Goal: Information Seeking & Learning: Learn about a topic

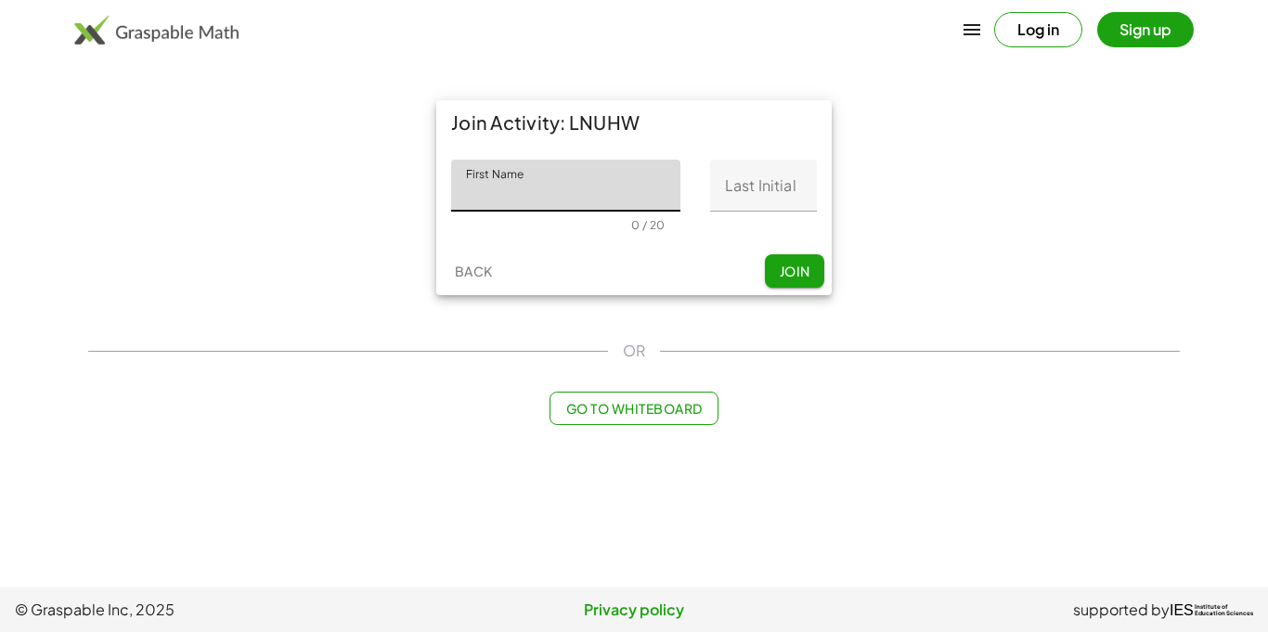
click at [545, 173] on input "First Name" at bounding box center [565, 186] width 229 height 52
type input "******"
click at [743, 181] on input "Last Initial" at bounding box center [763, 186] width 107 height 52
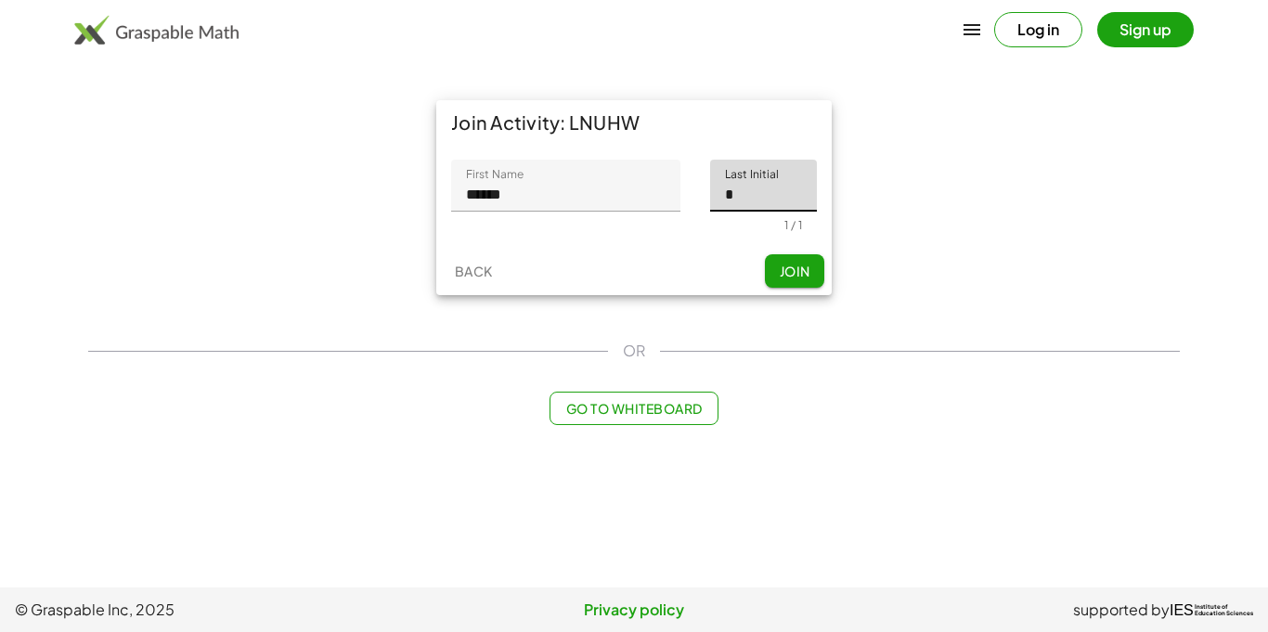
type input "*"
click at [813, 263] on button "Join" at bounding box center [794, 270] width 59 height 33
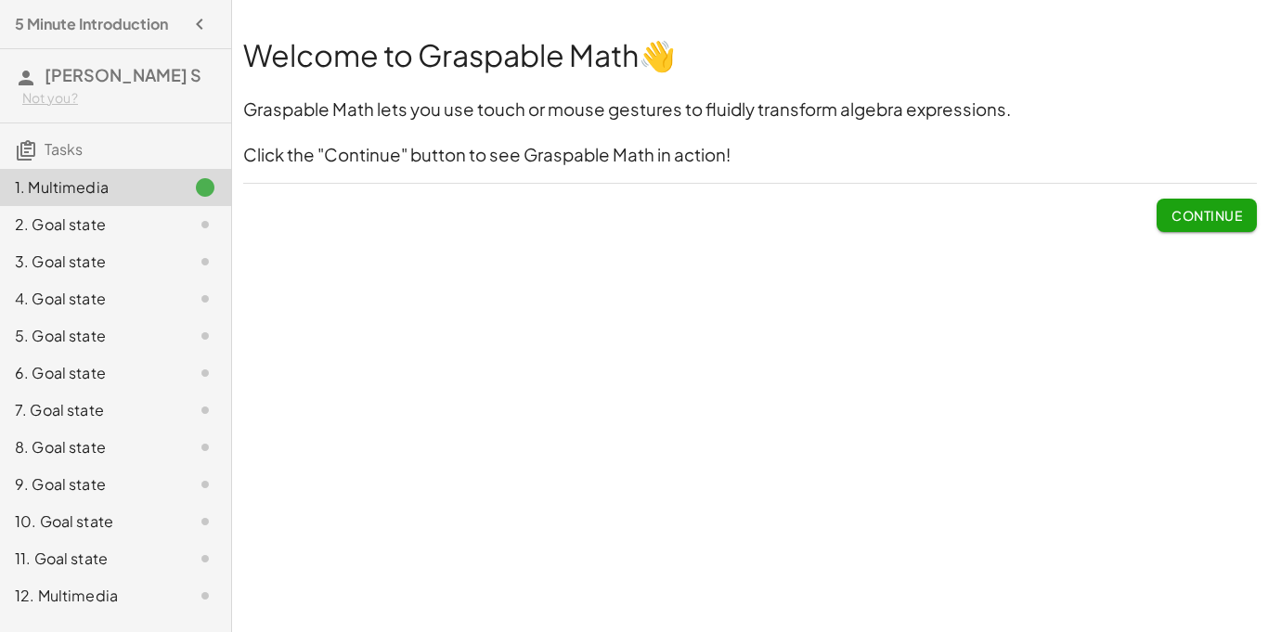
click at [1268, 245] on div "Welcome to Graspable Math 👋 Graspable Math lets you use touch or mouse gestures…" at bounding box center [750, 316] width 1036 height 632
click at [1195, 202] on button "Continue" at bounding box center [1207, 215] width 100 height 33
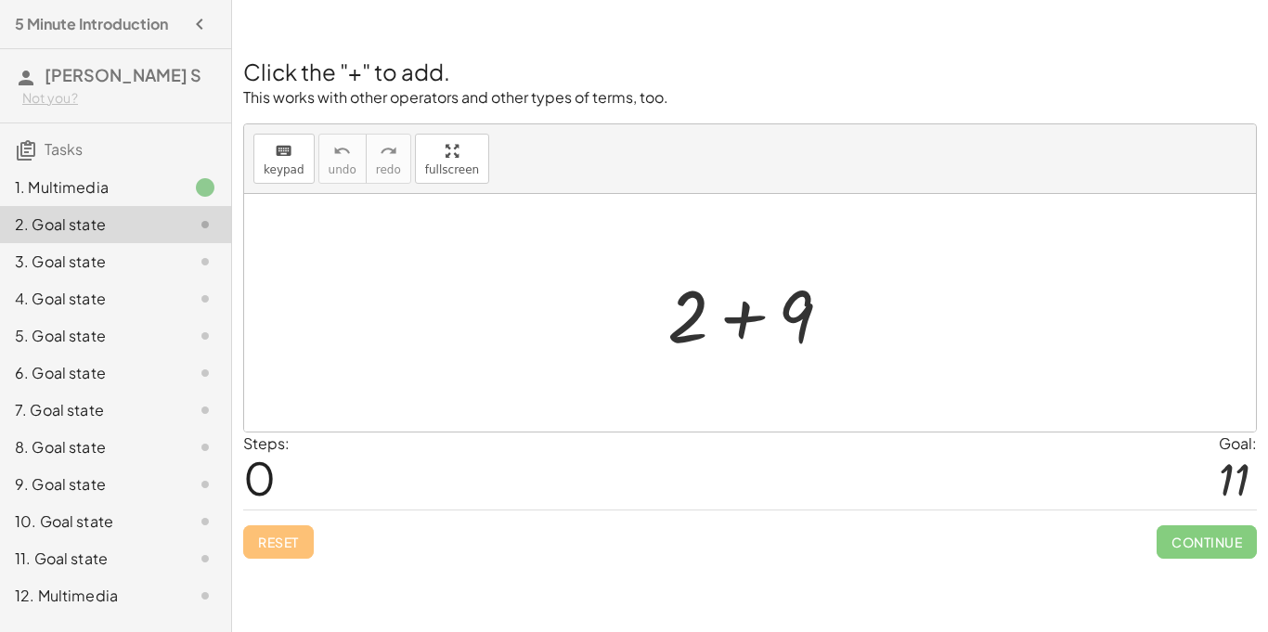
click at [1221, 461] on div at bounding box center [1234, 479] width 31 height 49
click at [813, 327] on div at bounding box center [757, 314] width 198 height 96
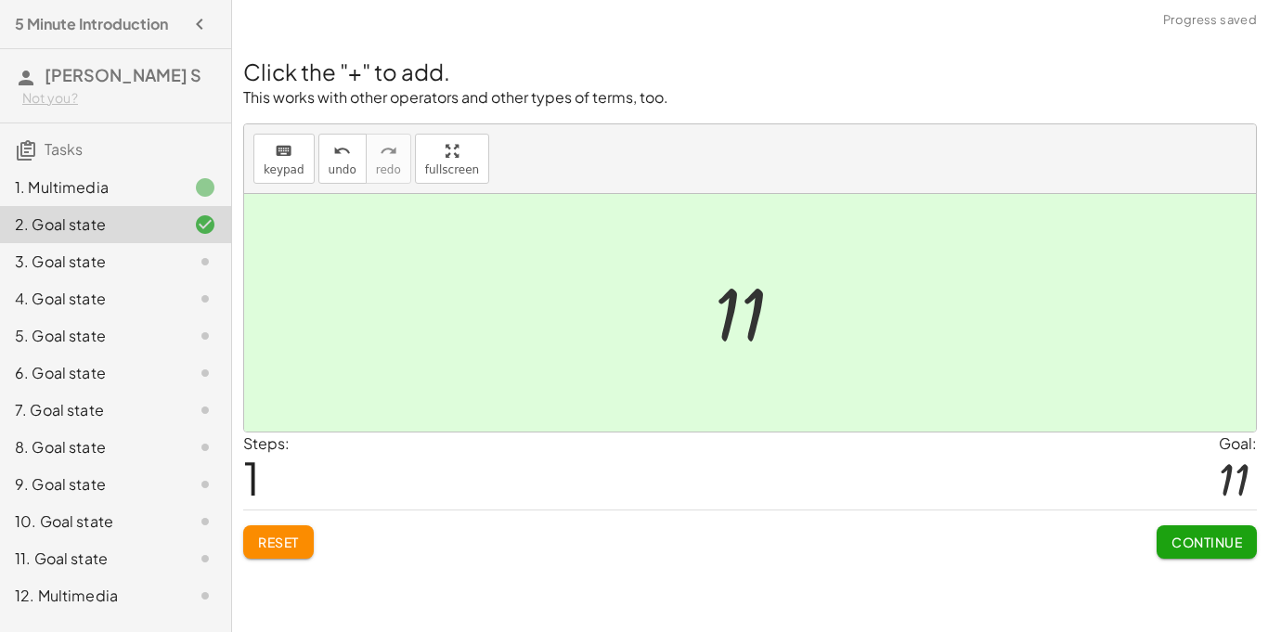
click at [1187, 552] on button "Continue" at bounding box center [1207, 542] width 100 height 33
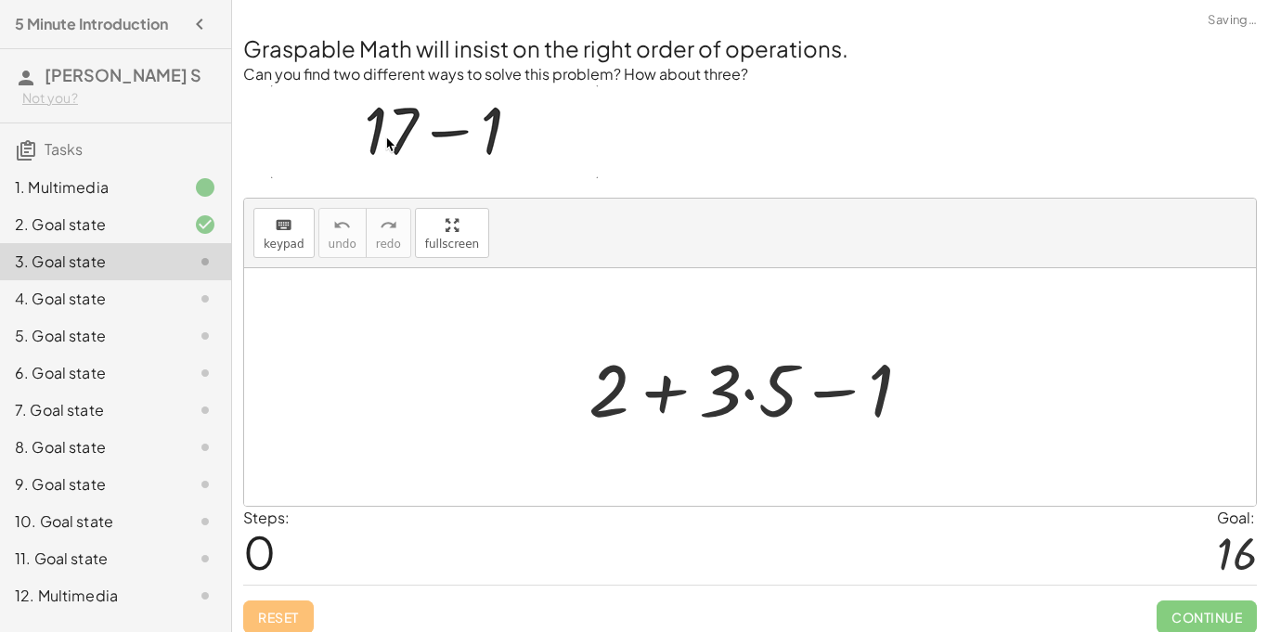
click at [732, 399] on div at bounding box center [757, 388] width 357 height 96
click at [686, 397] on div at bounding box center [757, 388] width 357 height 96
click at [809, 394] on div at bounding box center [757, 388] width 357 height 96
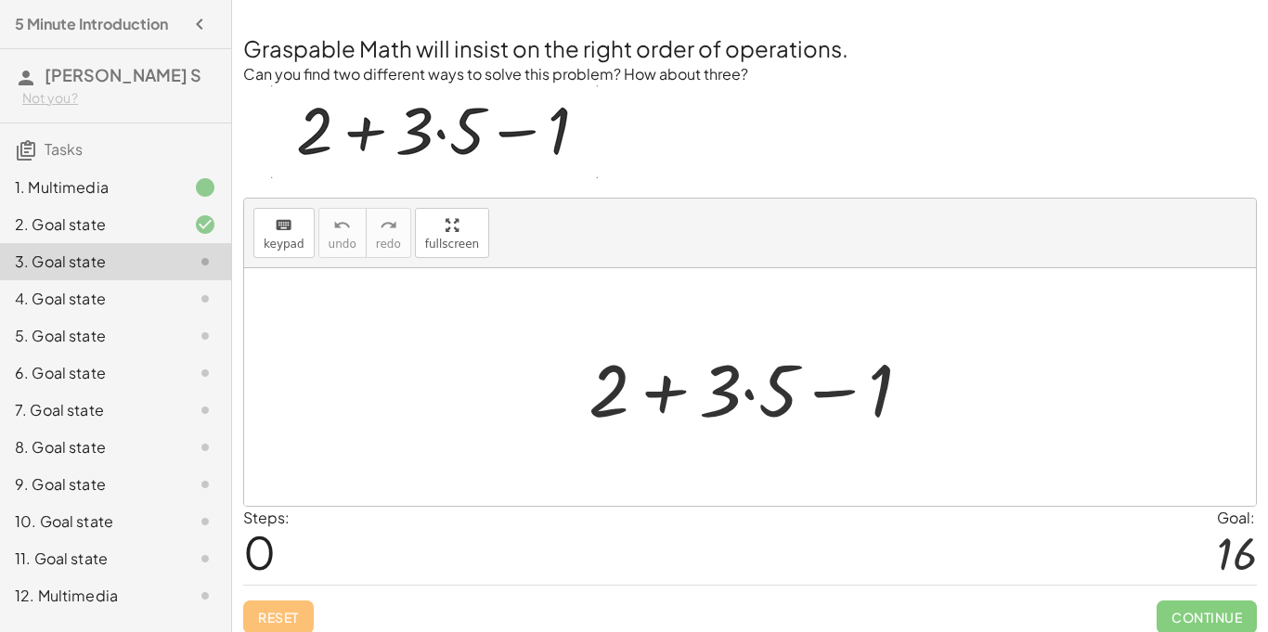
click at [722, 403] on div at bounding box center [757, 388] width 357 height 96
click at [748, 399] on div at bounding box center [757, 388] width 357 height 96
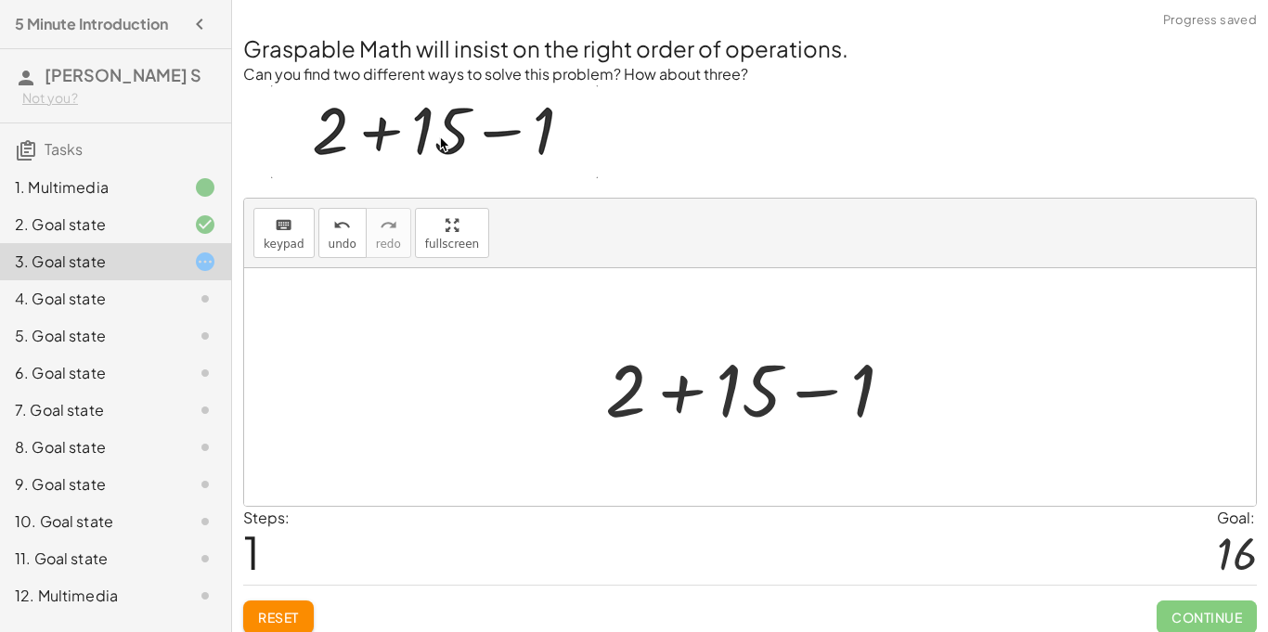
click at [644, 407] on div at bounding box center [757, 388] width 322 height 96
click at [770, 402] on div at bounding box center [757, 388] width 322 height 96
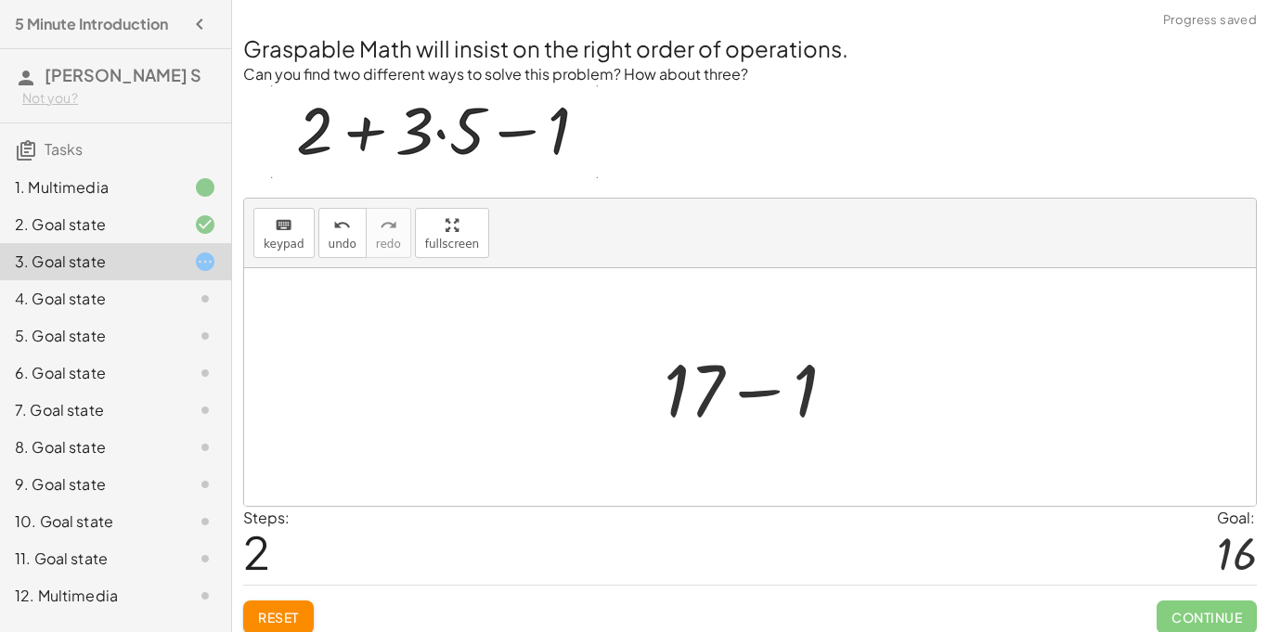
click at [704, 388] on div at bounding box center [758, 388] width 206 height 96
click at [780, 394] on div at bounding box center [758, 388] width 206 height 96
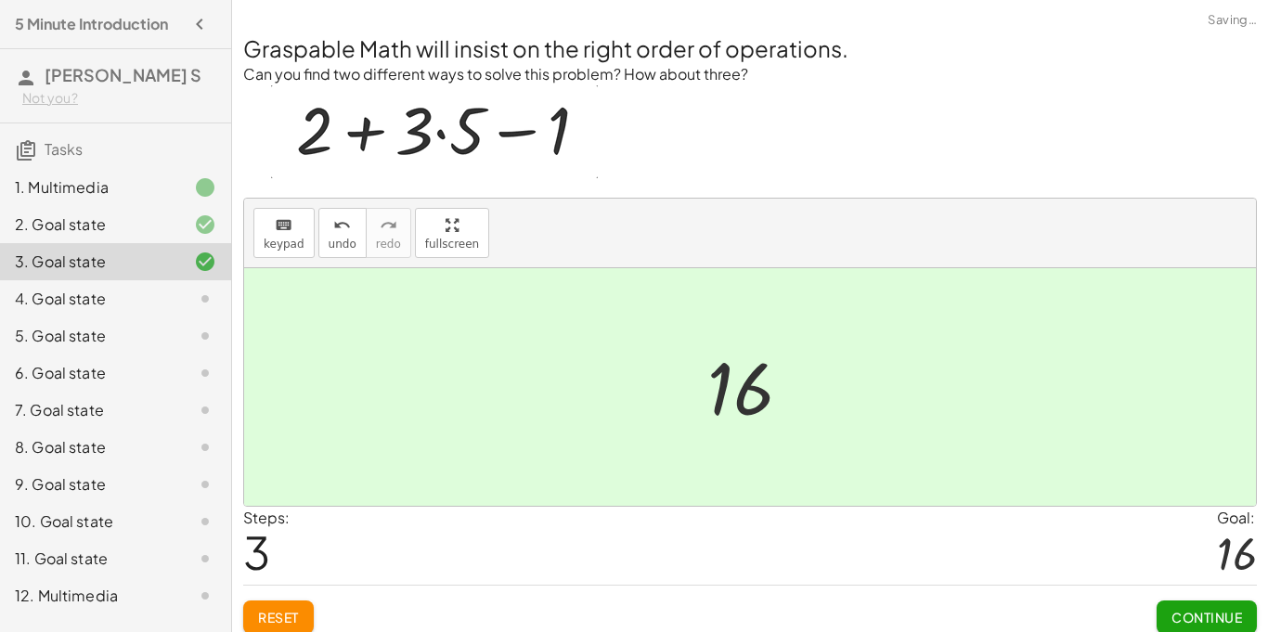
click at [1203, 613] on span "Continue" at bounding box center [1207, 617] width 71 height 17
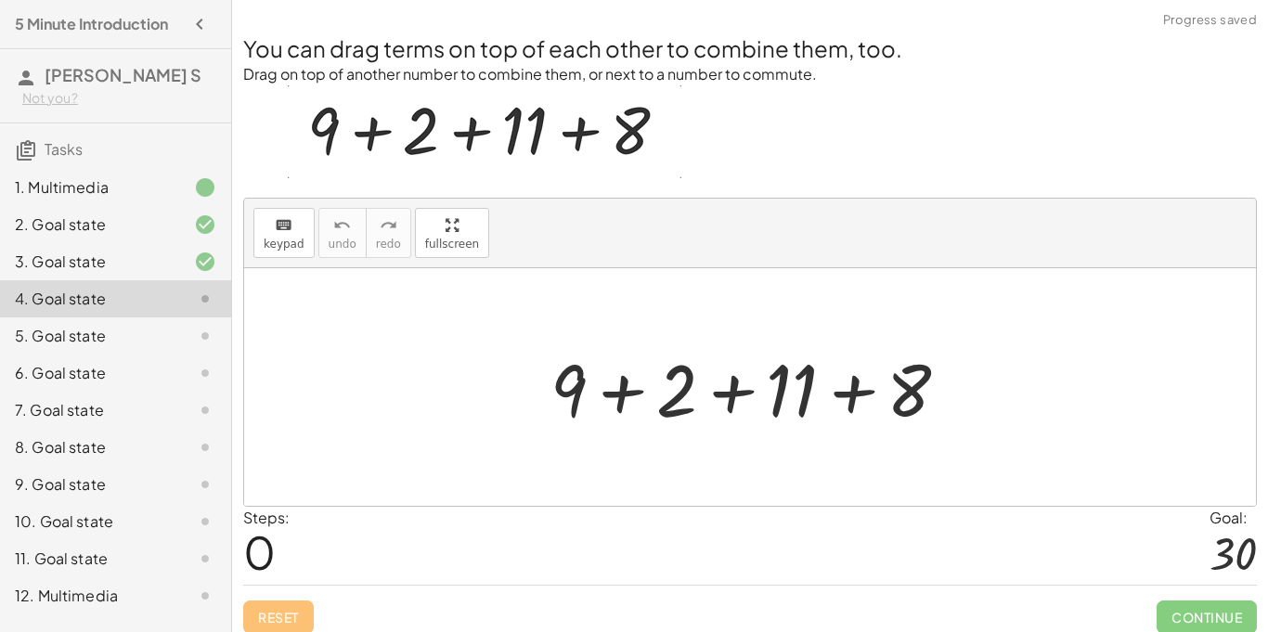
click at [618, 397] on div at bounding box center [757, 388] width 433 height 96
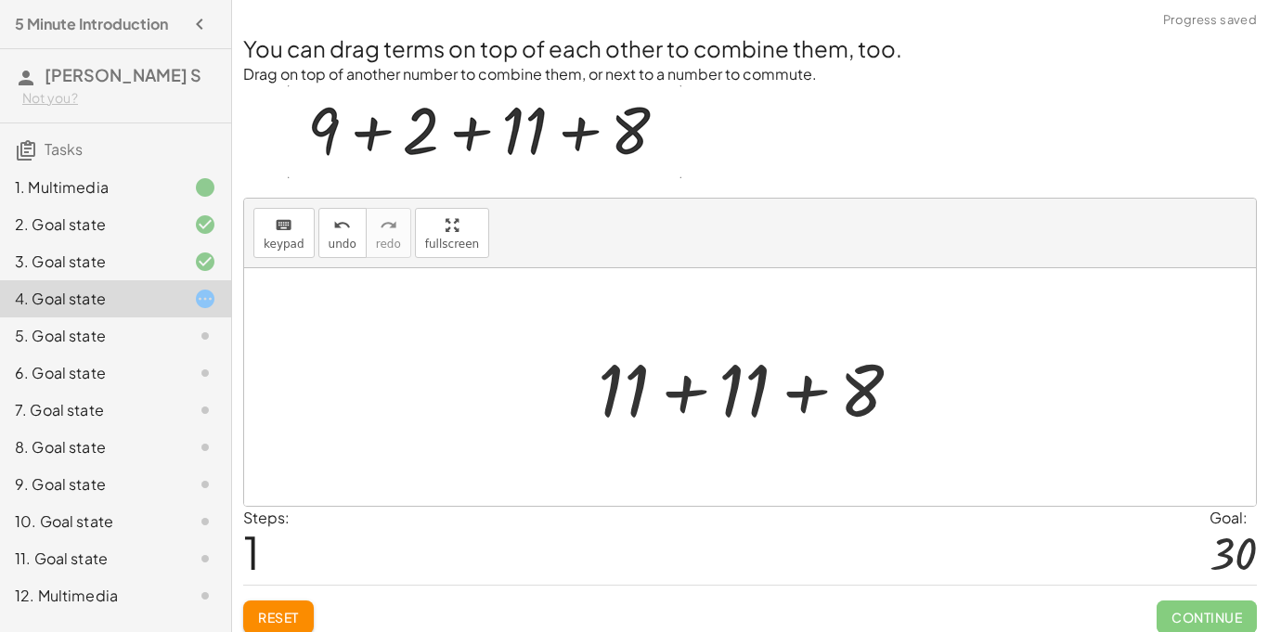
click at [794, 393] on div at bounding box center [757, 388] width 337 height 96
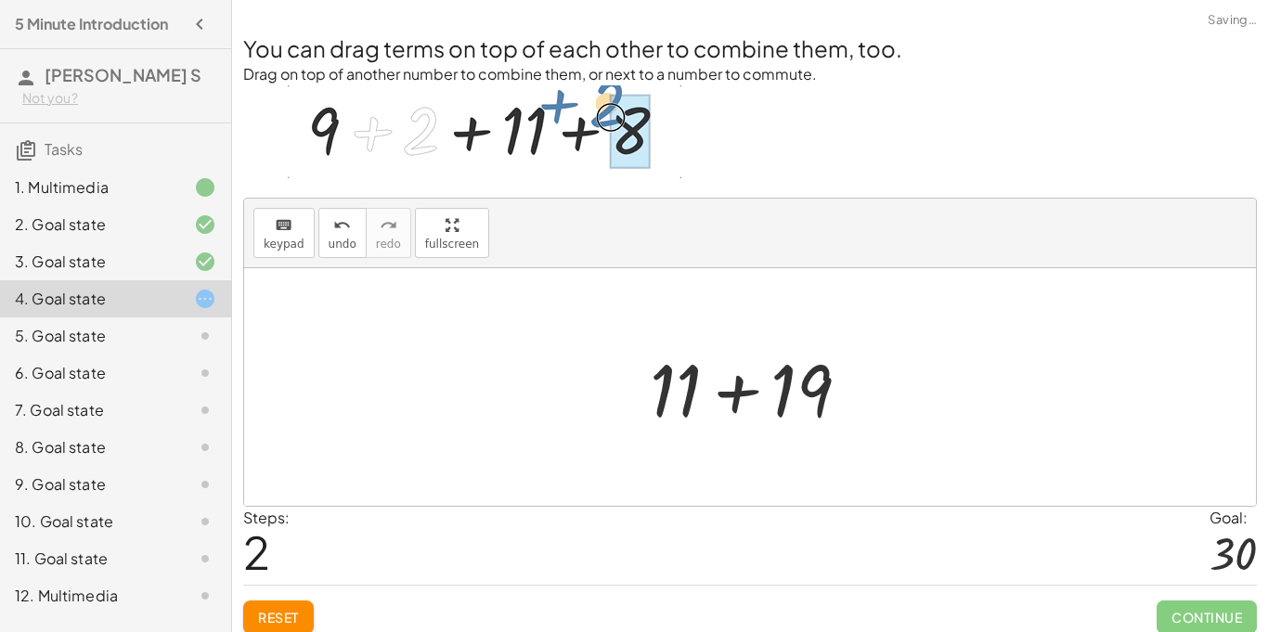
click at [726, 389] on div at bounding box center [758, 388] width 234 height 96
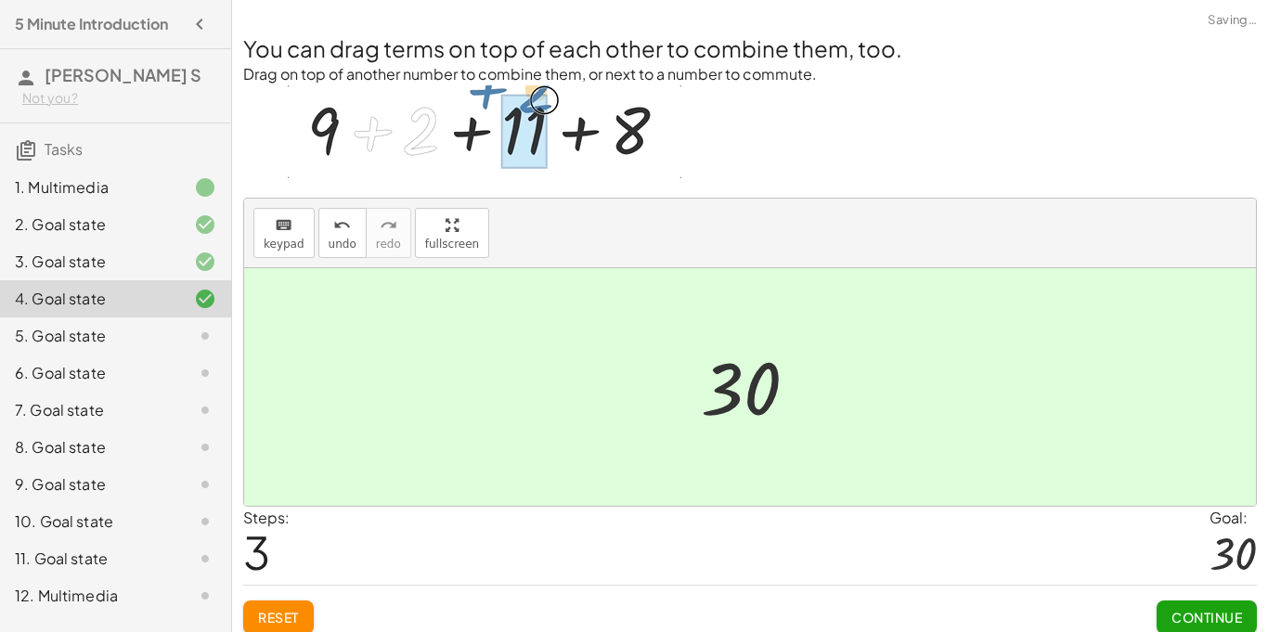
click at [1180, 628] on button "Continue" at bounding box center [1207, 617] width 100 height 33
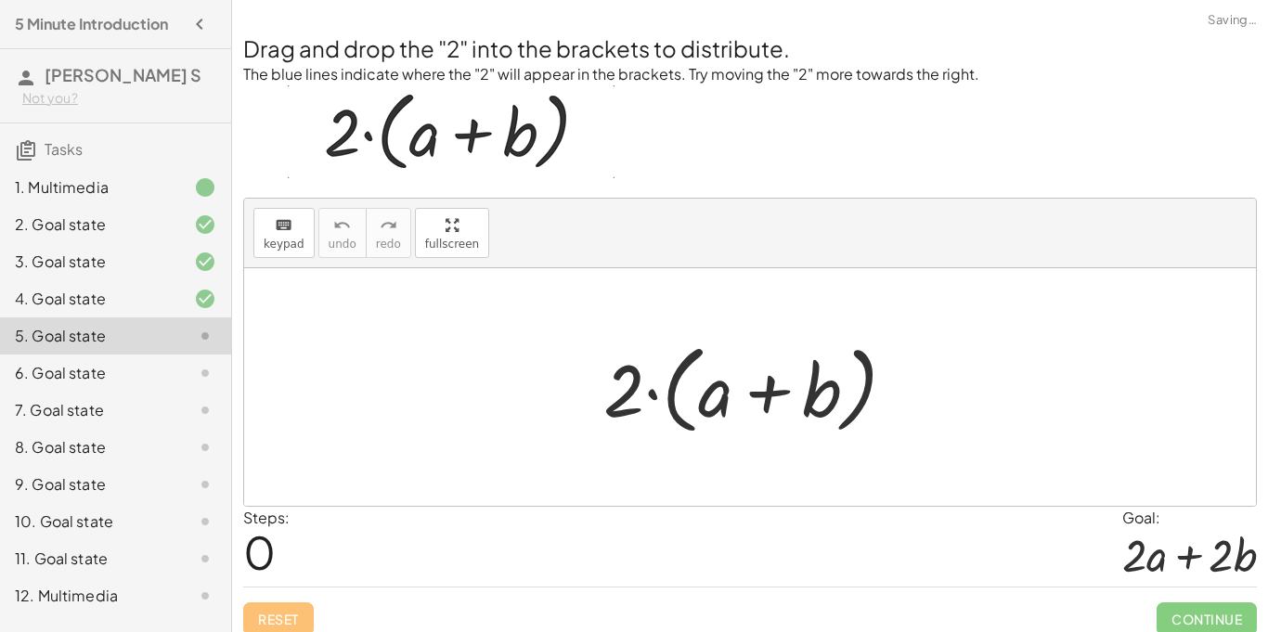
click at [623, 392] on div at bounding box center [757, 387] width 326 height 107
click at [696, 402] on div at bounding box center [757, 387] width 326 height 107
click at [775, 397] on div at bounding box center [757, 387] width 326 height 107
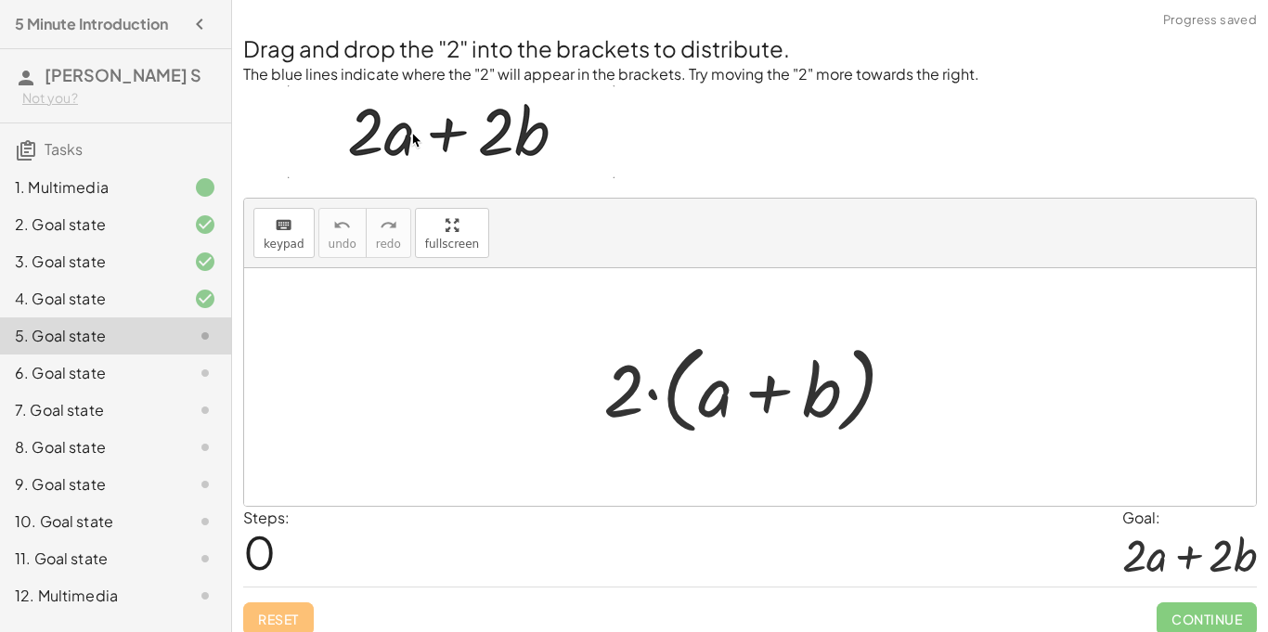
click at [627, 395] on div at bounding box center [757, 387] width 326 height 107
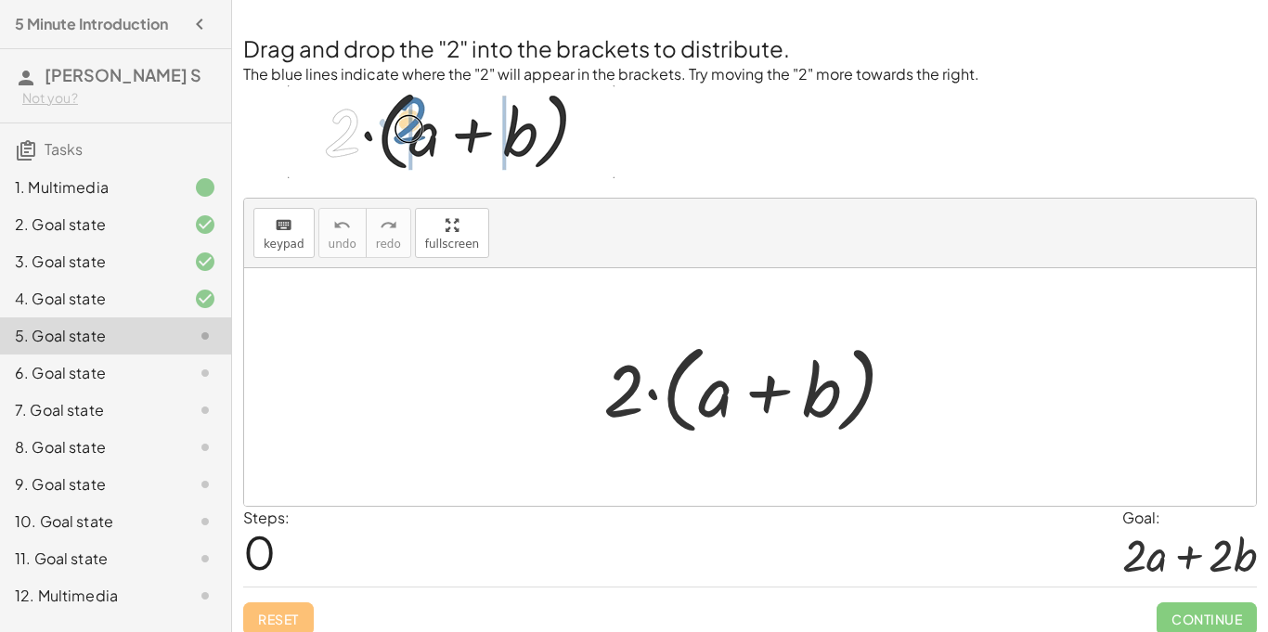
click at [652, 392] on div at bounding box center [757, 387] width 326 height 107
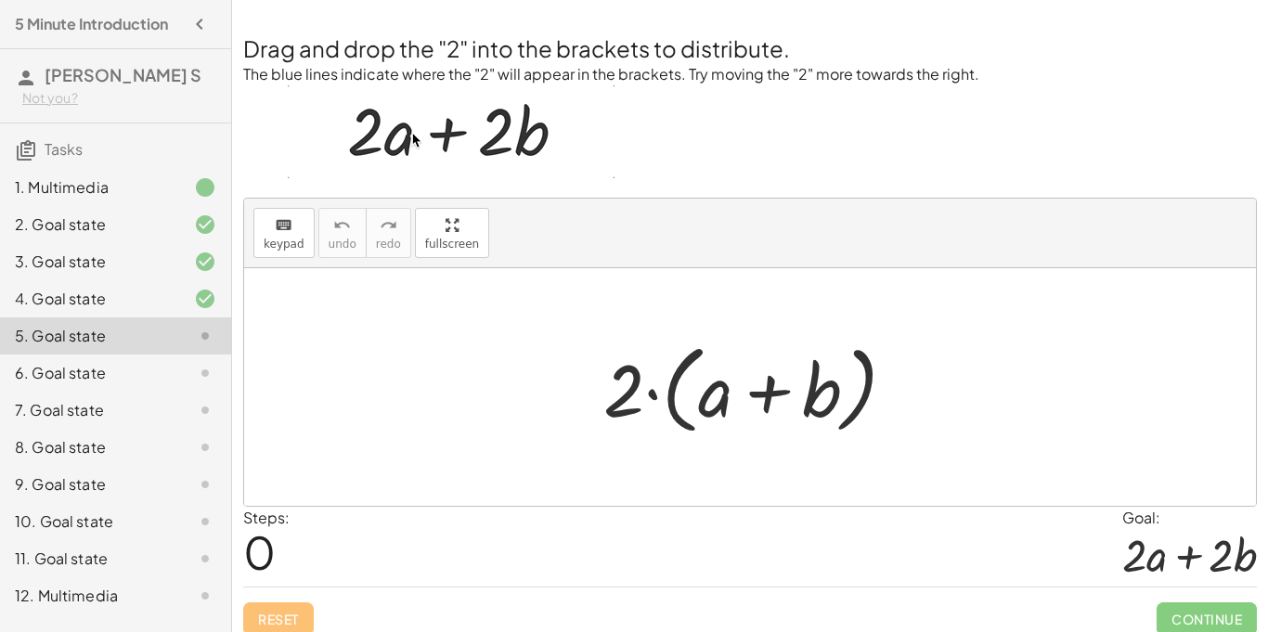
click at [726, 399] on div at bounding box center [757, 387] width 326 height 107
click at [634, 388] on div at bounding box center [757, 387] width 326 height 107
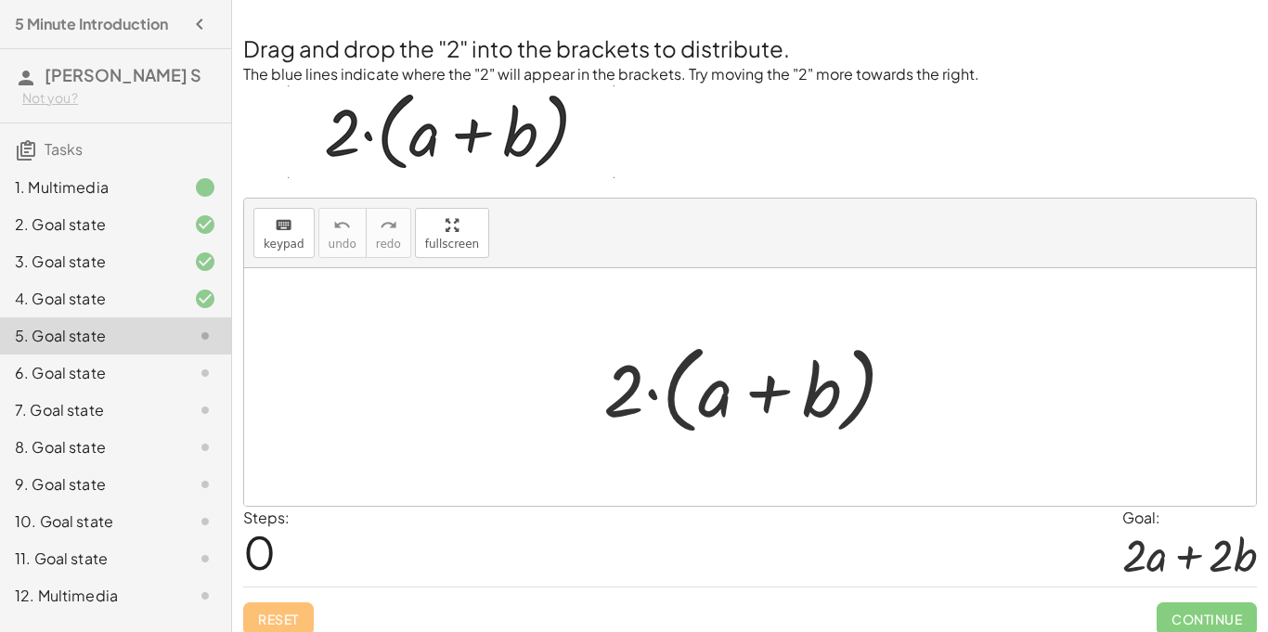
click at [634, 388] on div at bounding box center [757, 387] width 326 height 107
click at [709, 390] on div at bounding box center [757, 387] width 326 height 107
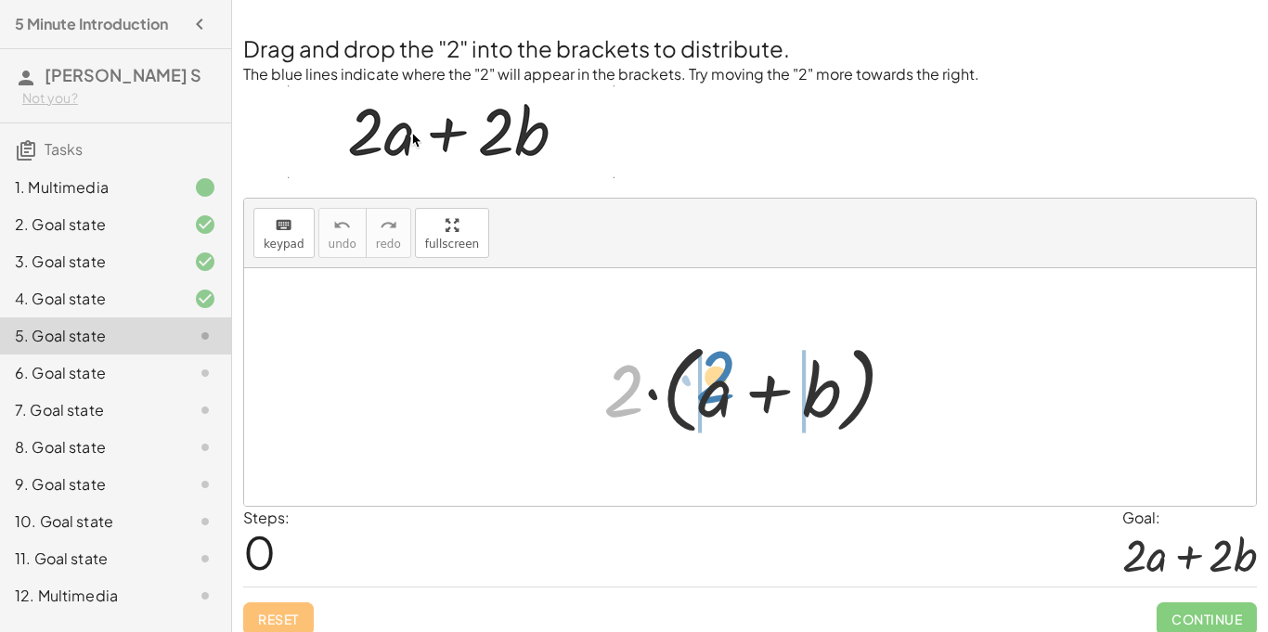
drag, startPoint x: 633, startPoint y: 391, endPoint x: 720, endPoint y: 387, distance: 86.4
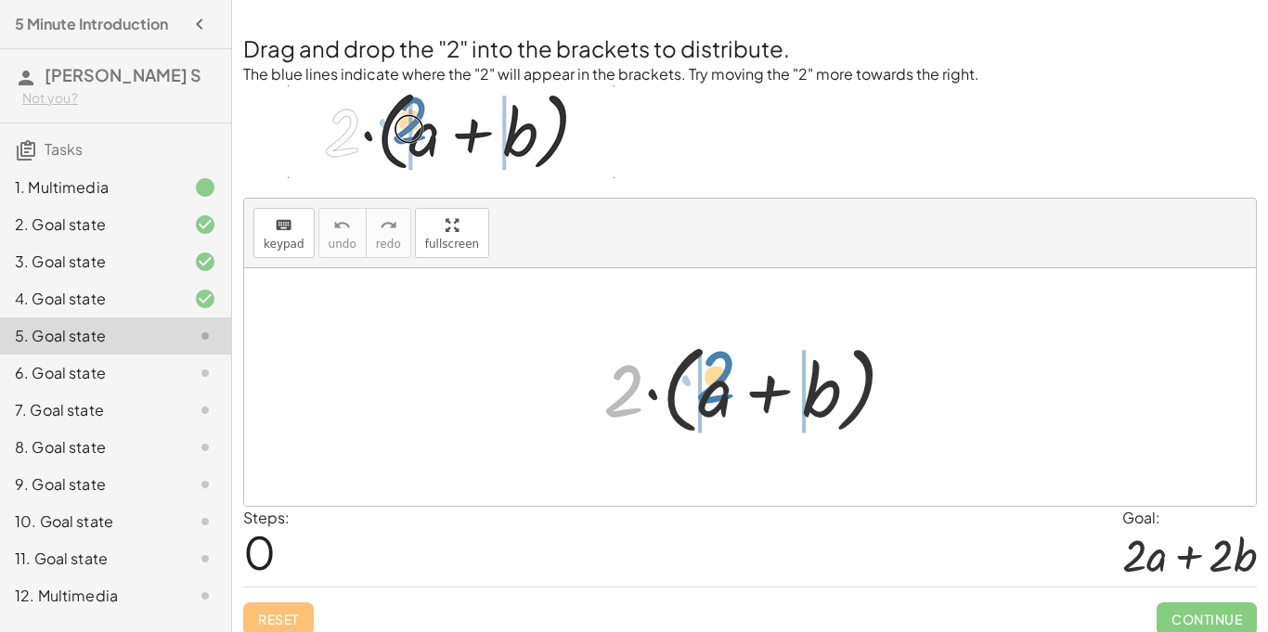
click at [720, 387] on div at bounding box center [757, 387] width 326 height 107
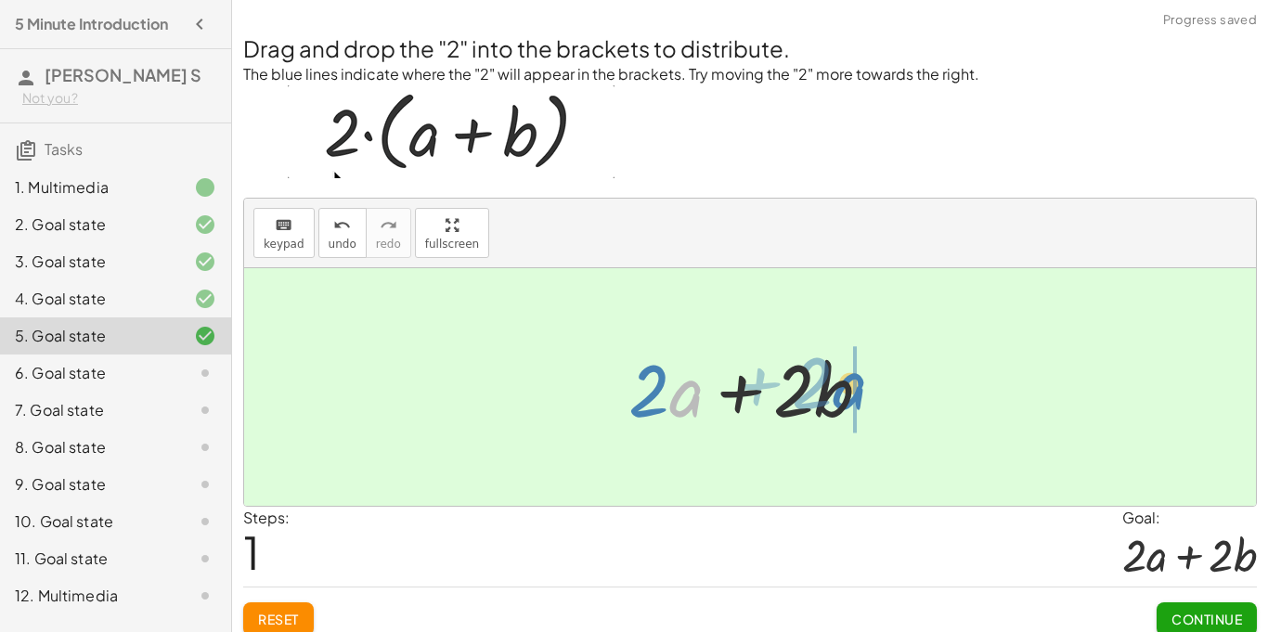
drag, startPoint x: 671, startPoint y: 405, endPoint x: 838, endPoint y: 397, distance: 166.4
click at [838, 397] on div at bounding box center [757, 388] width 276 height 96
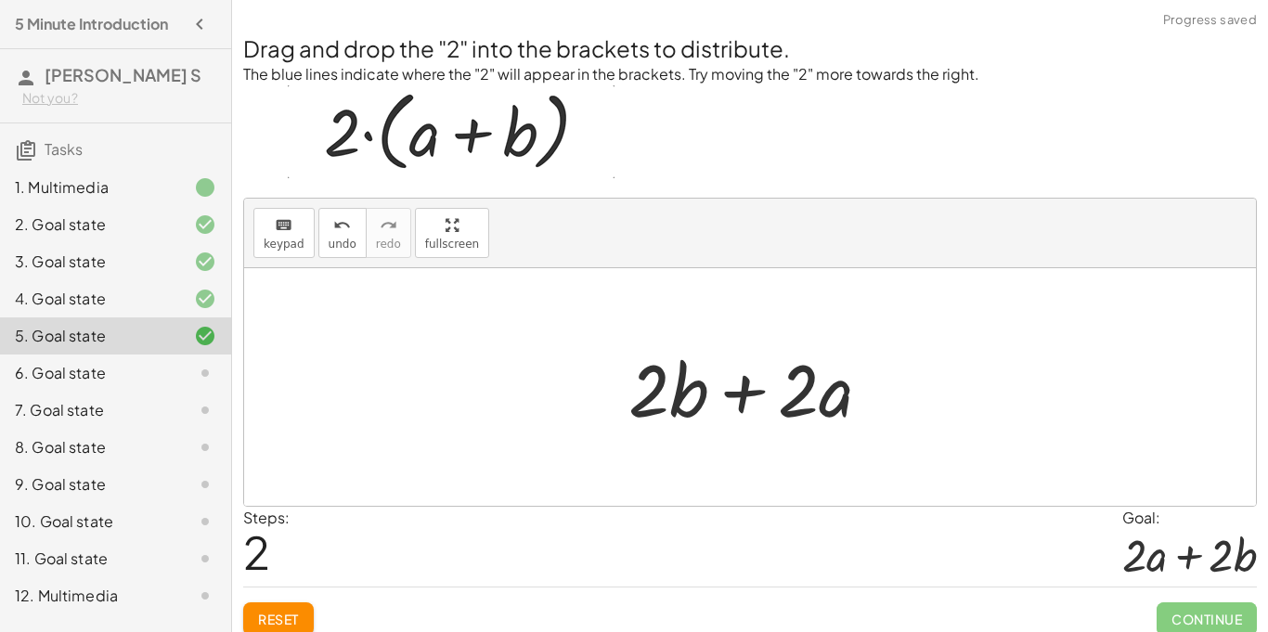
click at [746, 403] on div at bounding box center [757, 388] width 276 height 96
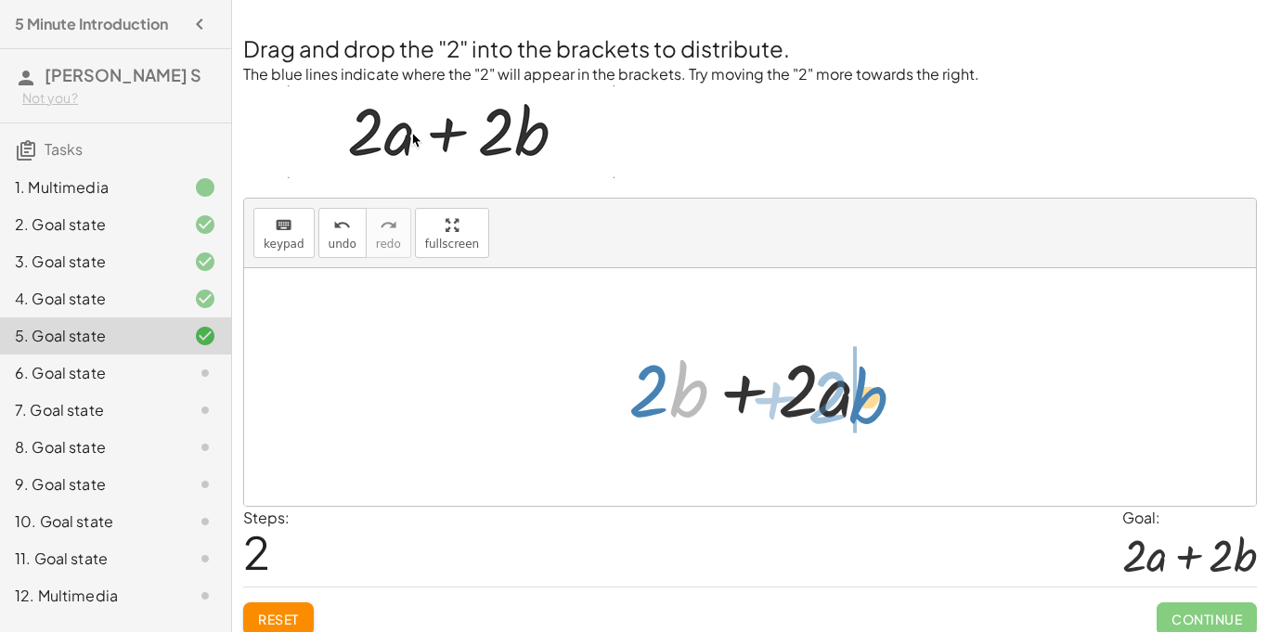
drag, startPoint x: 689, startPoint y: 397, endPoint x: 866, endPoint y: 403, distance: 177.4
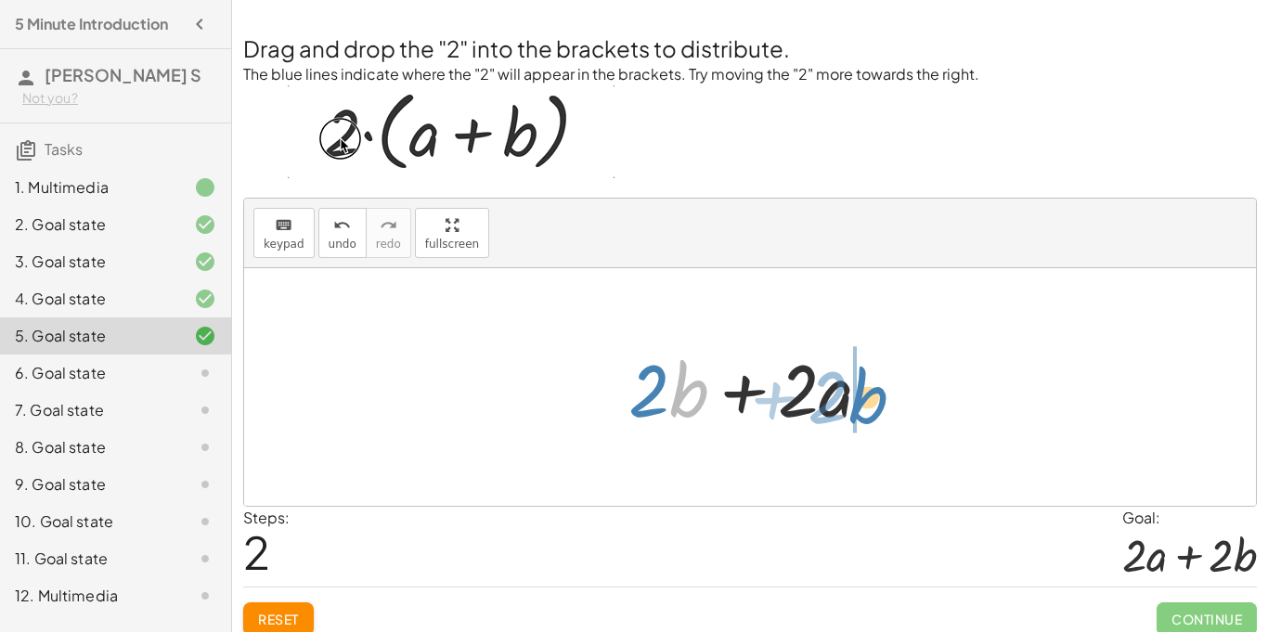
click at [866, 403] on div at bounding box center [757, 388] width 276 height 96
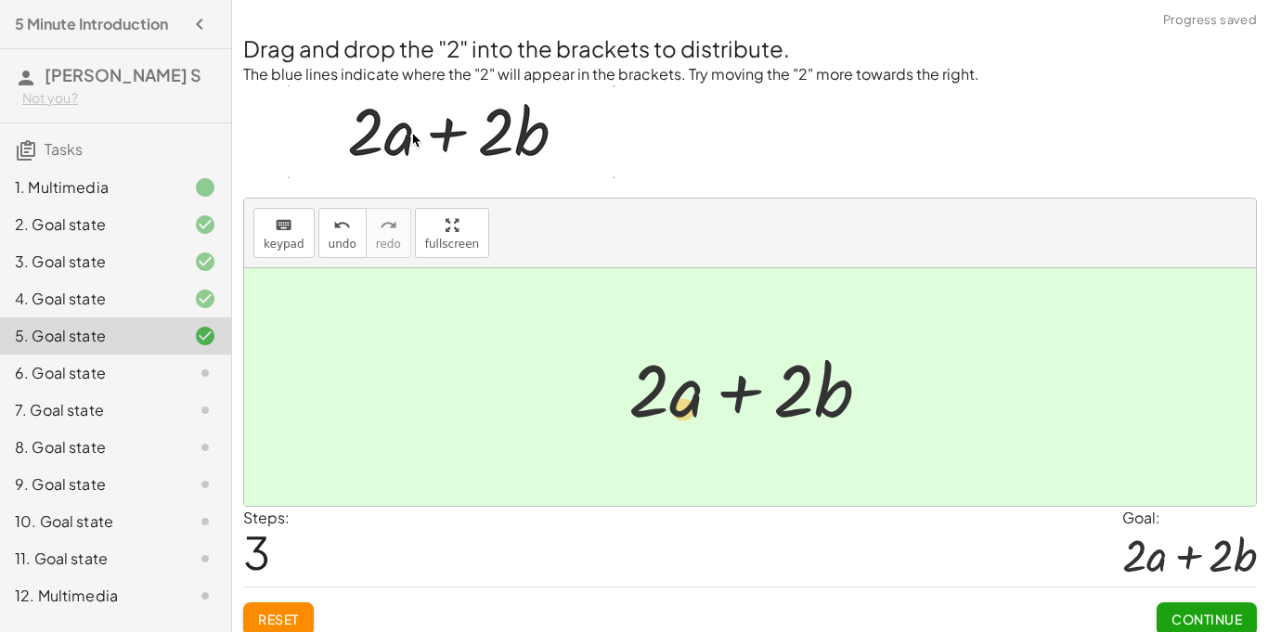
drag, startPoint x: 818, startPoint y: 410, endPoint x: 702, endPoint y: 419, distance: 116.4
click at [702, 419] on div at bounding box center [757, 388] width 276 height 96
click at [1203, 603] on button "Continue" at bounding box center [1207, 619] width 100 height 33
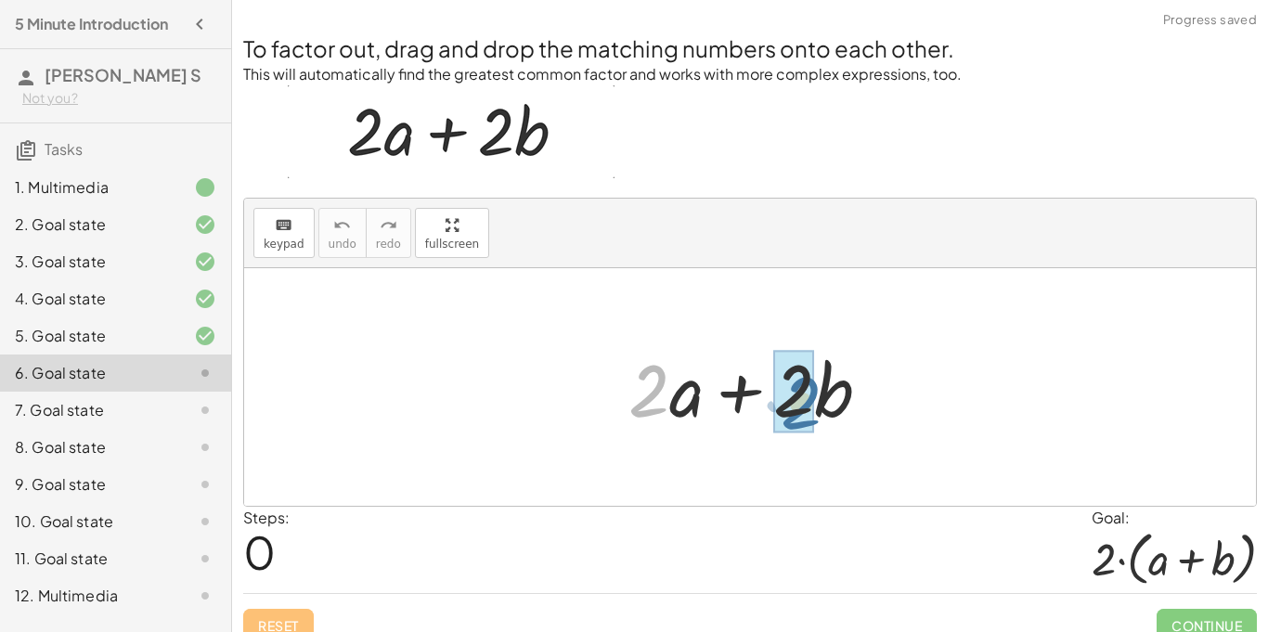
drag, startPoint x: 657, startPoint y: 399, endPoint x: 817, endPoint y: 406, distance: 160.8
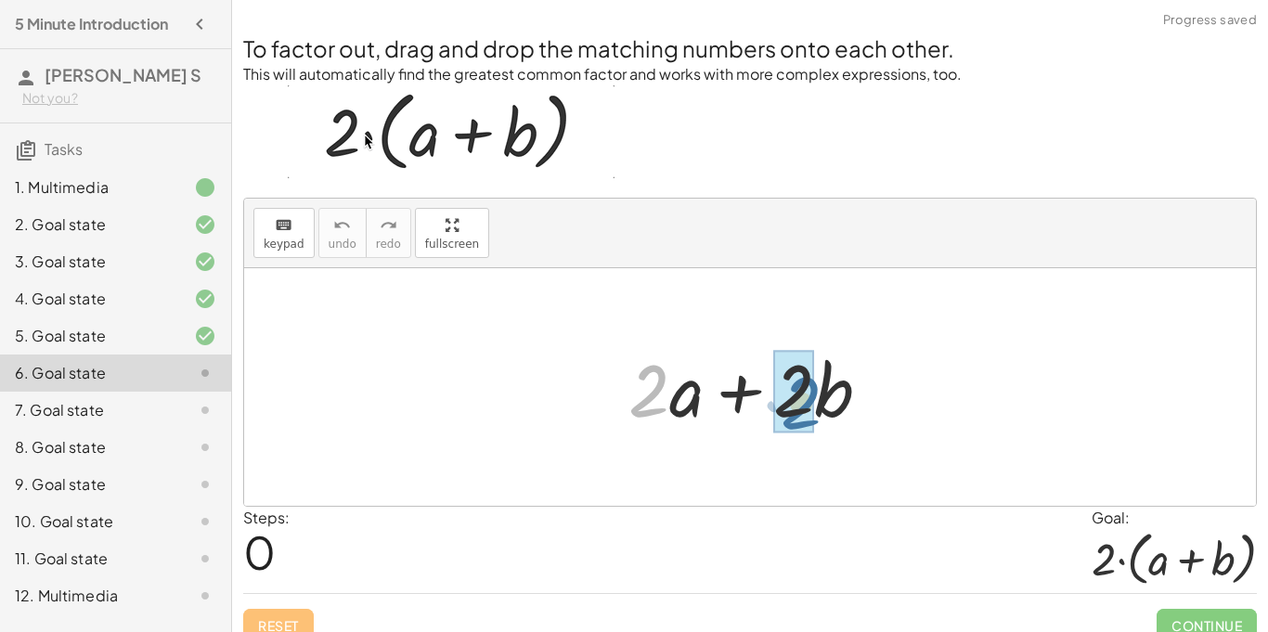
click at [817, 406] on div at bounding box center [757, 388] width 276 height 96
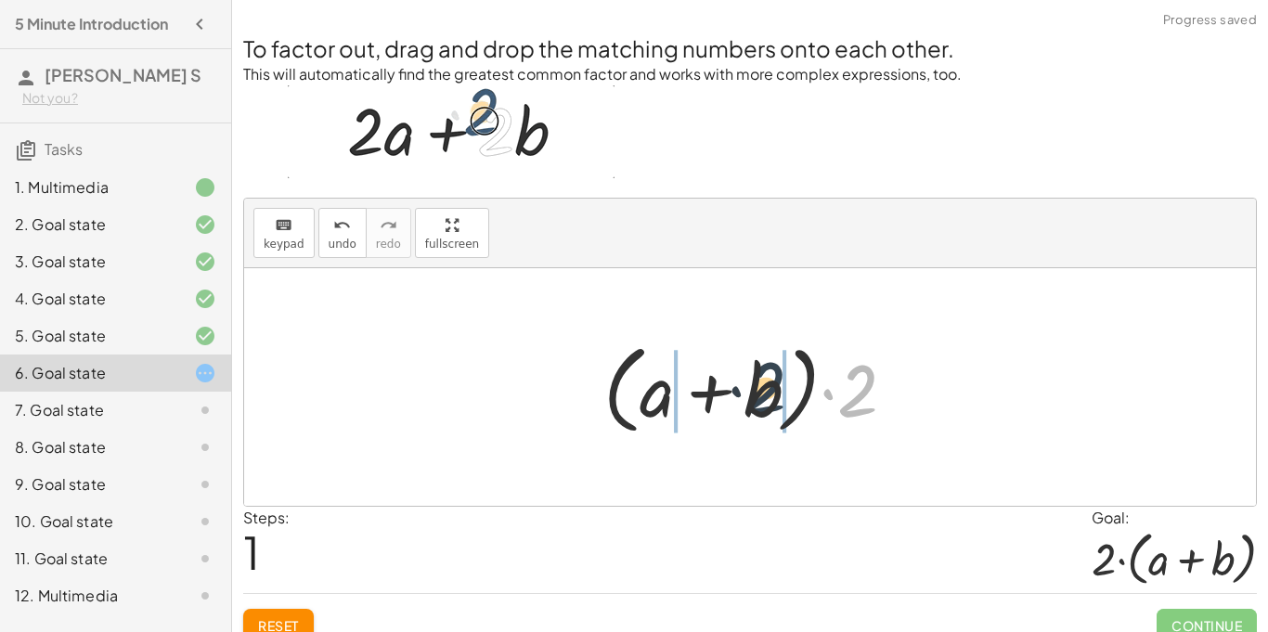
drag, startPoint x: 863, startPoint y: 387, endPoint x: 764, endPoint y: 383, distance: 98.5
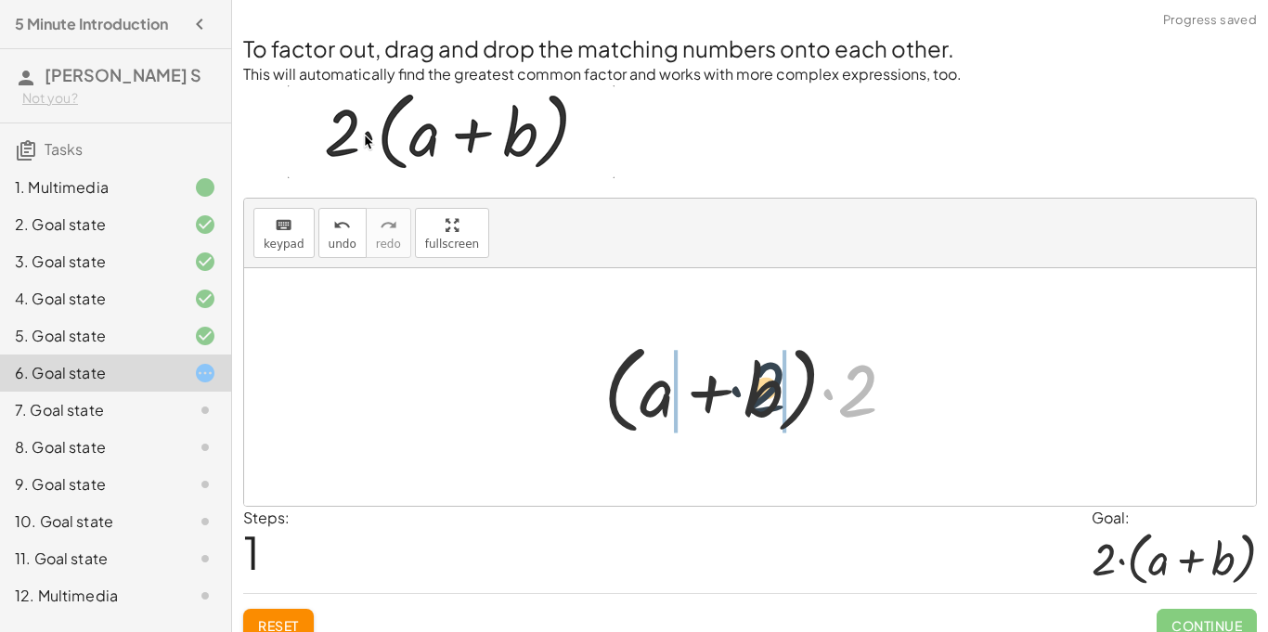
click at [764, 383] on div at bounding box center [757, 387] width 326 height 107
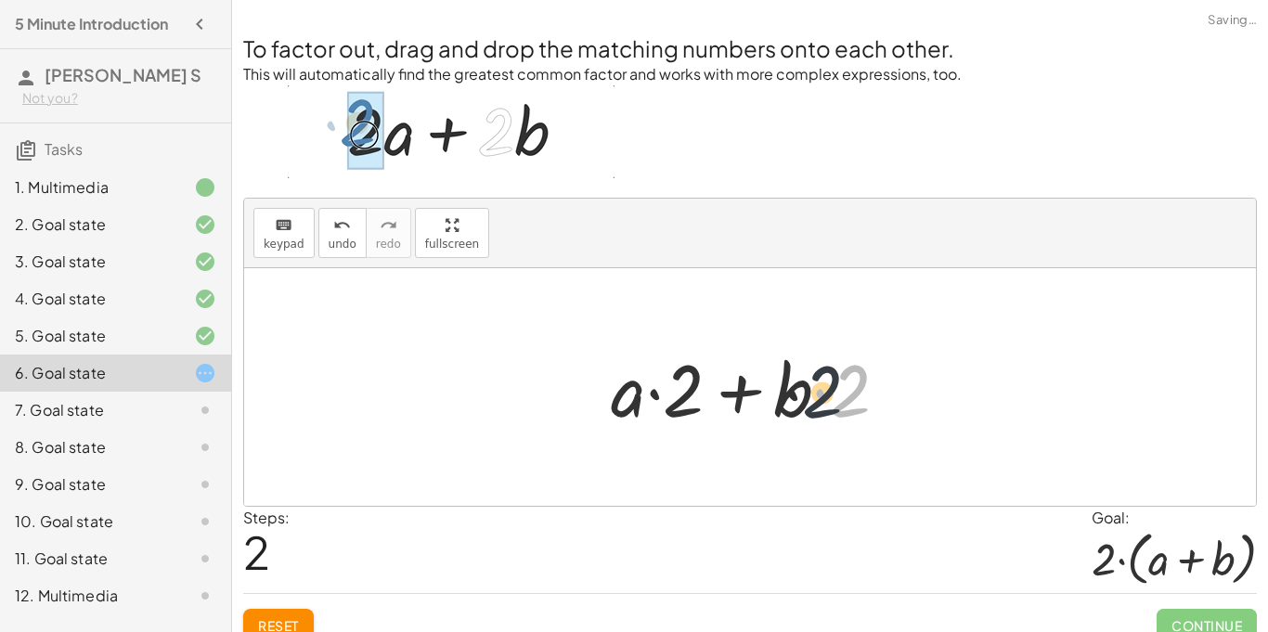
drag, startPoint x: 851, startPoint y: 393, endPoint x: 784, endPoint y: 386, distance: 67.2
click at [784, 386] on div at bounding box center [757, 388] width 311 height 96
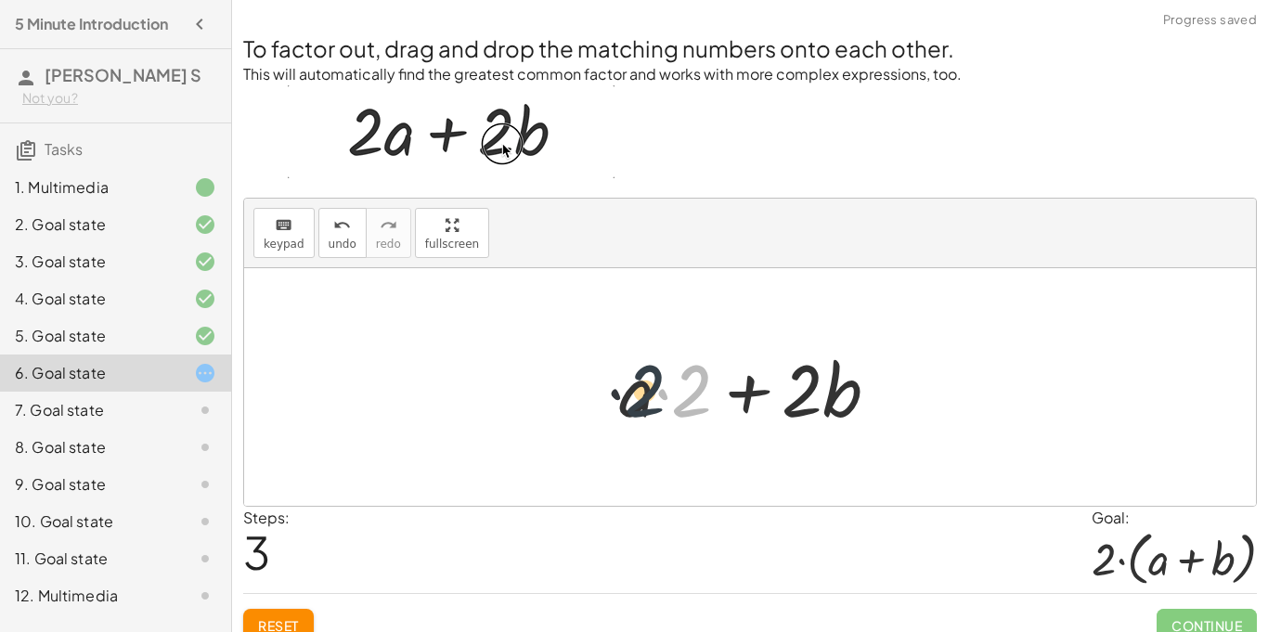
drag, startPoint x: 694, startPoint y: 383, endPoint x: 641, endPoint y: 383, distance: 52.9
click at [641, 383] on div at bounding box center [756, 388] width 293 height 96
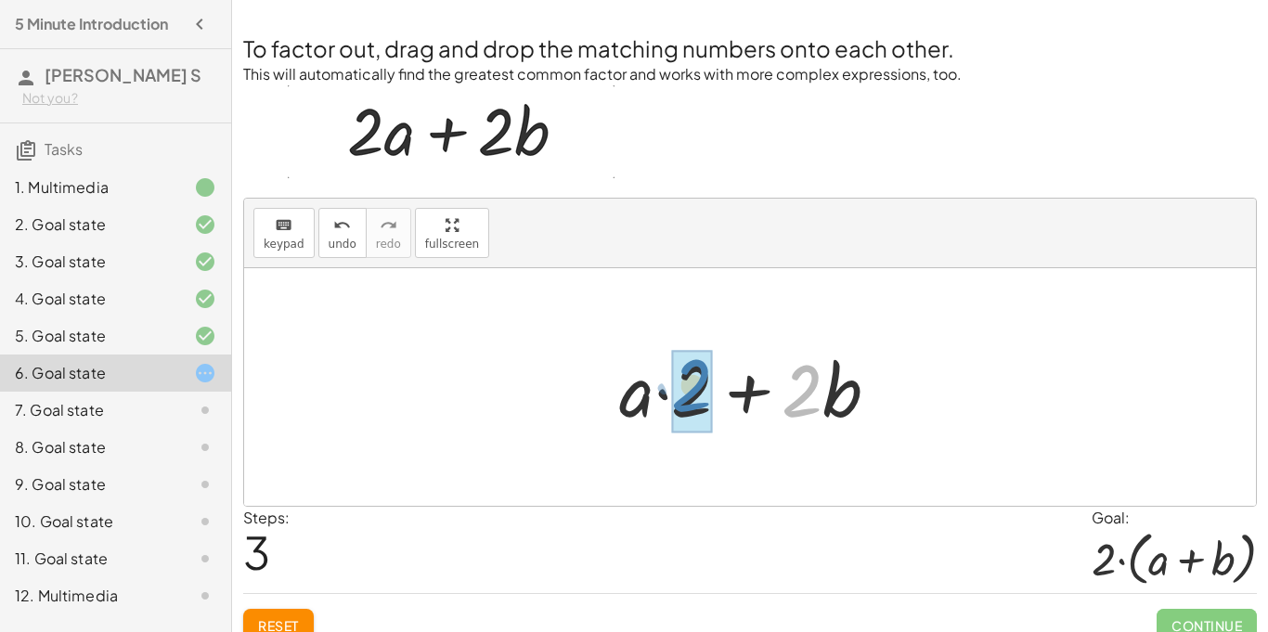
drag, startPoint x: 810, startPoint y: 401, endPoint x: 693, endPoint y: 393, distance: 117.3
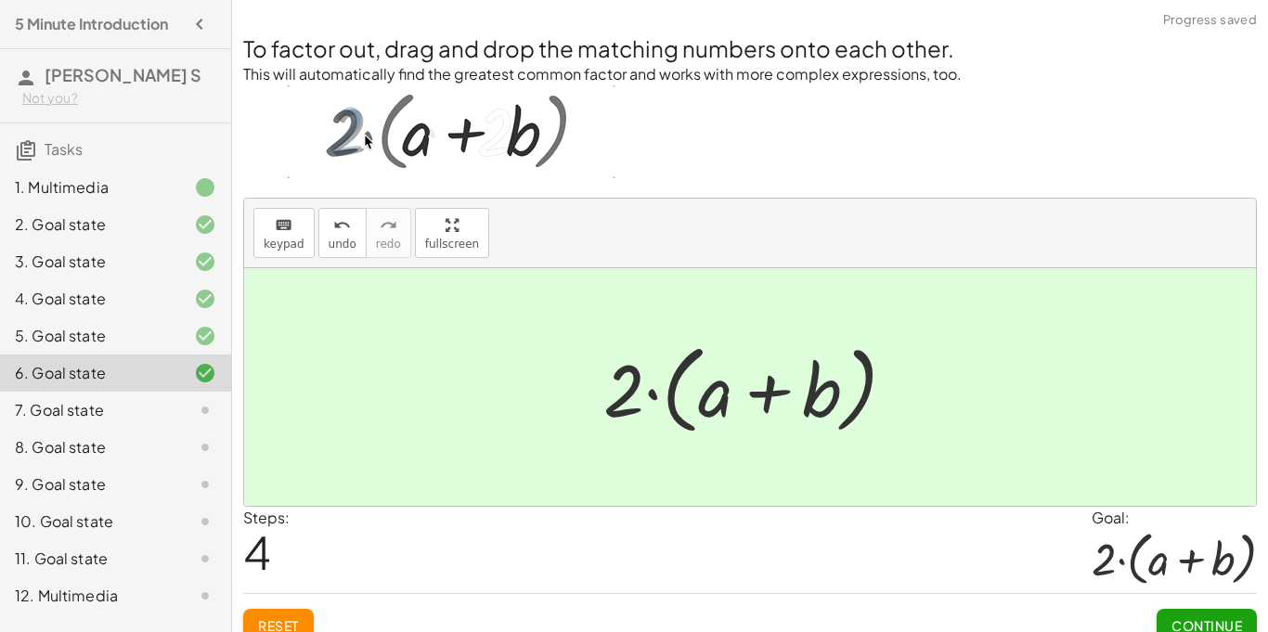
click at [1228, 619] on span "Continue" at bounding box center [1207, 626] width 71 height 17
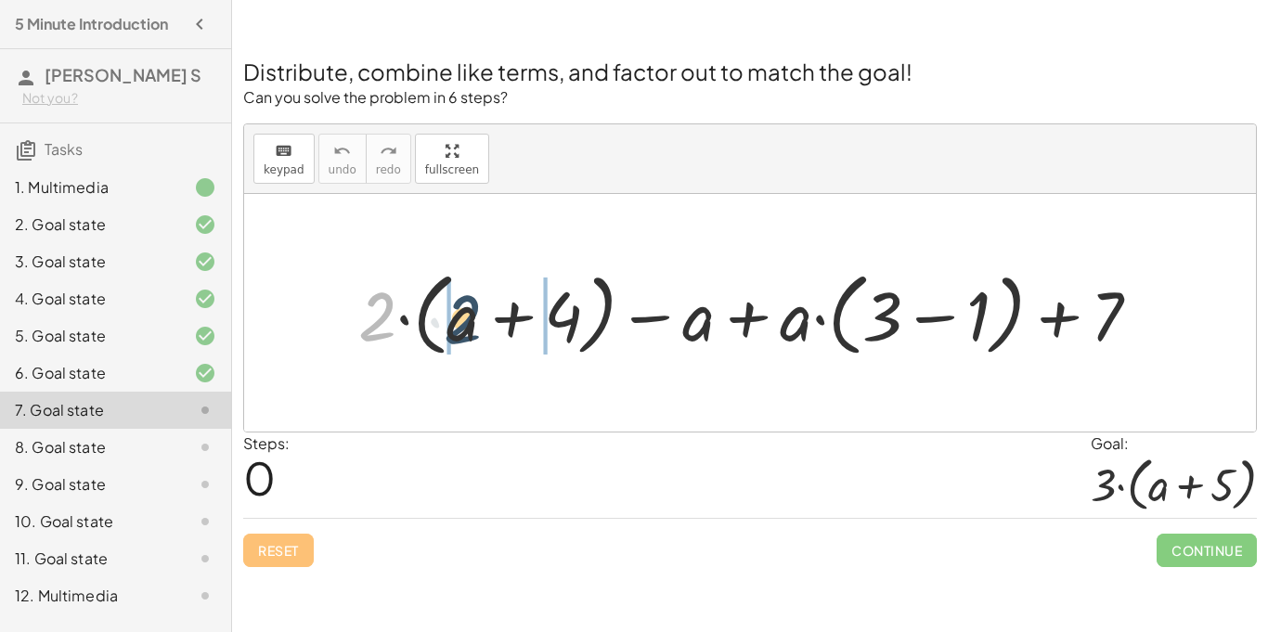
drag, startPoint x: 366, startPoint y: 327, endPoint x: 455, endPoint y: 331, distance: 89.2
click at [455, 331] on div at bounding box center [756, 313] width 815 height 100
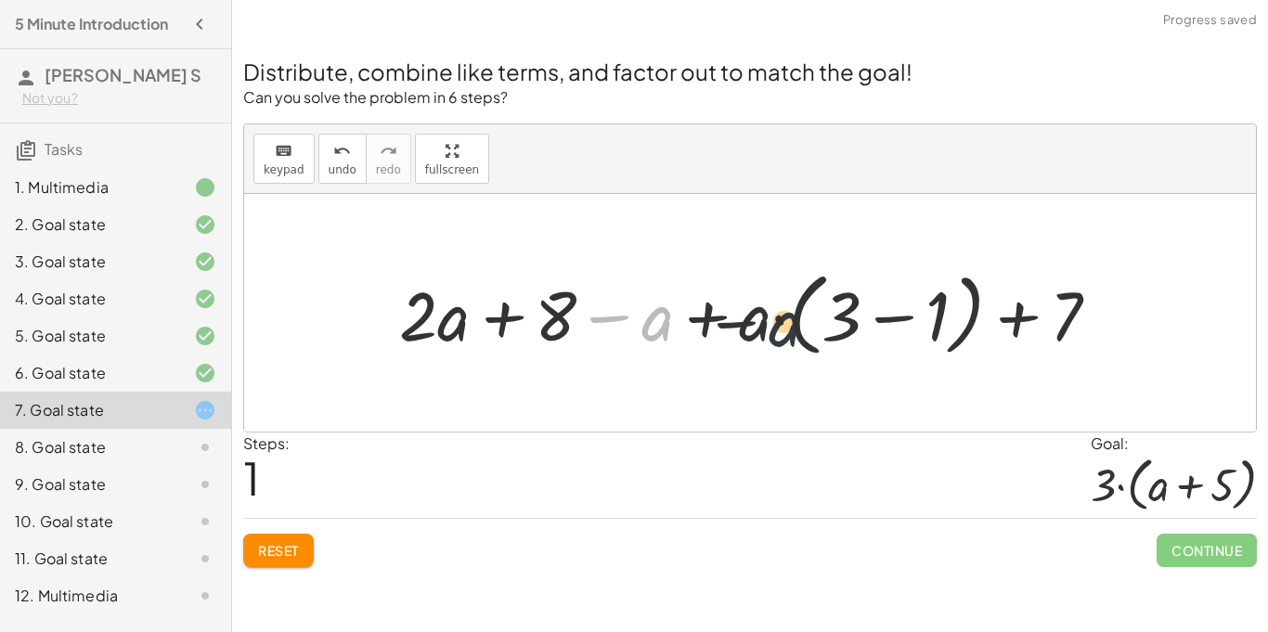
drag, startPoint x: 662, startPoint y: 318, endPoint x: 808, endPoint y: 327, distance: 146.1
click at [808, 327] on div at bounding box center [757, 313] width 734 height 100
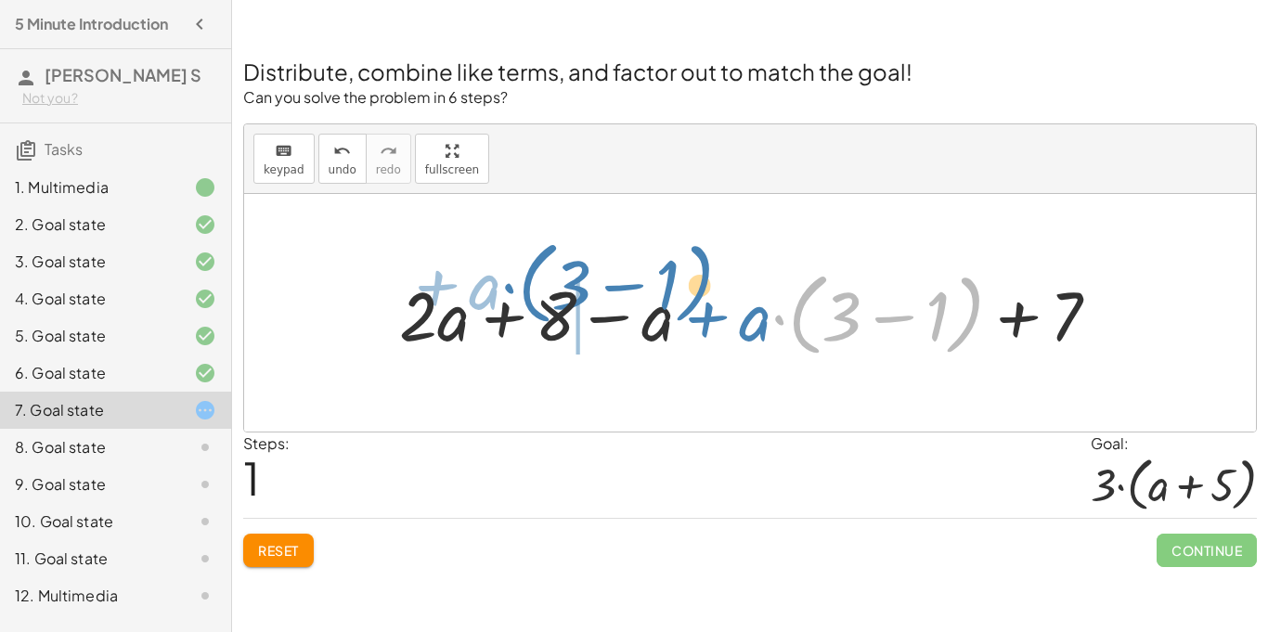
drag, startPoint x: 780, startPoint y: 329, endPoint x: 514, endPoint y: 298, distance: 267.3
click at [514, 298] on div at bounding box center [757, 313] width 734 height 100
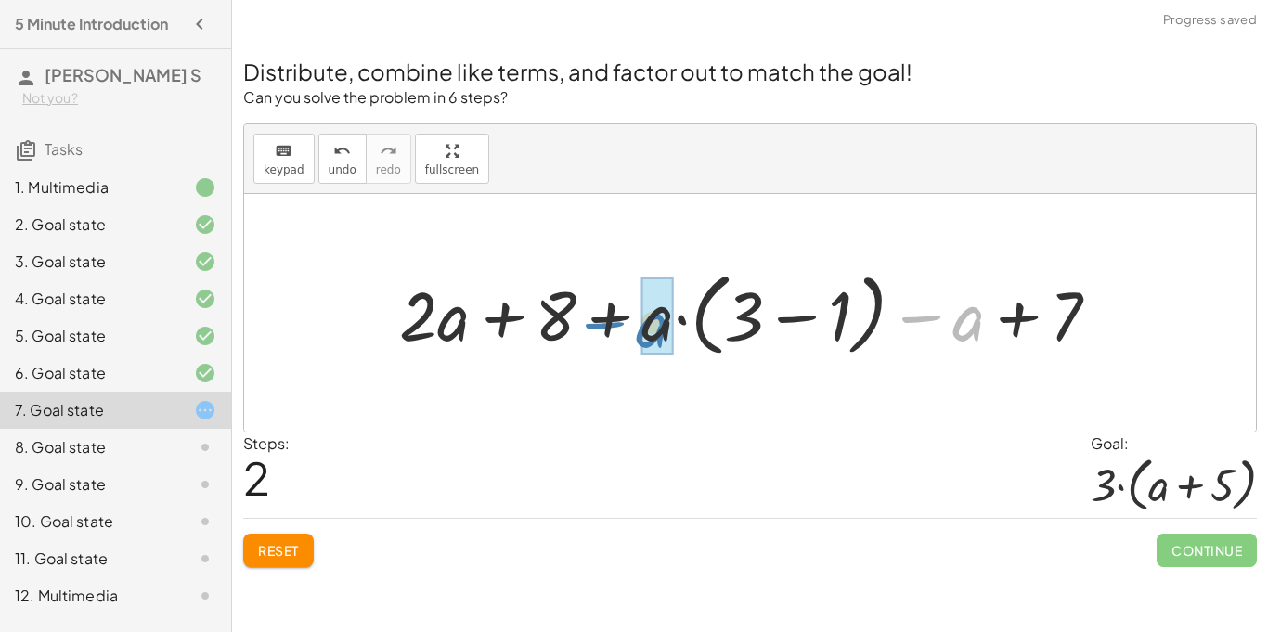
drag, startPoint x: 963, startPoint y: 326, endPoint x: 649, endPoint y: 332, distance: 313.9
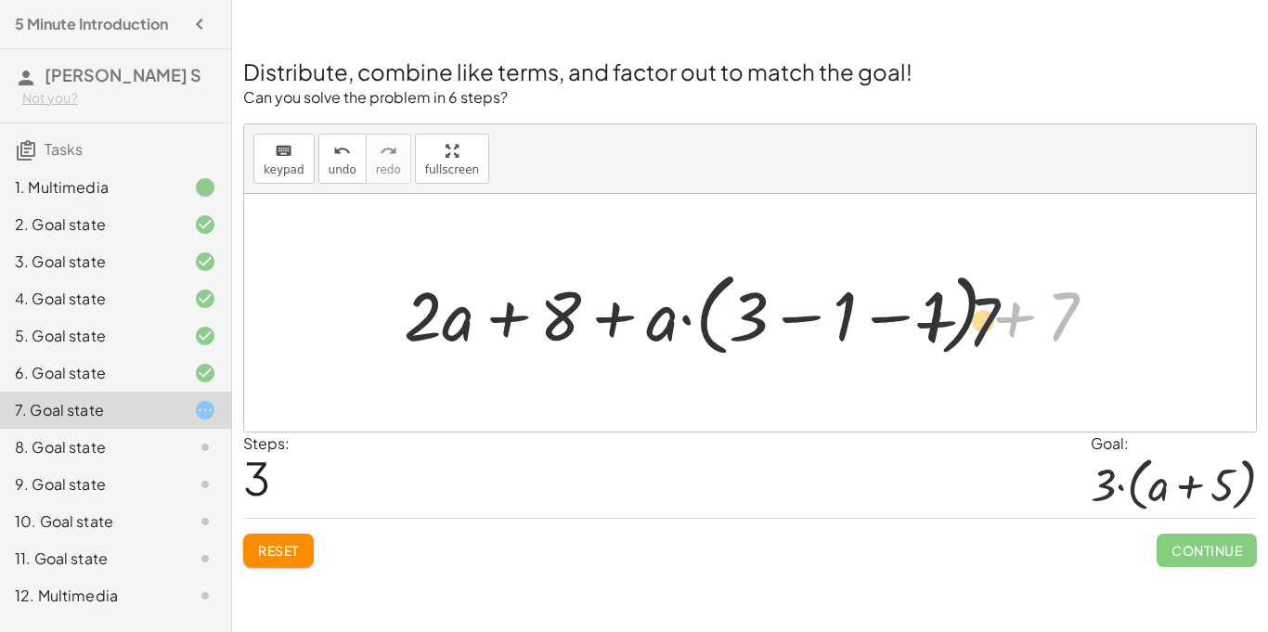
drag, startPoint x: 1059, startPoint y: 309, endPoint x: 917, endPoint y: 316, distance: 141.3
click at [917, 316] on div at bounding box center [757, 313] width 725 height 100
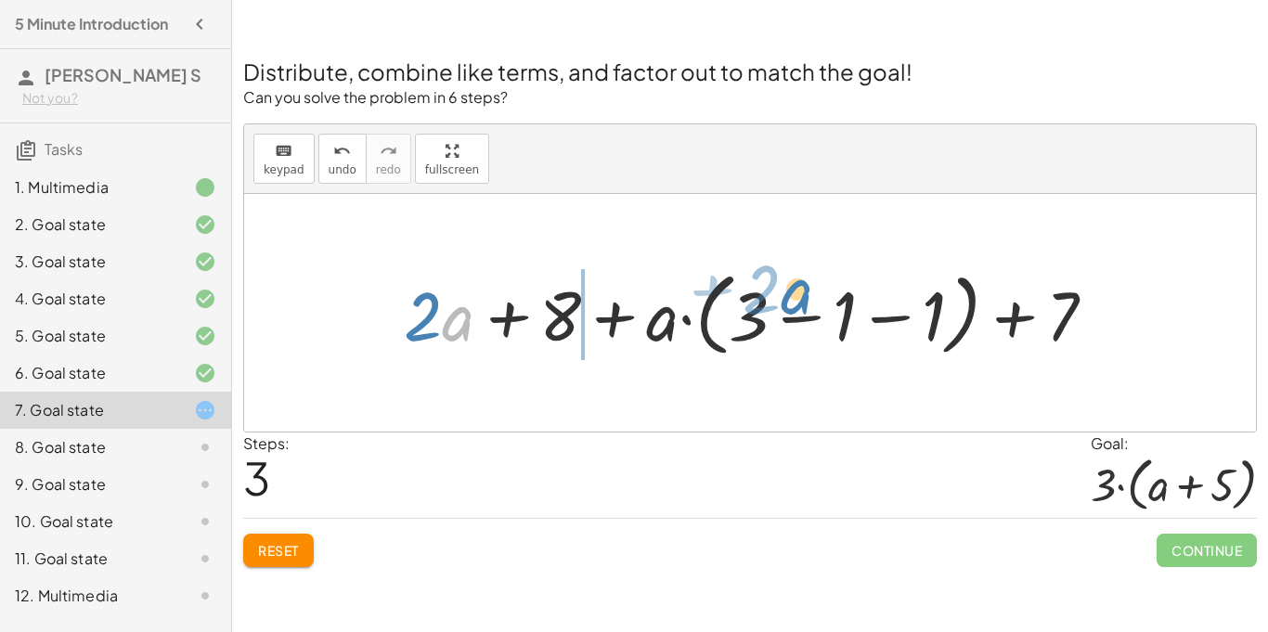
drag, startPoint x: 454, startPoint y: 323, endPoint x: 800, endPoint y: 306, distance: 345.9
click at [800, 306] on div at bounding box center [757, 313] width 725 height 100
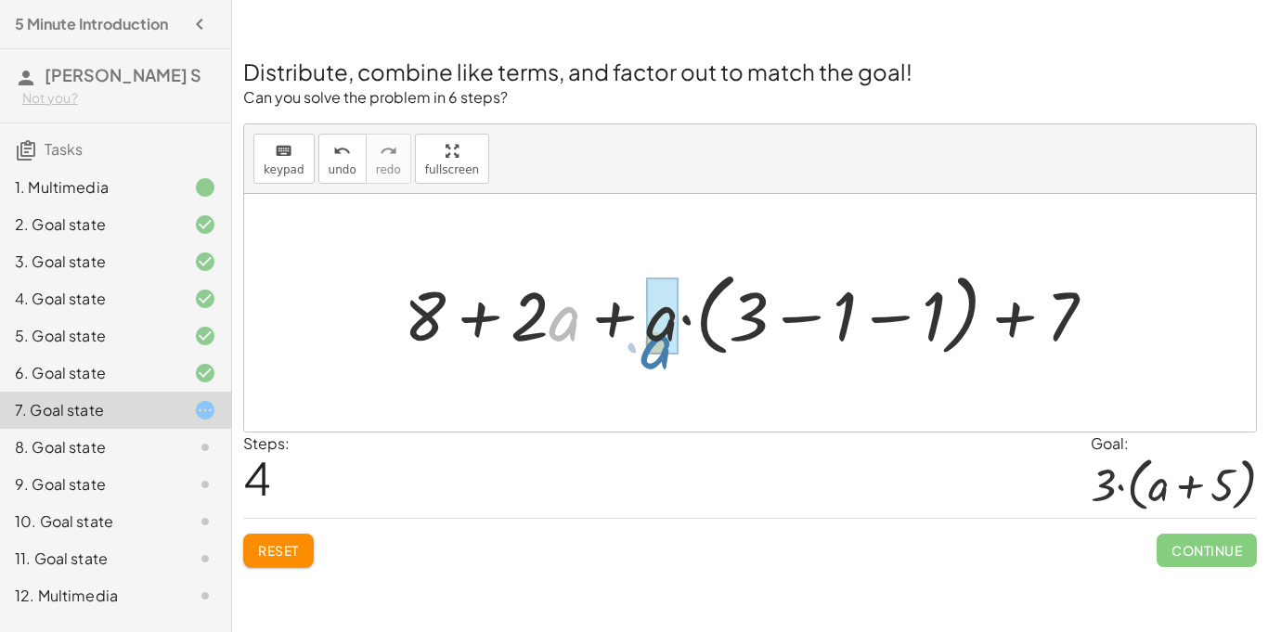
drag, startPoint x: 564, startPoint y: 311, endPoint x: 670, endPoint y: 324, distance: 107.6
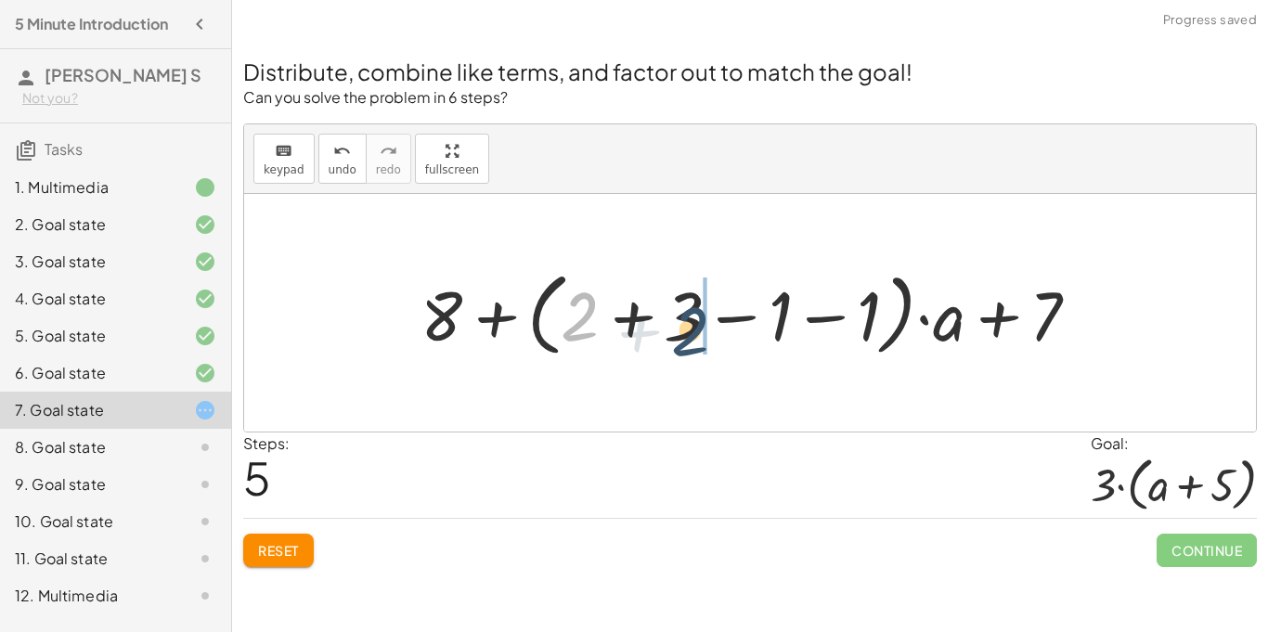
drag, startPoint x: 588, startPoint y: 324, endPoint x: 713, endPoint y: 329, distance: 125.4
click at [713, 329] on div at bounding box center [757, 313] width 693 height 100
drag, startPoint x: 685, startPoint y: 332, endPoint x: 605, endPoint y: 323, distance: 80.3
click at [605, 323] on div at bounding box center [757, 313] width 693 height 100
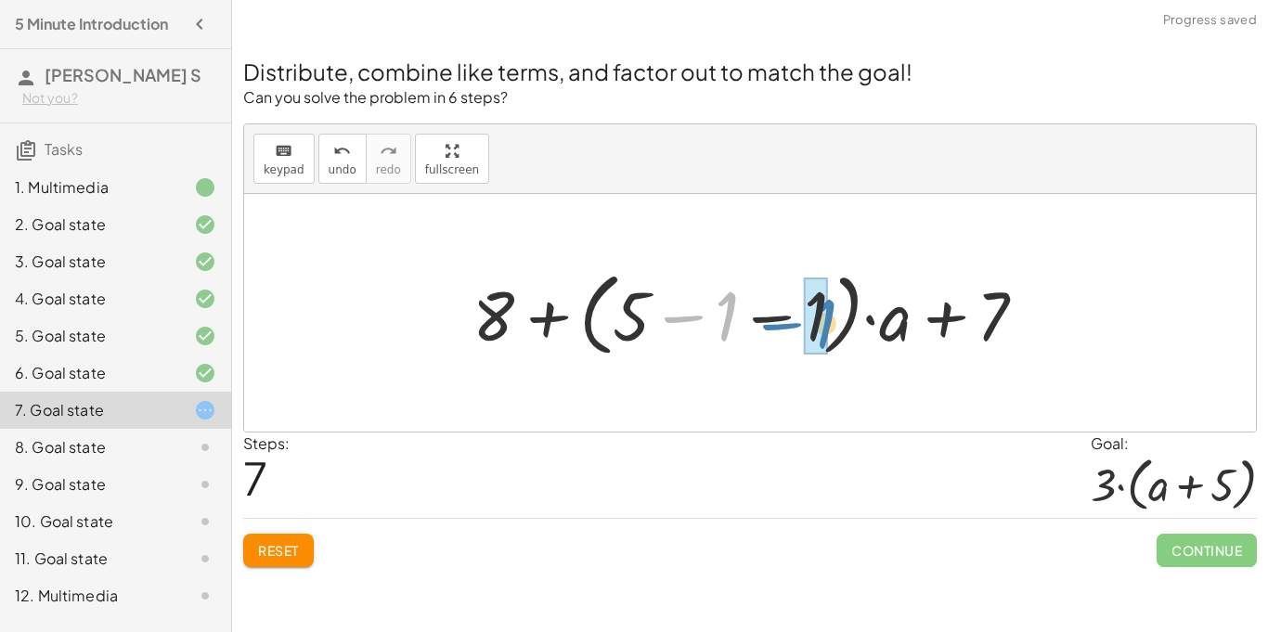
drag, startPoint x: 719, startPoint y: 321, endPoint x: 817, endPoint y: 329, distance: 98.7
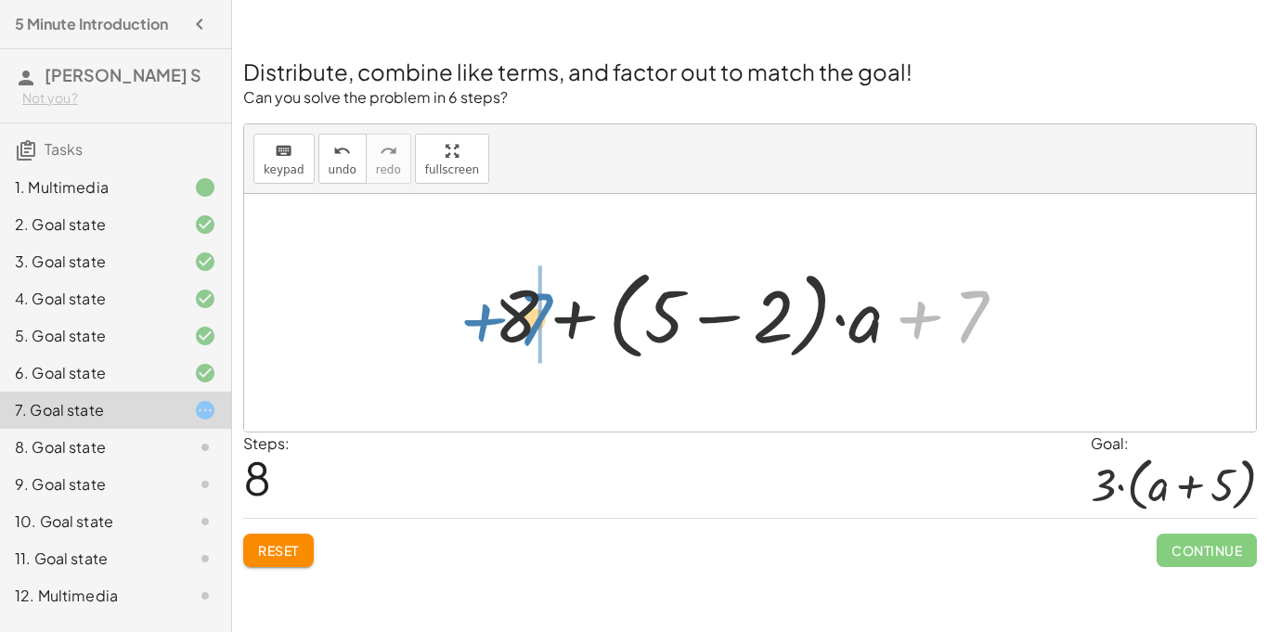
drag, startPoint x: 969, startPoint y: 333, endPoint x: 529, endPoint y: 333, distance: 439.2
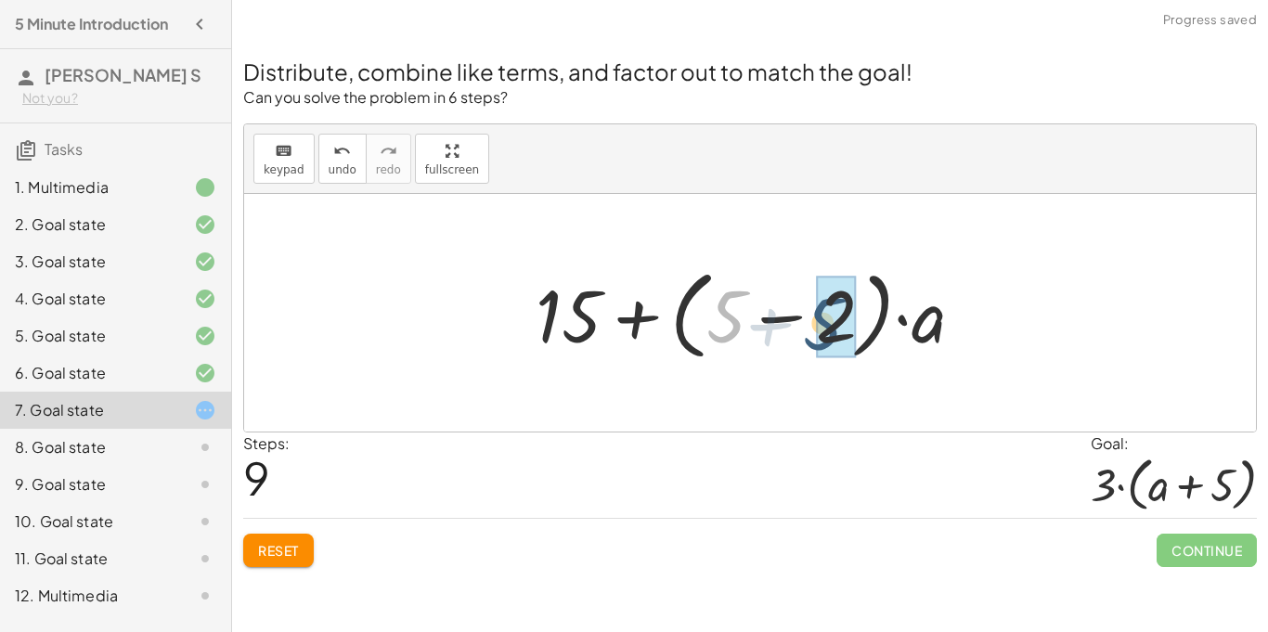
drag, startPoint x: 721, startPoint y: 325, endPoint x: 827, endPoint y: 332, distance: 107.0
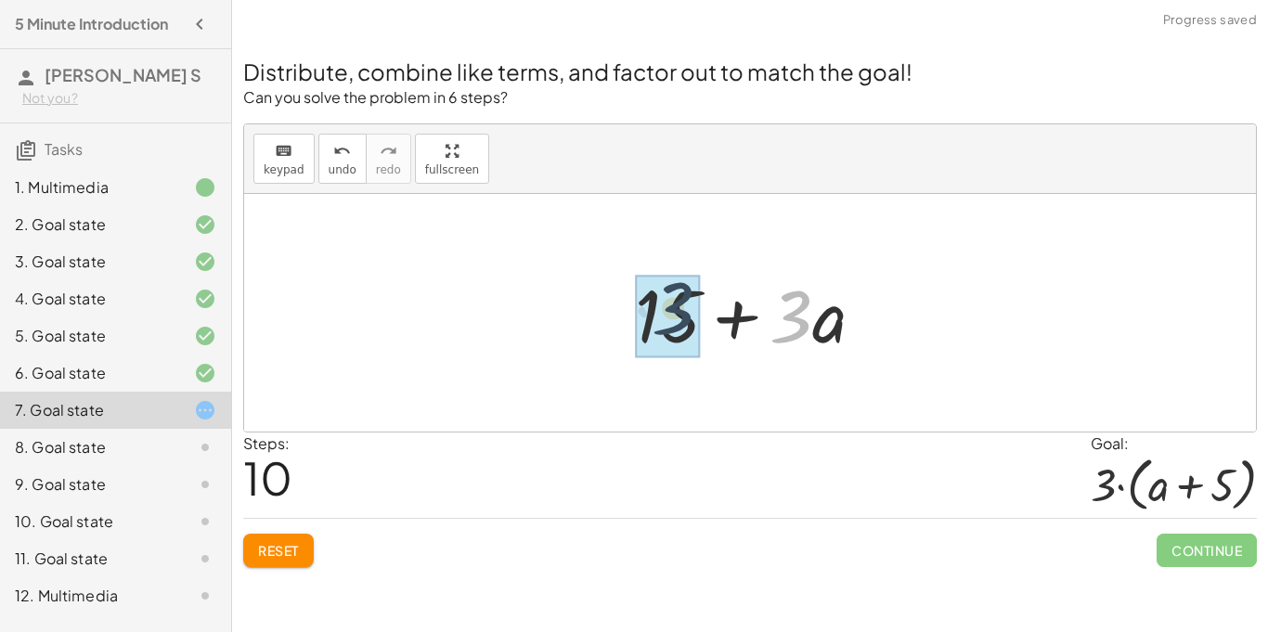
drag, startPoint x: 789, startPoint y: 326, endPoint x: 666, endPoint y: 317, distance: 123.9
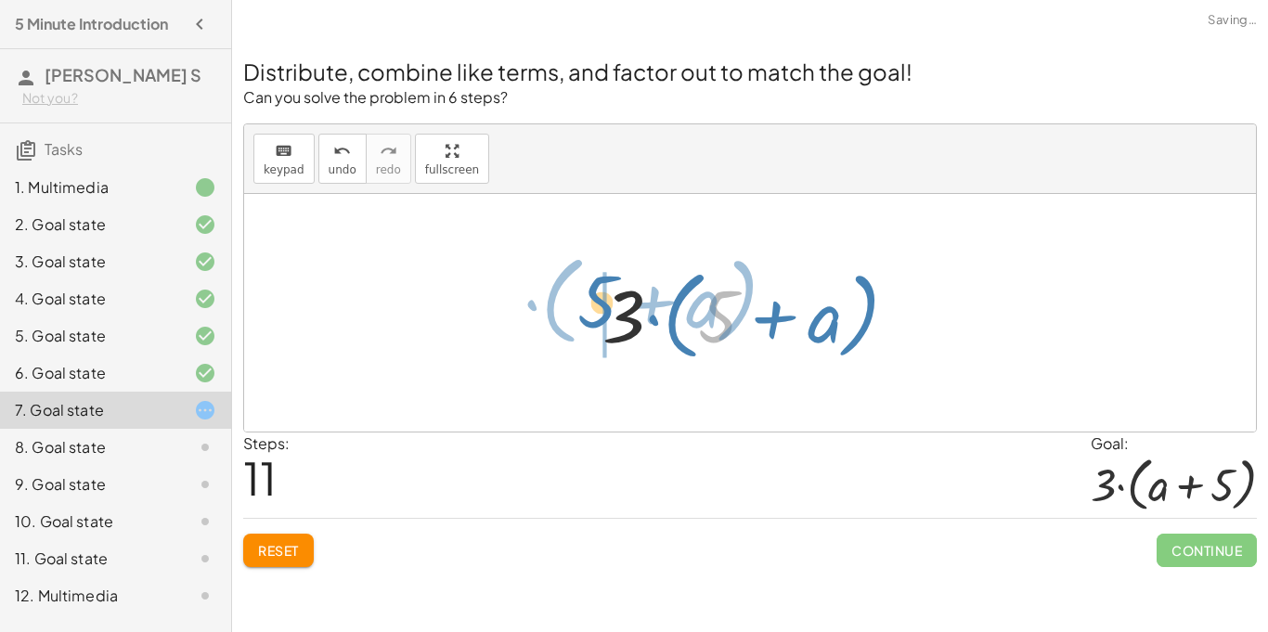
drag, startPoint x: 722, startPoint y: 324, endPoint x: 589, endPoint y: 307, distance: 133.8
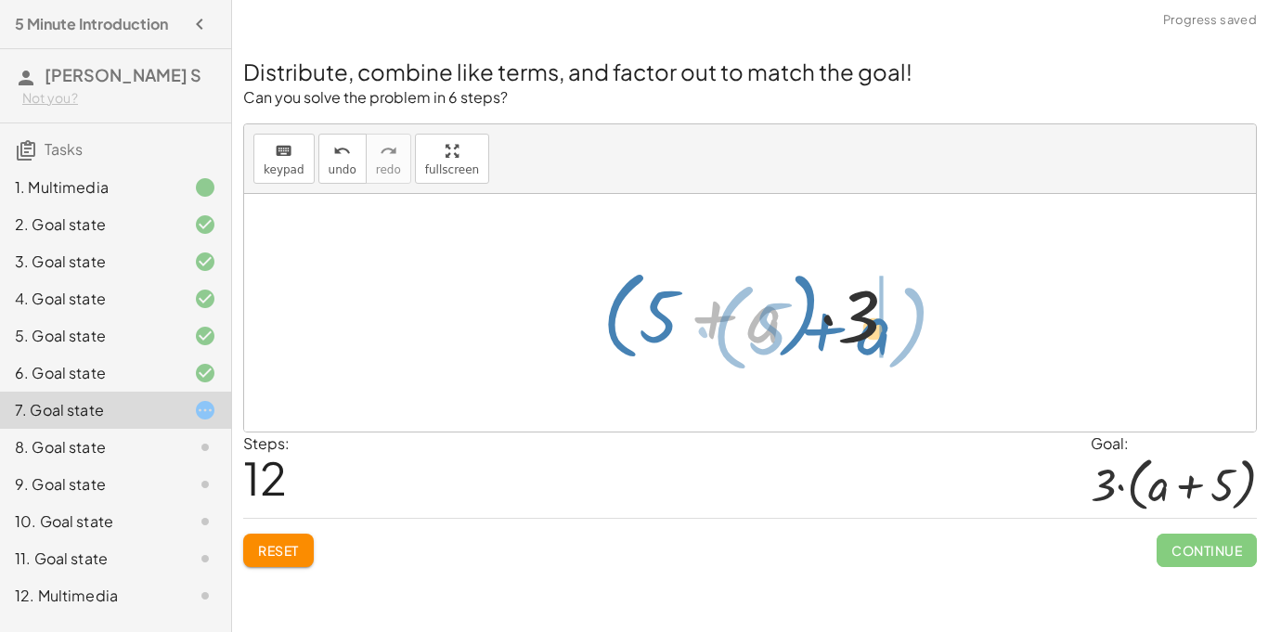
drag, startPoint x: 679, startPoint y: 323, endPoint x: 764, endPoint y: 333, distance: 86.0
click at [764, 333] on div at bounding box center [757, 313] width 329 height 107
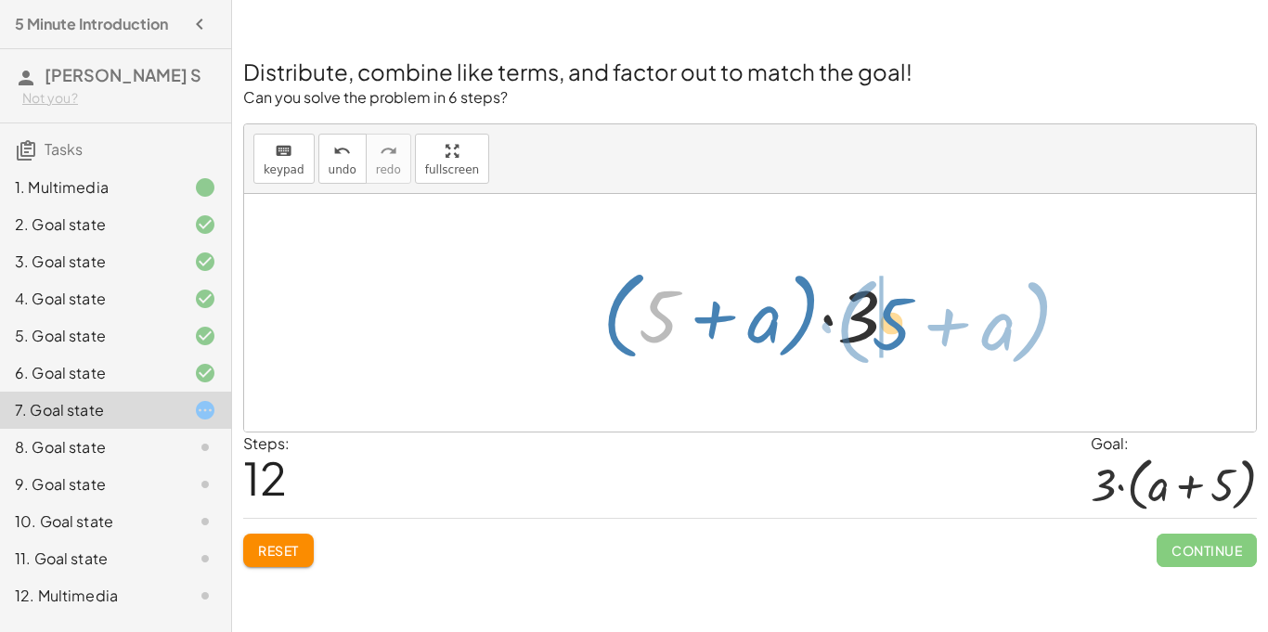
drag, startPoint x: 669, startPoint y: 319, endPoint x: 901, endPoint y: 325, distance: 232.2
click at [901, 325] on div at bounding box center [757, 313] width 329 height 107
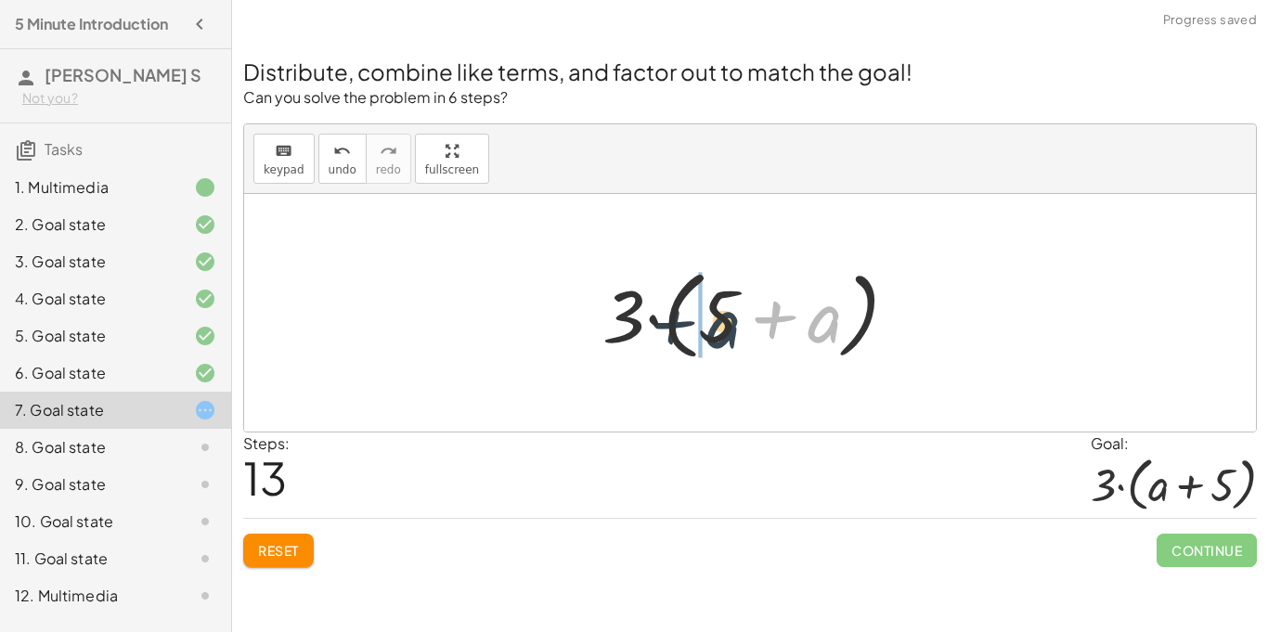
drag, startPoint x: 829, startPoint y: 325, endPoint x: 716, endPoint y: 326, distance: 113.3
click at [716, 326] on div at bounding box center [757, 313] width 329 height 107
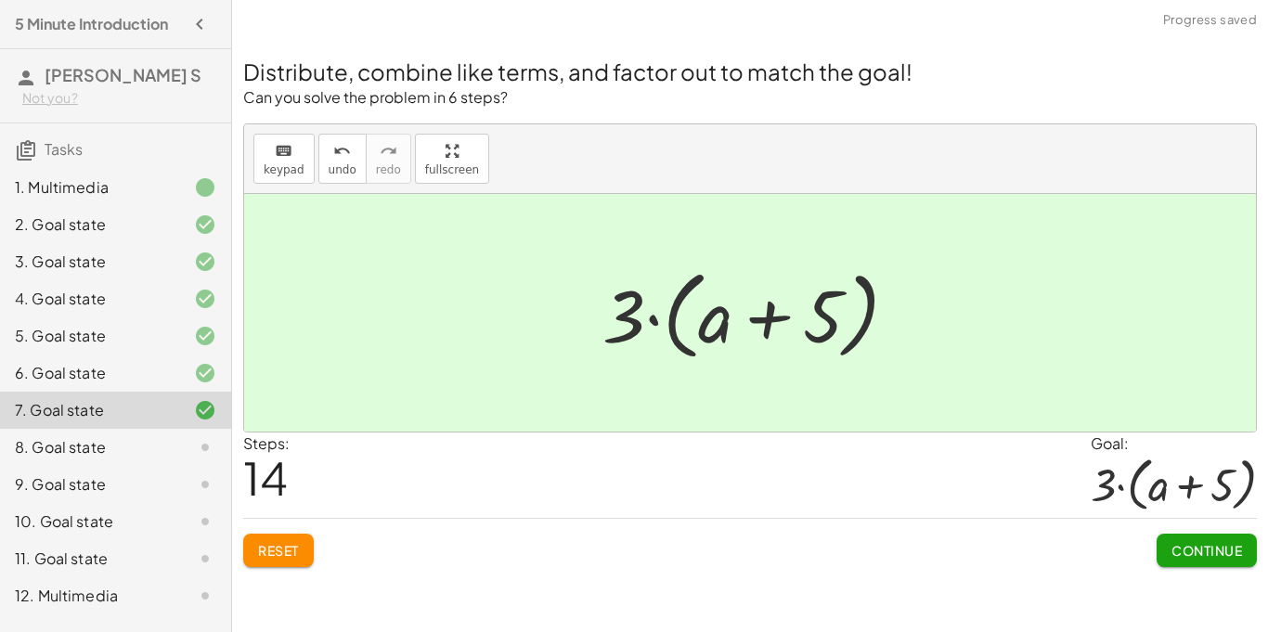
click at [1188, 551] on span "Continue" at bounding box center [1207, 550] width 71 height 17
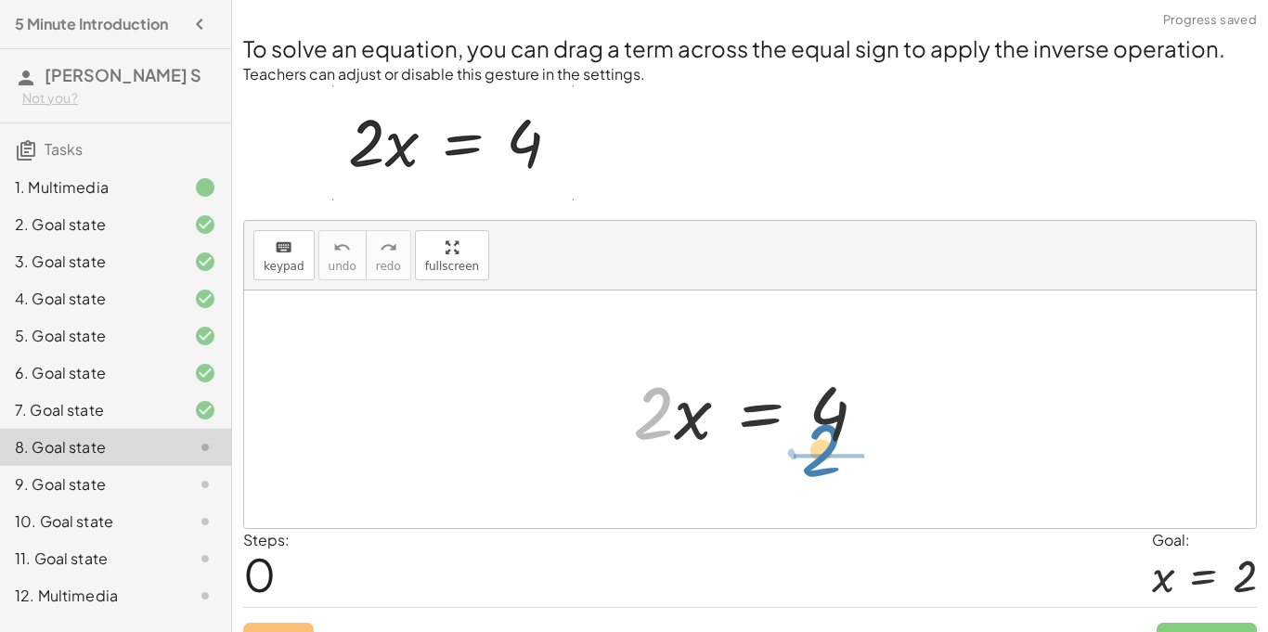
drag, startPoint x: 655, startPoint y: 419, endPoint x: 835, endPoint y: 456, distance: 183.9
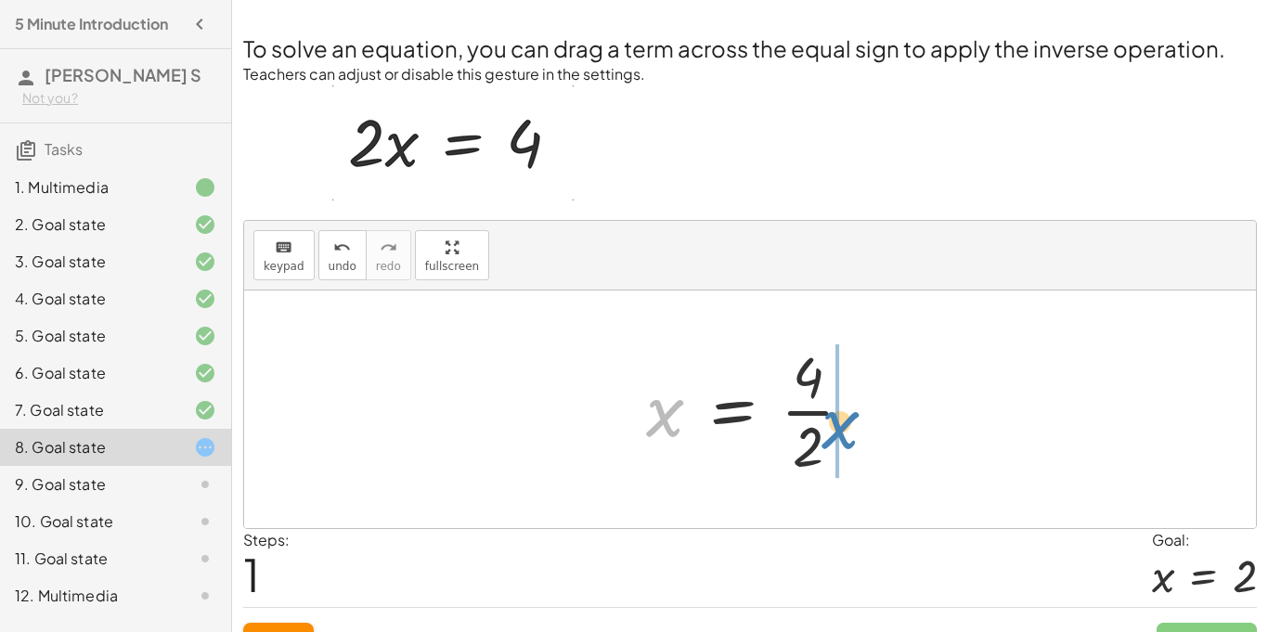
drag, startPoint x: 662, startPoint y: 424, endPoint x: 838, endPoint y: 436, distance: 175.9
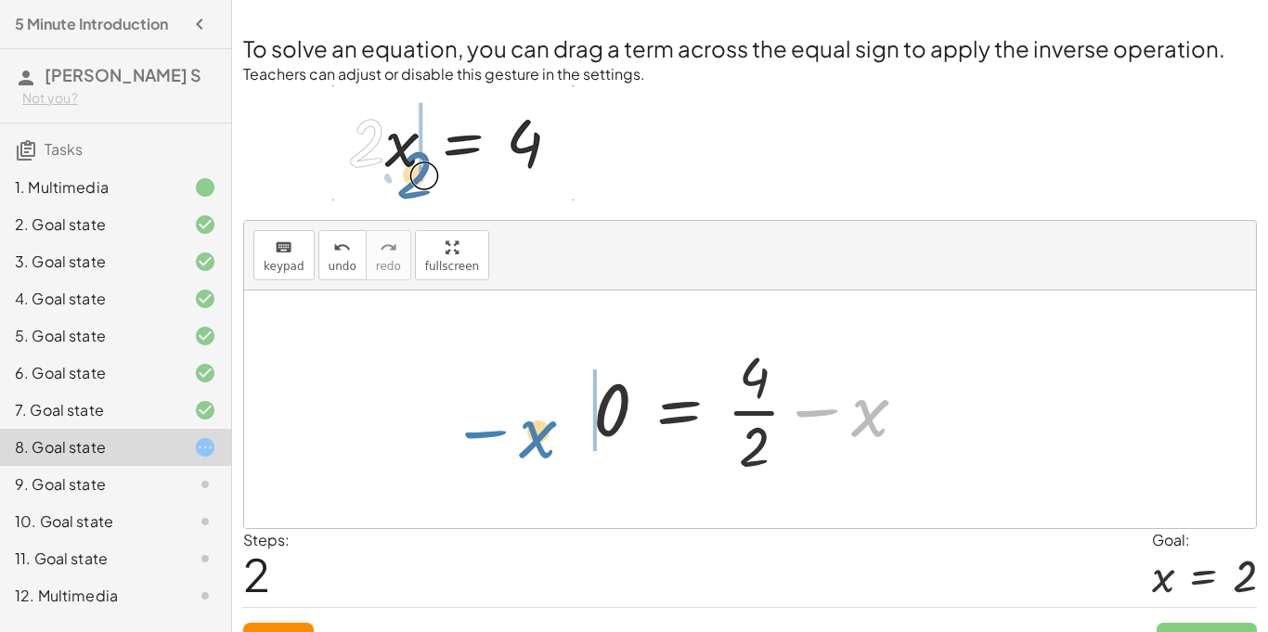
drag, startPoint x: 835, startPoint y: 407, endPoint x: 492, endPoint y: 422, distance: 343.0
click at [492, 422] on div "· 2 · x = 4 x = · 4 · 2 − x · 2 x = 4 · 0 + −" at bounding box center [750, 410] width 1012 height 238
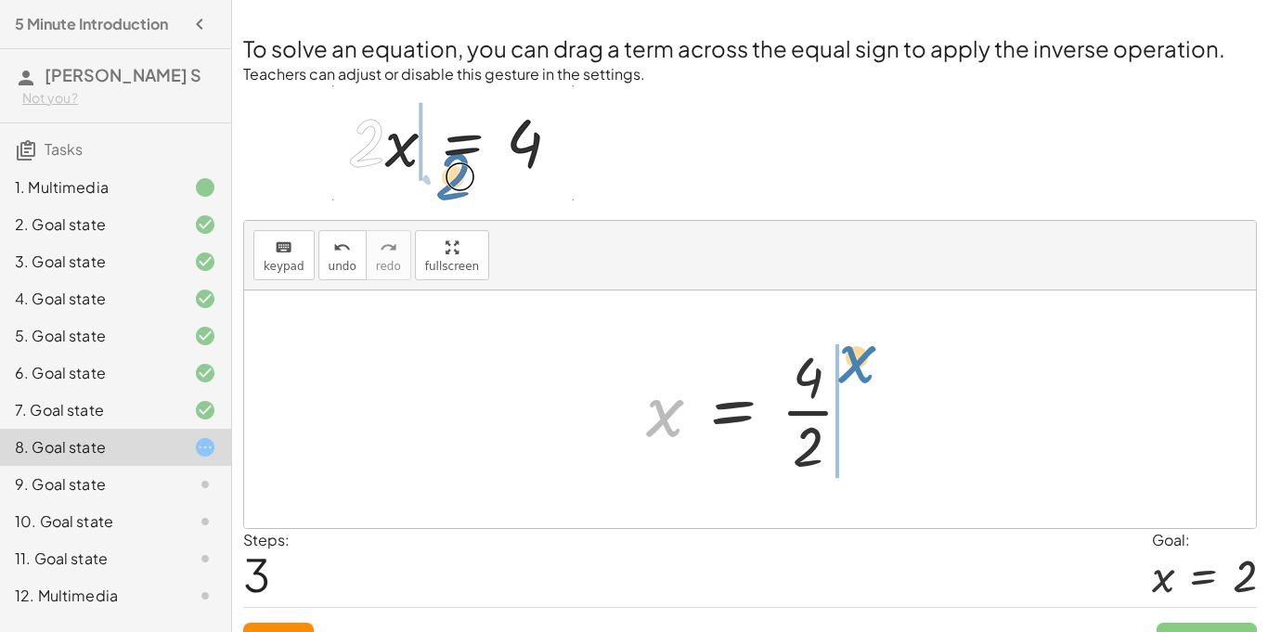
drag, startPoint x: 673, startPoint y: 422, endPoint x: 863, endPoint y: 367, distance: 197.2
click at [863, 367] on div at bounding box center [757, 409] width 241 height 143
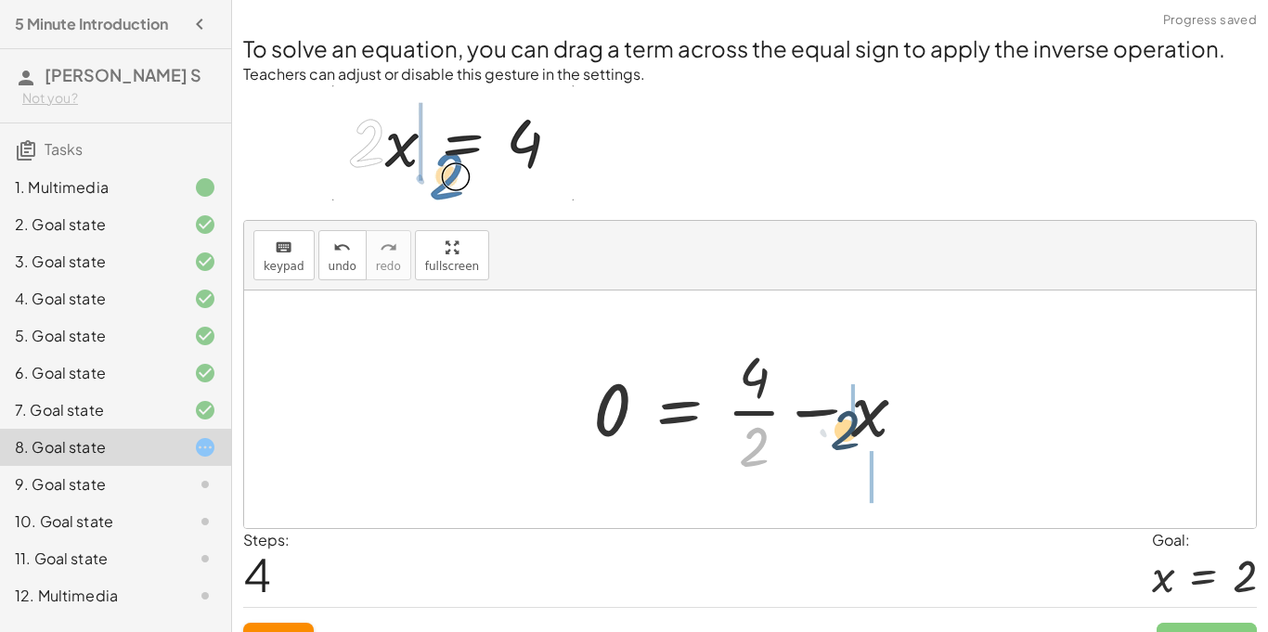
drag, startPoint x: 750, startPoint y: 442, endPoint x: 856, endPoint y: 418, distance: 108.6
click at [856, 418] on div at bounding box center [757, 409] width 347 height 143
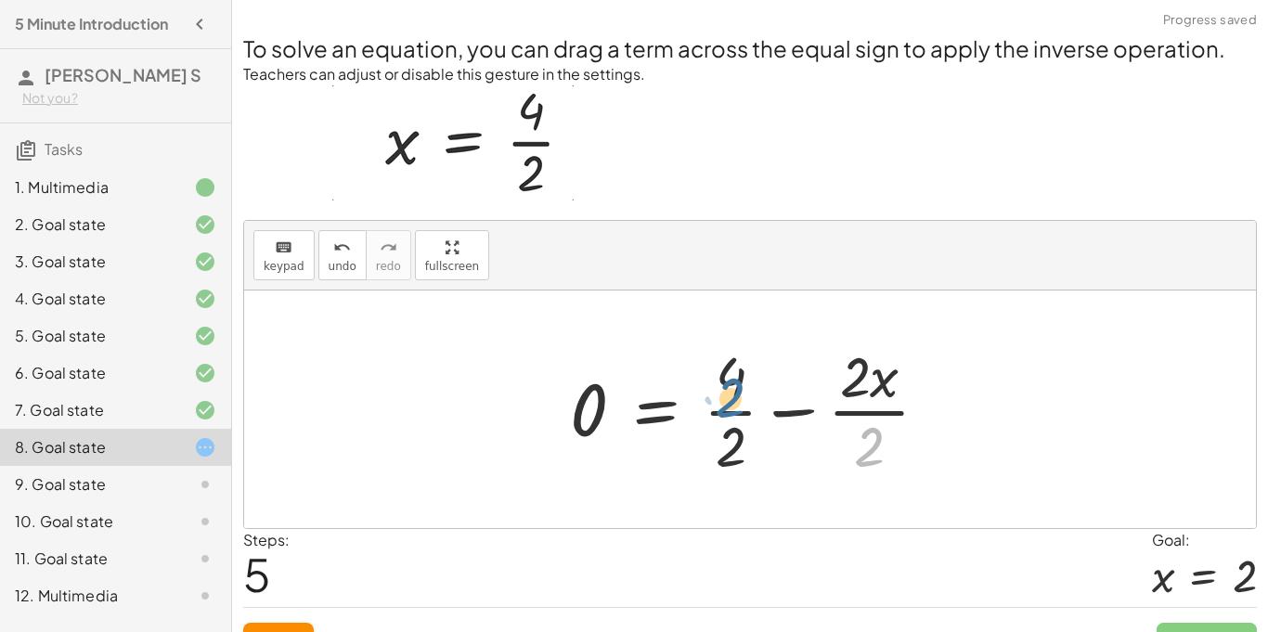
drag, startPoint x: 871, startPoint y: 445, endPoint x: 729, endPoint y: 396, distance: 150.4
click at [729, 396] on div at bounding box center [757, 409] width 392 height 143
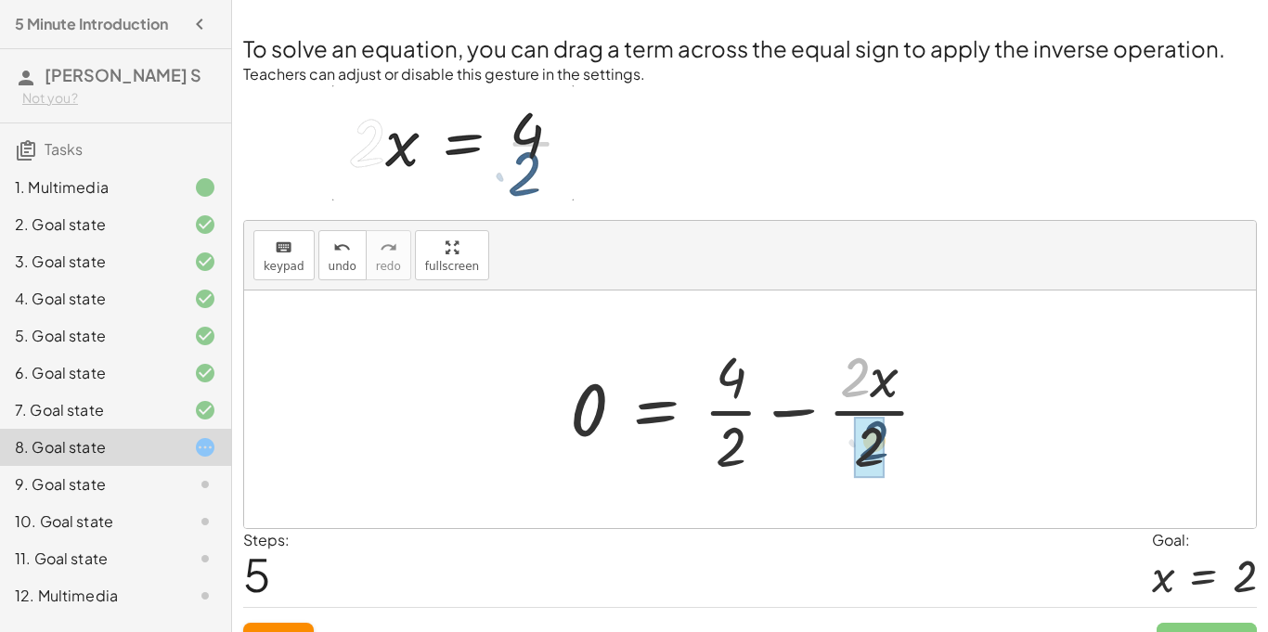
drag, startPoint x: 865, startPoint y: 384, endPoint x: 882, endPoint y: 447, distance: 65.6
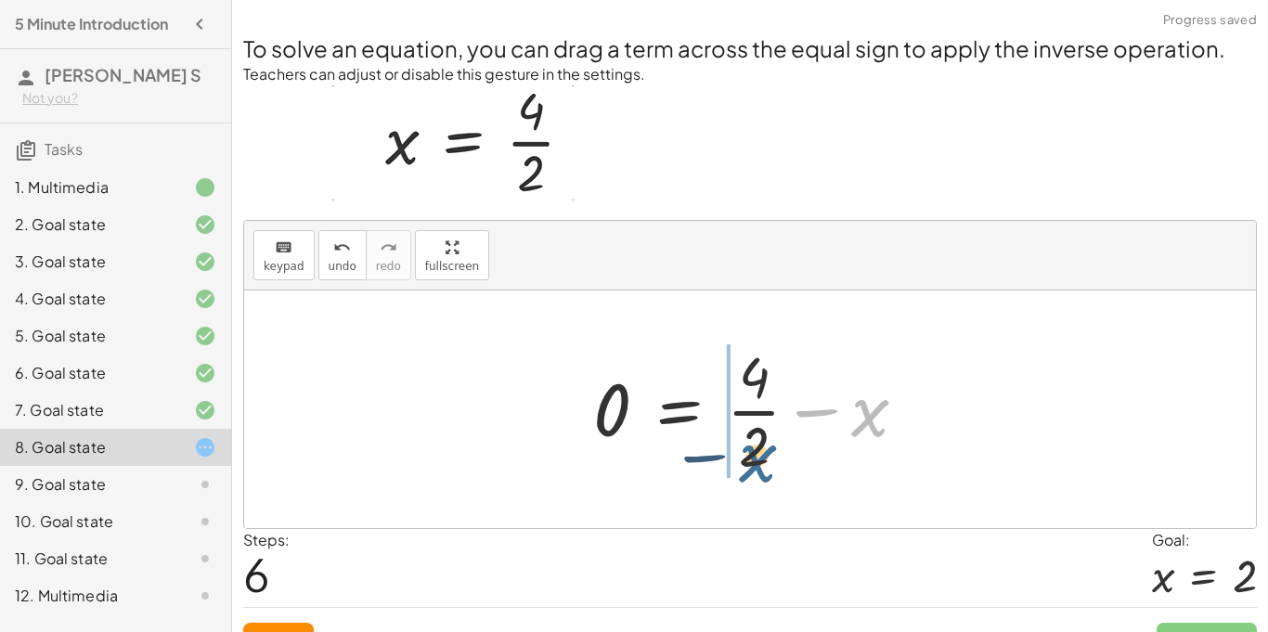
drag, startPoint x: 866, startPoint y: 415, endPoint x: 747, endPoint y: 458, distance: 127.2
click at [747, 458] on div at bounding box center [757, 409] width 347 height 143
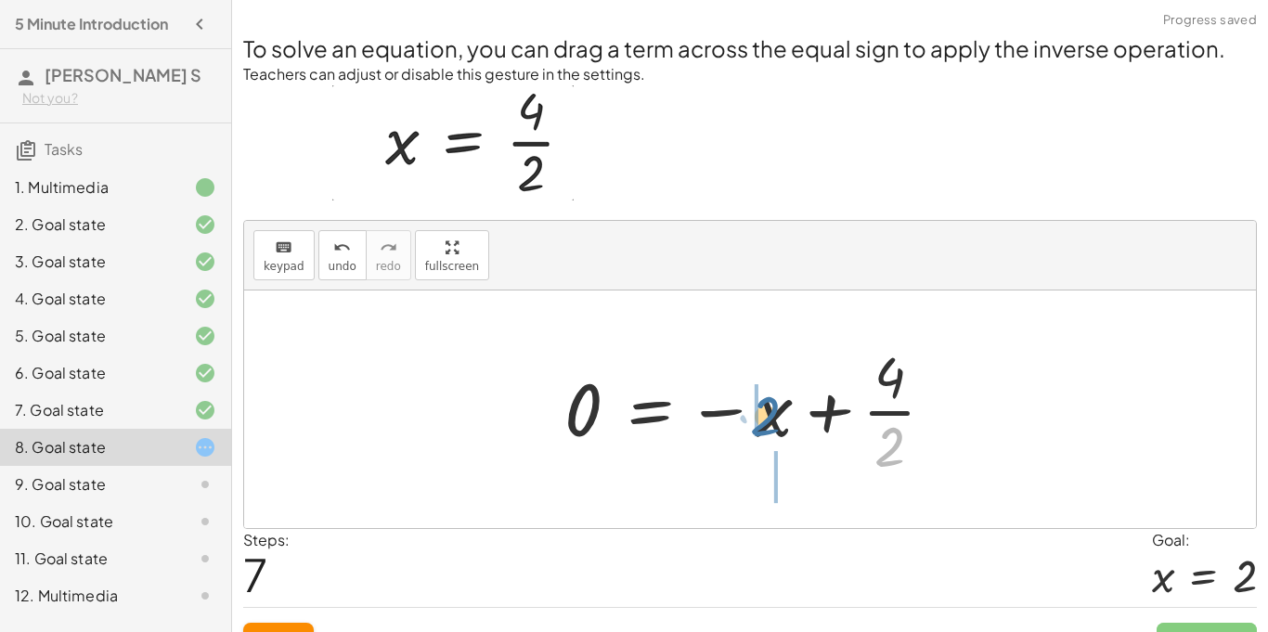
drag, startPoint x: 882, startPoint y: 451, endPoint x: 755, endPoint y: 421, distance: 130.9
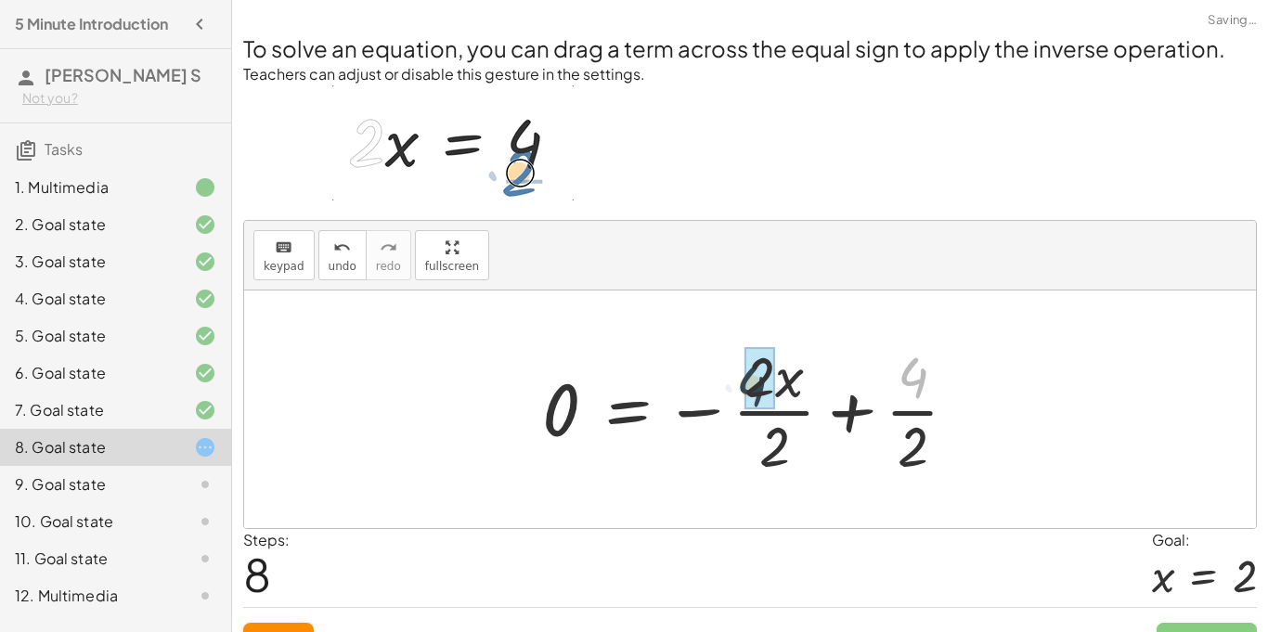
drag, startPoint x: 920, startPoint y: 374, endPoint x: 743, endPoint y: 383, distance: 177.6
click at [743, 383] on div at bounding box center [757, 409] width 449 height 143
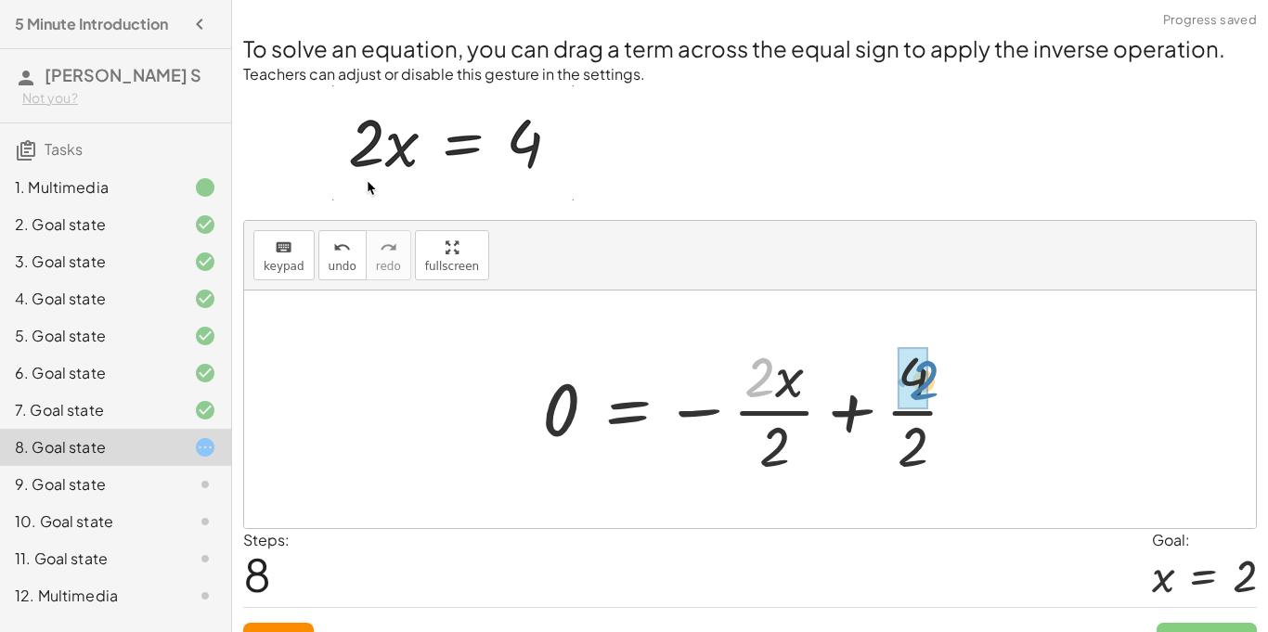
drag, startPoint x: 748, startPoint y: 382, endPoint x: 920, endPoint y: 387, distance: 171.9
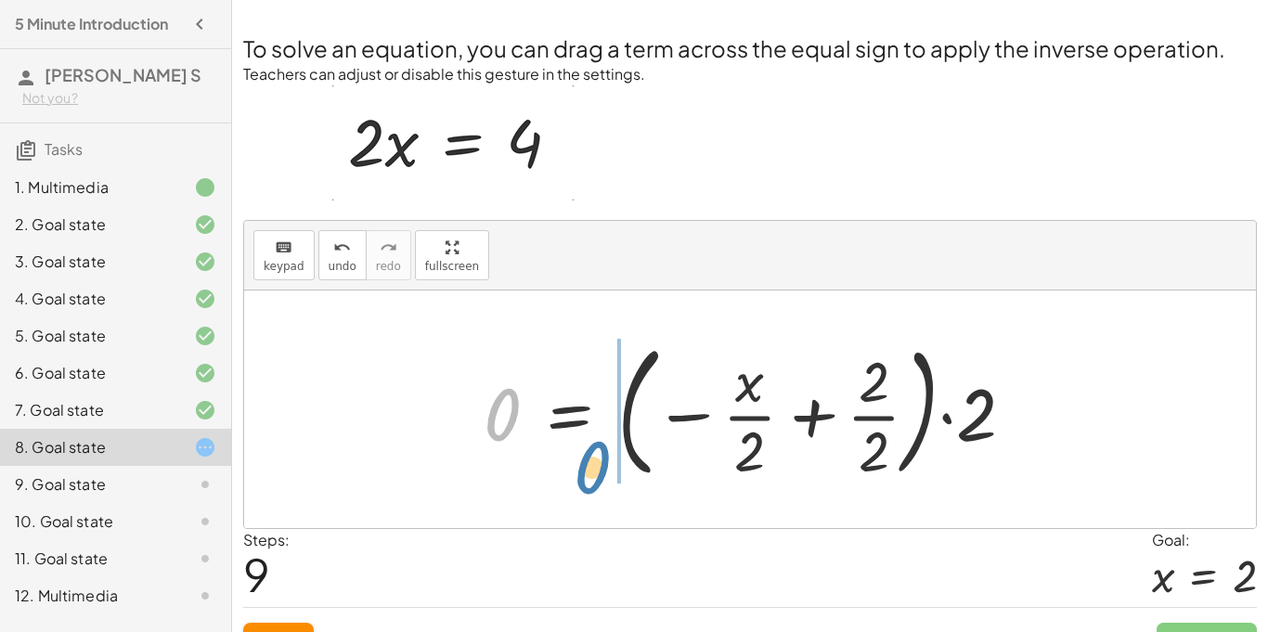
drag, startPoint x: 513, startPoint y: 409, endPoint x: 601, endPoint y: 462, distance: 102.9
click at [601, 462] on div at bounding box center [757, 409] width 565 height 154
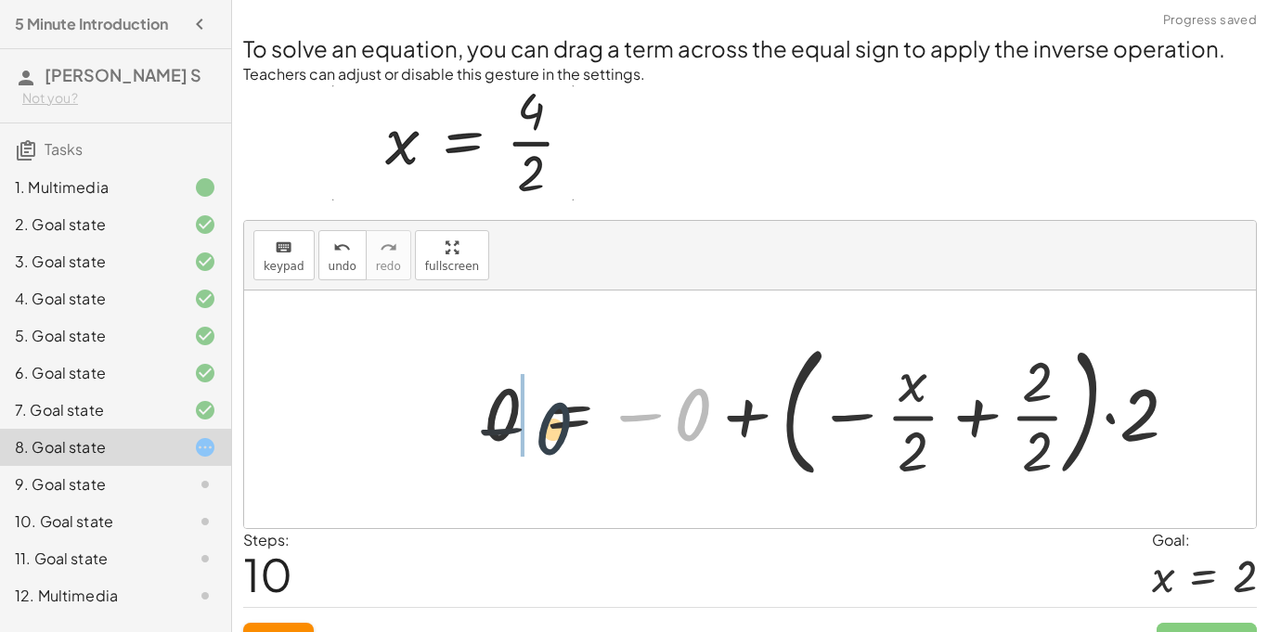
drag, startPoint x: 707, startPoint y: 406, endPoint x: 514, endPoint y: 414, distance: 192.4
click at [514, 414] on div at bounding box center [839, 409] width 728 height 154
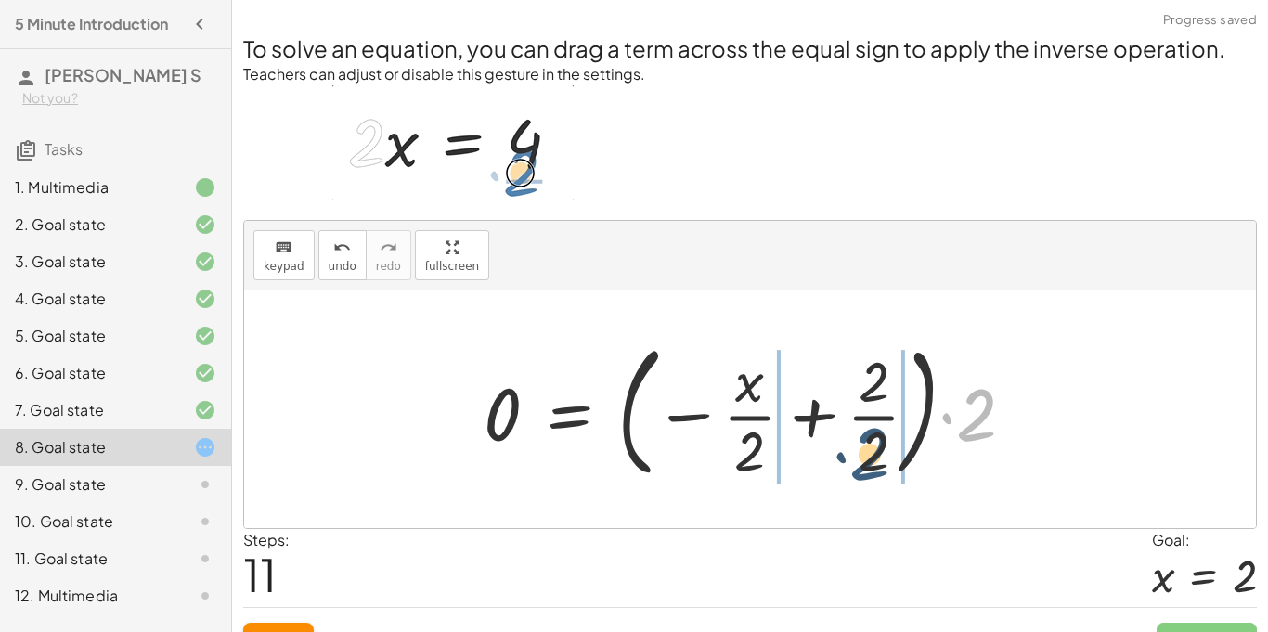
drag, startPoint x: 995, startPoint y: 426, endPoint x: 880, endPoint y: 466, distance: 121.9
click at [880, 466] on div at bounding box center [757, 409] width 565 height 154
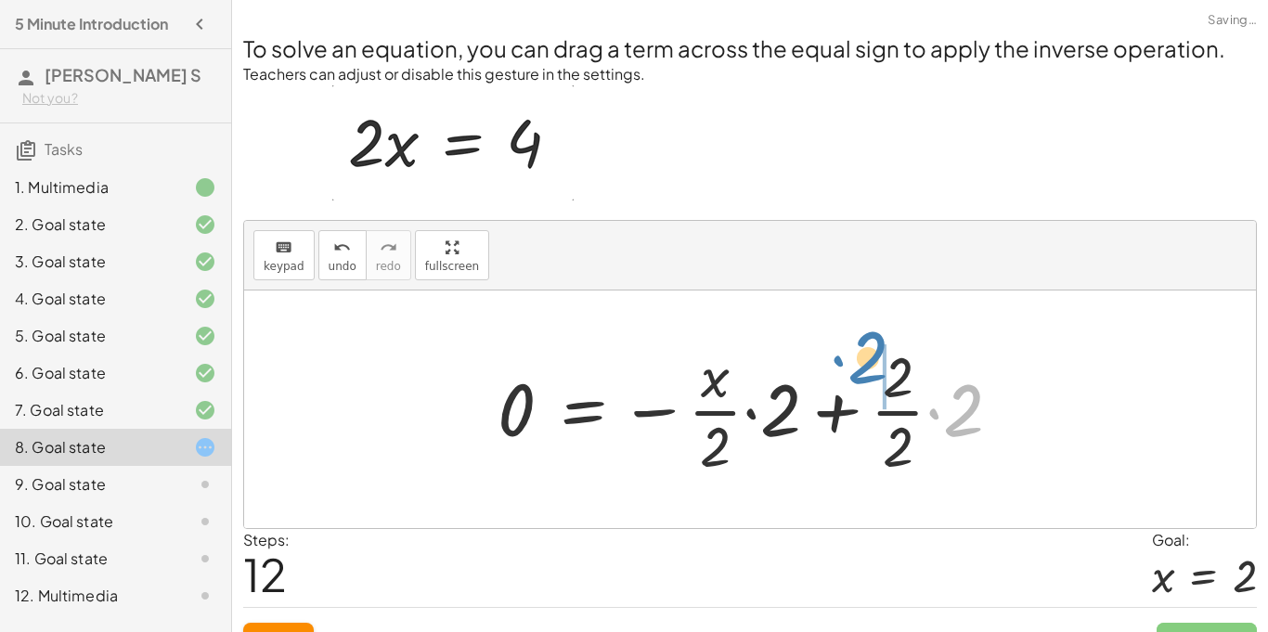
drag, startPoint x: 975, startPoint y: 418, endPoint x: 883, endPoint y: 367, distance: 105.2
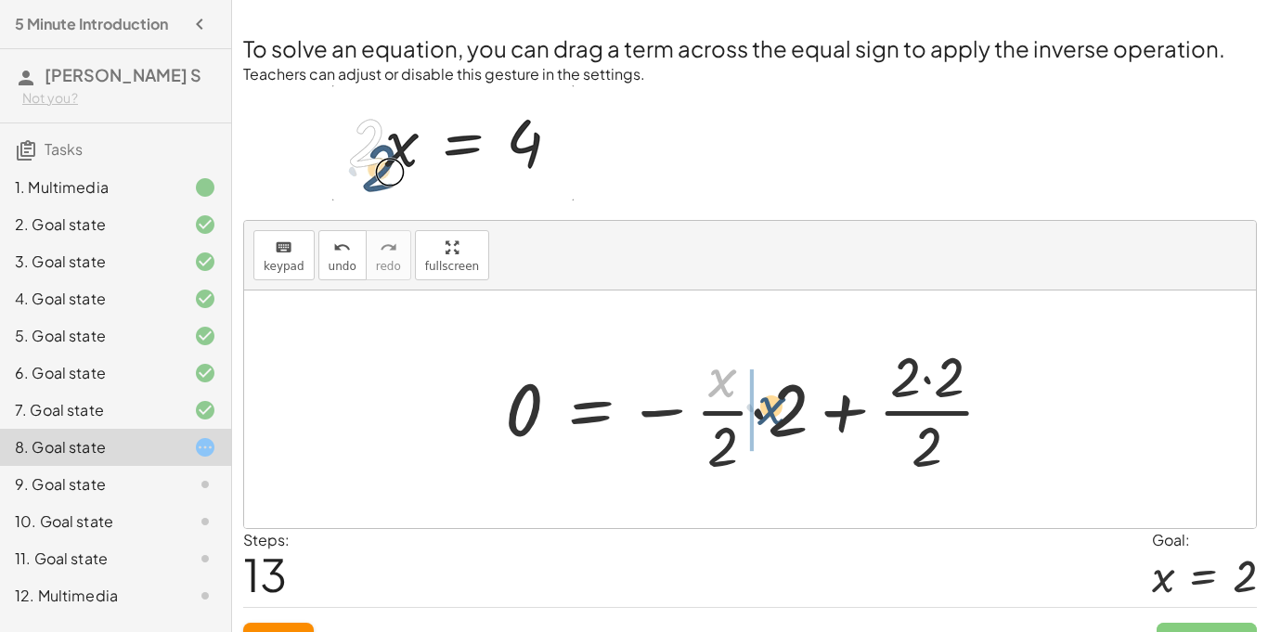
drag, startPoint x: 729, startPoint y: 383, endPoint x: 787, endPoint y: 413, distance: 65.2
click at [787, 413] on div at bounding box center [757, 409] width 523 height 143
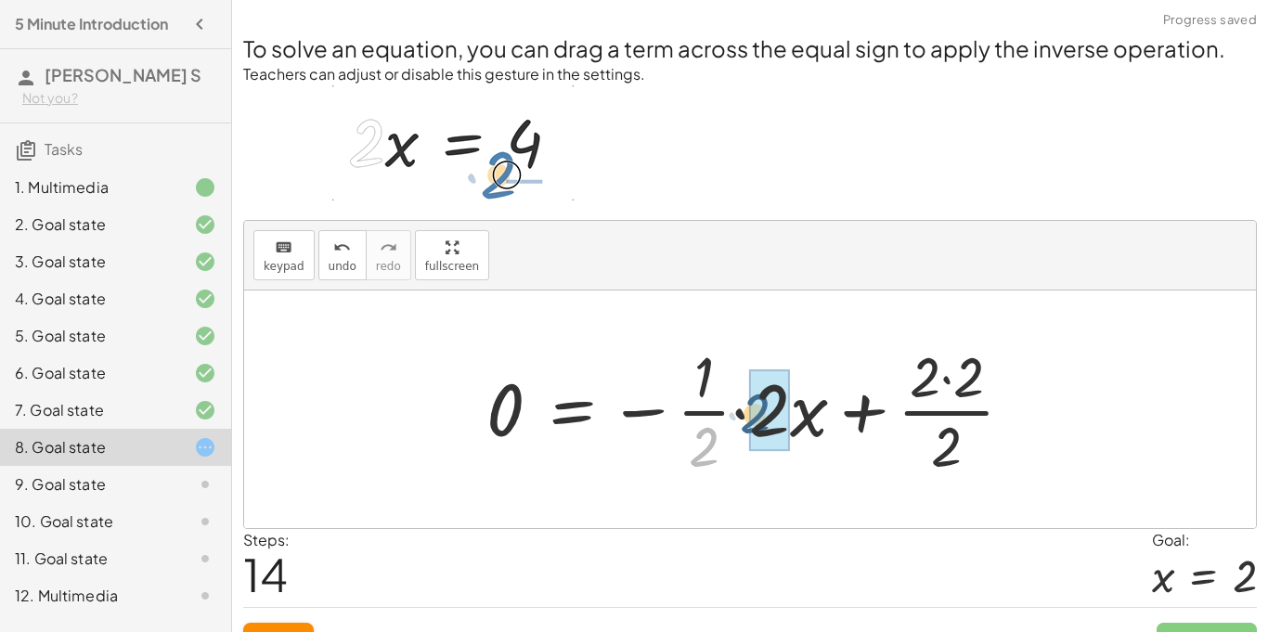
drag, startPoint x: 712, startPoint y: 458, endPoint x: 765, endPoint y: 424, distance: 62.6
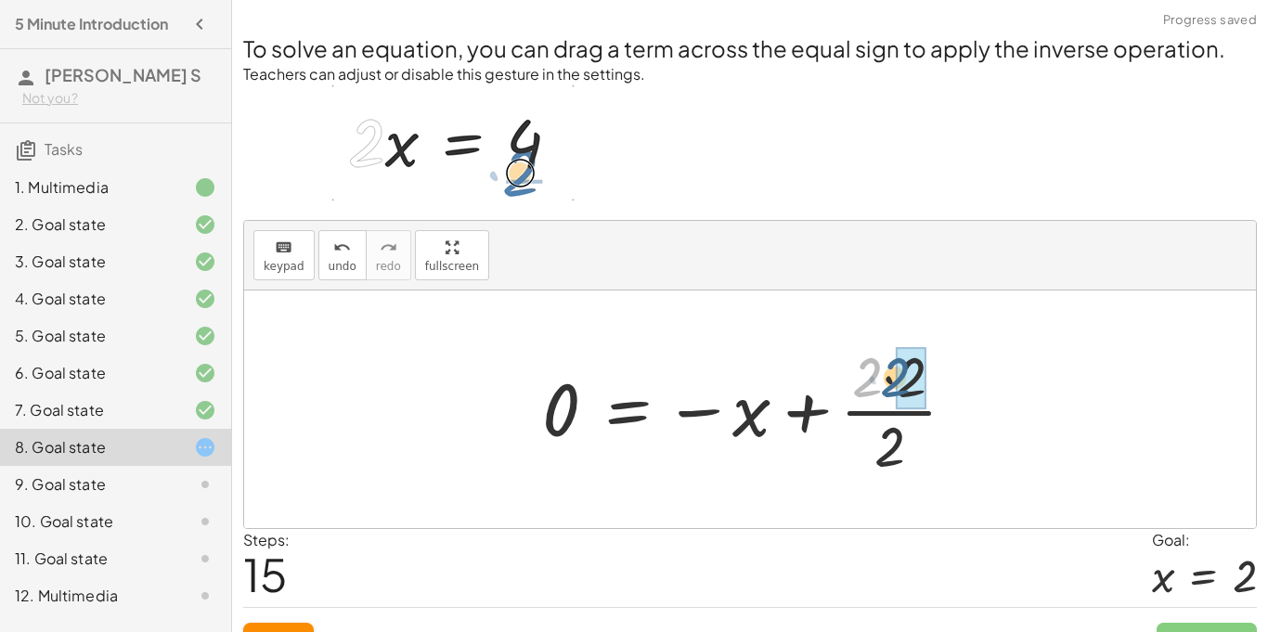
drag, startPoint x: 866, startPoint y: 381, endPoint x: 894, endPoint y: 381, distance: 27.9
click at [894, 381] on div at bounding box center [757, 409] width 448 height 143
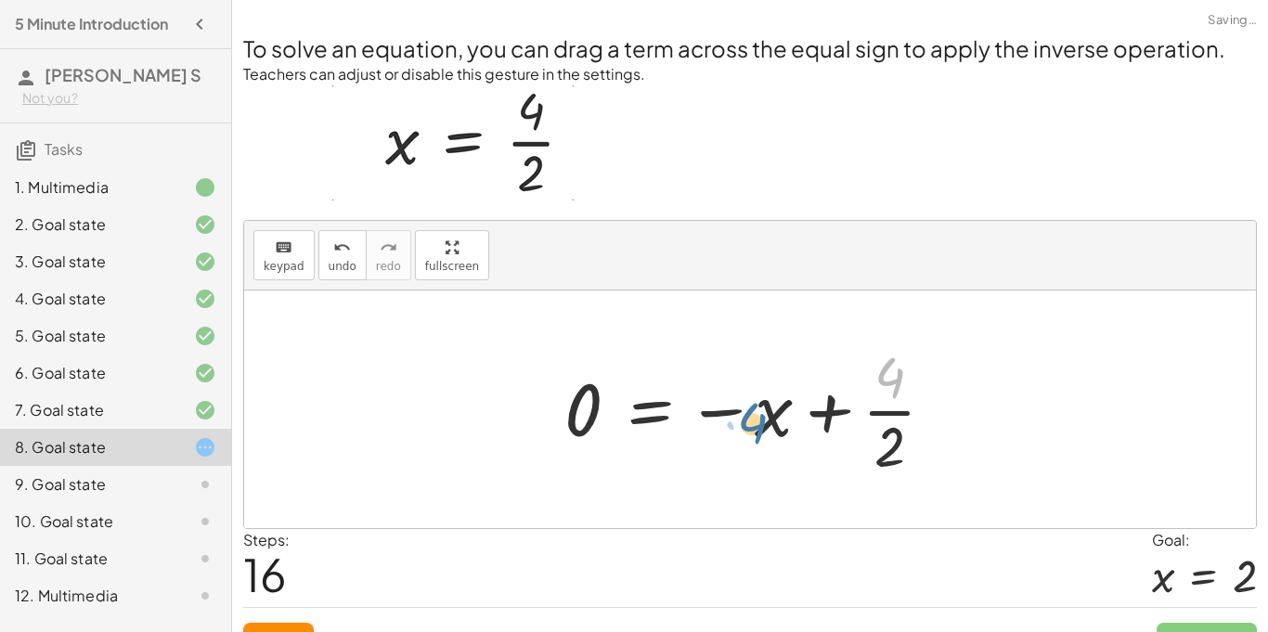
drag, startPoint x: 898, startPoint y: 376, endPoint x: 756, endPoint y: 421, distance: 148.9
click at [756, 421] on div at bounding box center [757, 409] width 404 height 143
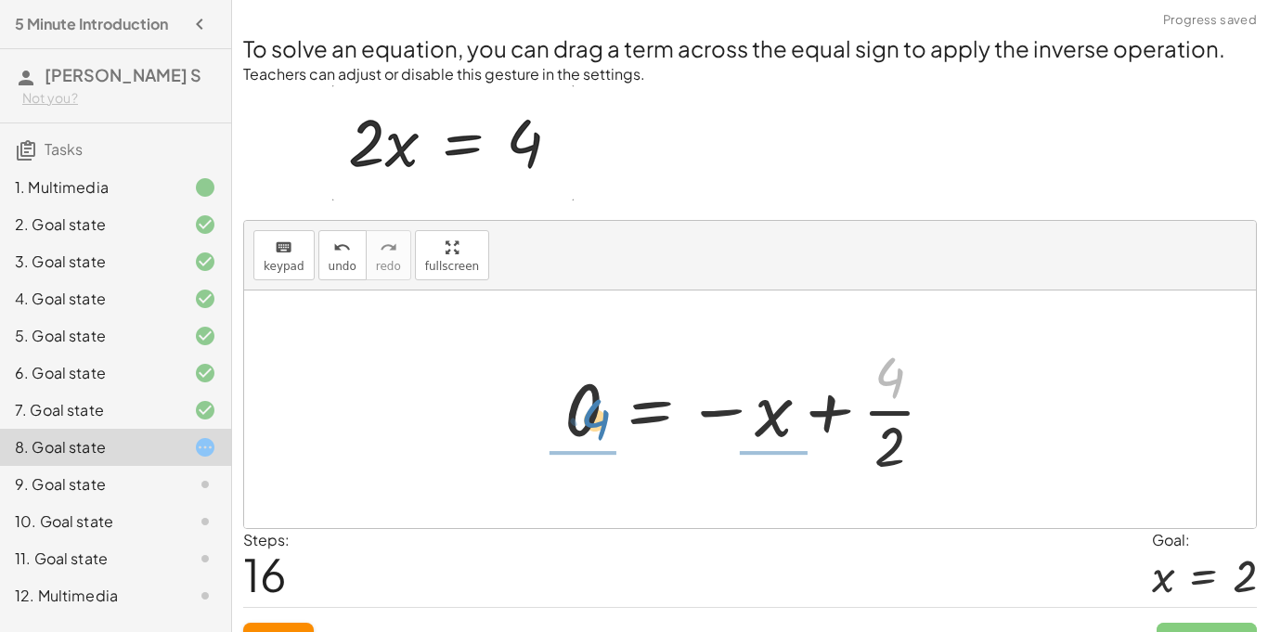
drag, startPoint x: 890, startPoint y: 379, endPoint x: 591, endPoint y: 421, distance: 301.9
click at [591, 421] on div at bounding box center [757, 409] width 404 height 143
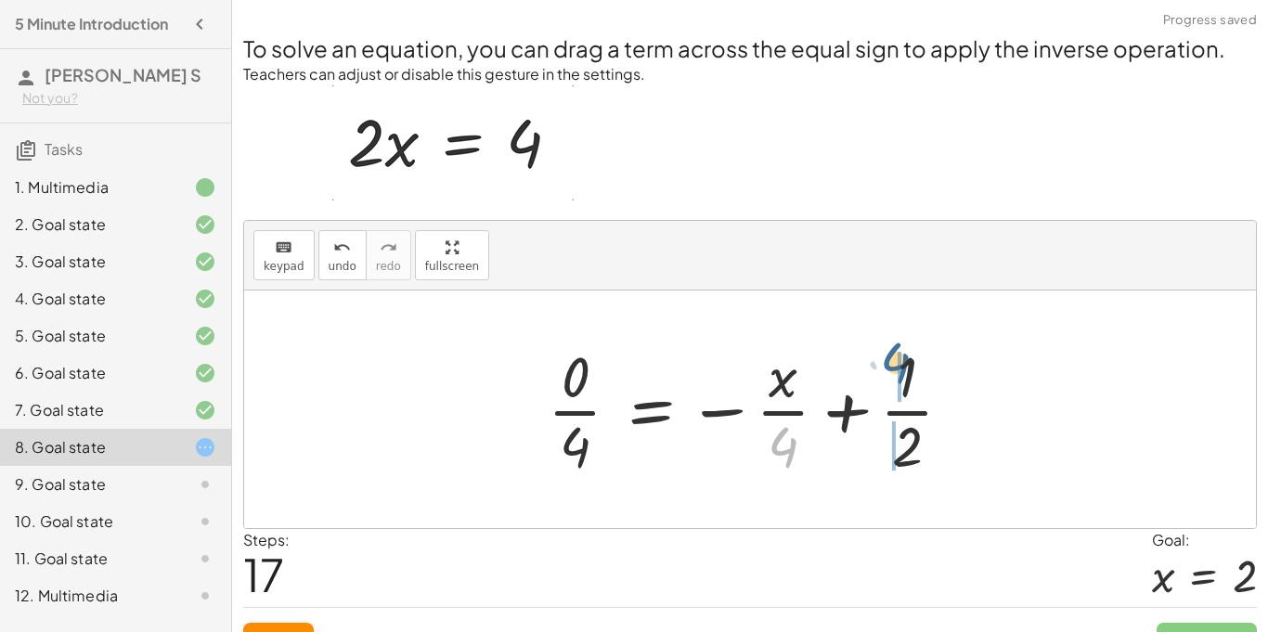
drag, startPoint x: 782, startPoint y: 449, endPoint x: 913, endPoint y: 371, distance: 152.9
click at [913, 371] on div at bounding box center [758, 409] width 438 height 143
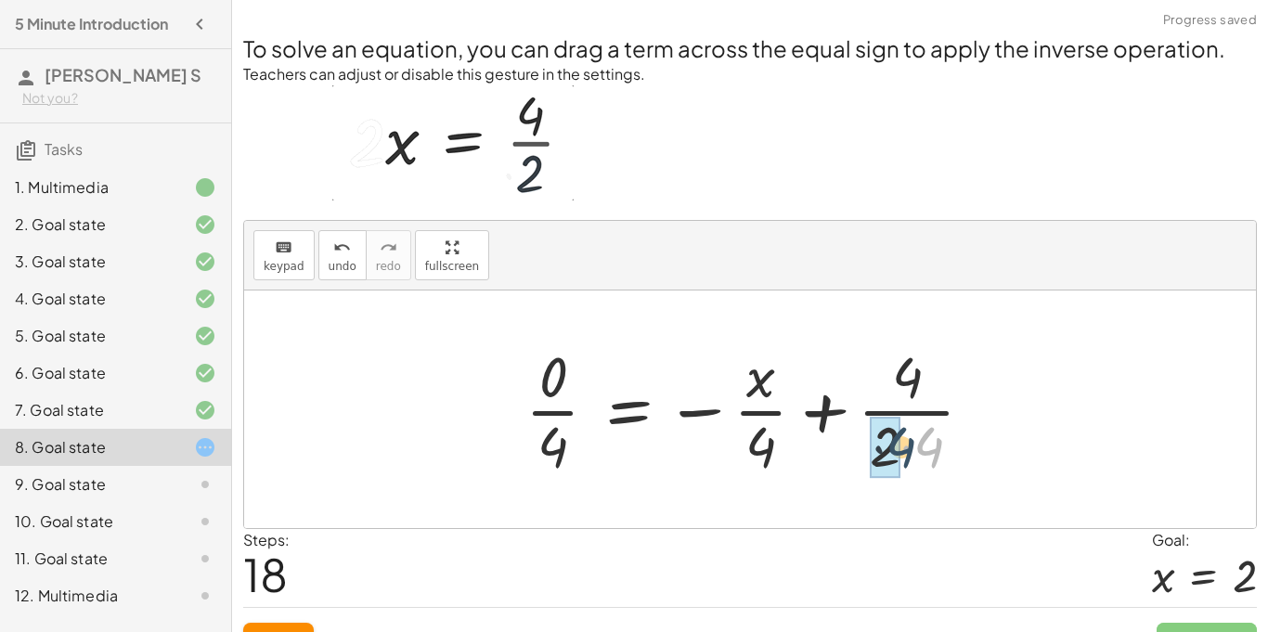
drag, startPoint x: 937, startPoint y: 453, endPoint x: 903, endPoint y: 450, distance: 34.5
click at [903, 450] on div at bounding box center [757, 409] width 482 height 143
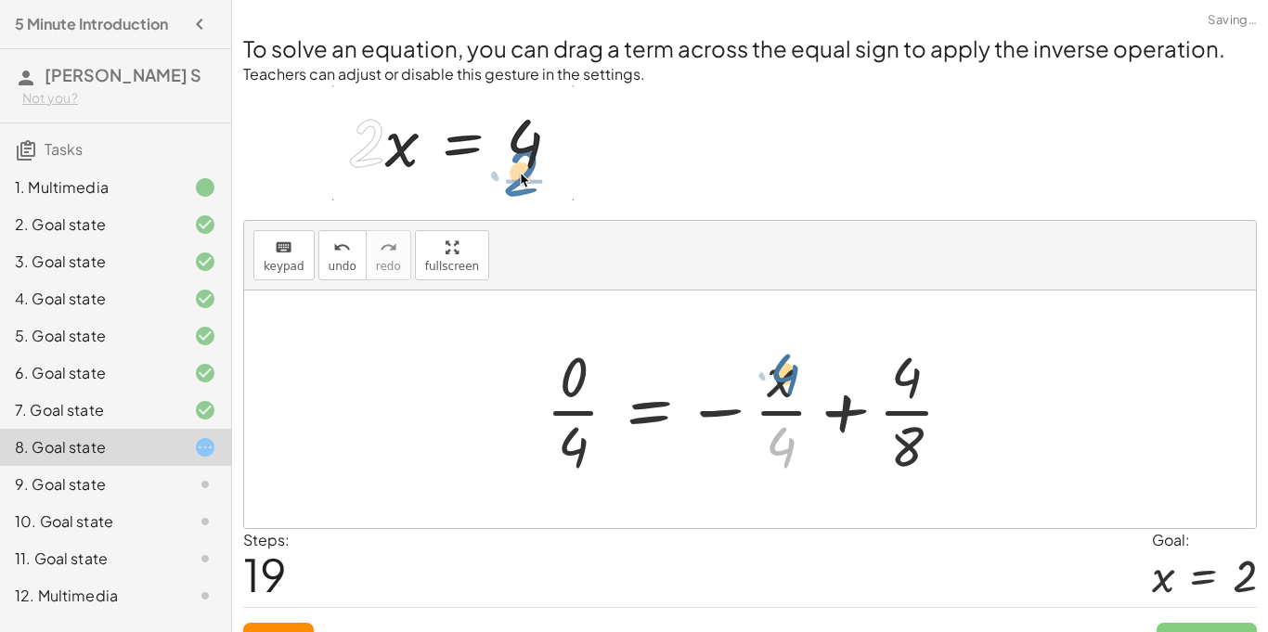
drag, startPoint x: 781, startPoint y: 448, endPoint x: 781, endPoint y: 381, distance: 66.9
click at [781, 381] on div at bounding box center [757, 409] width 441 height 143
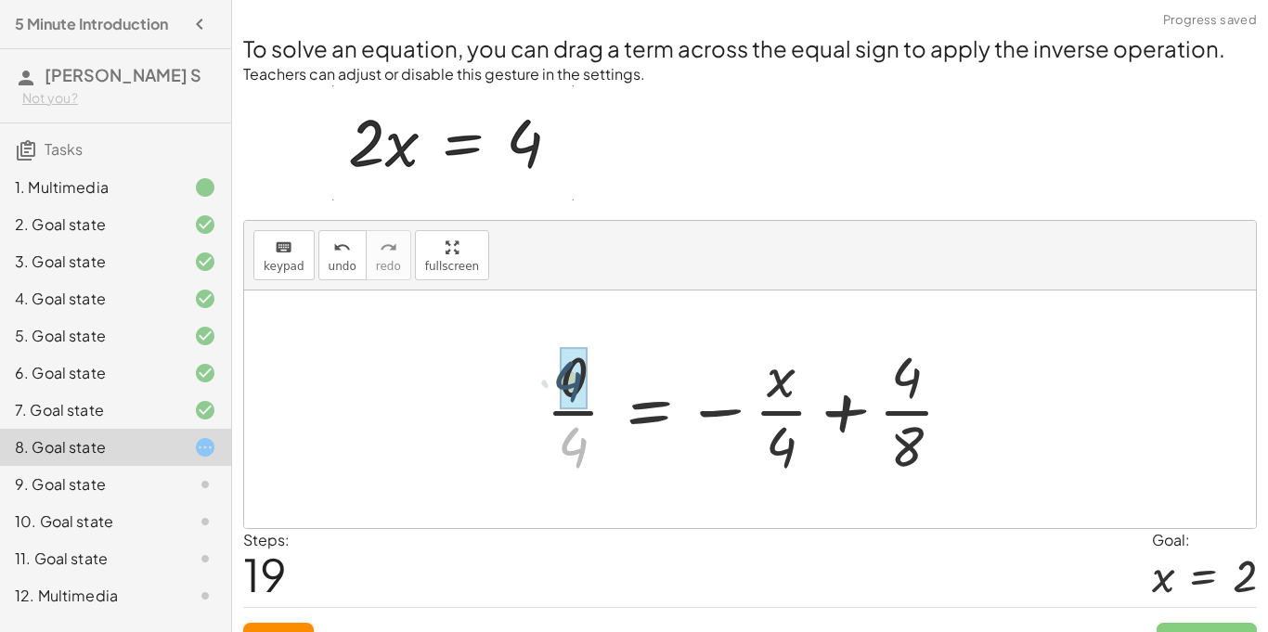
drag, startPoint x: 568, startPoint y: 448, endPoint x: 563, endPoint y: 381, distance: 67.1
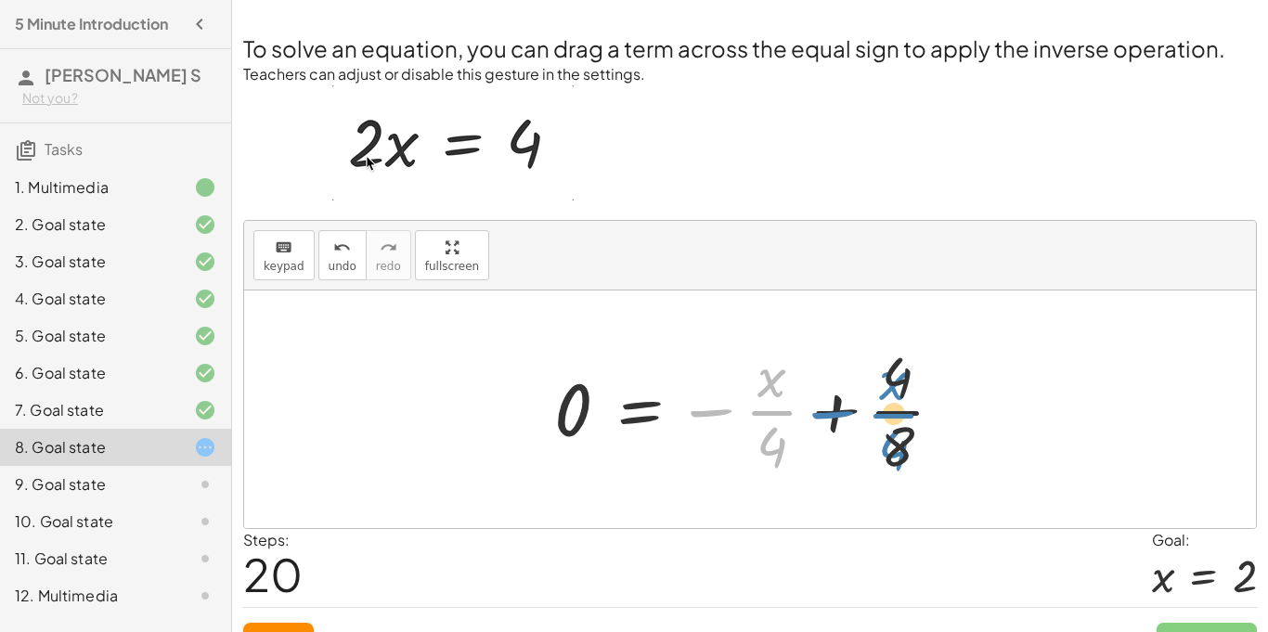
drag, startPoint x: 708, startPoint y: 406, endPoint x: 832, endPoint y: 408, distance: 124.4
click at [832, 408] on div at bounding box center [756, 409] width 423 height 143
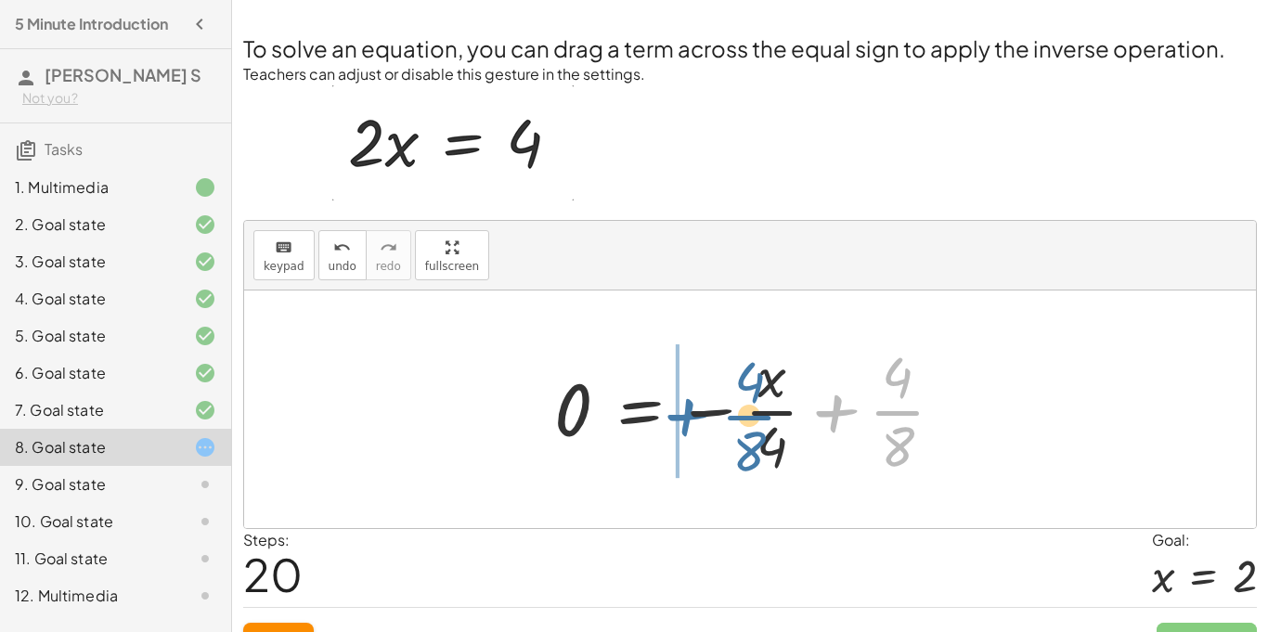
drag, startPoint x: 847, startPoint y: 410, endPoint x: 696, endPoint y: 414, distance: 150.5
click at [696, 414] on div at bounding box center [756, 409] width 423 height 143
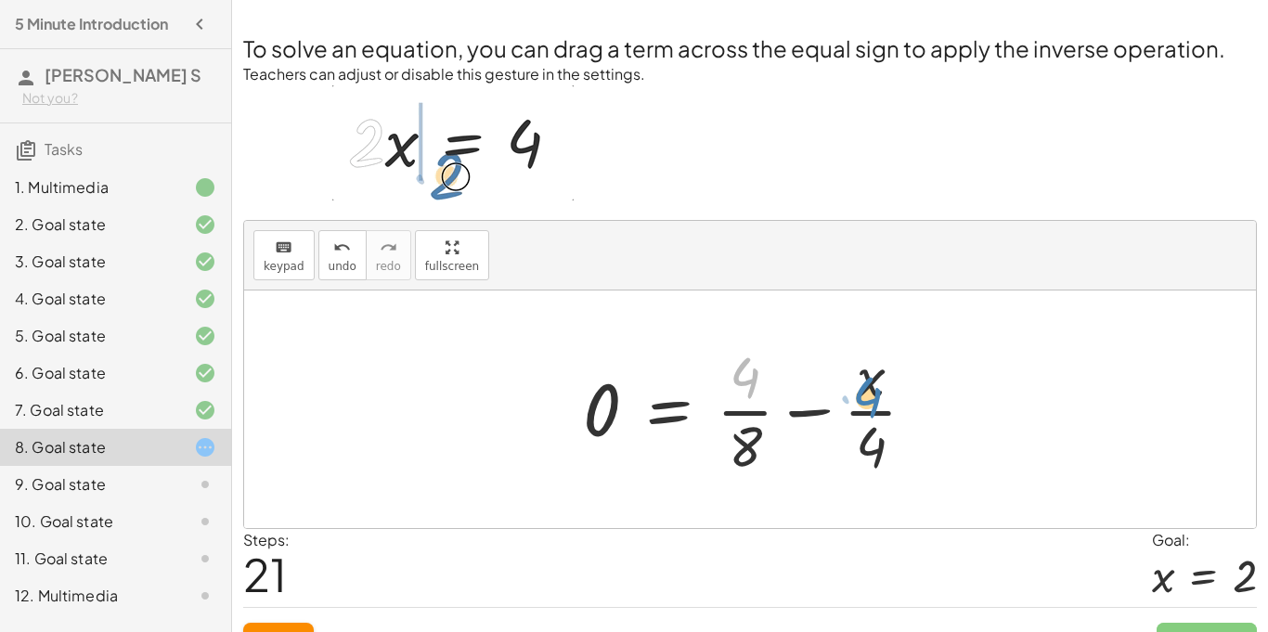
drag, startPoint x: 749, startPoint y: 385, endPoint x: 872, endPoint y: 402, distance: 123.7
click at [872, 402] on div at bounding box center [757, 409] width 367 height 143
drag, startPoint x: 746, startPoint y: 375, endPoint x: 879, endPoint y: 445, distance: 150.8
click at [879, 445] on div at bounding box center [757, 409] width 367 height 143
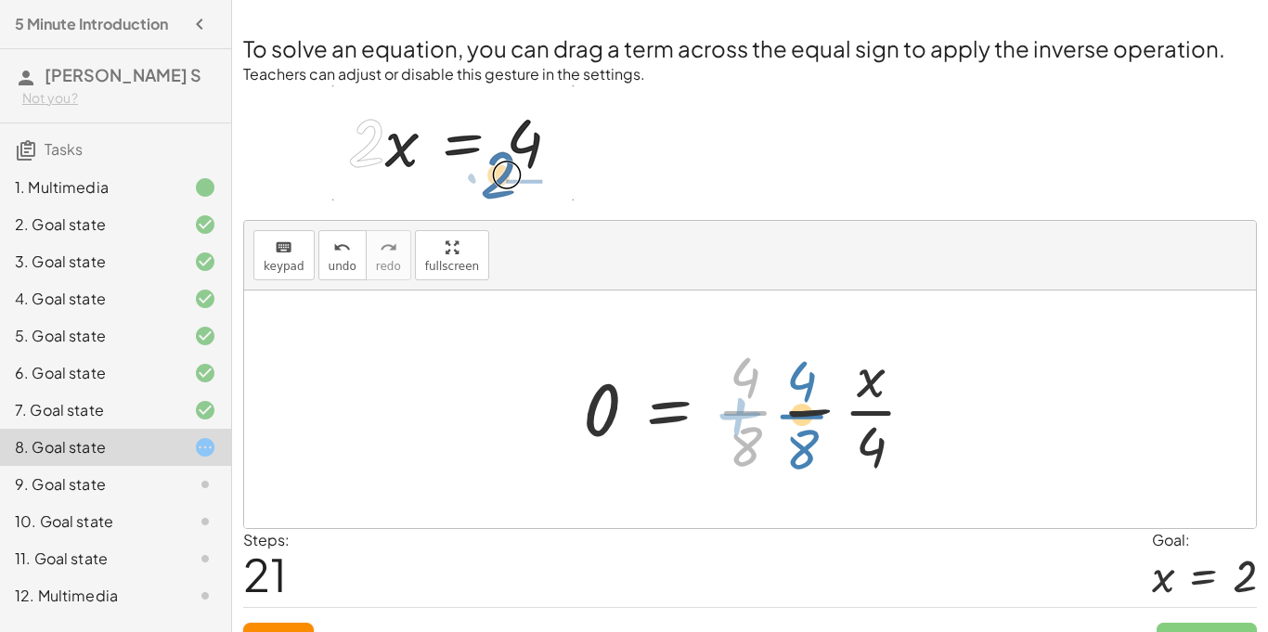
drag, startPoint x: 744, startPoint y: 428, endPoint x: 729, endPoint y: 460, distance: 34.9
click at [729, 460] on div at bounding box center [757, 409] width 367 height 143
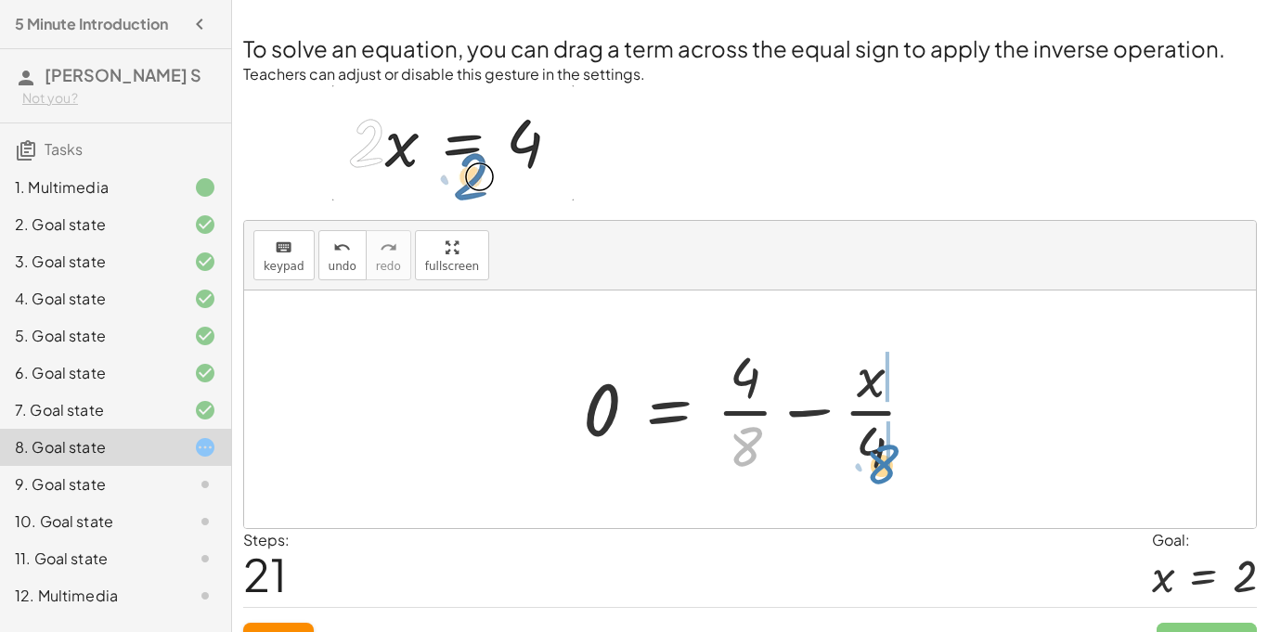
drag, startPoint x: 740, startPoint y: 453, endPoint x: 875, endPoint y: 469, distance: 135.6
click at [875, 469] on div at bounding box center [757, 409] width 367 height 143
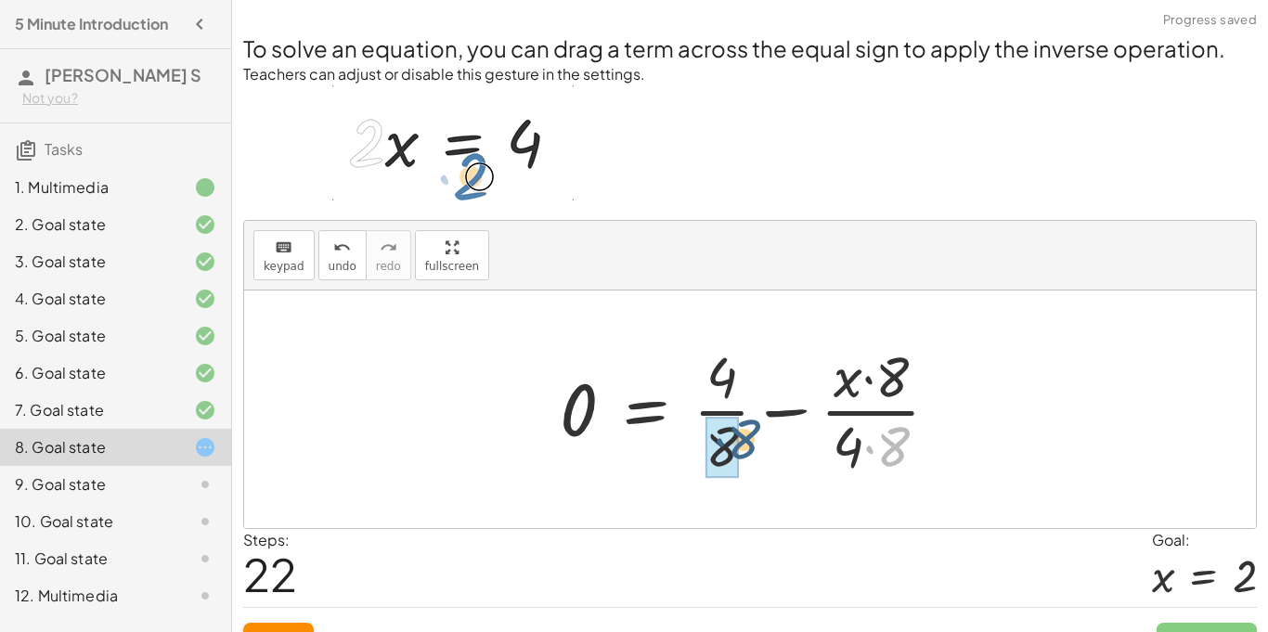
drag, startPoint x: 872, startPoint y: 458, endPoint x: 717, endPoint y: 451, distance: 155.2
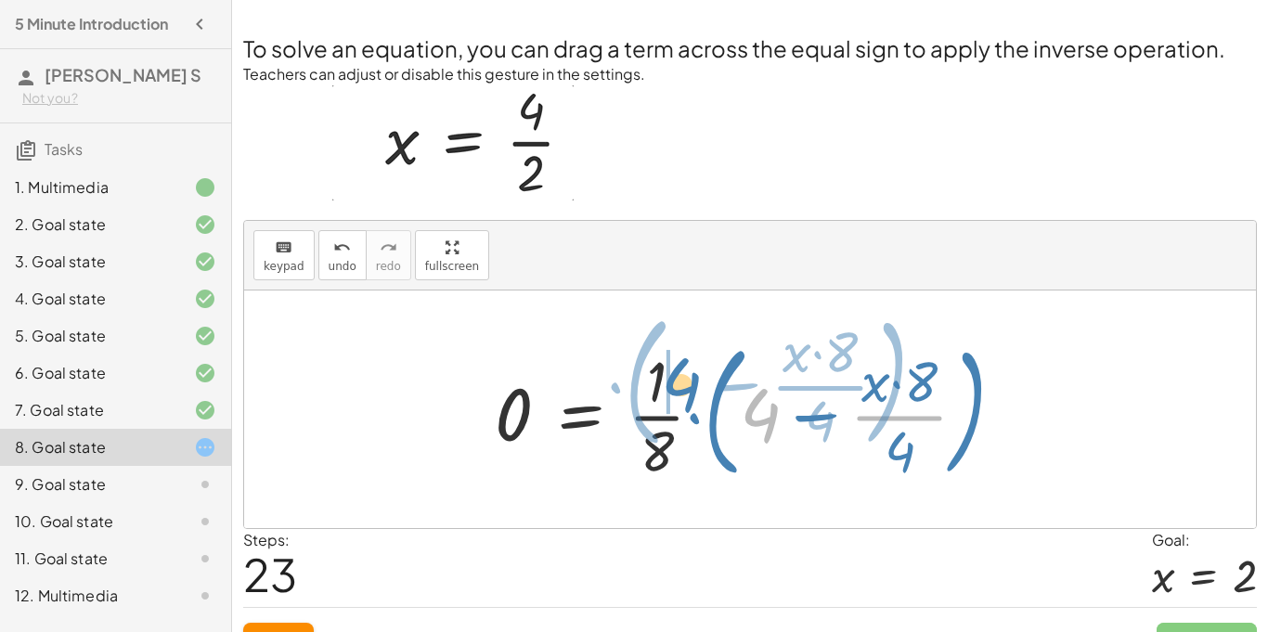
drag, startPoint x: 766, startPoint y: 422, endPoint x: 687, endPoint y: 393, distance: 84.0
click at [687, 393] on div at bounding box center [757, 409] width 543 height 154
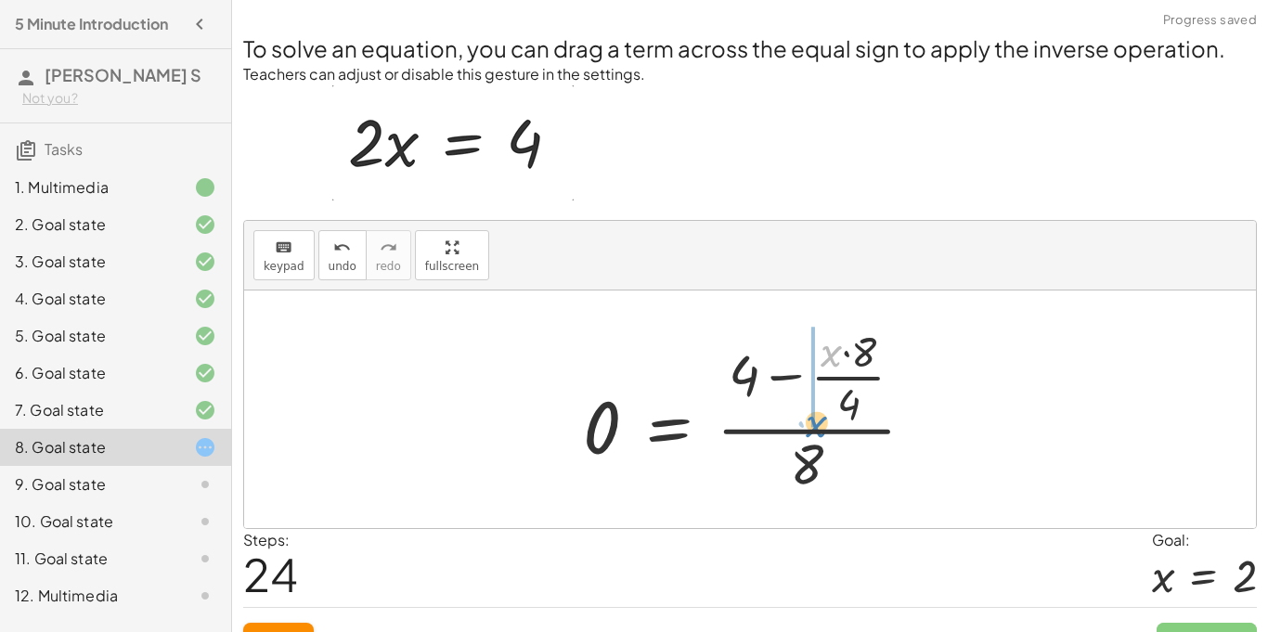
drag, startPoint x: 826, startPoint y: 366, endPoint x: 808, endPoint y: 436, distance: 73.0
click at [808, 436] on div at bounding box center [757, 409] width 366 height 179
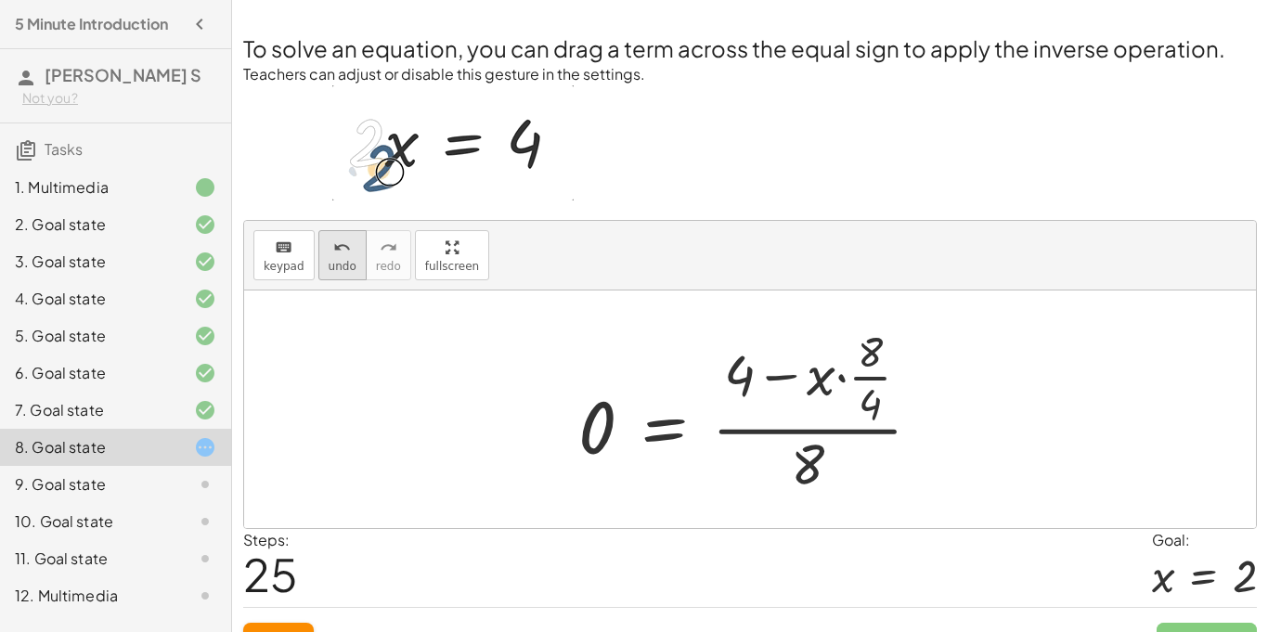
click at [333, 253] on icon "undo" at bounding box center [342, 248] width 18 height 22
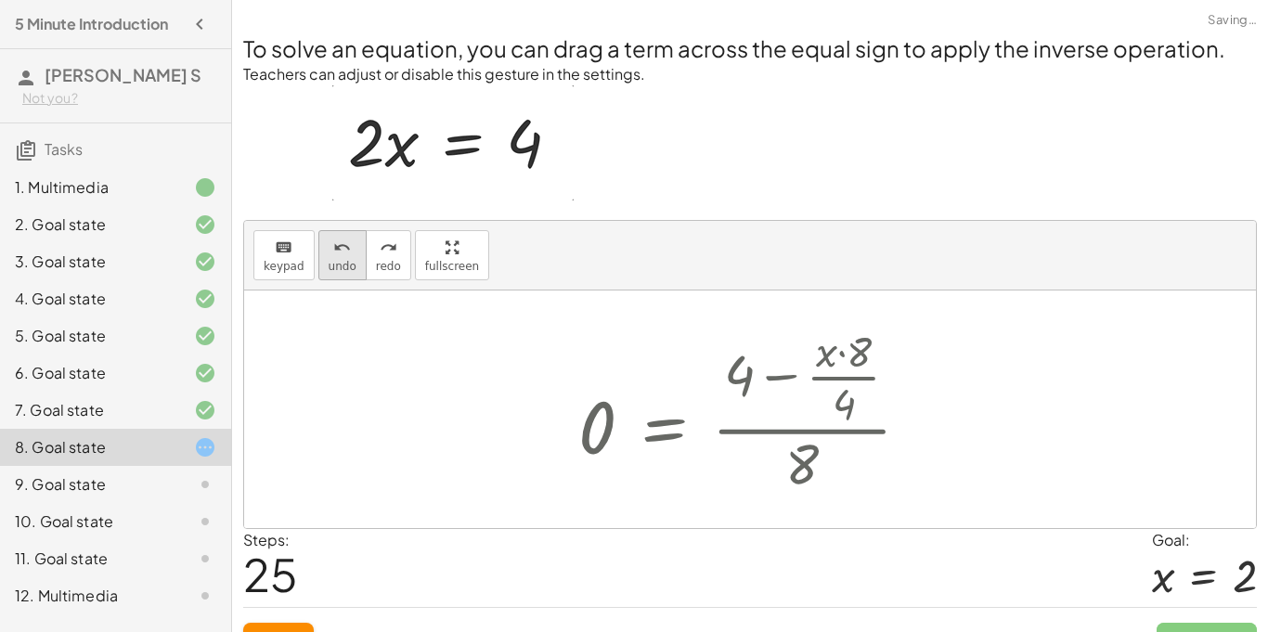
click at [333, 253] on icon "undo" at bounding box center [342, 248] width 18 height 22
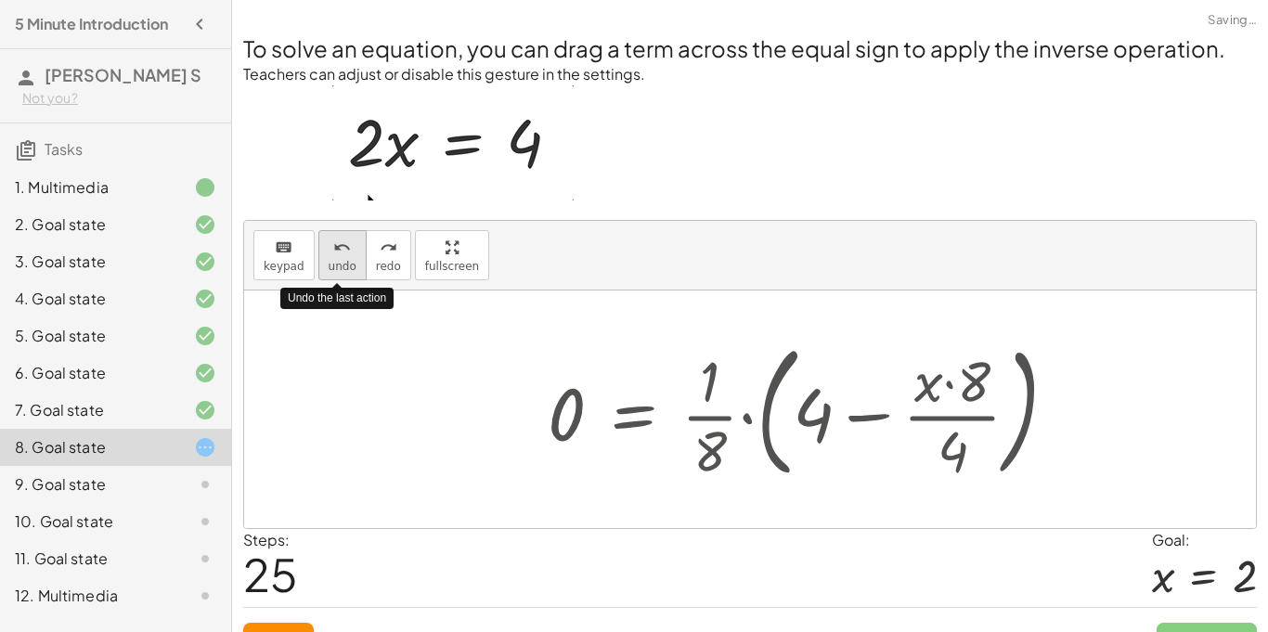
click at [333, 253] on icon "undo" at bounding box center [342, 248] width 18 height 22
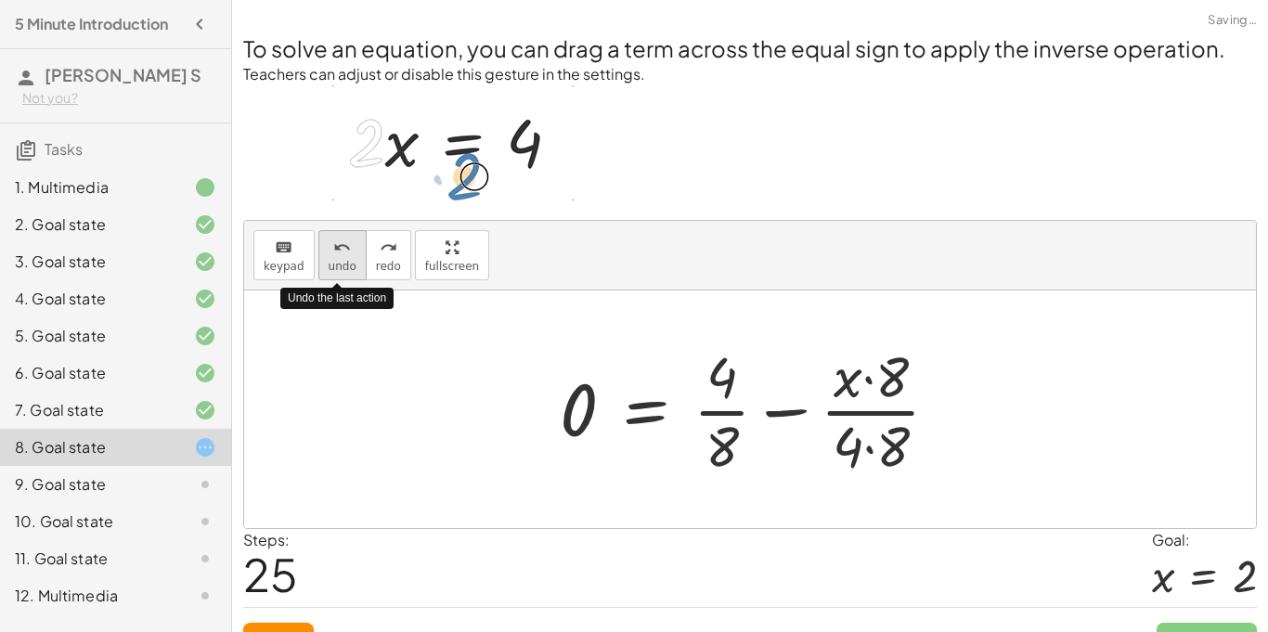
click at [333, 253] on icon "undo" at bounding box center [342, 248] width 18 height 22
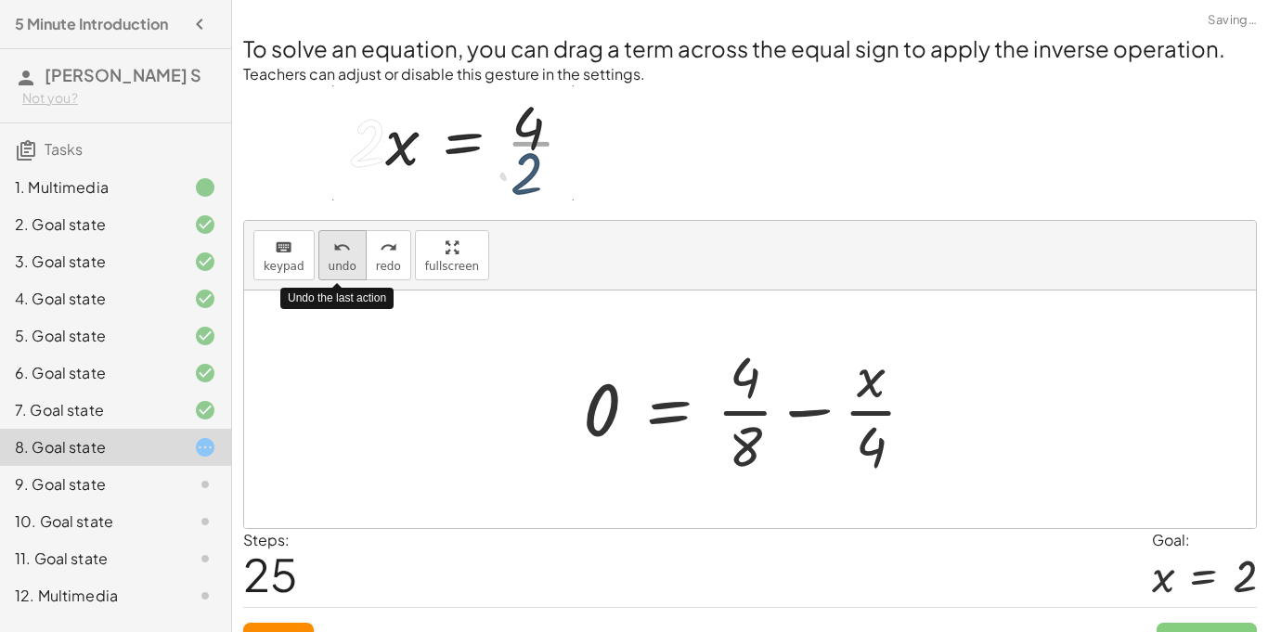
click at [333, 253] on icon "undo" at bounding box center [342, 248] width 18 height 22
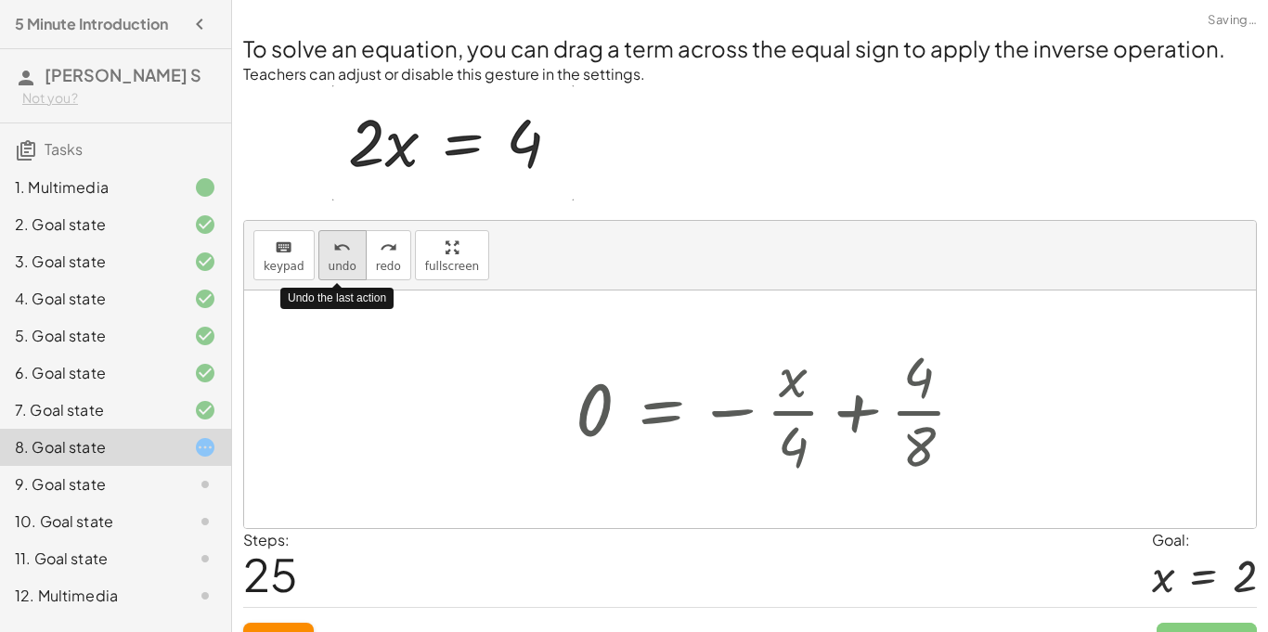
click at [333, 253] on icon "undo" at bounding box center [342, 248] width 18 height 22
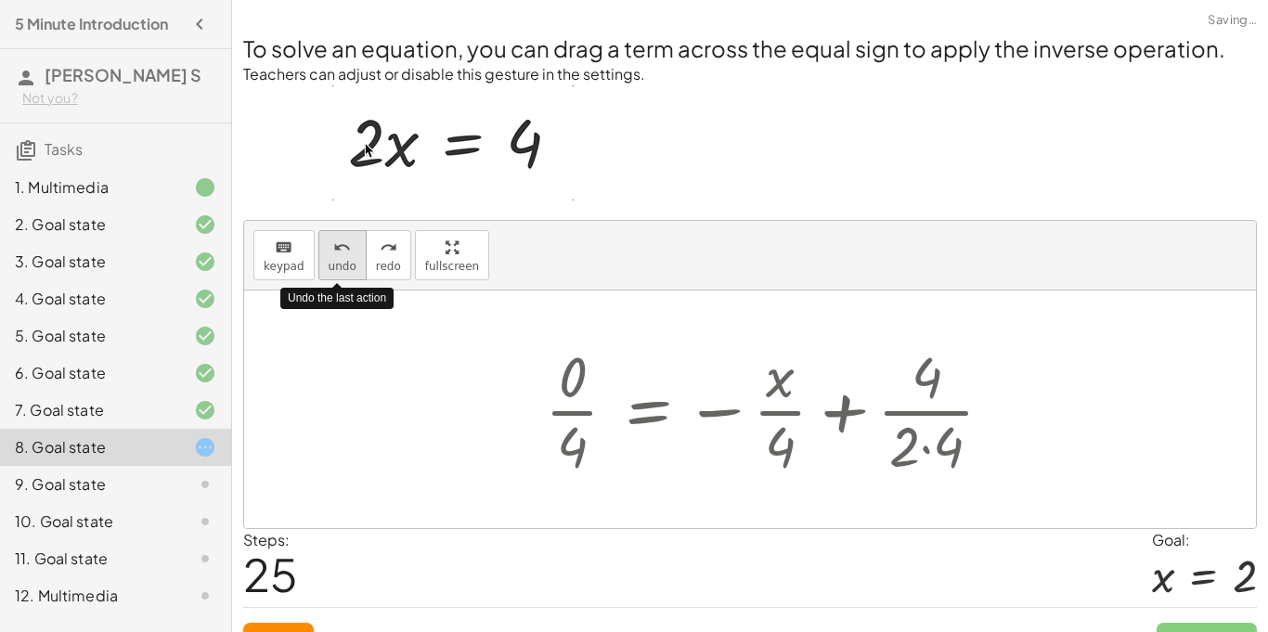
click at [333, 253] on icon "undo" at bounding box center [342, 248] width 18 height 22
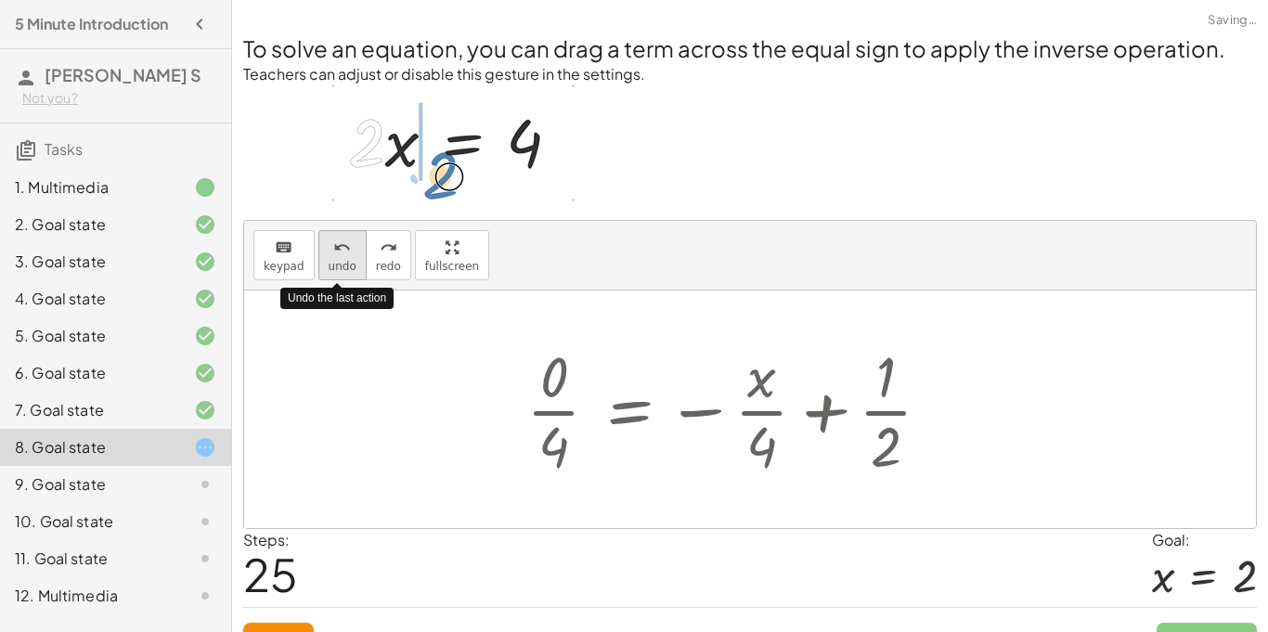
click at [333, 253] on icon "undo" at bounding box center [342, 248] width 18 height 22
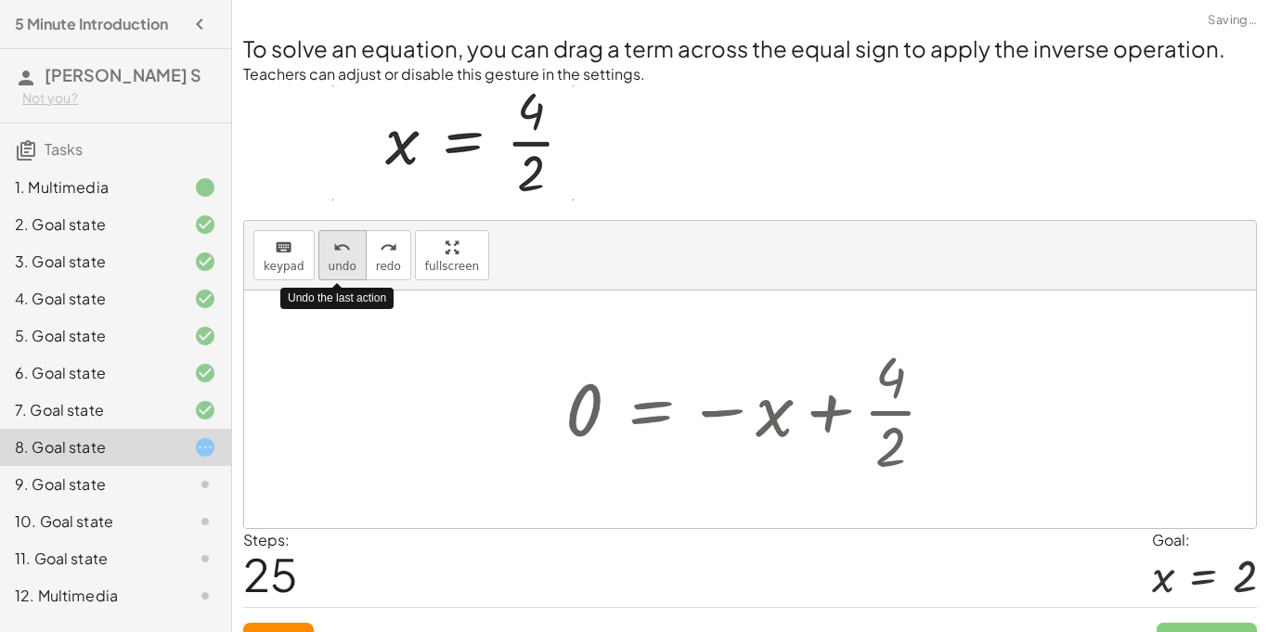
click at [333, 253] on icon "undo" at bounding box center [342, 248] width 18 height 22
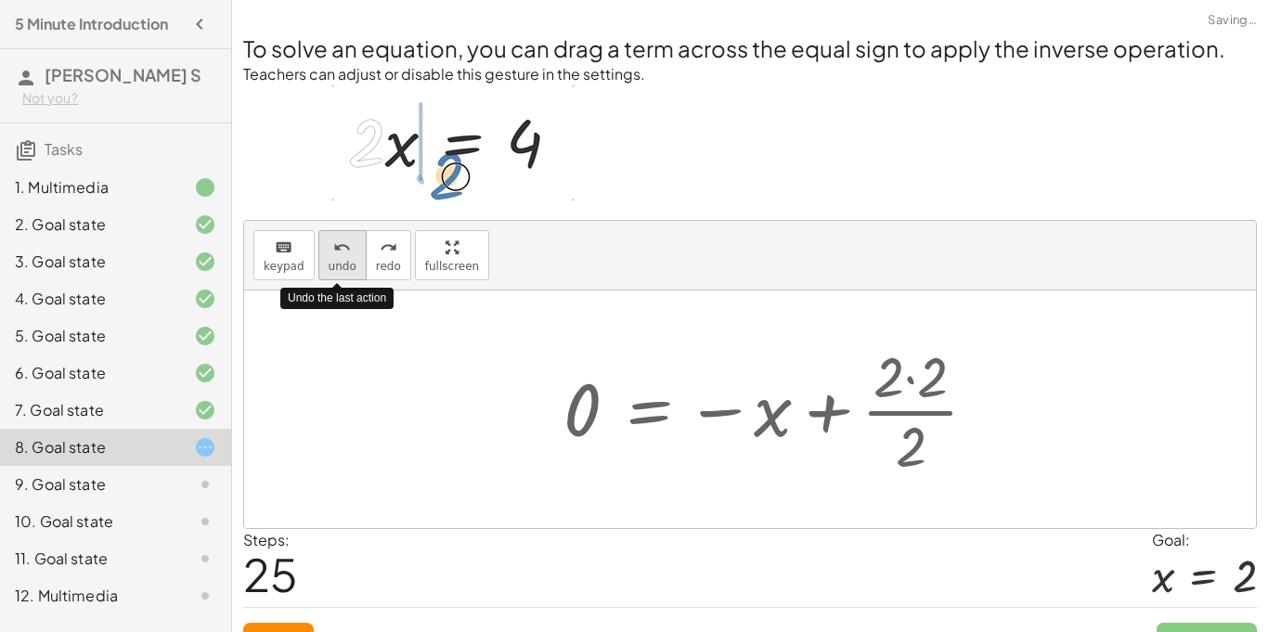
click at [333, 253] on icon "undo" at bounding box center [342, 248] width 18 height 22
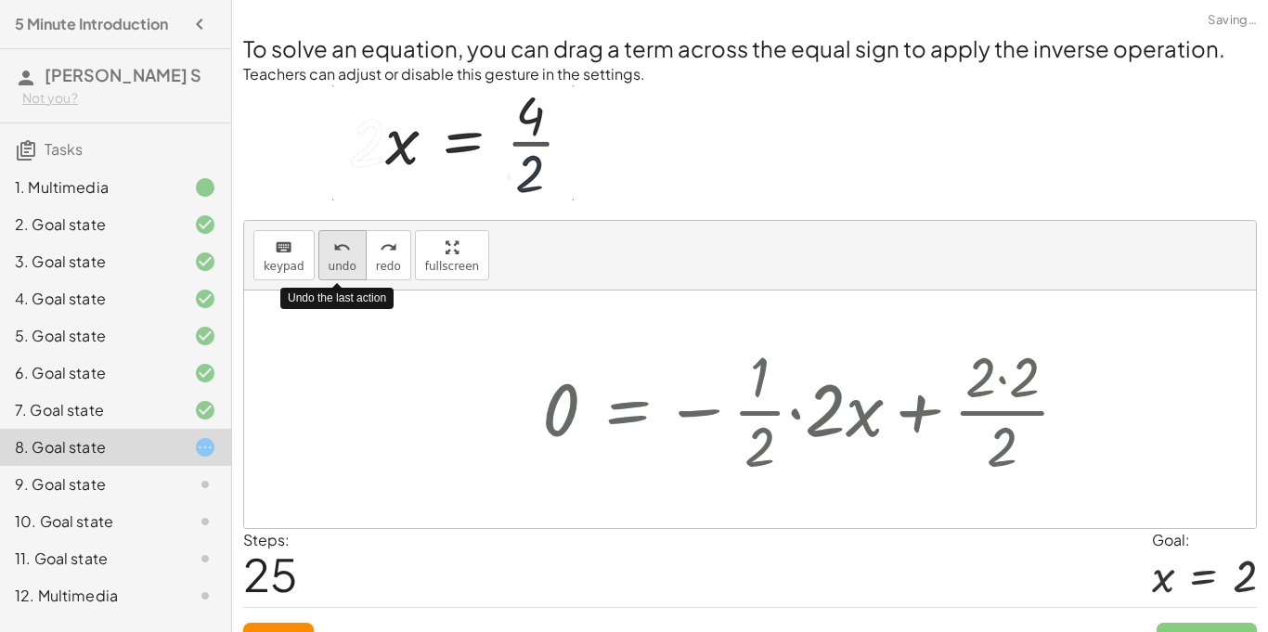
click at [333, 253] on icon "undo" at bounding box center [342, 248] width 18 height 22
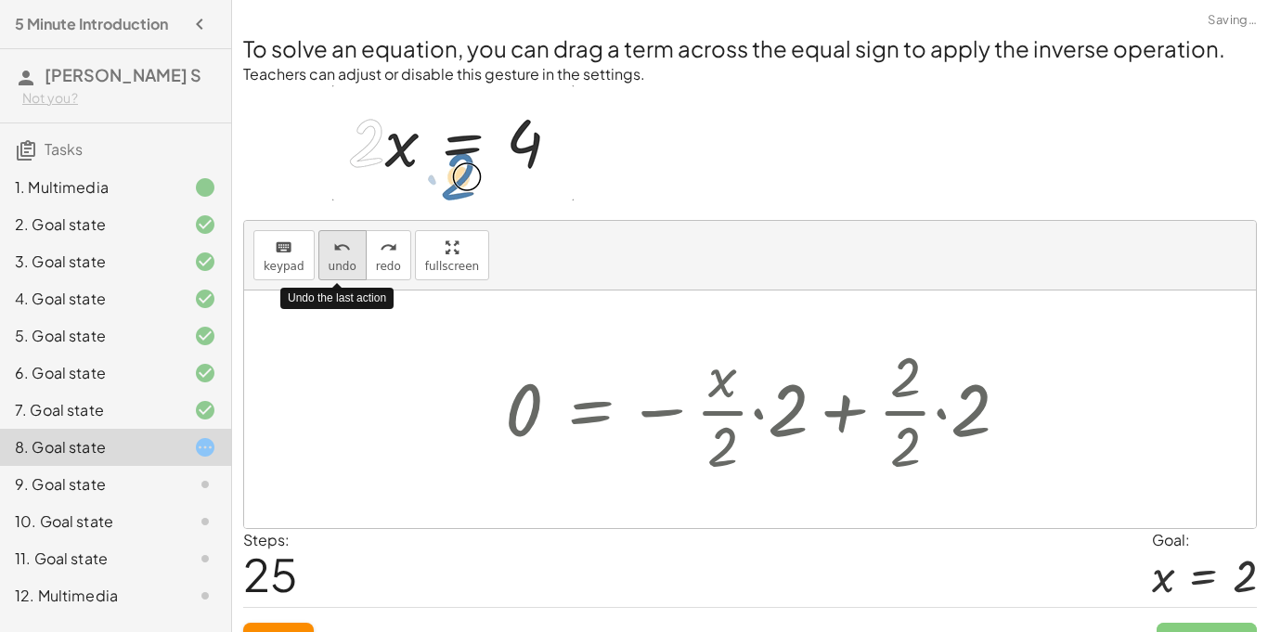
click at [333, 253] on icon "undo" at bounding box center [342, 248] width 18 height 22
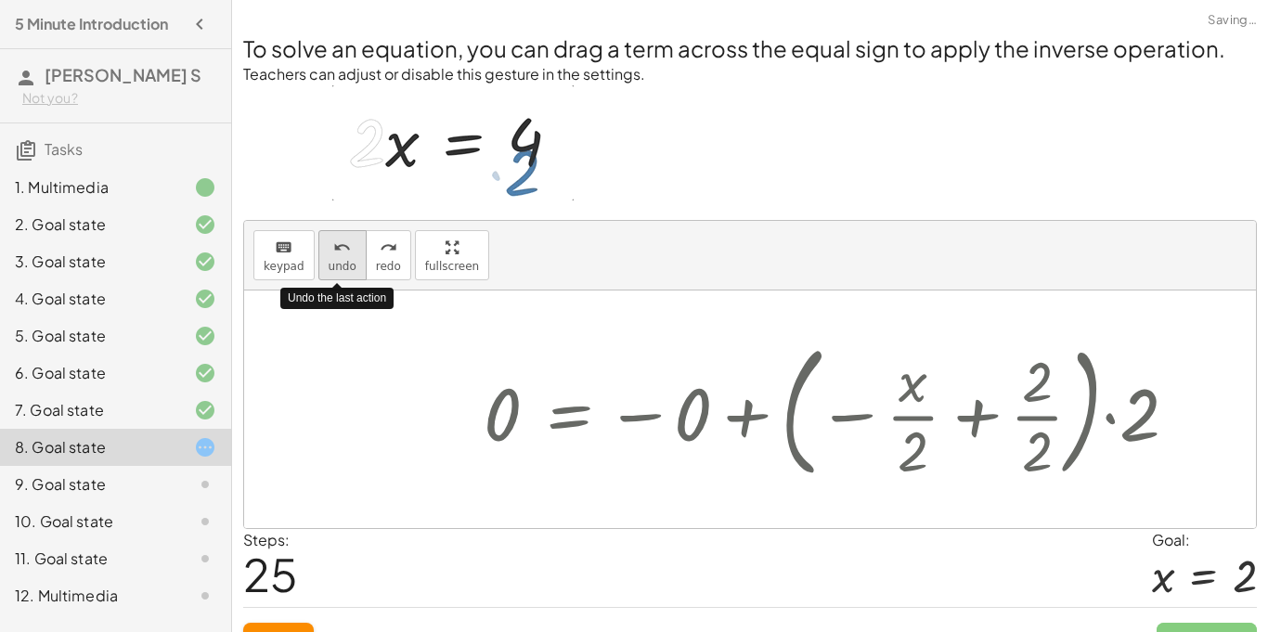
click at [333, 253] on icon "undo" at bounding box center [342, 248] width 18 height 22
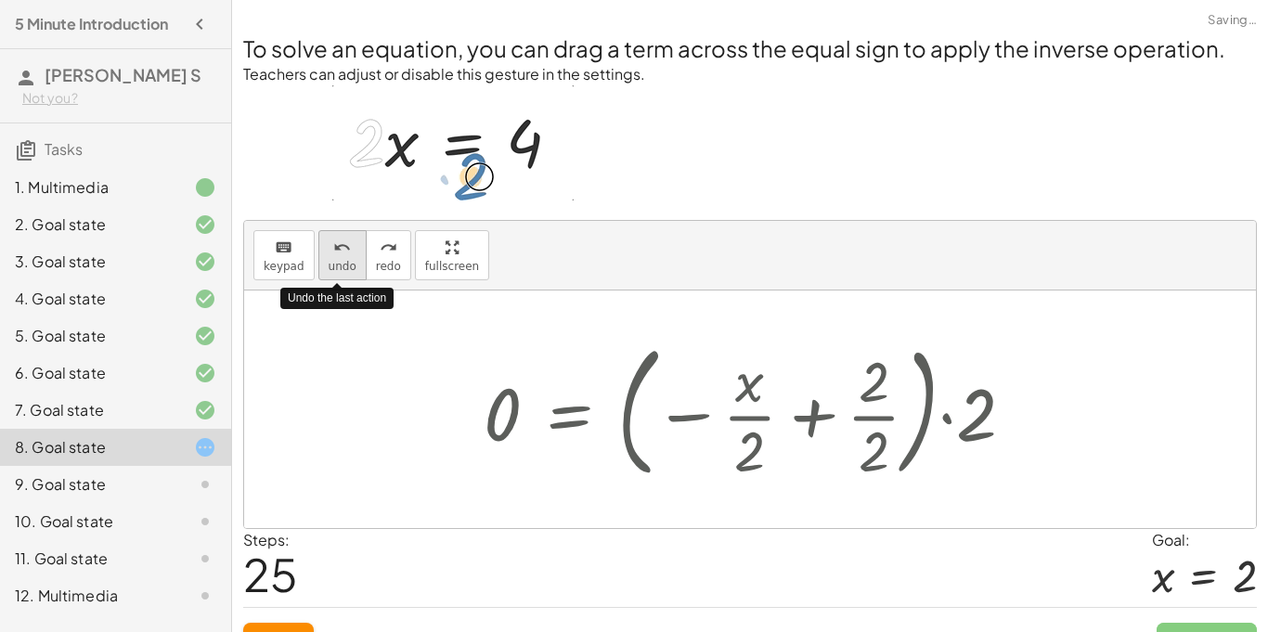
click at [333, 253] on icon "undo" at bounding box center [342, 248] width 18 height 22
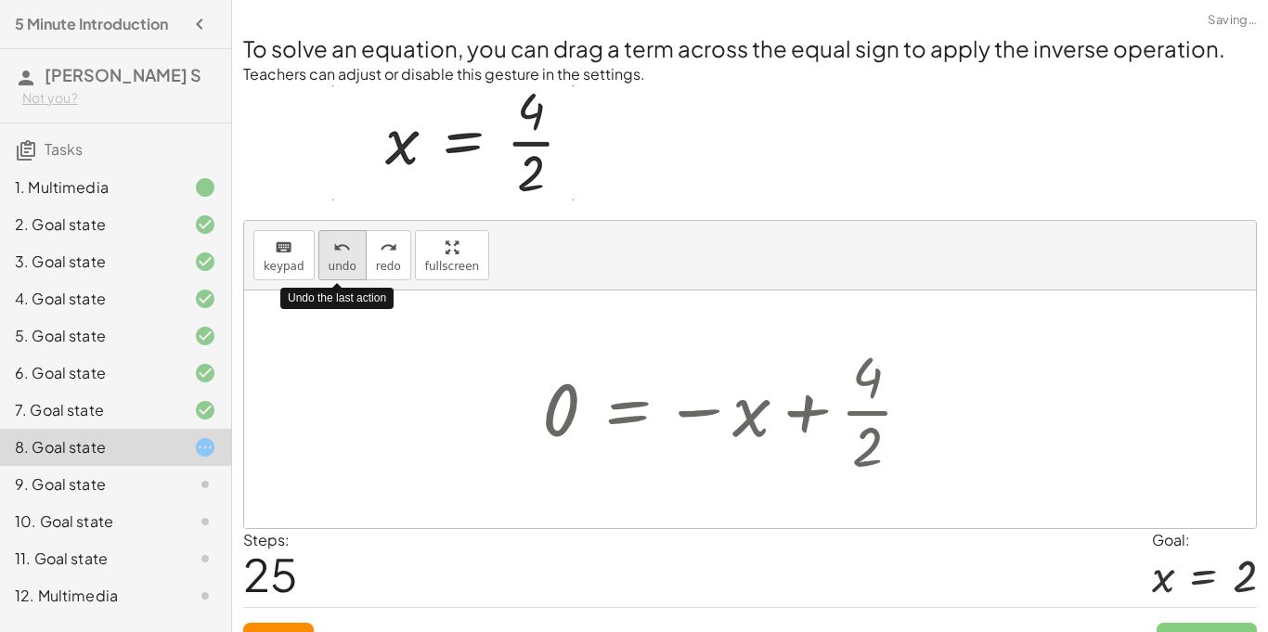
click at [333, 253] on icon "undo" at bounding box center [342, 248] width 18 height 22
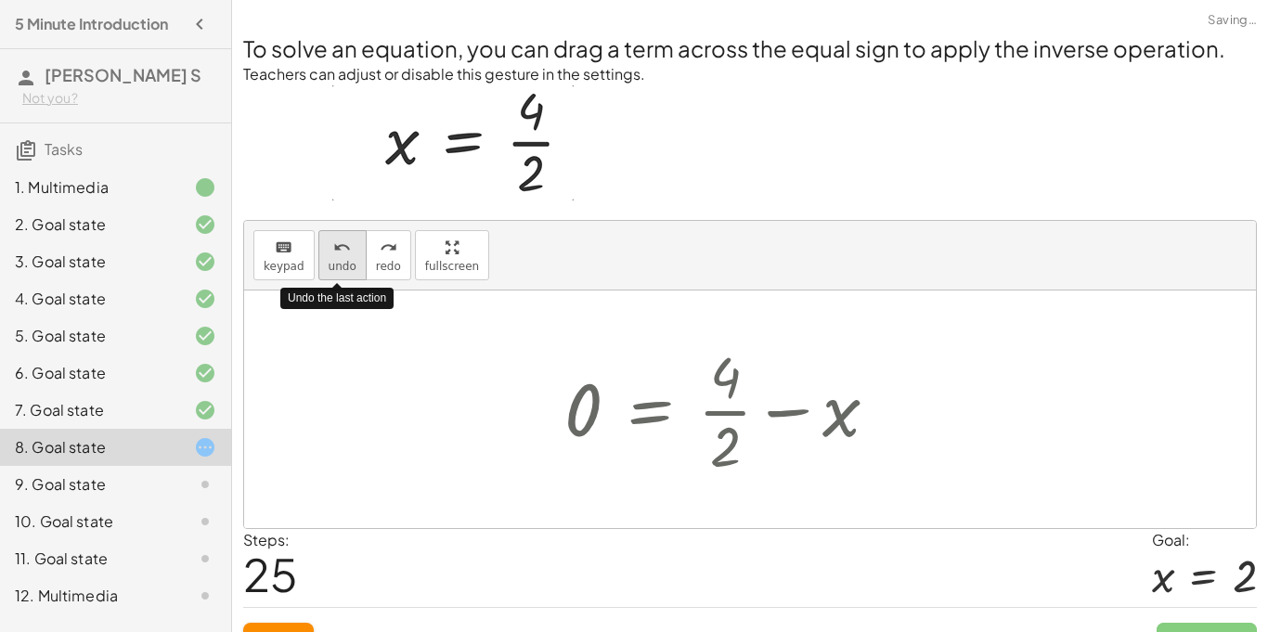
click at [333, 253] on icon "undo" at bounding box center [342, 248] width 18 height 22
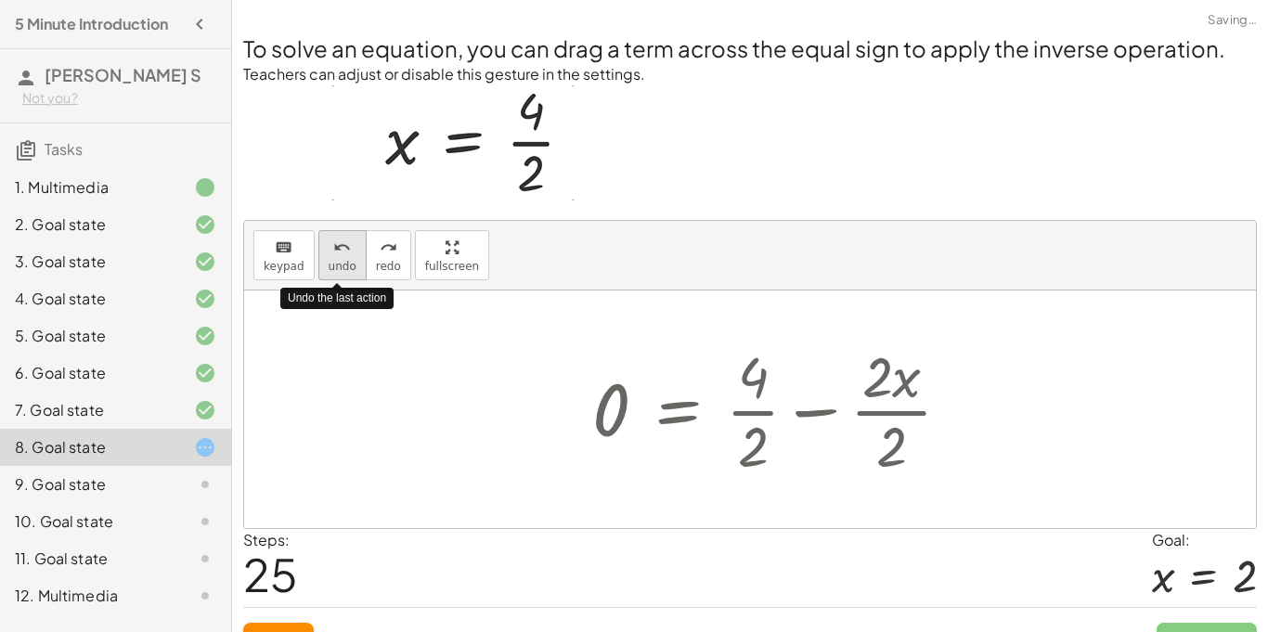
click at [333, 253] on icon "undo" at bounding box center [342, 248] width 18 height 22
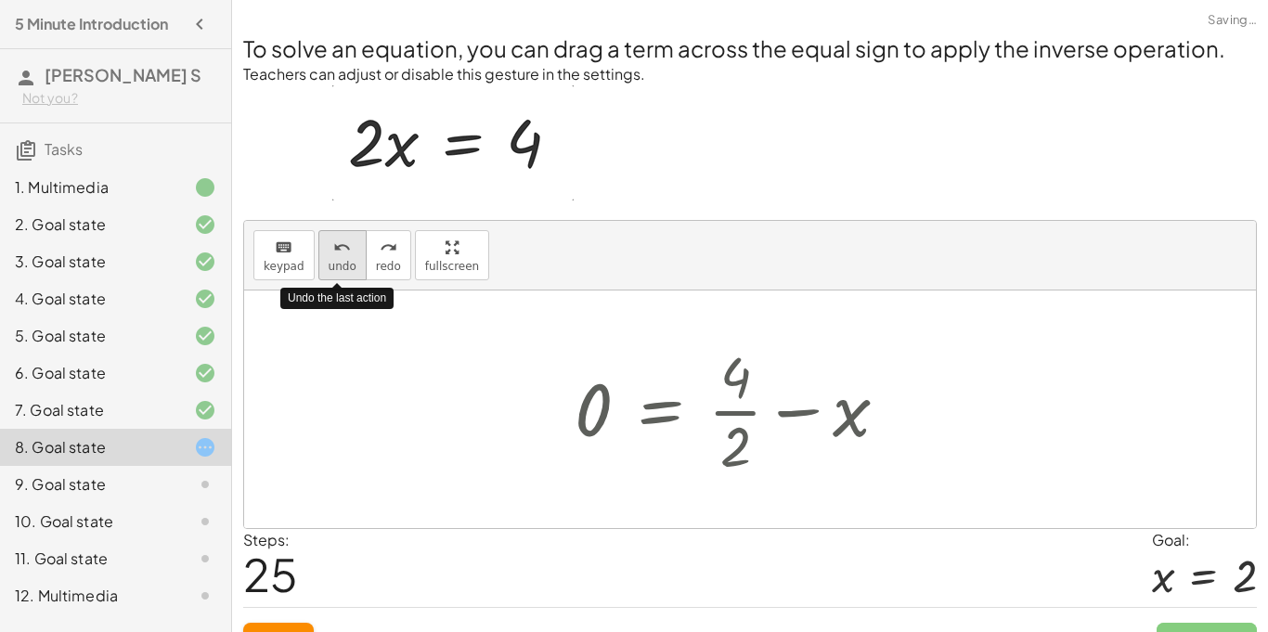
click at [333, 253] on icon "undo" at bounding box center [342, 248] width 18 height 22
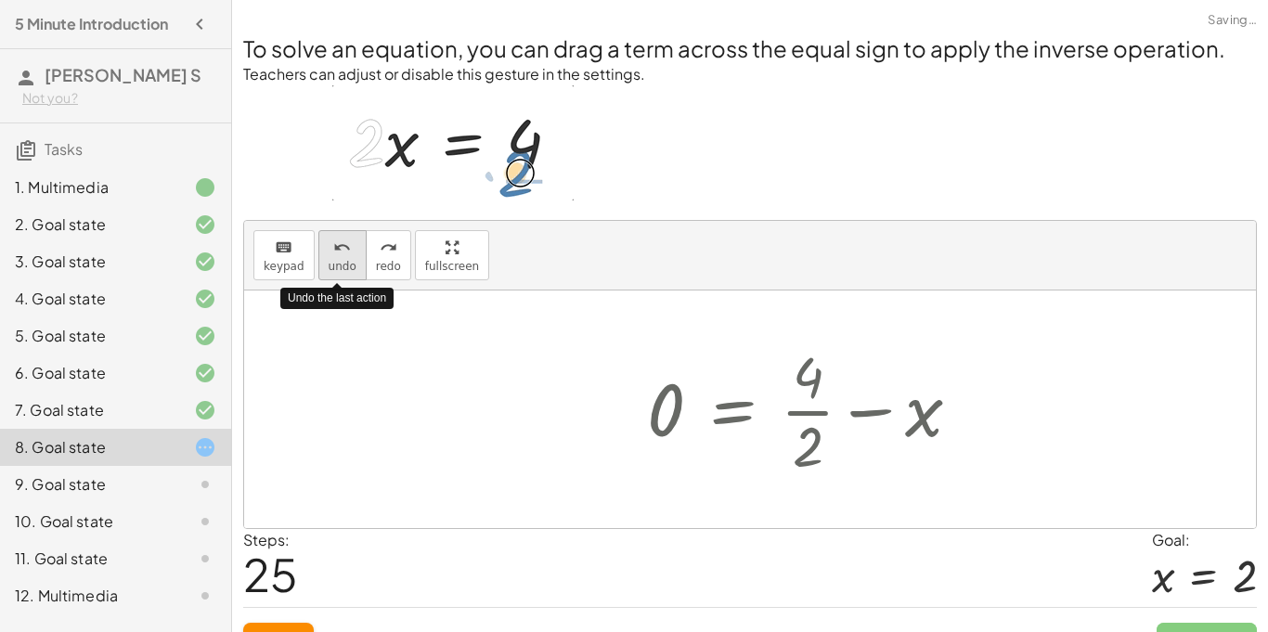
click at [333, 253] on icon "undo" at bounding box center [342, 248] width 18 height 22
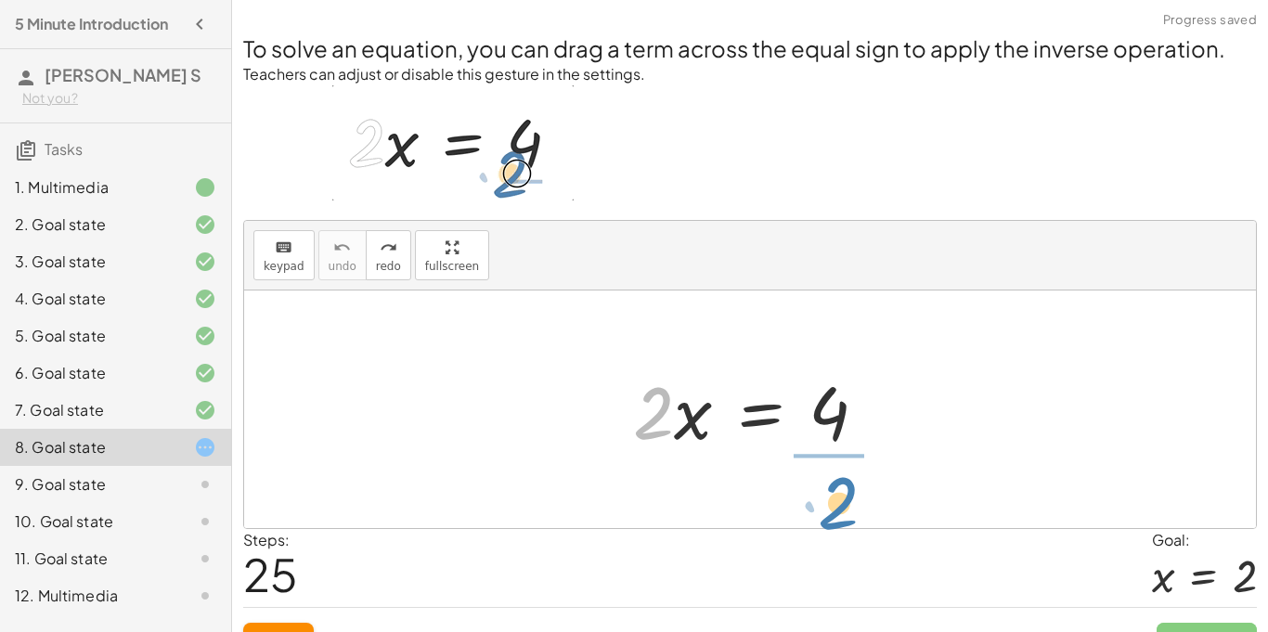
drag, startPoint x: 654, startPoint y: 415, endPoint x: 845, endPoint y: 501, distance: 209.5
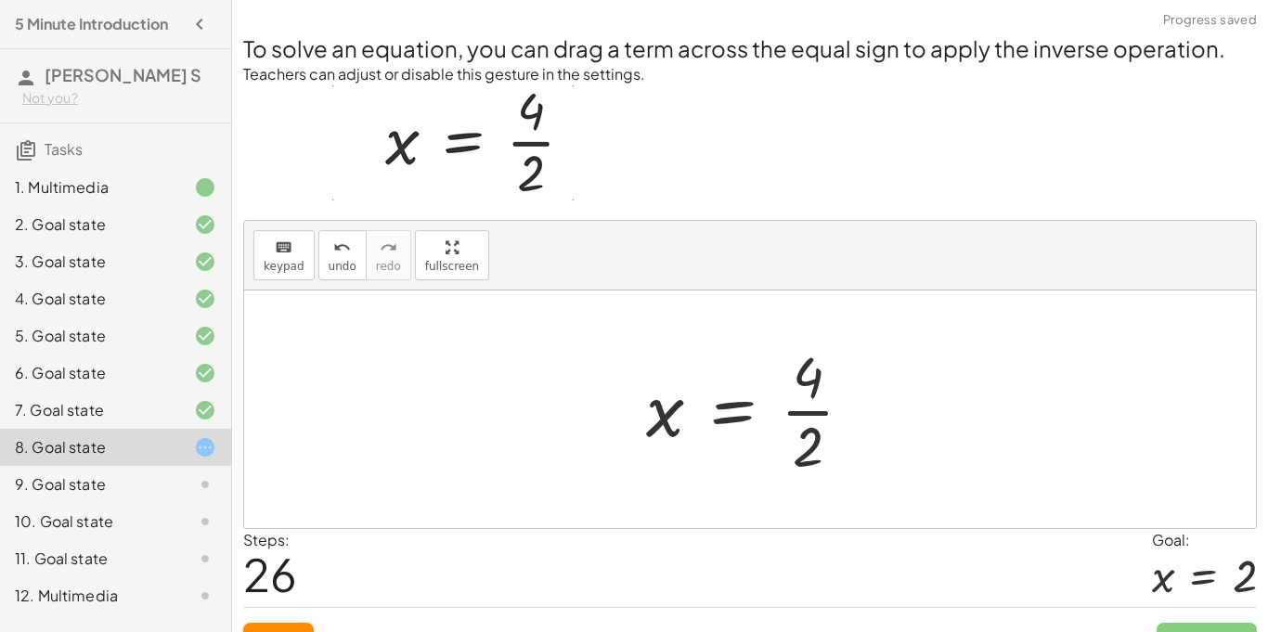
scroll to position [35, 0]
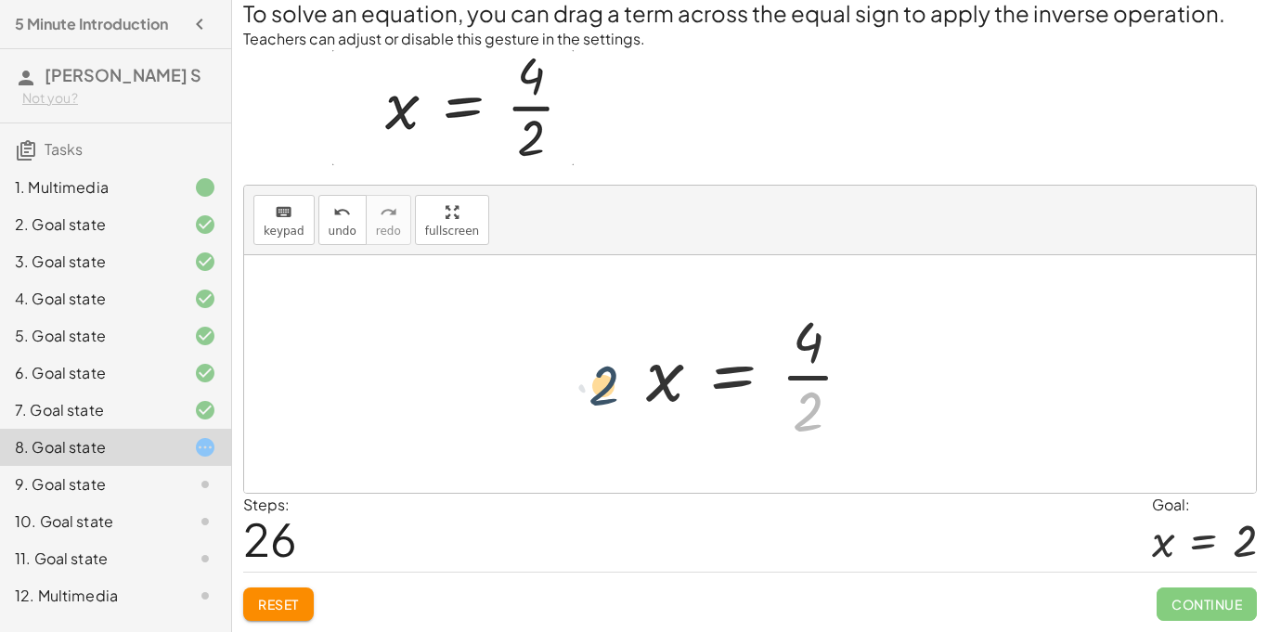
drag, startPoint x: 803, startPoint y: 419, endPoint x: 581, endPoint y: 388, distance: 224.0
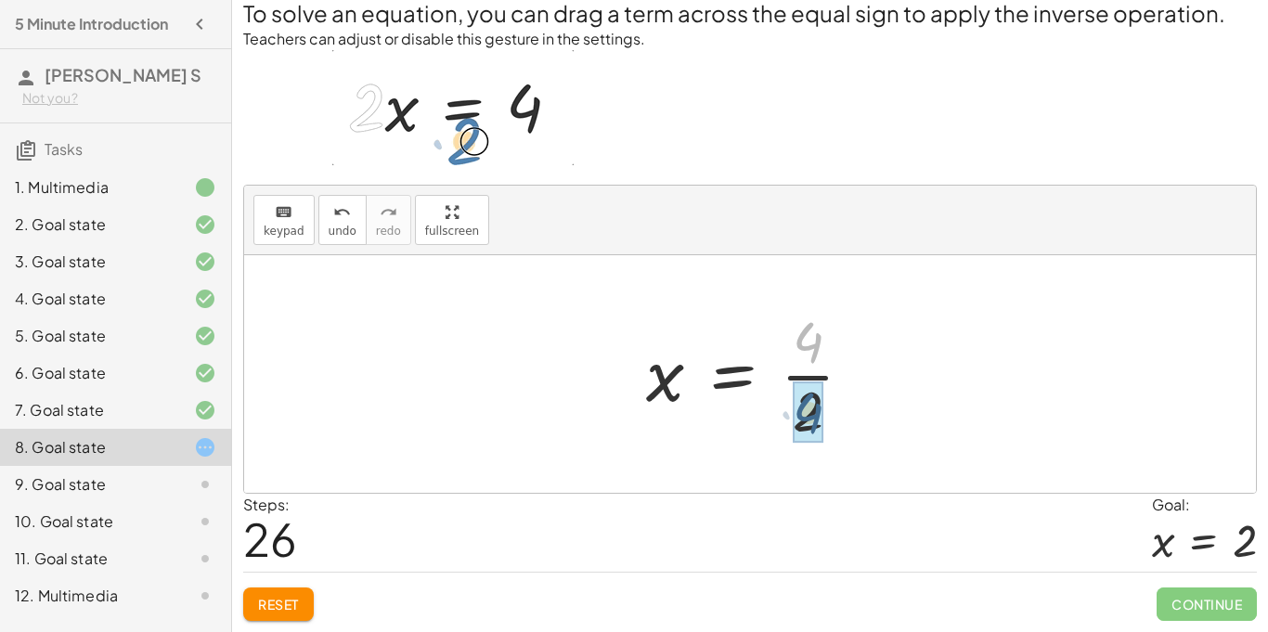
drag, startPoint x: 806, startPoint y: 341, endPoint x: 804, endPoint y: 414, distance: 73.4
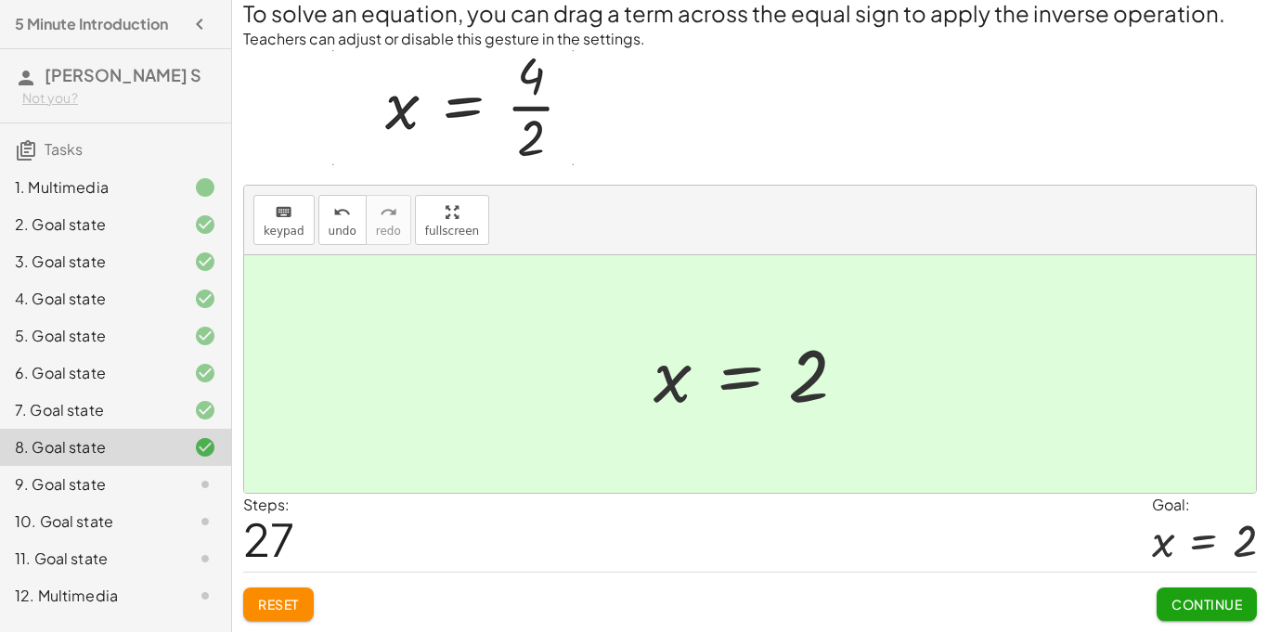
click at [1187, 602] on span "Continue" at bounding box center [1207, 604] width 71 height 17
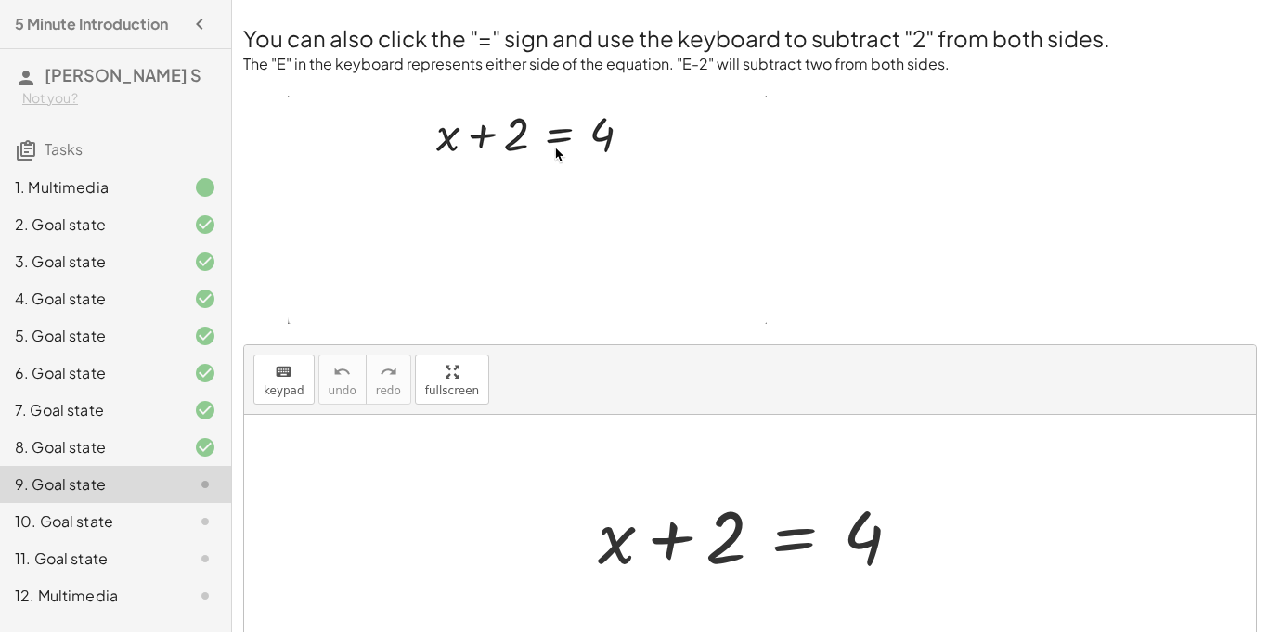
scroll to position [20, 0]
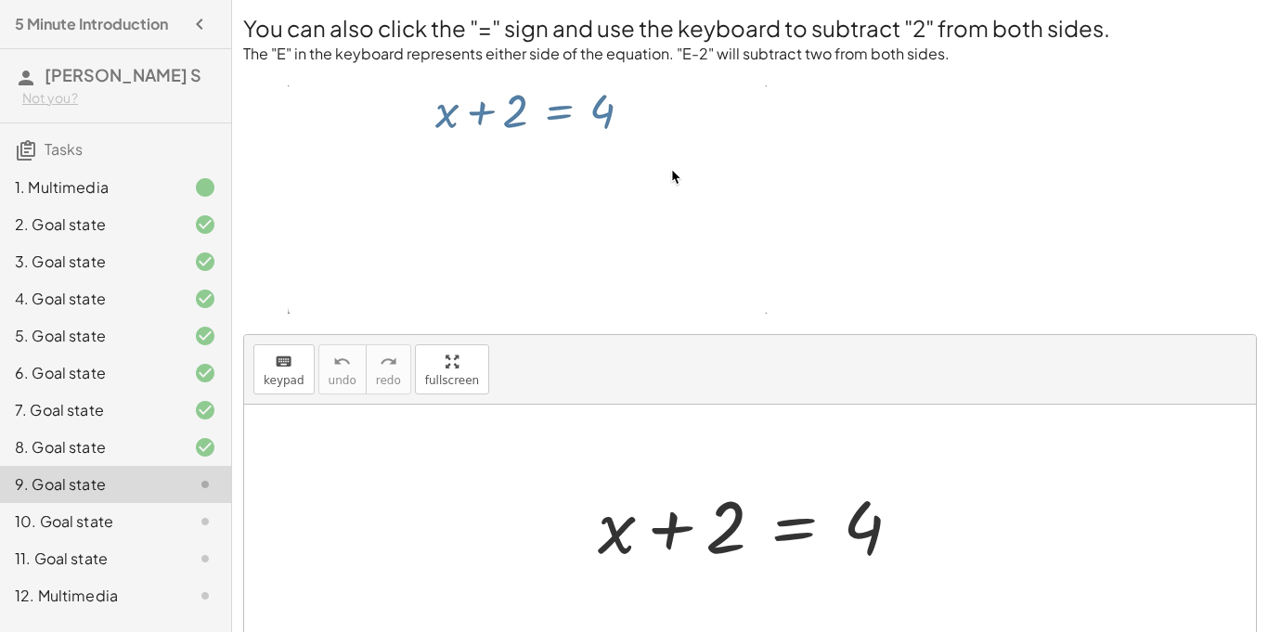
click at [785, 532] on div at bounding box center [757, 524] width 337 height 96
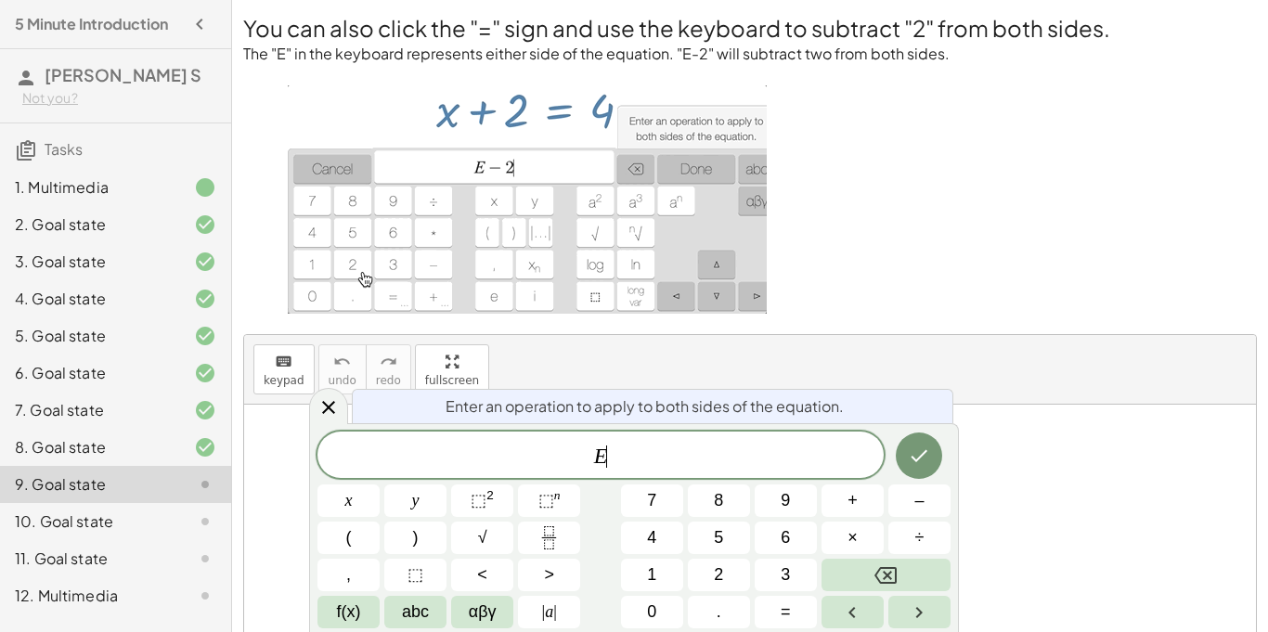
scroll to position [1, 0]
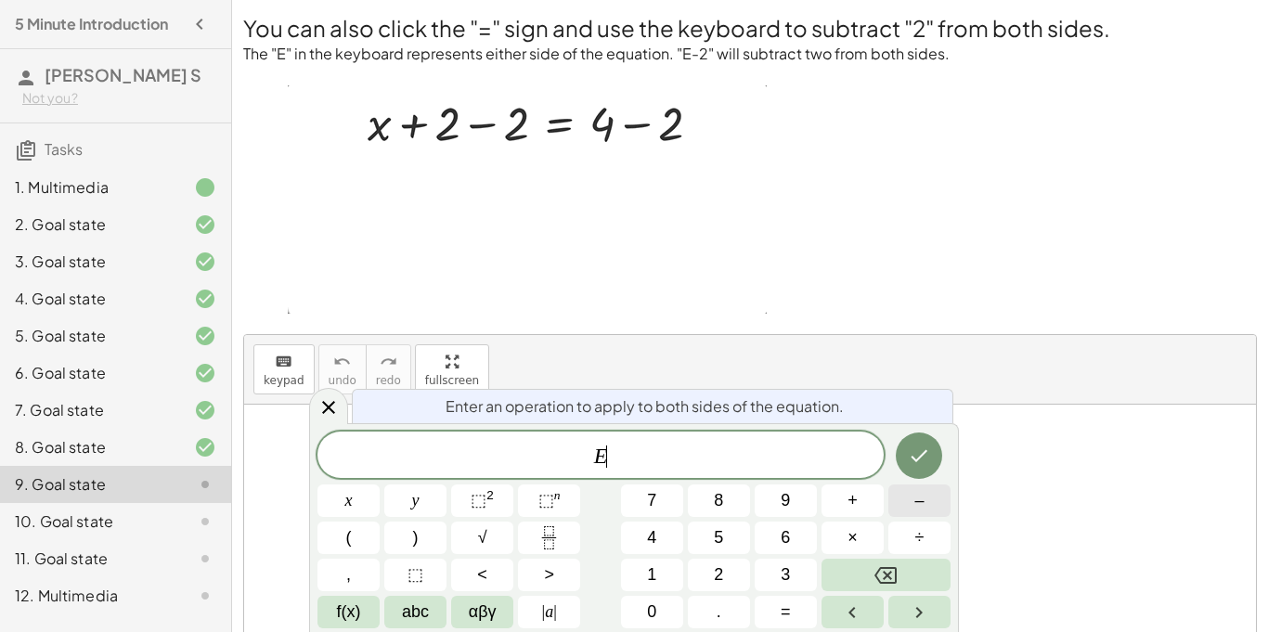
click at [910, 501] on button "–" at bounding box center [920, 501] width 62 height 33
click at [722, 568] on span "2" at bounding box center [718, 575] width 9 height 25
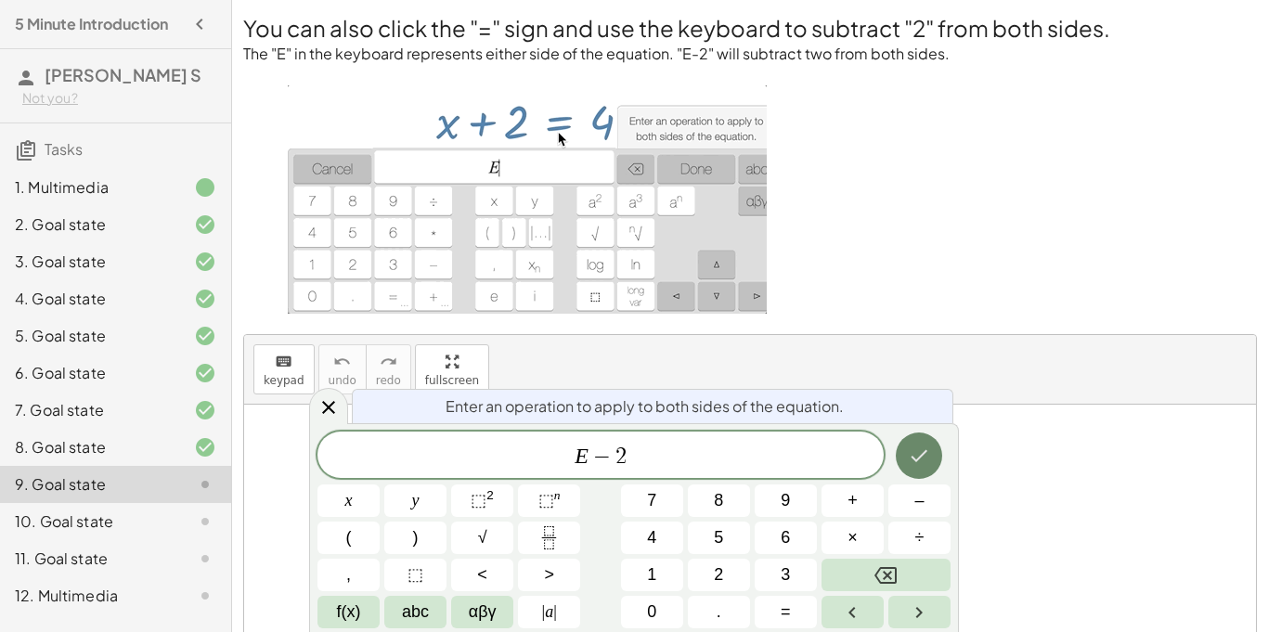
click at [923, 459] on icon "Done" at bounding box center [919, 456] width 22 height 22
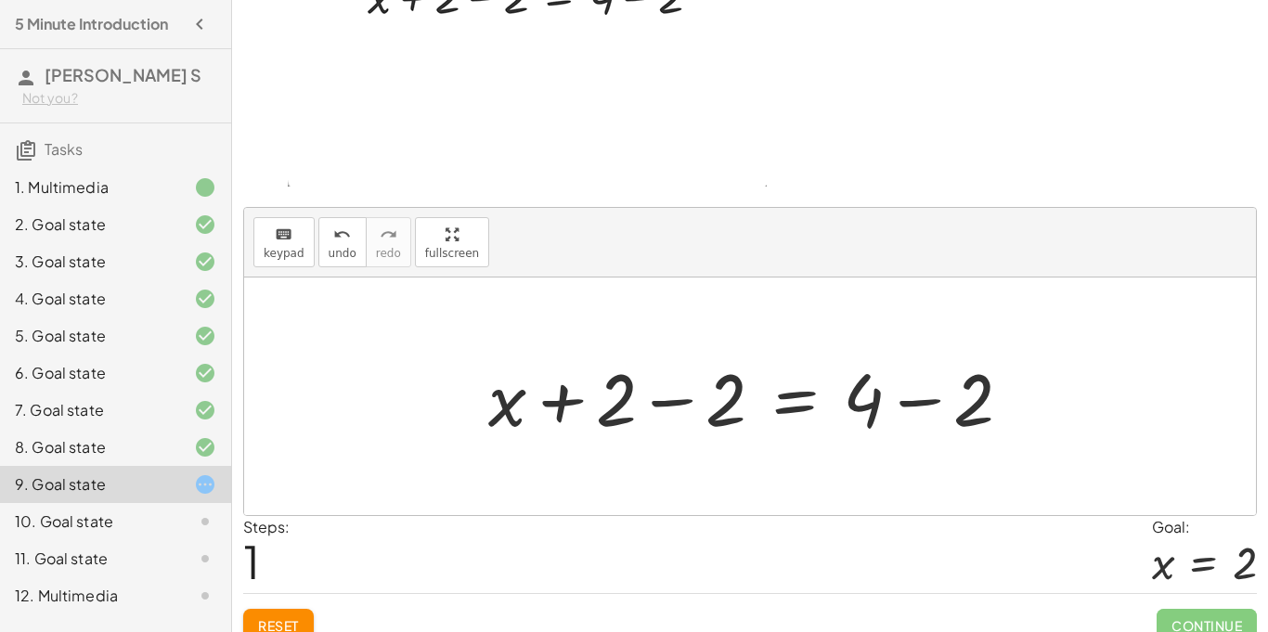
scroll to position [164, 0]
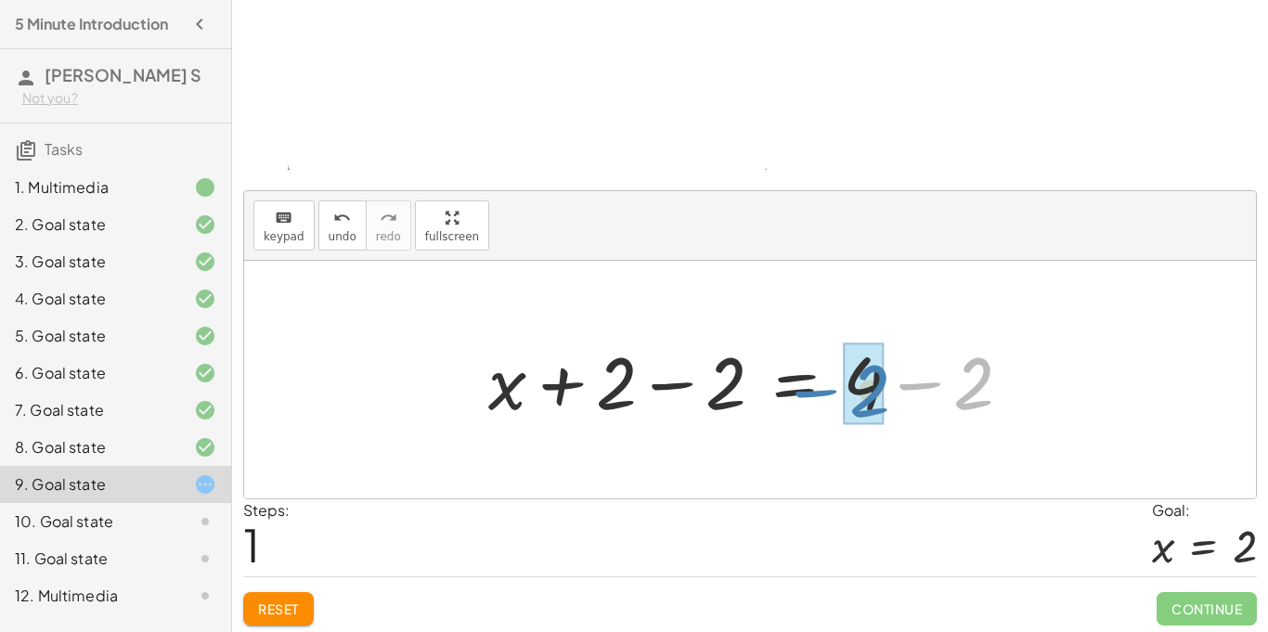
drag, startPoint x: 915, startPoint y: 384, endPoint x: 810, endPoint y: 390, distance: 105.1
click at [810, 390] on div at bounding box center [757, 380] width 557 height 96
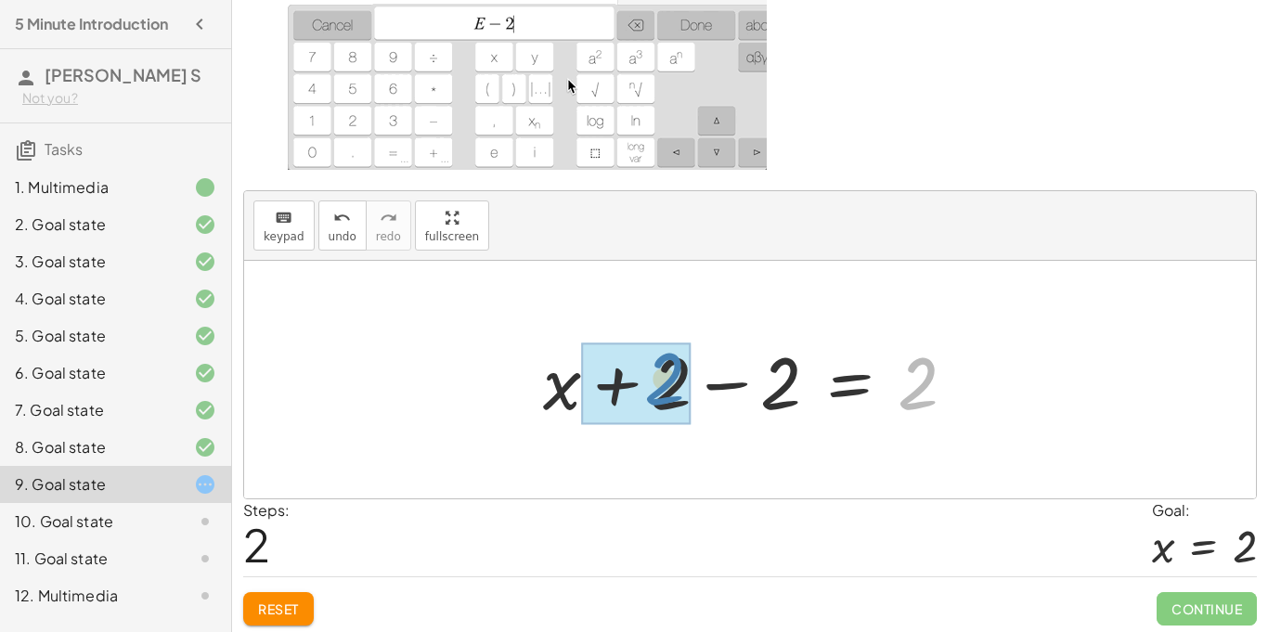
drag, startPoint x: 900, startPoint y: 374, endPoint x: 647, endPoint y: 370, distance: 252.6
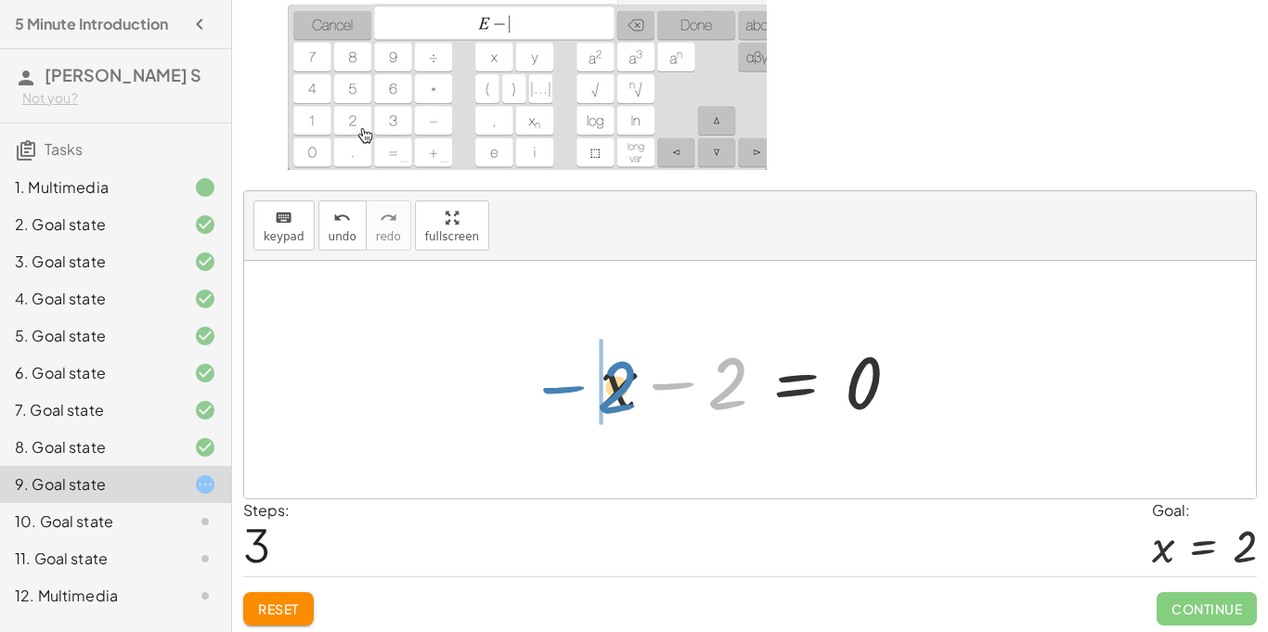
drag, startPoint x: 717, startPoint y: 381, endPoint x: 606, endPoint y: 384, distance: 110.6
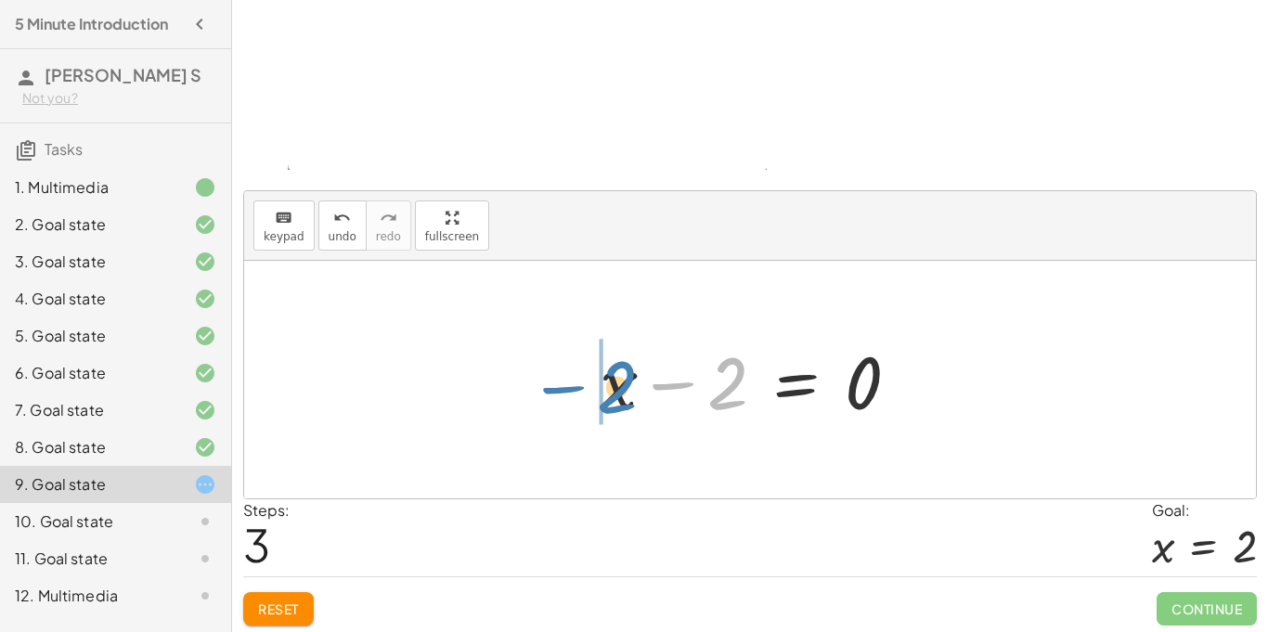
click at [606, 384] on div at bounding box center [757, 380] width 333 height 96
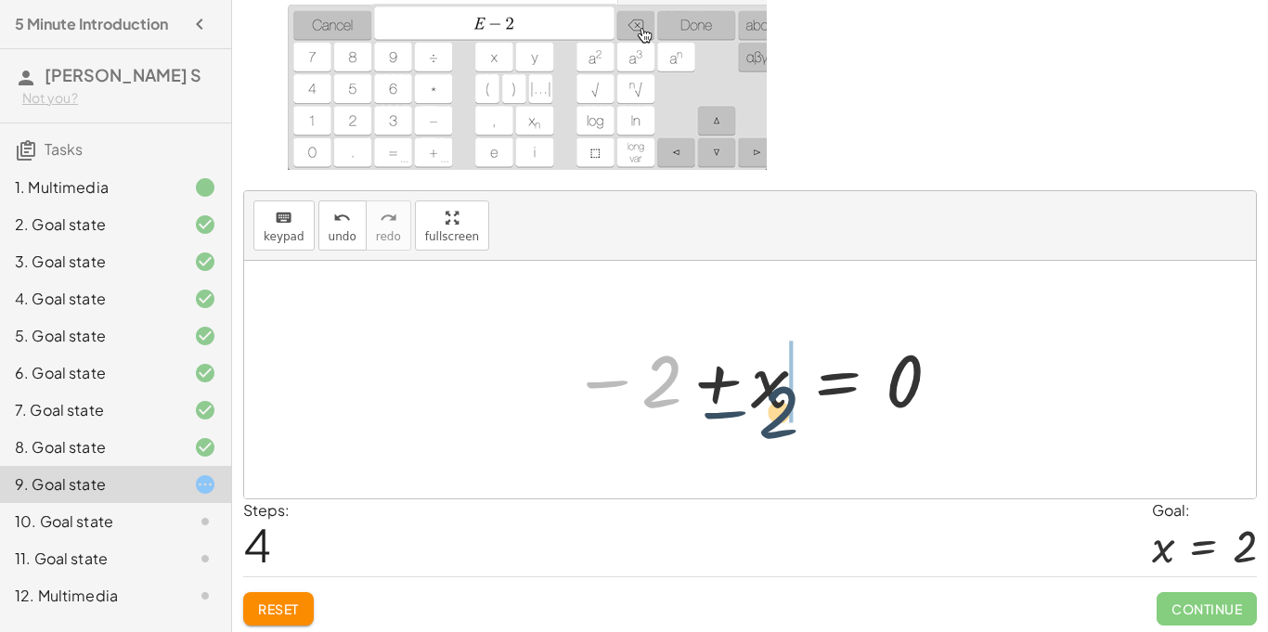
drag, startPoint x: 656, startPoint y: 381, endPoint x: 780, endPoint y: 404, distance: 126.6
click at [780, 404] on div at bounding box center [758, 380] width 390 height 92
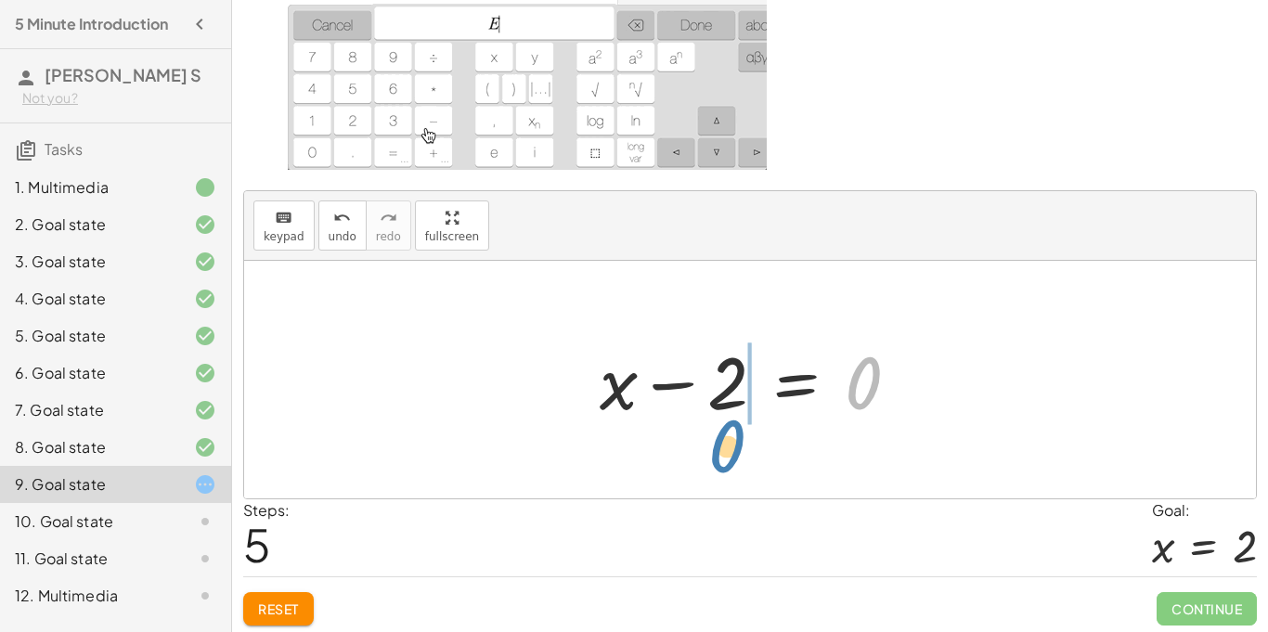
drag, startPoint x: 865, startPoint y: 391, endPoint x: 728, endPoint y: 451, distance: 150.1
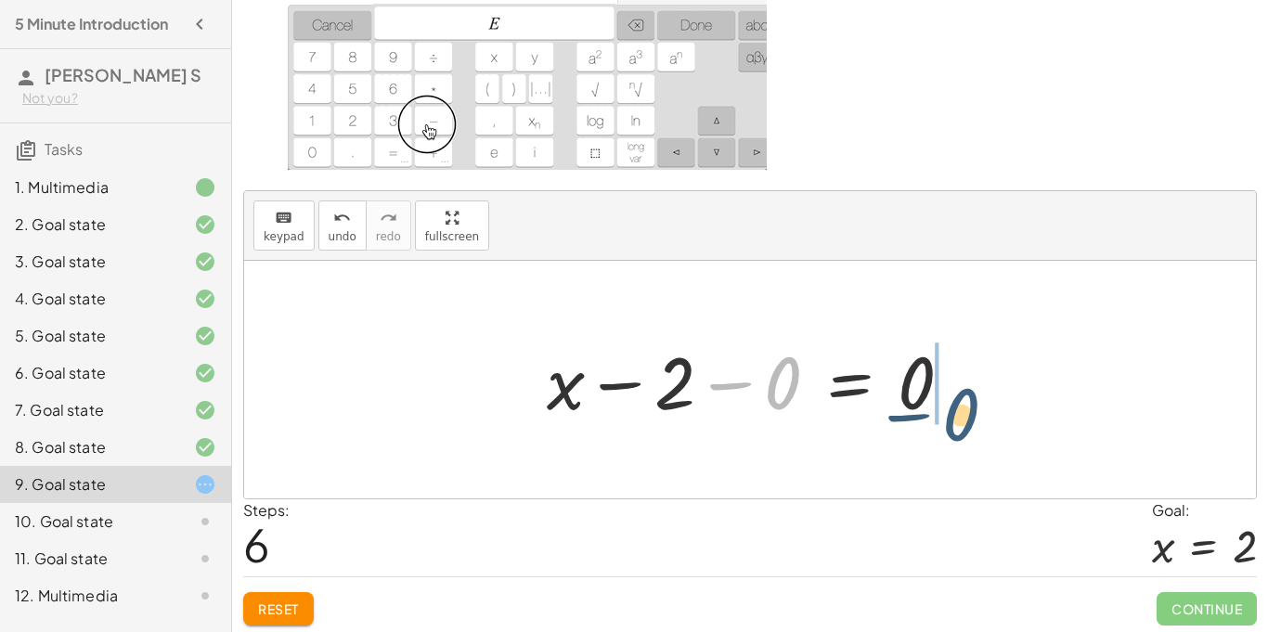
drag, startPoint x: 775, startPoint y: 377, endPoint x: 953, endPoint y: 407, distance: 179.8
click at [953, 407] on div at bounding box center [757, 380] width 439 height 96
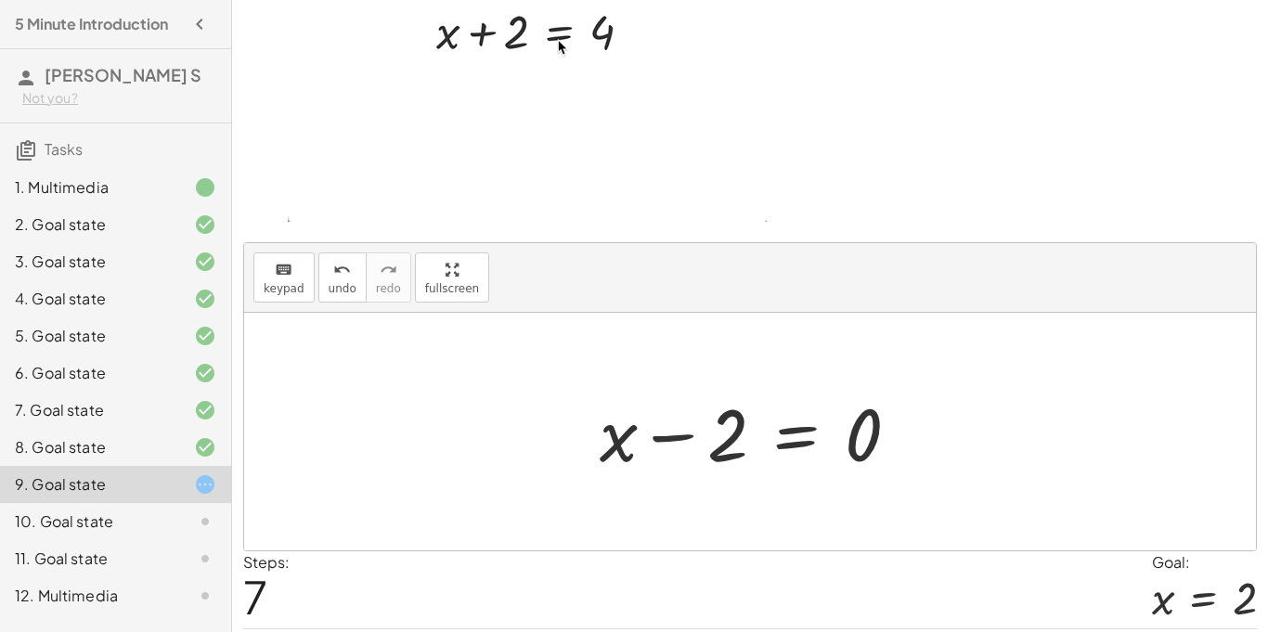
scroll to position [113, 0]
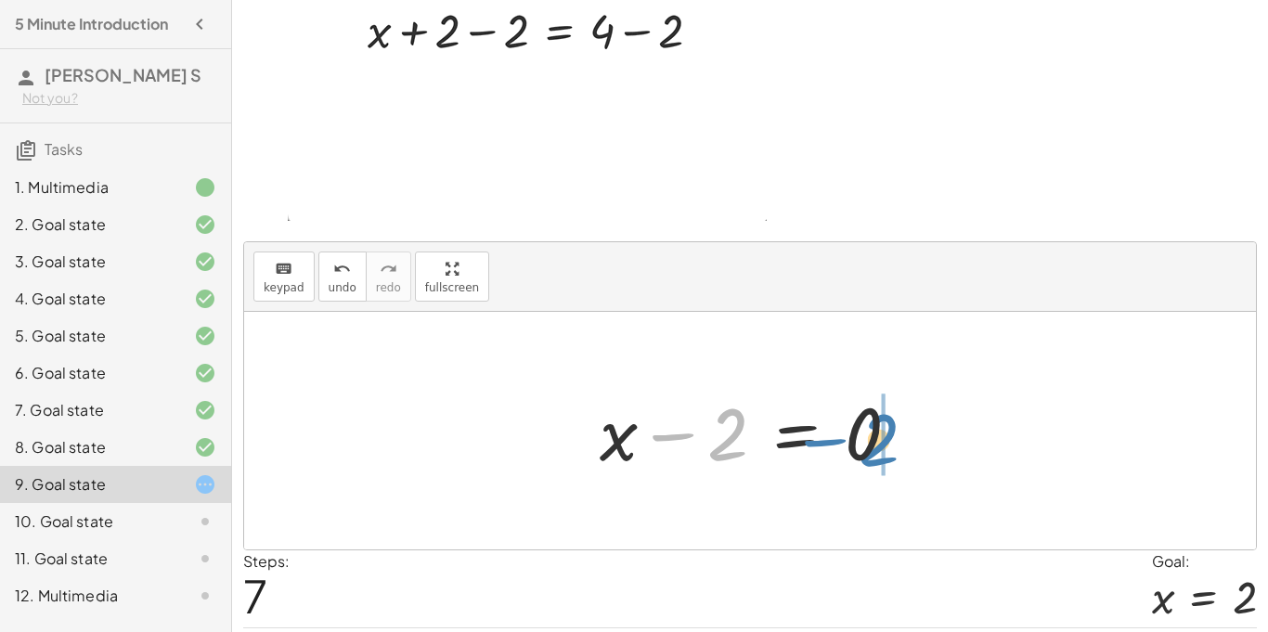
drag, startPoint x: 722, startPoint y: 457, endPoint x: 874, endPoint y: 462, distance: 152.4
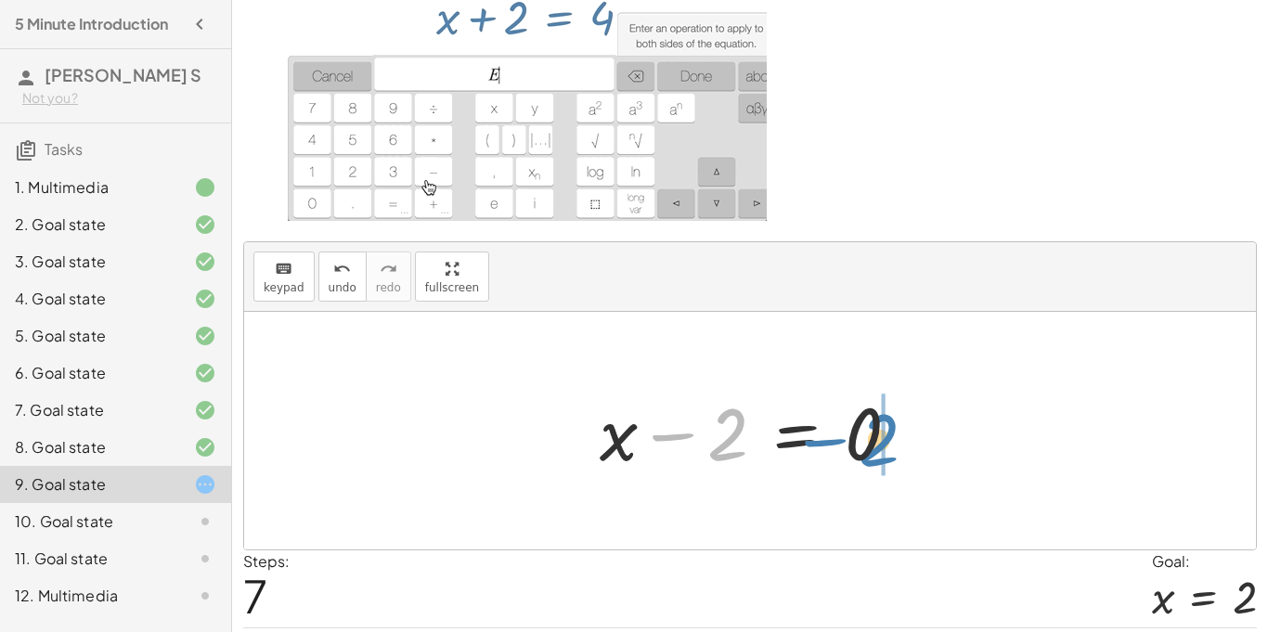
click at [874, 462] on div at bounding box center [757, 432] width 333 height 96
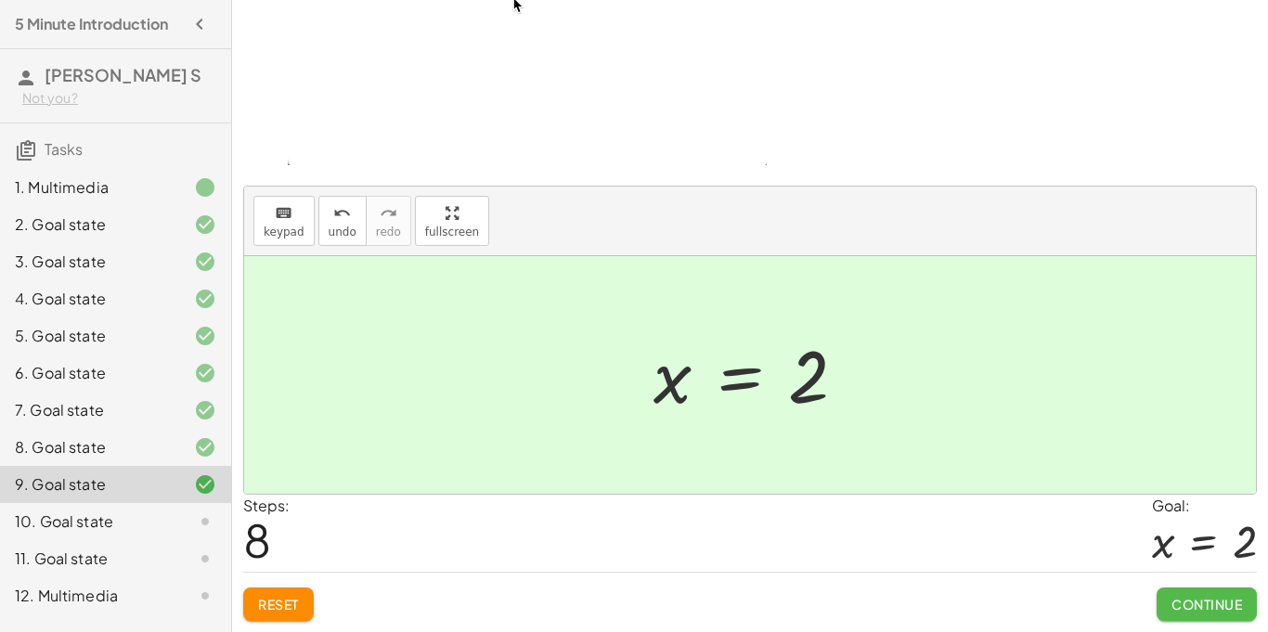
click at [1185, 594] on button "Continue" at bounding box center [1207, 604] width 100 height 33
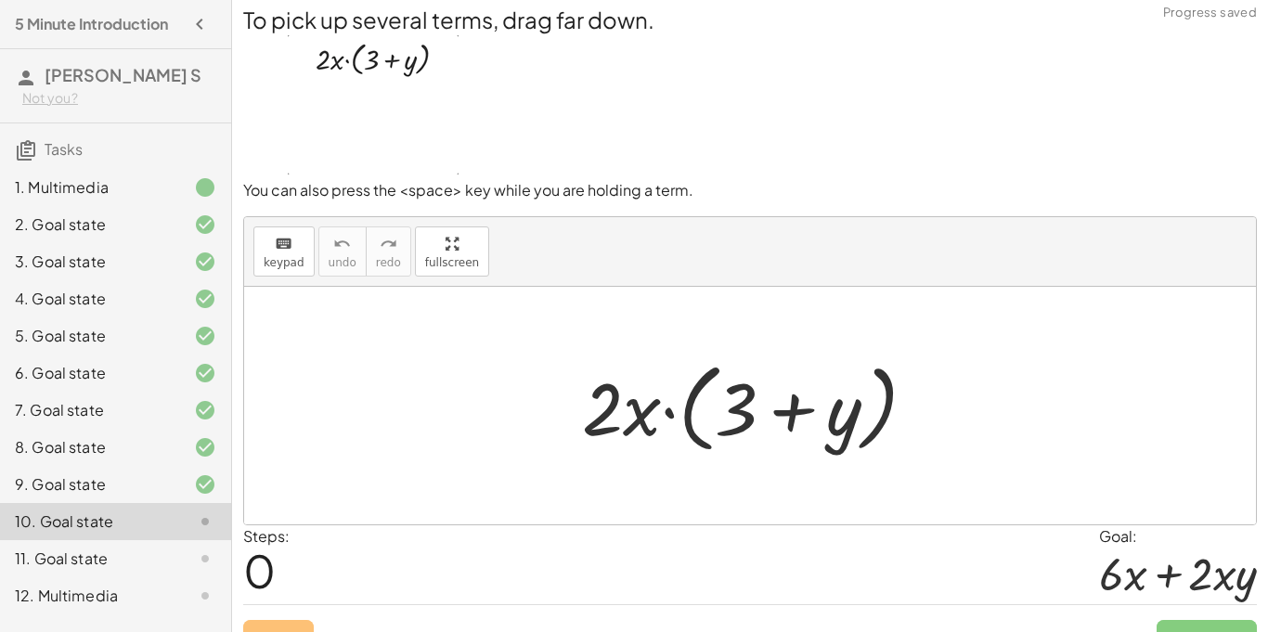
scroll to position [16, 0]
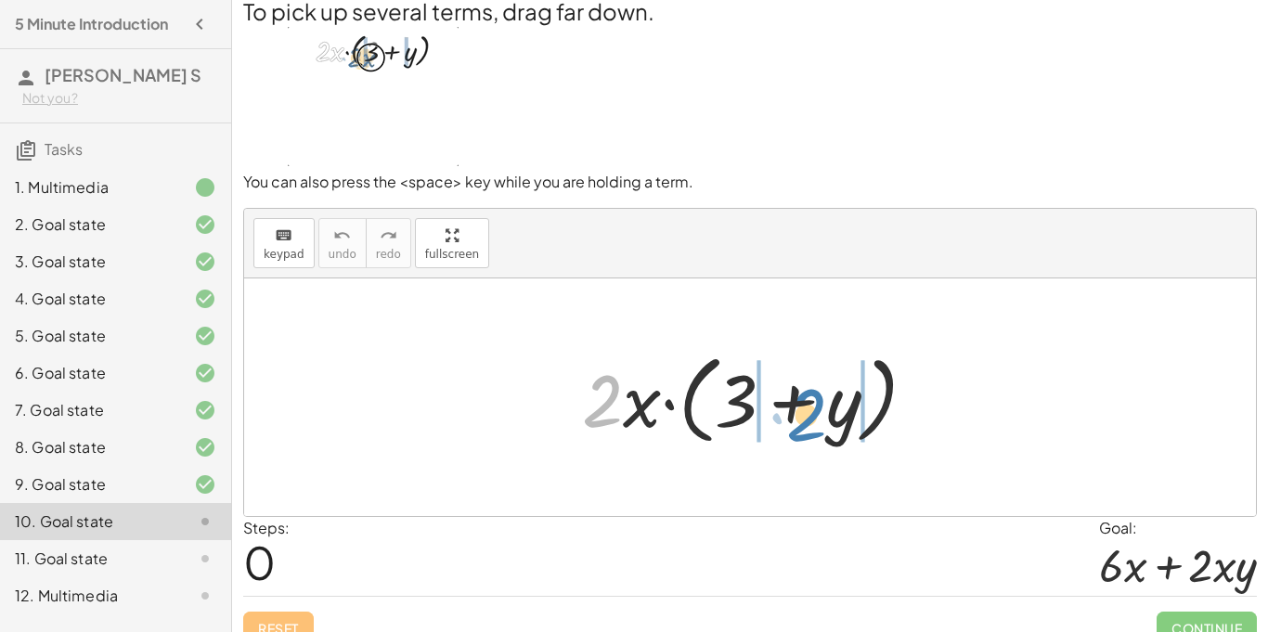
drag, startPoint x: 618, startPoint y: 403, endPoint x: 823, endPoint y: 417, distance: 204.8
click at [823, 417] on div at bounding box center [757, 398] width 368 height 107
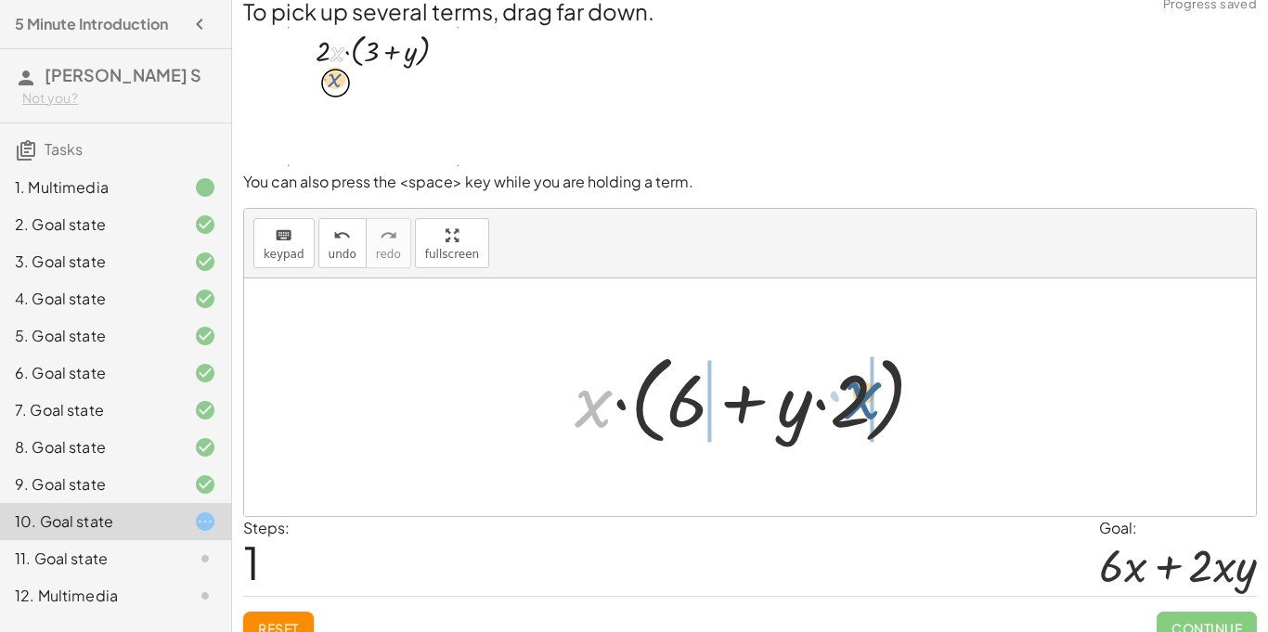
drag, startPoint x: 593, startPoint y: 408, endPoint x: 867, endPoint y: 400, distance: 274.0
click at [867, 400] on div at bounding box center [758, 398] width 384 height 107
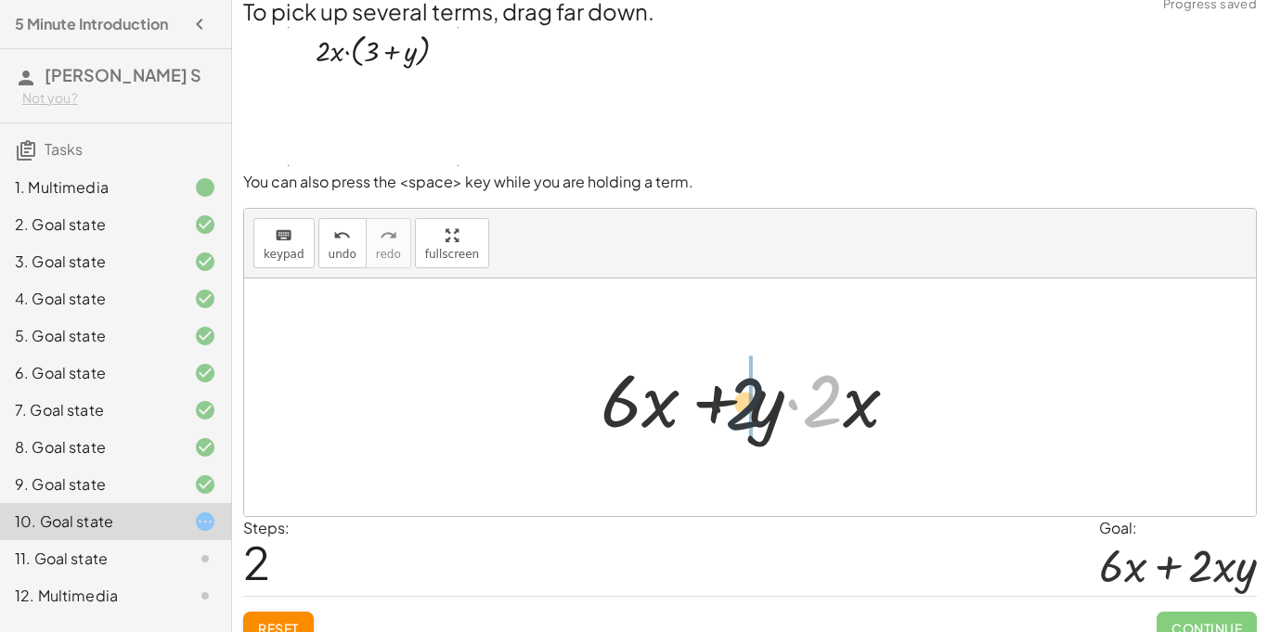
drag, startPoint x: 830, startPoint y: 409, endPoint x: 739, endPoint y: 410, distance: 91.0
click at [739, 410] on div at bounding box center [758, 398] width 332 height 96
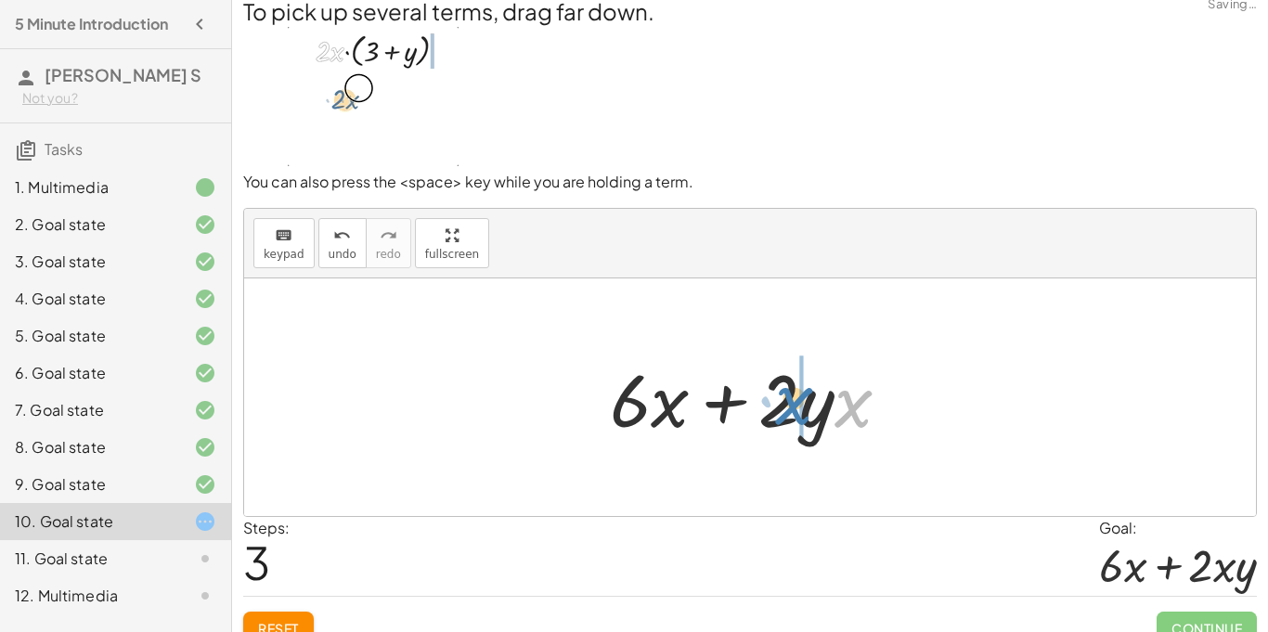
drag, startPoint x: 864, startPoint y: 413, endPoint x: 806, endPoint y: 410, distance: 57.6
click at [806, 410] on div at bounding box center [758, 398] width 314 height 96
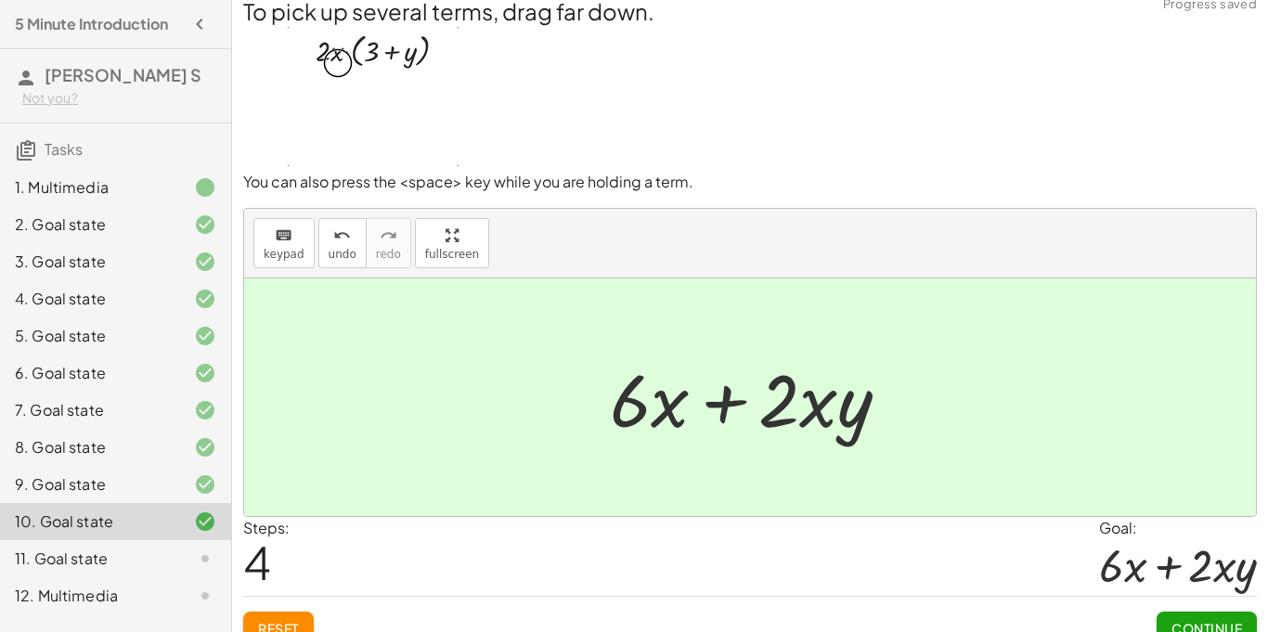
click at [1199, 617] on button "Continue" at bounding box center [1207, 628] width 100 height 33
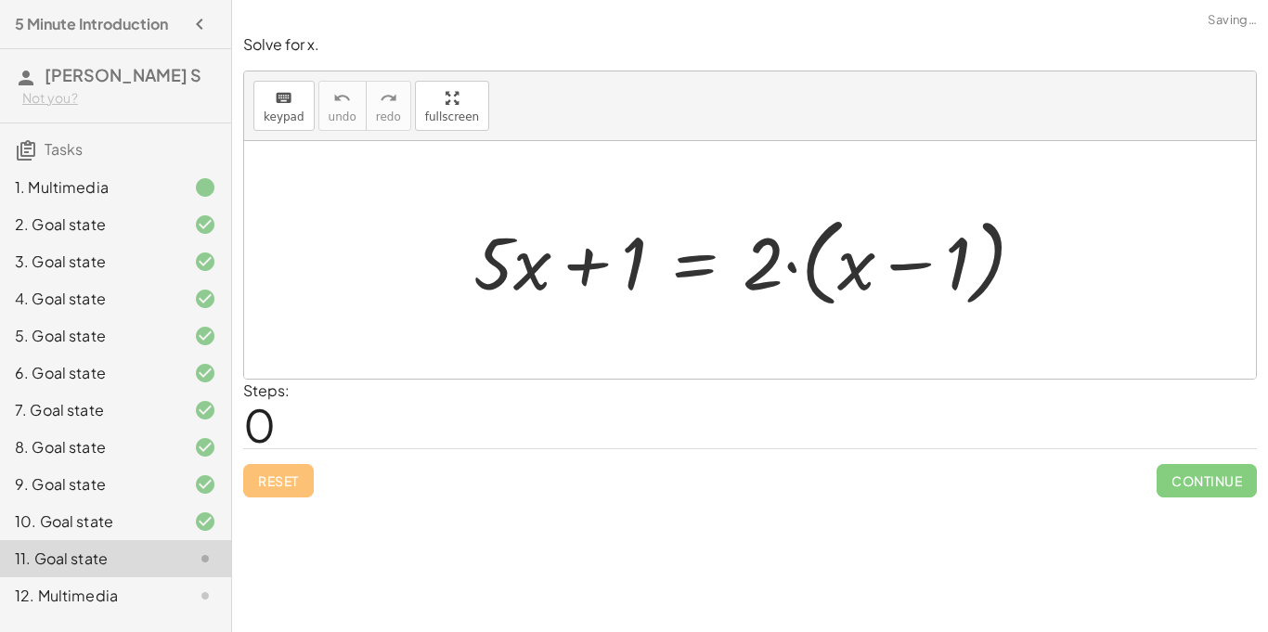
scroll to position [0, 0]
drag, startPoint x: 495, startPoint y: 263, endPoint x: 650, endPoint y: 273, distance: 155.4
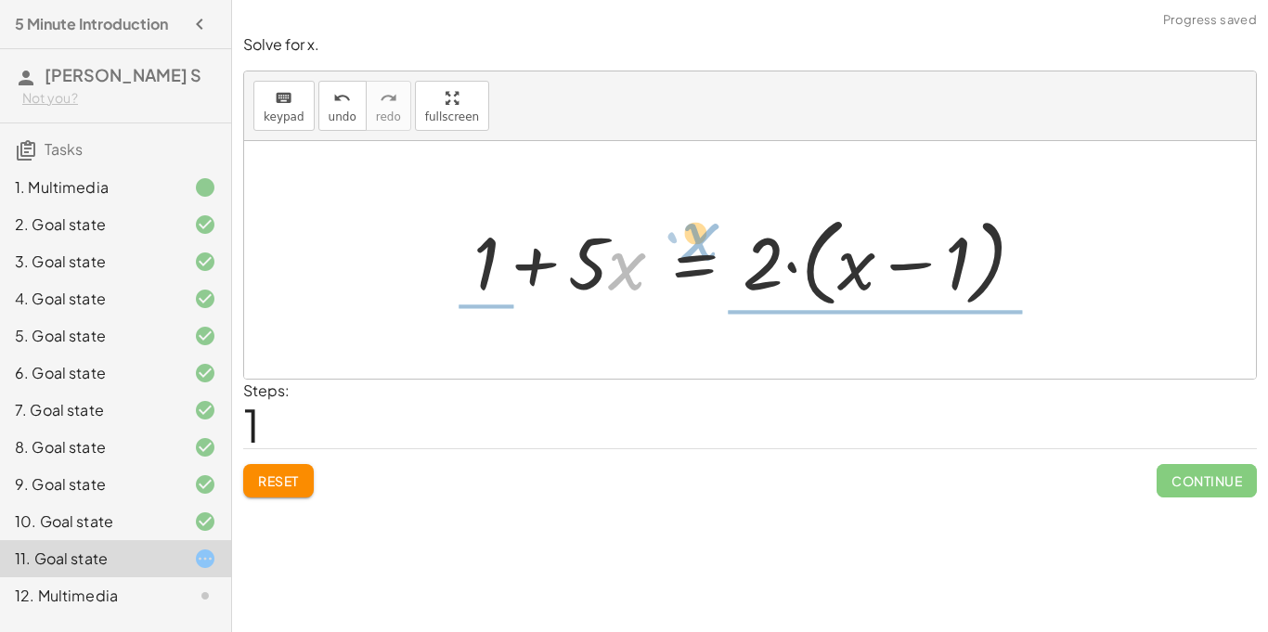
drag, startPoint x: 618, startPoint y: 269, endPoint x: 692, endPoint y: 242, distance: 79.0
click at [692, 242] on div at bounding box center [757, 260] width 586 height 107
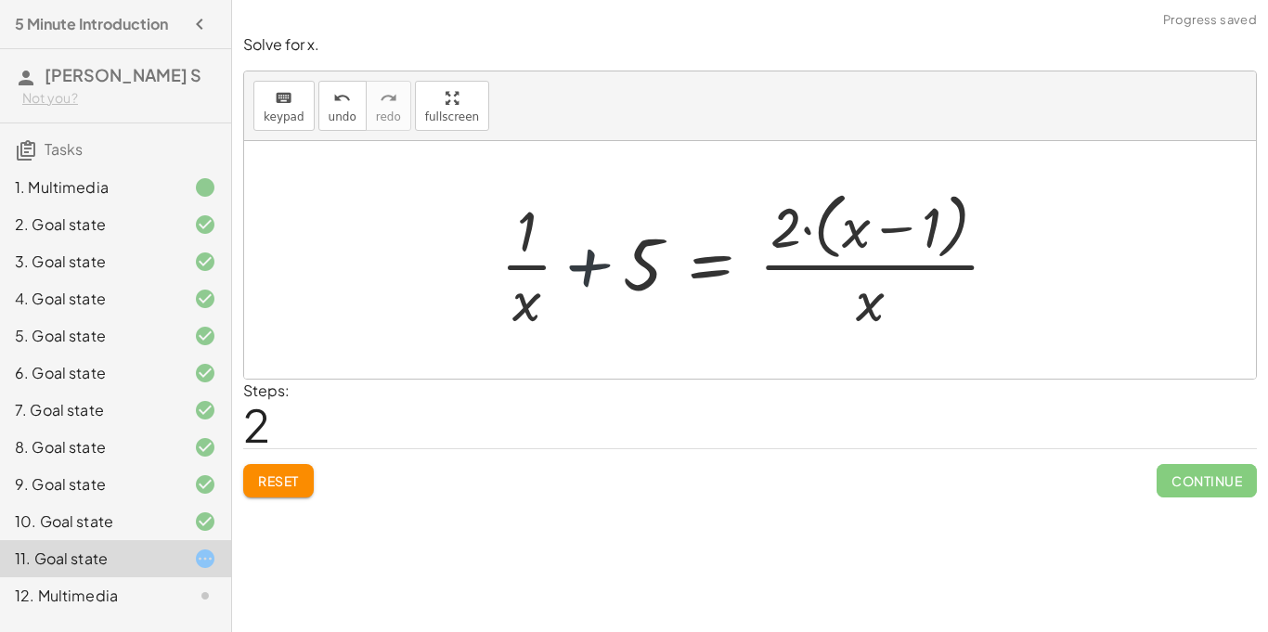
click at [616, 267] on div at bounding box center [757, 259] width 532 height 151
click at [296, 477] on span "Reset" at bounding box center [278, 481] width 41 height 17
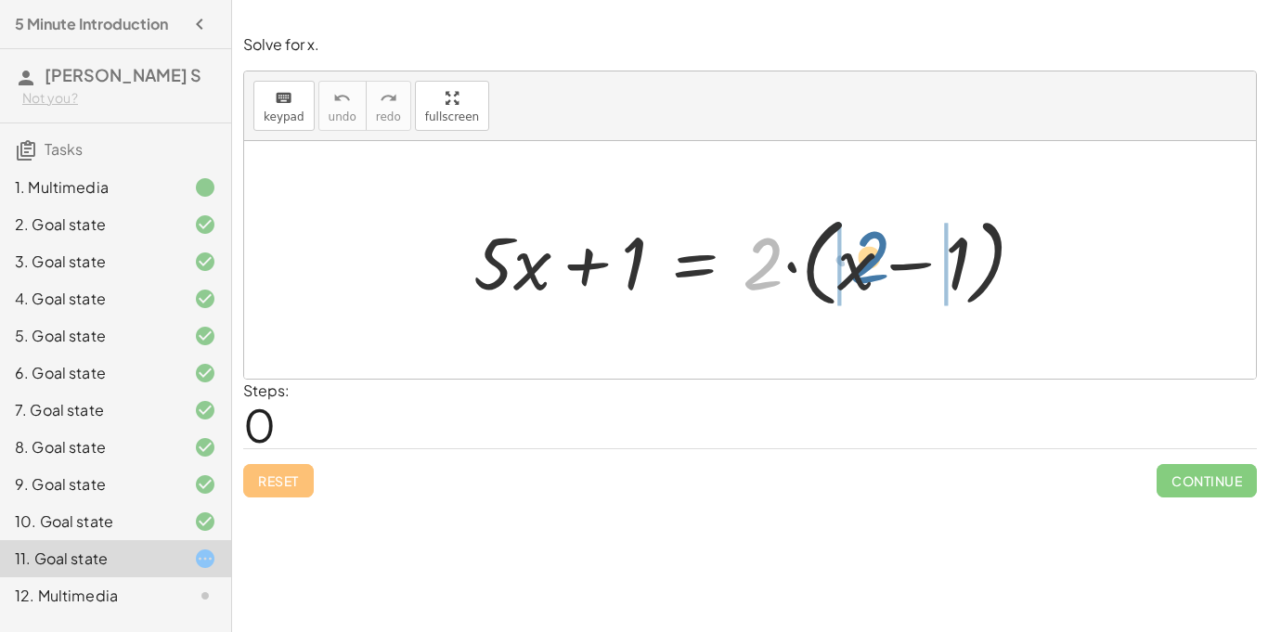
drag, startPoint x: 758, startPoint y: 266, endPoint x: 864, endPoint y: 262, distance: 105.9
click at [864, 262] on div at bounding box center [757, 260] width 586 height 107
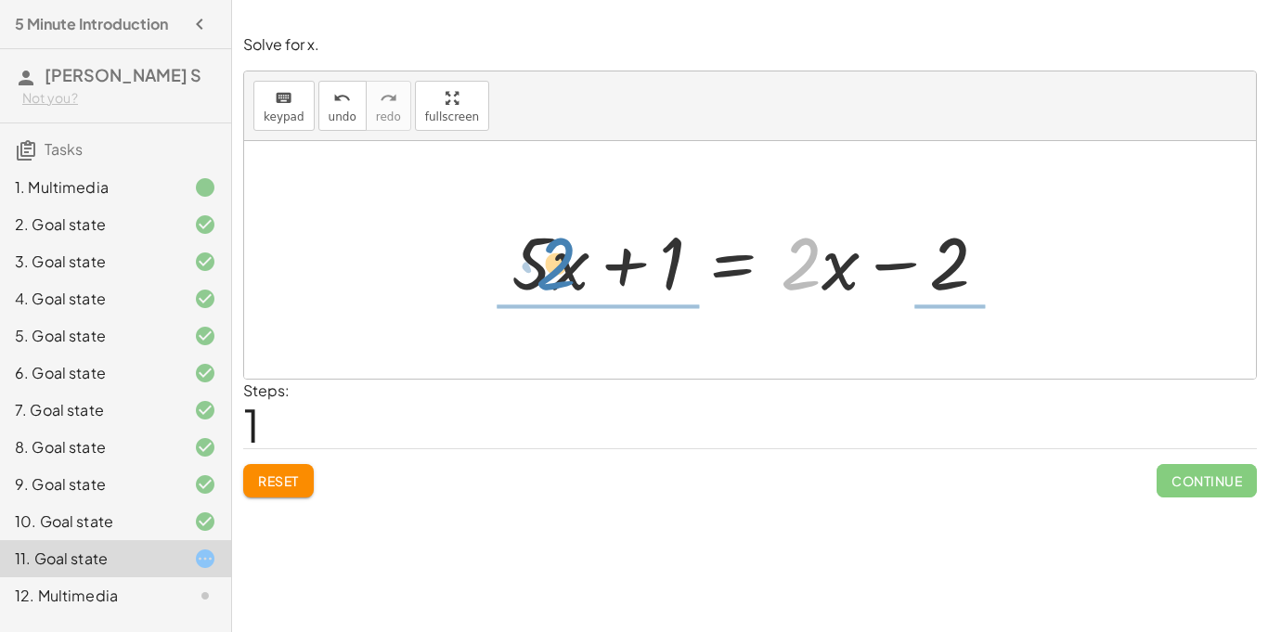
drag, startPoint x: 805, startPoint y: 265, endPoint x: 560, endPoint y: 266, distance: 245.1
click at [560, 266] on div at bounding box center [757, 261] width 510 height 96
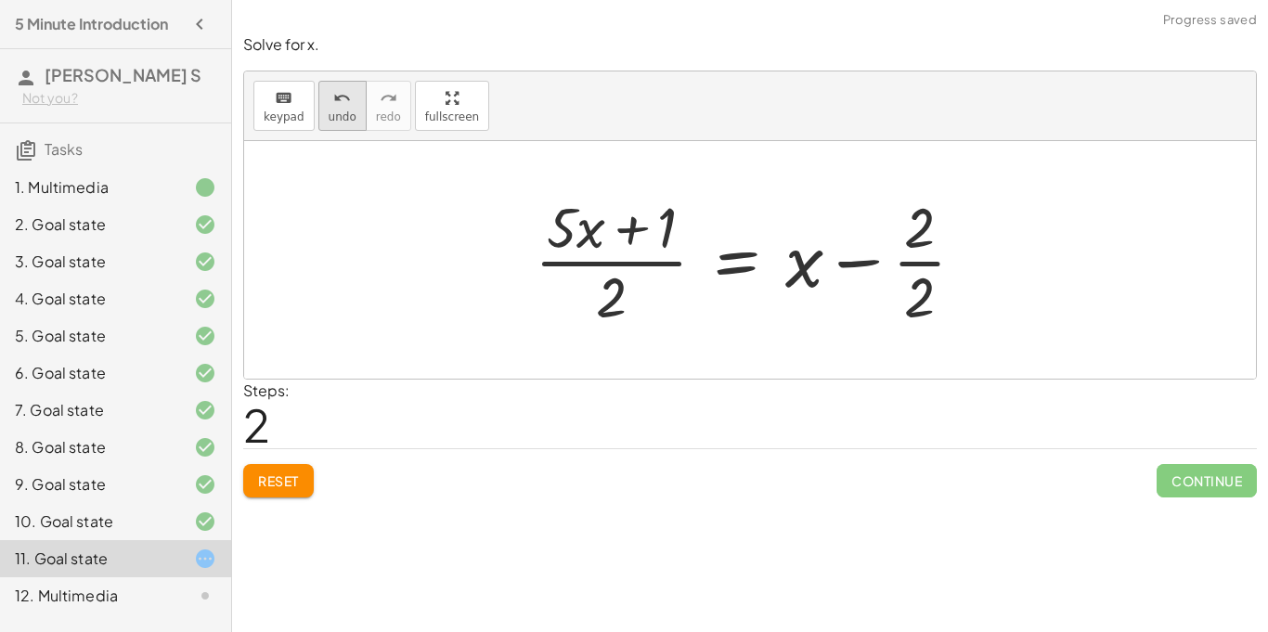
click at [348, 129] on button "undo undo" at bounding box center [343, 106] width 48 height 50
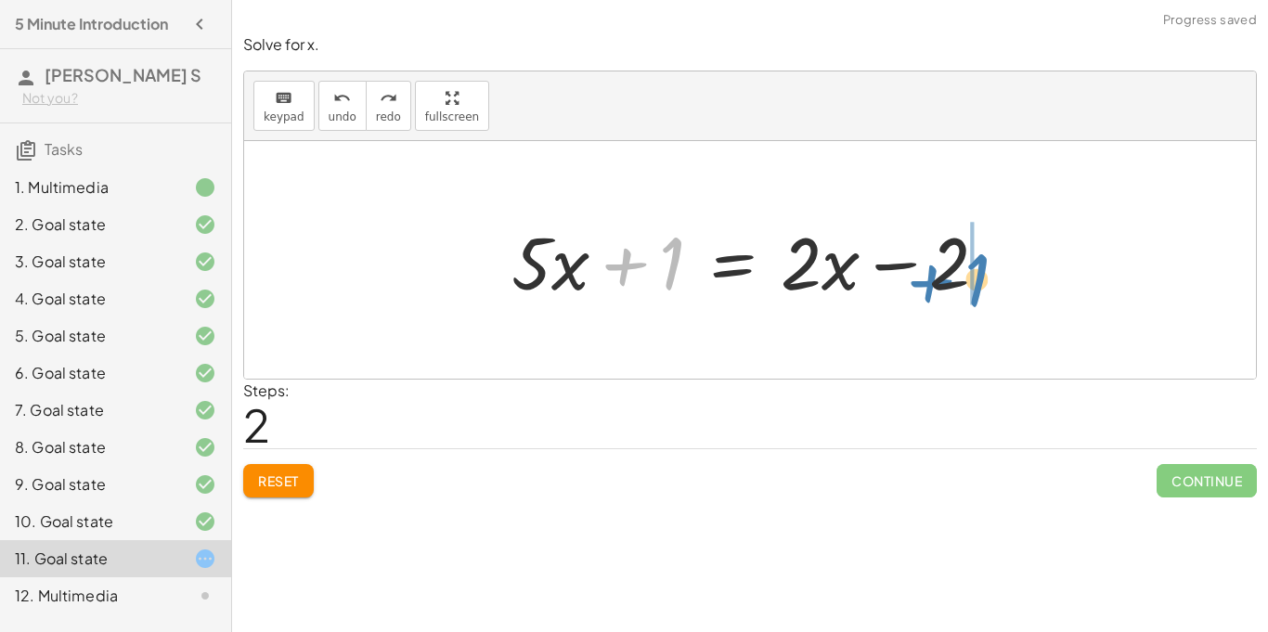
drag, startPoint x: 673, startPoint y: 270, endPoint x: 974, endPoint y: 285, distance: 301.2
click at [974, 285] on div at bounding box center [757, 261] width 510 height 96
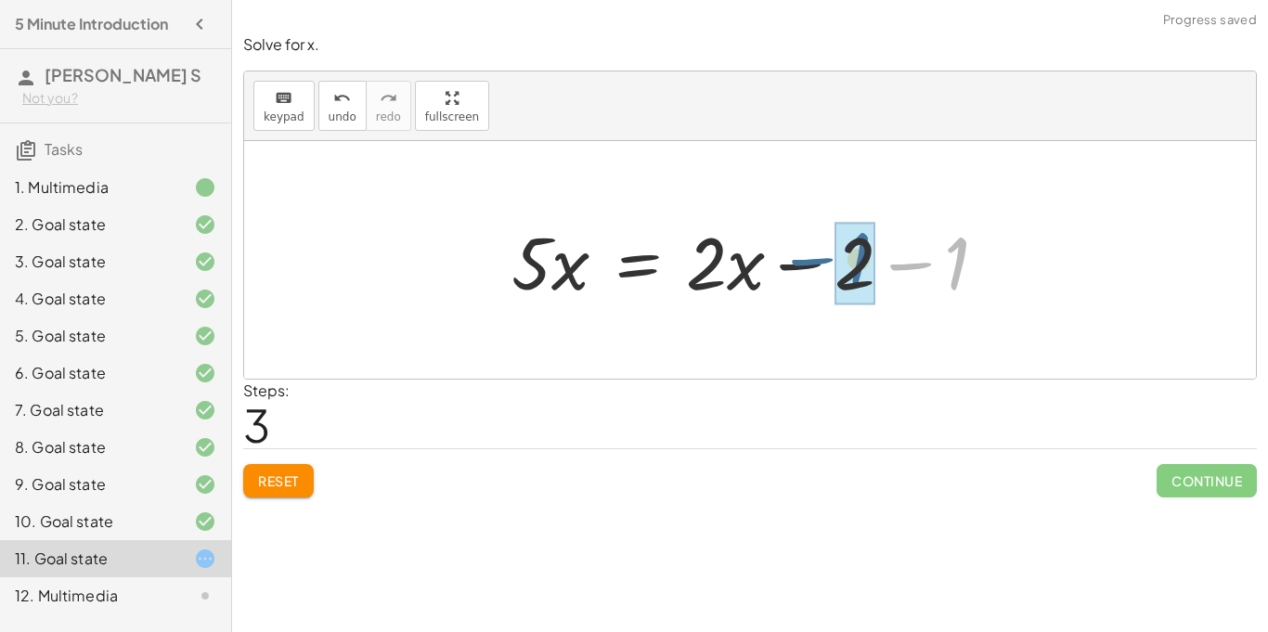
drag, startPoint x: 953, startPoint y: 274, endPoint x: 849, endPoint y: 269, distance: 104.1
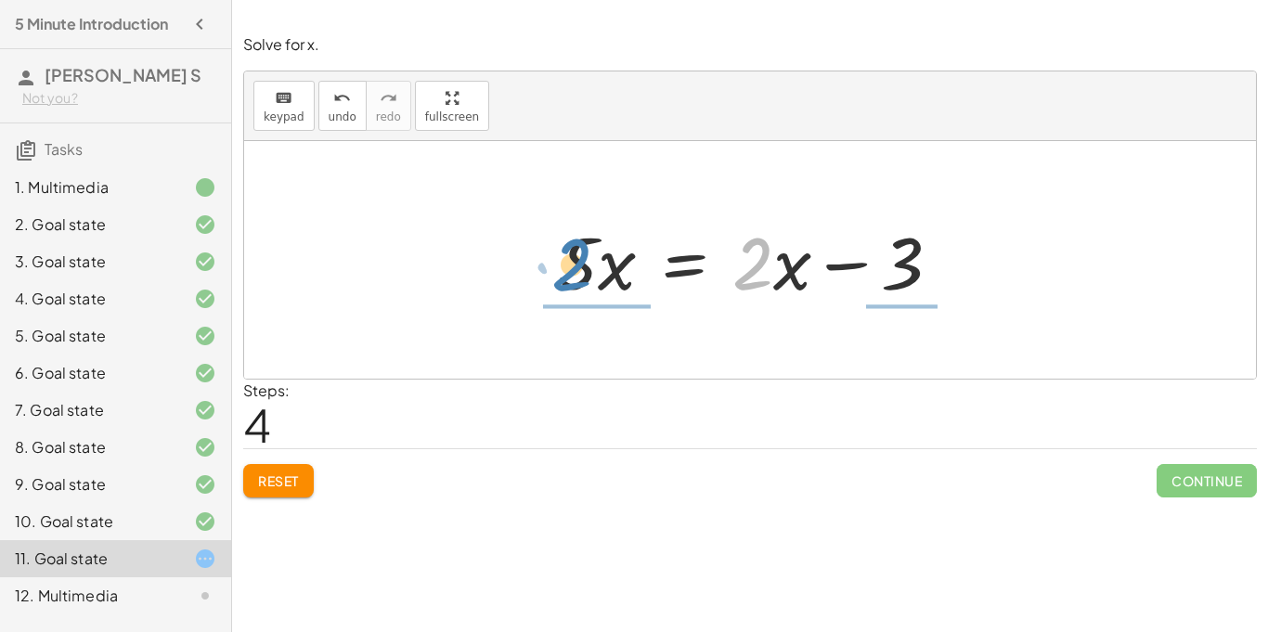
drag, startPoint x: 755, startPoint y: 276, endPoint x: 577, endPoint y: 278, distance: 178.3
click at [577, 278] on div at bounding box center [757, 261] width 416 height 96
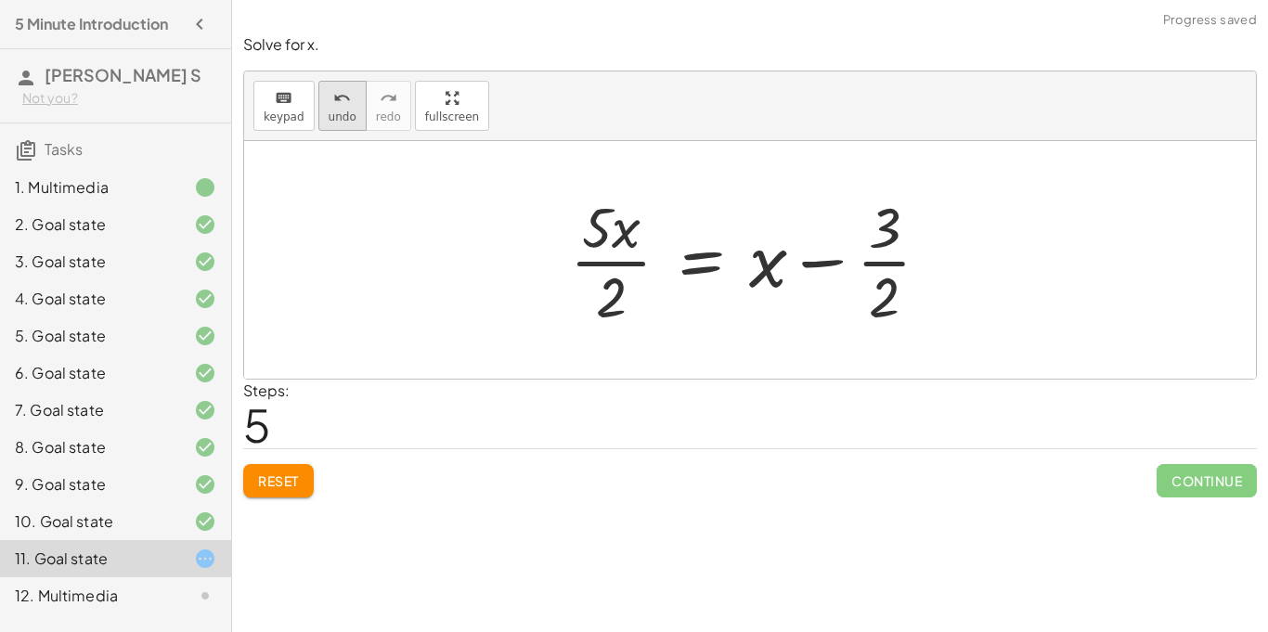
click at [343, 111] on span "undo" at bounding box center [343, 117] width 28 height 13
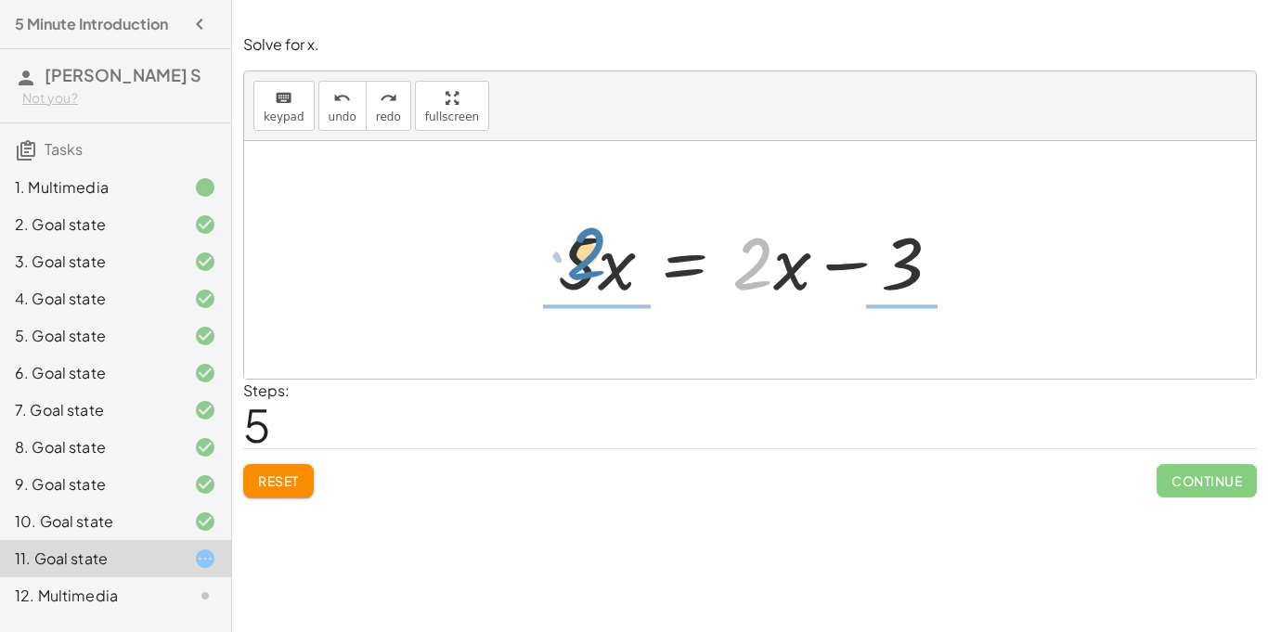
drag, startPoint x: 751, startPoint y: 283, endPoint x: 587, endPoint y: 273, distance: 164.7
click at [587, 273] on div at bounding box center [757, 261] width 416 height 96
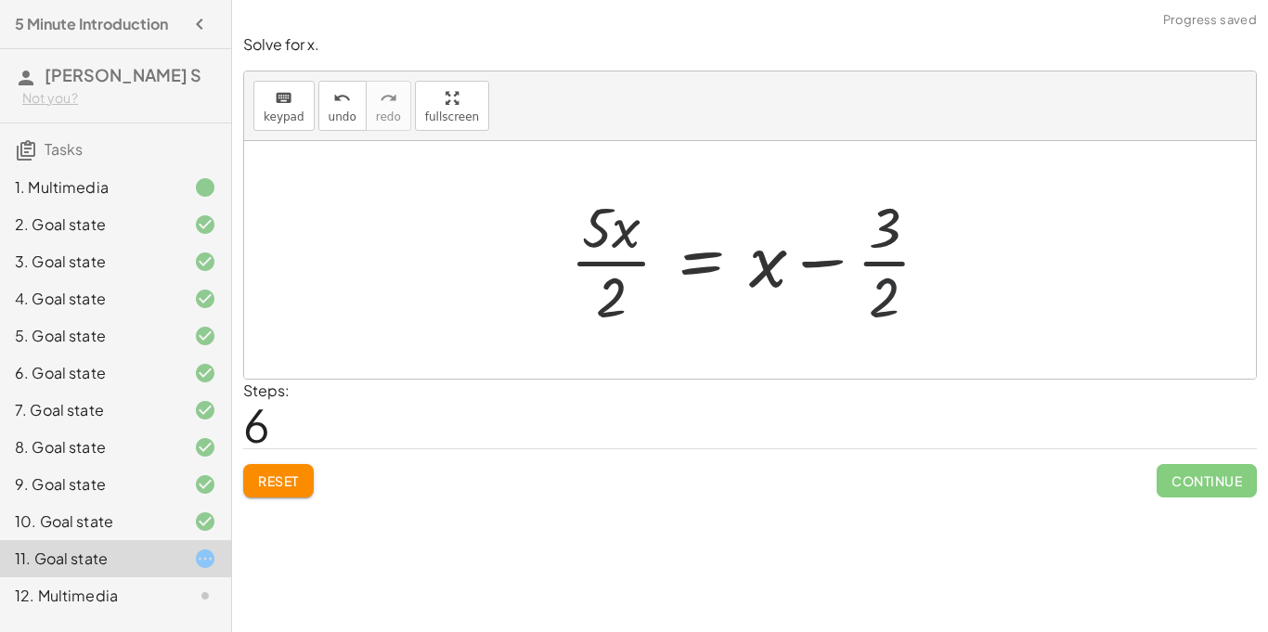
drag, startPoint x: 874, startPoint y: 292, endPoint x: 813, endPoint y: 278, distance: 61.9
click at [813, 278] on div at bounding box center [758, 260] width 394 height 143
click at [329, 111] on span "undo" at bounding box center [343, 117] width 28 height 13
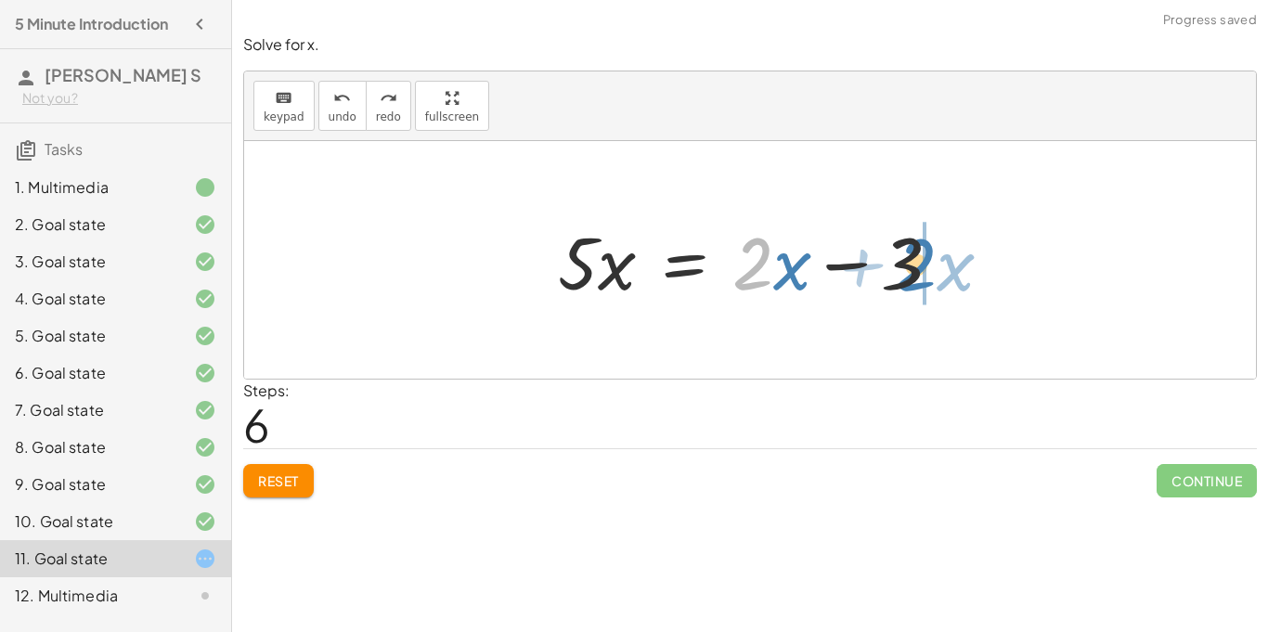
drag, startPoint x: 746, startPoint y: 281, endPoint x: 908, endPoint y: 282, distance: 162.5
click at [908, 282] on div at bounding box center [757, 261] width 416 height 96
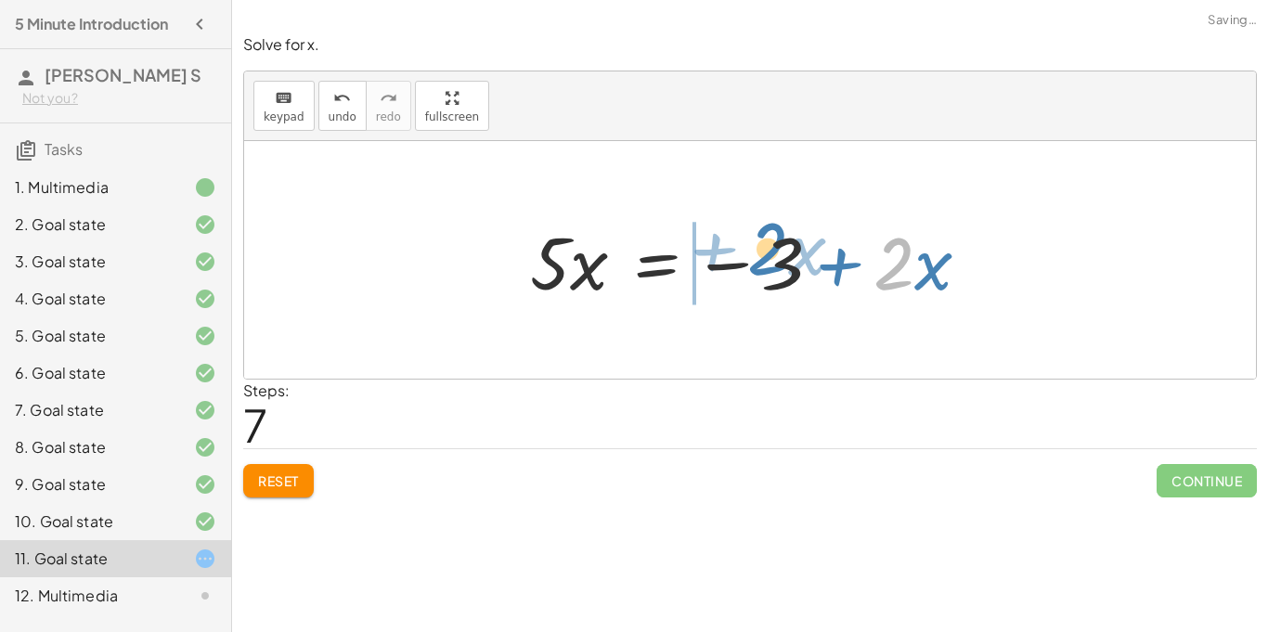
drag, startPoint x: 911, startPoint y: 284, endPoint x: 787, endPoint y: 270, distance: 125.2
click at [787, 270] on div at bounding box center [758, 261] width 474 height 96
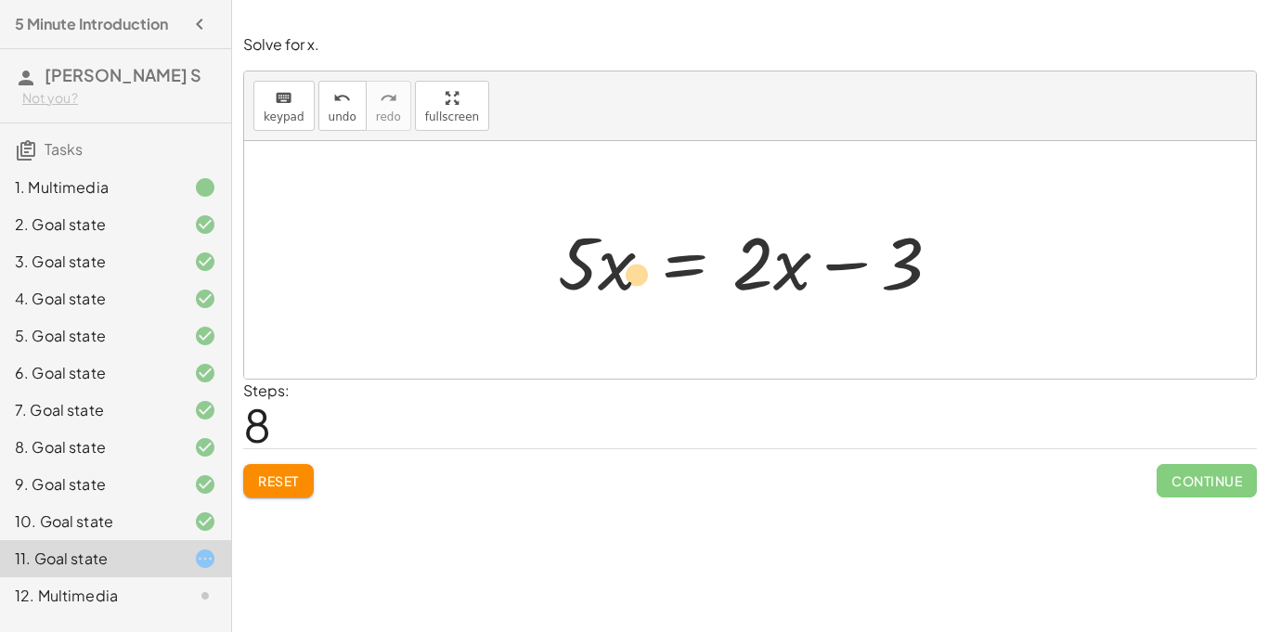
drag, startPoint x: 622, startPoint y: 280, endPoint x: 640, endPoint y: 290, distance: 20.4
click at [640, 290] on div at bounding box center [757, 261] width 416 height 96
drag, startPoint x: 583, startPoint y: 277, endPoint x: 838, endPoint y: 319, distance: 258.0
click at [838, 319] on div "+ · 5 · x + 1 = · 2 · ( + x − 1 ) + · 5 · x + 1 = + · 2 · x − · 2 · 1 + · 5 · x…" at bounding box center [750, 260] width 1012 height 238
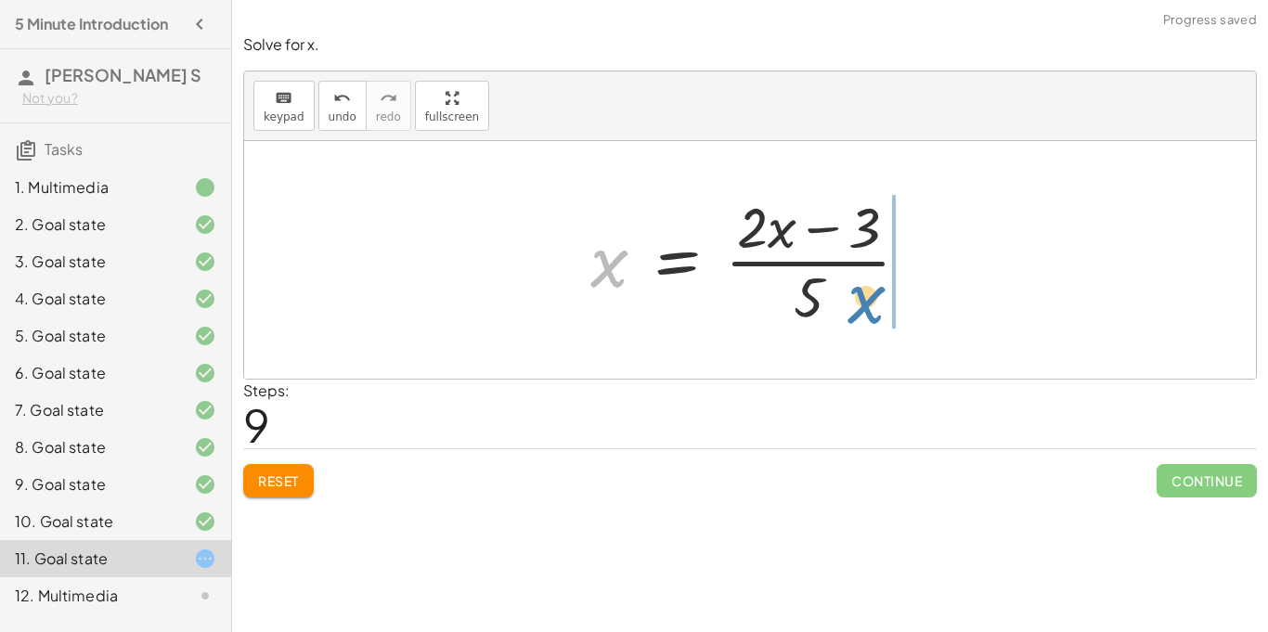
drag, startPoint x: 610, startPoint y: 276, endPoint x: 866, endPoint y: 310, distance: 258.6
click at [866, 310] on div at bounding box center [757, 260] width 353 height 143
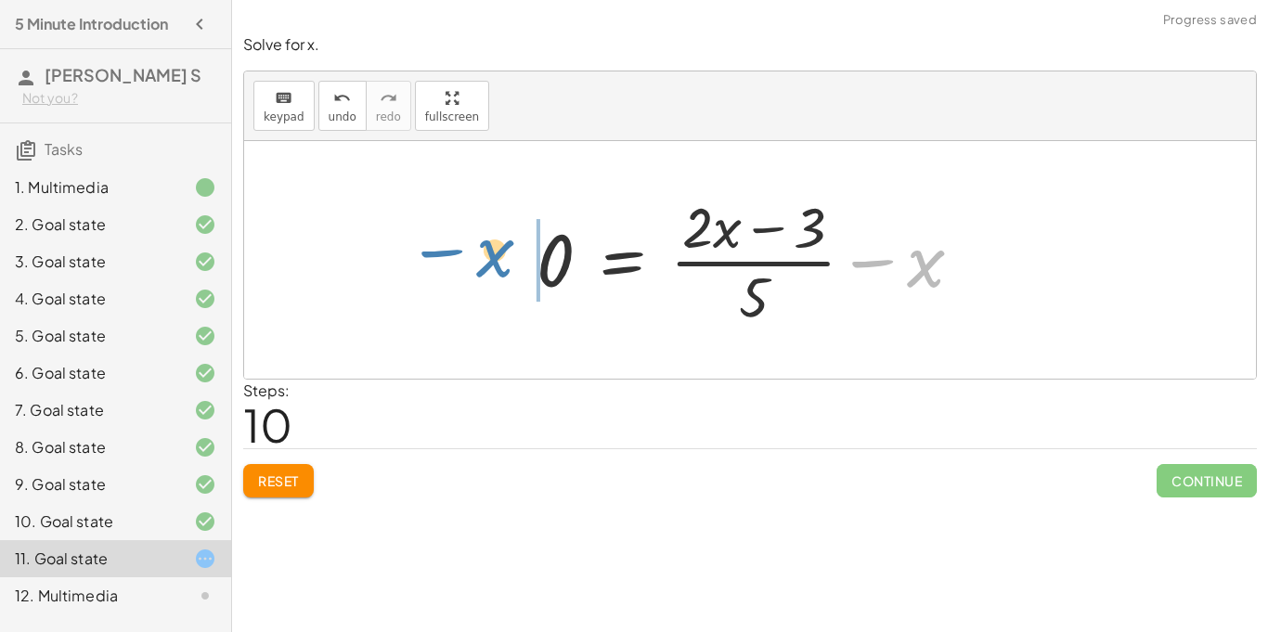
drag, startPoint x: 921, startPoint y: 283, endPoint x: 496, endPoint y: 273, distance: 425.4
click at [496, 273] on div "+ · 5 · x + 1 = · 2 · ( + x − 1 ) + · 5 · x + 1 = + · 2 · x − · 2 · 1 + · 5 · x…" at bounding box center [750, 260] width 1012 height 238
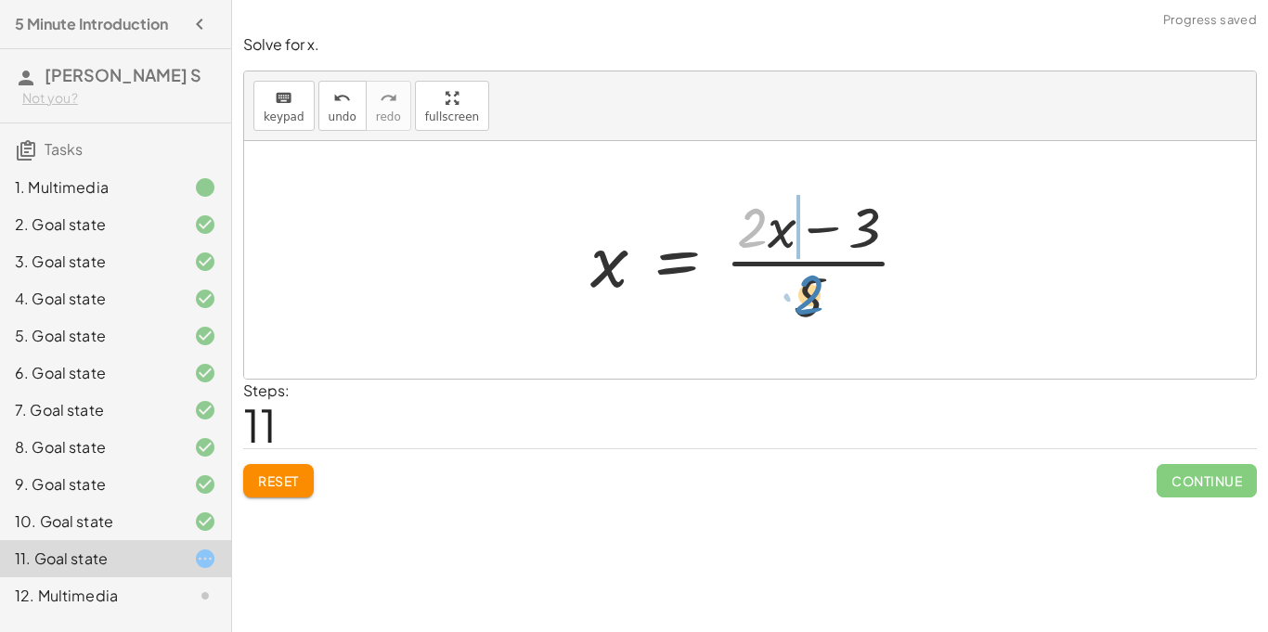
drag, startPoint x: 748, startPoint y: 229, endPoint x: 807, endPoint y: 296, distance: 88.8
click at [807, 296] on div at bounding box center [757, 260] width 353 height 143
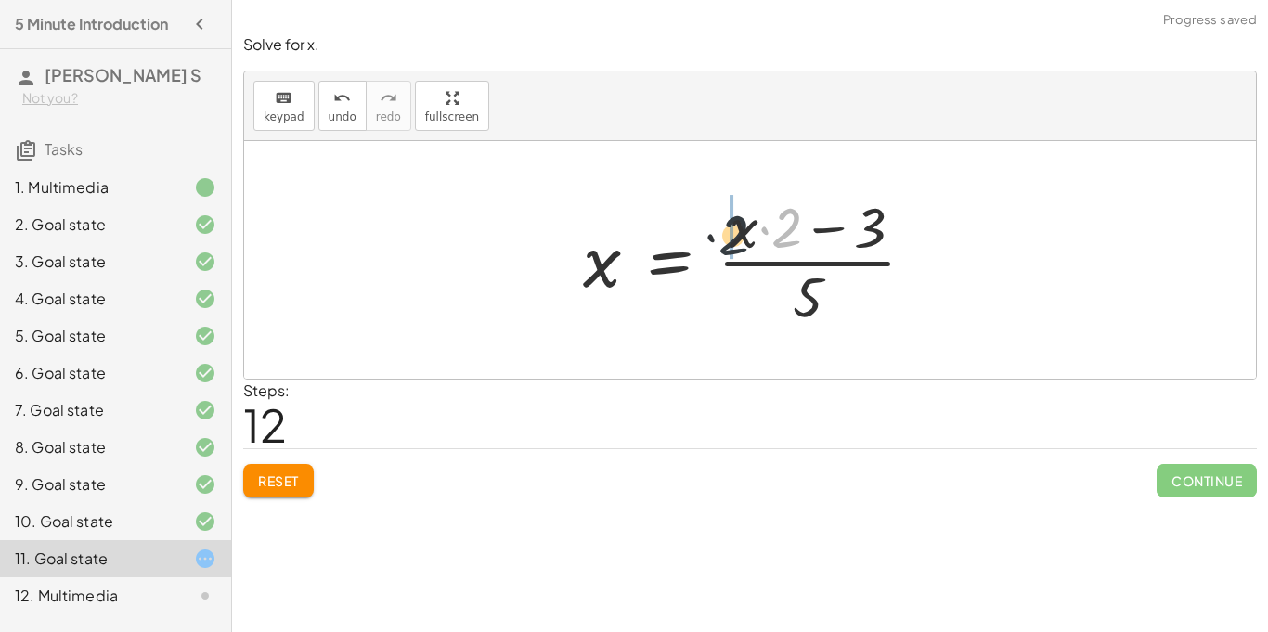
drag, startPoint x: 787, startPoint y: 225, endPoint x: 722, endPoint y: 233, distance: 65.5
click at [722, 233] on div at bounding box center [757, 260] width 366 height 143
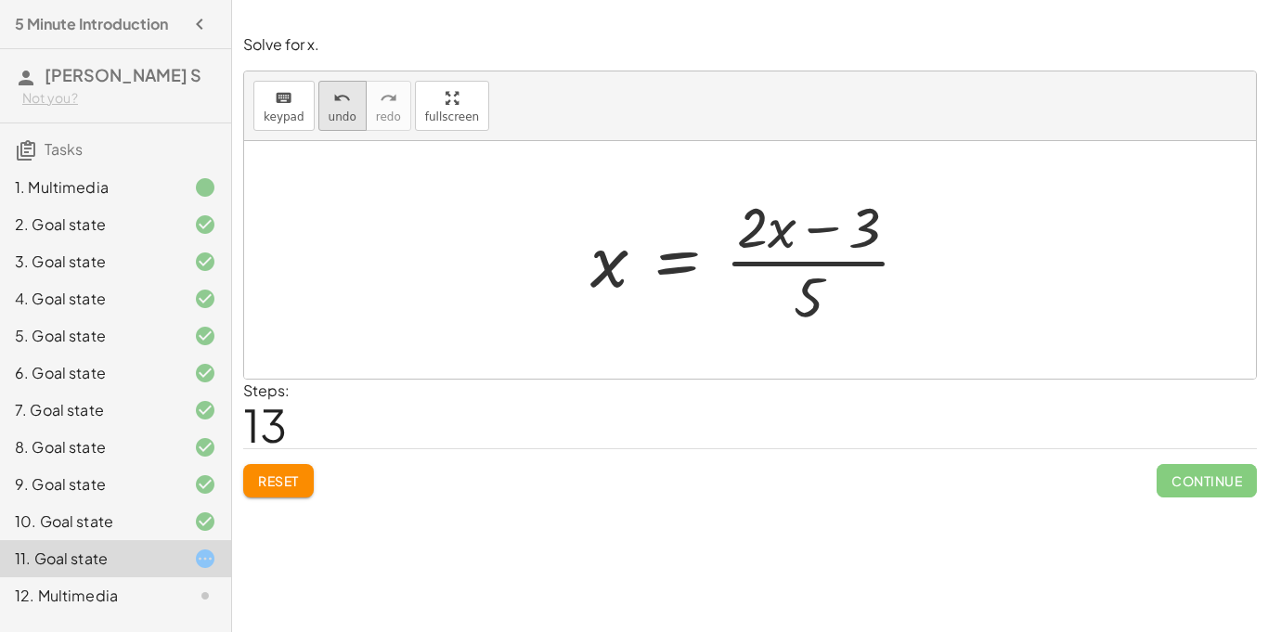
click at [340, 126] on button "undo undo" at bounding box center [343, 106] width 48 height 50
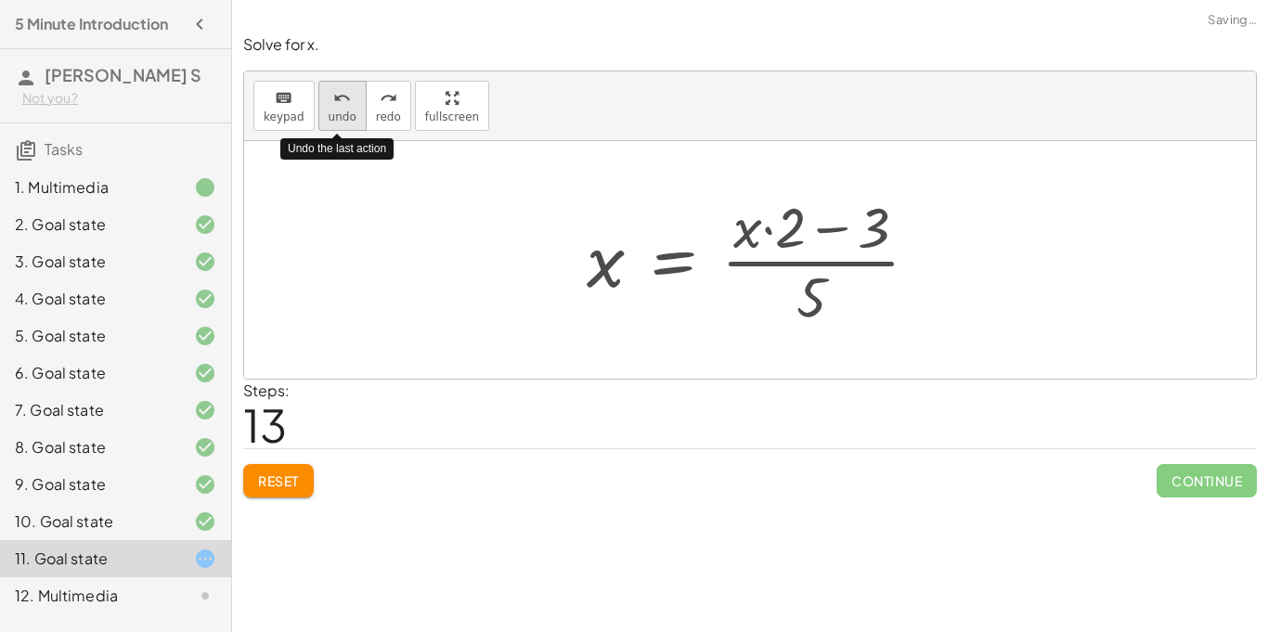
click at [340, 126] on button "undo undo" at bounding box center [343, 106] width 48 height 50
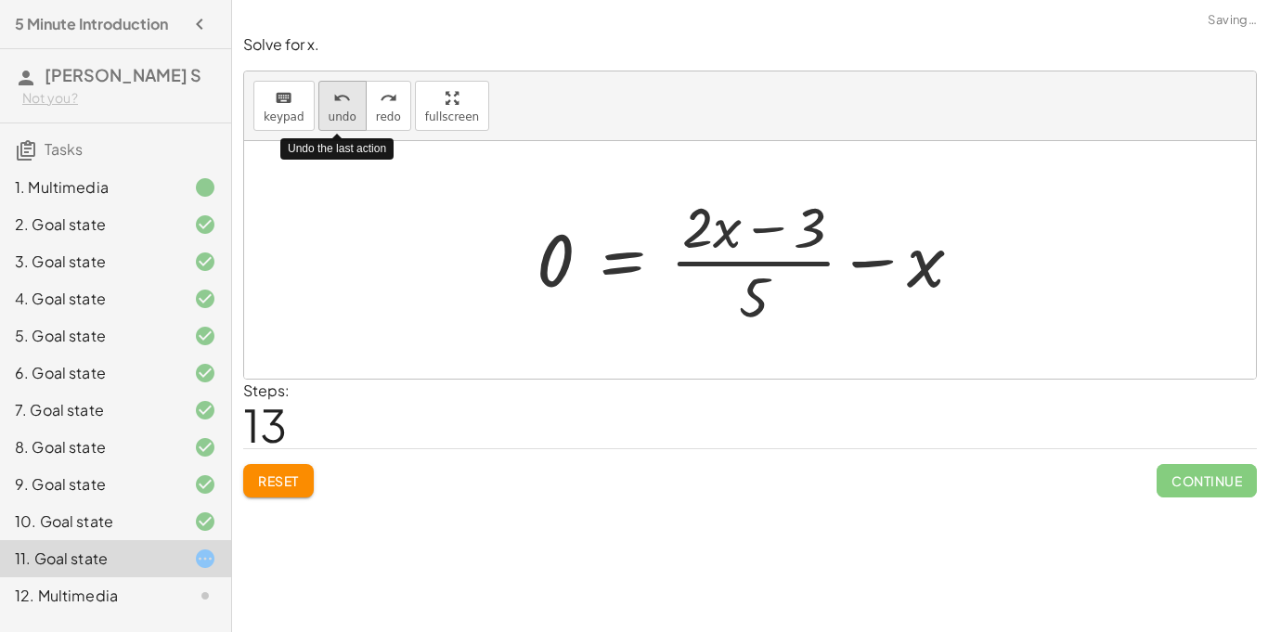
click at [340, 126] on button "undo undo" at bounding box center [343, 106] width 48 height 50
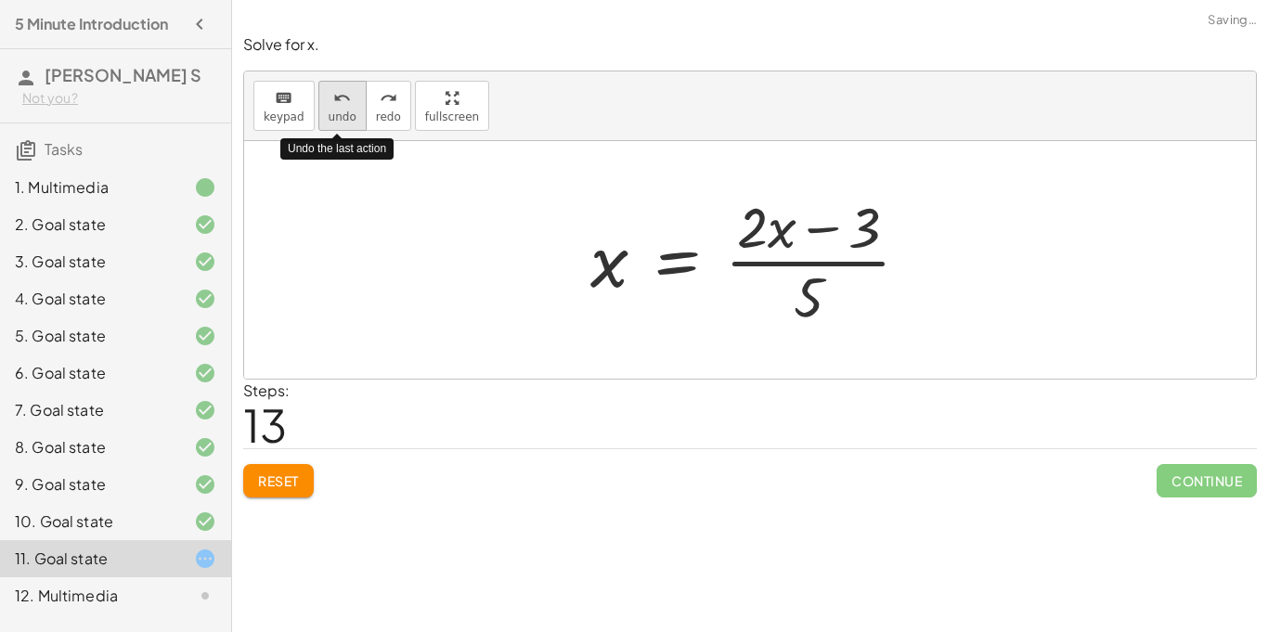
click at [340, 126] on button "undo undo" at bounding box center [343, 106] width 48 height 50
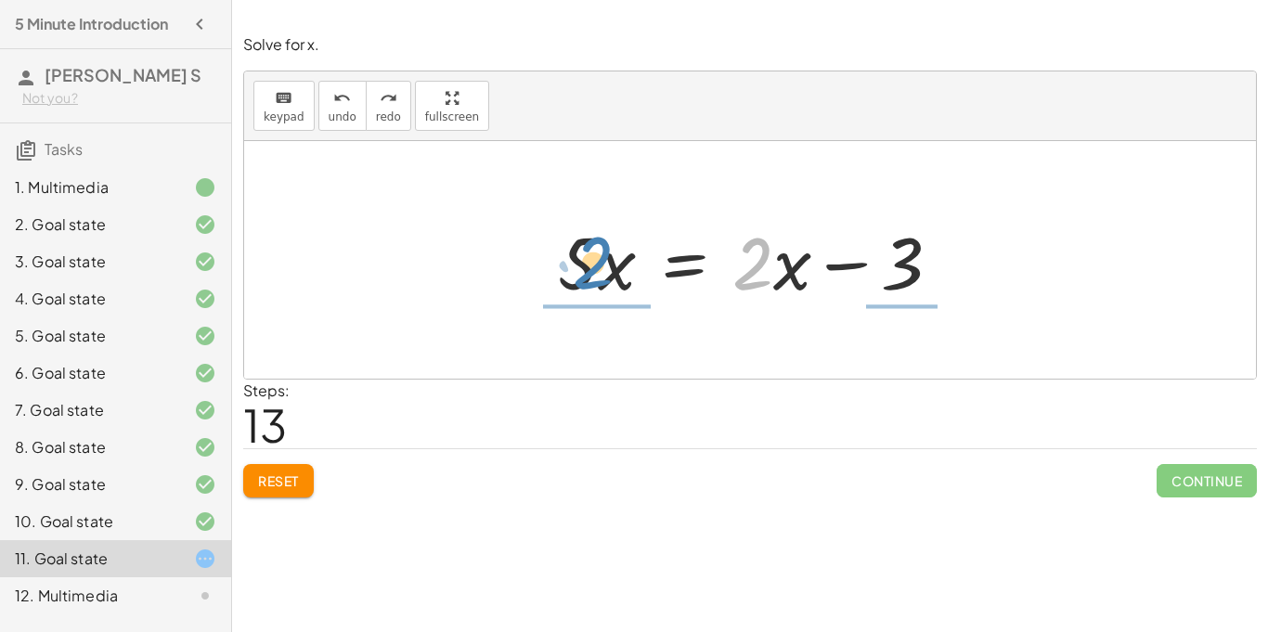
drag, startPoint x: 752, startPoint y: 283, endPoint x: 591, endPoint y: 281, distance: 161.6
click at [591, 281] on div at bounding box center [757, 261] width 416 height 96
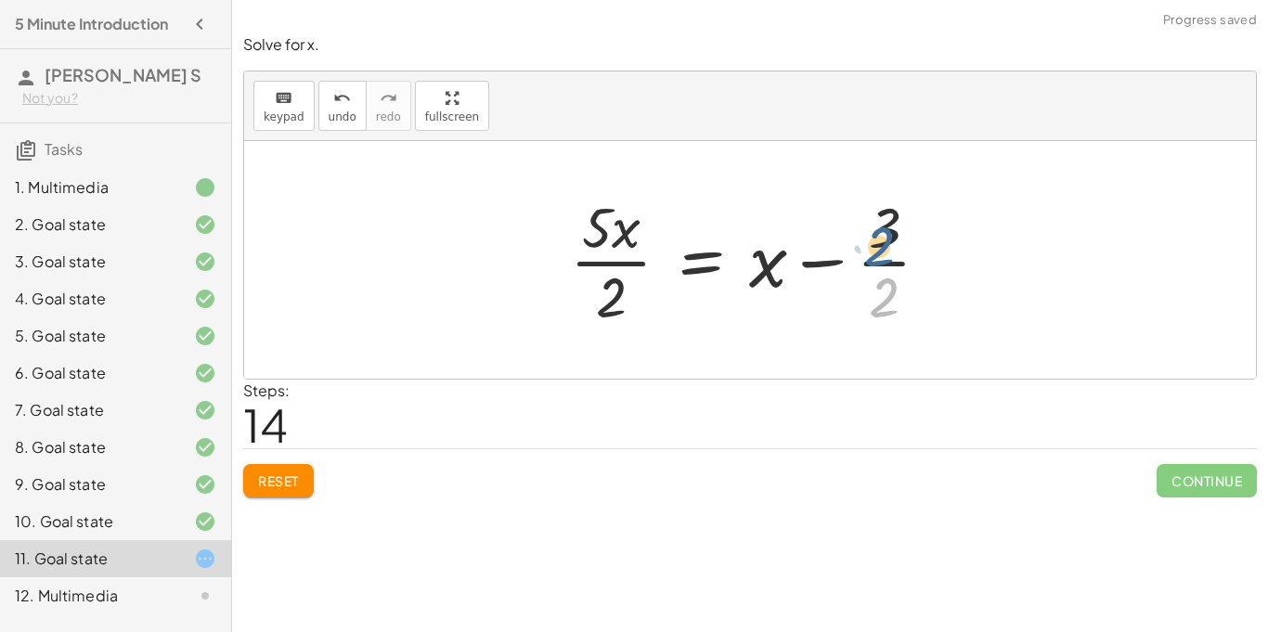
drag, startPoint x: 891, startPoint y: 293, endPoint x: 889, endPoint y: 228, distance: 65.0
click at [889, 228] on div at bounding box center [758, 260] width 394 height 143
drag, startPoint x: 608, startPoint y: 309, endPoint x: 598, endPoint y: 268, distance: 42.1
click at [598, 268] on div at bounding box center [758, 260] width 394 height 143
drag, startPoint x: 595, startPoint y: 229, endPoint x: 900, endPoint y: 228, distance: 304.6
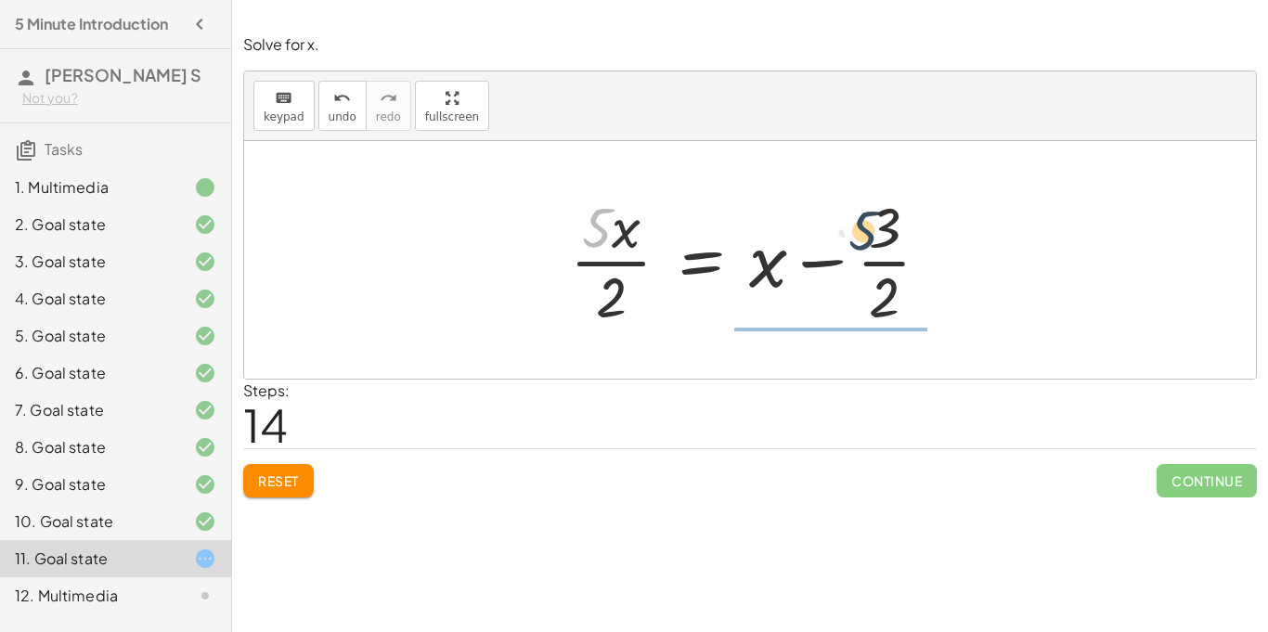
click at [900, 228] on div at bounding box center [758, 260] width 394 height 143
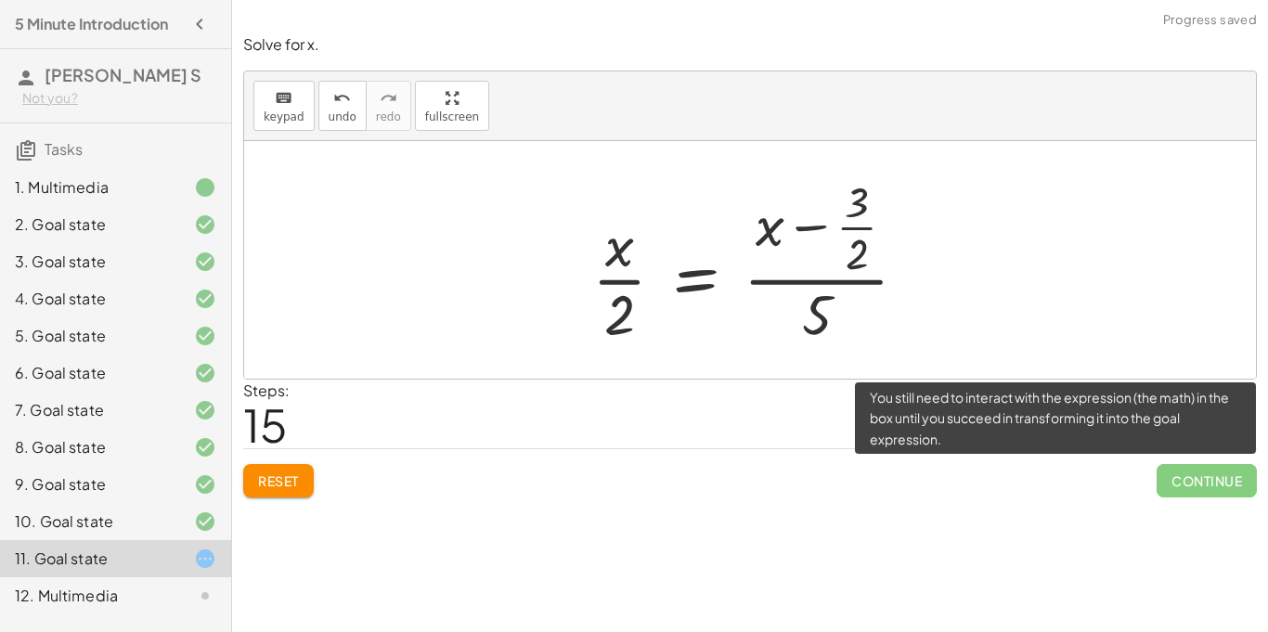
click at [1202, 477] on span "Continue" at bounding box center [1207, 480] width 100 height 33
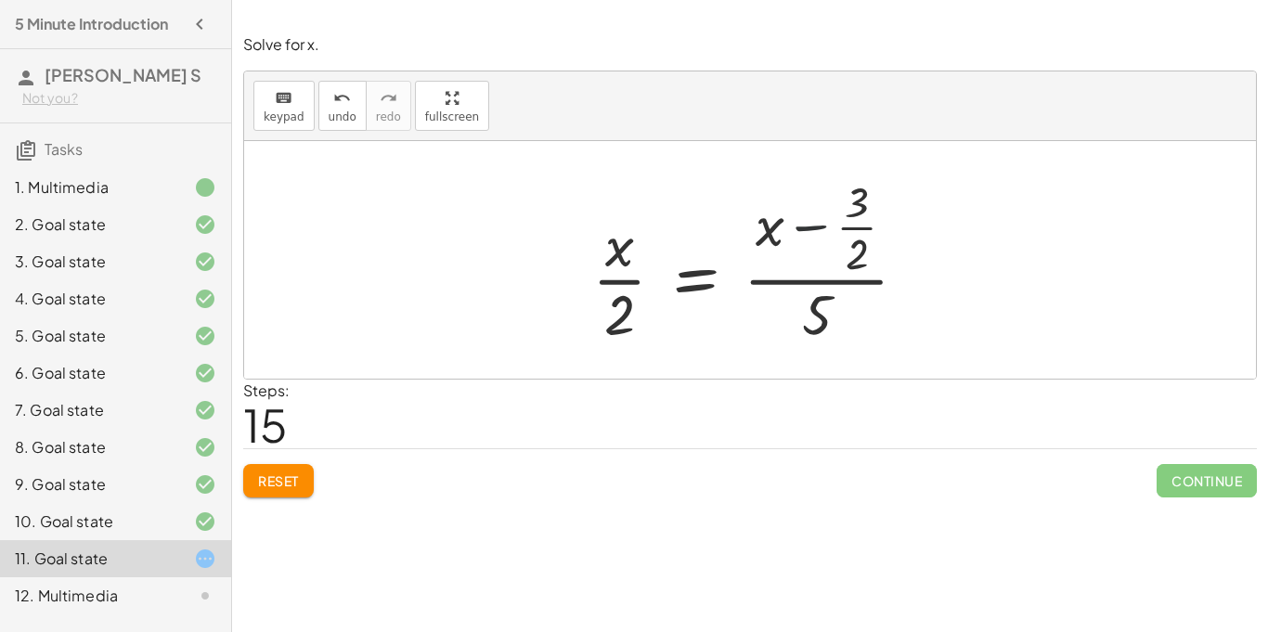
drag, startPoint x: 832, startPoint y: 243, endPoint x: 648, endPoint y: 308, distance: 195.0
click at [648, 308] on div at bounding box center [757, 260] width 349 height 179
click at [334, 113] on span "undo" at bounding box center [343, 117] width 28 height 13
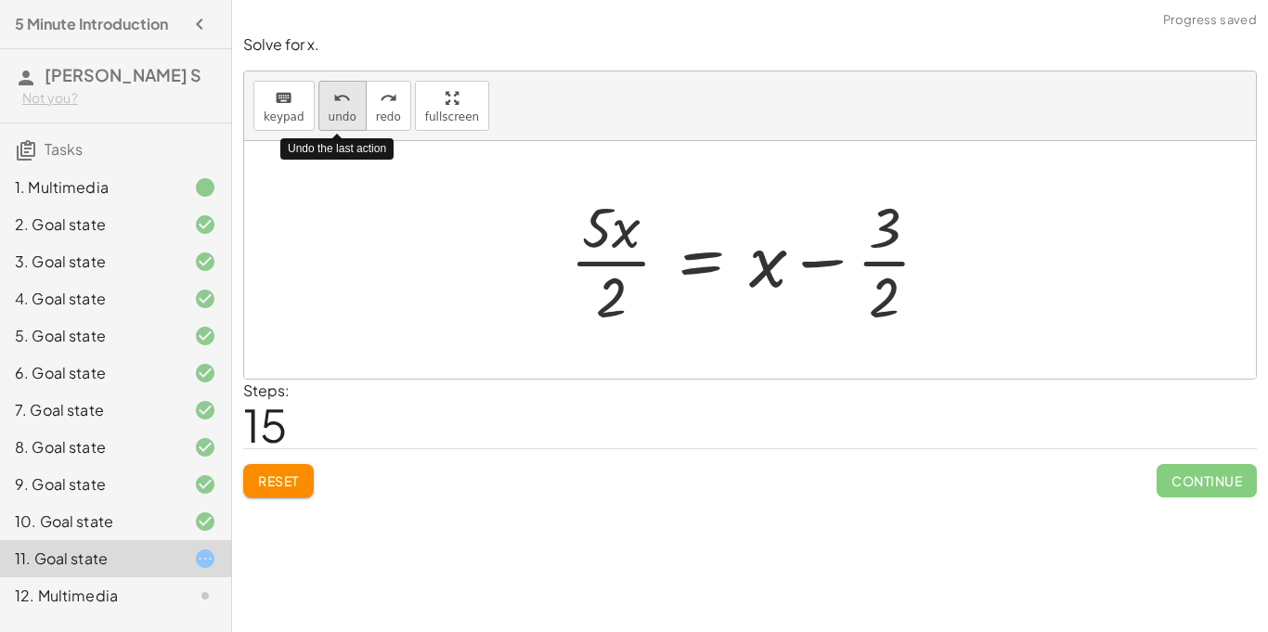
click at [334, 113] on span "undo" at bounding box center [343, 117] width 28 height 13
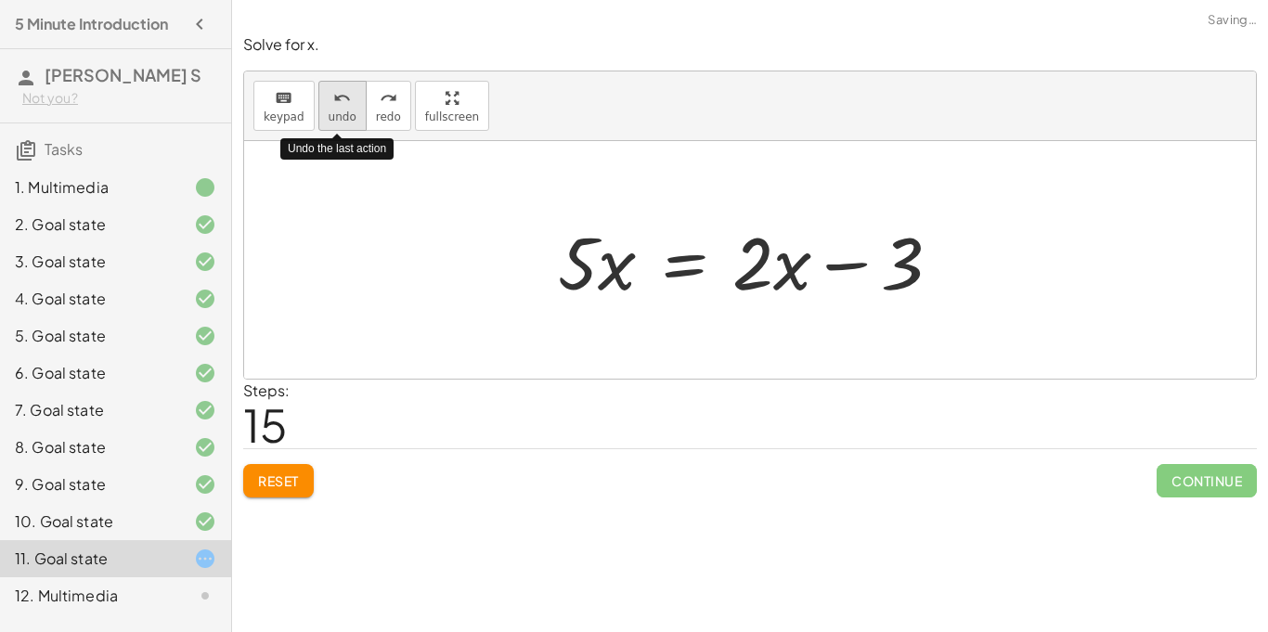
click at [334, 113] on span "undo" at bounding box center [343, 117] width 28 height 13
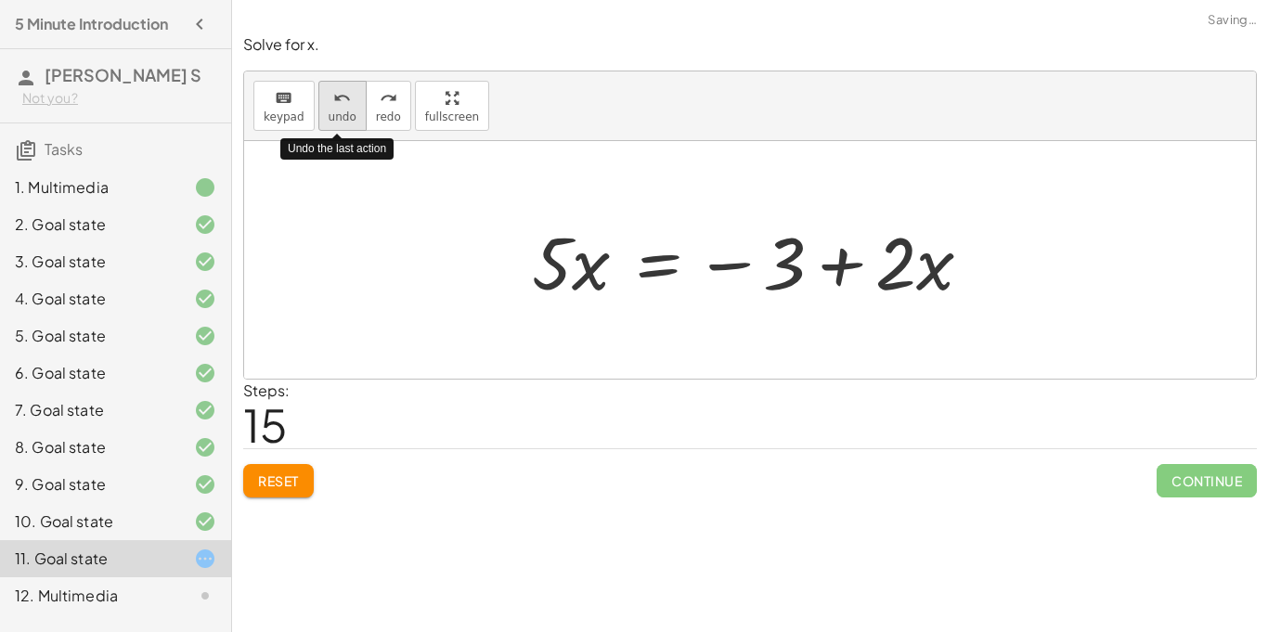
click at [334, 113] on span "undo" at bounding box center [343, 117] width 28 height 13
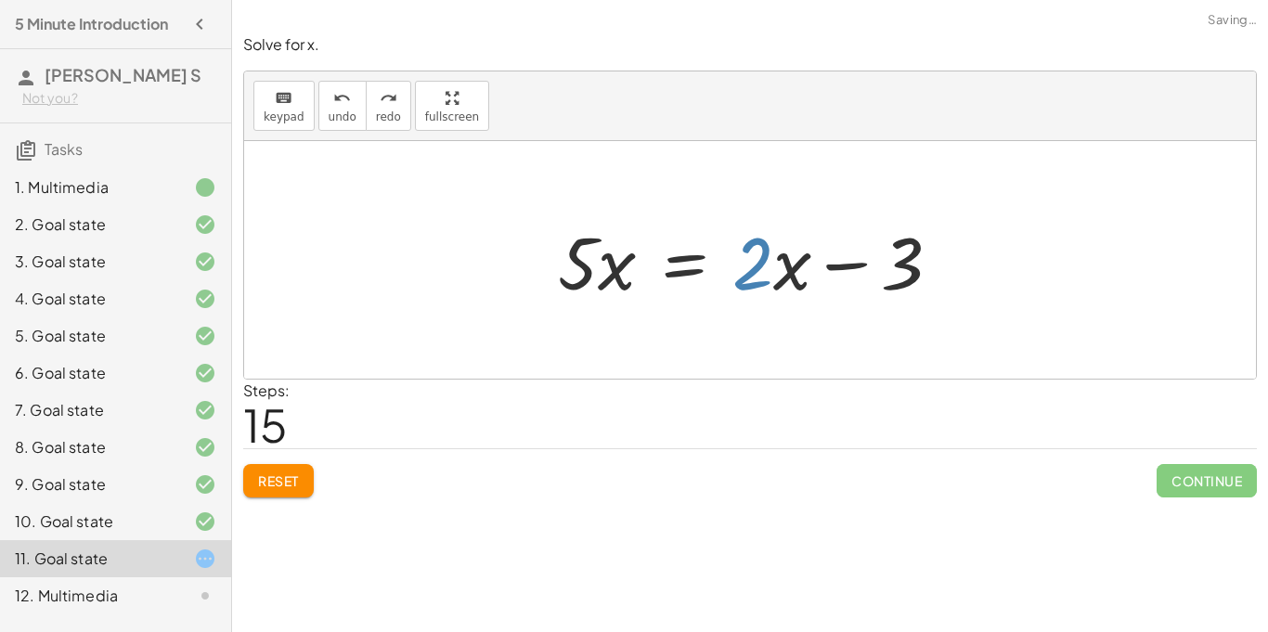
click at [271, 484] on span "Reset" at bounding box center [278, 481] width 41 height 17
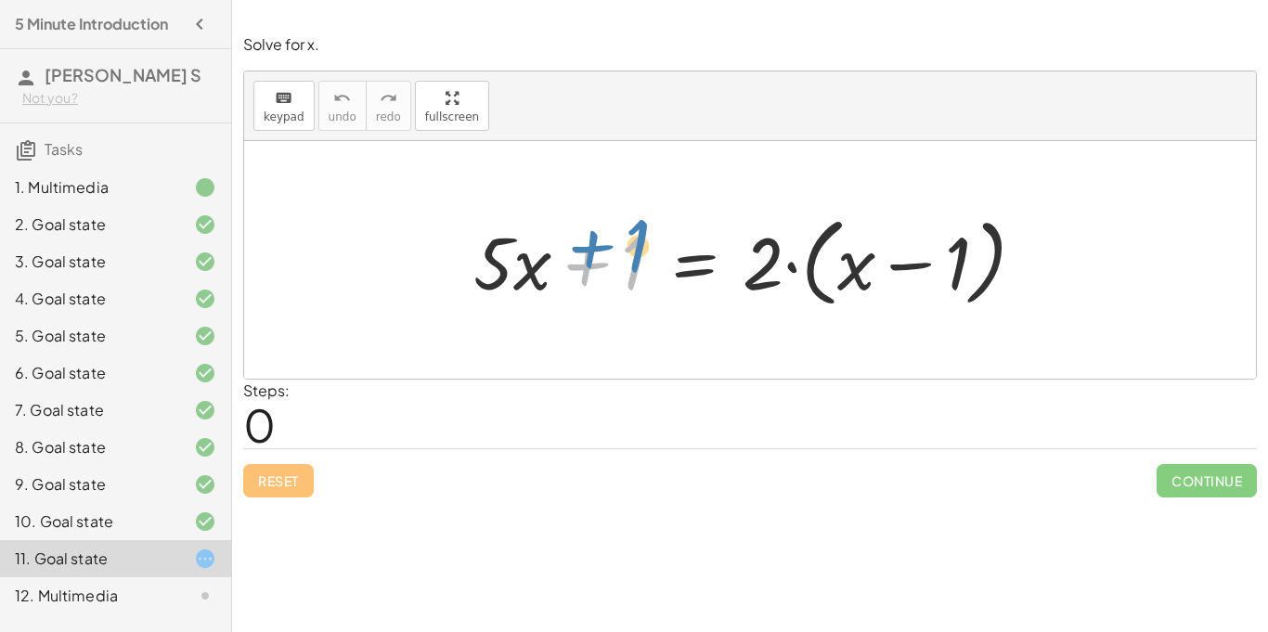
drag, startPoint x: 641, startPoint y: 254, endPoint x: 644, endPoint y: 241, distance: 13.5
click at [644, 241] on div at bounding box center [757, 260] width 586 height 107
click at [959, 246] on div at bounding box center [757, 260] width 586 height 107
drag, startPoint x: 868, startPoint y: 251, endPoint x: 897, endPoint y: 253, distance: 28.8
click at [897, 253] on div at bounding box center [757, 260] width 586 height 107
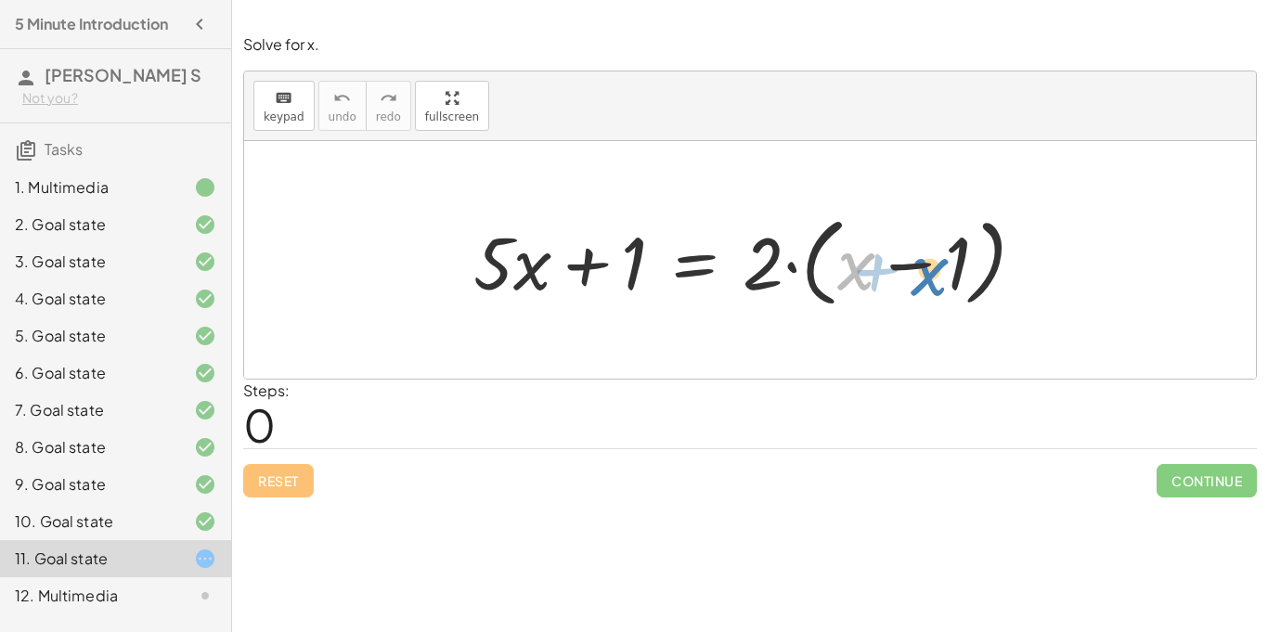
drag, startPoint x: 868, startPoint y: 247, endPoint x: 943, endPoint y: 252, distance: 74.4
click at [943, 252] on div at bounding box center [757, 260] width 586 height 107
drag, startPoint x: 867, startPoint y: 254, endPoint x: 913, endPoint y: 281, distance: 53.4
click at [913, 281] on div at bounding box center [757, 260] width 586 height 107
click at [875, 254] on div at bounding box center [757, 260] width 586 height 107
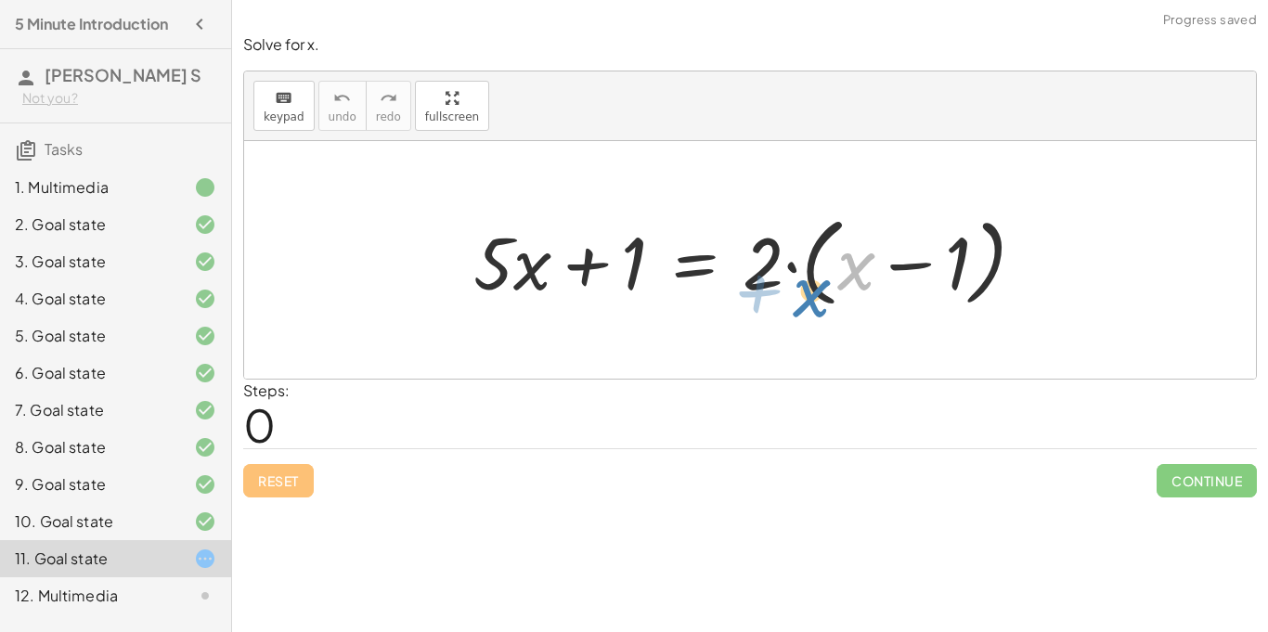
drag, startPoint x: 862, startPoint y: 255, endPoint x: 820, endPoint y: 280, distance: 48.3
click at [820, 280] on div at bounding box center [757, 260] width 586 height 107
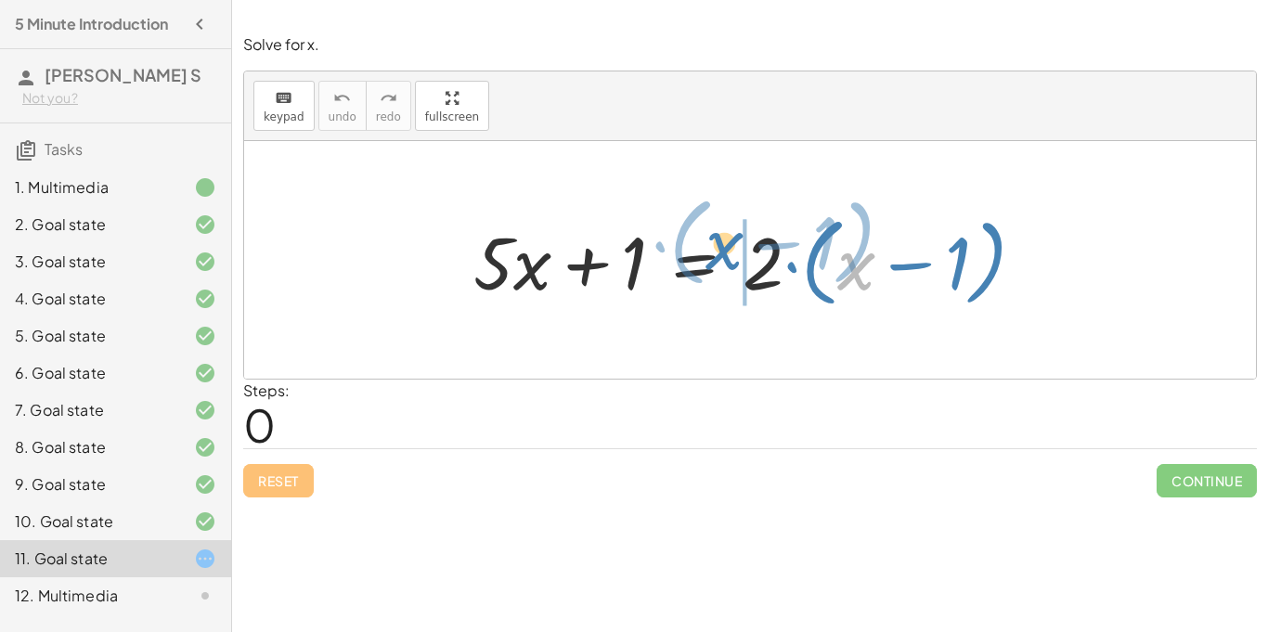
drag, startPoint x: 852, startPoint y: 260, endPoint x: 720, endPoint y: 240, distance: 134.4
click at [720, 240] on div at bounding box center [757, 260] width 586 height 107
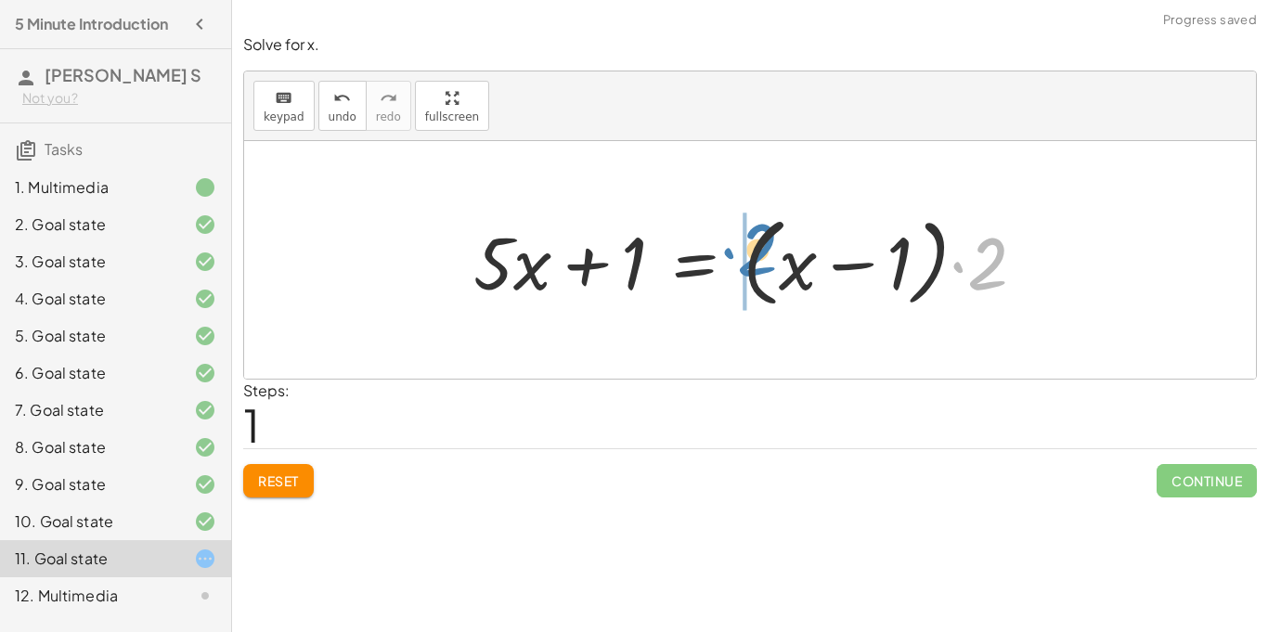
drag, startPoint x: 1002, startPoint y: 259, endPoint x: 771, endPoint y: 245, distance: 231.6
click at [771, 245] on div at bounding box center [757, 260] width 586 height 107
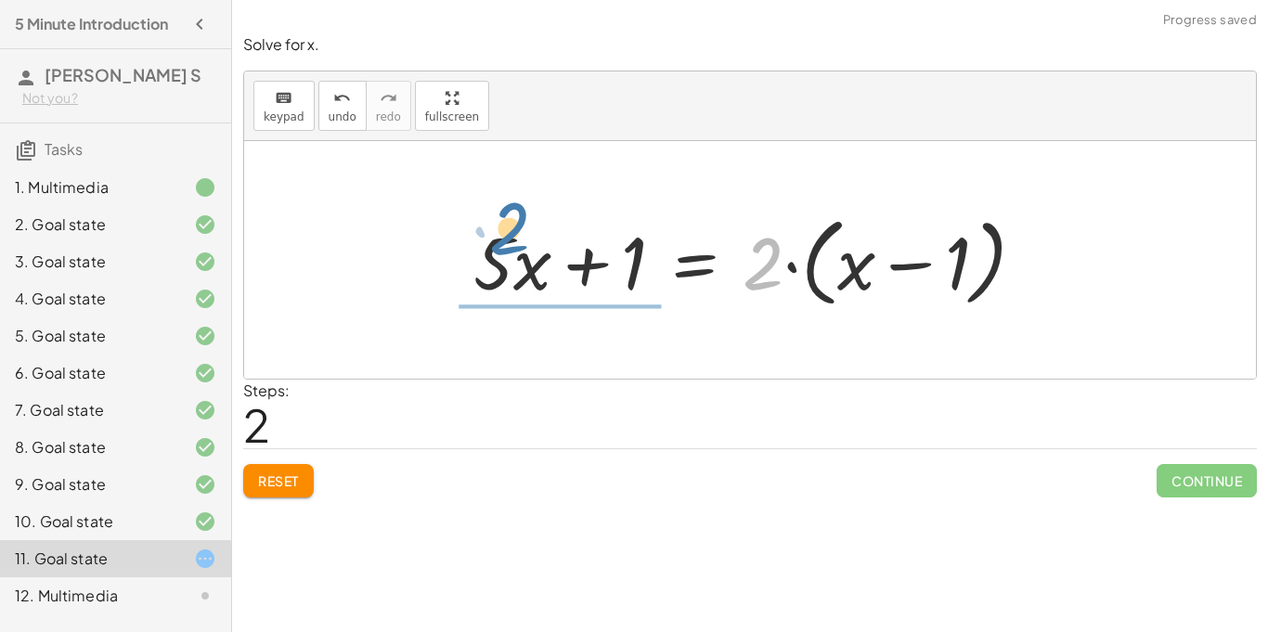
drag, startPoint x: 755, startPoint y: 267, endPoint x: 501, endPoint y: 236, distance: 255.5
click at [501, 236] on div at bounding box center [757, 260] width 586 height 107
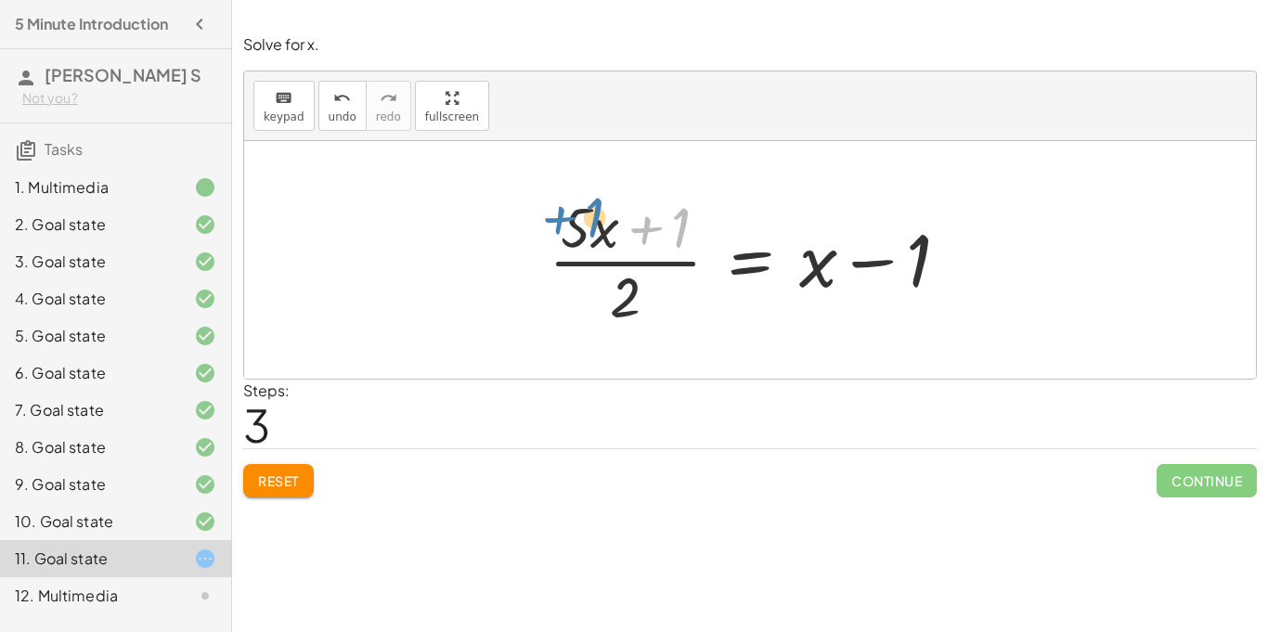
drag, startPoint x: 688, startPoint y: 221, endPoint x: 602, endPoint y: 211, distance: 87.0
click at [602, 211] on div at bounding box center [757, 260] width 435 height 143
drag, startPoint x: 678, startPoint y: 227, endPoint x: 760, endPoint y: 252, distance: 85.5
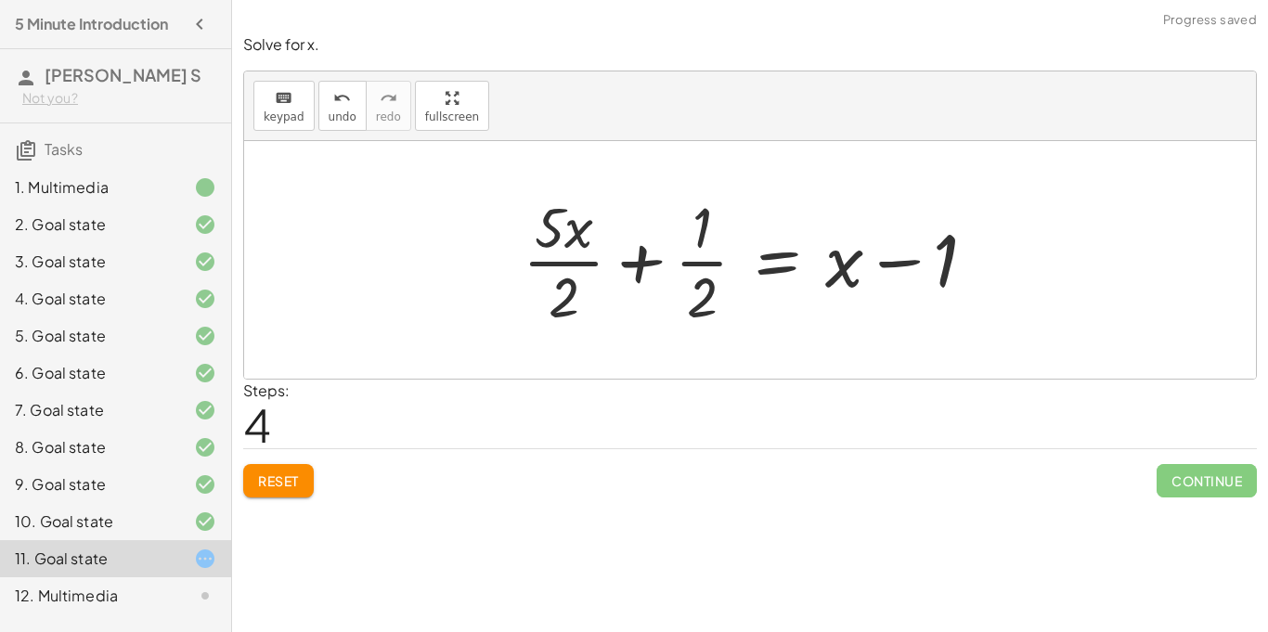
click at [777, 253] on div at bounding box center [758, 260] width 488 height 143
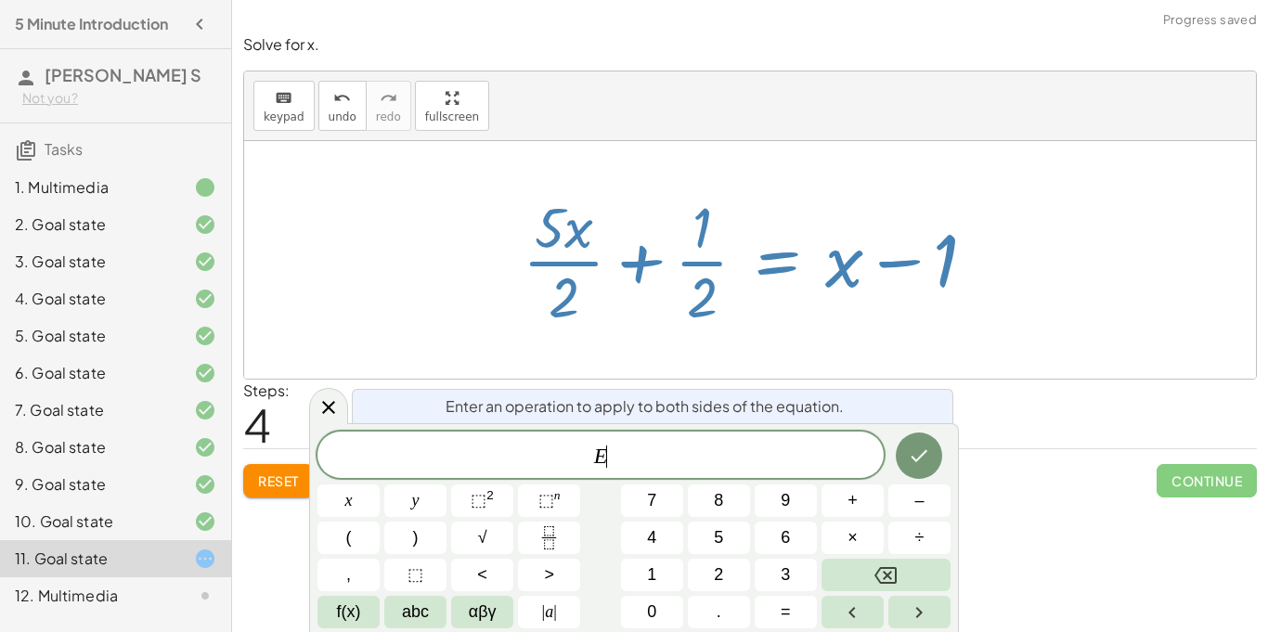
scroll to position [2, 0]
click at [894, 508] on button "–" at bounding box center [920, 501] width 62 height 33
click at [722, 565] on span "2" at bounding box center [718, 575] width 9 height 25
click at [908, 460] on icon "Done" at bounding box center [919, 456] width 22 height 22
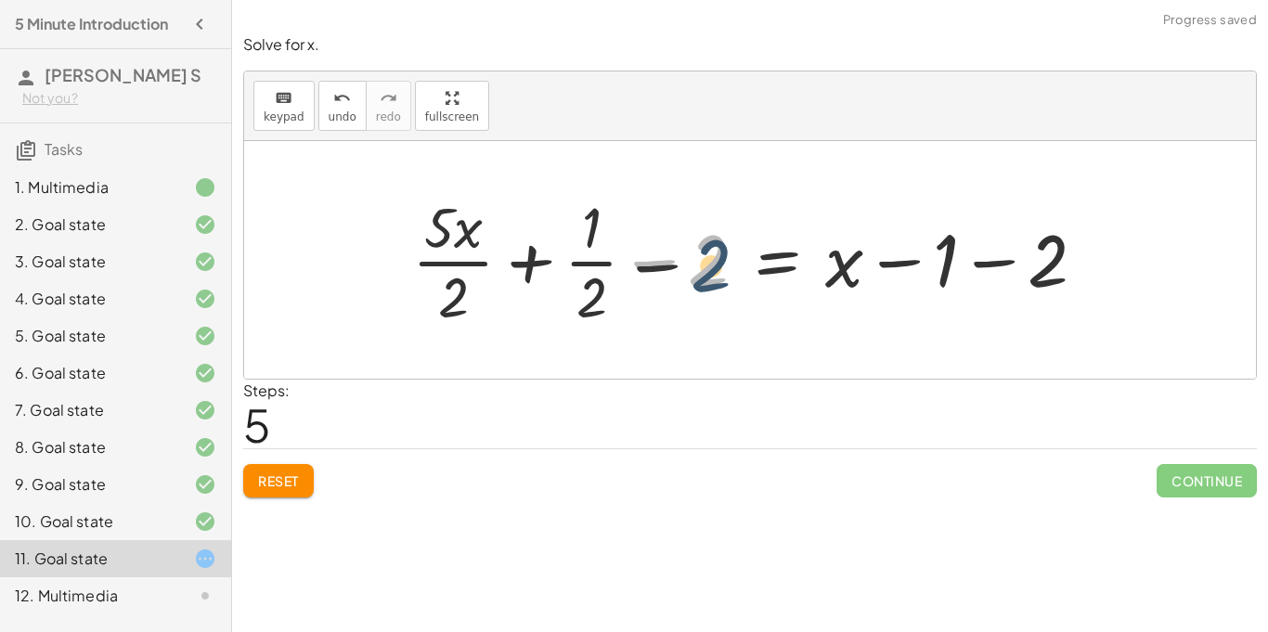
drag, startPoint x: 701, startPoint y: 267, endPoint x: 712, endPoint y: 294, distance: 29.1
click at [712, 294] on div at bounding box center [757, 260] width 708 height 143
click at [295, 496] on button "Reset" at bounding box center [278, 480] width 71 height 33
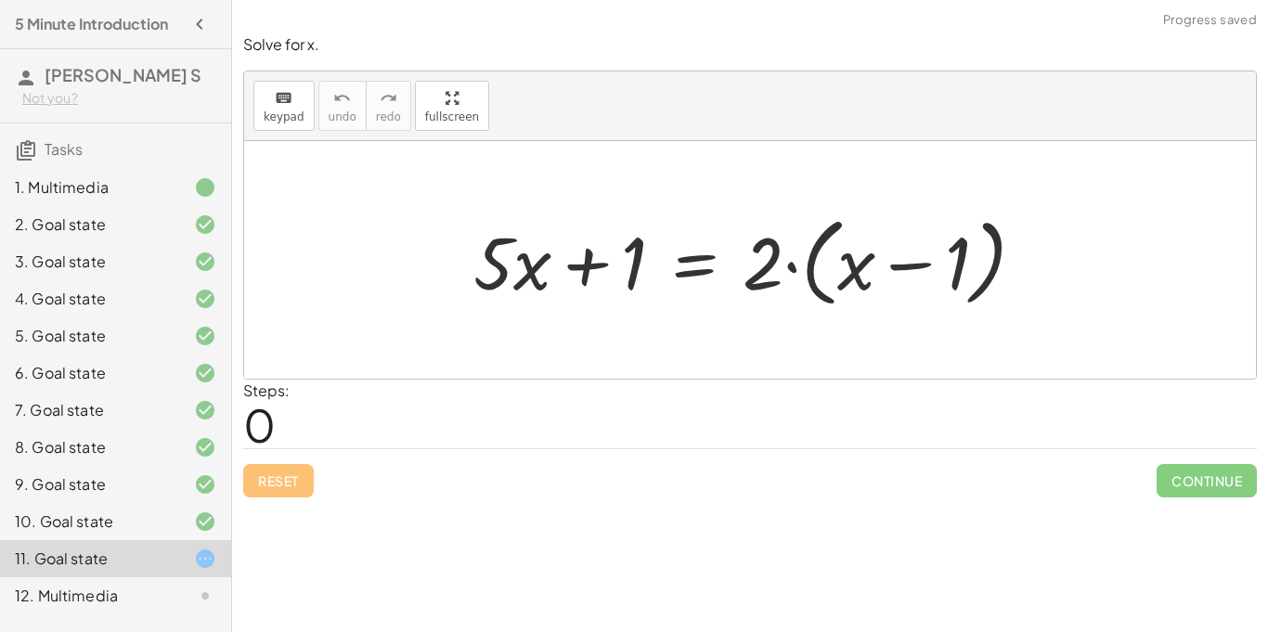
click at [572, 358] on div at bounding box center [750, 260] width 1012 height 238
click at [566, 358] on div at bounding box center [750, 260] width 1012 height 238
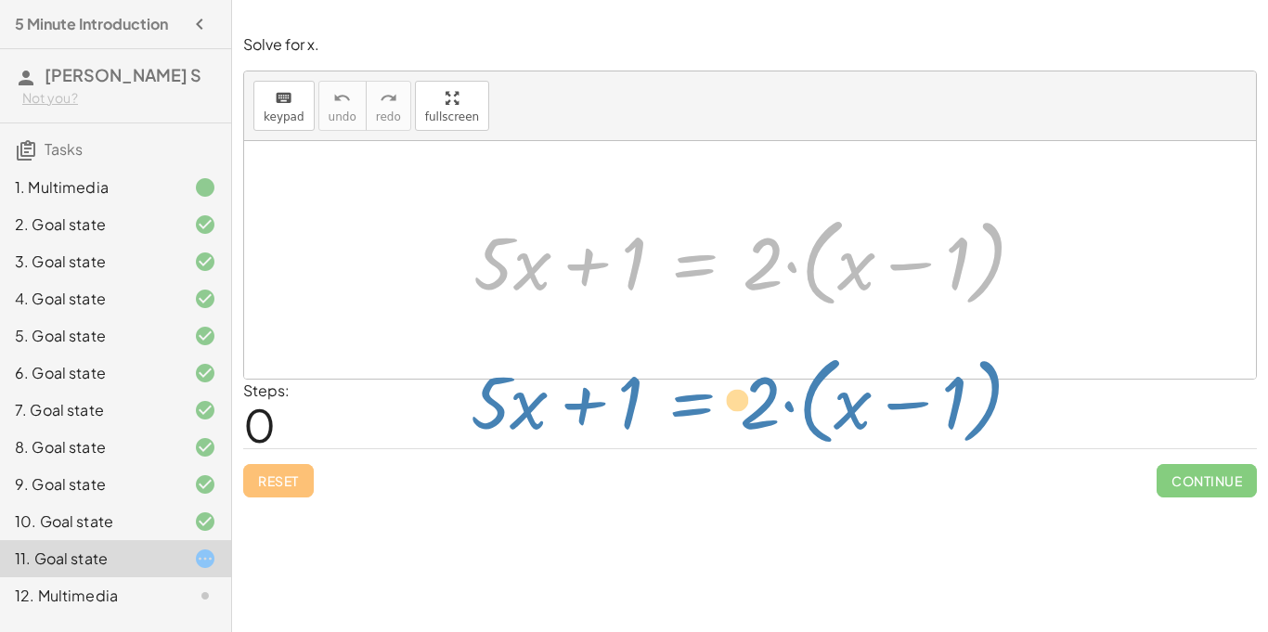
drag, startPoint x: 702, startPoint y: 259, endPoint x: 697, endPoint y: 399, distance: 140.3
click at [697, 399] on div "Solve for x. keyboard keypad undo undo redo redo fullscreen + · 5 · x + 1 = · 2…" at bounding box center [750, 266] width 1036 height 486
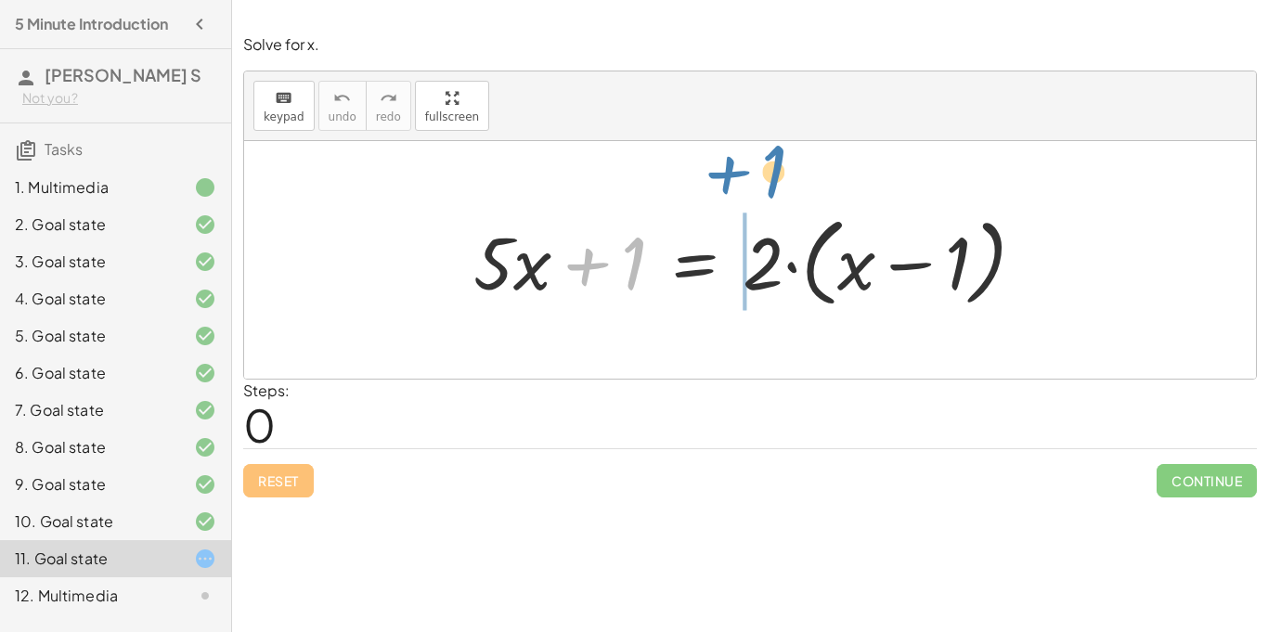
drag, startPoint x: 643, startPoint y: 260, endPoint x: 774, endPoint y: 164, distance: 162.9
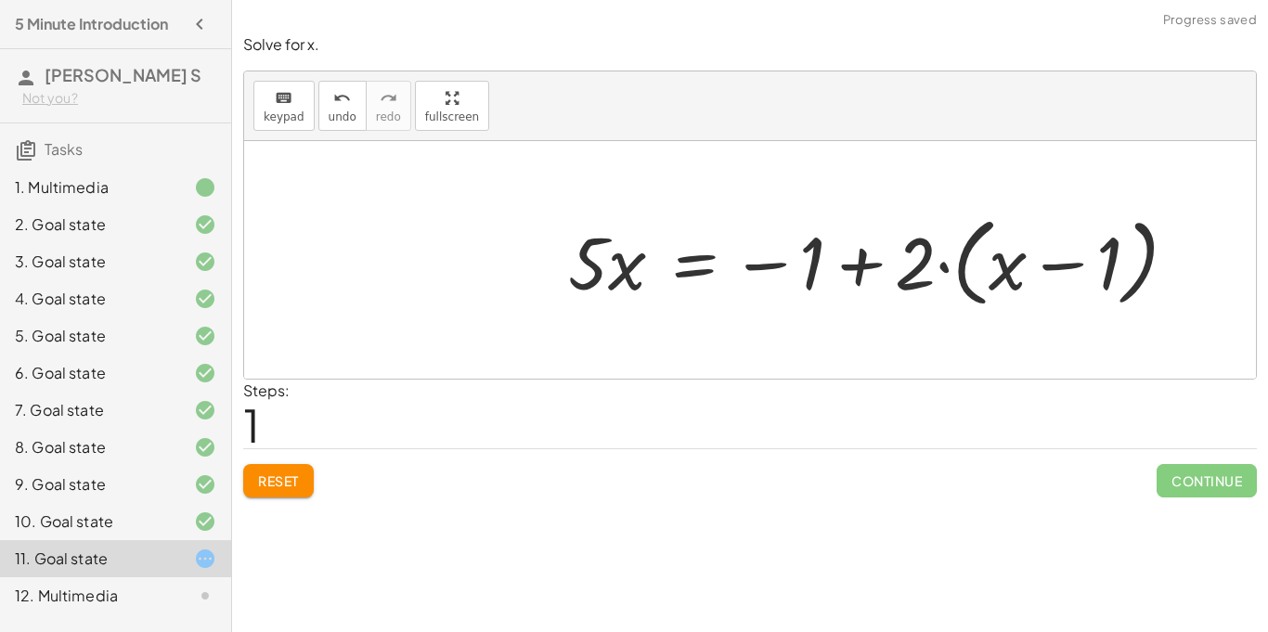
click at [783, 169] on div at bounding box center [750, 260] width 1012 height 238
drag, startPoint x: 1021, startPoint y: 268, endPoint x: 951, endPoint y: 256, distance: 71.6
click at [951, 256] on div at bounding box center [880, 260] width 643 height 107
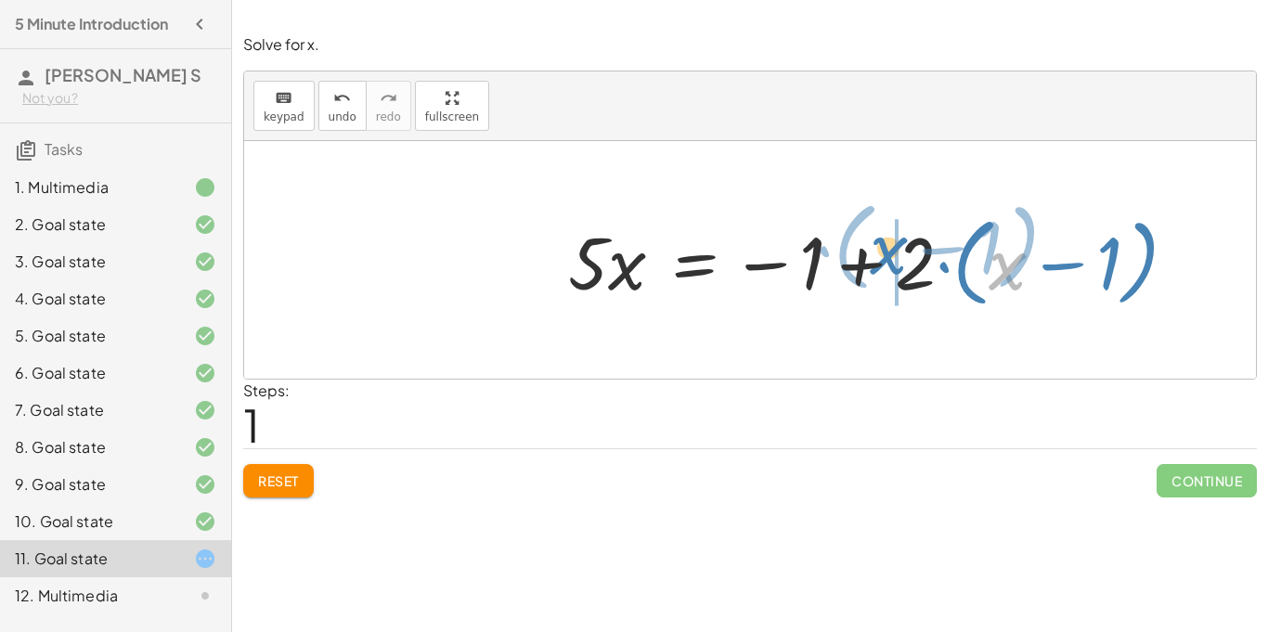
drag, startPoint x: 995, startPoint y: 259, endPoint x: 875, endPoint y: 242, distance: 120.9
click at [875, 242] on div at bounding box center [880, 260] width 643 height 107
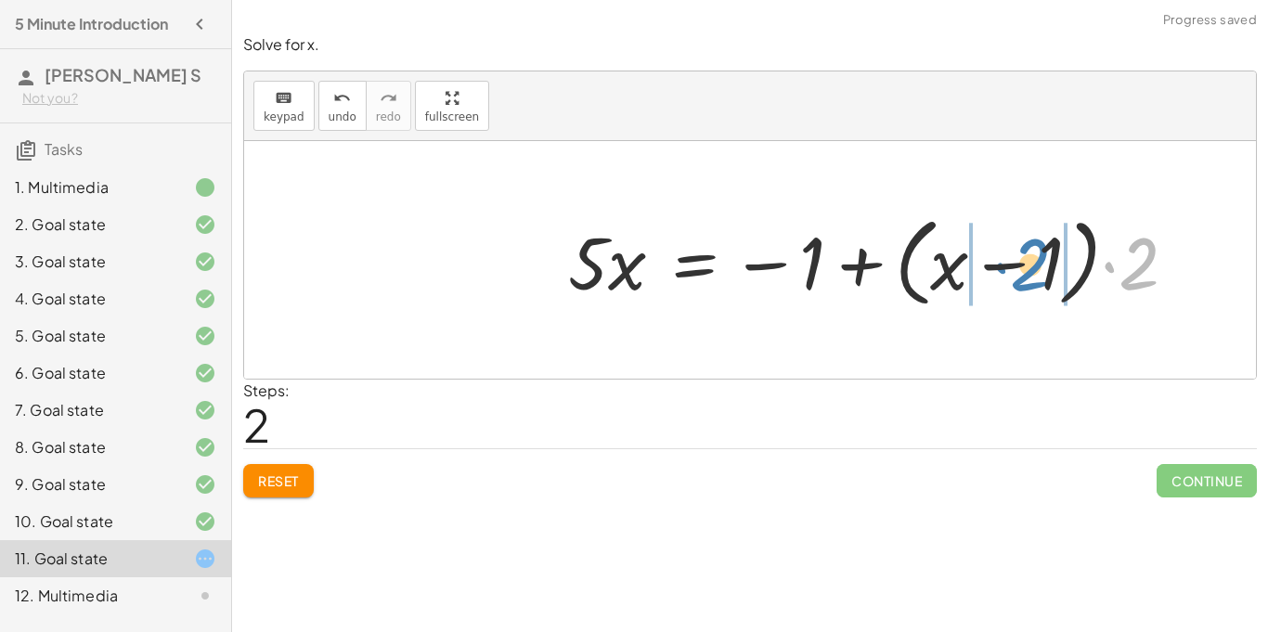
drag, startPoint x: 1137, startPoint y: 274, endPoint x: 1028, endPoint y: 274, distance: 108.6
click at [1028, 274] on div at bounding box center [880, 260] width 643 height 107
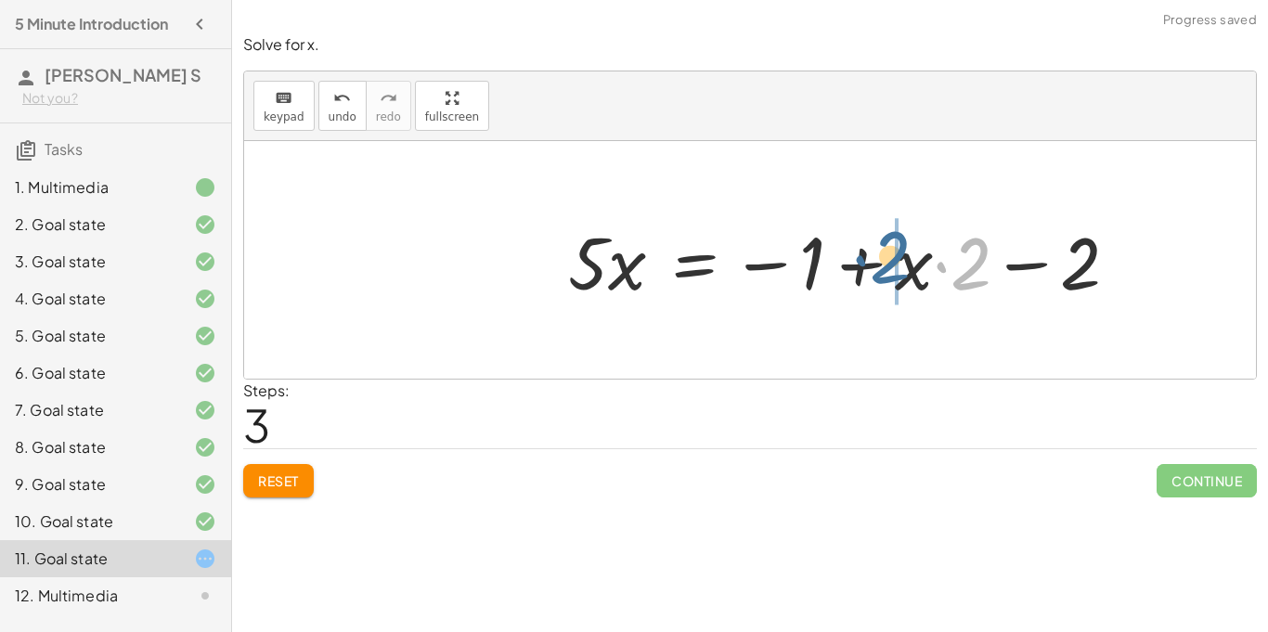
drag, startPoint x: 962, startPoint y: 284, endPoint x: 878, endPoint y: 280, distance: 83.7
click at [878, 280] on div at bounding box center [851, 261] width 584 height 96
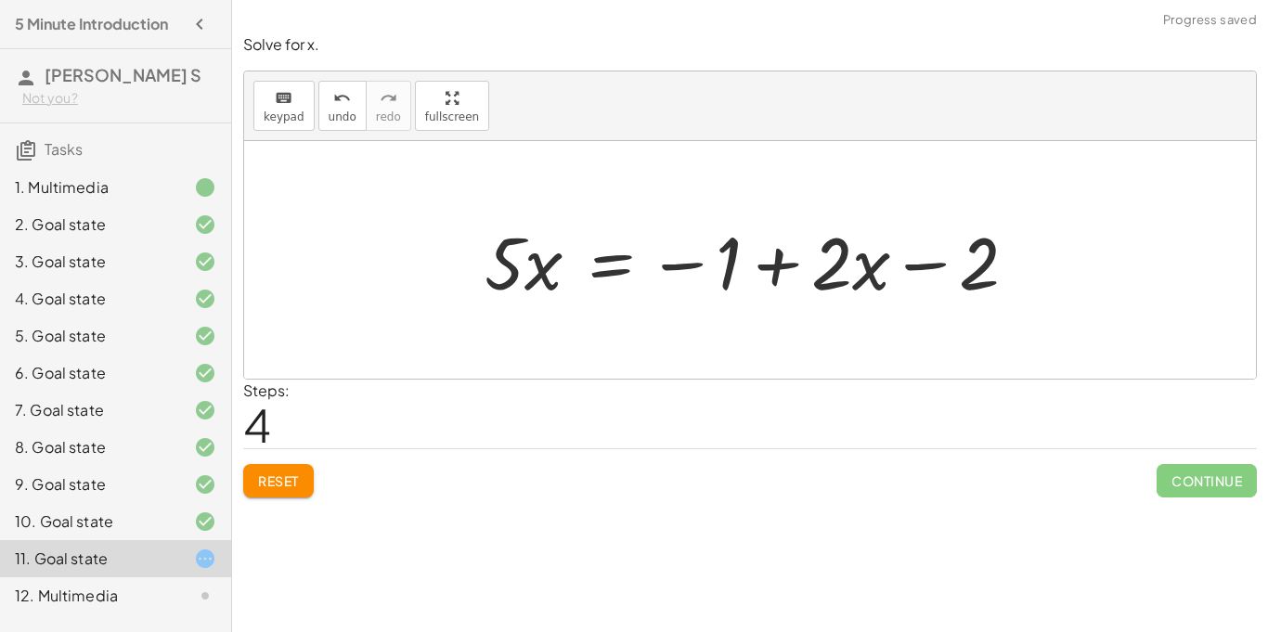
click at [922, 285] on div at bounding box center [758, 261] width 566 height 96
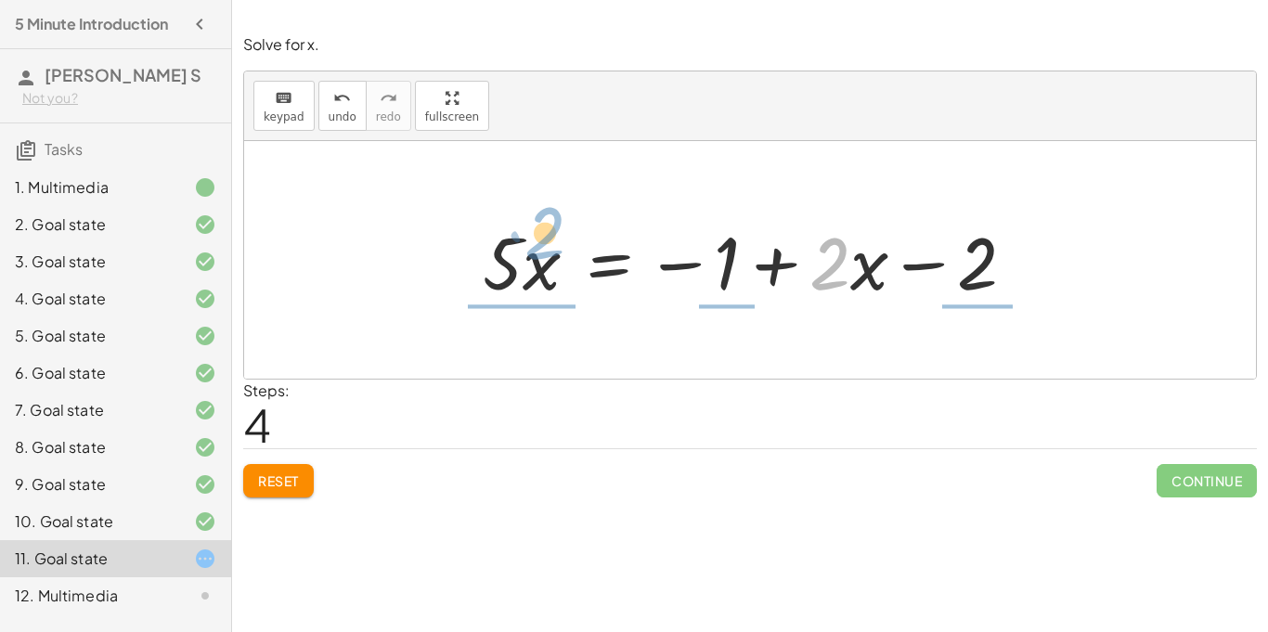
drag, startPoint x: 830, startPoint y: 283, endPoint x: 545, endPoint y: 253, distance: 286.7
click at [545, 253] on div at bounding box center [757, 261] width 566 height 96
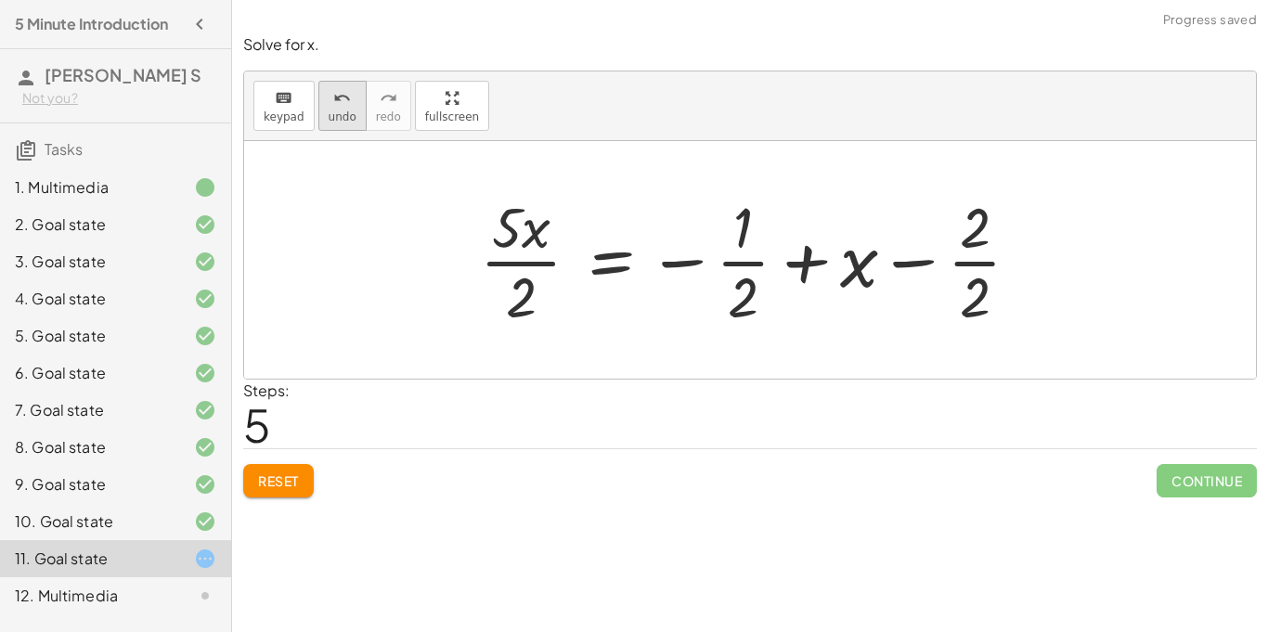
click at [327, 107] on button "undo undo" at bounding box center [343, 106] width 48 height 50
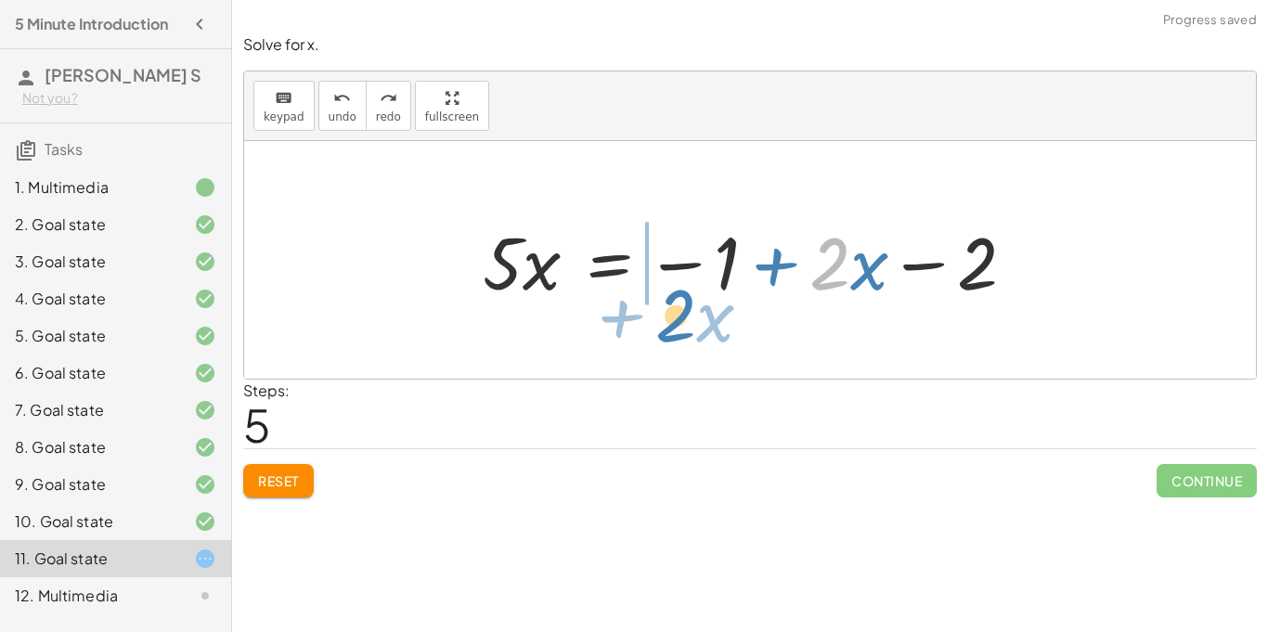
drag, startPoint x: 836, startPoint y: 243, endPoint x: 682, endPoint y: 295, distance: 162.7
click at [682, 295] on div at bounding box center [757, 261] width 566 height 96
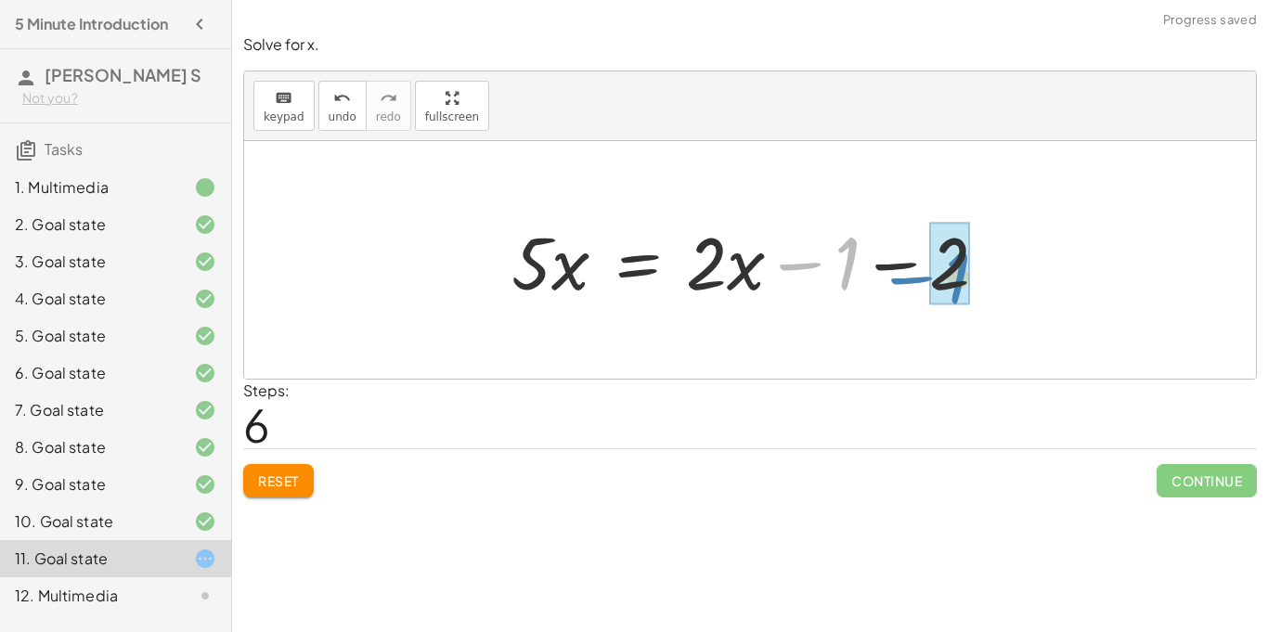
drag, startPoint x: 850, startPoint y: 250, endPoint x: 958, endPoint y: 263, distance: 109.4
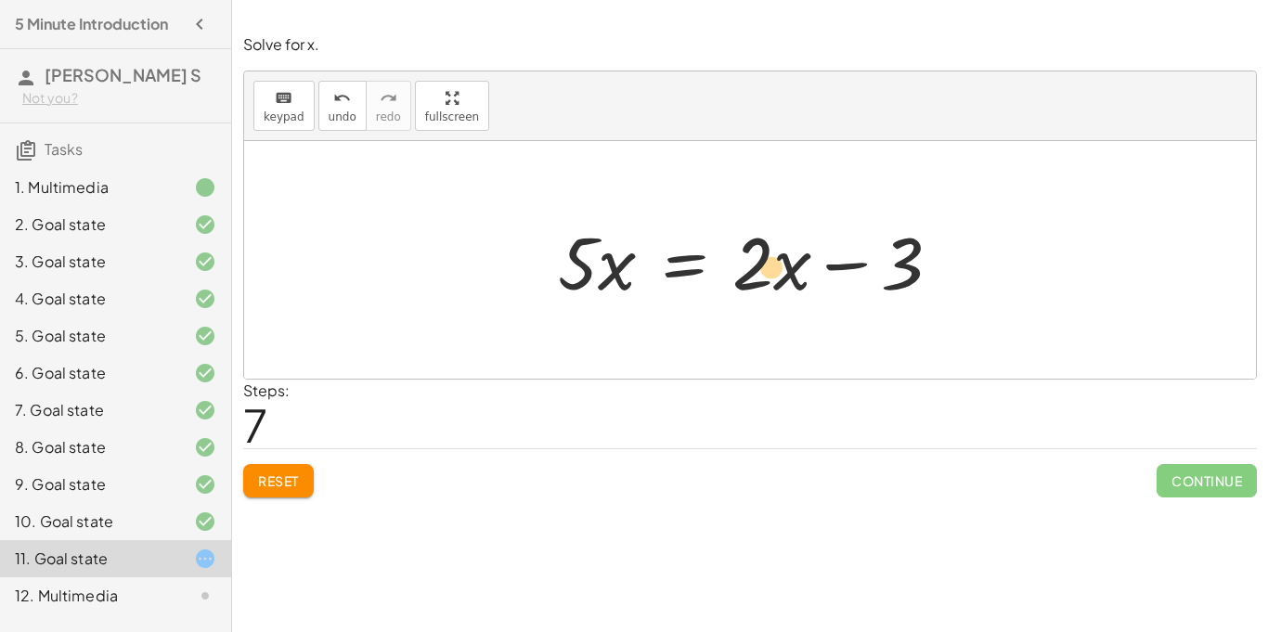
drag, startPoint x: 903, startPoint y: 267, endPoint x: 773, endPoint y: 270, distance: 130.1
click at [773, 270] on div at bounding box center [757, 261] width 416 height 96
drag, startPoint x: 925, startPoint y: 273, endPoint x: 809, endPoint y: 271, distance: 116.1
click at [809, 271] on div at bounding box center [757, 261] width 416 height 96
drag, startPoint x: 749, startPoint y: 286, endPoint x: 903, endPoint y: 280, distance: 153.3
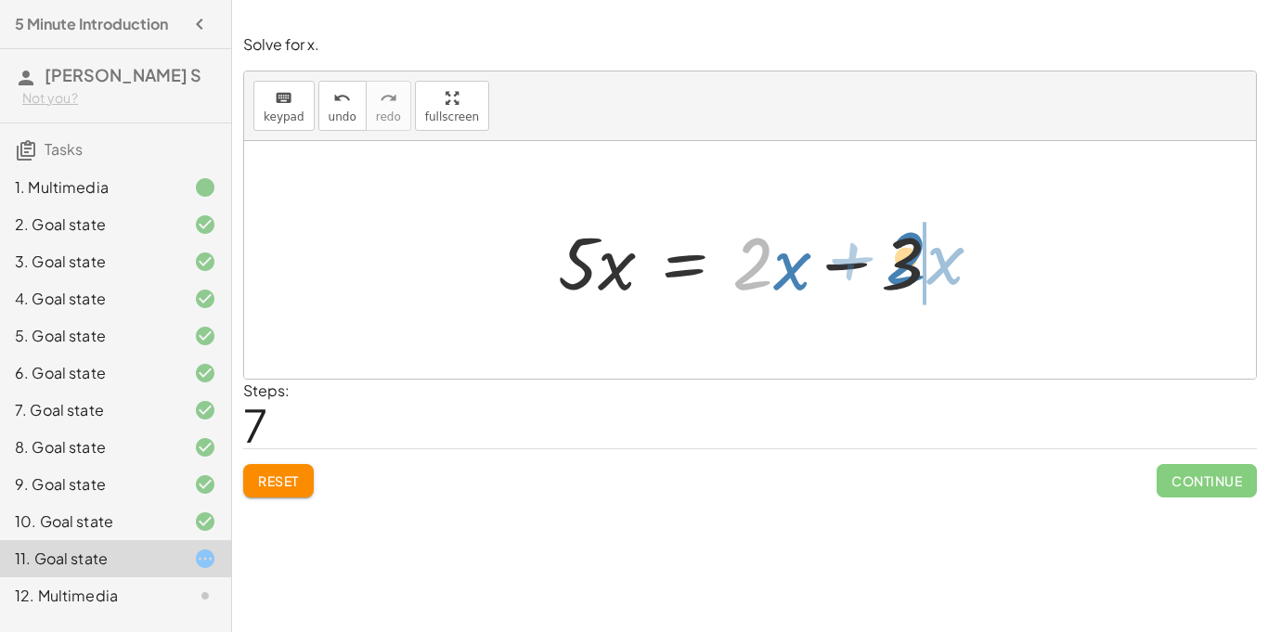
click at [903, 280] on div at bounding box center [757, 261] width 416 height 96
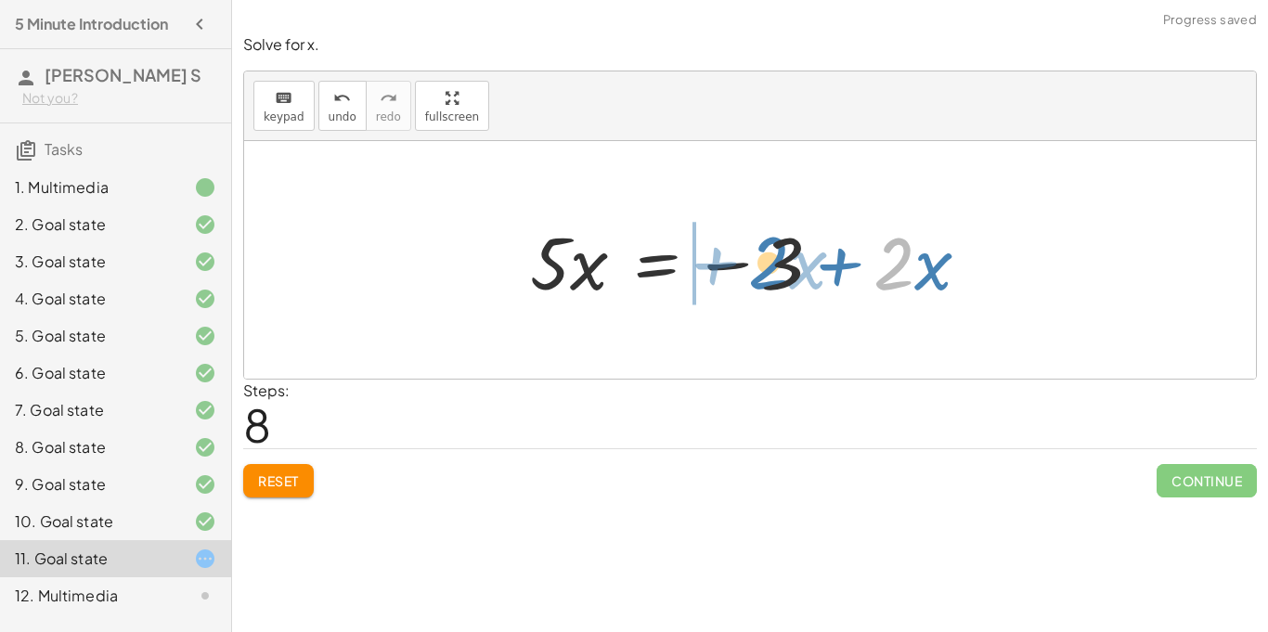
drag, startPoint x: 893, startPoint y: 277, endPoint x: 776, endPoint y: 276, distance: 117.0
click at [776, 276] on div at bounding box center [758, 261] width 474 height 96
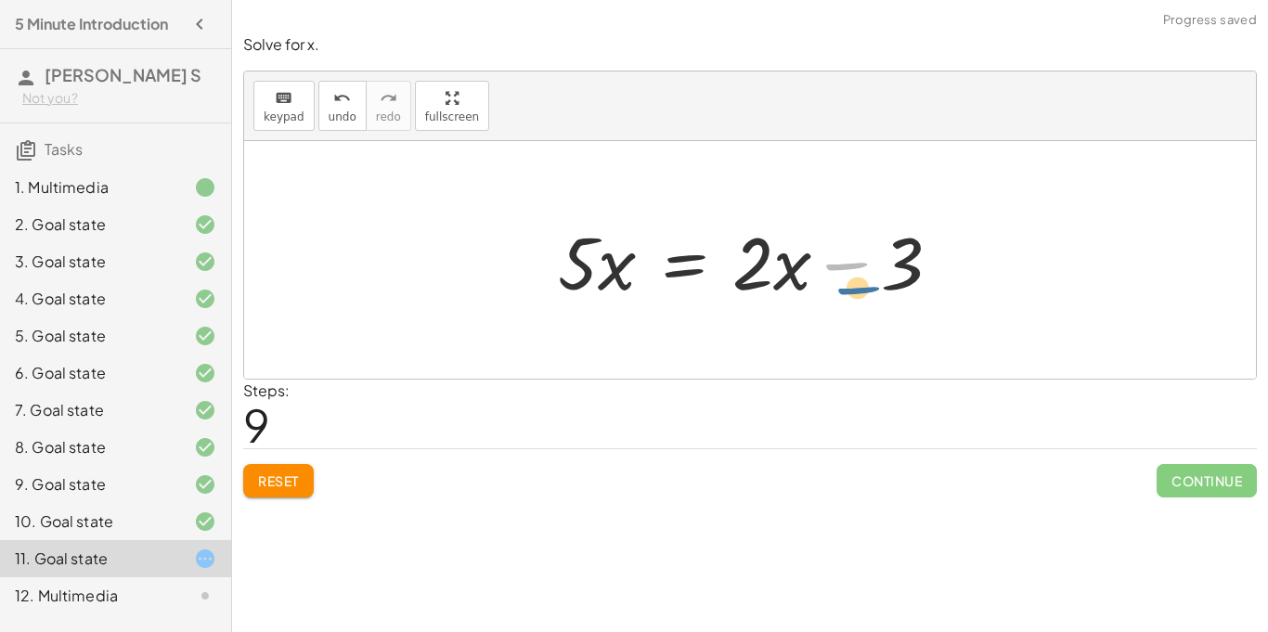
drag, startPoint x: 873, startPoint y: 267, endPoint x: 887, endPoint y: 291, distance: 27.9
click at [887, 291] on div at bounding box center [757, 261] width 416 height 96
drag, startPoint x: 850, startPoint y: 266, endPoint x: 556, endPoint y: 254, distance: 293.6
click at [556, 254] on div at bounding box center [757, 261] width 416 height 96
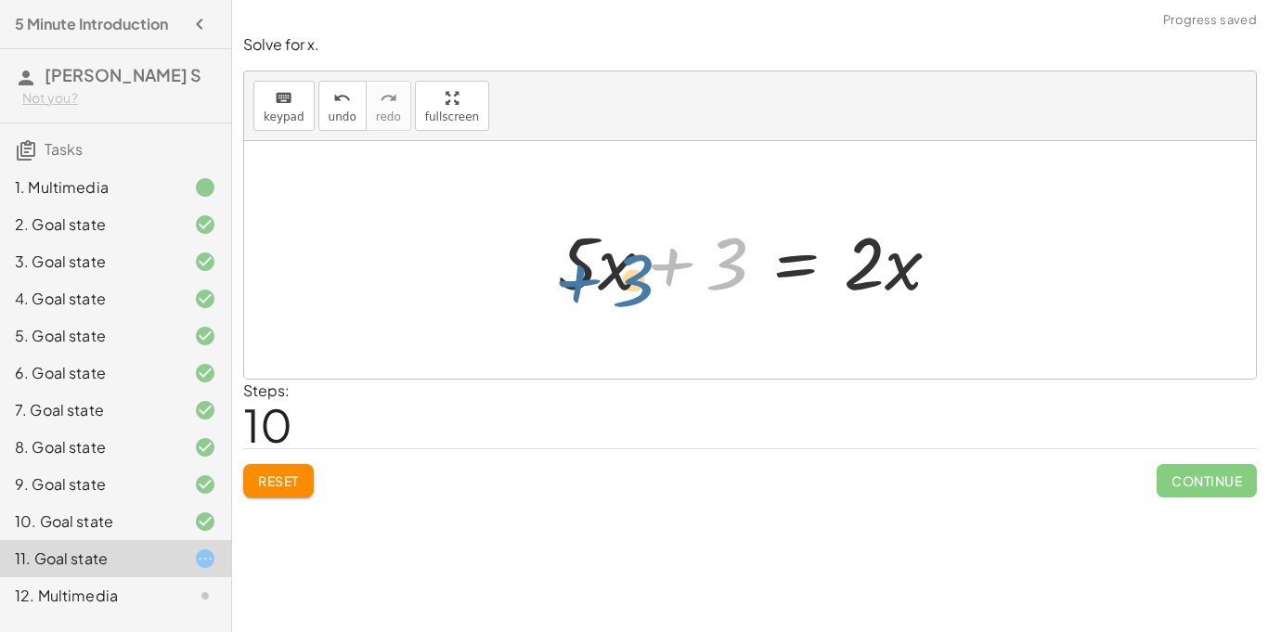
drag, startPoint x: 734, startPoint y: 267, endPoint x: 637, endPoint y: 282, distance: 97.7
click at [637, 282] on div at bounding box center [757, 261] width 416 height 96
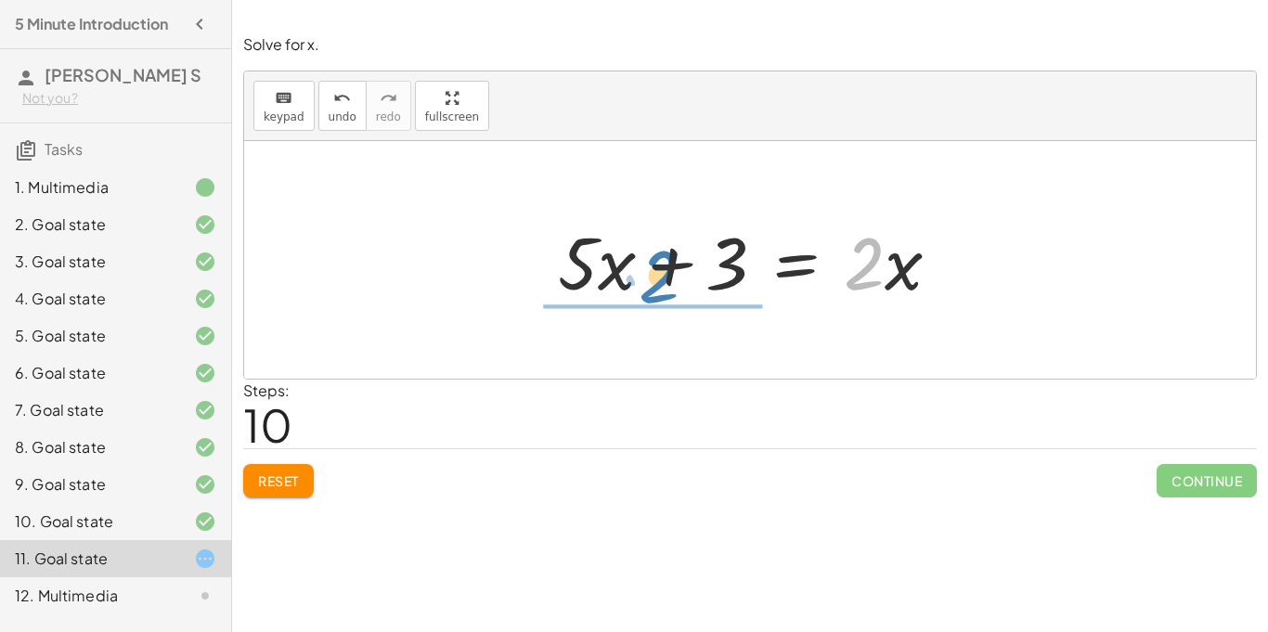
drag, startPoint x: 869, startPoint y: 280, endPoint x: 655, endPoint y: 288, distance: 214.6
click at [655, 288] on div at bounding box center [757, 261] width 416 height 96
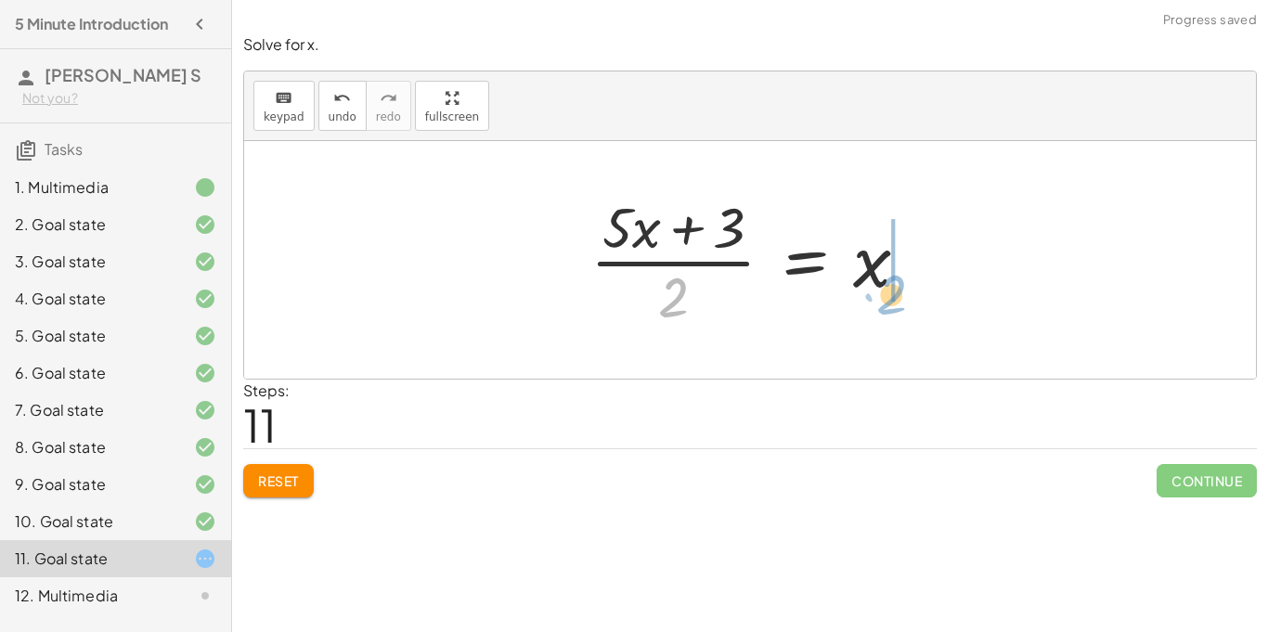
drag, startPoint x: 681, startPoint y: 303, endPoint x: 902, endPoint y: 301, distance: 221.0
click at [902, 301] on div at bounding box center [757, 260] width 352 height 143
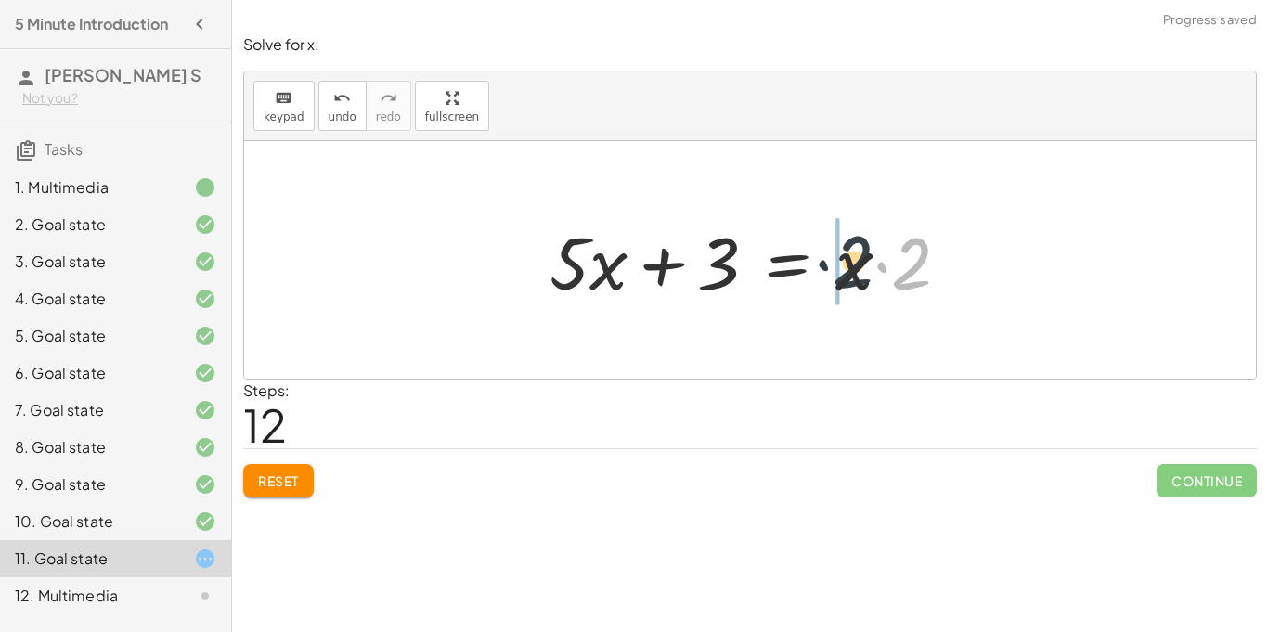
drag, startPoint x: 917, startPoint y: 280, endPoint x: 834, endPoint y: 280, distance: 83.6
click at [834, 280] on div at bounding box center [757, 261] width 434 height 96
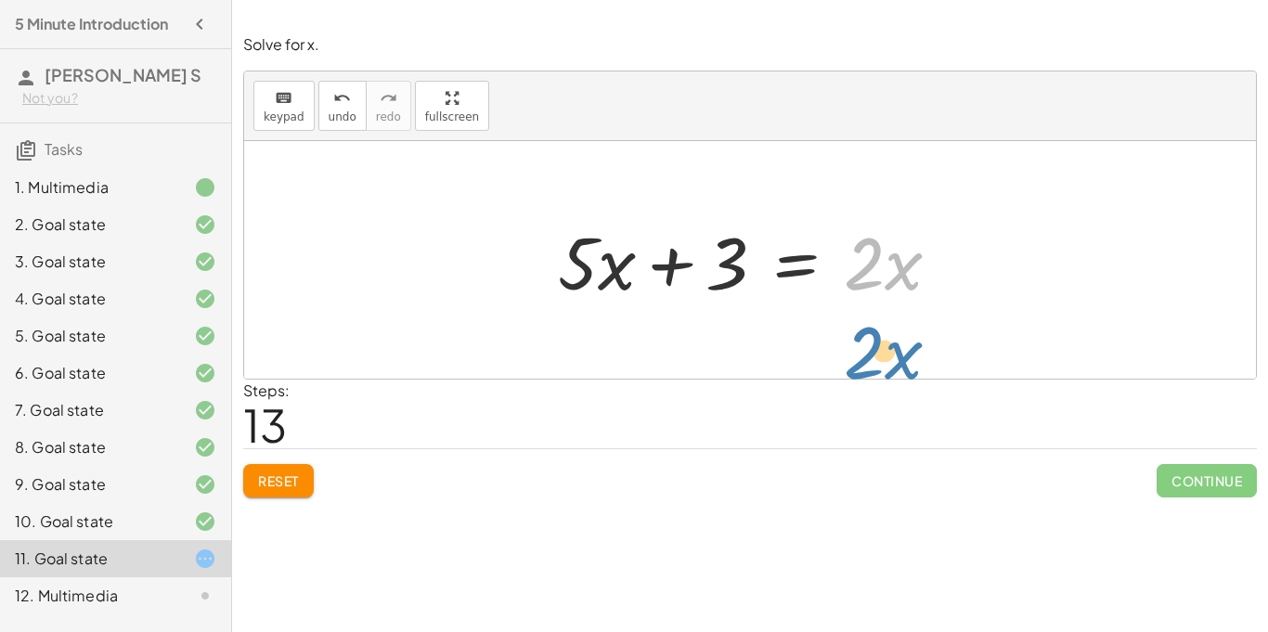
drag, startPoint x: 904, startPoint y: 275, endPoint x: 904, endPoint y: 364, distance: 89.1
click at [904, 364] on div "+ · 5 · x + 1 = · 2 · ( + x − 1 ) · 5 · x = − 1 + · 2 · ( + x − 1 ) · 5 · x = −…" at bounding box center [750, 260] width 1012 height 238
drag, startPoint x: 866, startPoint y: 282, endPoint x: 1237, endPoint y: 617, distance: 499.0
click at [1237, 617] on div "Welcome to Graspable Math 👋 Graspable Math lets you use touch or mouse gestures…" at bounding box center [750, 316] width 1036 height 632
drag, startPoint x: 900, startPoint y: 280, endPoint x: 601, endPoint y: 263, distance: 299.5
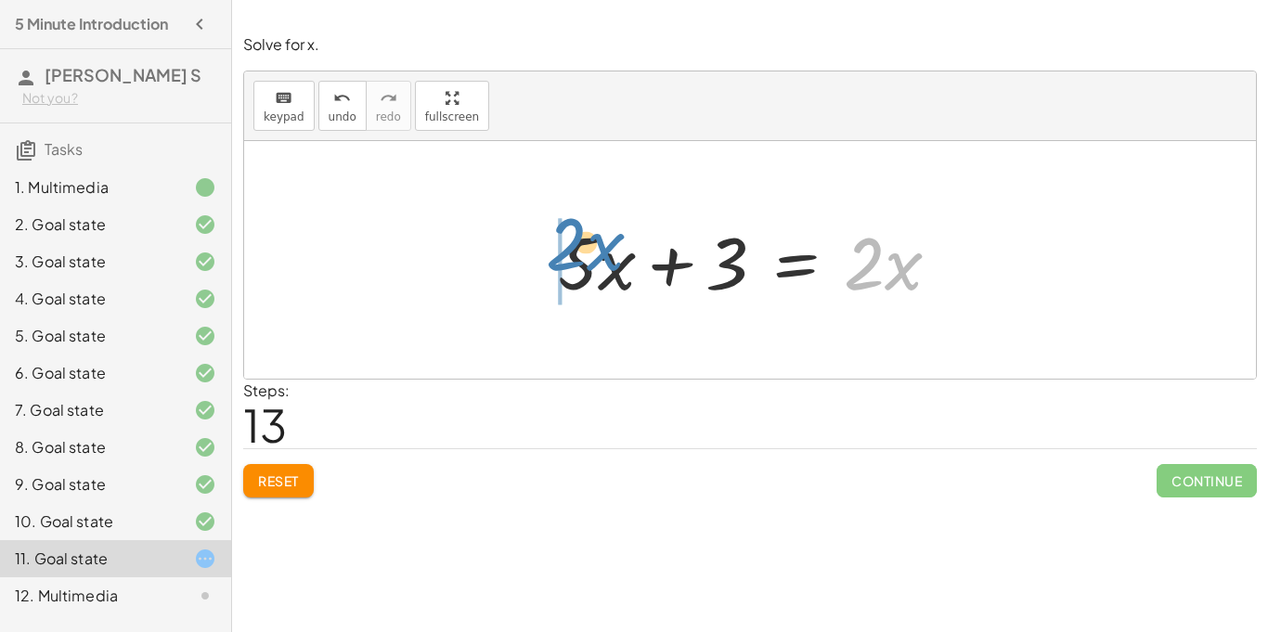
click at [601, 263] on div at bounding box center [757, 261] width 416 height 96
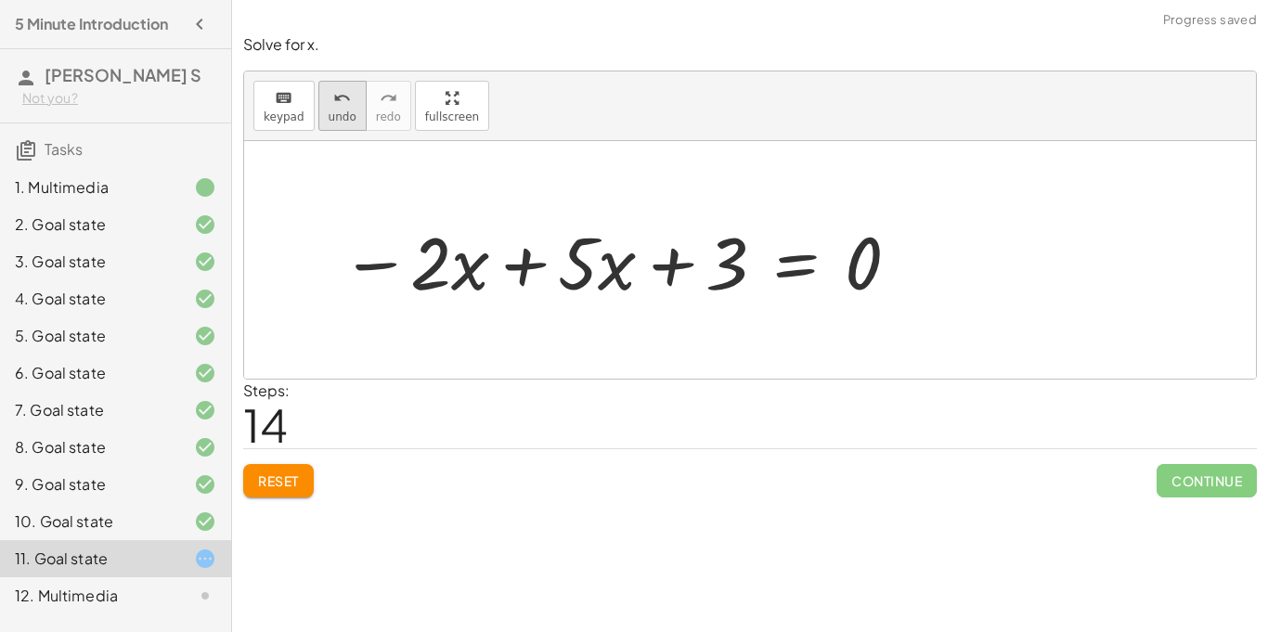
click at [329, 123] on span "undo" at bounding box center [343, 117] width 28 height 13
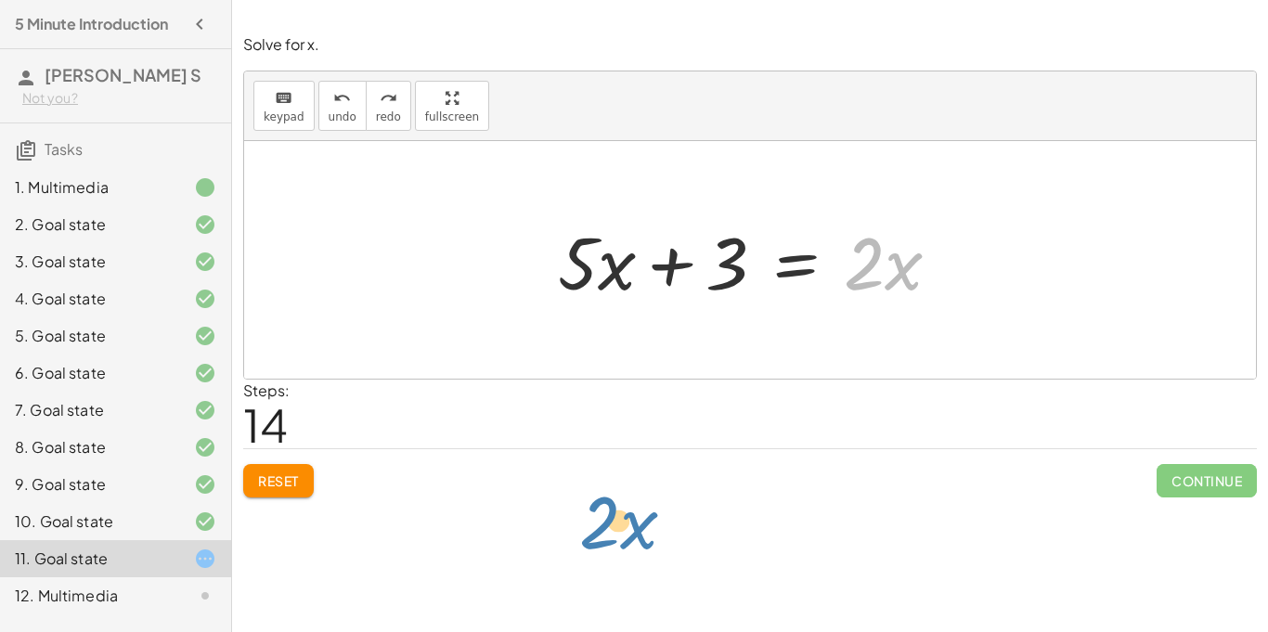
drag, startPoint x: 863, startPoint y: 273, endPoint x: 597, endPoint y: 531, distance: 370.4
click at [597, 531] on div "Welcome to Graspable Math 👋 Graspable Math lets you use touch or mouse gestures…" at bounding box center [750, 316] width 1036 height 632
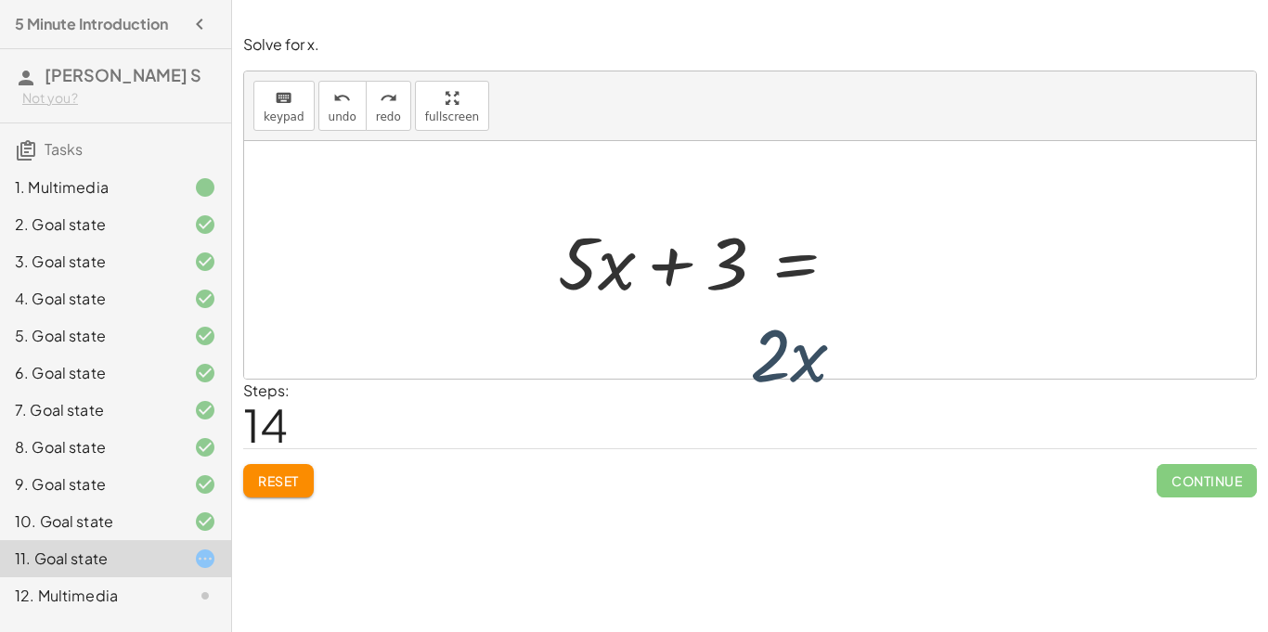
click at [601, 527] on div "Welcome to Graspable Math 👋 Graspable Math lets you use touch or mouse gestures…" at bounding box center [750, 316] width 1036 height 632
click at [309, 480] on button "Reset" at bounding box center [278, 480] width 71 height 33
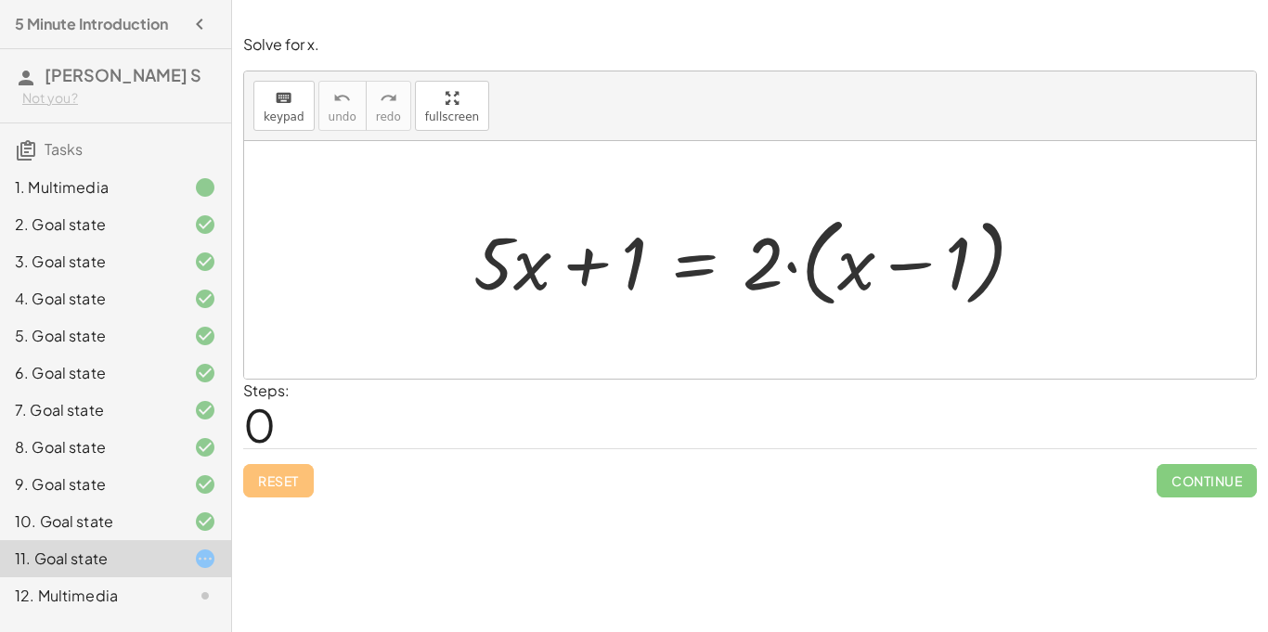
click at [473, 258] on div at bounding box center [757, 260] width 586 height 107
click at [464, 258] on div at bounding box center [757, 260] width 586 height 107
click at [462, 104] on div "button" at bounding box center [452, 97] width 54 height 22
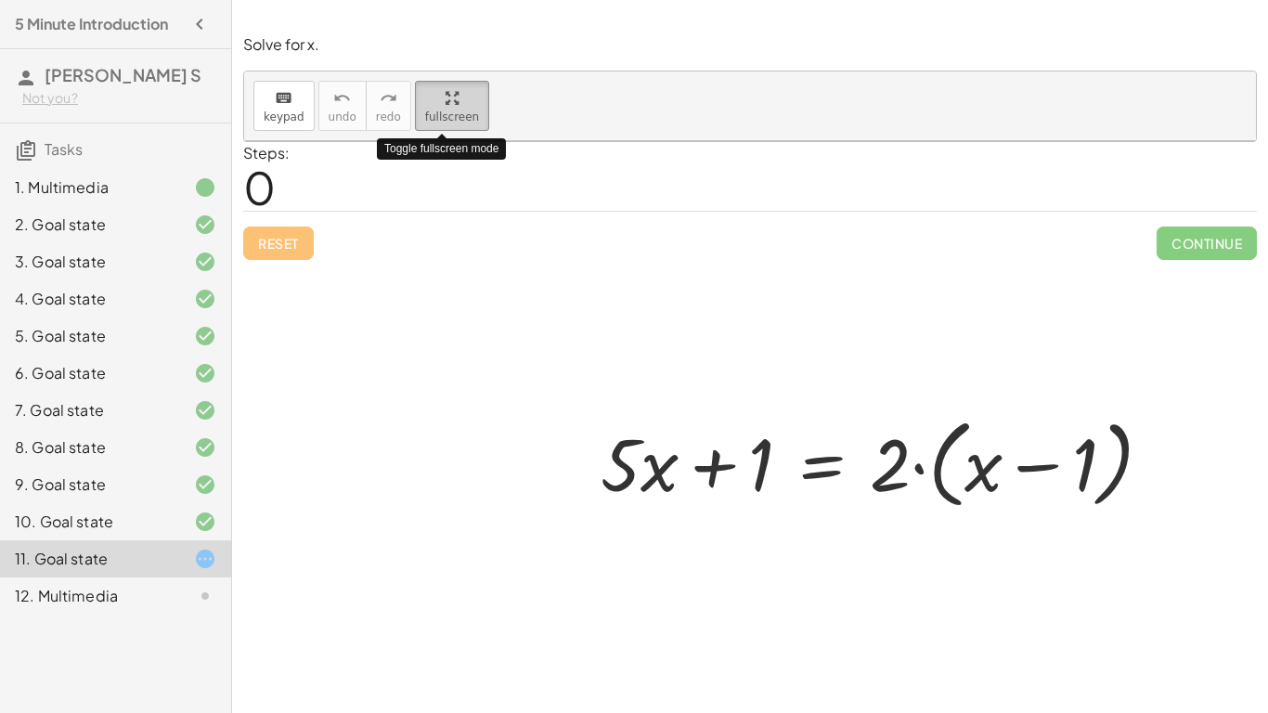
click at [192, 0] on html "5 Minute Introduction [PERSON_NAME] S Not you? Tasks 1. Multimedia 2. Goal stat…" at bounding box center [634, 356] width 1268 height 713
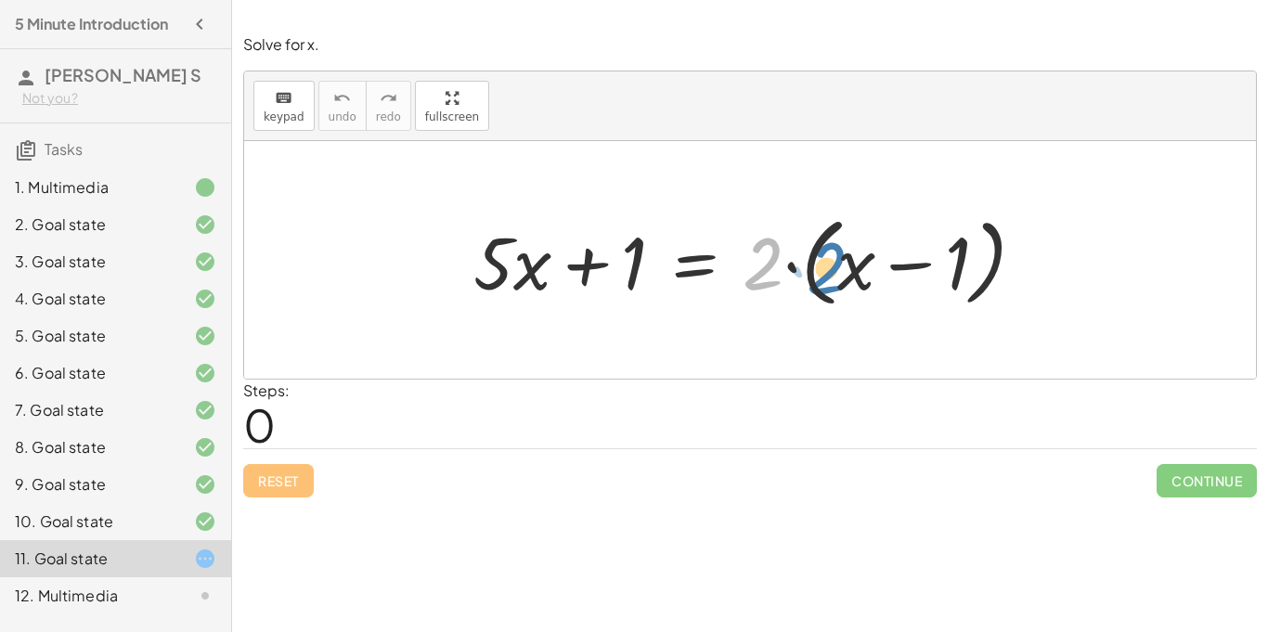
drag, startPoint x: 745, startPoint y: 271, endPoint x: 812, endPoint y: 274, distance: 66.9
click at [812, 274] on div at bounding box center [757, 260] width 586 height 107
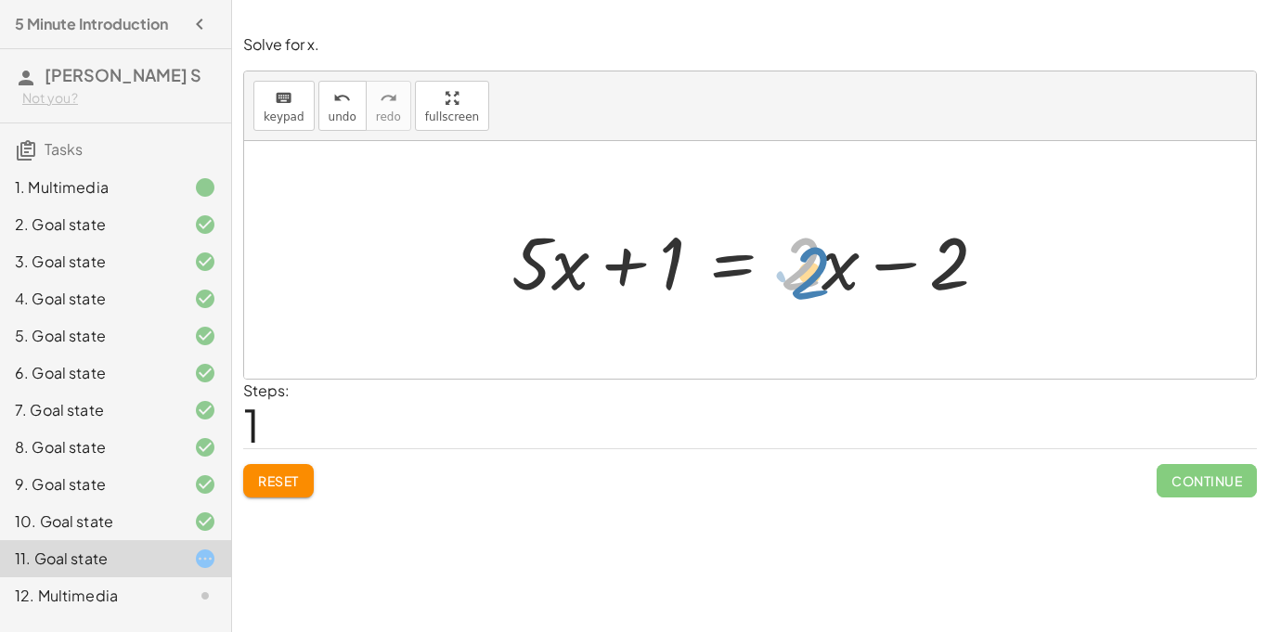
drag, startPoint x: 798, startPoint y: 284, endPoint x: 804, endPoint y: 293, distance: 10.6
click at [804, 293] on div at bounding box center [757, 261] width 510 height 96
drag, startPoint x: 832, startPoint y: 281, endPoint x: 624, endPoint y: 271, distance: 208.3
click at [624, 271] on div at bounding box center [751, 261] width 498 height 96
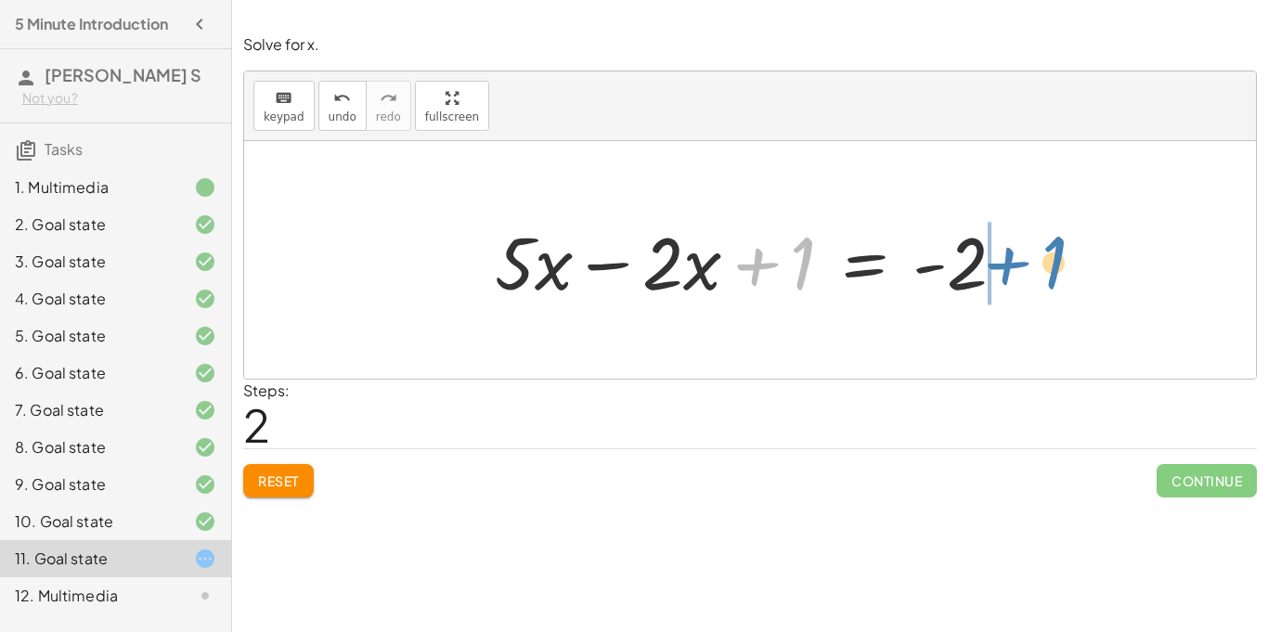
drag, startPoint x: 798, startPoint y: 261, endPoint x: 1051, endPoint y: 260, distance: 253.5
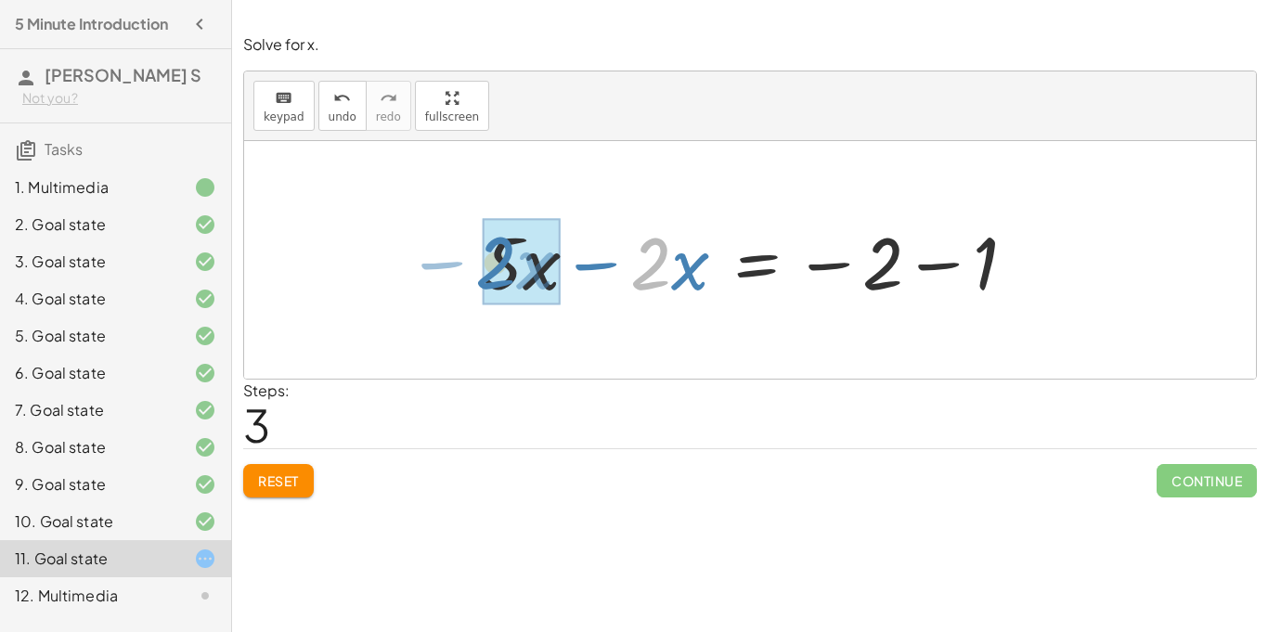
drag, startPoint x: 652, startPoint y: 282, endPoint x: 505, endPoint y: 281, distance: 146.7
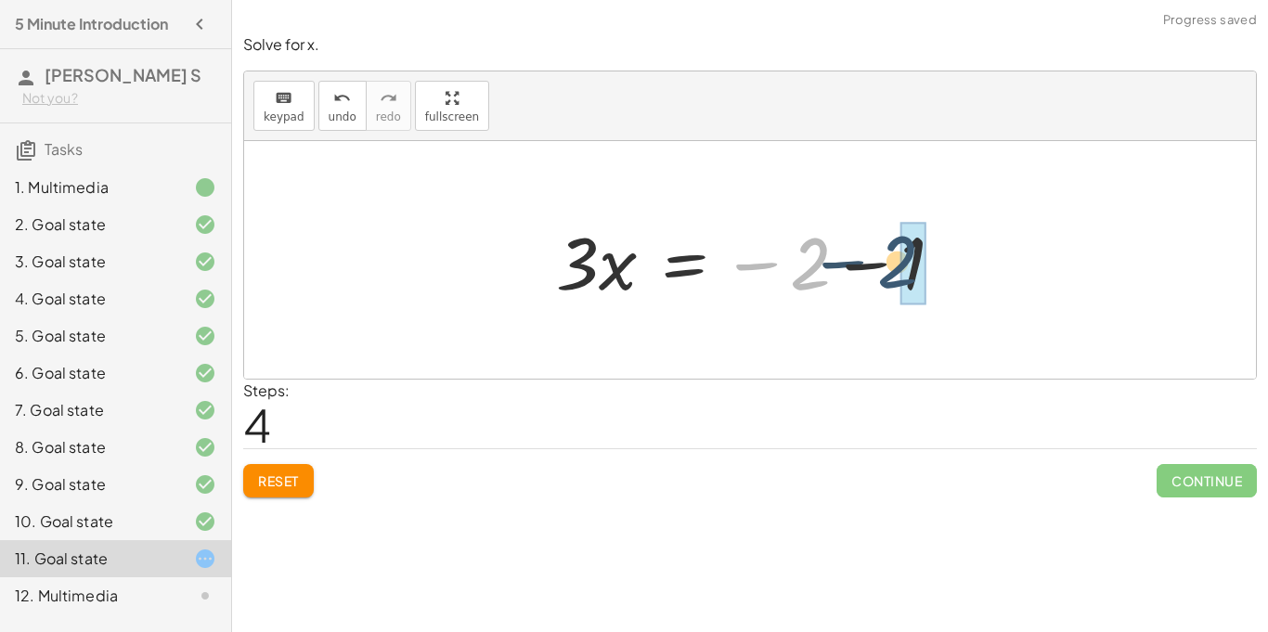
drag, startPoint x: 806, startPoint y: 280, endPoint x: 906, endPoint y: 275, distance: 100.4
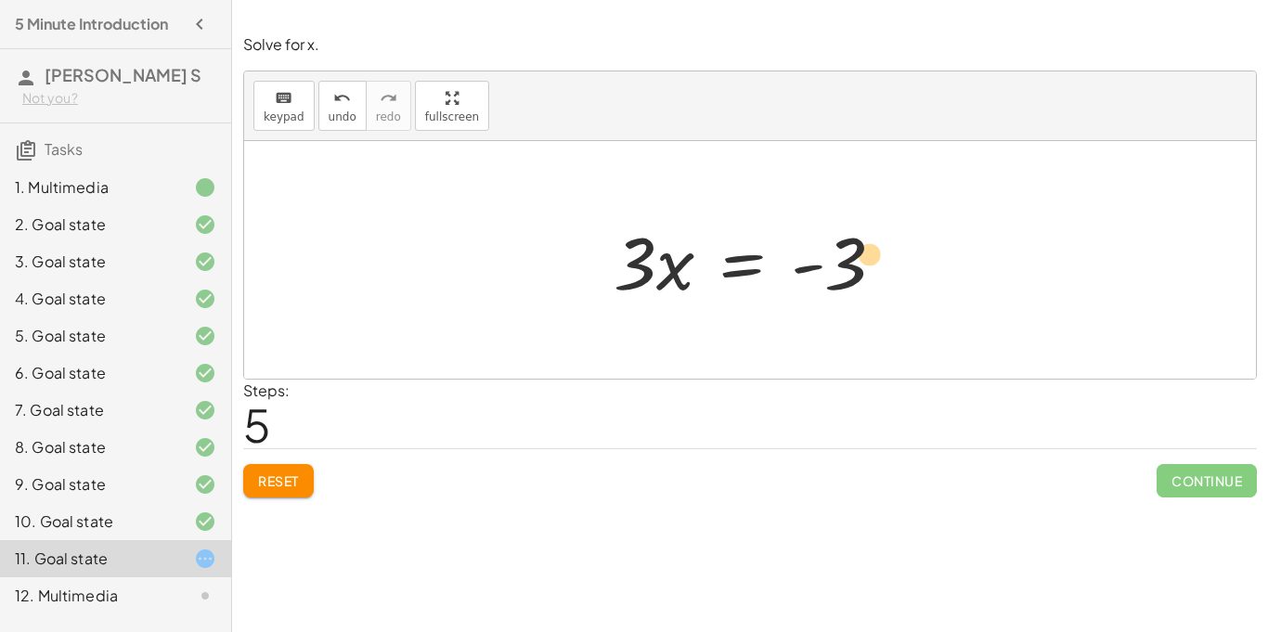
drag, startPoint x: 842, startPoint y: 277, endPoint x: 866, endPoint y: 270, distance: 25.0
click at [866, 270] on div at bounding box center [757, 261] width 305 height 96
drag, startPoint x: 809, startPoint y: 267, endPoint x: 740, endPoint y: 177, distance: 112.6
click at [740, 177] on div "+ · 5 · x + 1 = · 2 · ( + x − 1 ) + · 5 · x + 1 = + · 2 · x − · 2 · 1 + · 5 · x…" at bounding box center [750, 260] width 1012 height 238
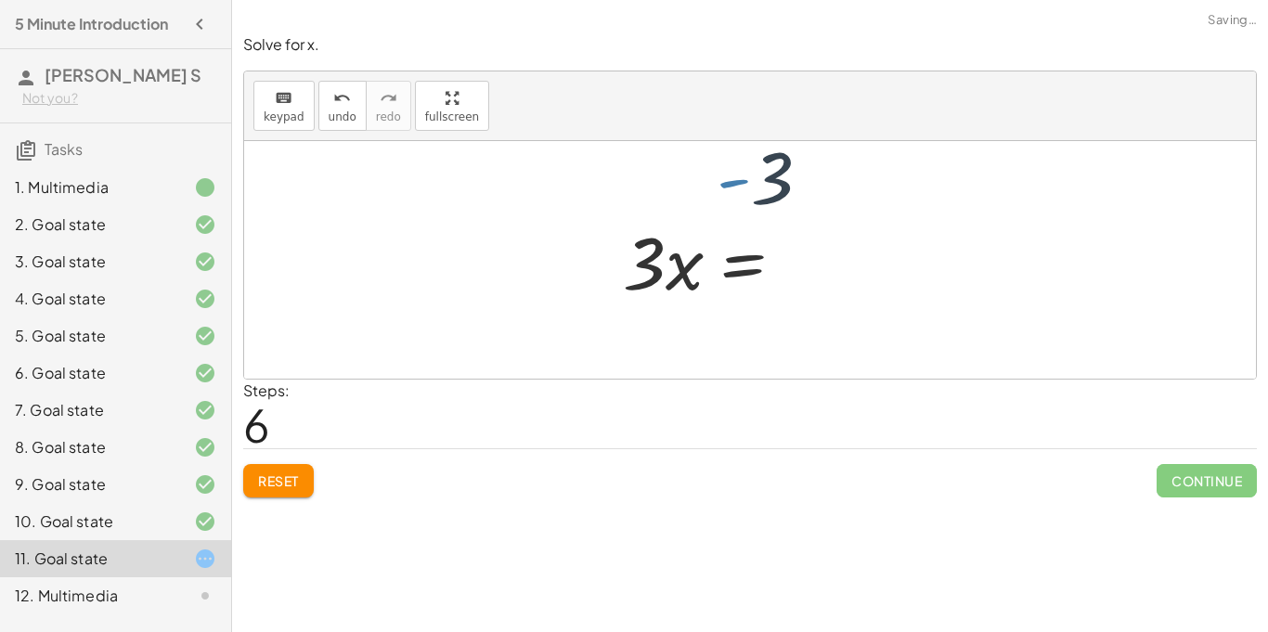
click at [739, 177] on div at bounding box center [750, 260] width 1012 height 238
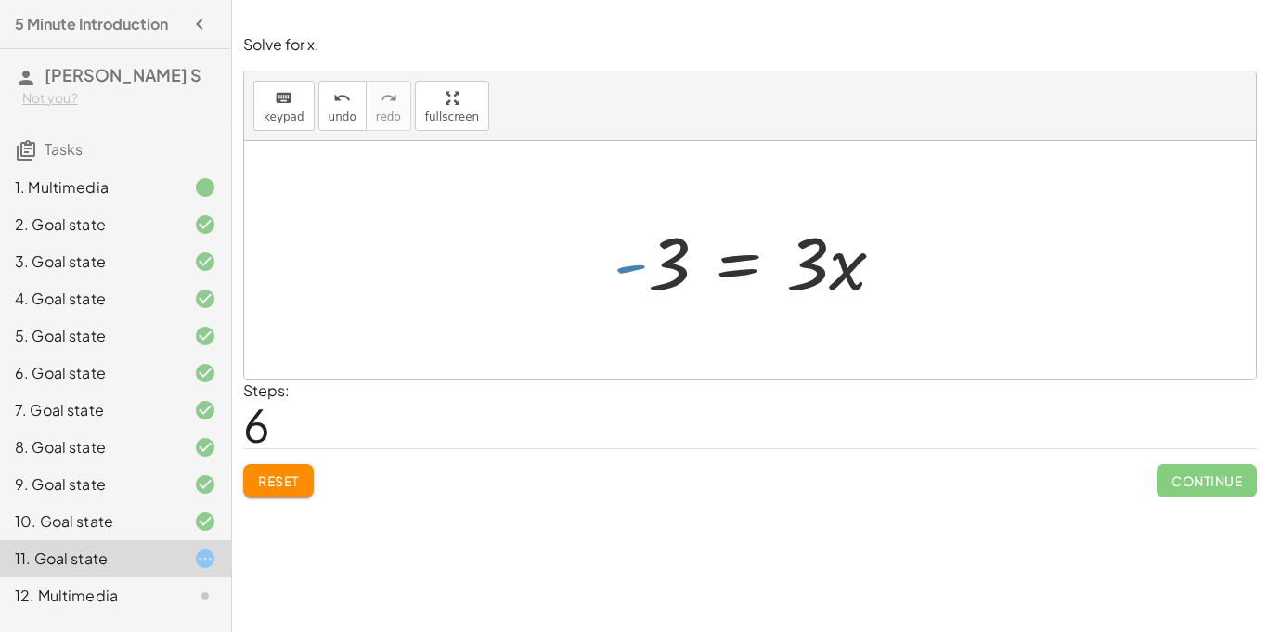
click at [633, 266] on div at bounding box center [757, 261] width 305 height 96
drag, startPoint x: 677, startPoint y: 272, endPoint x: 849, endPoint y: 326, distance: 180.0
click at [849, 326] on div "+ · 5 · x + 1 = · 2 · ( + x − 1 ) + · 5 · x + 1 = + · 2 · x − · 2 · 1 + · 5 · x…" at bounding box center [750, 260] width 1012 height 238
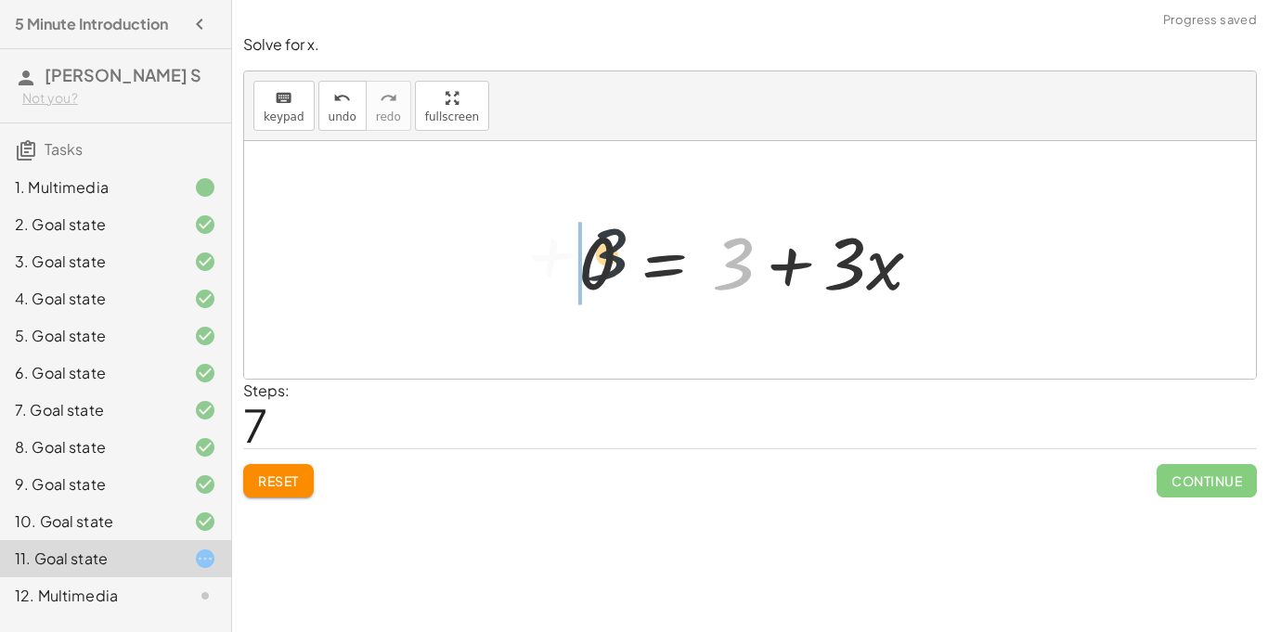
drag, startPoint x: 746, startPoint y: 268, endPoint x: 596, endPoint y: 259, distance: 149.8
click at [596, 259] on div at bounding box center [757, 261] width 377 height 96
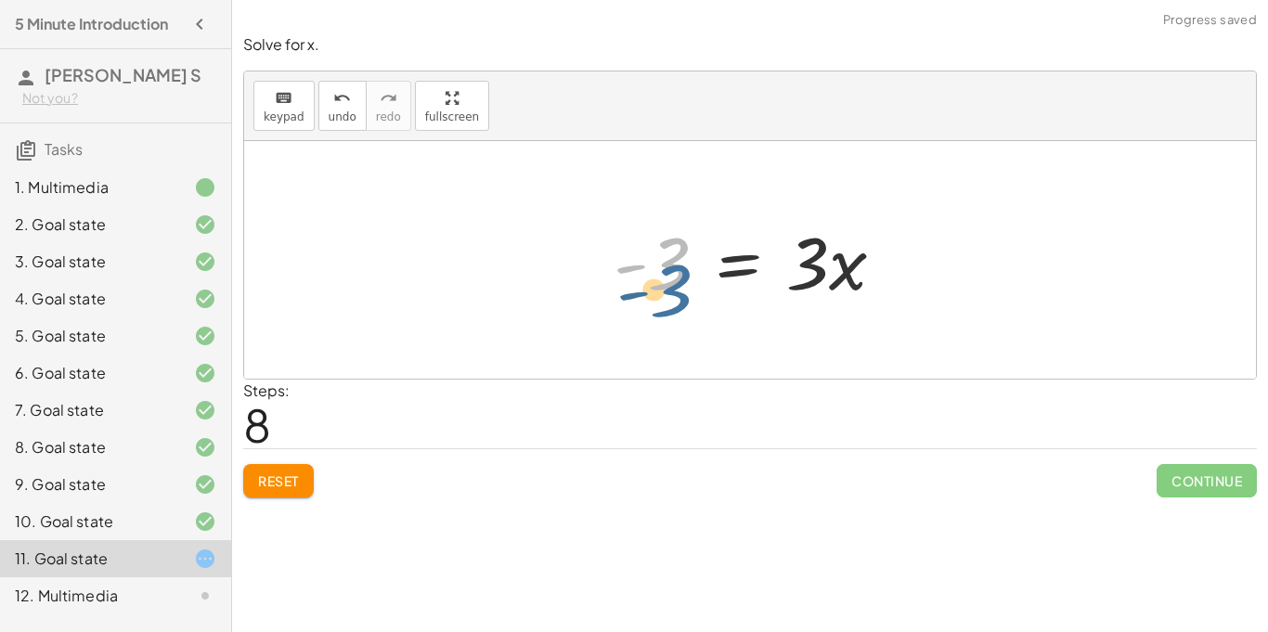
drag, startPoint x: 670, startPoint y: 274, endPoint x: 662, endPoint y: 287, distance: 15.5
click at [662, 287] on div at bounding box center [757, 261] width 305 height 96
drag, startPoint x: 672, startPoint y: 267, endPoint x: 665, endPoint y: 243, distance: 25.3
click at [665, 243] on div at bounding box center [757, 261] width 305 height 96
drag, startPoint x: 670, startPoint y: 264, endPoint x: 655, endPoint y: 264, distance: 14.9
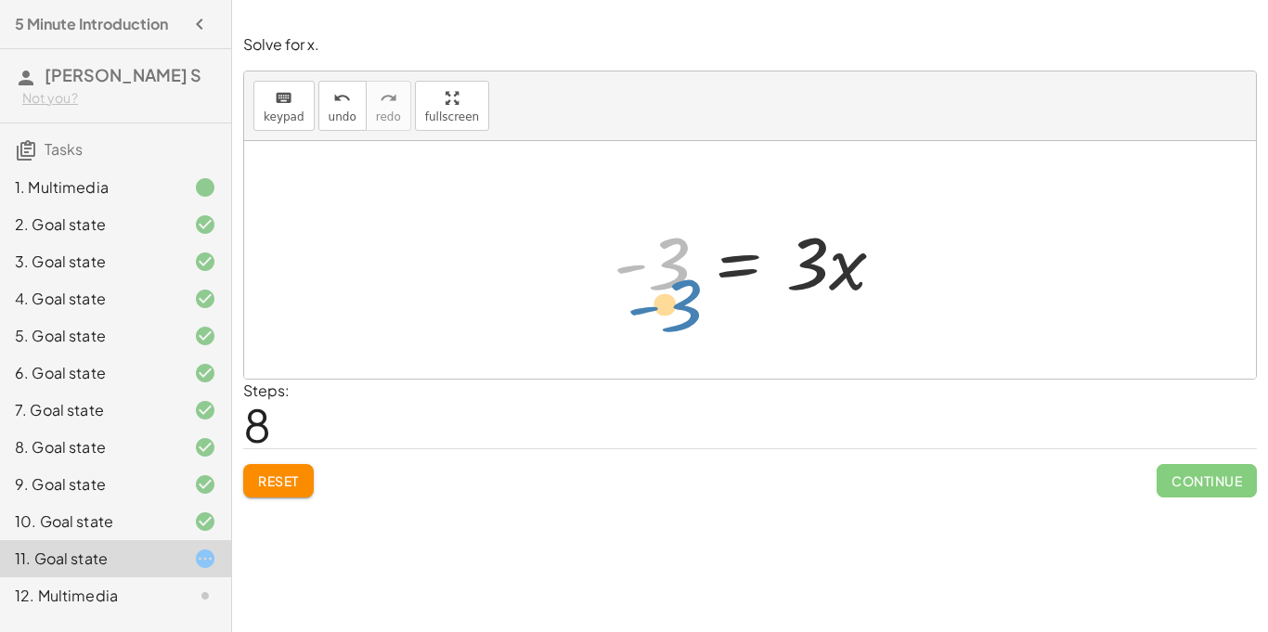
click at [655, 264] on div at bounding box center [757, 261] width 305 height 96
drag, startPoint x: 628, startPoint y: 268, endPoint x: 840, endPoint y: 314, distance: 217.5
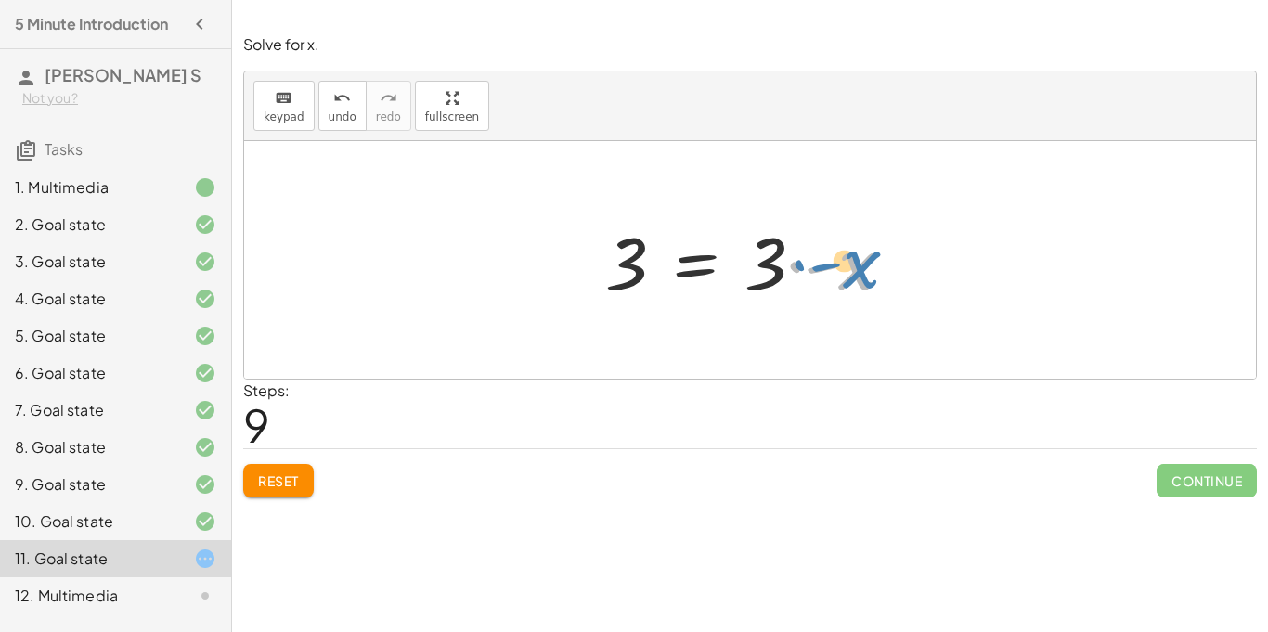
click at [821, 267] on div at bounding box center [757, 261] width 322 height 96
drag, startPoint x: 821, startPoint y: 267, endPoint x: 540, endPoint y: 253, distance: 281.8
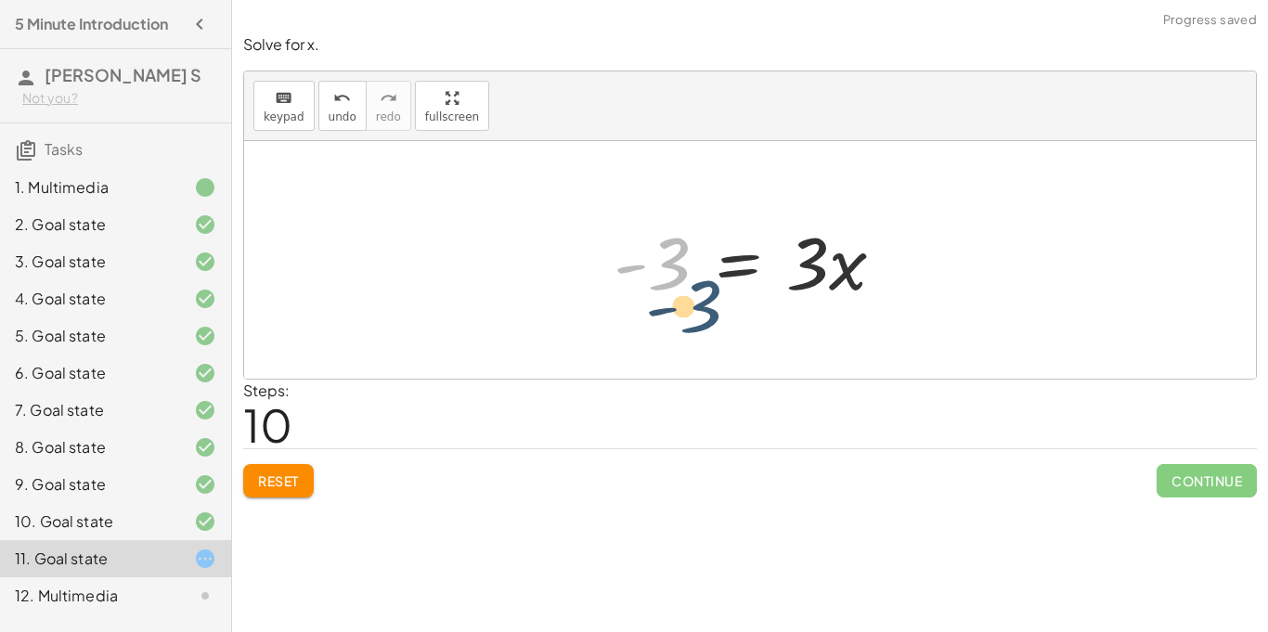
drag, startPoint x: 629, startPoint y: 269, endPoint x: 628, endPoint y: 283, distance: 14.0
click at [628, 283] on div at bounding box center [757, 261] width 305 height 96
drag, startPoint x: 666, startPoint y: 261, endPoint x: 647, endPoint y: 254, distance: 20.0
click at [647, 254] on div at bounding box center [757, 261] width 305 height 96
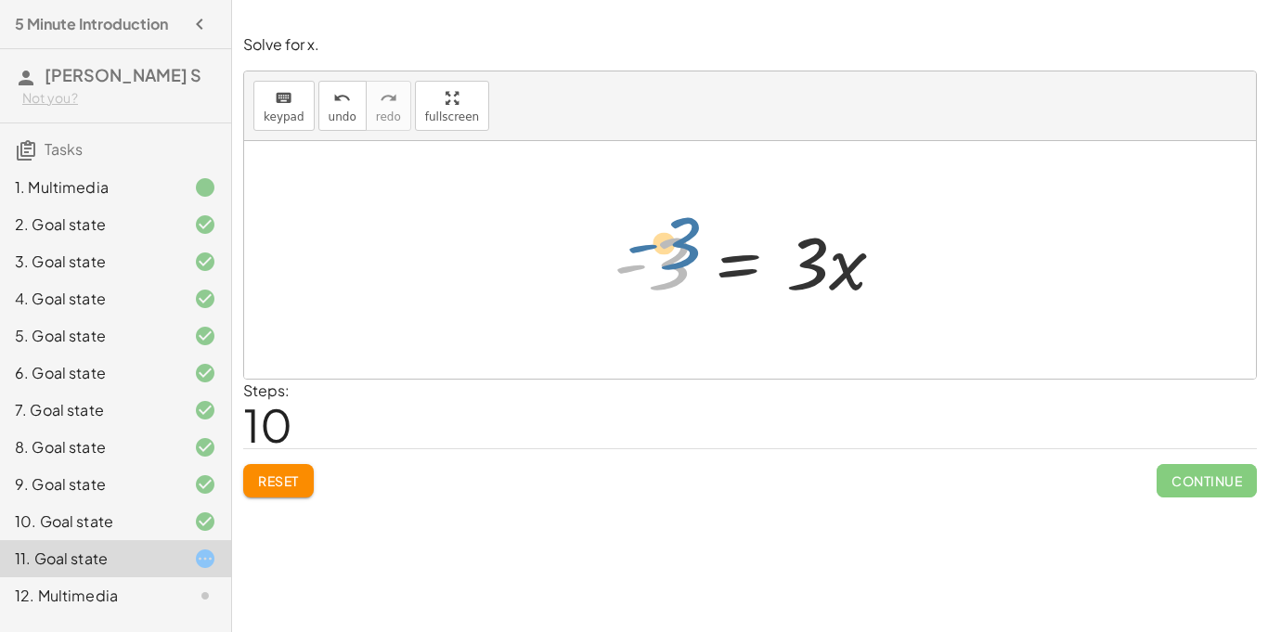
drag, startPoint x: 676, startPoint y: 243, endPoint x: 666, endPoint y: 225, distance: 21.2
click at [666, 225] on div at bounding box center [757, 261] width 305 height 96
drag, startPoint x: 670, startPoint y: 266, endPoint x: 830, endPoint y: 337, distance: 175.0
click at [830, 337] on div "+ · 5 · x + 1 = · 2 · ( + x − 1 ) + · 5 · x + 1 = + · 2 · x − · 2 · 1 + · 5 · x…" at bounding box center [750, 260] width 1012 height 238
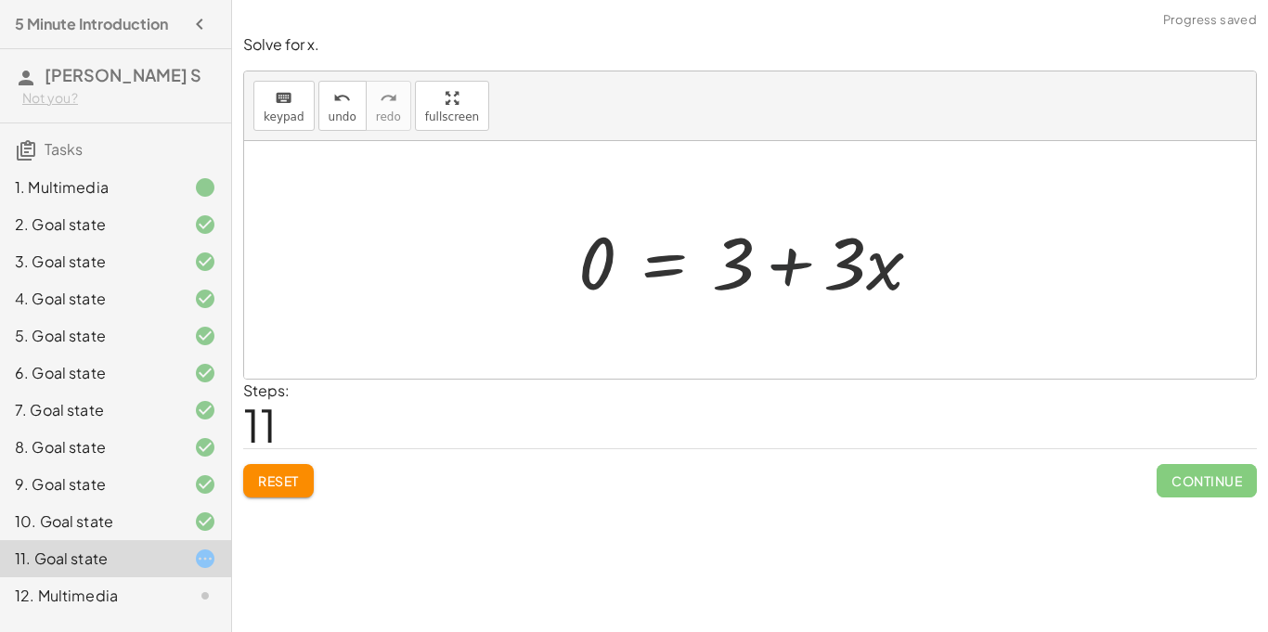
click at [804, 271] on div at bounding box center [757, 261] width 377 height 96
drag, startPoint x: 730, startPoint y: 271, endPoint x: 857, endPoint y: 302, distance: 130.9
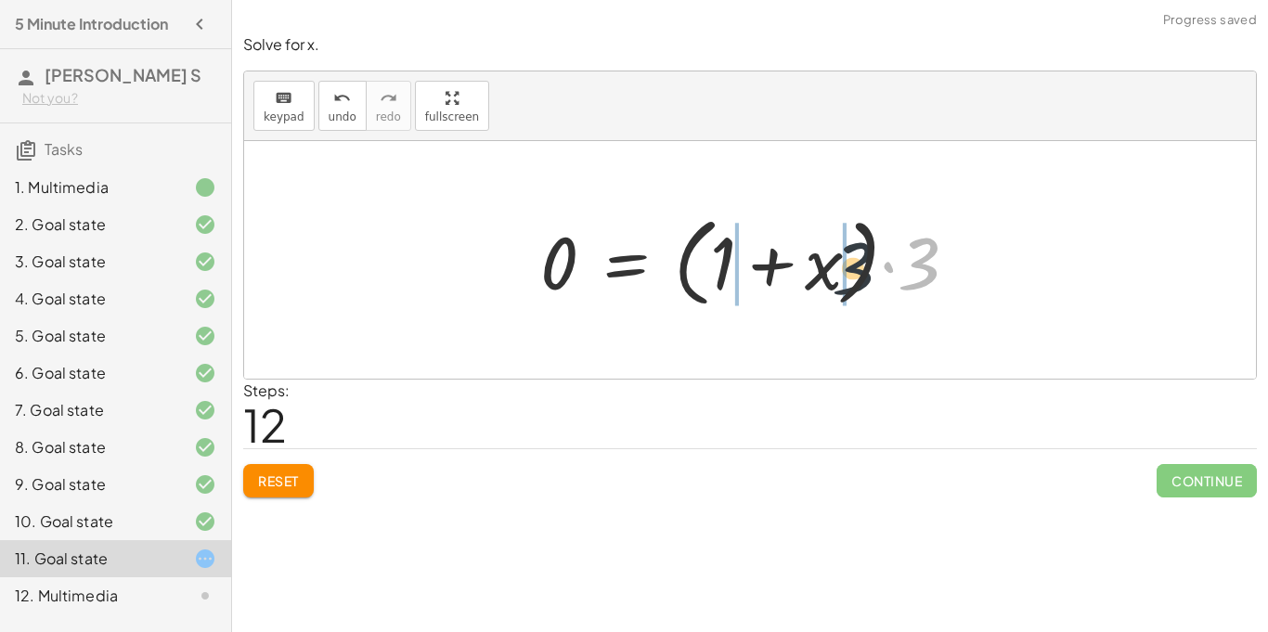
drag, startPoint x: 938, startPoint y: 277, endPoint x: 736, endPoint y: 267, distance: 201.7
click at [736, 267] on div at bounding box center [756, 260] width 451 height 107
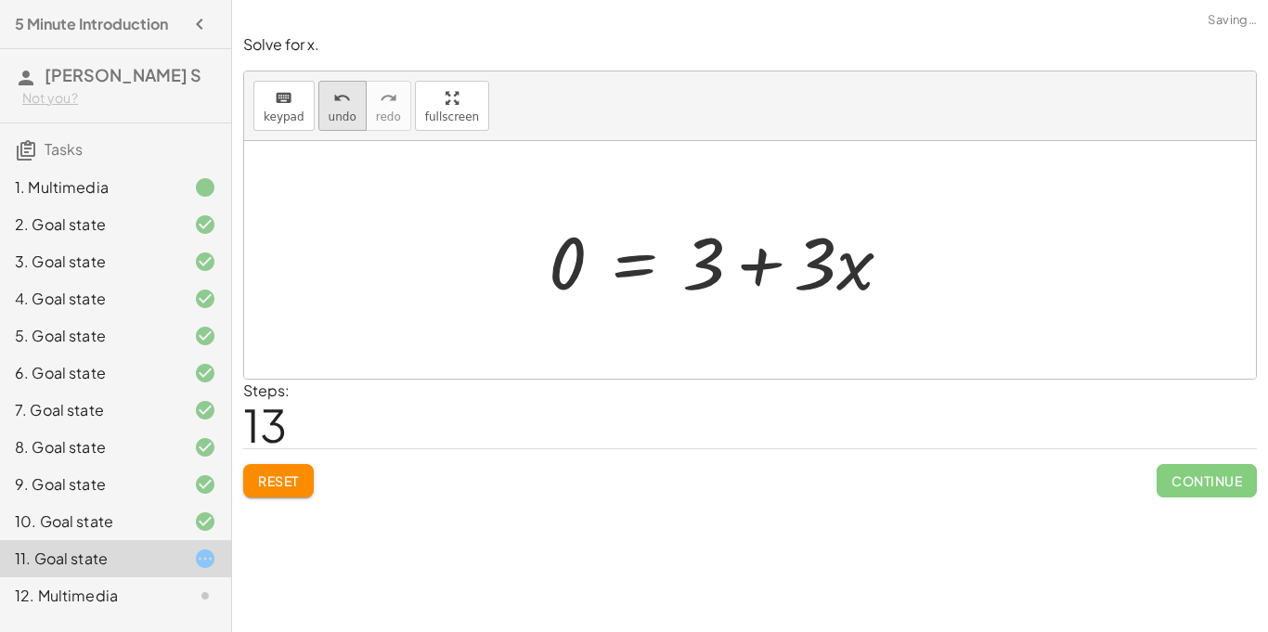
click at [339, 123] on span "undo" at bounding box center [343, 117] width 28 height 13
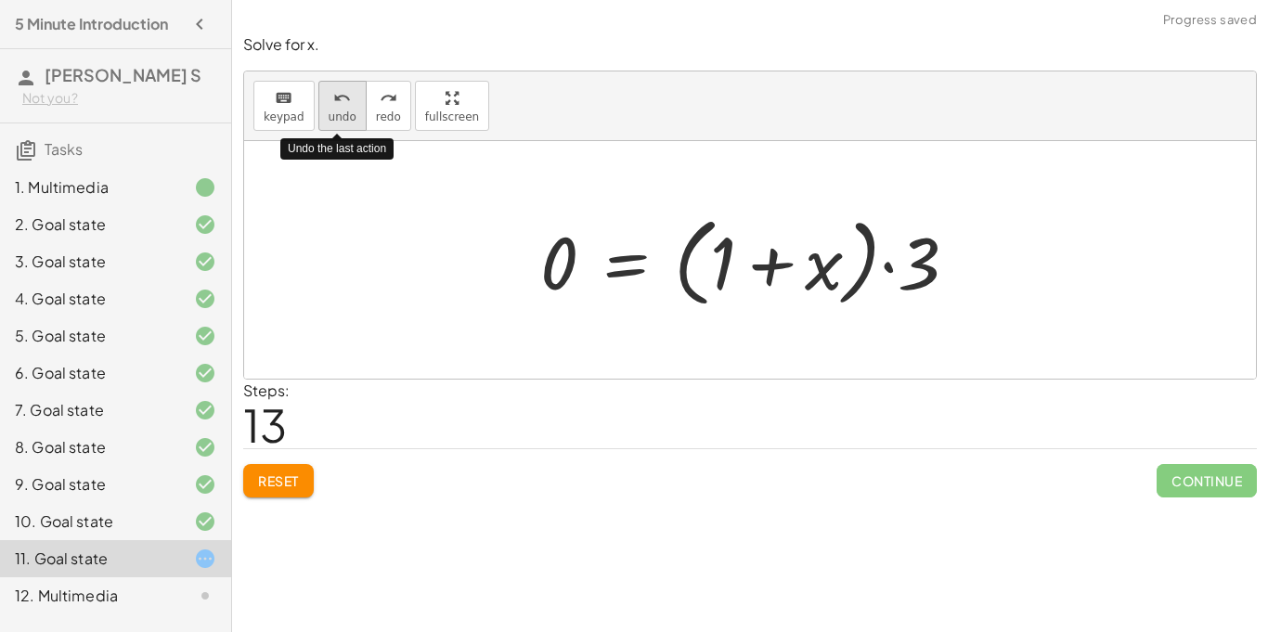
click at [339, 123] on span "undo" at bounding box center [343, 117] width 28 height 13
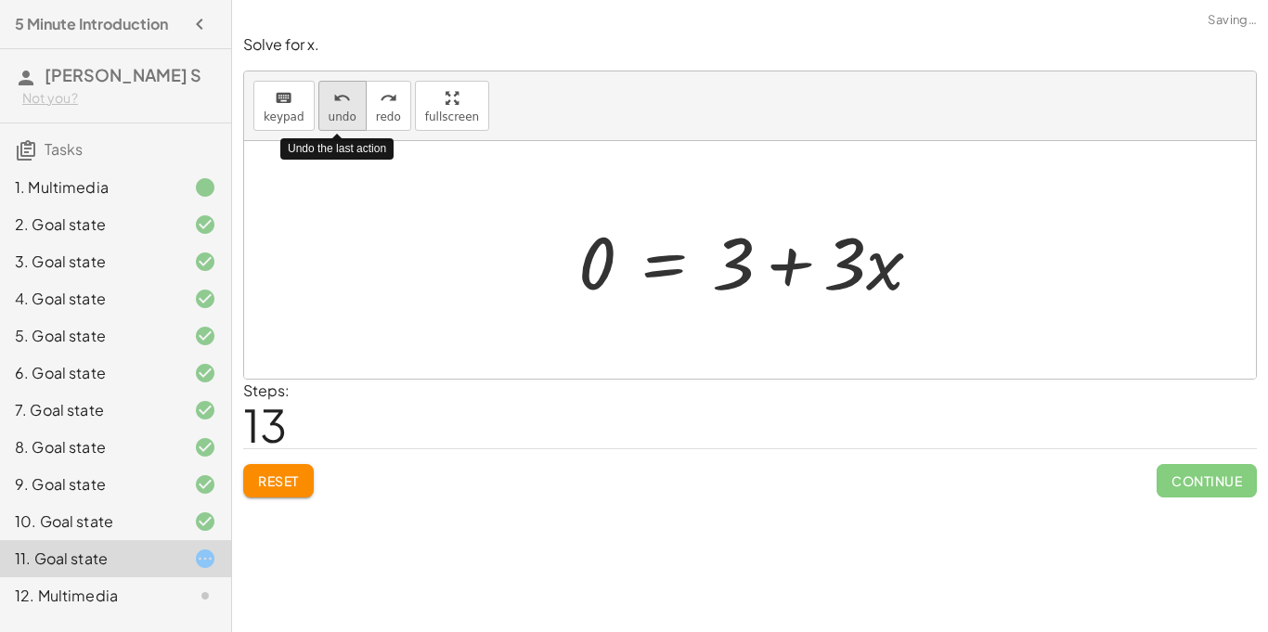
click at [339, 123] on span "undo" at bounding box center [343, 117] width 28 height 13
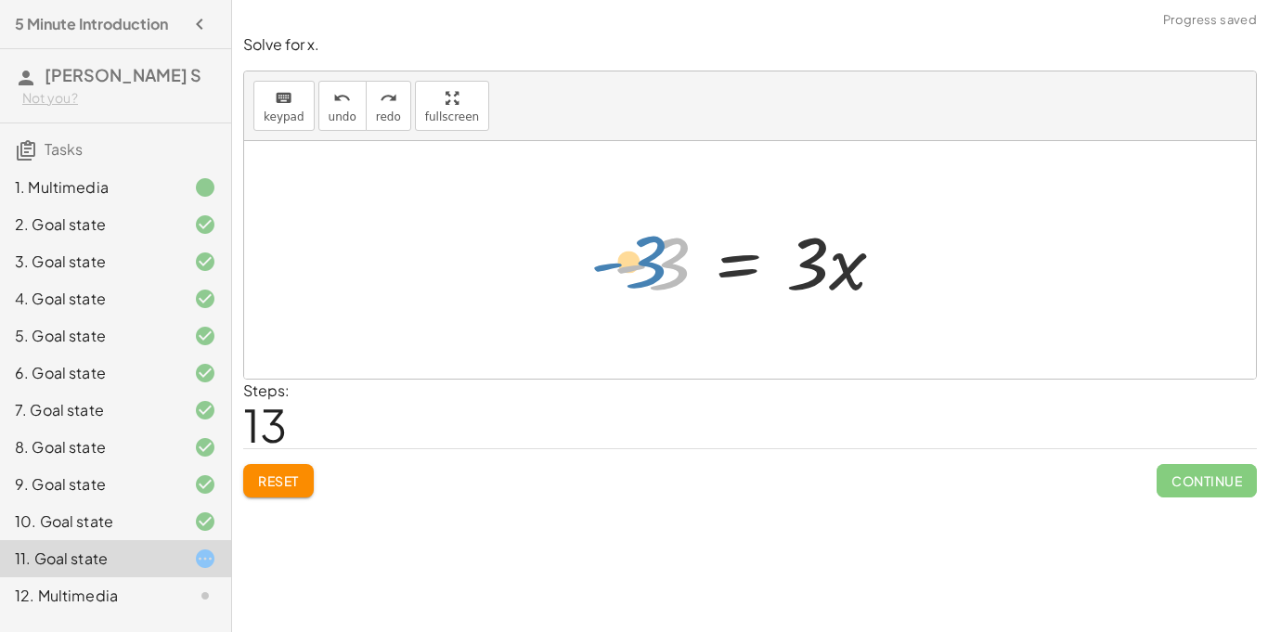
drag, startPoint x: 678, startPoint y: 271, endPoint x: 655, endPoint y: 268, distance: 23.4
click at [655, 268] on div at bounding box center [757, 261] width 305 height 96
click at [672, 266] on div at bounding box center [757, 261] width 305 height 96
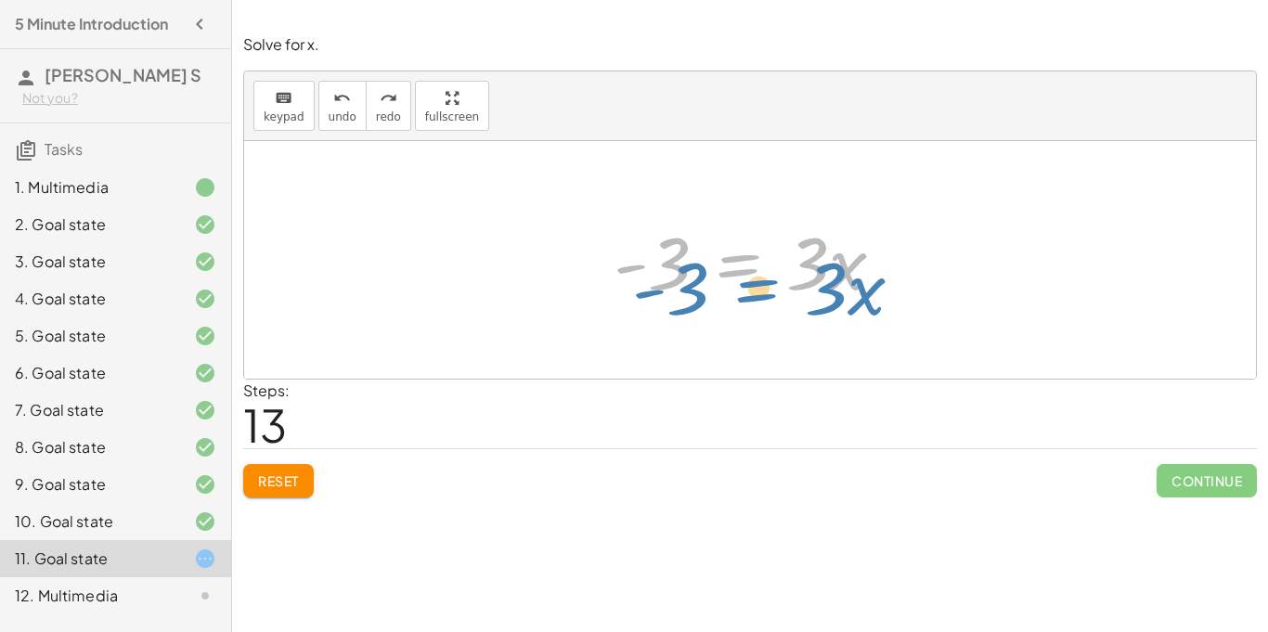
drag, startPoint x: 677, startPoint y: 272, endPoint x: 688, endPoint y: 295, distance: 25.8
click at [688, 295] on div at bounding box center [757, 261] width 305 height 96
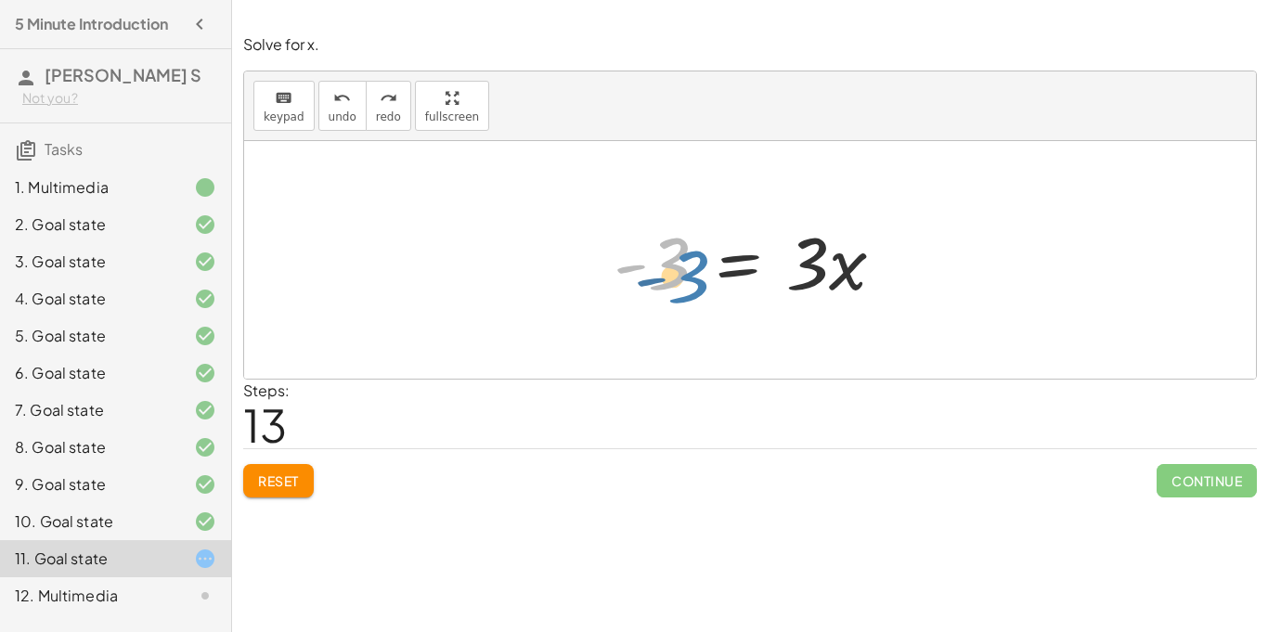
drag, startPoint x: 683, startPoint y: 274, endPoint x: 694, endPoint y: 284, distance: 14.4
click at [694, 284] on div at bounding box center [757, 261] width 305 height 96
drag, startPoint x: 642, startPoint y: 270, endPoint x: 660, endPoint y: 273, distance: 18.8
click at [660, 273] on div at bounding box center [757, 261] width 305 height 96
click at [669, 254] on div at bounding box center [757, 261] width 305 height 96
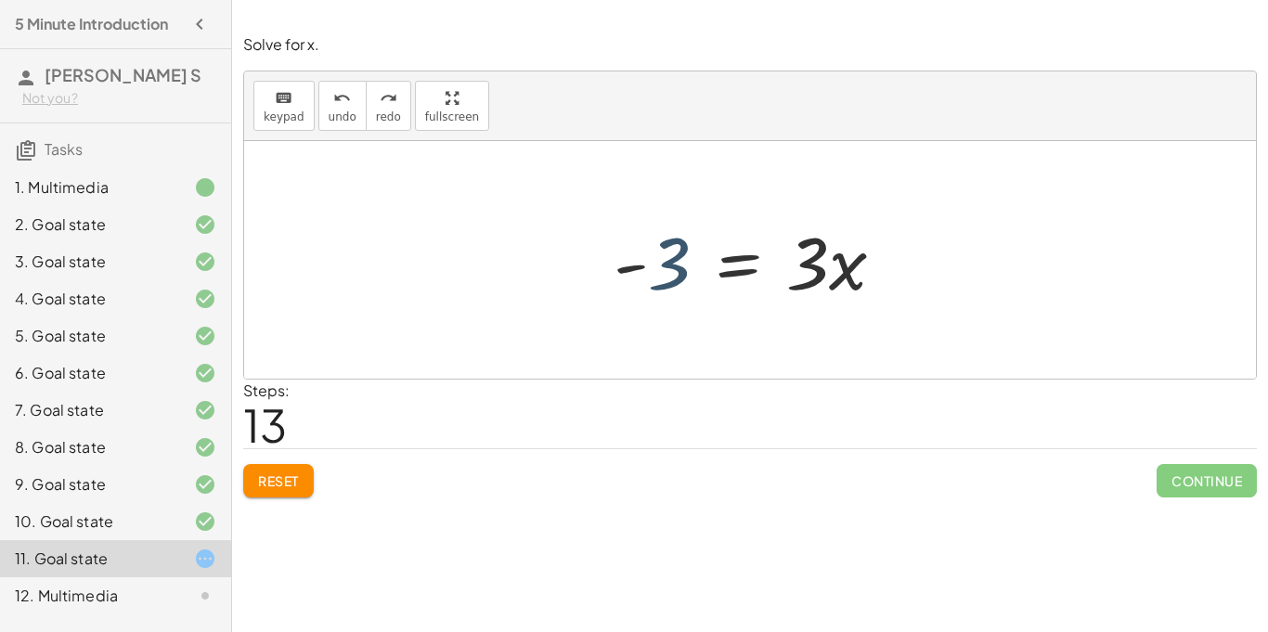
click at [676, 275] on div at bounding box center [757, 261] width 305 height 96
drag, startPoint x: 669, startPoint y: 257, endPoint x: 665, endPoint y: 283, distance: 26.3
click at [665, 283] on div at bounding box center [757, 261] width 305 height 96
click at [629, 264] on div at bounding box center [757, 261] width 305 height 96
drag, startPoint x: 630, startPoint y: 265, endPoint x: 654, endPoint y: 259, distance: 24.8
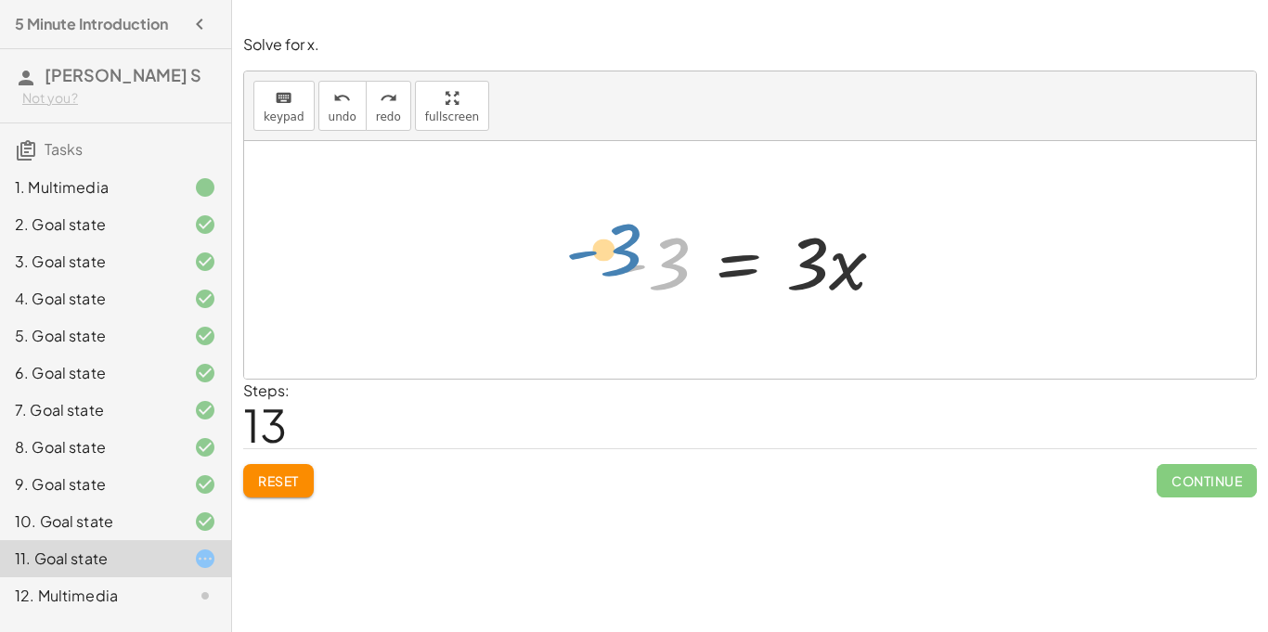
click at [654, 259] on div at bounding box center [757, 261] width 305 height 96
drag, startPoint x: 670, startPoint y: 265, endPoint x: 667, endPoint y: 254, distance: 11.5
click div
drag, startPoint x: 675, startPoint y: 268, endPoint x: 567, endPoint y: 281, distance: 108.5
click div "+ · 5 · x + 1 = · 2 · ( + x − 1 ) + · 5 · x + 1 = + · 2 · x − · 2 · 1 + · 5 · x…"
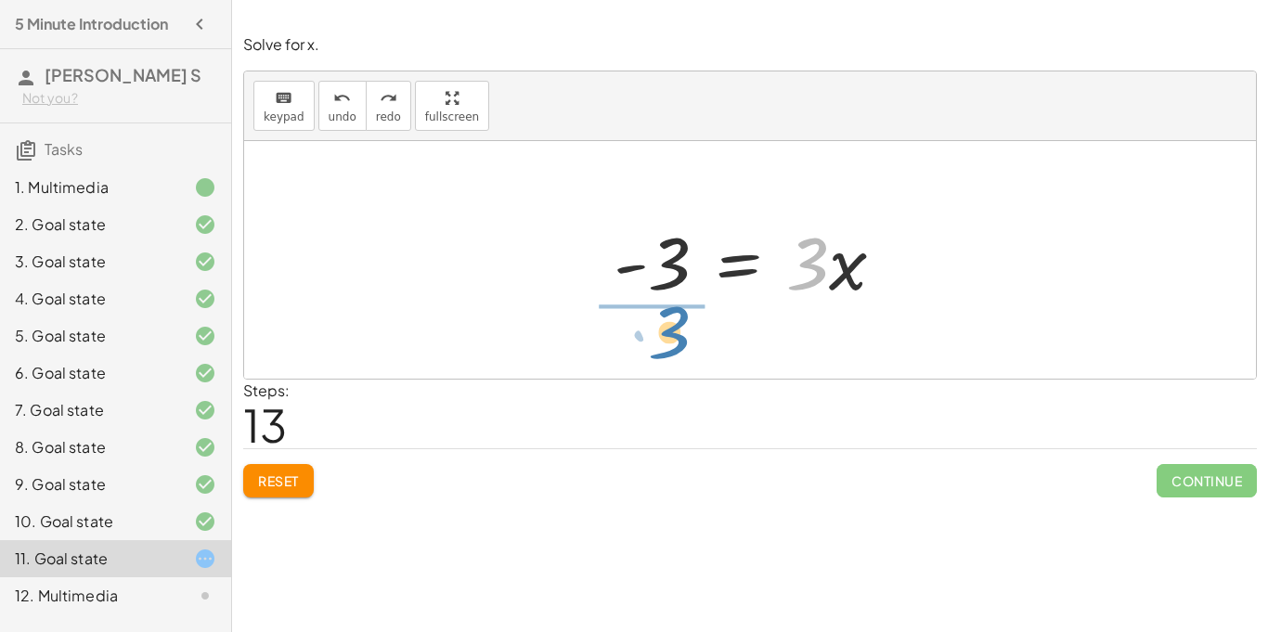
drag, startPoint x: 795, startPoint y: 286, endPoint x: 655, endPoint y: 355, distance: 156.1
click div "+ · 5 · x + 1 = · 2 · ( + x − 1 ) + · 5 · x + 1 = + · 2 · x − · 2 · 1 + · 5 · x…"
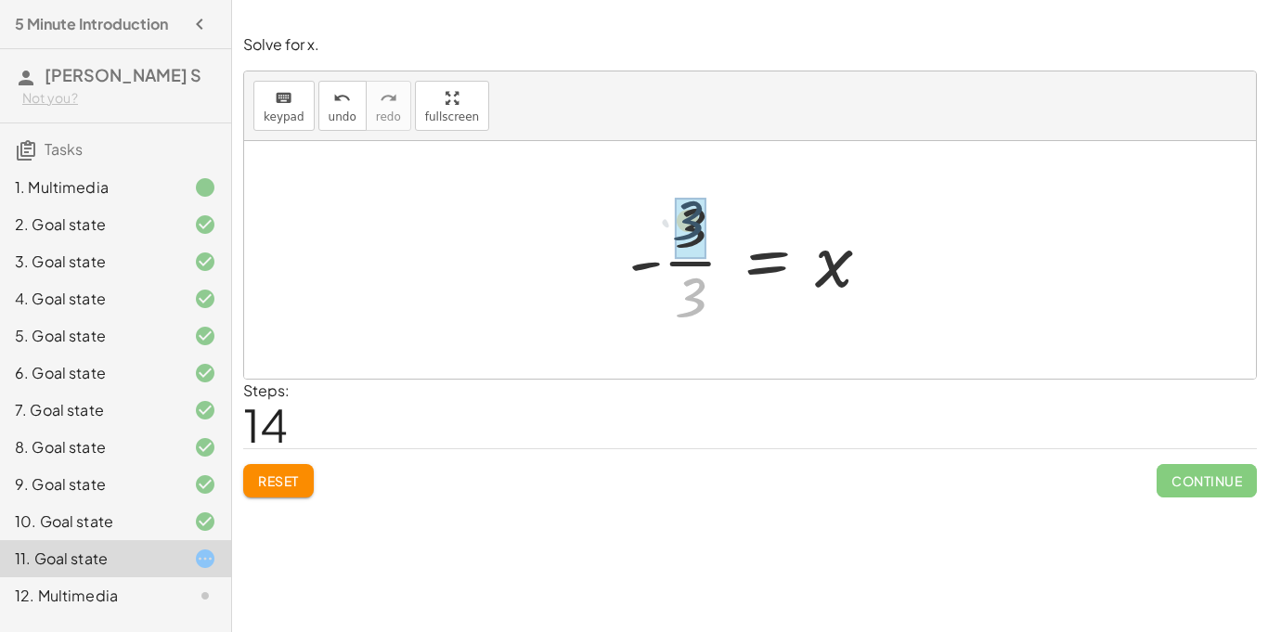
drag, startPoint x: 691, startPoint y: 293, endPoint x: 687, endPoint y: 217, distance: 75.3
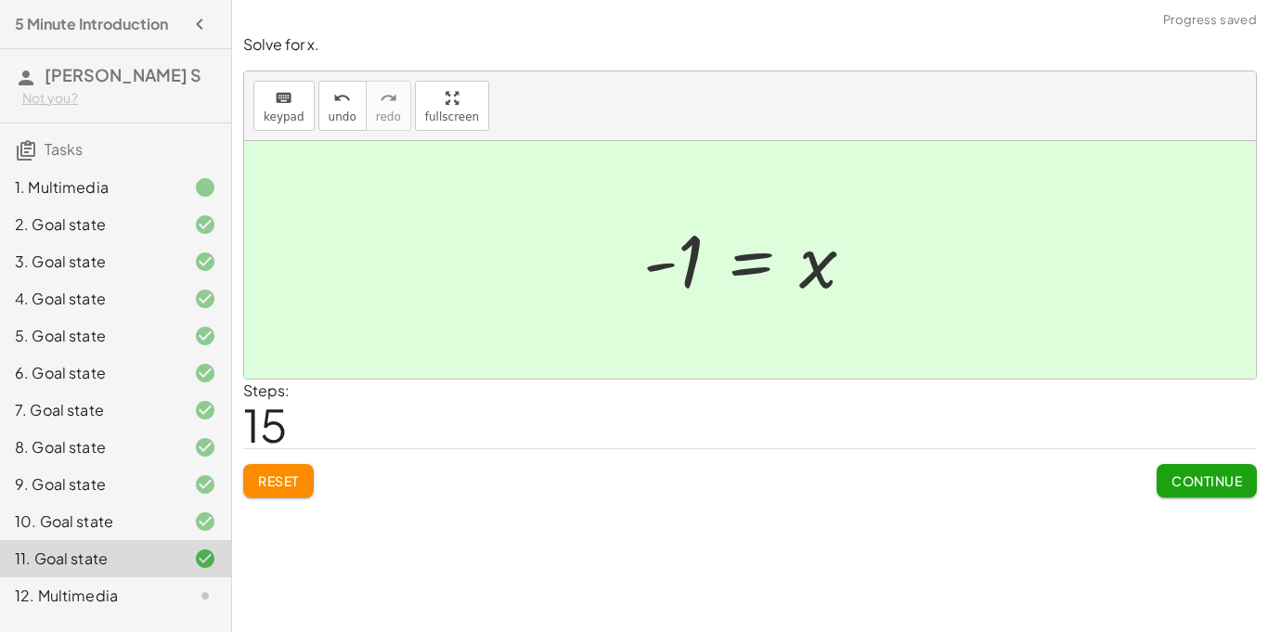
click div "Reset Continue"
click button "Continue"
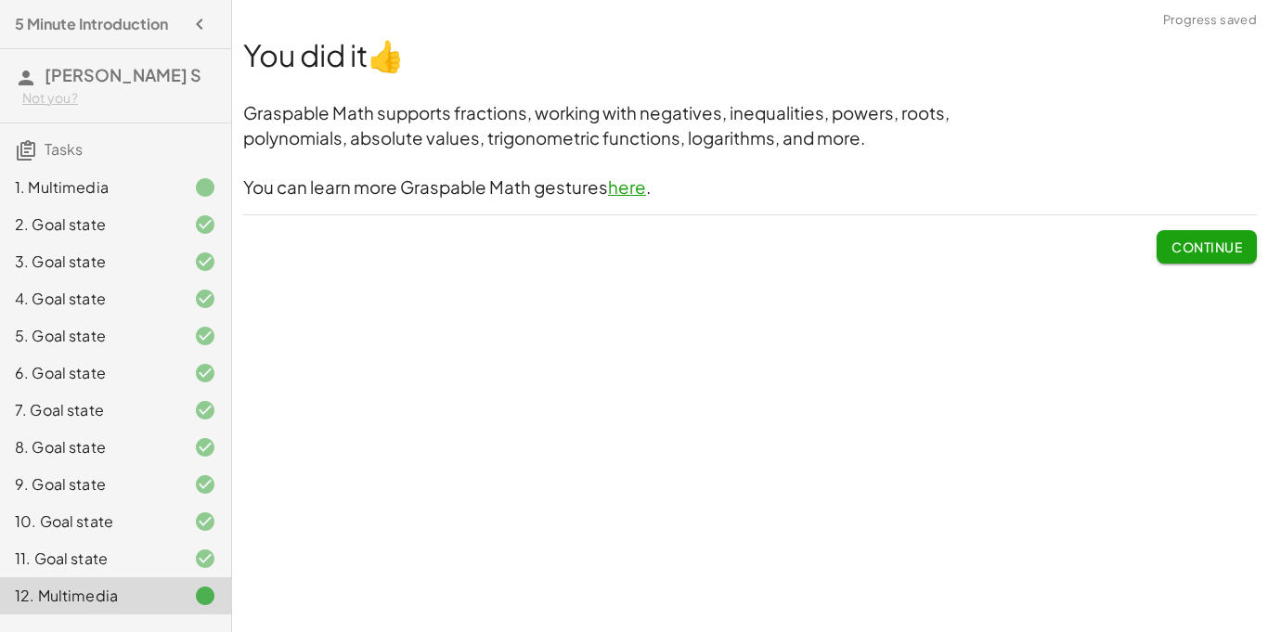
click span "Continue"
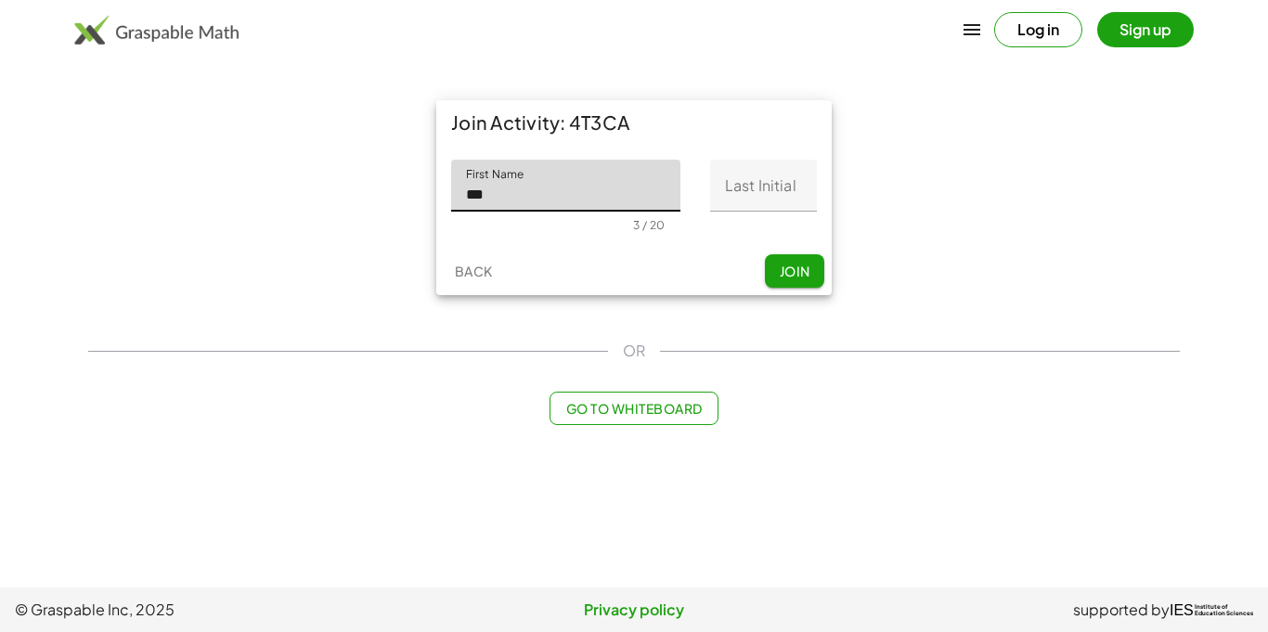
type input "******"
click at [727, 188] on input "Last Initial" at bounding box center [763, 186] width 107 height 52
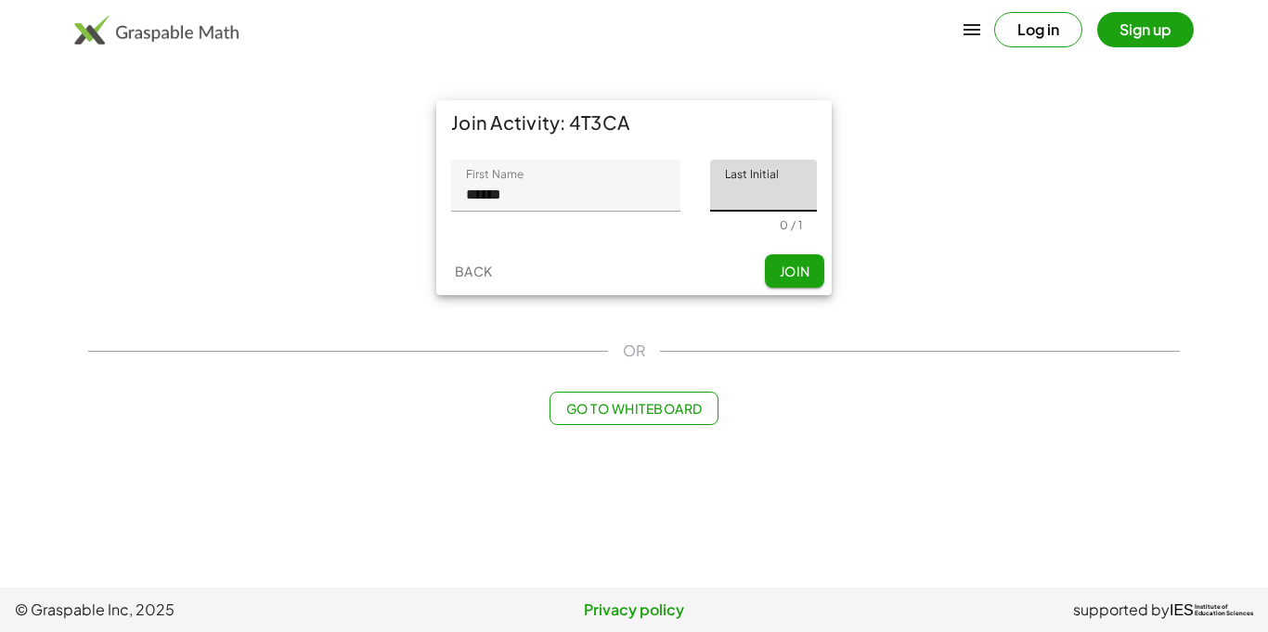
type input "*"
click at [785, 265] on span "Join" at bounding box center [794, 271] width 31 height 17
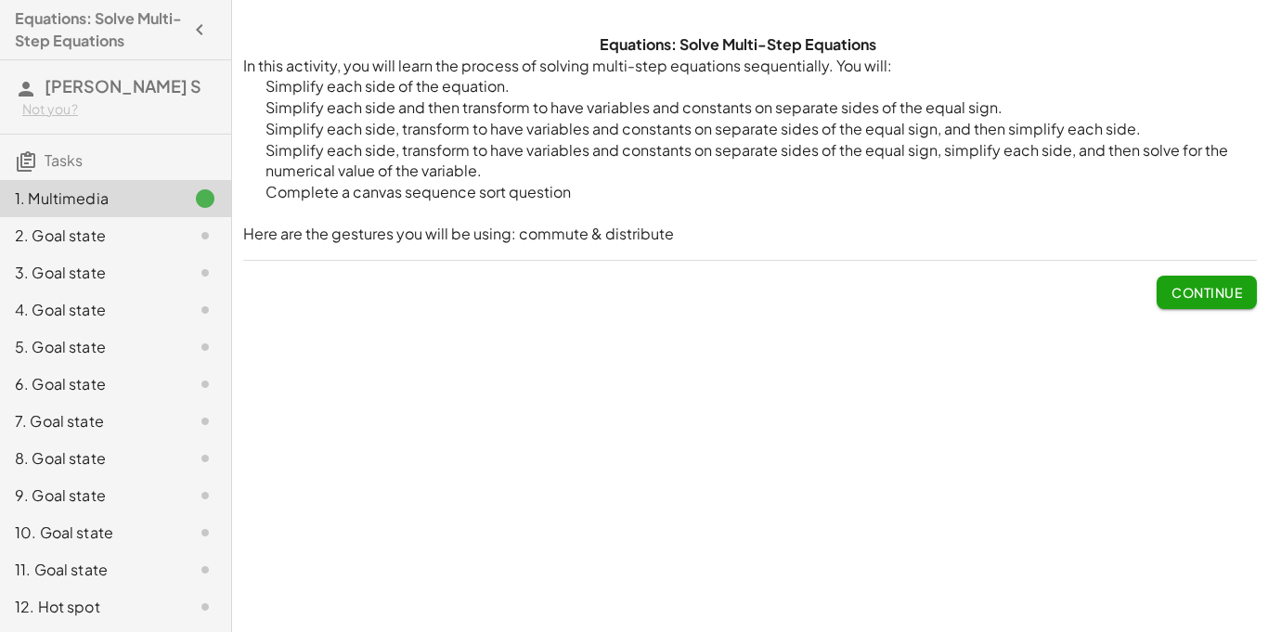
click at [1210, 287] on span "Continue" at bounding box center [1207, 292] width 71 height 17
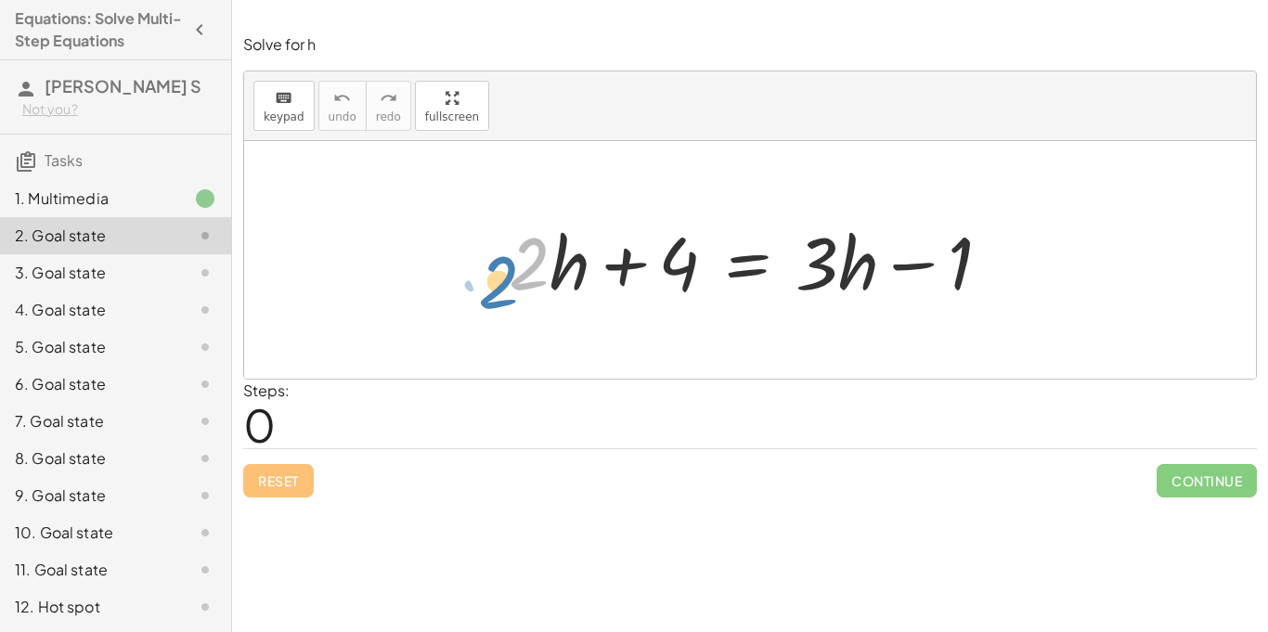
drag, startPoint x: 523, startPoint y: 274, endPoint x: 503, endPoint y: 289, distance: 24.5
click at [503, 289] on div at bounding box center [757, 261] width 515 height 96
drag, startPoint x: 672, startPoint y: 263, endPoint x: 681, endPoint y: 245, distance: 19.5
click at [681, 245] on div at bounding box center [757, 261] width 515 height 96
drag, startPoint x: 959, startPoint y: 261, endPoint x: 613, endPoint y: 264, distance: 346.4
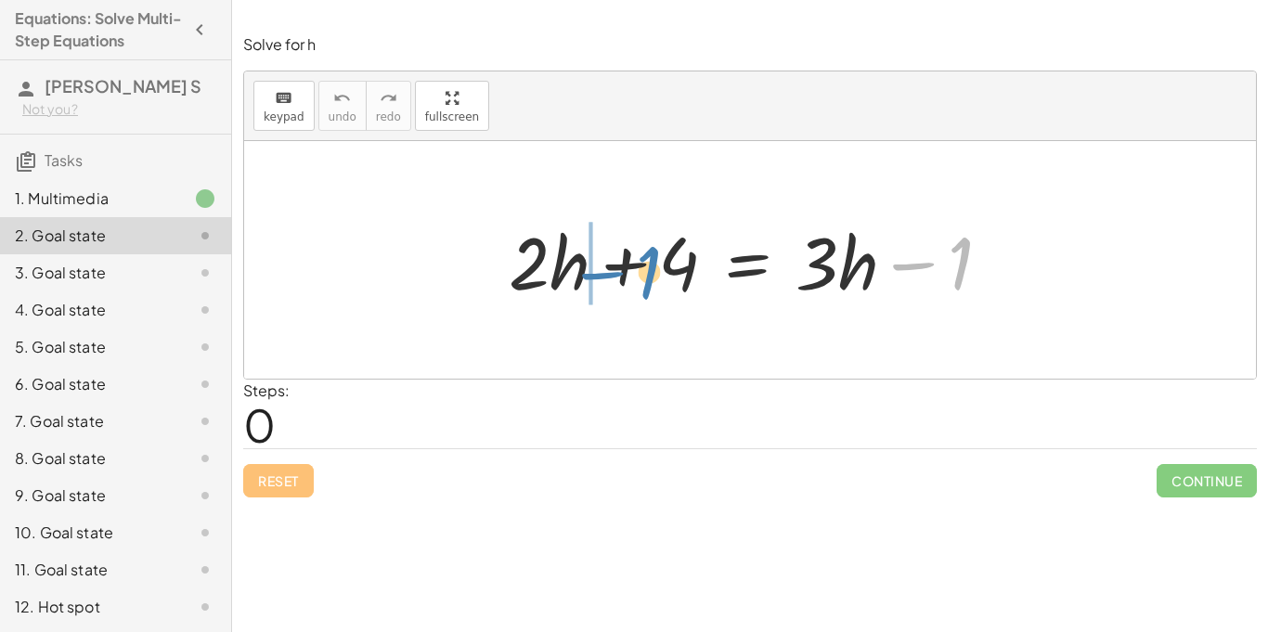
click at [613, 264] on div at bounding box center [757, 261] width 515 height 96
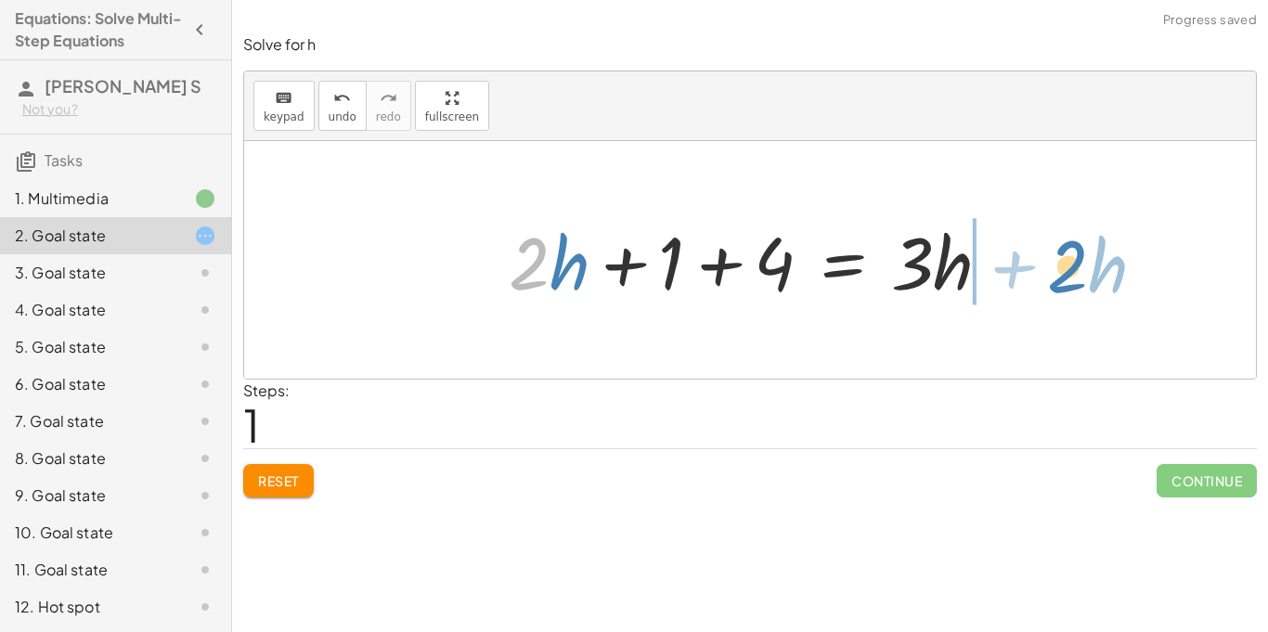
drag, startPoint x: 519, startPoint y: 277, endPoint x: 1052, endPoint y: 277, distance: 533.0
click at [1052, 277] on div "+ · 2 · h + 4 = + · 3 · h − 1 · 2 + · h + · 2 · h + 4 = · 3 · h 1 +" at bounding box center [750, 260] width 1012 height 238
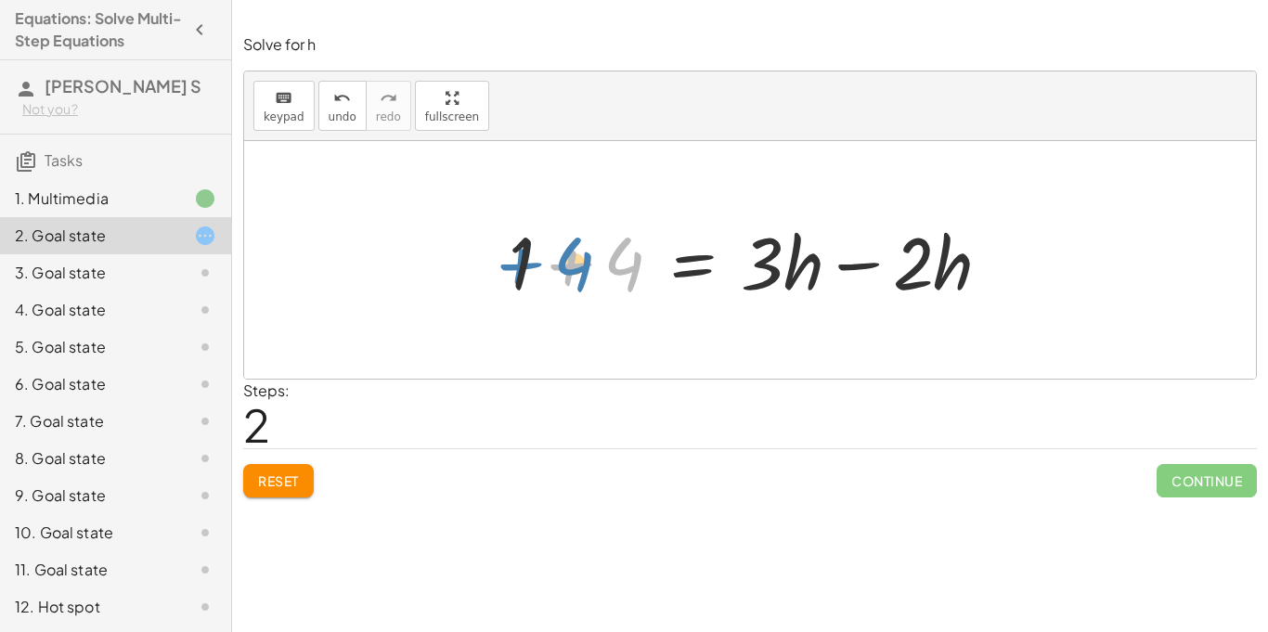
drag, startPoint x: 633, startPoint y: 253, endPoint x: 606, endPoint y: 263, distance: 28.8
click at [606, 263] on div at bounding box center [757, 261] width 515 height 96
drag, startPoint x: 637, startPoint y: 266, endPoint x: 626, endPoint y: 290, distance: 26.6
click at [626, 290] on div at bounding box center [757, 261] width 515 height 96
drag, startPoint x: 523, startPoint y: 241, endPoint x: 633, endPoint y: 252, distance: 111.0
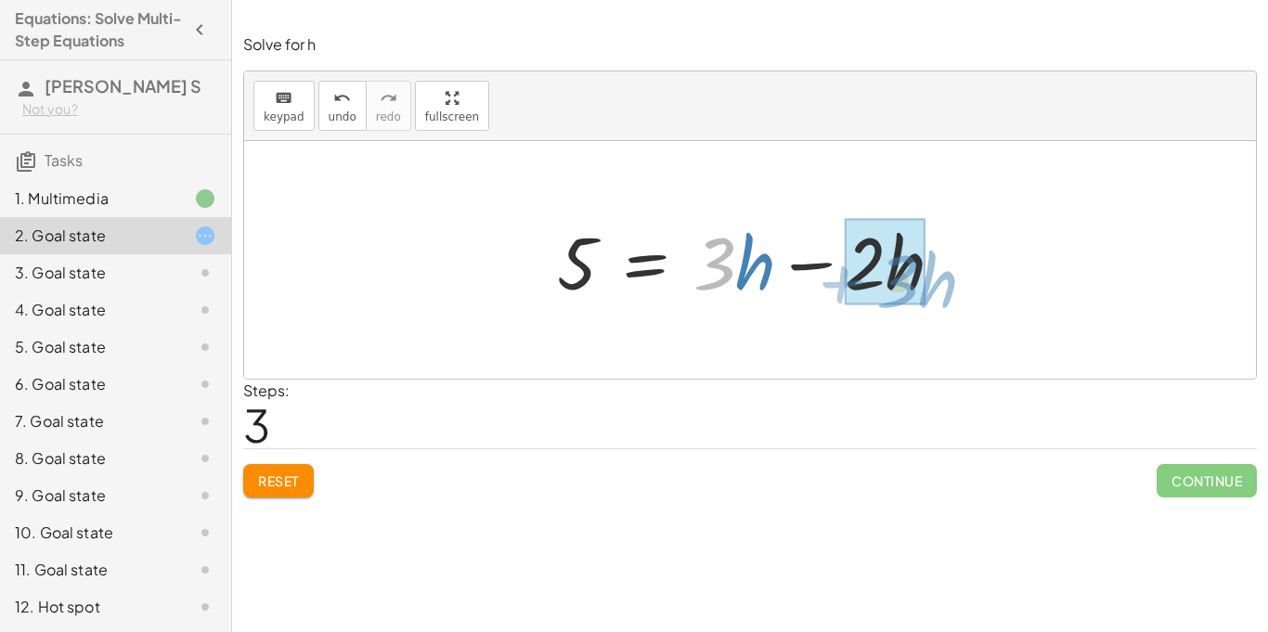
drag, startPoint x: 721, startPoint y: 246, endPoint x: 904, endPoint y: 263, distance: 183.7
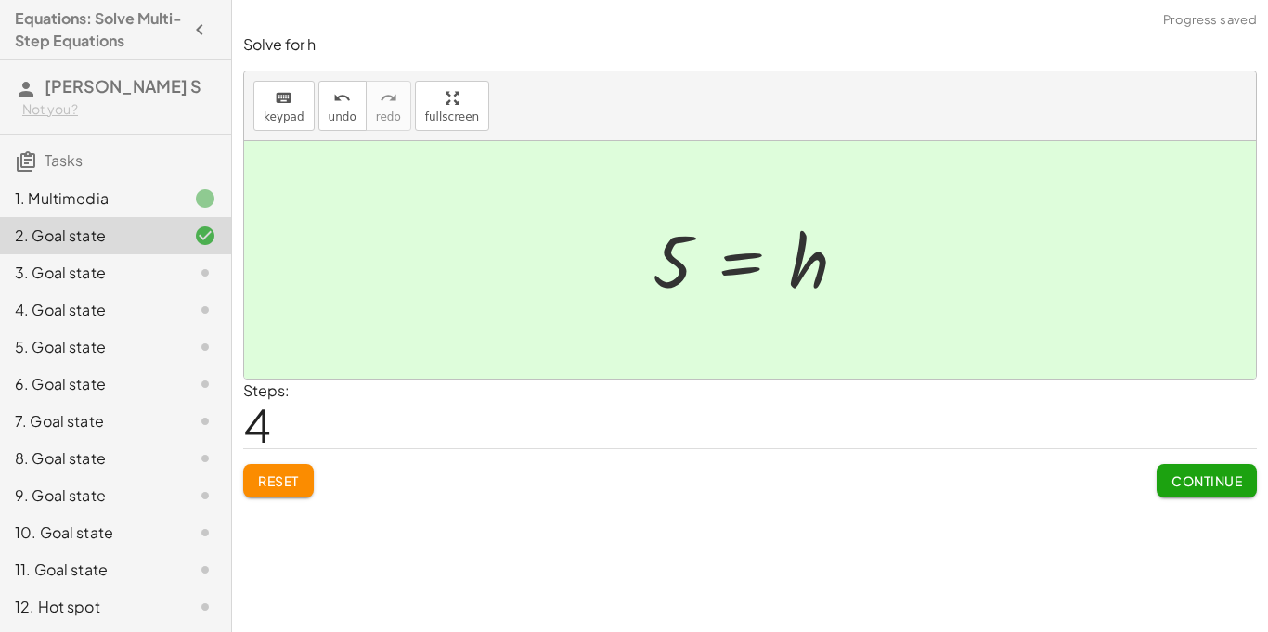
click at [1192, 466] on button "Continue" at bounding box center [1207, 480] width 100 height 33
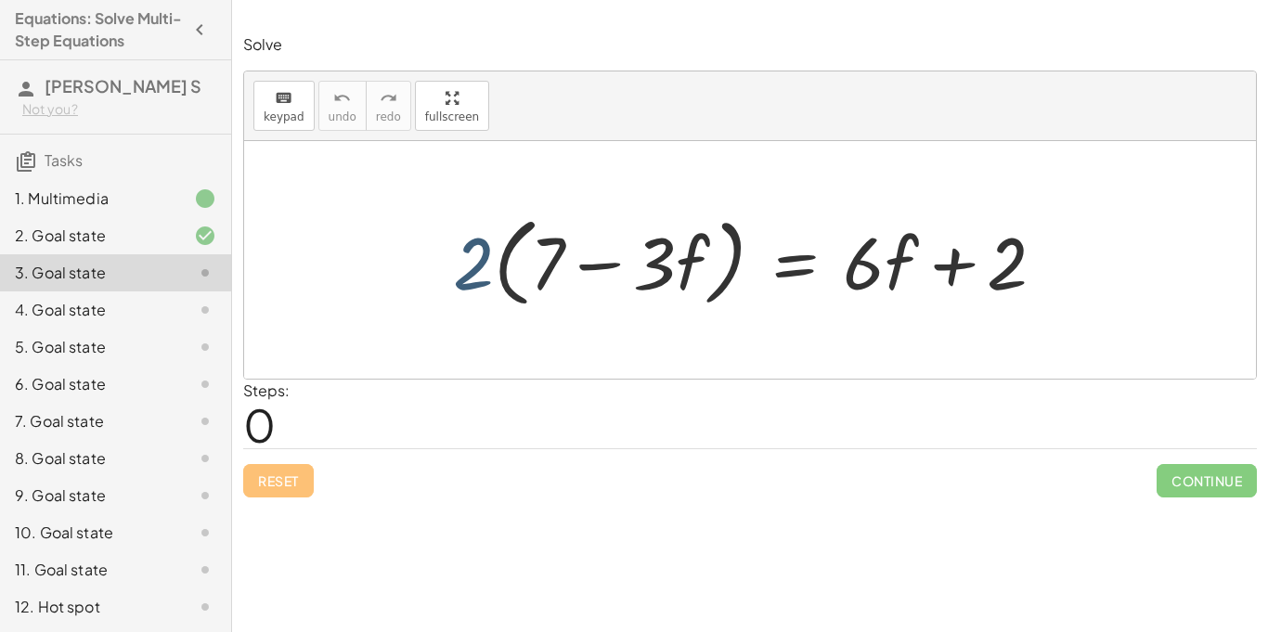
click at [479, 280] on div at bounding box center [757, 260] width 626 height 107
drag, startPoint x: 546, startPoint y: 277, endPoint x: 554, endPoint y: 258, distance: 20.4
click at [554, 258] on div at bounding box center [757, 260] width 626 height 107
drag, startPoint x: 479, startPoint y: 243, endPoint x: 465, endPoint y: 245, distance: 14.1
click at [465, 245] on div at bounding box center [757, 260] width 626 height 107
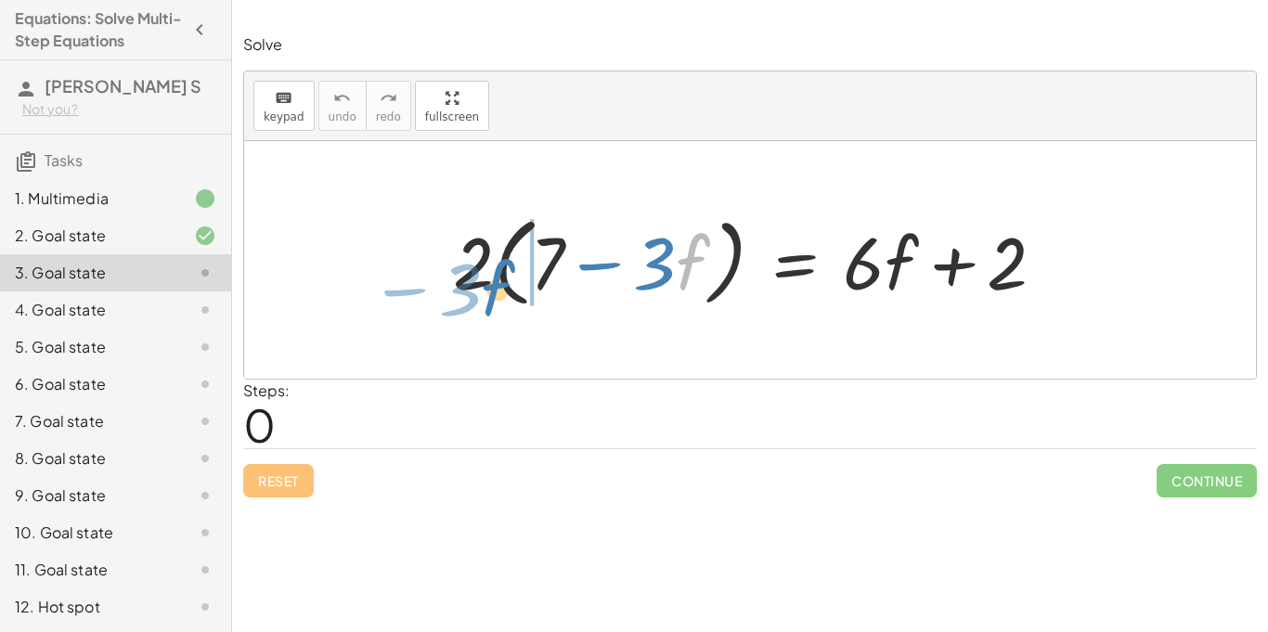
drag, startPoint x: 689, startPoint y: 260, endPoint x: 494, endPoint y: 286, distance: 196.7
click at [494, 286] on div at bounding box center [757, 260] width 626 height 107
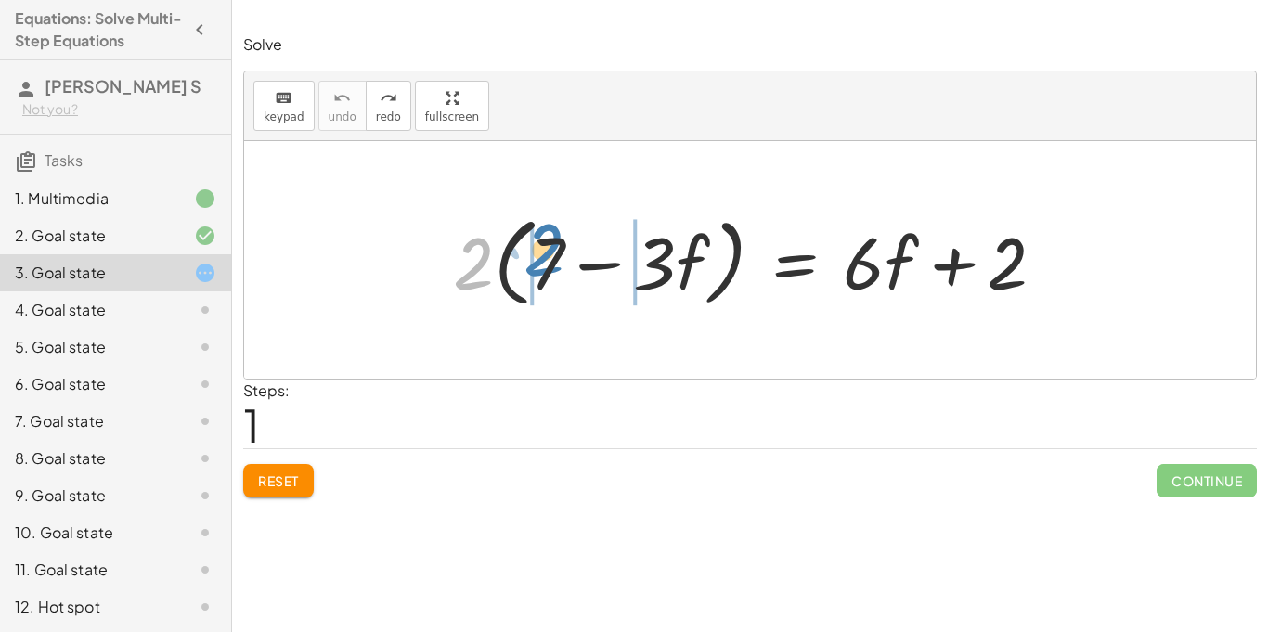
drag, startPoint x: 474, startPoint y: 248, endPoint x: 542, endPoint y: 234, distance: 70.1
click at [542, 234] on div at bounding box center [757, 260] width 626 height 107
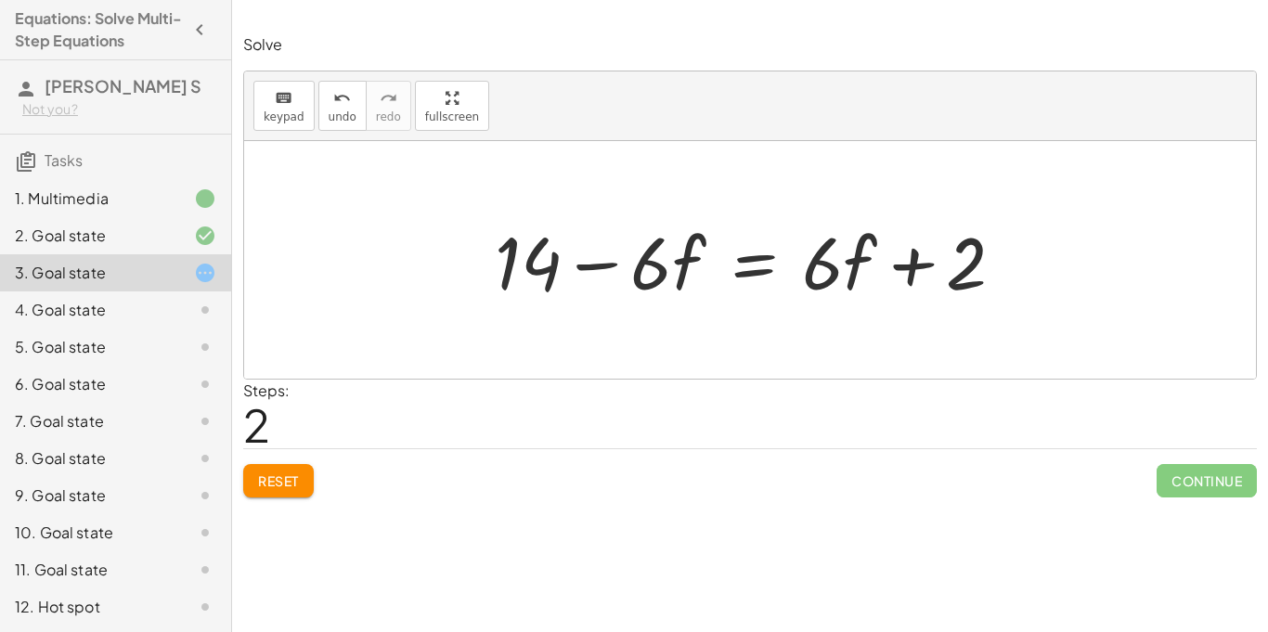
click at [626, 278] on div at bounding box center [757, 261] width 543 height 96
click at [264, 468] on button "Reset" at bounding box center [278, 480] width 71 height 33
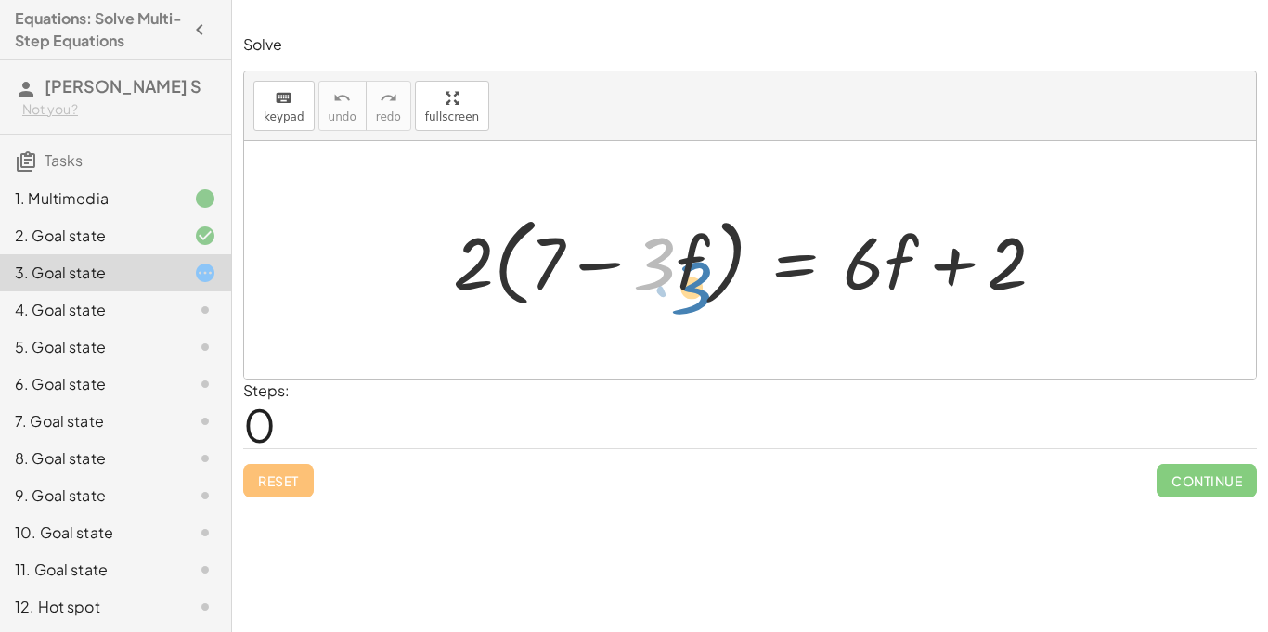
drag, startPoint x: 655, startPoint y: 272, endPoint x: 675, endPoint y: 292, distance: 28.2
click at [675, 292] on div at bounding box center [757, 260] width 626 height 107
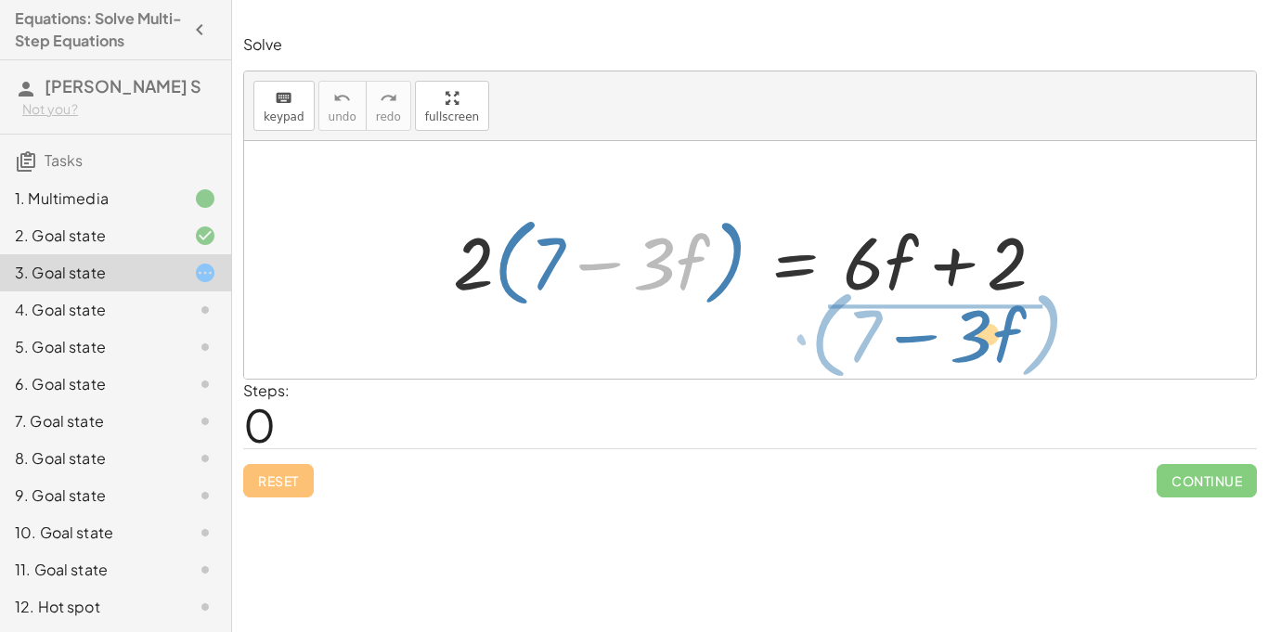
drag, startPoint x: 657, startPoint y: 271, endPoint x: 979, endPoint y: 347, distance: 330.2
click at [979, 347] on div "· 3 − · f · ( + 7 ) · 2 · ( + 7 − · 3 · f ) = + · 6 · f + 2" at bounding box center [750, 260] width 1012 height 238
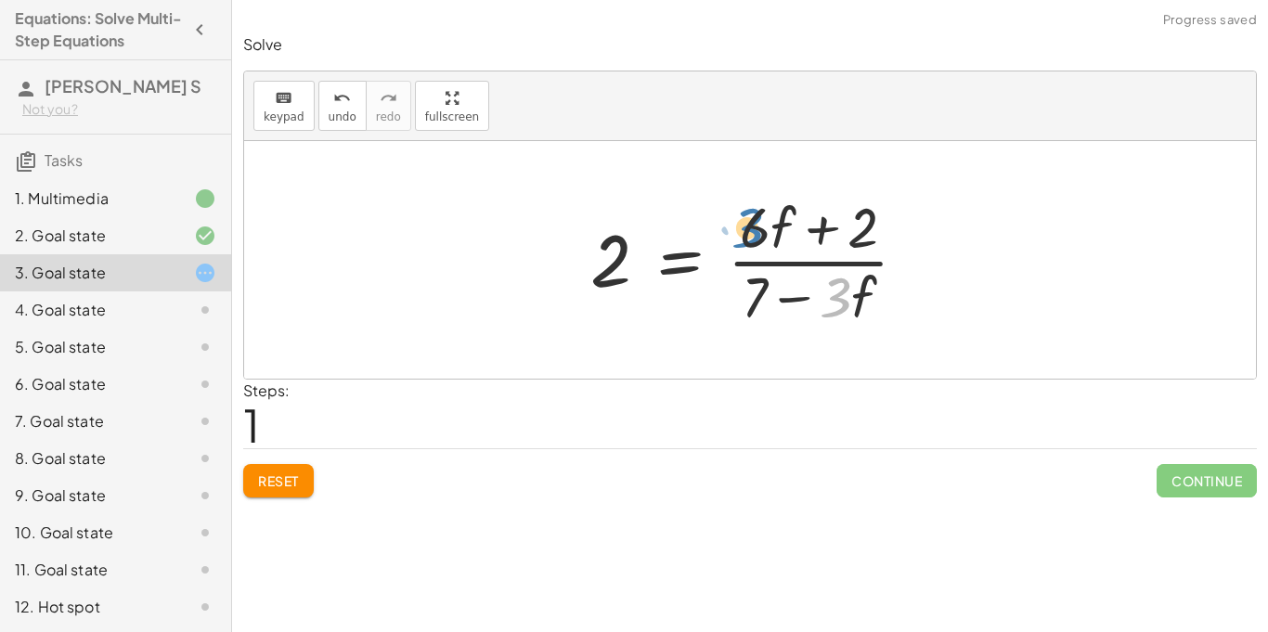
drag, startPoint x: 844, startPoint y: 300, endPoint x: 758, endPoint y: 230, distance: 110.9
click at [758, 230] on div at bounding box center [756, 260] width 351 height 143
click at [297, 469] on button "Reset" at bounding box center [278, 480] width 71 height 33
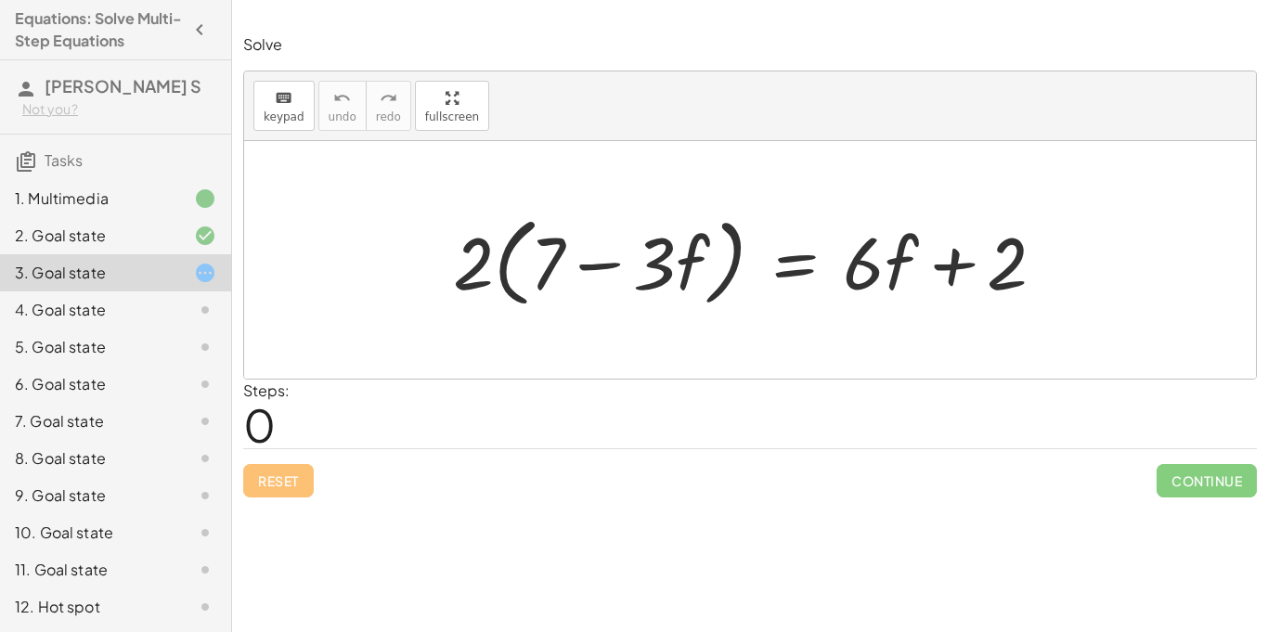
click at [297, 469] on div "Reset Continue" at bounding box center [750, 473] width 1014 height 49
click at [61, 309] on div "4. Goal state" at bounding box center [90, 310] width 150 height 22
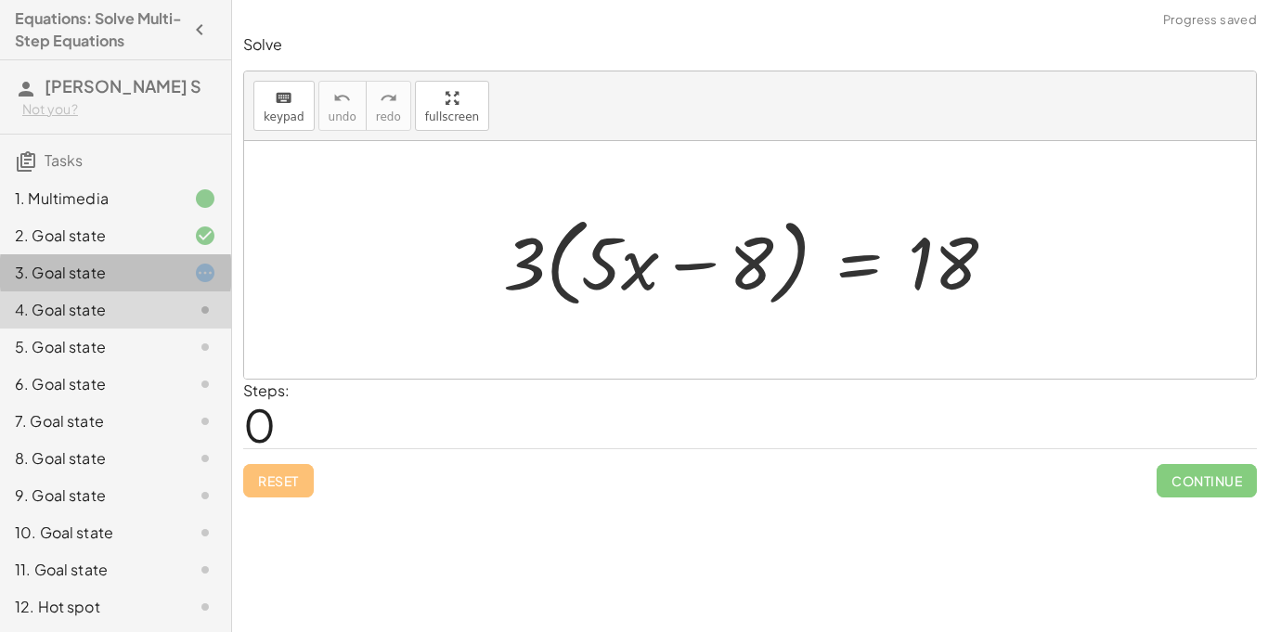
click at [85, 269] on div "3. Goal state" at bounding box center [90, 273] width 150 height 22
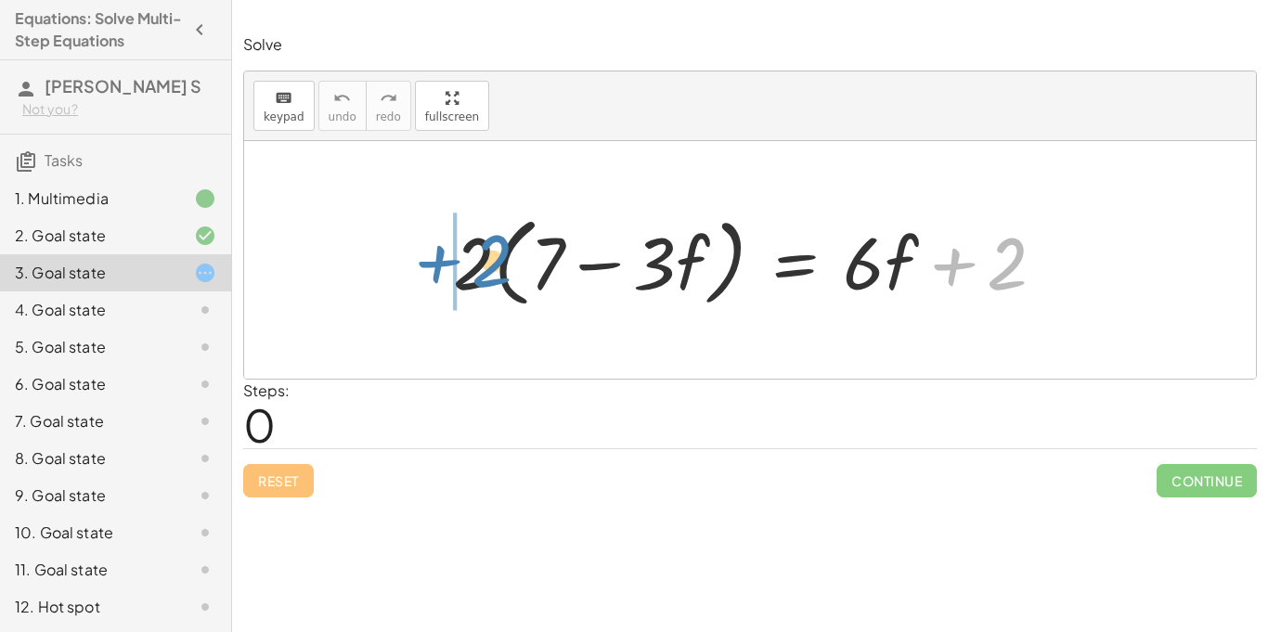
drag, startPoint x: 1002, startPoint y: 260, endPoint x: 494, endPoint y: 252, distance: 508.0
click at [494, 252] on div at bounding box center [757, 260] width 626 height 107
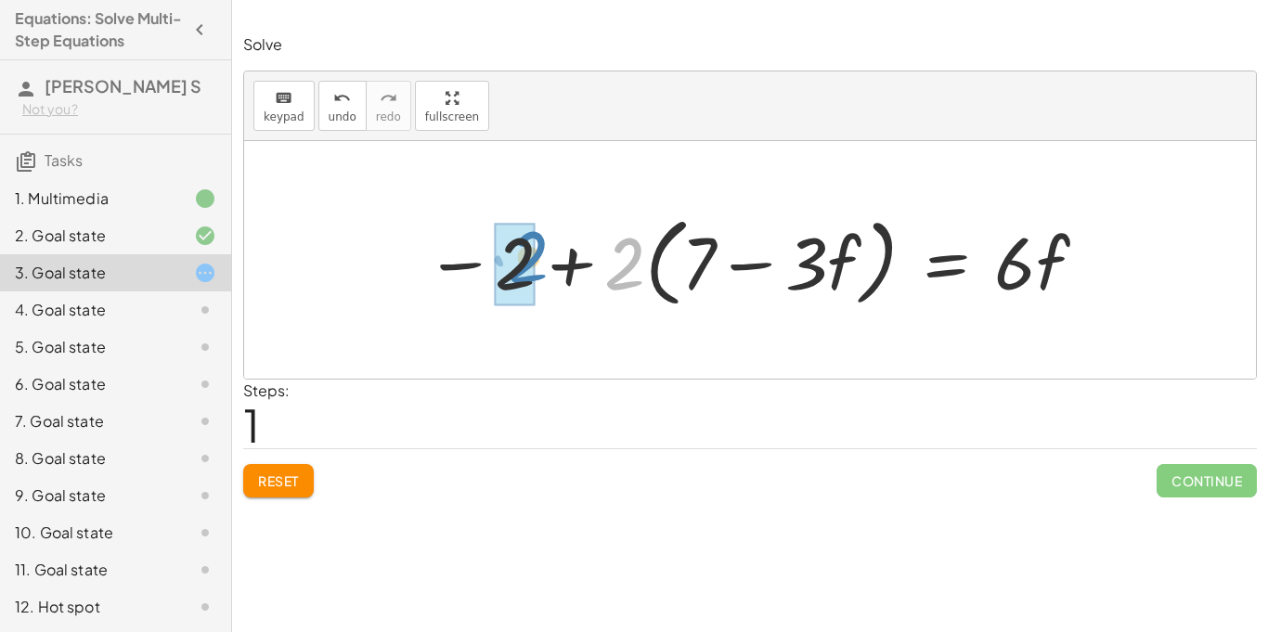
drag, startPoint x: 618, startPoint y: 269, endPoint x: 520, endPoint y: 263, distance: 98.6
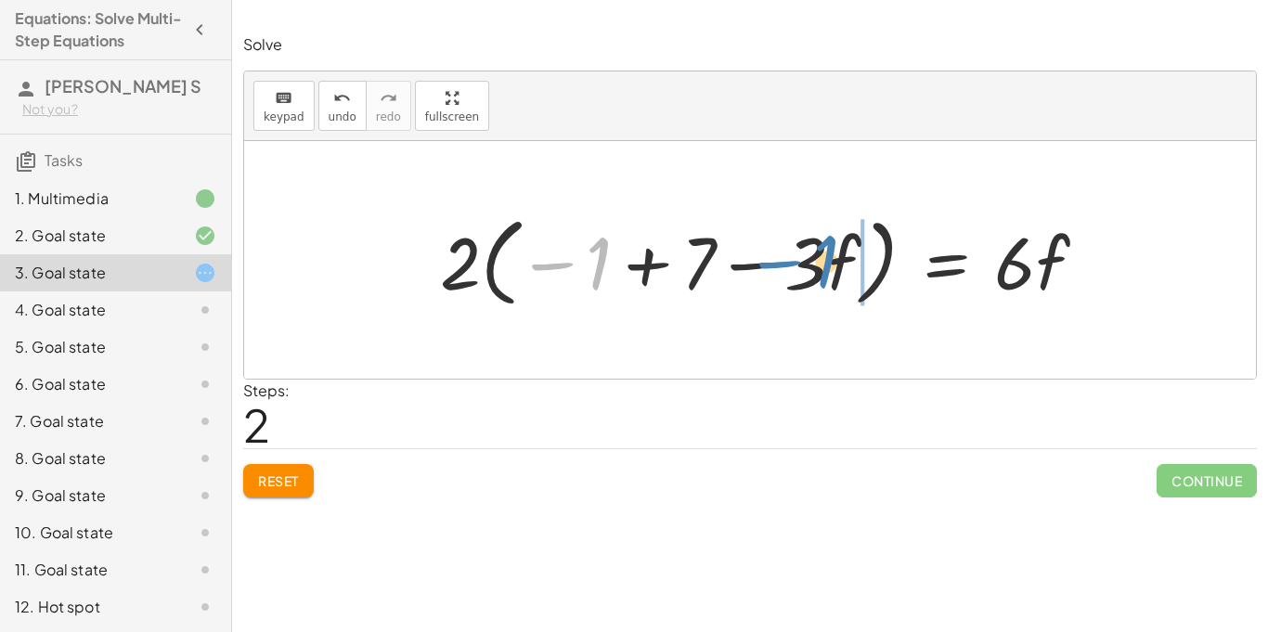
drag, startPoint x: 591, startPoint y: 271, endPoint x: 818, endPoint y: 267, distance: 227.6
click at [818, 267] on div at bounding box center [771, 260] width 681 height 107
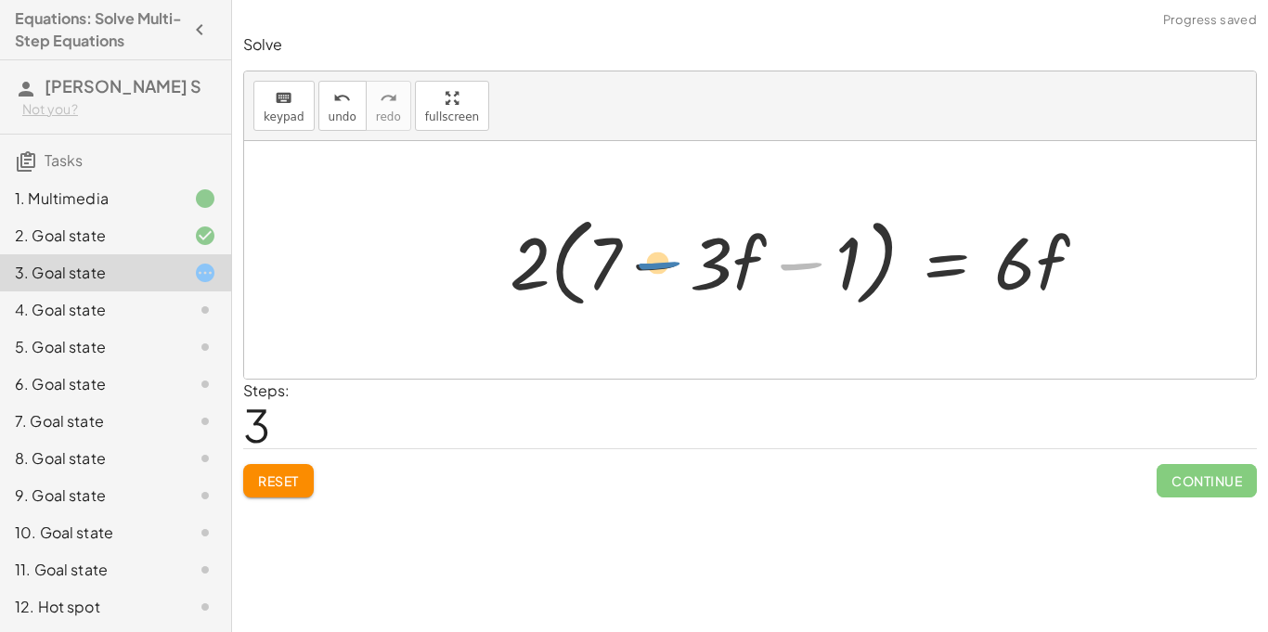
drag, startPoint x: 794, startPoint y: 268, endPoint x: 651, endPoint y: 267, distance: 143.0
click at [651, 267] on div at bounding box center [806, 260] width 611 height 107
drag, startPoint x: 714, startPoint y: 243, endPoint x: 837, endPoint y: 244, distance: 122.6
click at [837, 244] on div at bounding box center [806, 260] width 611 height 107
drag, startPoint x: 709, startPoint y: 262, endPoint x: 1030, endPoint y: 256, distance: 320.4
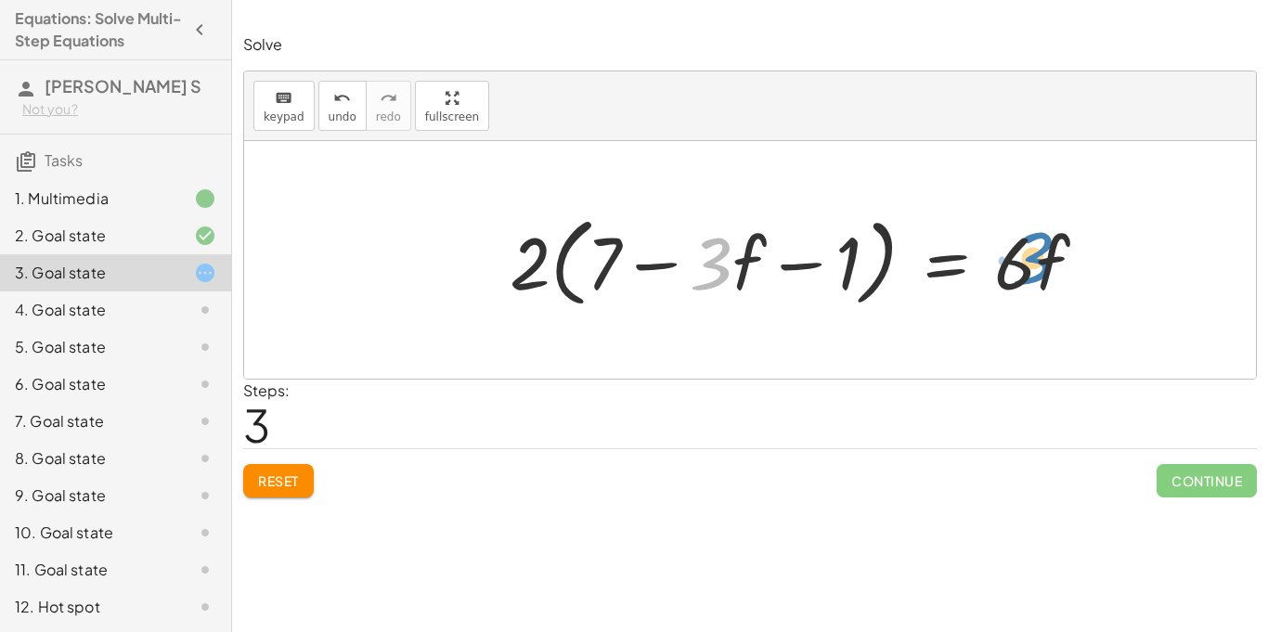
click at [1030, 256] on div at bounding box center [806, 260] width 611 height 107
click at [245, 471] on button "Reset" at bounding box center [278, 480] width 71 height 33
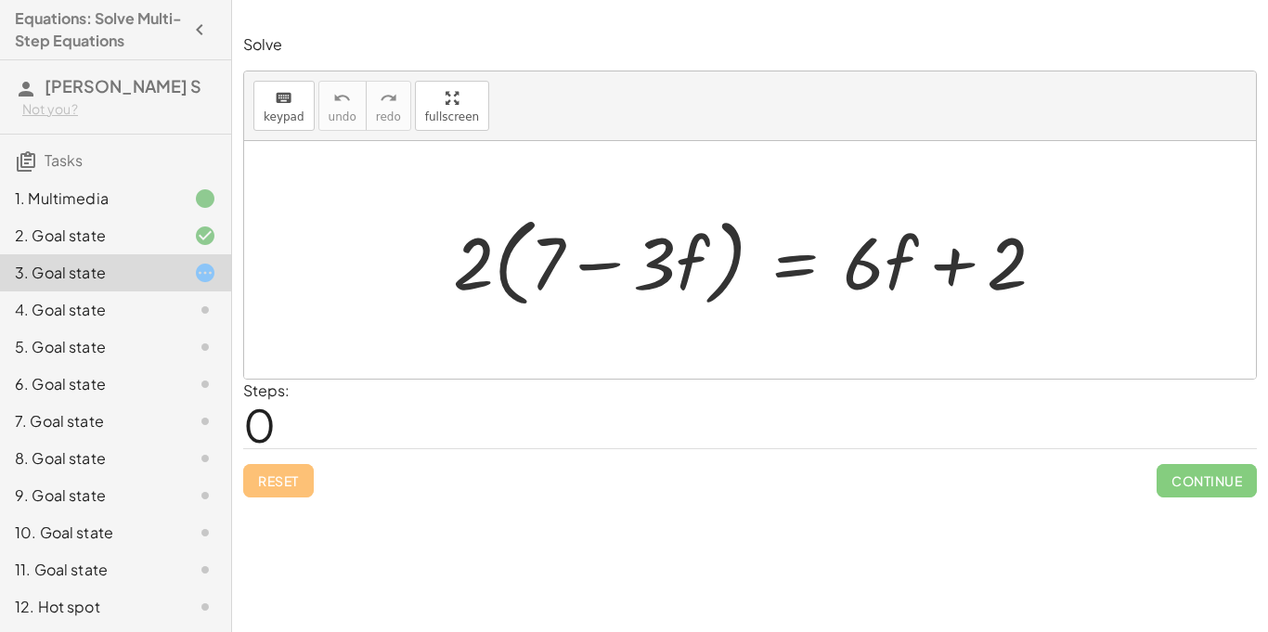
click at [110, 236] on div "2. Goal state" at bounding box center [90, 236] width 150 height 22
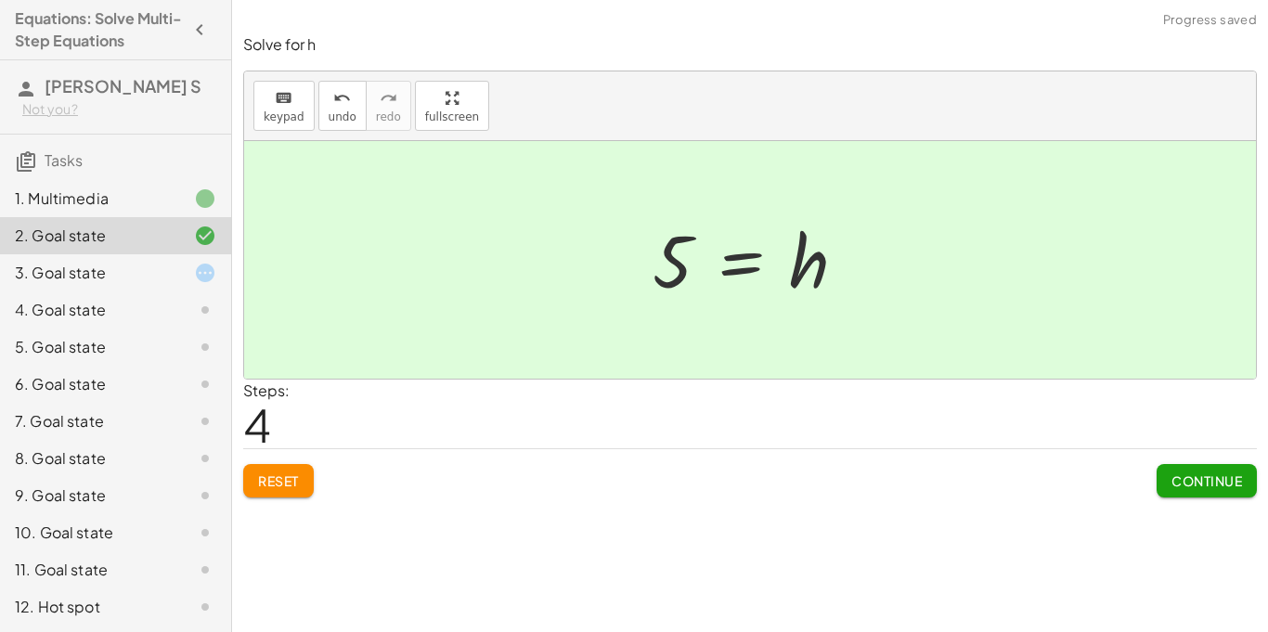
click at [37, 282] on div "3. Goal state" at bounding box center [90, 273] width 150 height 22
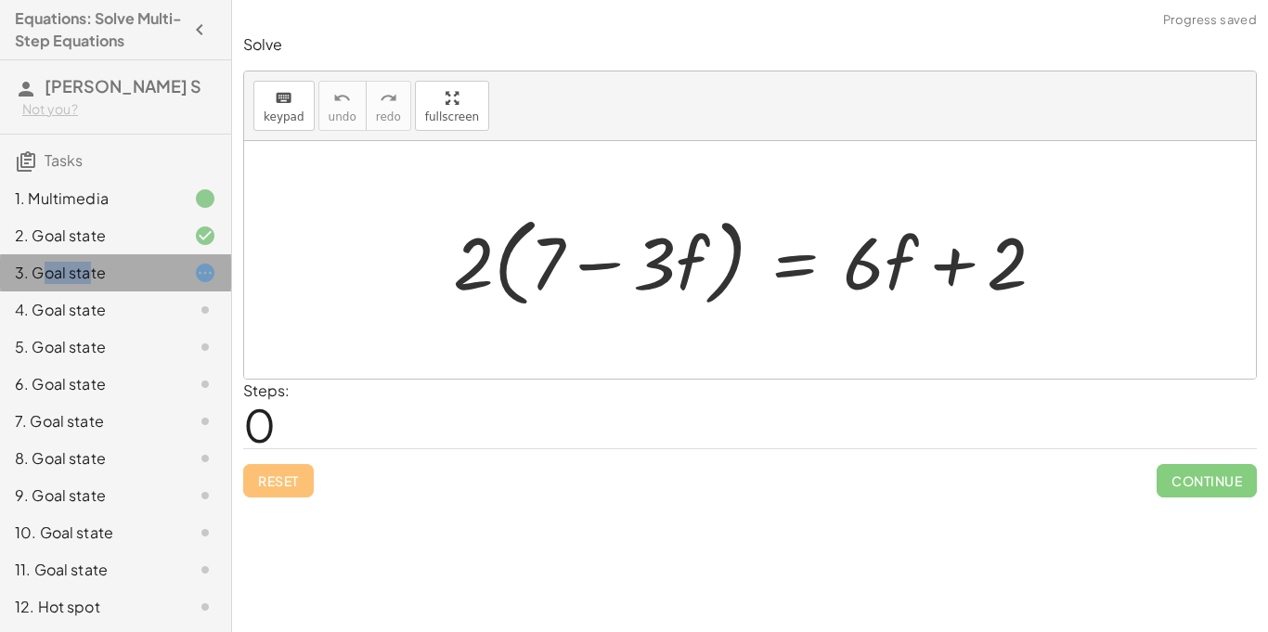
drag, startPoint x: 43, startPoint y: 282, endPoint x: 91, endPoint y: 273, distance: 49.2
click at [91, 273] on div "3. Goal state" at bounding box center [90, 273] width 150 height 22
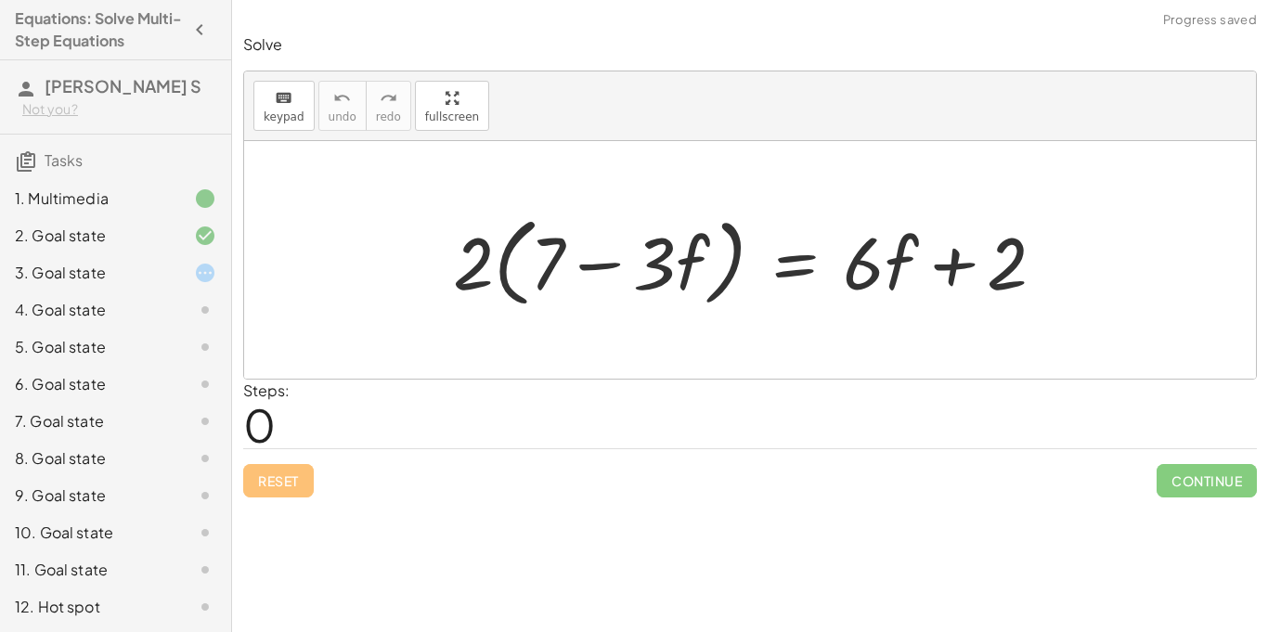
click at [226, 264] on div "3. Goal state" at bounding box center [115, 272] width 231 height 37
click at [254, 272] on div at bounding box center [750, 260] width 1012 height 238
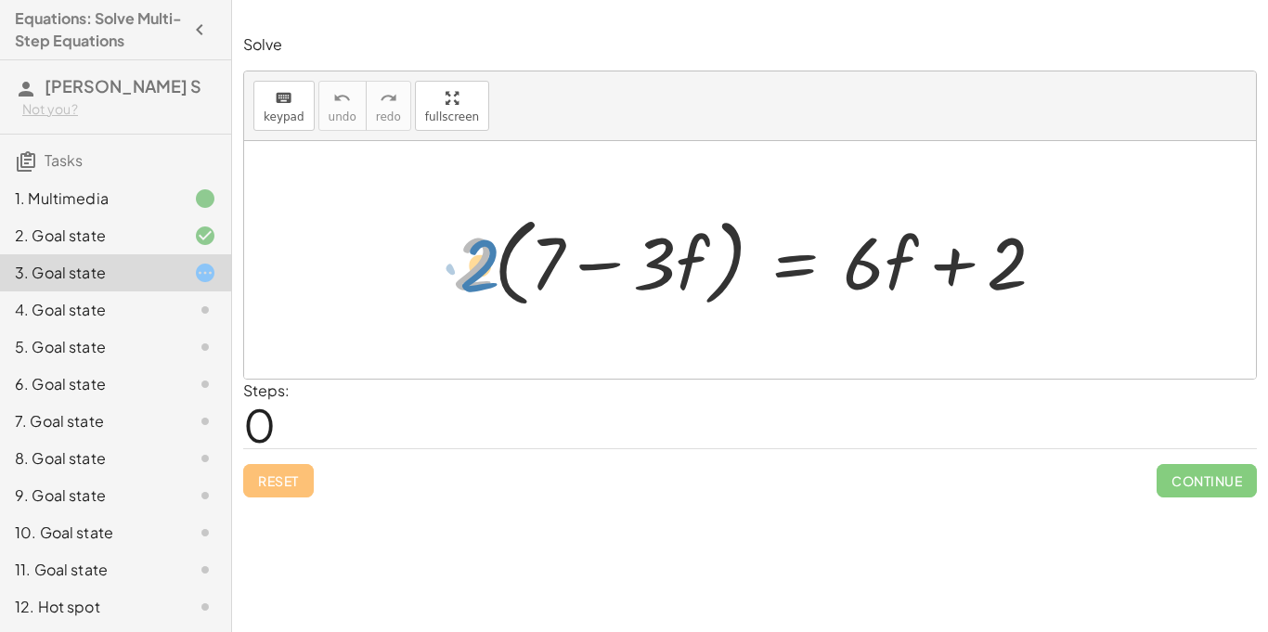
click at [470, 243] on div at bounding box center [757, 260] width 626 height 107
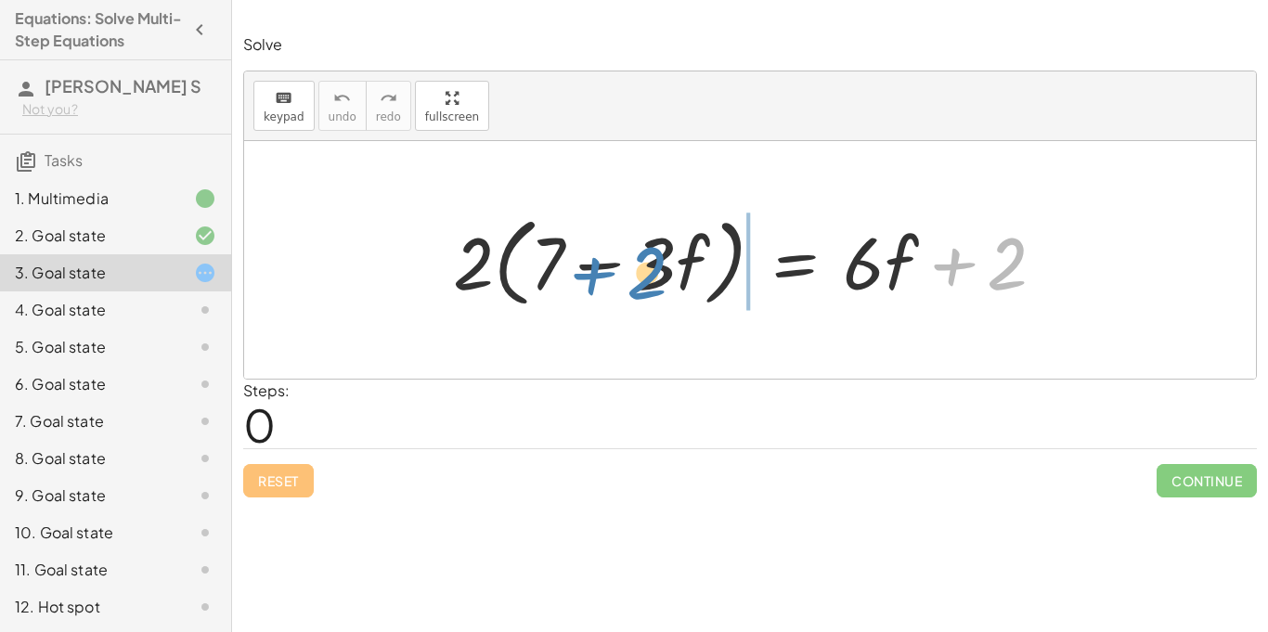
drag, startPoint x: 954, startPoint y: 259, endPoint x: 593, endPoint y: 263, distance: 360.3
click at [593, 263] on div at bounding box center [757, 260] width 626 height 107
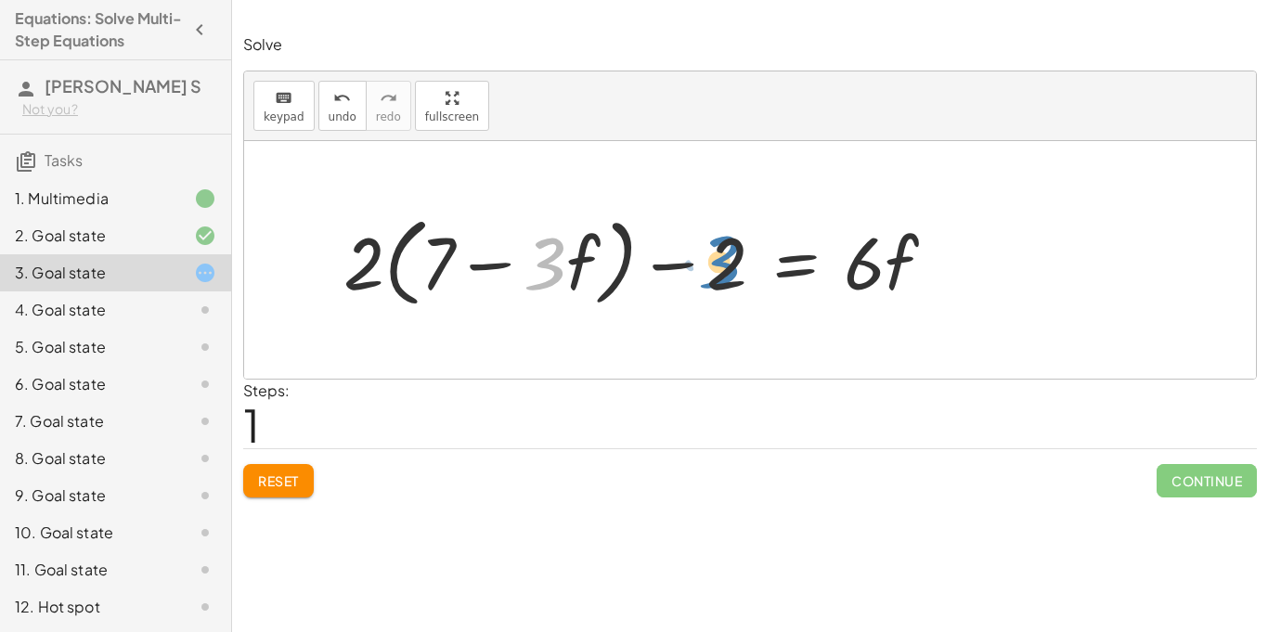
drag, startPoint x: 527, startPoint y: 270, endPoint x: 700, endPoint y: 268, distance: 173.7
click at [700, 268] on div at bounding box center [647, 260] width 626 height 107
drag, startPoint x: 485, startPoint y: 256, endPoint x: 566, endPoint y: 319, distance: 102.5
drag, startPoint x: 492, startPoint y: 261, endPoint x: 652, endPoint y: 262, distance: 159.7
click at [652, 262] on div at bounding box center [647, 260] width 626 height 107
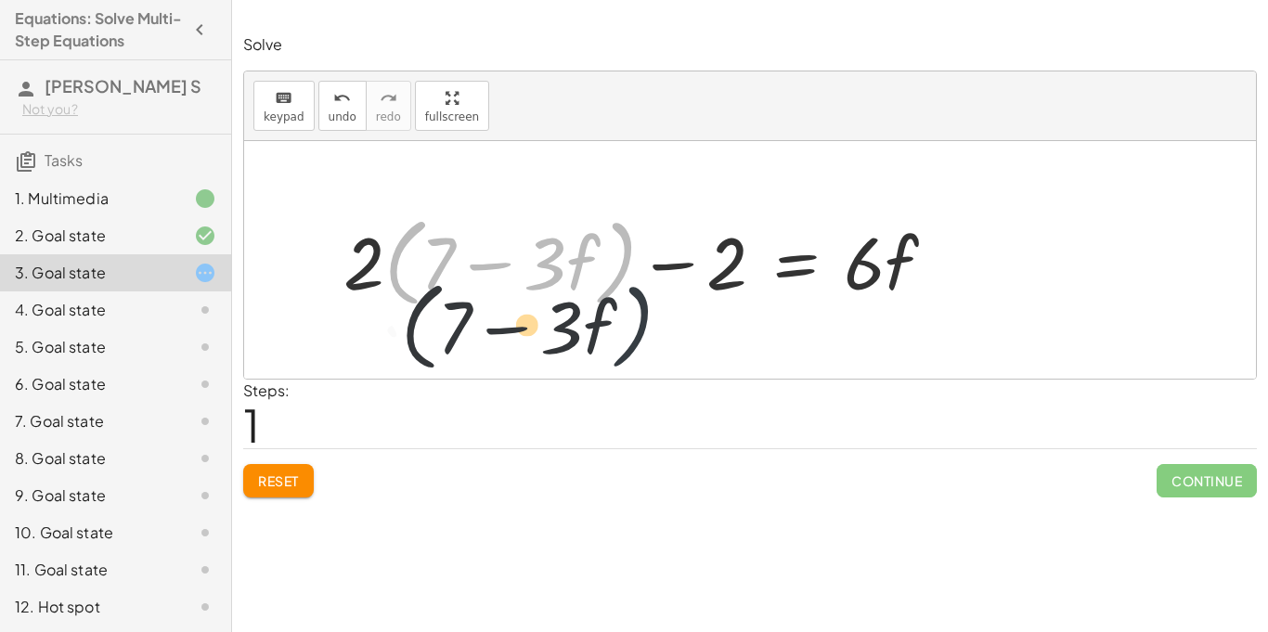
drag, startPoint x: 622, startPoint y: 260, endPoint x: 638, endPoint y: 327, distance: 68.7
click at [638, 327] on div "· 2 · ( + 7 − · 3 · f ) = + · 6 · f + 2 · ( + 7 − · 3 · f ) · 2 · ( + 7 − · 3 ·…" at bounding box center [750, 260] width 1012 height 238
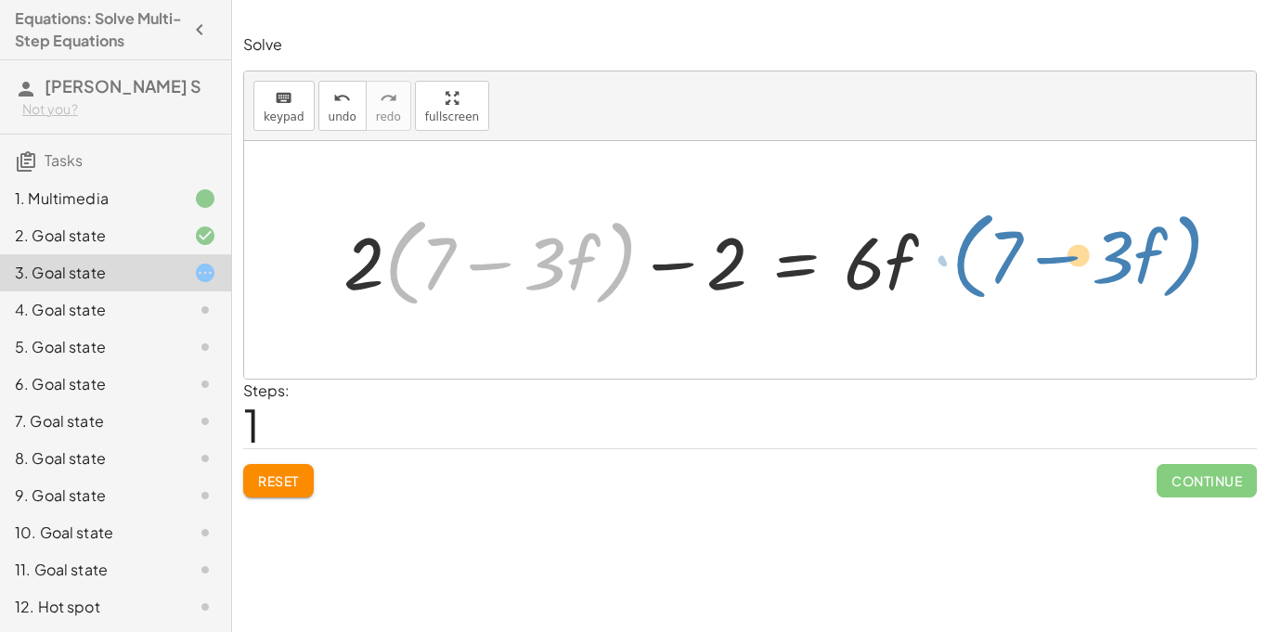
drag, startPoint x: 605, startPoint y: 284, endPoint x: 1156, endPoint y: 280, distance: 550.7
click at [1156, 280] on div "· 2 · ( + 7 − · 3 · f ) = + · 6 · f + 2 · ( + 7 − · 3 · f ) + · 2 · 2 · ( + 7 −…" at bounding box center [750, 260] width 1012 height 238
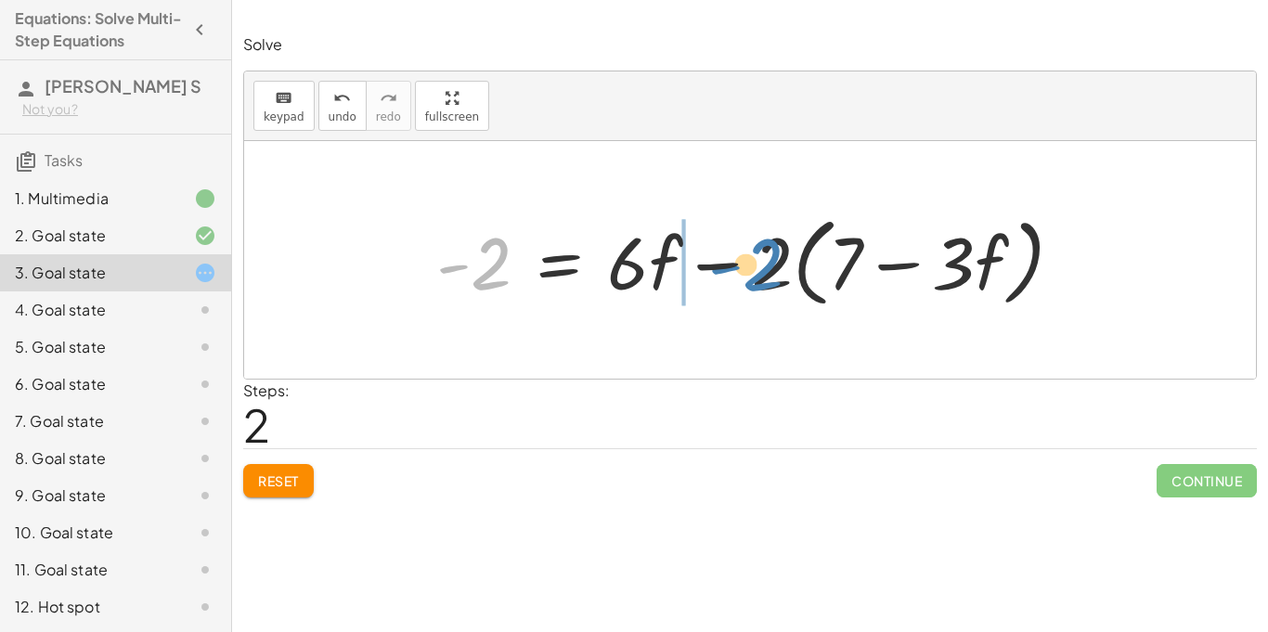
drag, startPoint x: 486, startPoint y: 286, endPoint x: 758, endPoint y: 285, distance: 272.1
click at [758, 285] on div at bounding box center [757, 260] width 660 height 107
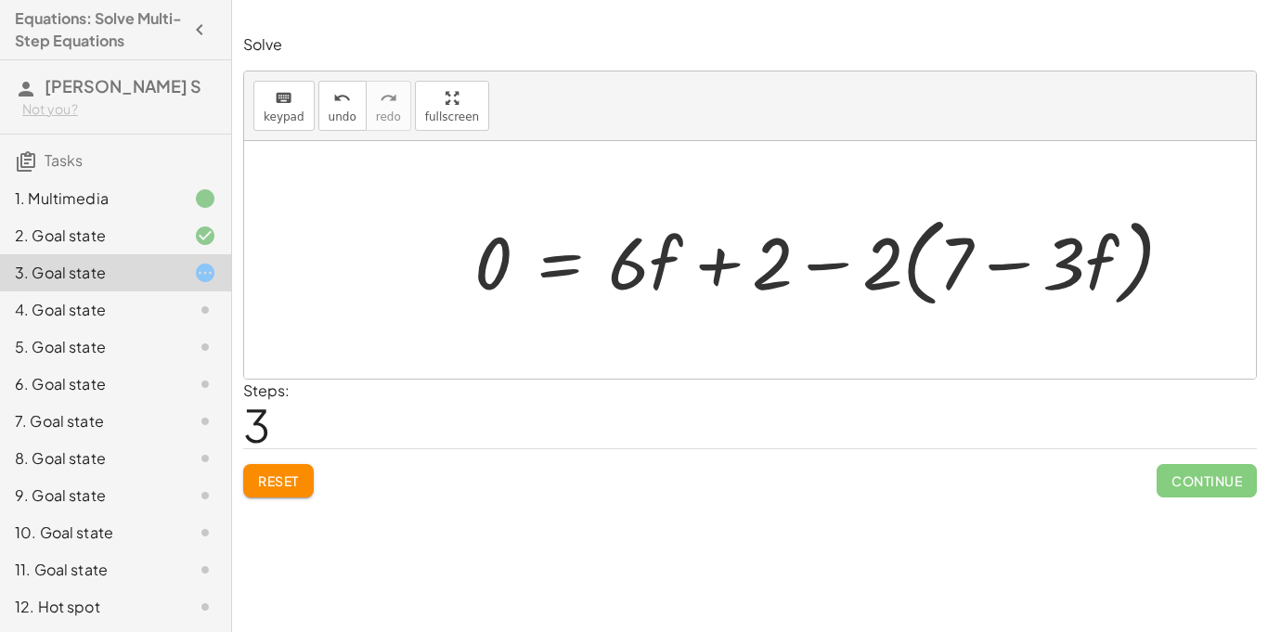
click at [297, 484] on span "Reset" at bounding box center [278, 481] width 41 height 17
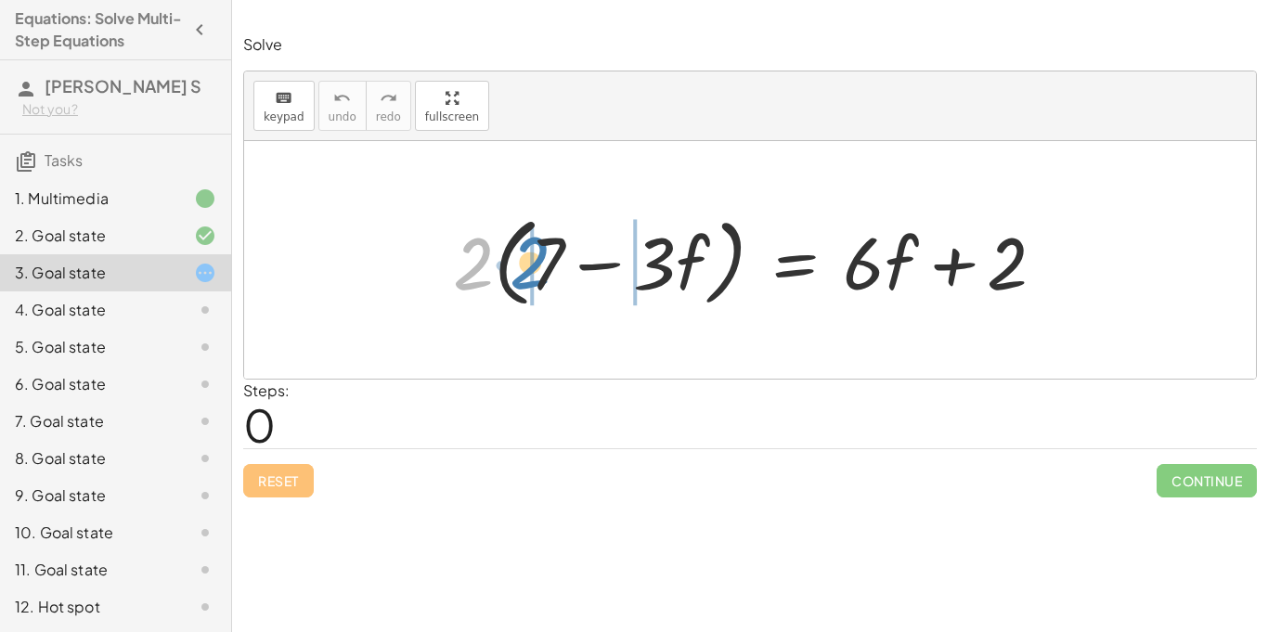
drag, startPoint x: 471, startPoint y: 270, endPoint x: 527, endPoint y: 269, distance: 56.7
click at [527, 269] on div at bounding box center [757, 260] width 626 height 107
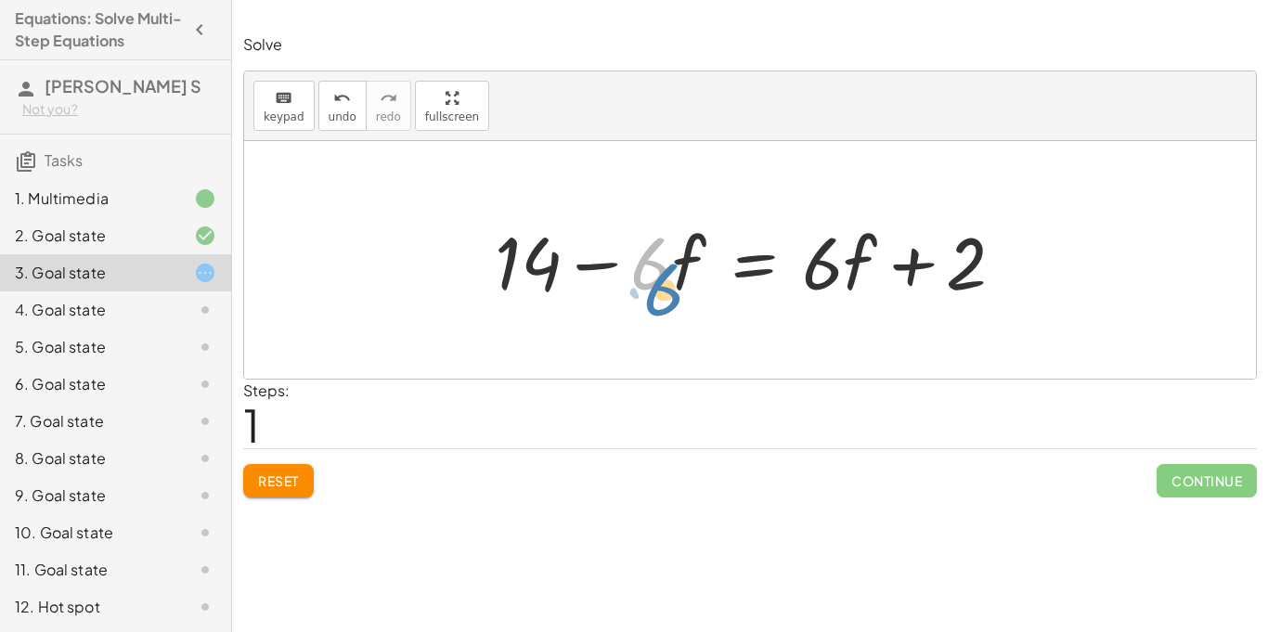
drag, startPoint x: 640, startPoint y: 267, endPoint x: 624, endPoint y: 277, distance: 18.3
click at [624, 277] on div at bounding box center [757, 261] width 543 height 96
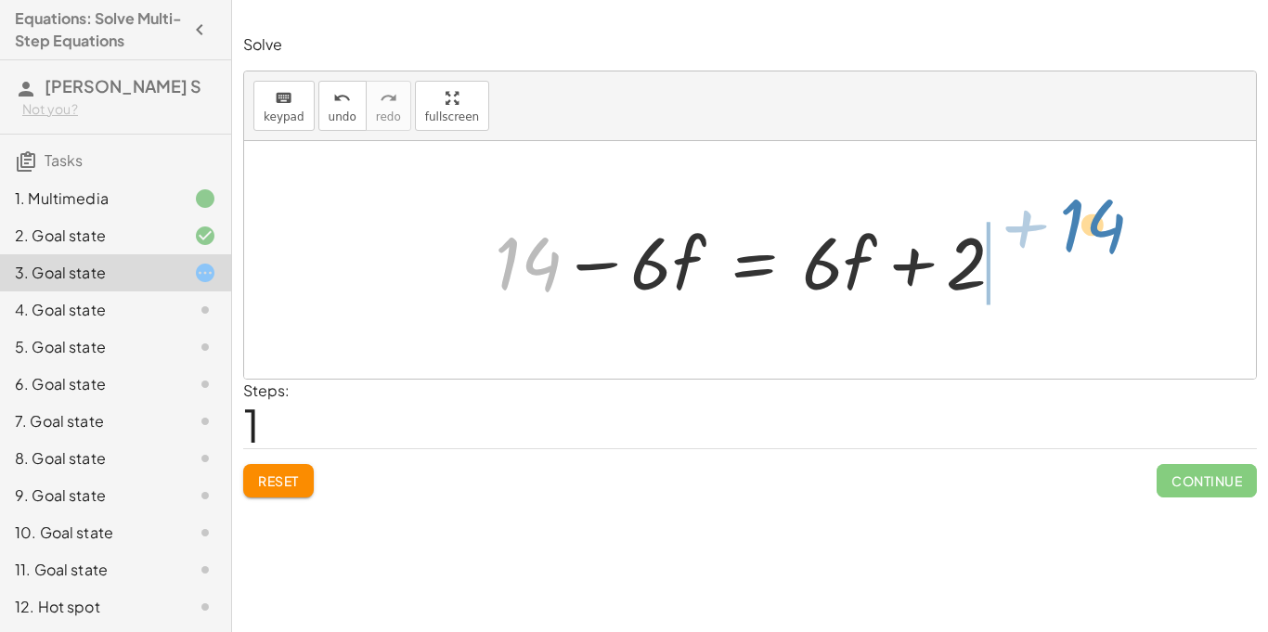
drag, startPoint x: 549, startPoint y: 268, endPoint x: 1113, endPoint y: 252, distance: 564.8
click at [1113, 252] on div "· 2 · ( + 7 − · 3 · f ) = + · 6 · f + 2 + · 2 · 7 − · 2 · 3 · f = + · 6 · f + 2…" at bounding box center [750, 260] width 1012 height 238
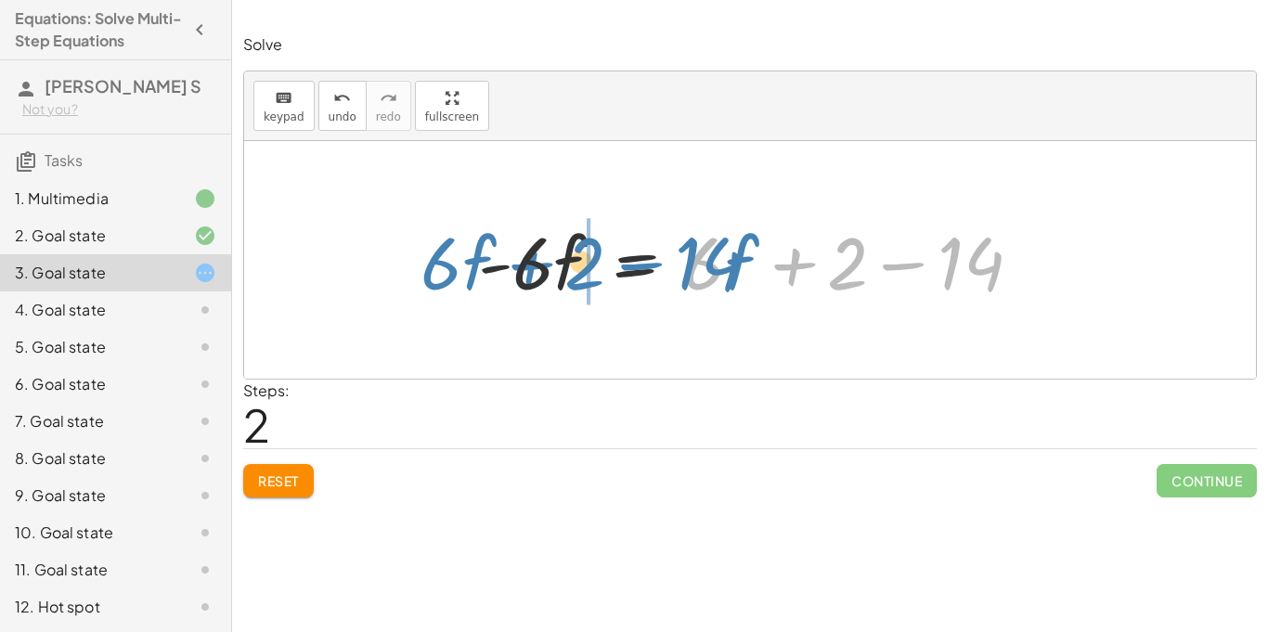
drag, startPoint x: 717, startPoint y: 274, endPoint x: 482, endPoint y: 277, distance: 234.9
click at [482, 277] on div at bounding box center [758, 261] width 578 height 96
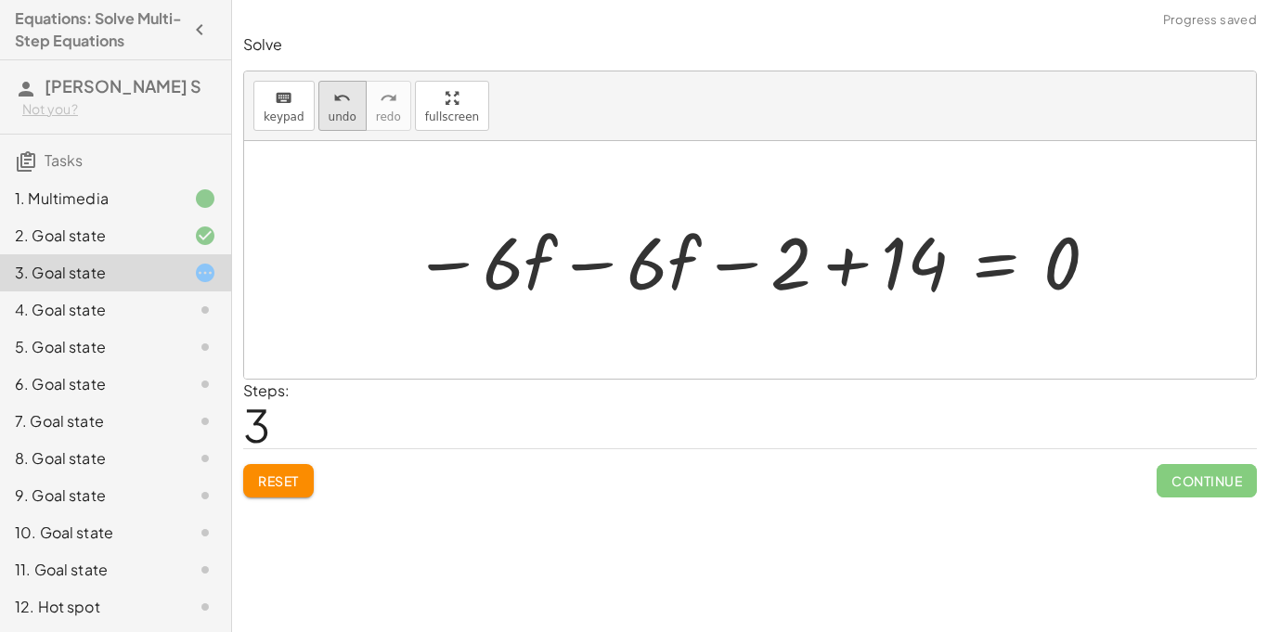
click at [320, 112] on button "undo undo" at bounding box center [343, 106] width 48 height 50
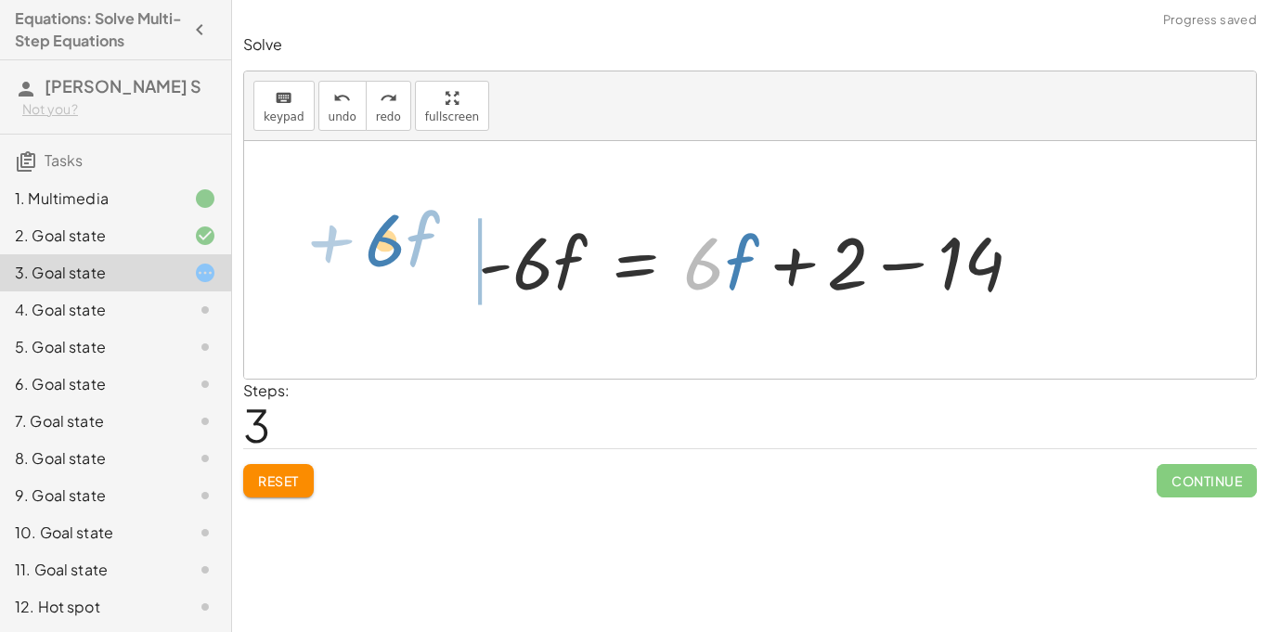
drag, startPoint x: 701, startPoint y: 275, endPoint x: 399, endPoint y: 268, distance: 301.9
click at [399, 268] on div "· 2 · ( + 7 − · 3 · f ) = + · 6 · f + 2 + · 2 · 7 − · 2 · 3 · f = + · 6 · f + 2…" at bounding box center [750, 260] width 1012 height 238
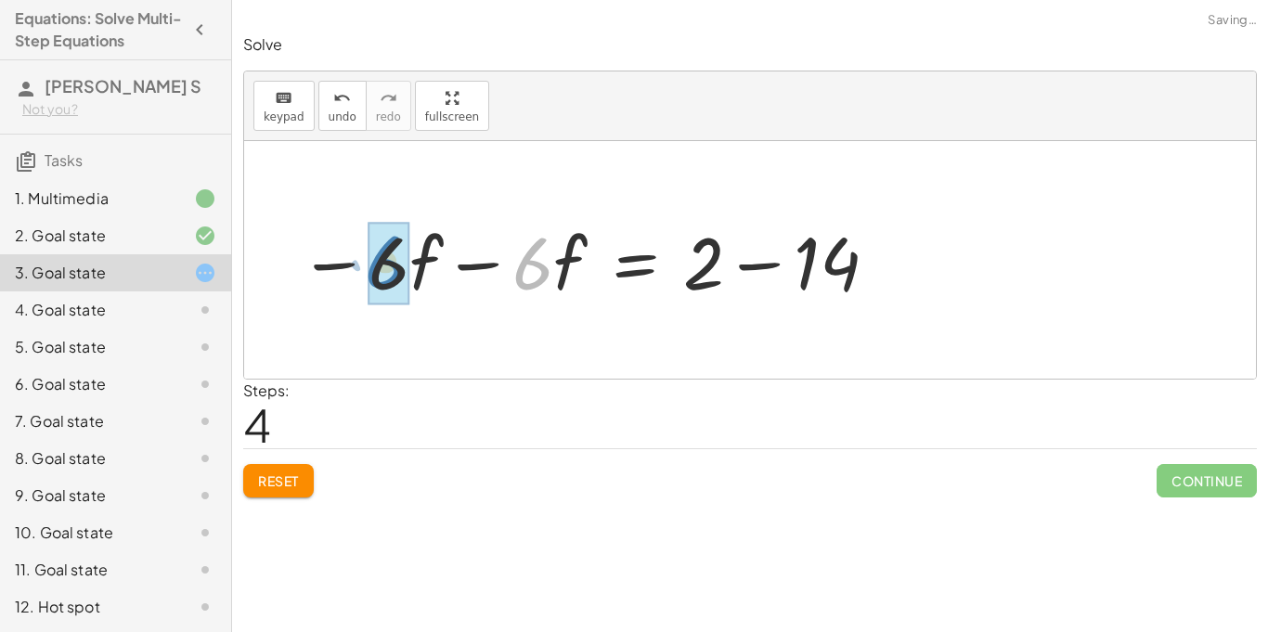
drag, startPoint x: 540, startPoint y: 278, endPoint x: 394, endPoint y: 277, distance: 146.7
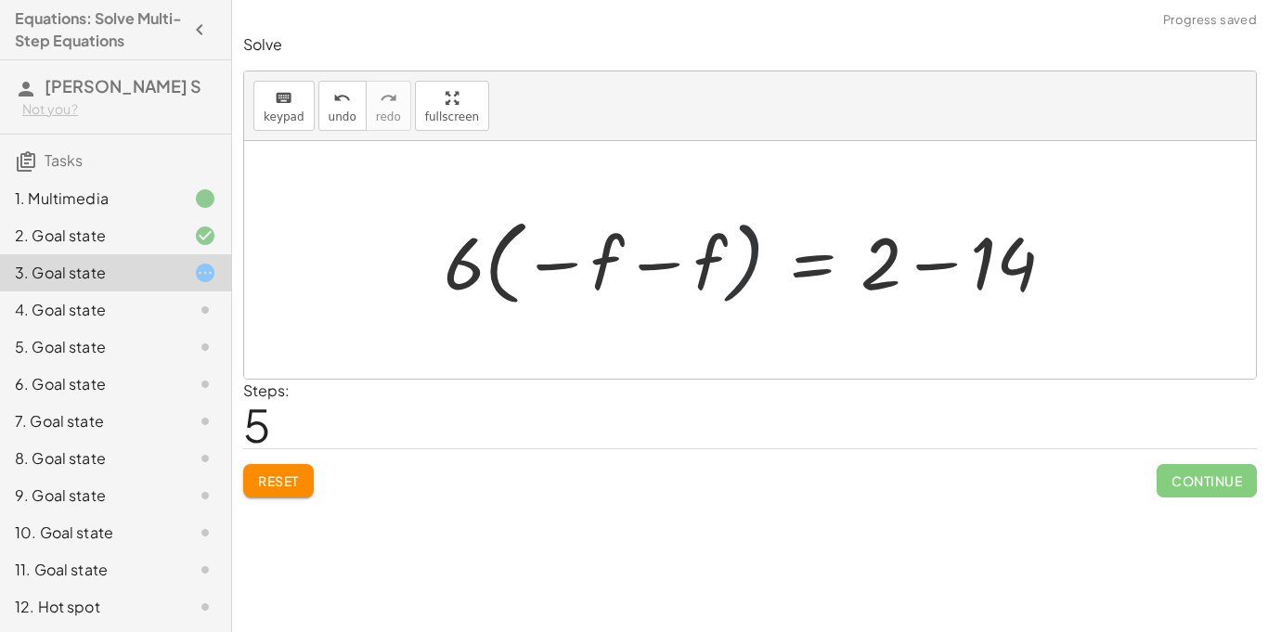
drag, startPoint x: 705, startPoint y: 273, endPoint x: 722, endPoint y: 275, distance: 17.7
click at [722, 275] on div at bounding box center [757, 260] width 644 height 103
click at [327, 124] on button "undo undo" at bounding box center [343, 106] width 48 height 50
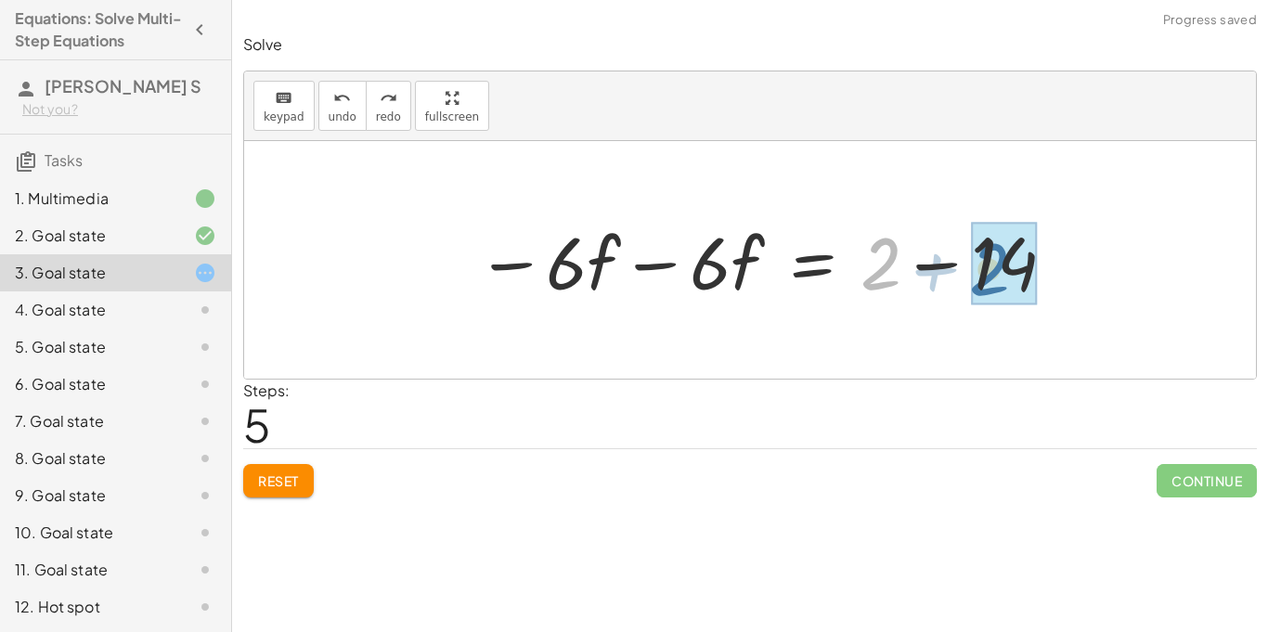
drag, startPoint x: 876, startPoint y: 290, endPoint x: 984, endPoint y: 295, distance: 108.8
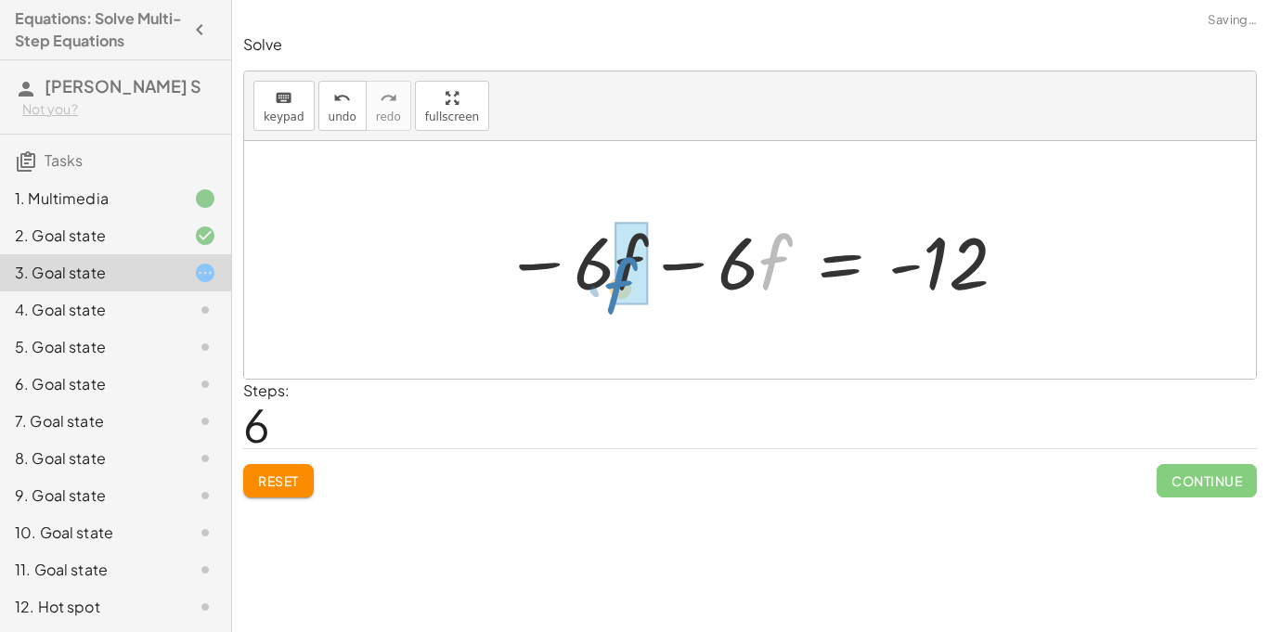
drag, startPoint x: 769, startPoint y: 263, endPoint x: 613, endPoint y: 286, distance: 157.7
click at [613, 286] on div at bounding box center [757, 261] width 524 height 96
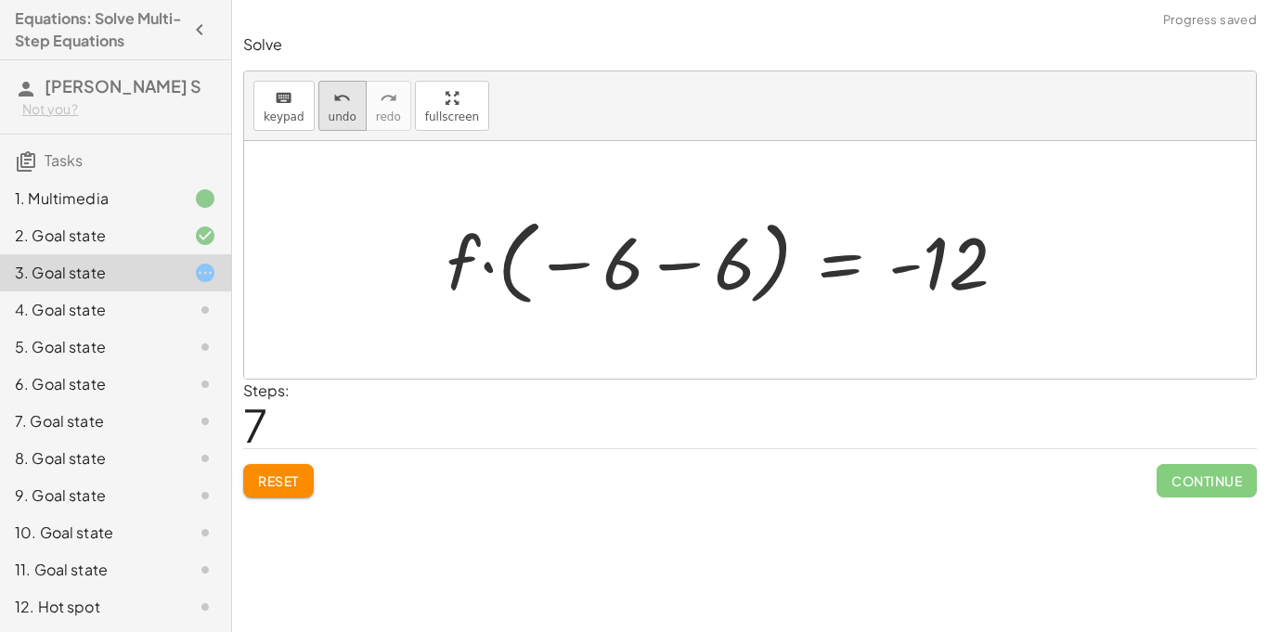
click at [337, 111] on span "undo" at bounding box center [343, 117] width 28 height 13
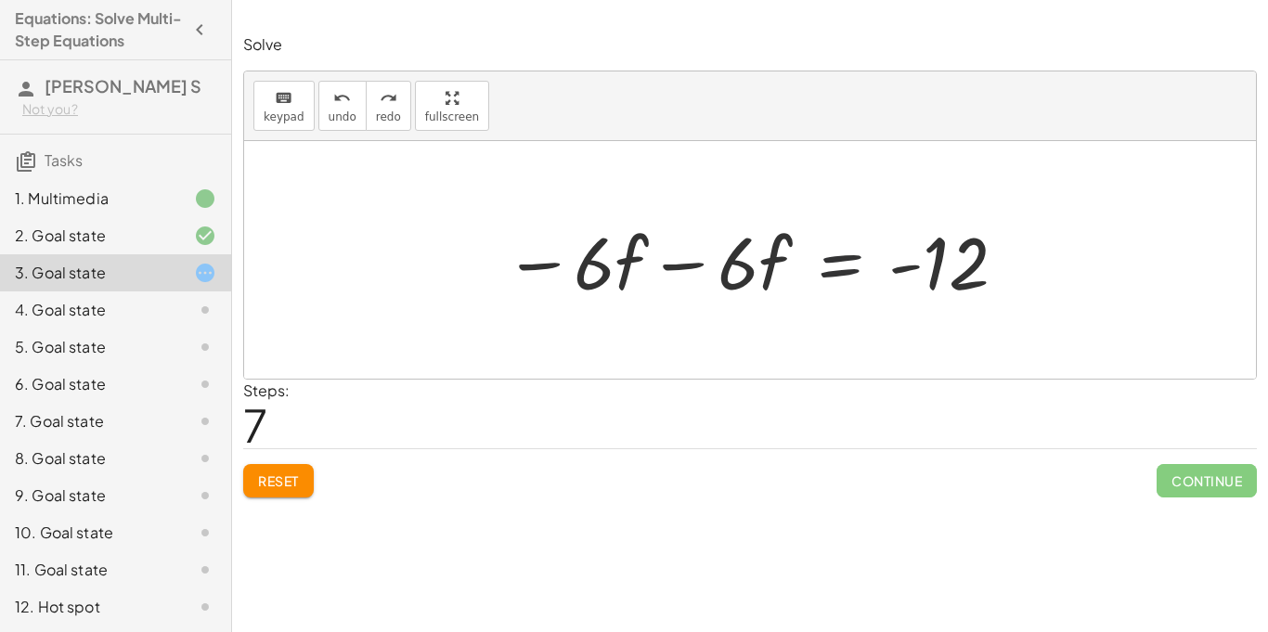
click at [836, 250] on div at bounding box center [757, 261] width 524 height 96
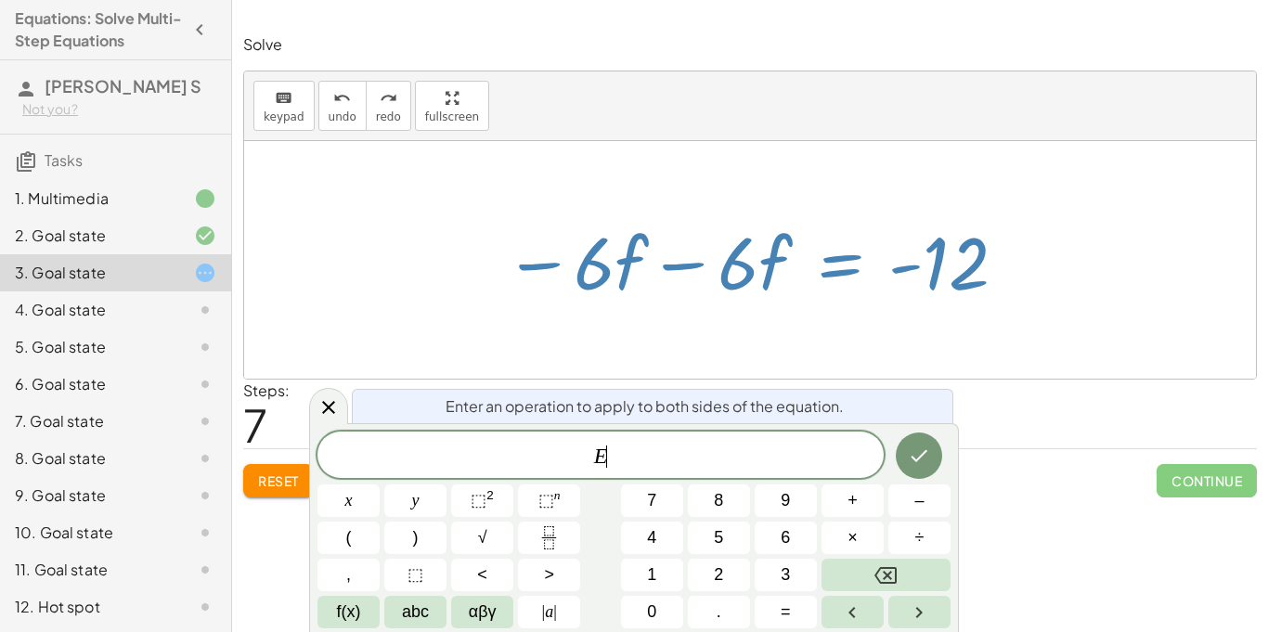
scroll to position [1, 0]
click at [532, 264] on div at bounding box center [757, 261] width 524 height 96
click at [910, 442] on button "Done" at bounding box center [919, 456] width 46 height 46
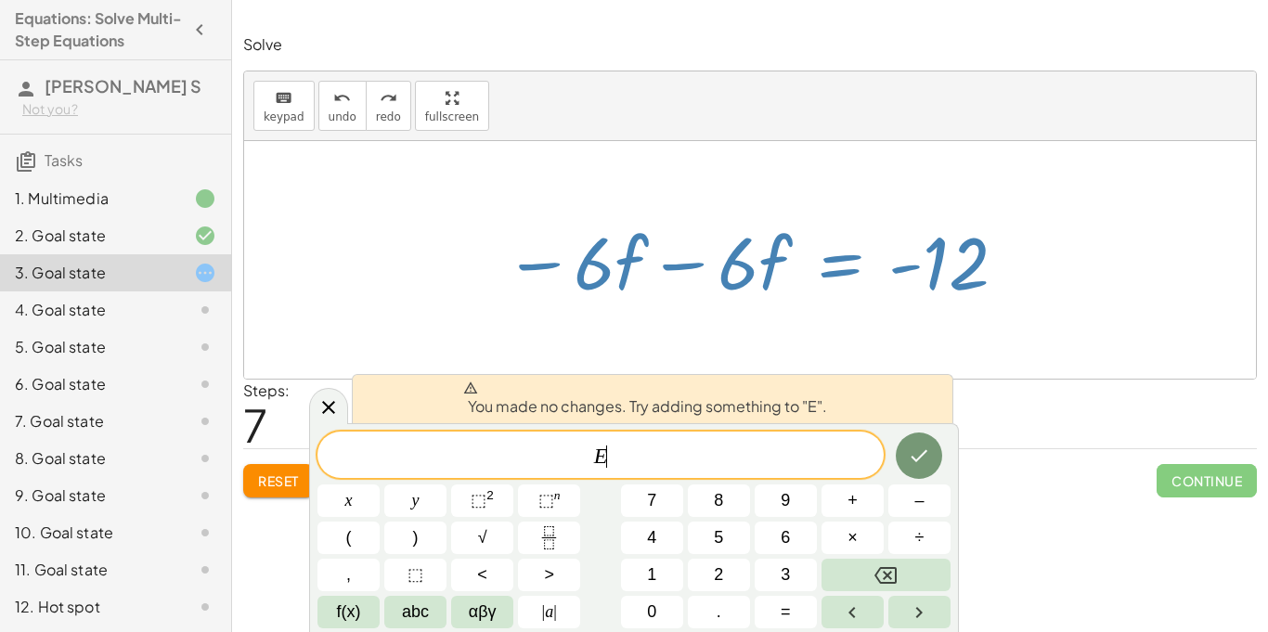
drag, startPoint x: 524, startPoint y: 265, endPoint x: 556, endPoint y: 250, distance: 35.7
click at [556, 250] on div at bounding box center [757, 261] width 524 height 96
click at [332, 416] on icon at bounding box center [329, 408] width 22 height 22
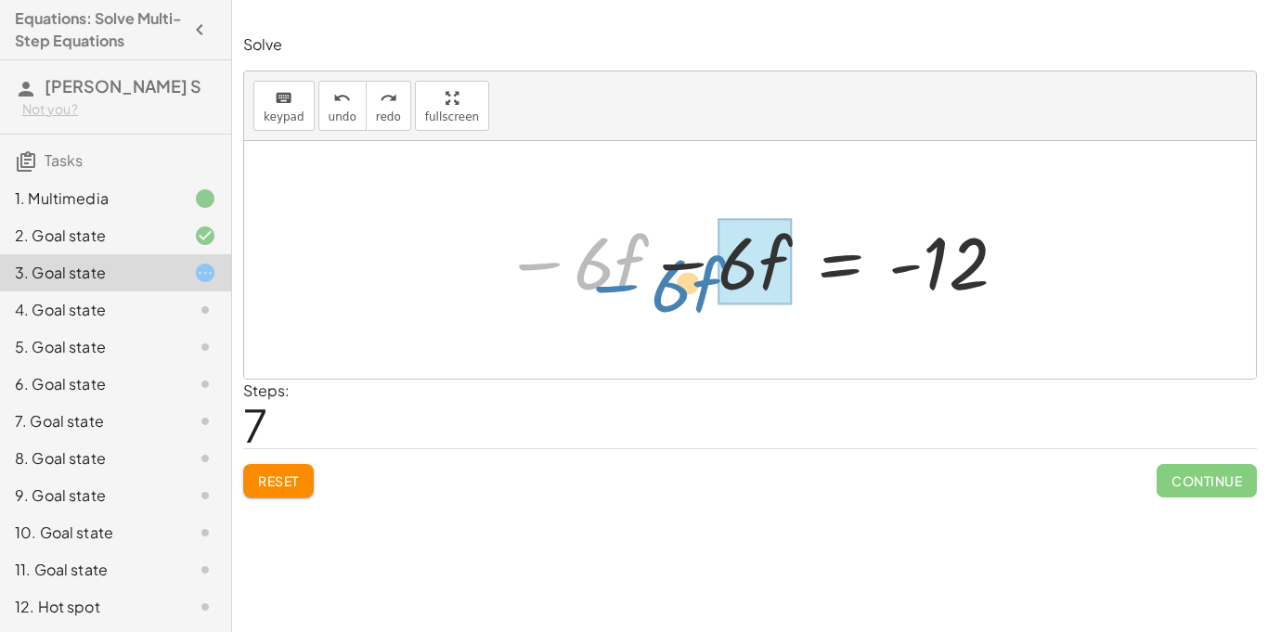
drag, startPoint x: 523, startPoint y: 264, endPoint x: 601, endPoint y: 282, distance: 80.2
click at [601, 282] on div at bounding box center [757, 261] width 524 height 96
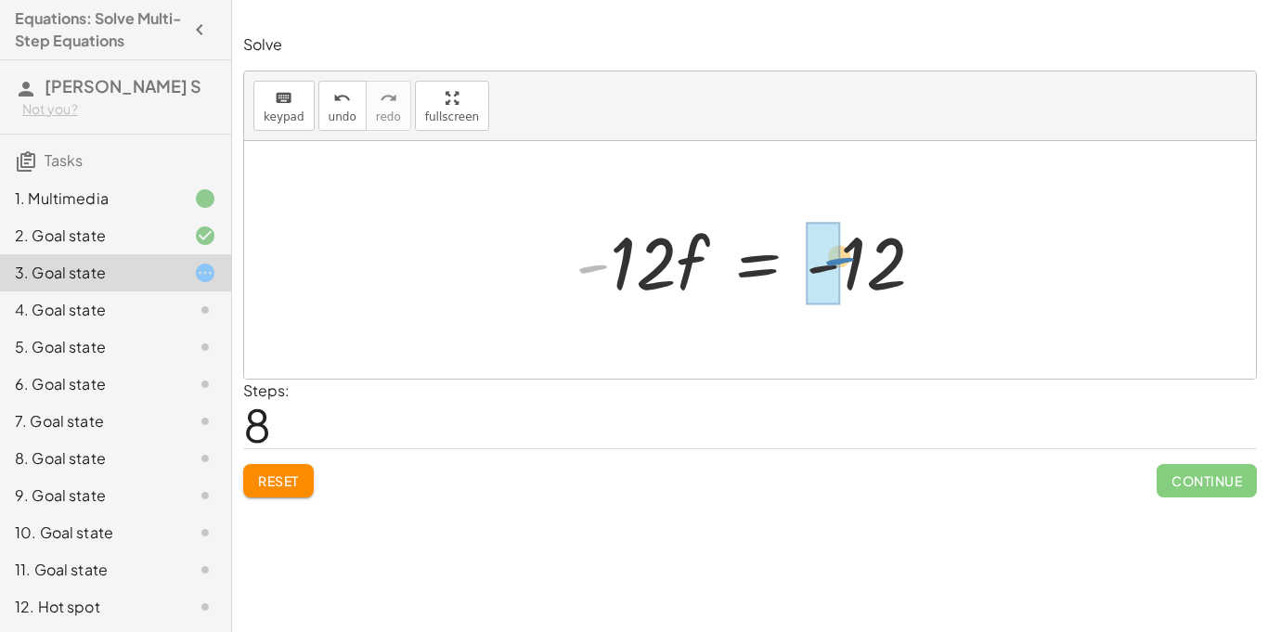
drag, startPoint x: 594, startPoint y: 266, endPoint x: 841, endPoint y: 259, distance: 247.1
click at [841, 259] on div at bounding box center [757, 261] width 382 height 96
drag, startPoint x: 839, startPoint y: 266, endPoint x: 859, endPoint y: 263, distance: 20.6
click at [859, 263] on div at bounding box center [757, 261] width 314 height 96
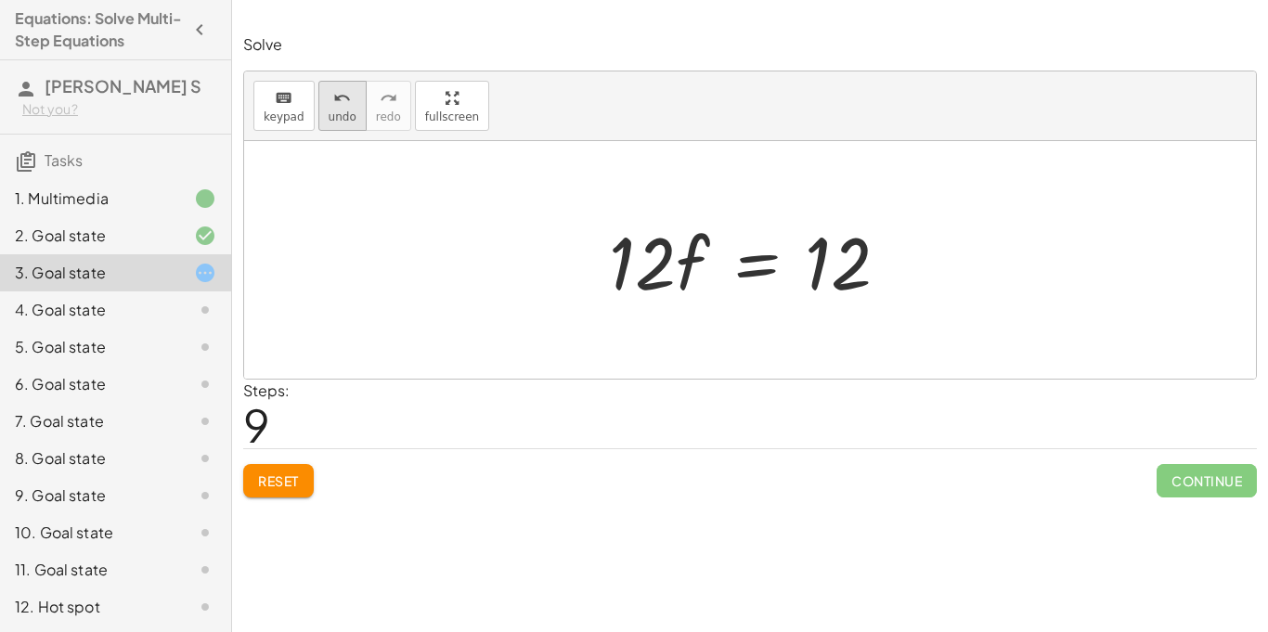
click at [328, 124] on button "undo undo" at bounding box center [343, 106] width 48 height 50
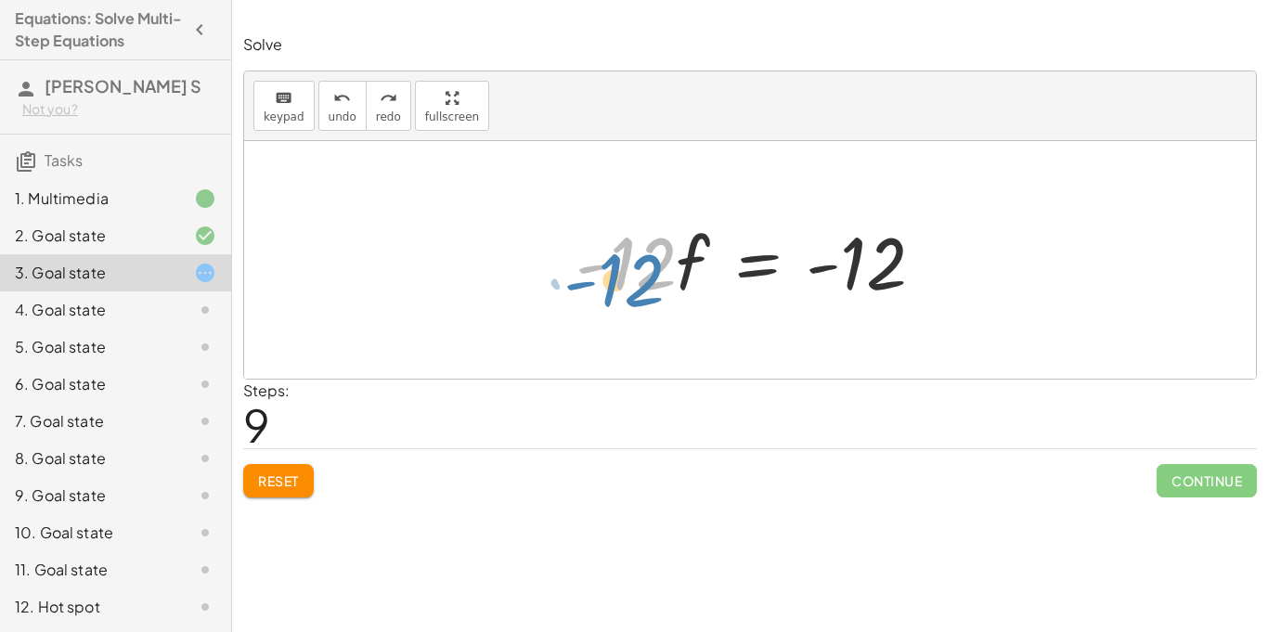
drag, startPoint x: 629, startPoint y: 237, endPoint x: 614, endPoint y: 246, distance: 17.5
click at [614, 246] on div at bounding box center [757, 261] width 382 height 96
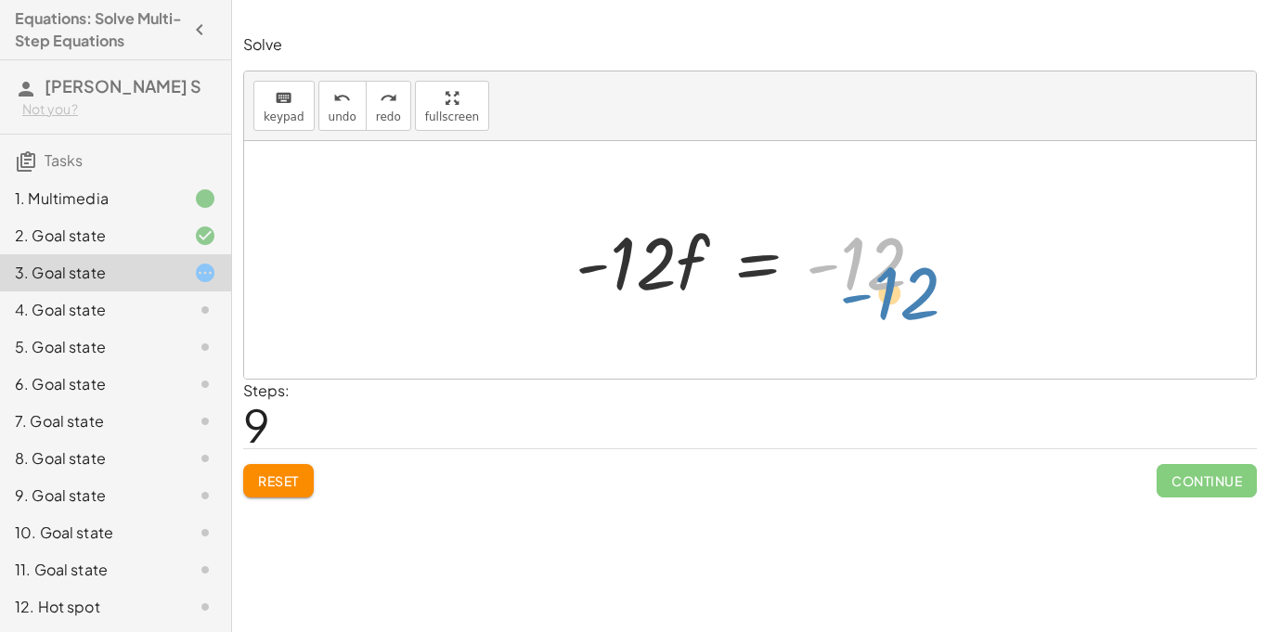
drag, startPoint x: 898, startPoint y: 242, endPoint x: 933, endPoint y: 272, distance: 46.1
click at [933, 272] on div at bounding box center [757, 261] width 382 height 96
drag, startPoint x: 876, startPoint y: 271, endPoint x: 855, endPoint y: 214, distance: 61.1
click at [855, 214] on div at bounding box center [757, 261] width 382 height 96
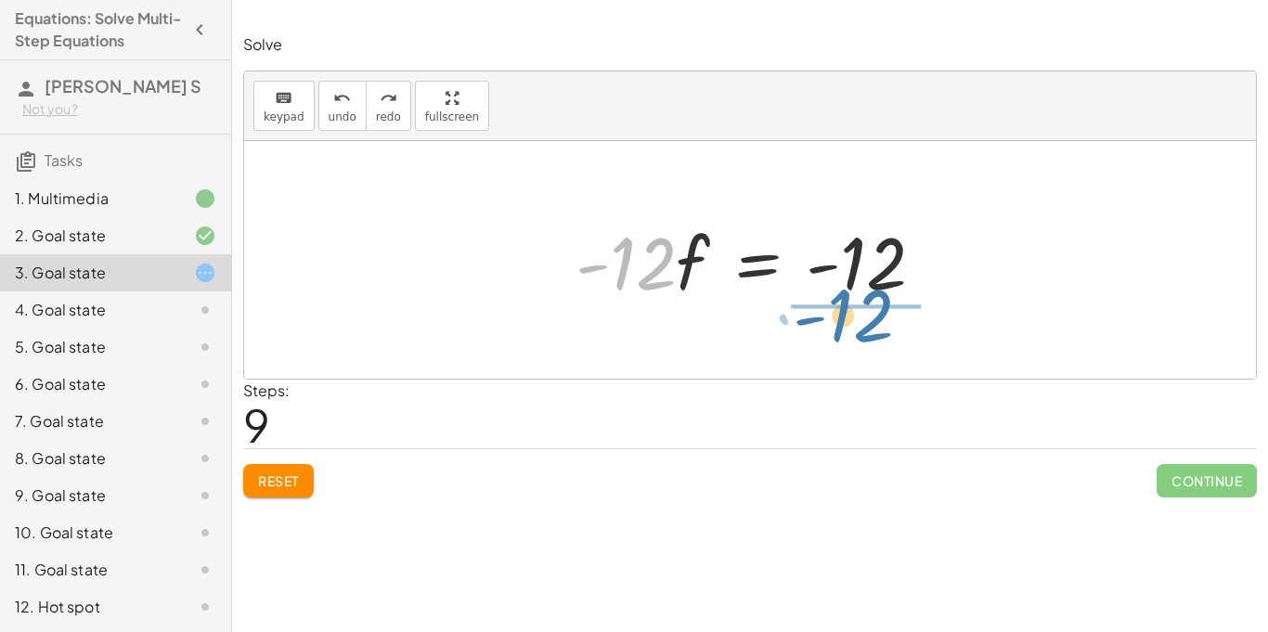
drag, startPoint x: 657, startPoint y: 249, endPoint x: 875, endPoint y: 305, distance: 224.3
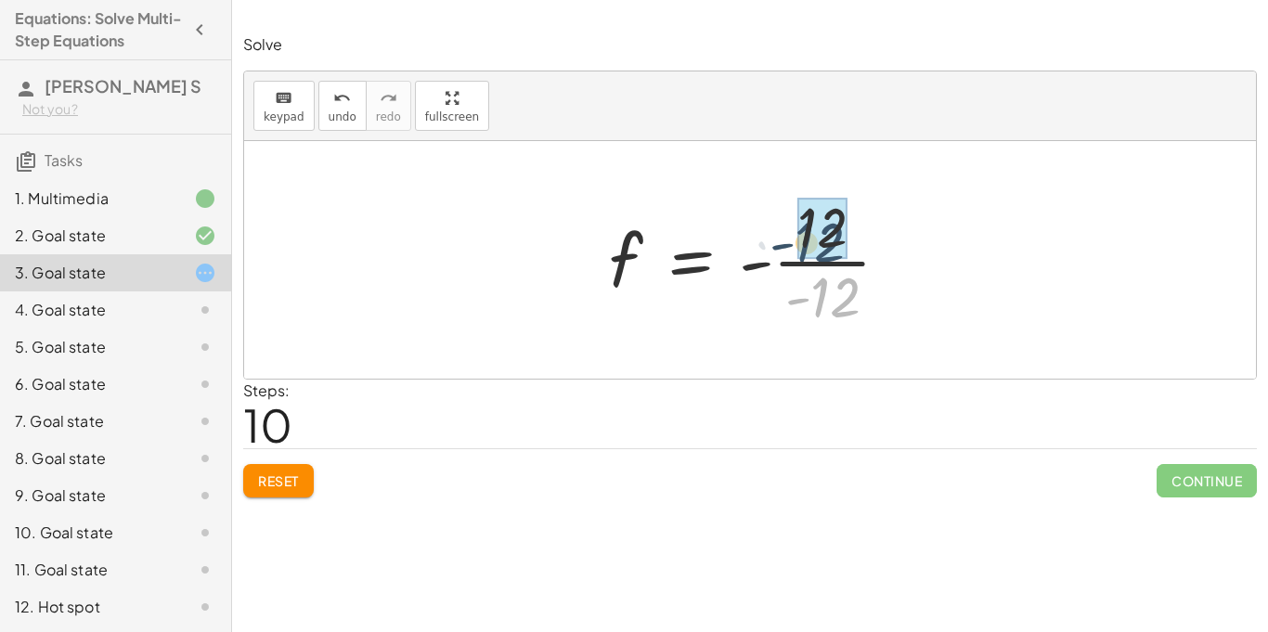
drag, startPoint x: 843, startPoint y: 293, endPoint x: 826, endPoint y: 236, distance: 59.9
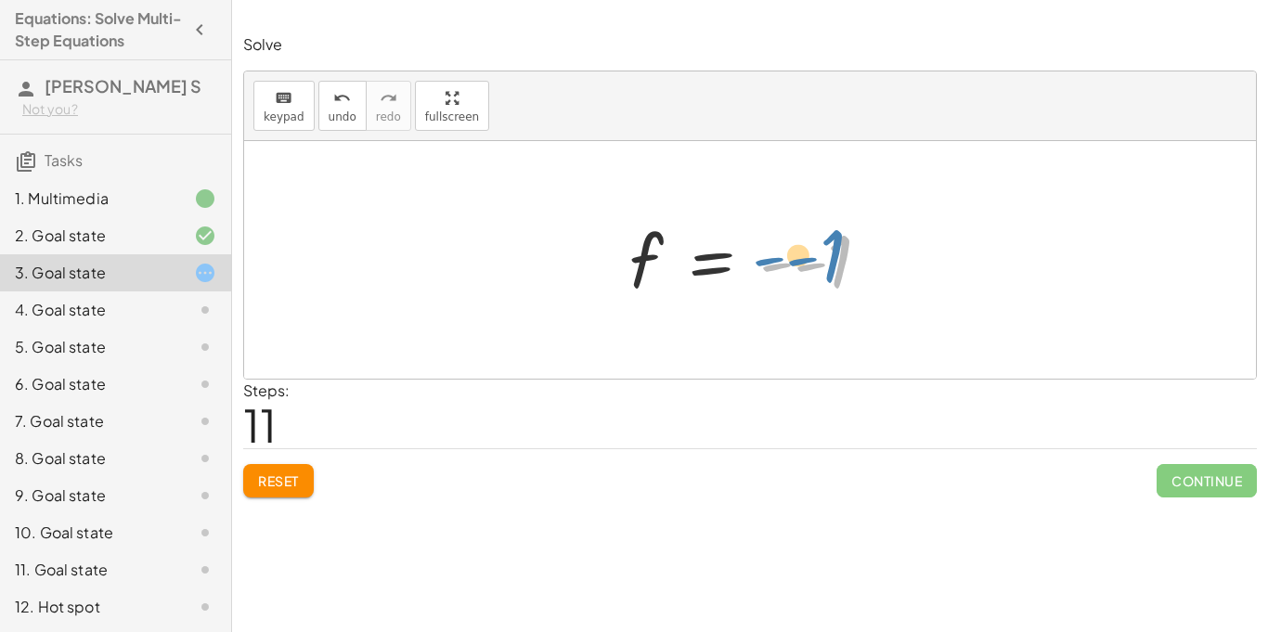
drag, startPoint x: 835, startPoint y: 267, endPoint x: 849, endPoint y: 257, distance: 16.7
click at [849, 257] on div at bounding box center [757, 261] width 275 height 92
click at [772, 270] on div at bounding box center [757, 261] width 275 height 92
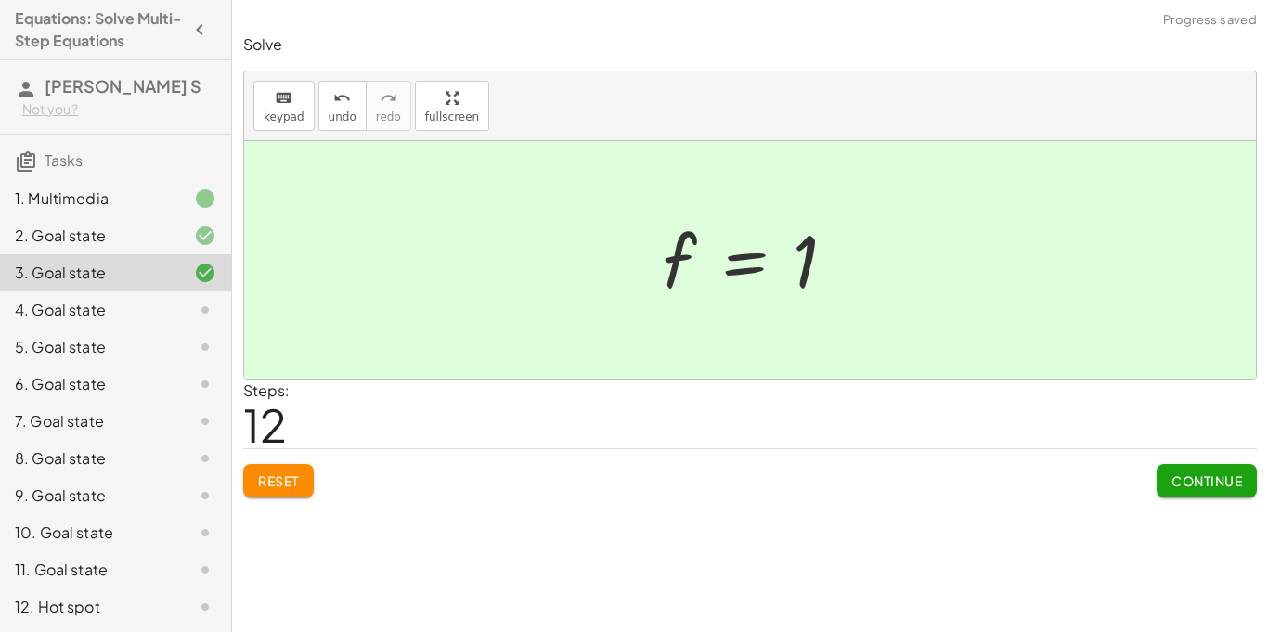
click at [1220, 478] on span "Continue" at bounding box center [1207, 481] width 71 height 17
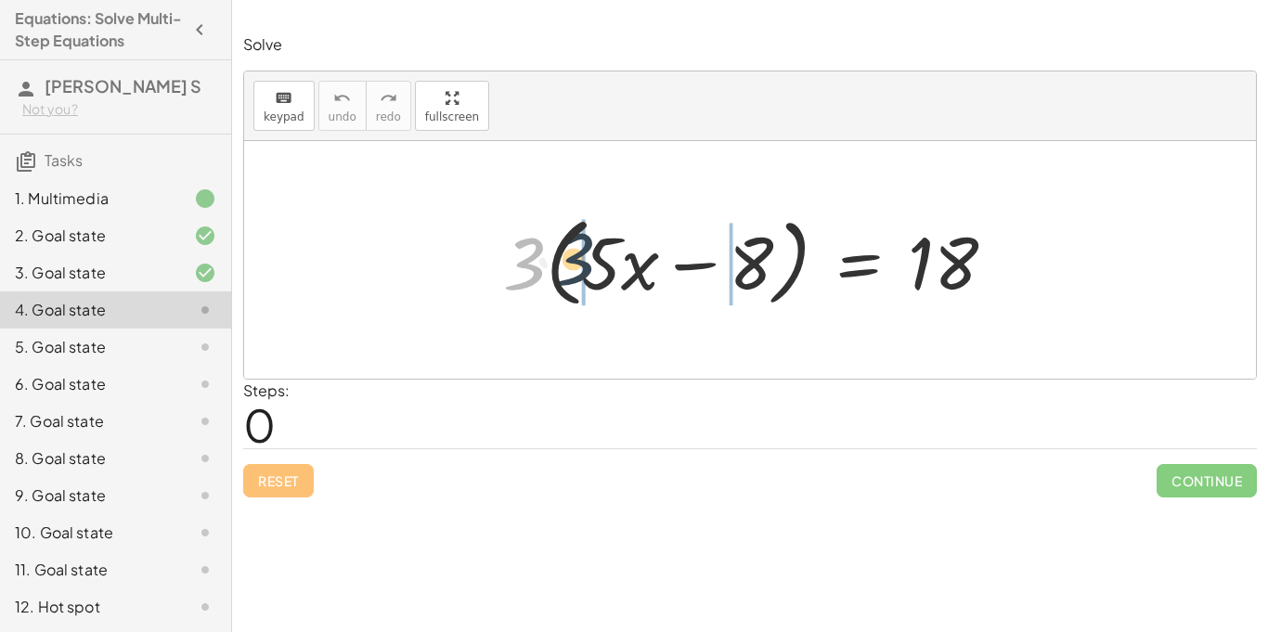
drag, startPoint x: 511, startPoint y: 270, endPoint x: 566, endPoint y: 264, distance: 56.1
click at [566, 264] on div at bounding box center [757, 260] width 526 height 107
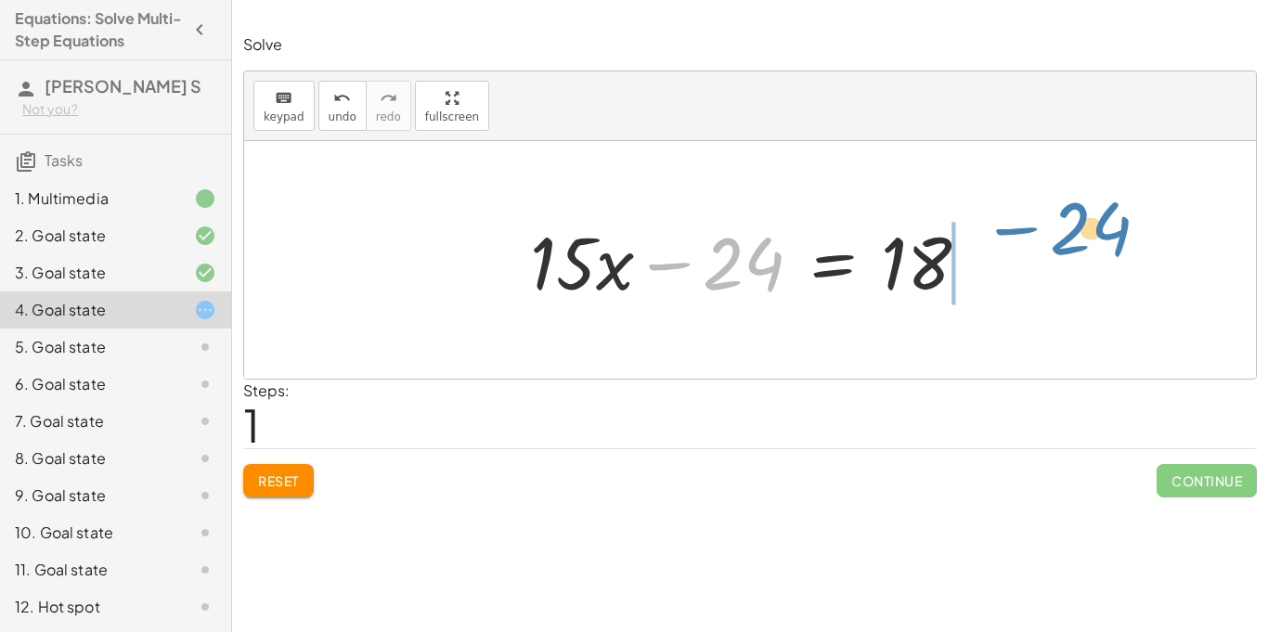
drag, startPoint x: 715, startPoint y: 280, endPoint x: 1066, endPoint y: 265, distance: 351.3
click at [1066, 265] on div "· 3 · ( + · 5 · x − 8 ) = 18 + · 3 · 5 · x − · 3 · 8 = 18 − 24 + · x − = 18 · 1…" at bounding box center [750, 260] width 1012 height 238
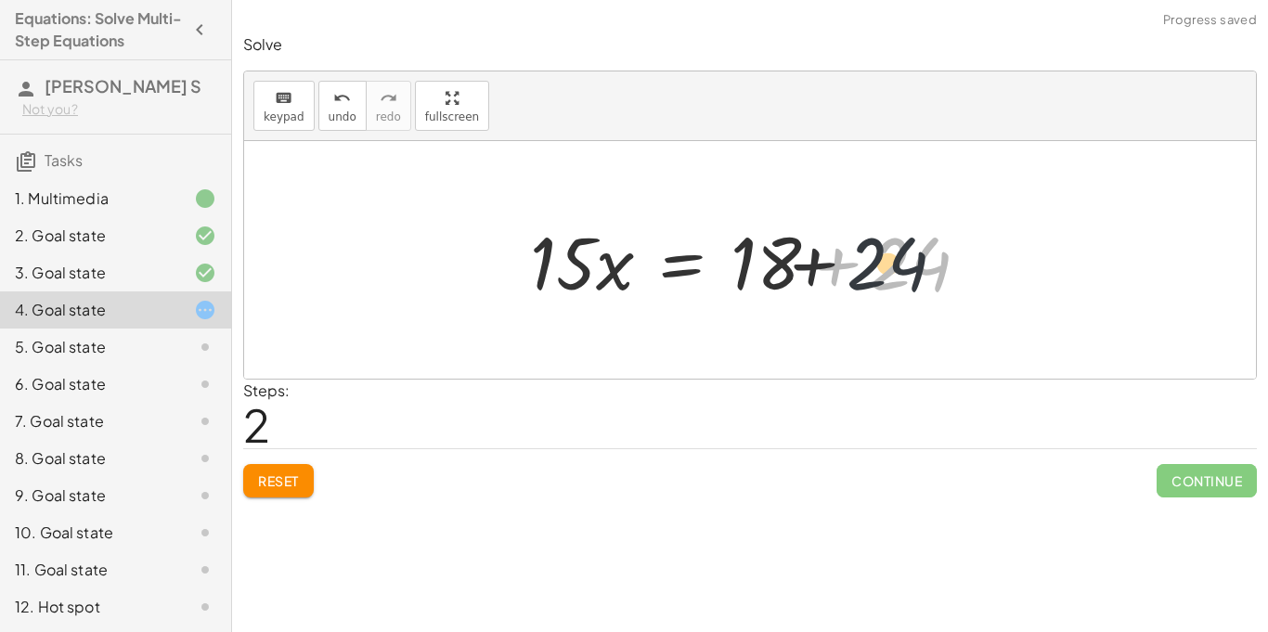
drag, startPoint x: 1034, startPoint y: 275, endPoint x: 1000, endPoint y: 271, distance: 33.6
click at [1000, 271] on div "· 3 · ( + · 5 · x − 8 ) = 18 + · 3 · 5 · x − · 3 · 8 = 18 + · 15 · x − 24 = 18 …" at bounding box center [750, 260] width 1012 height 238
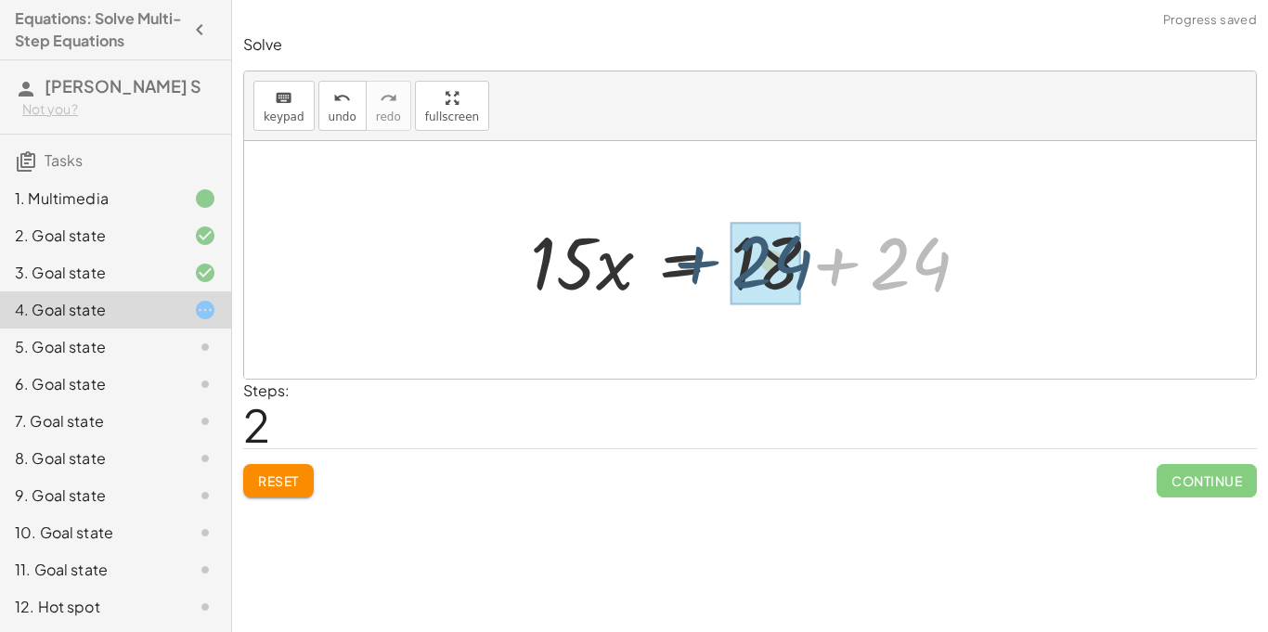
drag, startPoint x: 941, startPoint y: 270, endPoint x: 804, endPoint y: 267, distance: 136.5
click at [804, 267] on div at bounding box center [757, 261] width 473 height 96
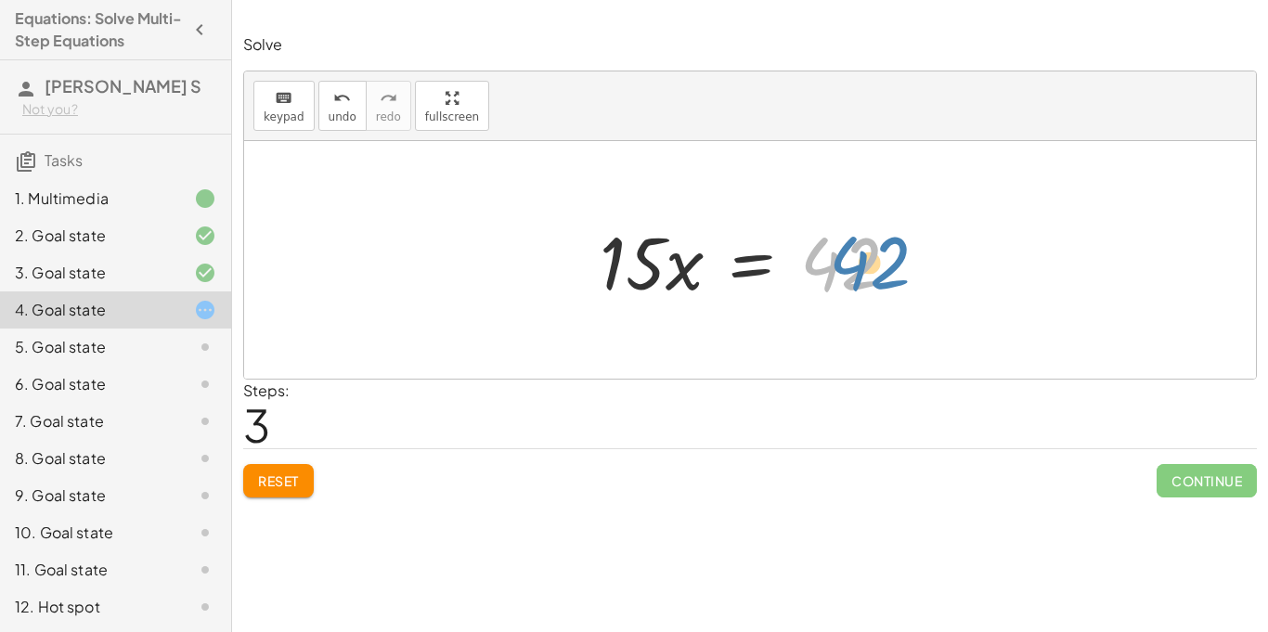
drag, startPoint x: 832, startPoint y: 275, endPoint x: 861, endPoint y: 274, distance: 28.8
click at [861, 274] on div at bounding box center [757, 261] width 333 height 96
drag, startPoint x: 694, startPoint y: 273, endPoint x: 678, endPoint y: 293, distance: 25.1
click at [678, 293] on div at bounding box center [757, 261] width 333 height 96
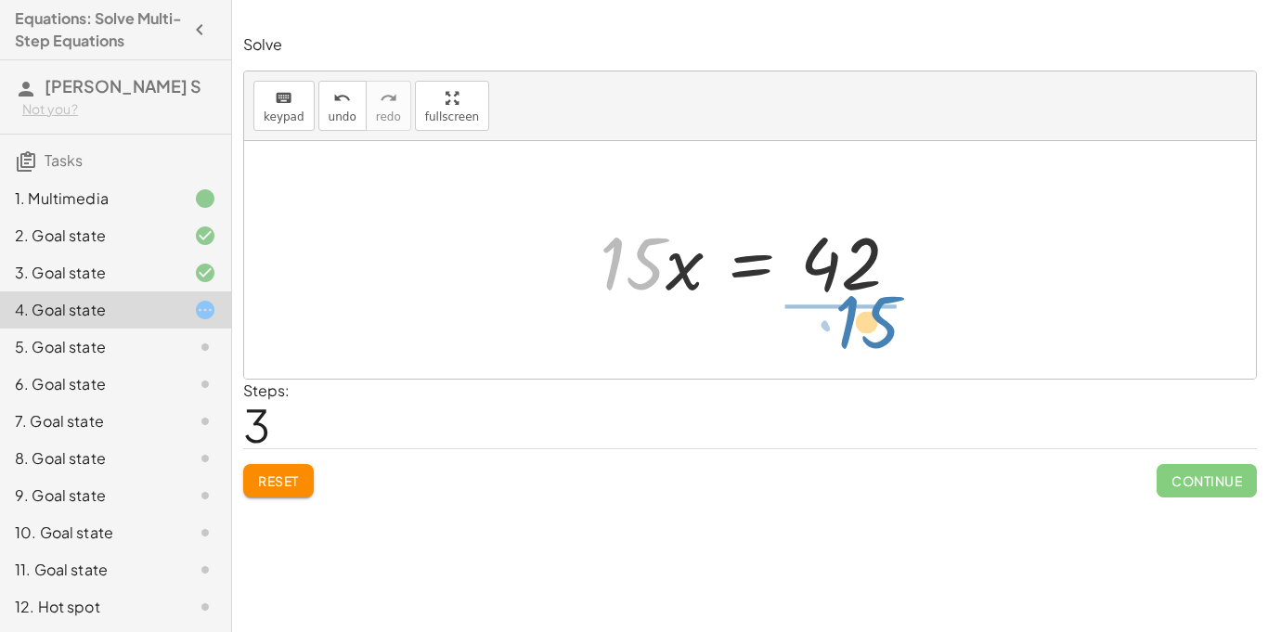
drag, startPoint x: 651, startPoint y: 267, endPoint x: 881, endPoint y: 332, distance: 239.3
click at [881, 332] on div "· 3 · ( + · 5 · x − 8 ) = 18 + · 3 · 5 · x − · 3 · 8 = 18 + · 15 · x − 24 = 18 …" at bounding box center [750, 260] width 1012 height 238
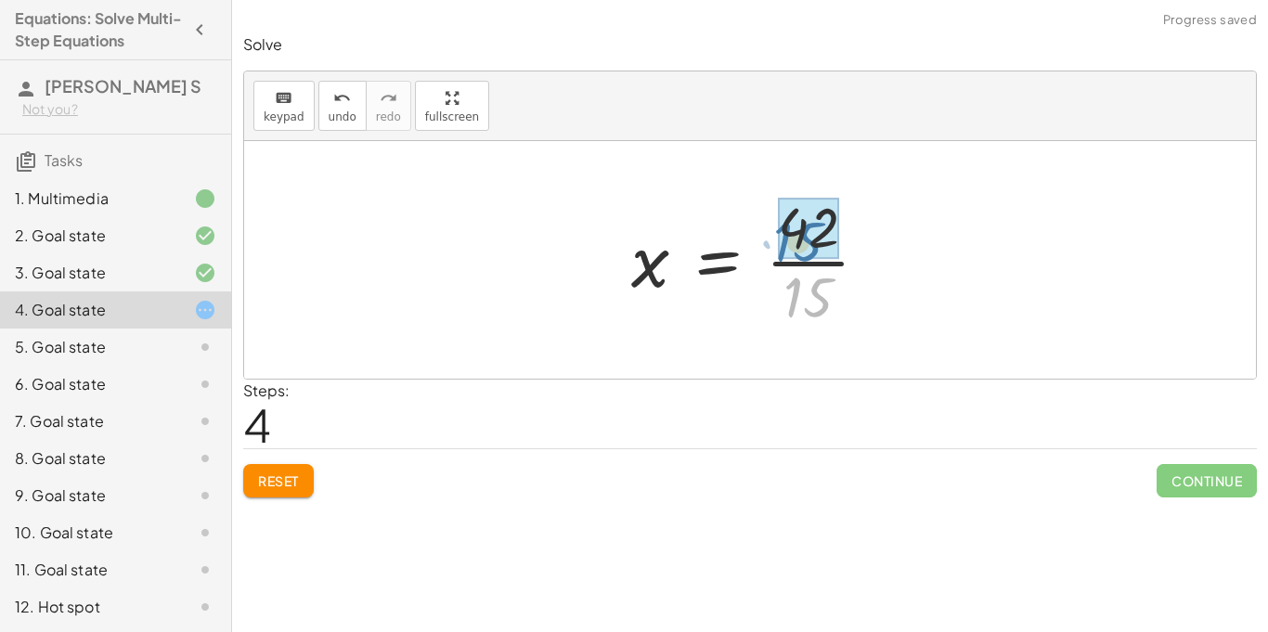
drag, startPoint x: 810, startPoint y: 297, endPoint x: 796, endPoint y: 239, distance: 60.1
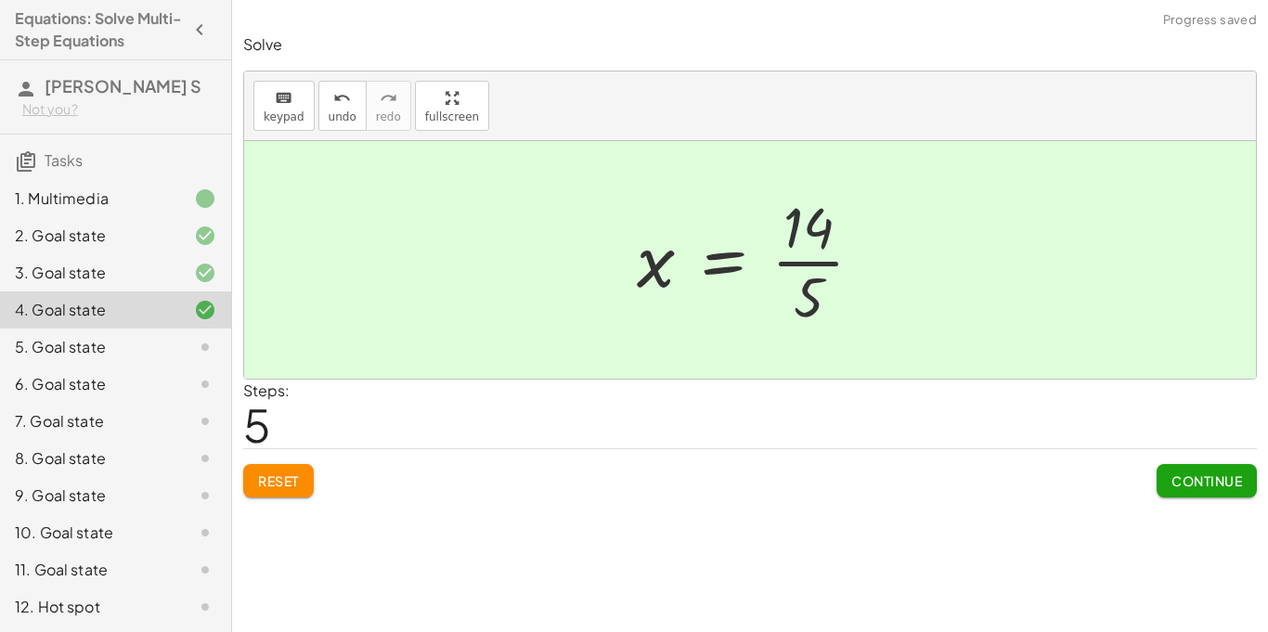
click at [1184, 466] on button "Continue" at bounding box center [1207, 480] width 100 height 33
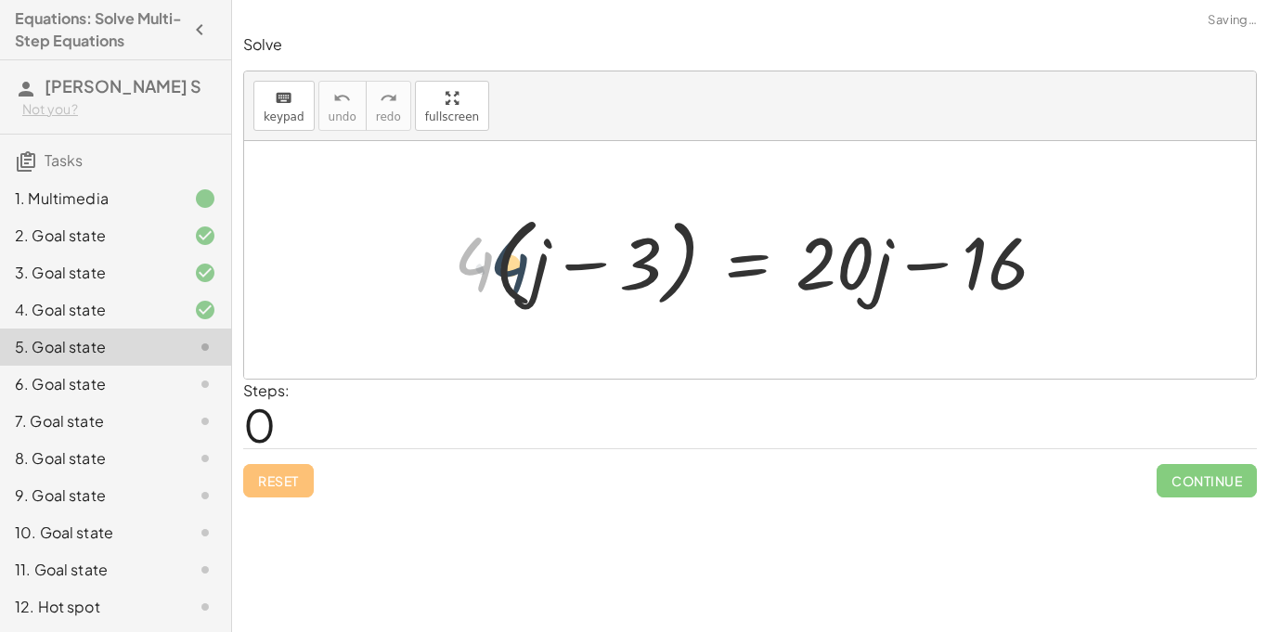
drag, startPoint x: 471, startPoint y: 261, endPoint x: 509, endPoint y: 263, distance: 38.1
click at [509, 263] on div at bounding box center [758, 260] width 626 height 107
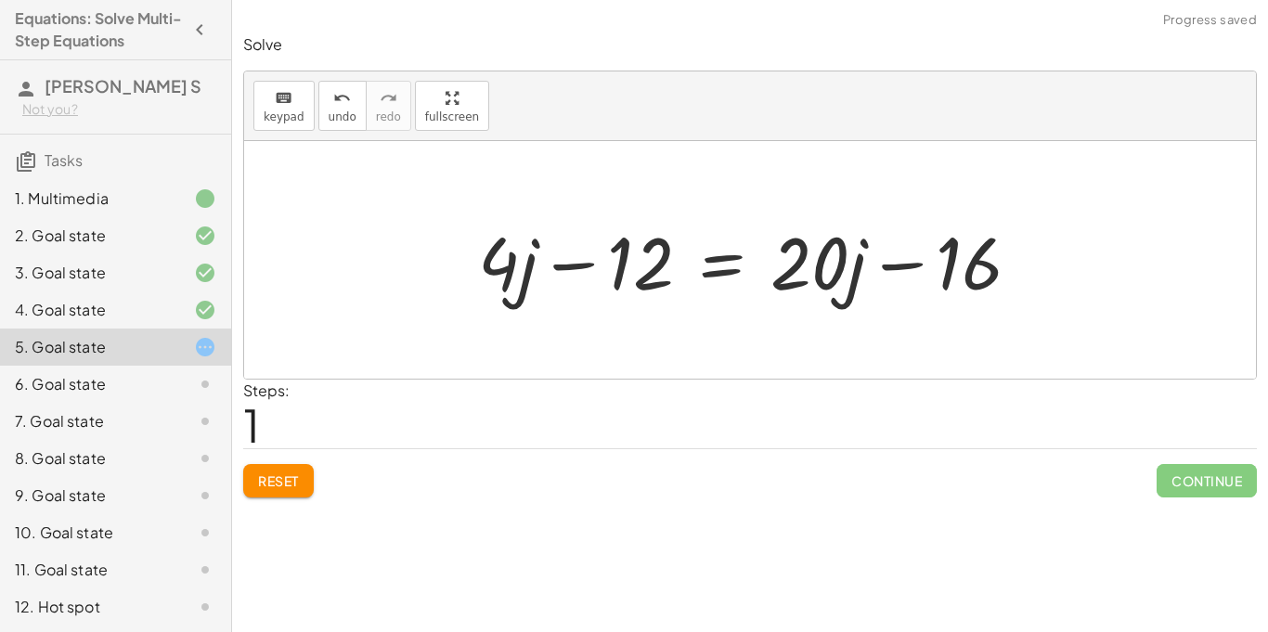
click at [649, 276] on div at bounding box center [757, 261] width 577 height 96
drag, startPoint x: 649, startPoint y: 276, endPoint x: 999, endPoint y: 285, distance: 350.2
click at [999, 285] on div at bounding box center [757, 261] width 577 height 96
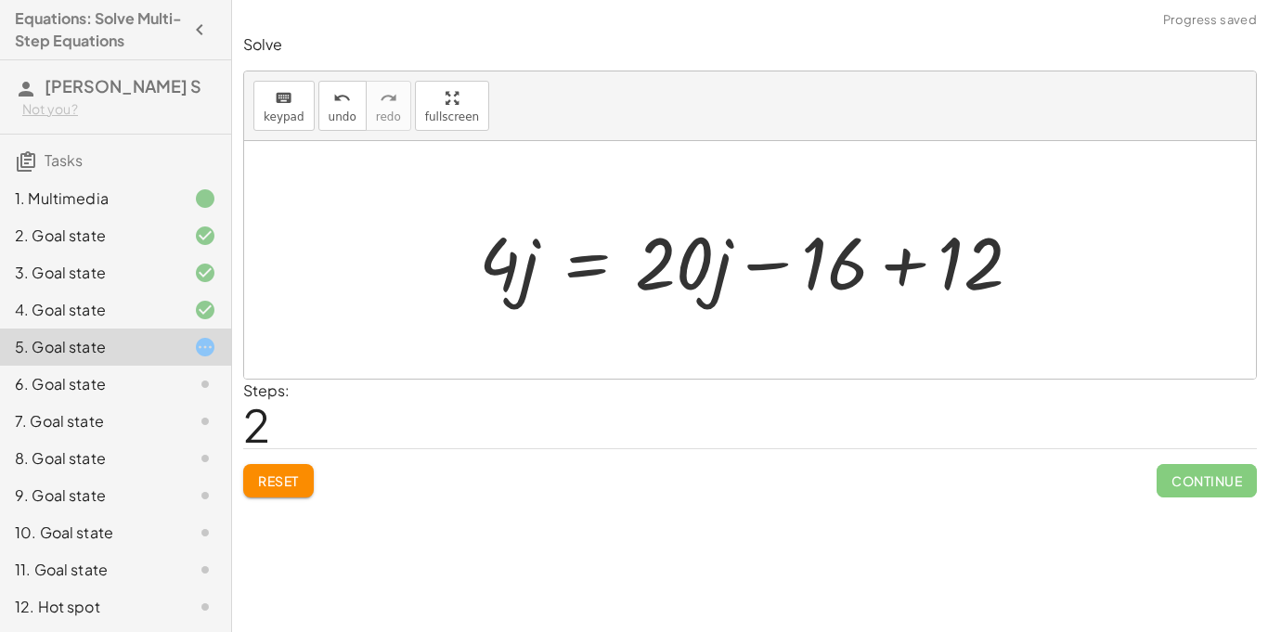
click at [833, 281] on div at bounding box center [758, 261] width 577 height 96
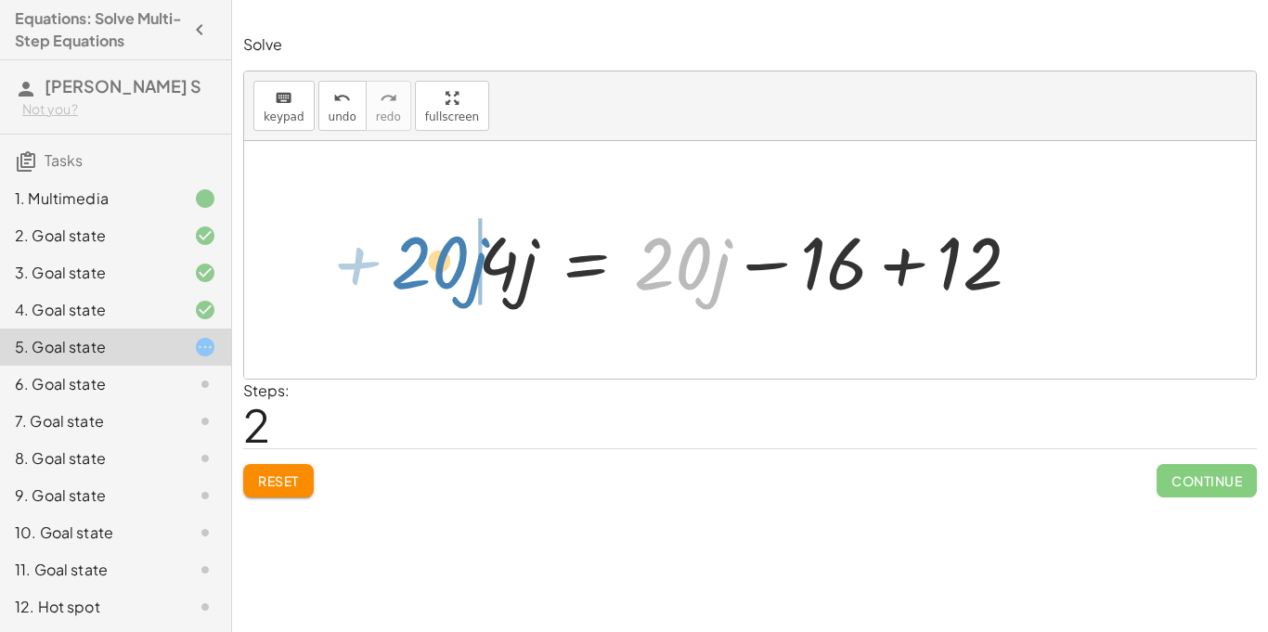
drag, startPoint x: 684, startPoint y: 266, endPoint x: 442, endPoint y: 267, distance: 242.4
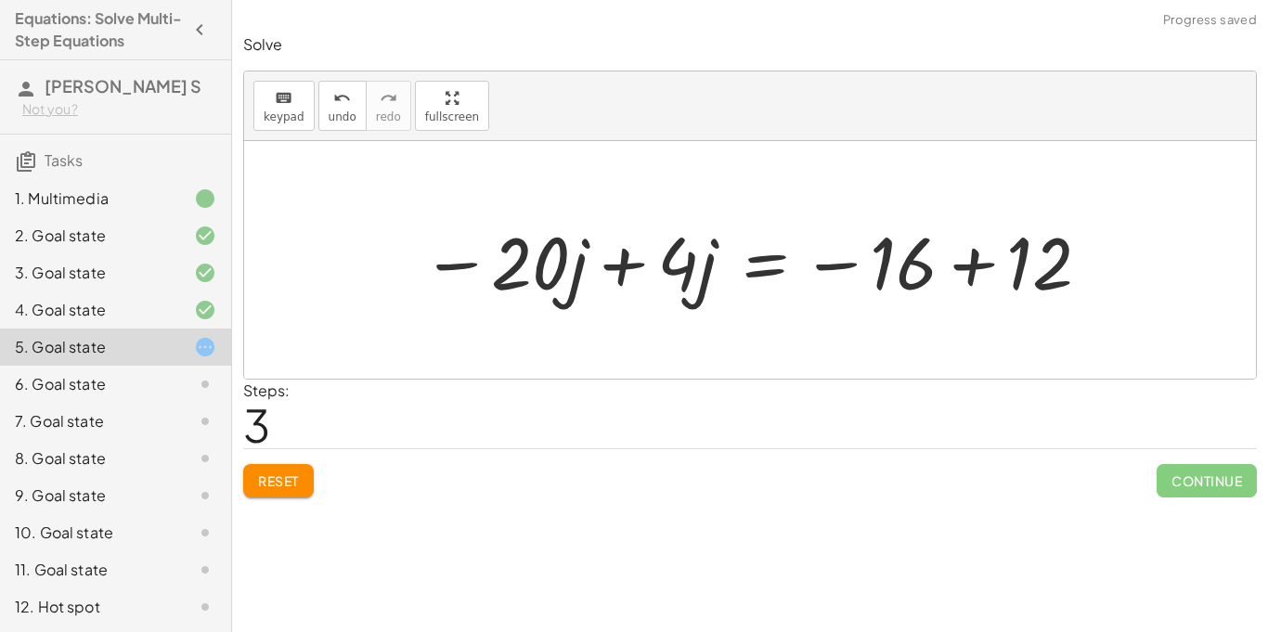
click at [450, 260] on div at bounding box center [757, 261] width 690 height 96
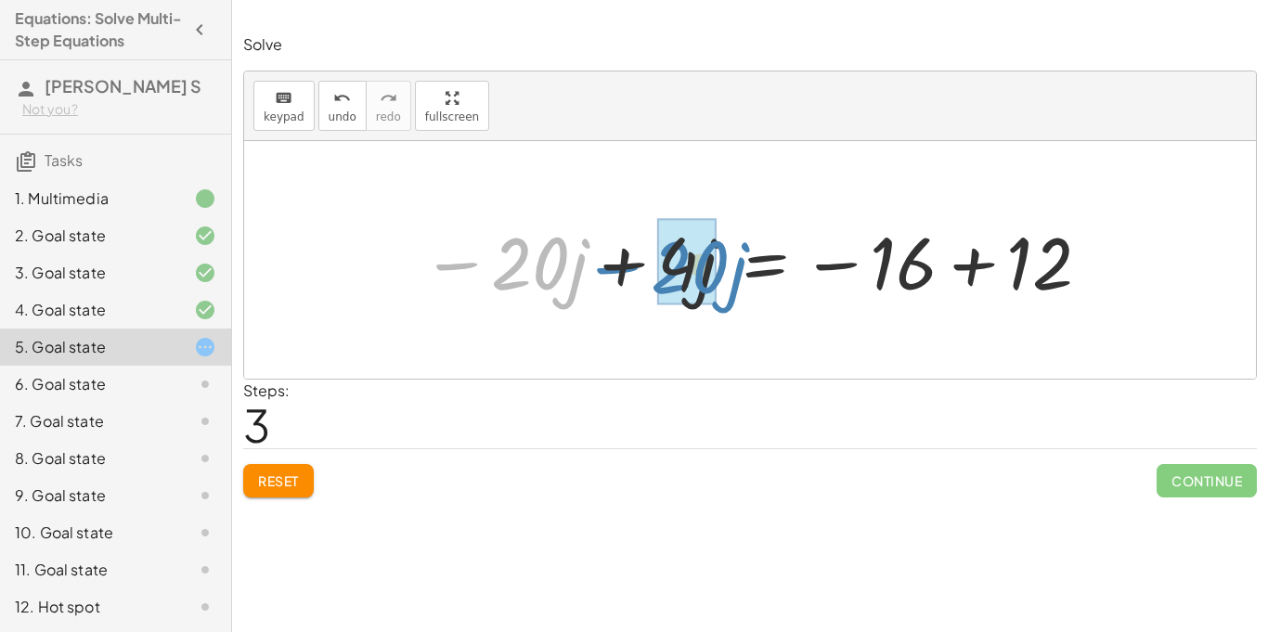
drag, startPoint x: 451, startPoint y: 262, endPoint x: 605, endPoint y: 264, distance: 153.2
click at [605, 264] on div at bounding box center [757, 261] width 690 height 96
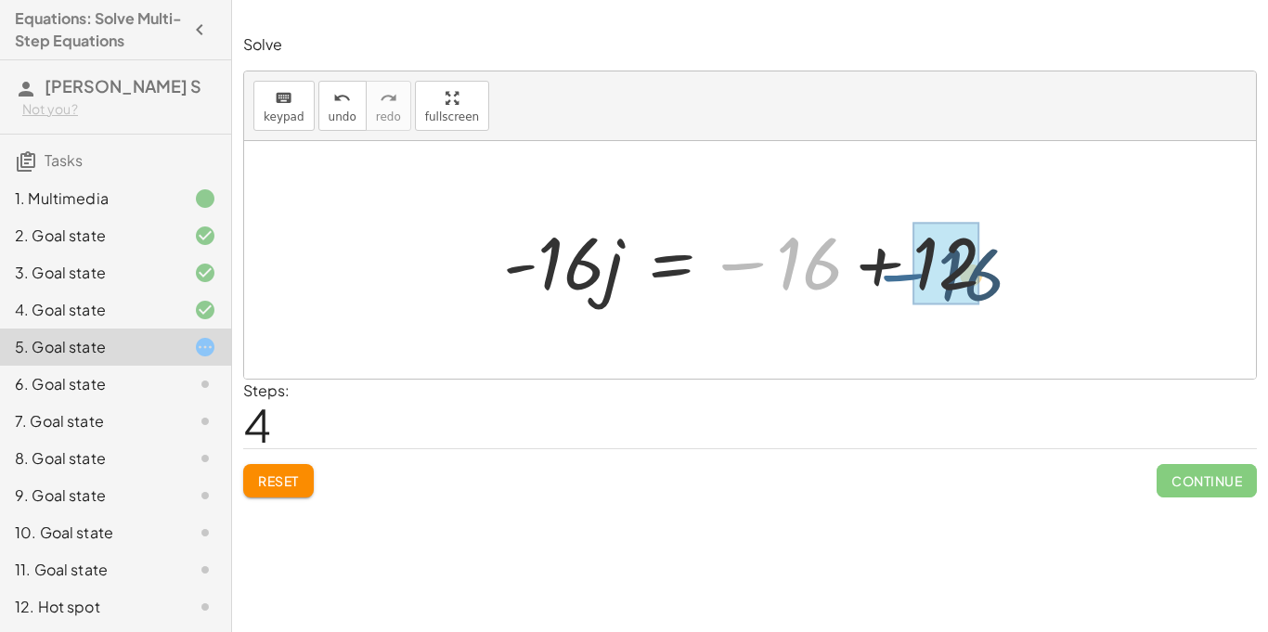
drag, startPoint x: 835, startPoint y: 280, endPoint x: 901, endPoint y: 270, distance: 66.7
click at [901, 270] on div at bounding box center [757, 261] width 527 height 96
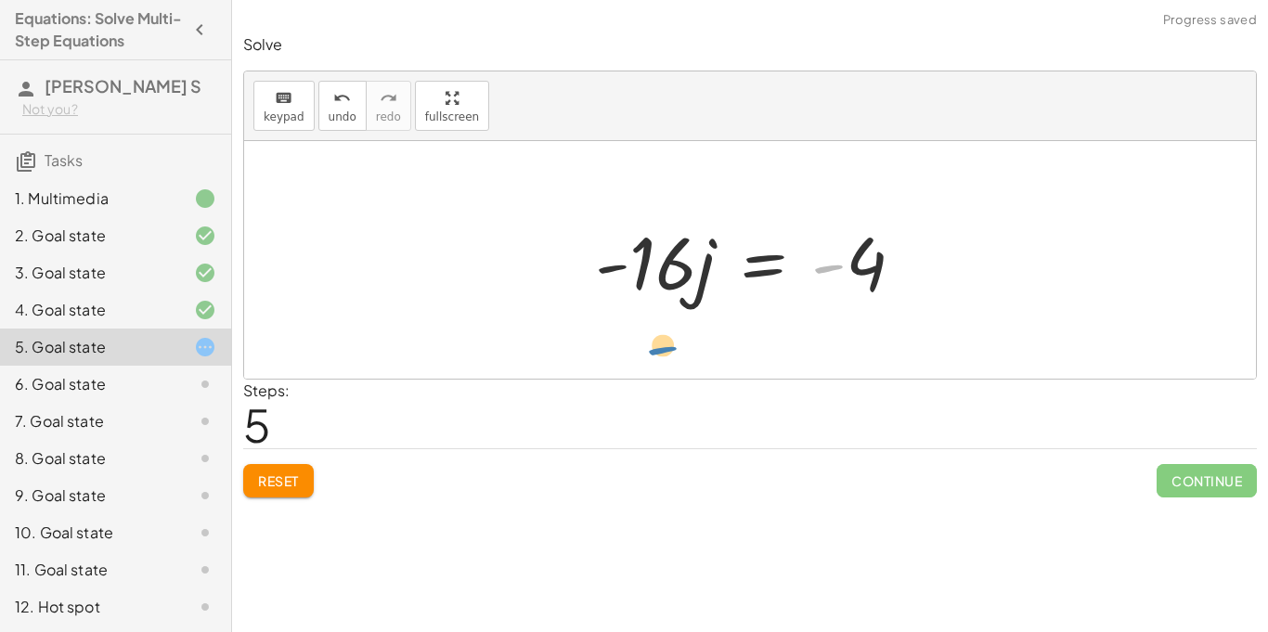
drag, startPoint x: 817, startPoint y: 270, endPoint x: 640, endPoint y: 353, distance: 195.7
drag, startPoint x: 872, startPoint y: 266, endPoint x: 690, endPoint y: 334, distance: 194.5
click at [690, 334] on div "· 4 · ( + j − 3 ) = + · 20 · j − 16 + · 4 · j − · 4 · 3 = + · 20 · j − 16 + · 4…" at bounding box center [750, 260] width 1012 height 238
click at [690, 334] on div at bounding box center [750, 260] width 1012 height 238
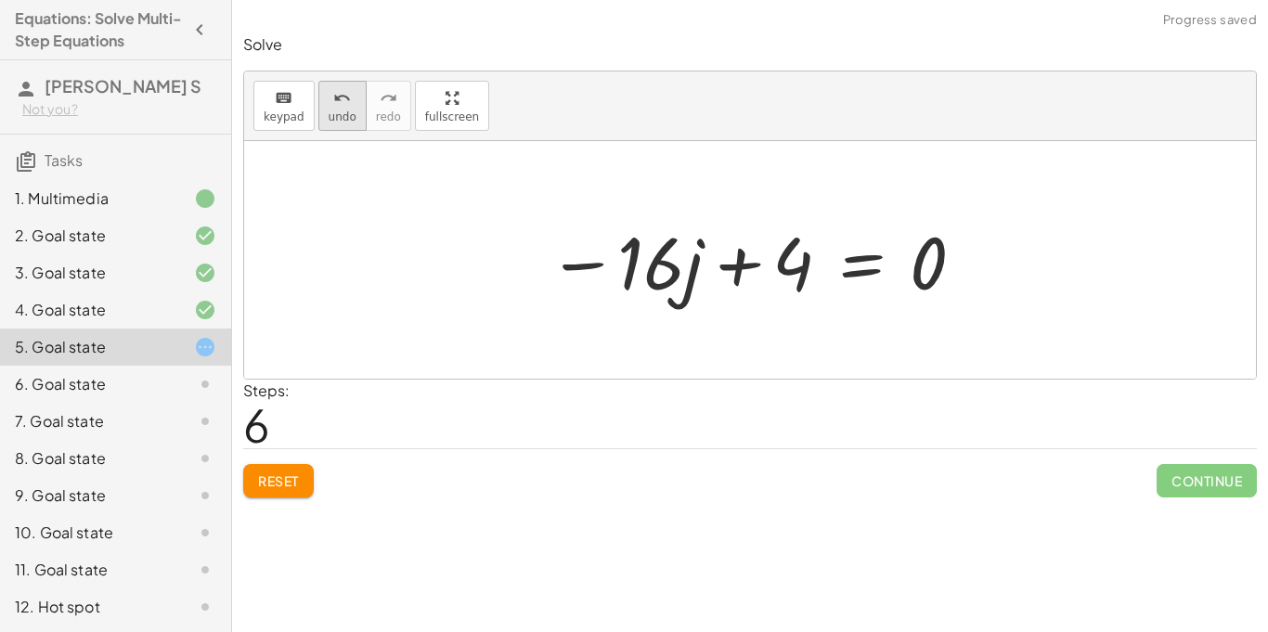
click at [343, 120] on span "undo" at bounding box center [343, 117] width 28 height 13
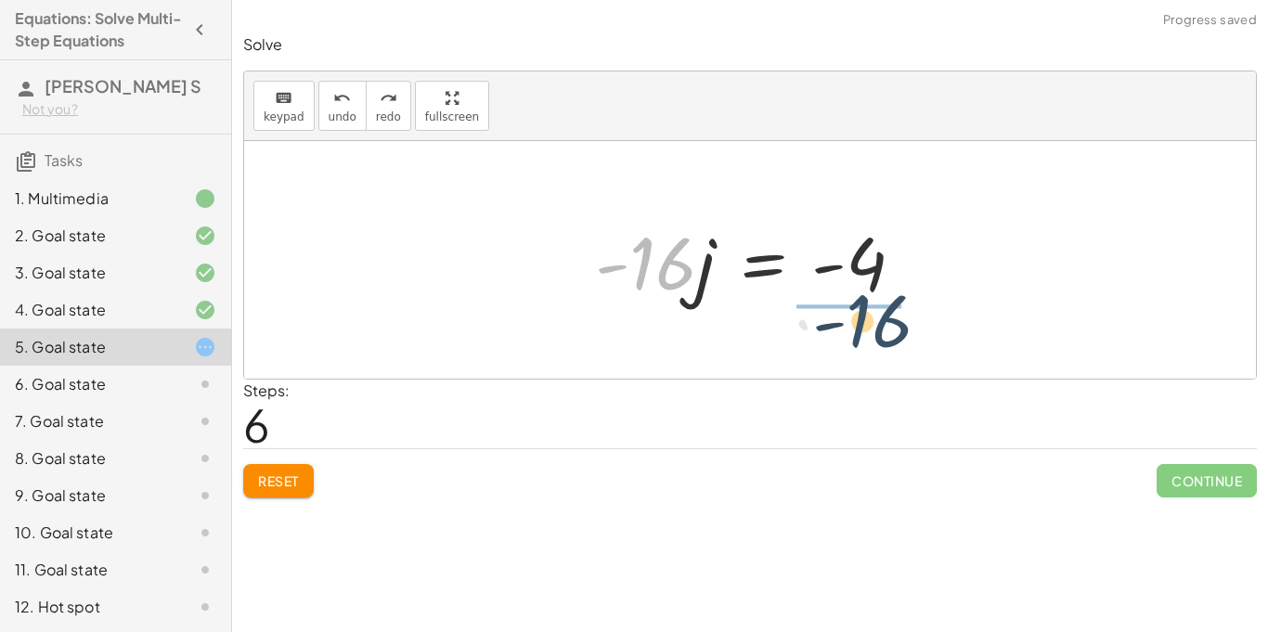
drag, startPoint x: 667, startPoint y: 277, endPoint x: 891, endPoint y: 335, distance: 231.3
click at [891, 335] on div "· 4 · ( + j − 3 ) = + · 20 · j − 16 + · 4 · j − · 4 · 3 = + · 20 · j − 16 + · 4…" at bounding box center [750, 260] width 1012 height 238
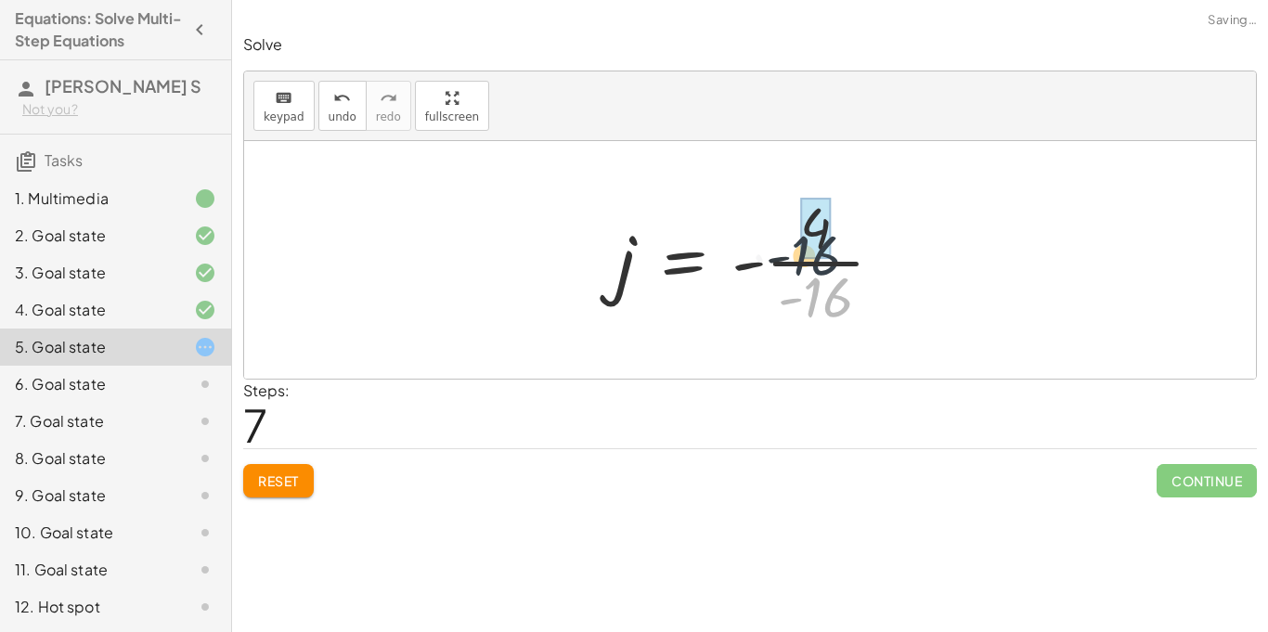
drag, startPoint x: 839, startPoint y: 306, endPoint x: 826, endPoint y: 260, distance: 47.1
click at [826, 260] on div at bounding box center [757, 260] width 301 height 143
drag, startPoint x: 831, startPoint y: 293, endPoint x: 821, endPoint y: 226, distance: 68.6
click at [821, 226] on div at bounding box center [757, 260] width 280 height 143
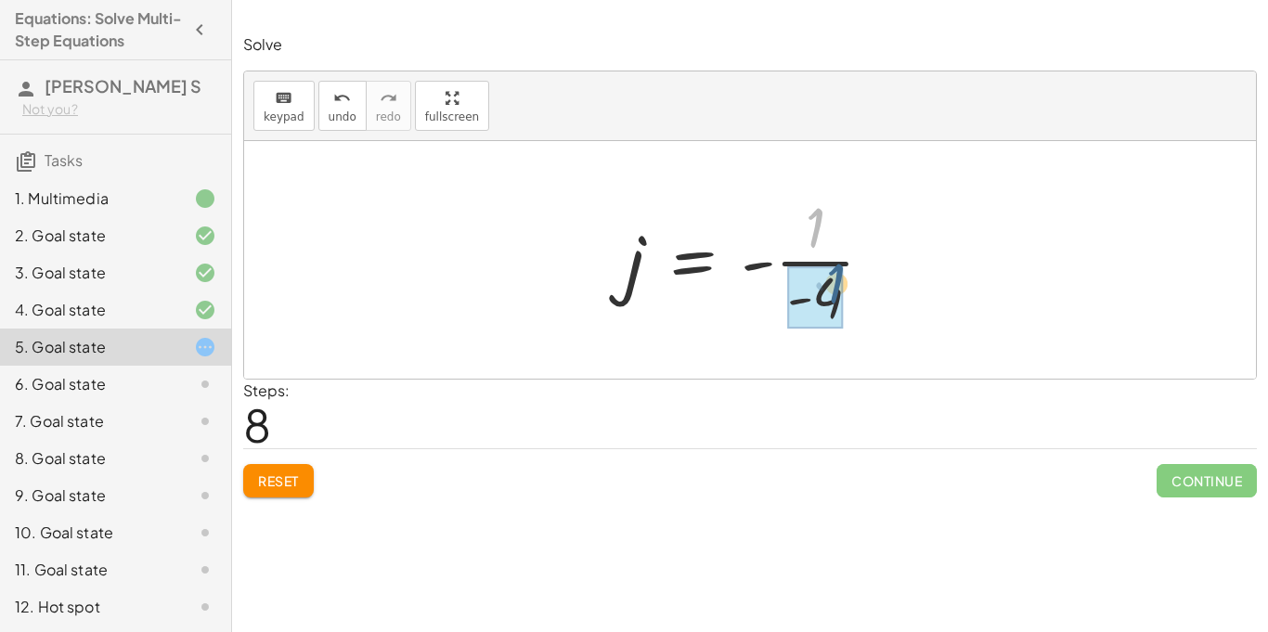
drag, startPoint x: 812, startPoint y: 230, endPoint x: 833, endPoint y: 288, distance: 61.4
drag, startPoint x: 820, startPoint y: 223, endPoint x: 837, endPoint y: 302, distance: 80.7
drag, startPoint x: 809, startPoint y: 235, endPoint x: 796, endPoint y: 314, distance: 80.0
click at [801, 301] on div at bounding box center [757, 260] width 280 height 143
click at [753, 265] on div at bounding box center [757, 260] width 280 height 143
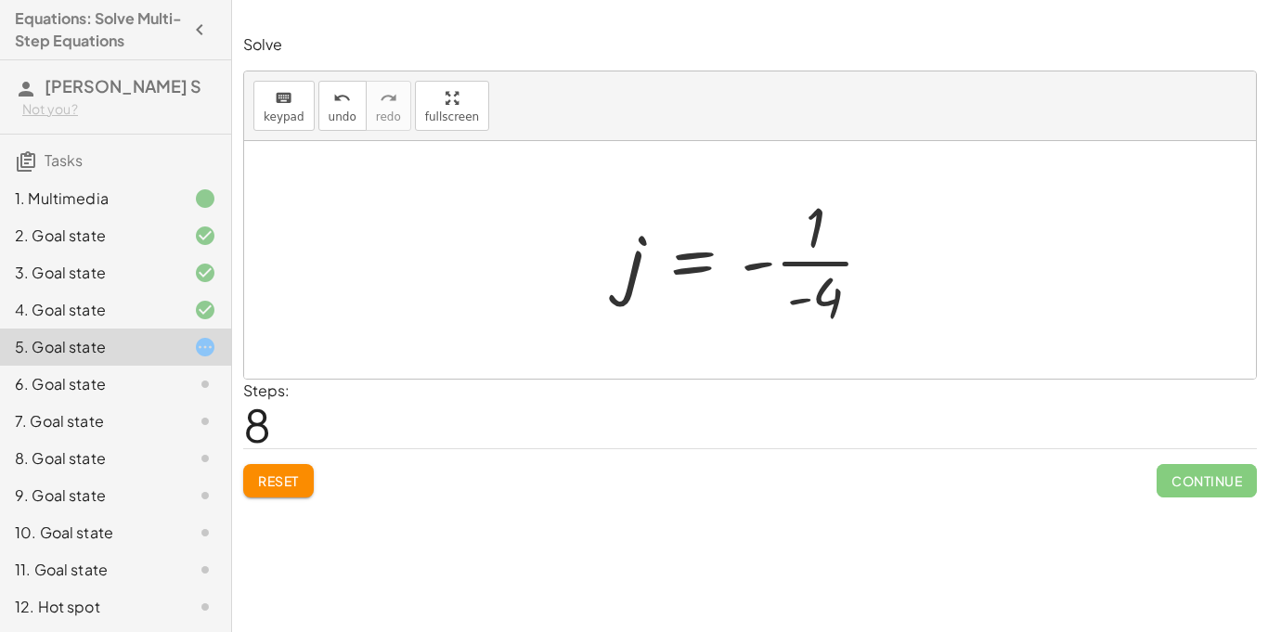
click at [799, 300] on div at bounding box center [757, 260] width 280 height 143
drag, startPoint x: 828, startPoint y: 296, endPoint x: 825, endPoint y: 308, distance: 12.6
click at [825, 308] on div at bounding box center [757, 260] width 280 height 143
click at [800, 299] on div at bounding box center [757, 260] width 280 height 143
drag, startPoint x: 828, startPoint y: 303, endPoint x: 812, endPoint y: 306, distance: 17.1
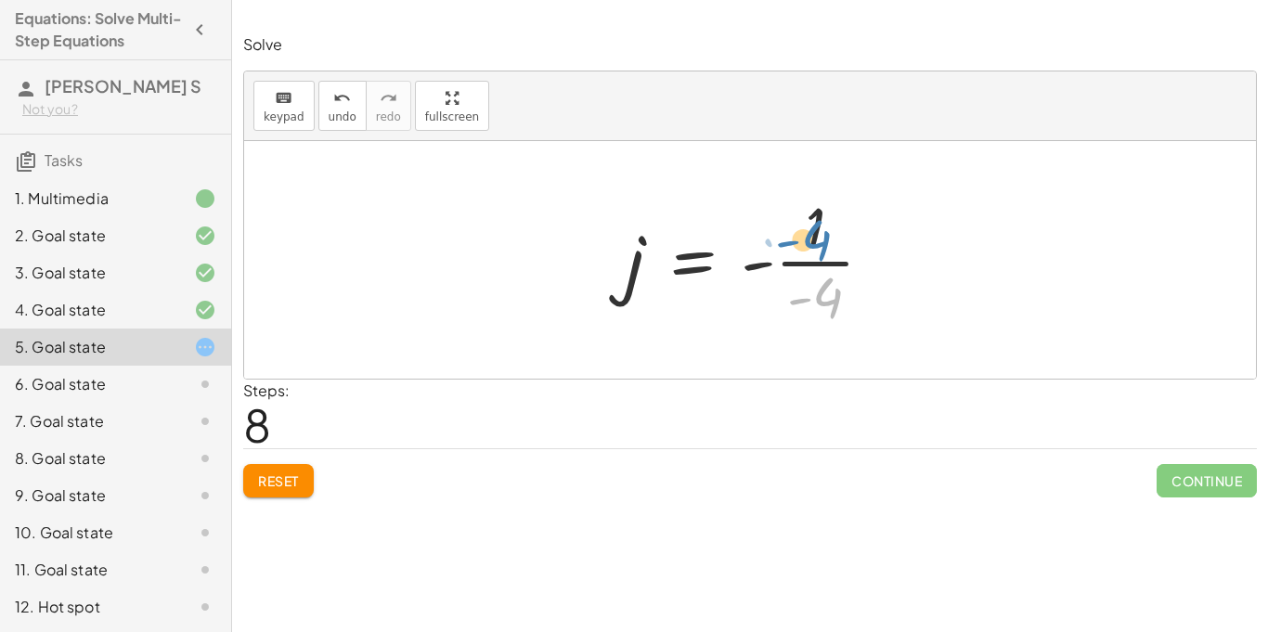
click at [812, 306] on div at bounding box center [757, 260] width 280 height 143
drag, startPoint x: 809, startPoint y: 229, endPoint x: 803, endPoint y: 294, distance: 65.2
drag, startPoint x: 809, startPoint y: 228, endPoint x: 819, endPoint y: 315, distance: 87.0
drag, startPoint x: 764, startPoint y: 264, endPoint x: 813, endPoint y: 285, distance: 53.6
click at [813, 285] on div at bounding box center [757, 260] width 280 height 143
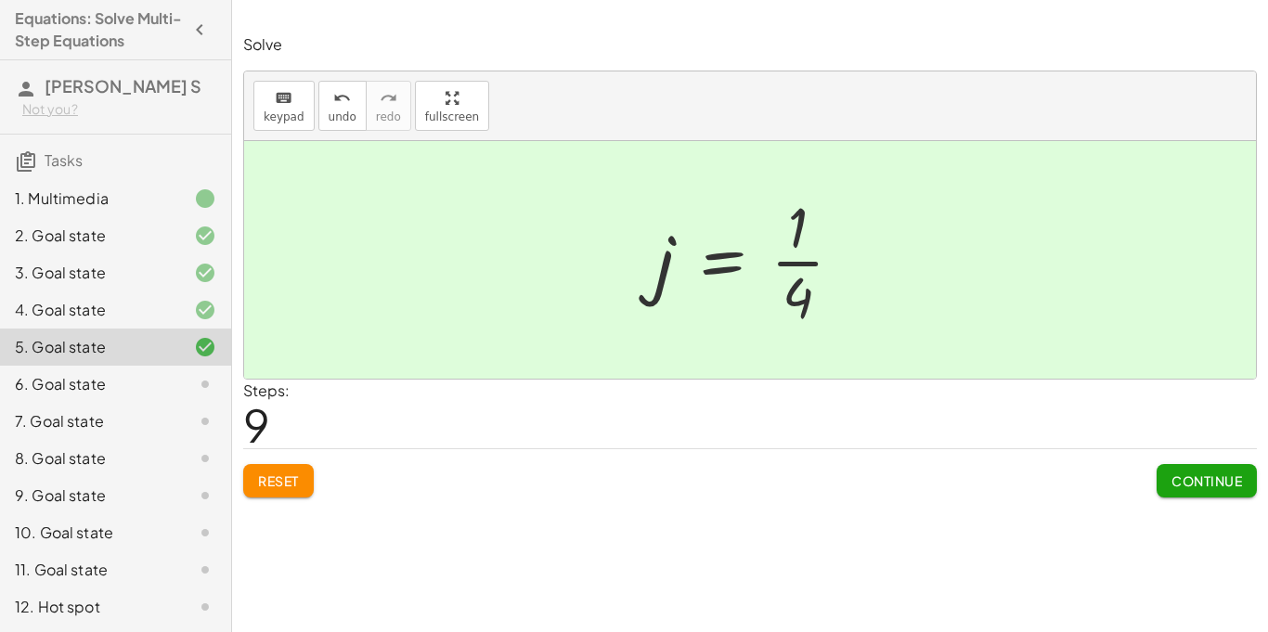
click at [1211, 471] on button "Continue" at bounding box center [1207, 480] width 100 height 33
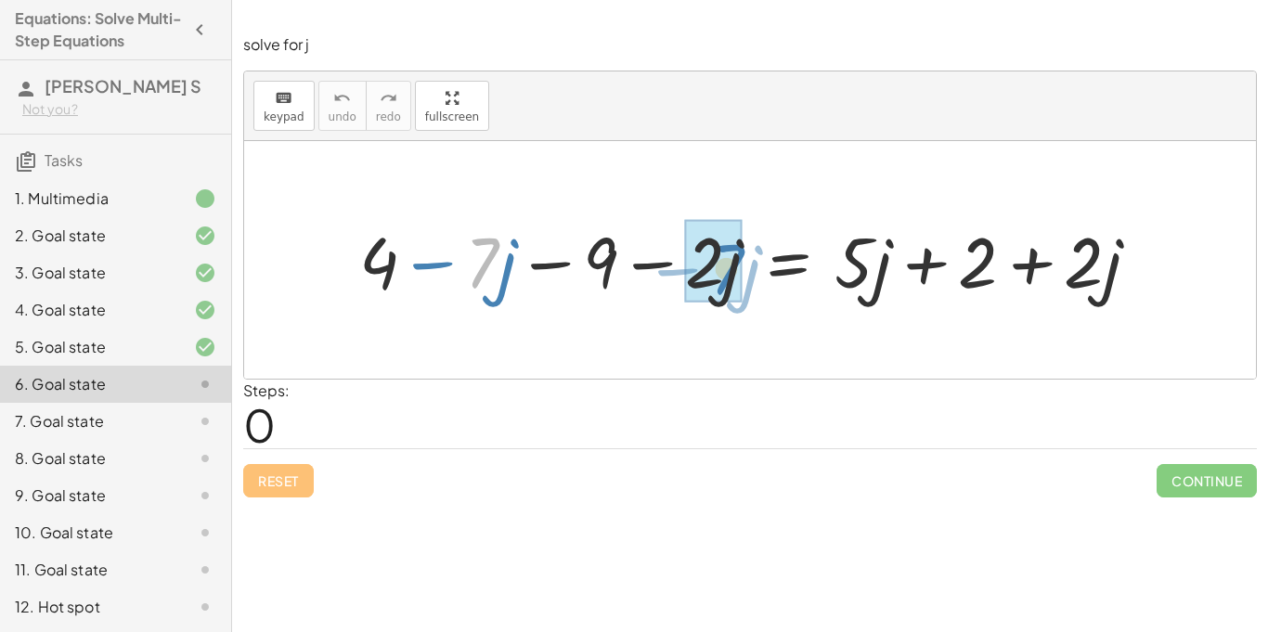
drag, startPoint x: 488, startPoint y: 258, endPoint x: 728, endPoint y: 263, distance: 240.5
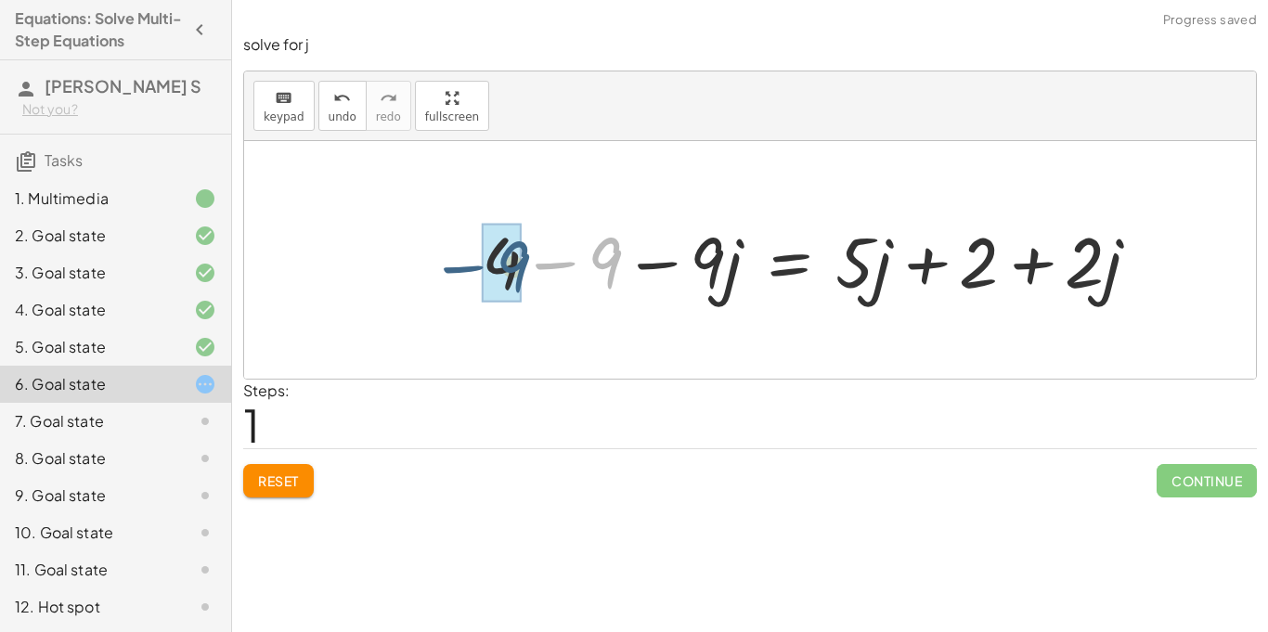
drag, startPoint x: 618, startPoint y: 257, endPoint x: 519, endPoint y: 260, distance: 98.5
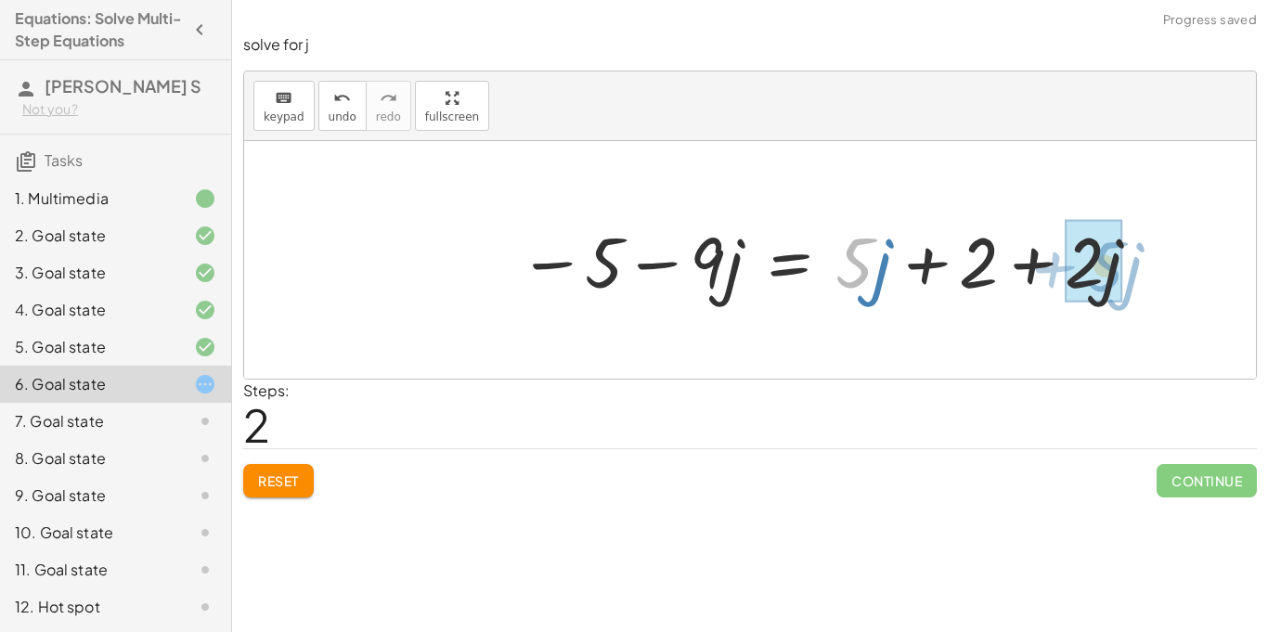
drag, startPoint x: 855, startPoint y: 253, endPoint x: 1106, endPoint y: 256, distance: 250.7
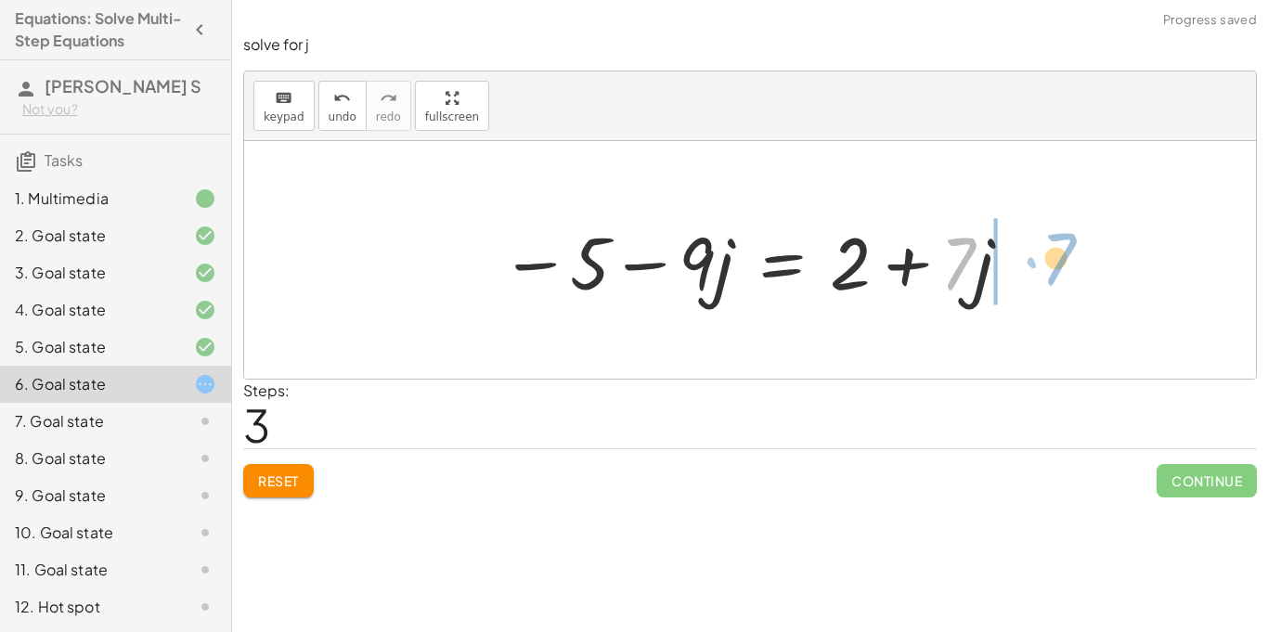
drag, startPoint x: 960, startPoint y: 277, endPoint x: 1064, endPoint y: 278, distance: 104.0
click at [1064, 278] on div "+ 4 − · 7 · j − 9 − · 2 · j = + · 5 · j + 2 + · 2 · j + 4 − 9 − · 9 · j = + · 5…" at bounding box center [750, 260] width 1012 height 238
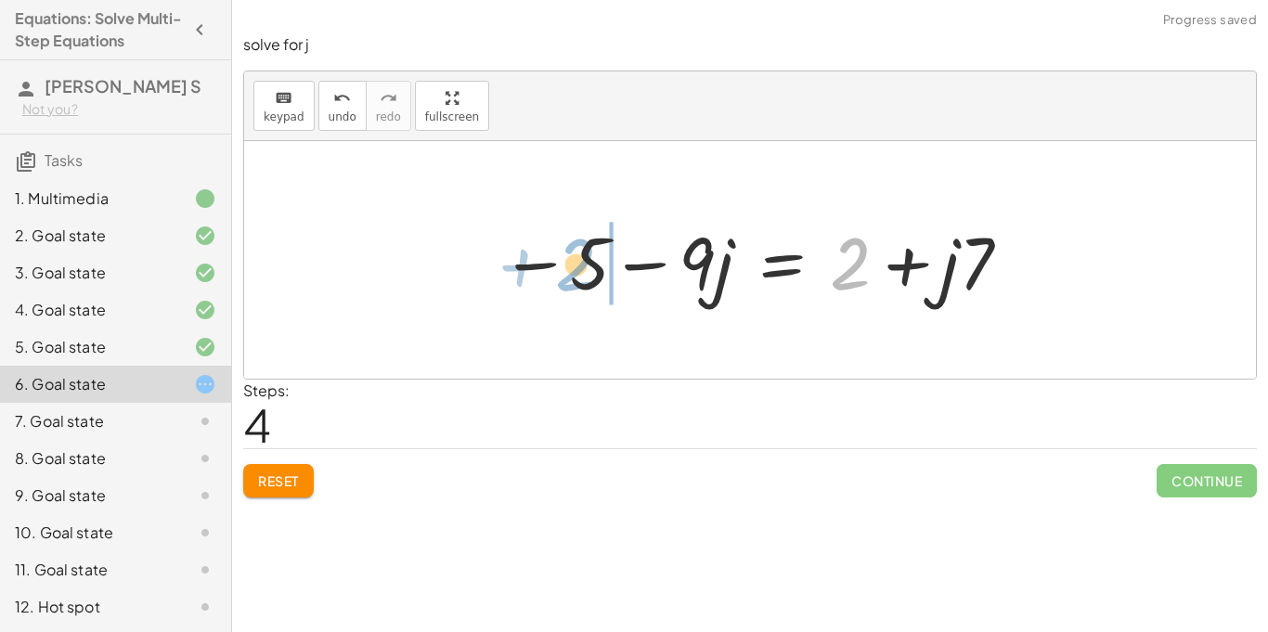
drag, startPoint x: 862, startPoint y: 286, endPoint x: 592, endPoint y: 286, distance: 269.3
click at [592, 286] on div at bounding box center [757, 261] width 532 height 96
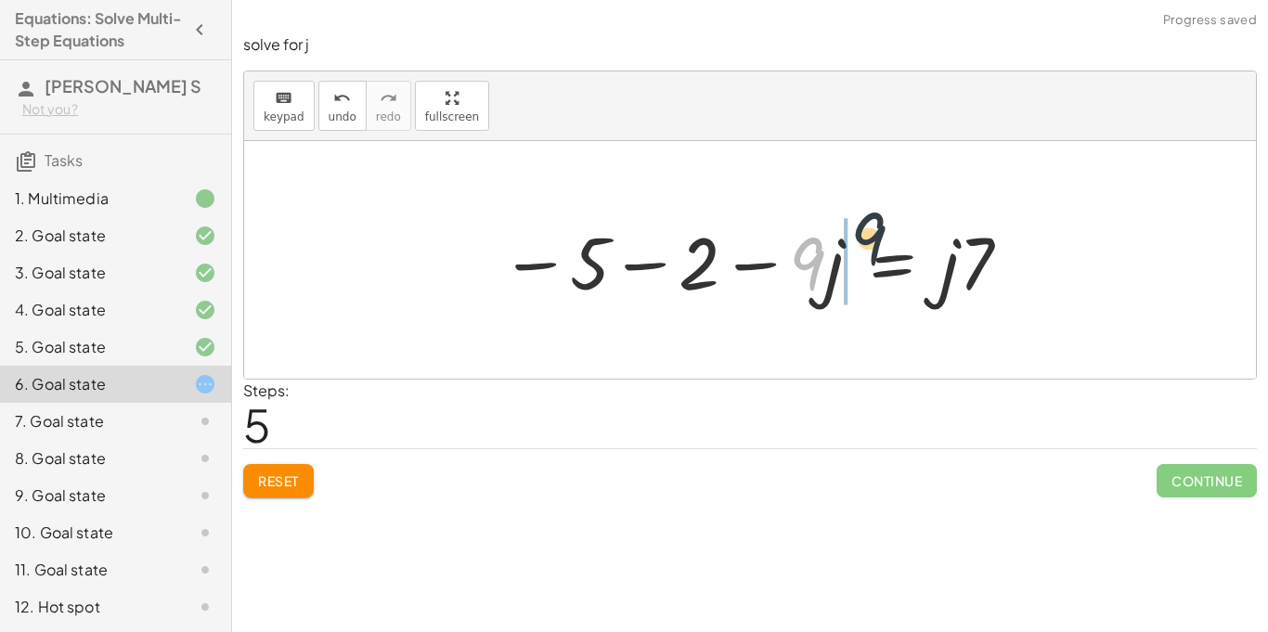
drag, startPoint x: 696, startPoint y: 274, endPoint x: 761, endPoint y: 251, distance: 69.0
click at [761, 251] on div at bounding box center [757, 261] width 532 height 96
drag, startPoint x: 816, startPoint y: 263, endPoint x: 791, endPoint y: 267, distance: 25.5
click at [791, 267] on div at bounding box center [757, 261] width 532 height 96
drag, startPoint x: 827, startPoint y: 264, endPoint x: 781, endPoint y: 274, distance: 47.5
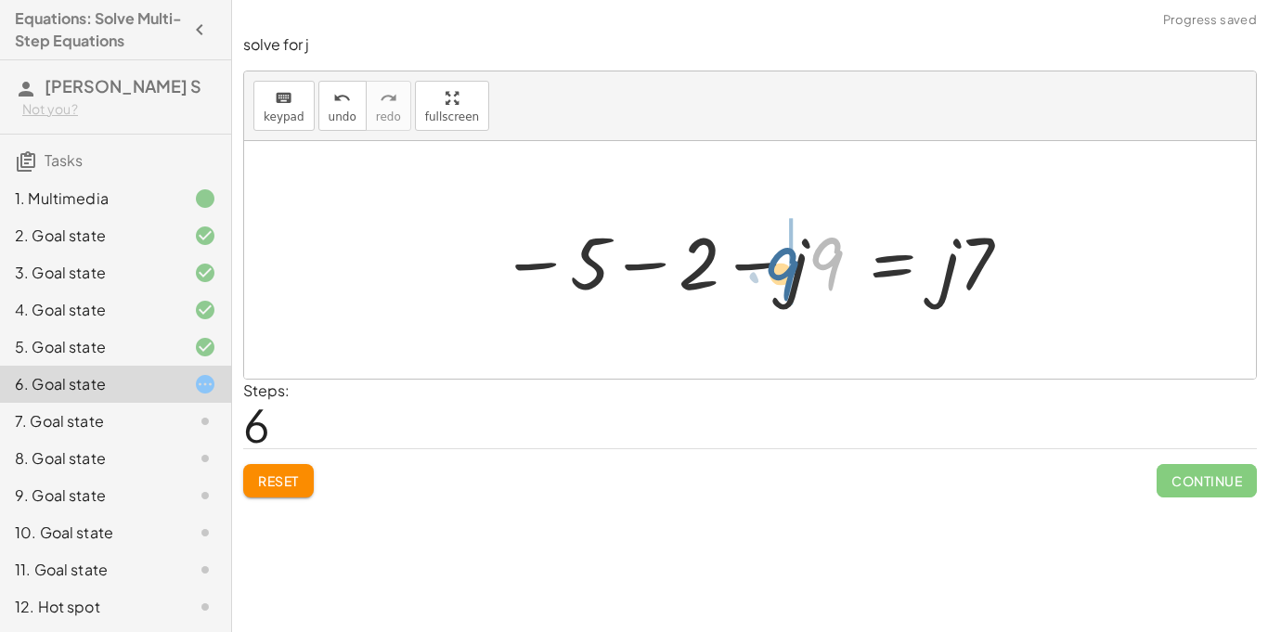
click at [781, 274] on div at bounding box center [757, 261] width 532 height 96
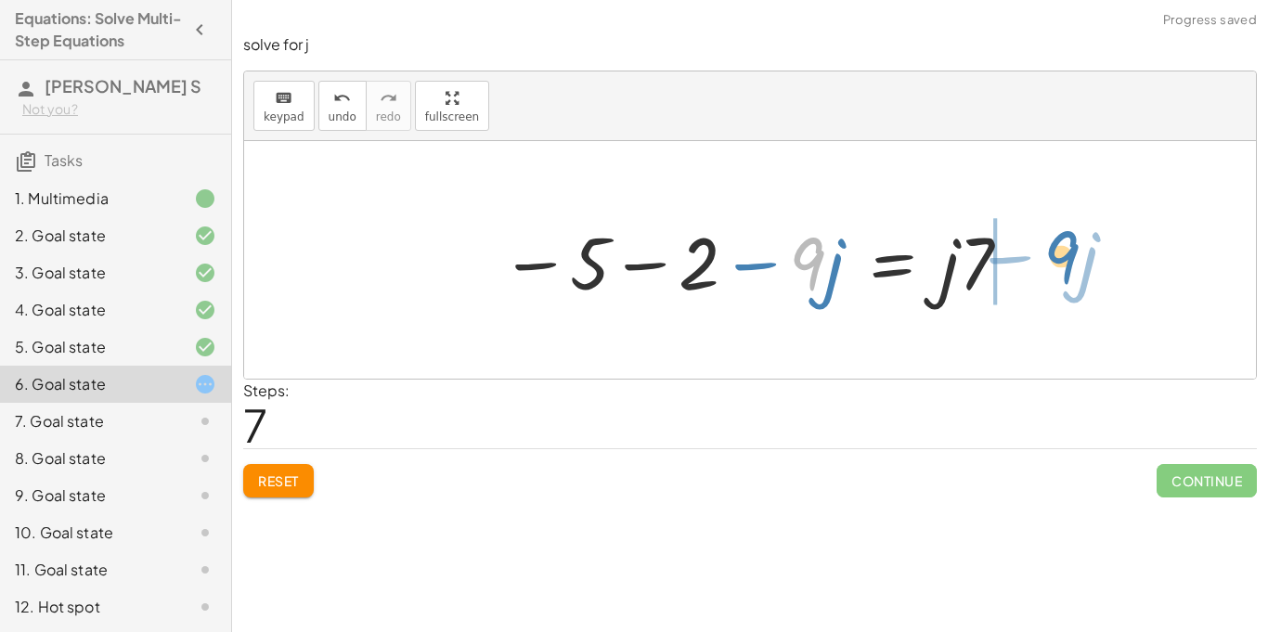
drag, startPoint x: 807, startPoint y: 251, endPoint x: 1060, endPoint y: 245, distance: 252.6
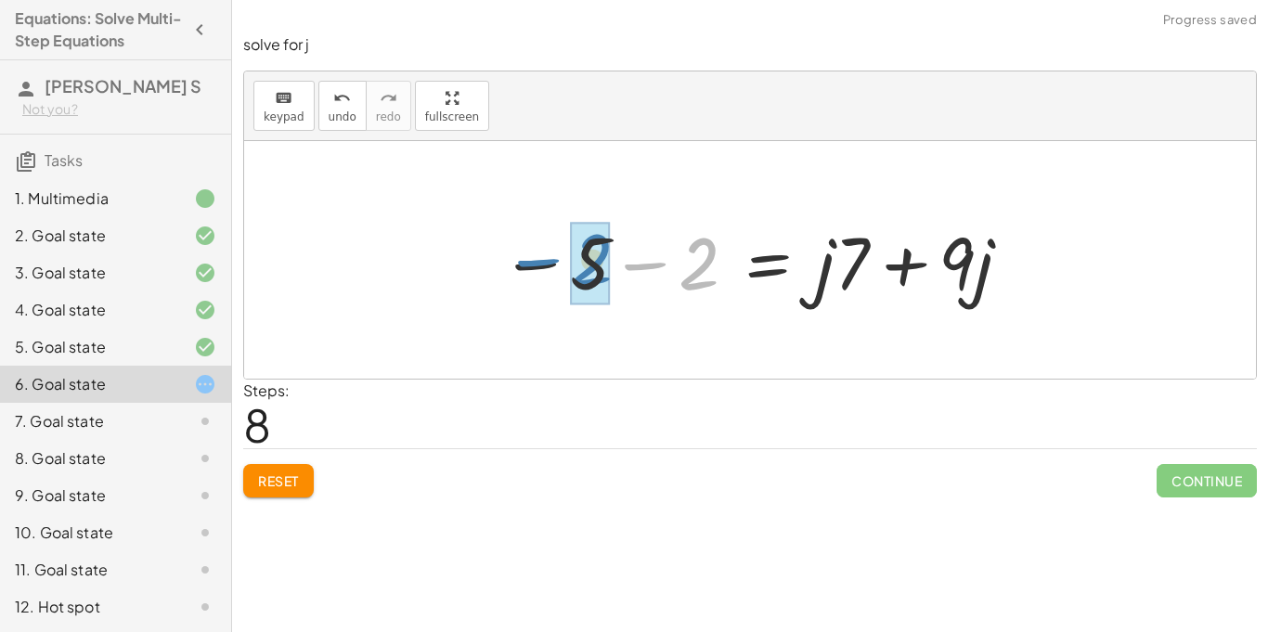
drag, startPoint x: 700, startPoint y: 283, endPoint x: 594, endPoint y: 280, distance: 105.9
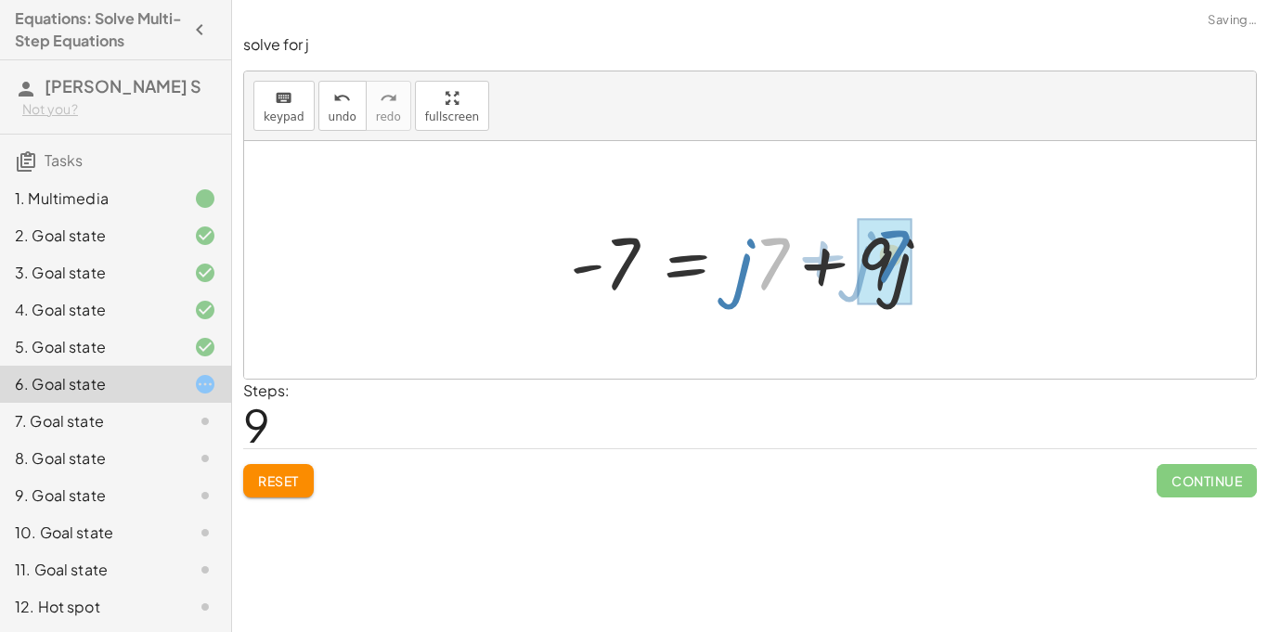
drag, startPoint x: 763, startPoint y: 268, endPoint x: 885, endPoint y: 262, distance: 121.8
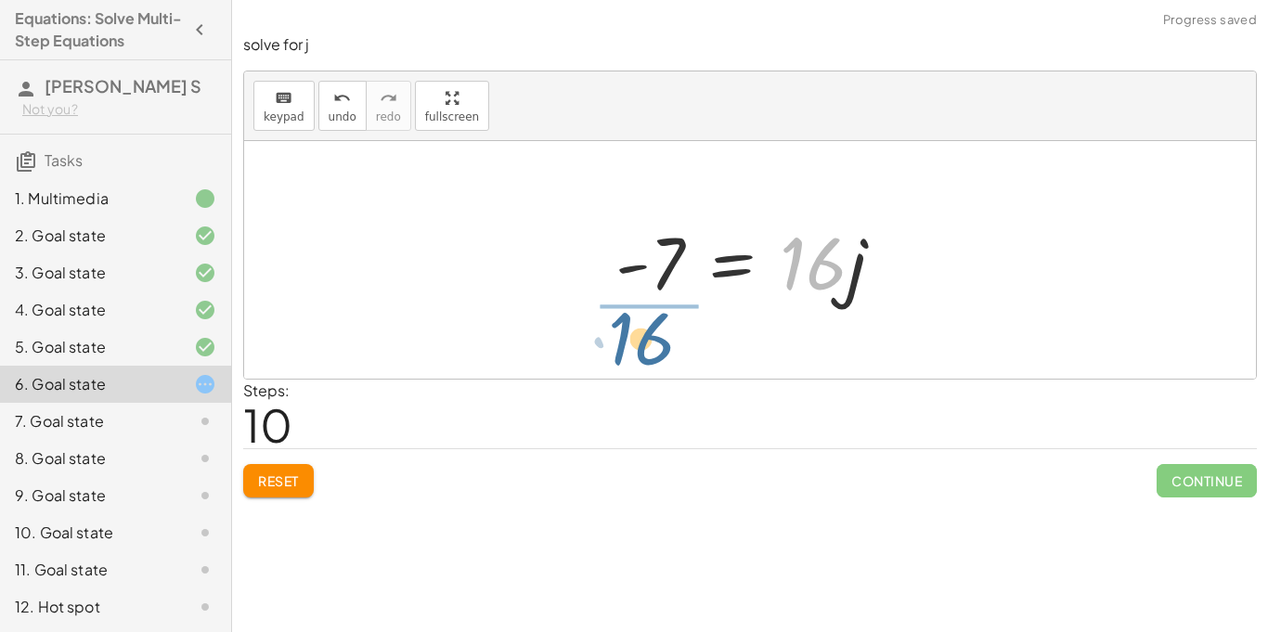
drag, startPoint x: 819, startPoint y: 267, endPoint x: 645, endPoint y: 340, distance: 188.5
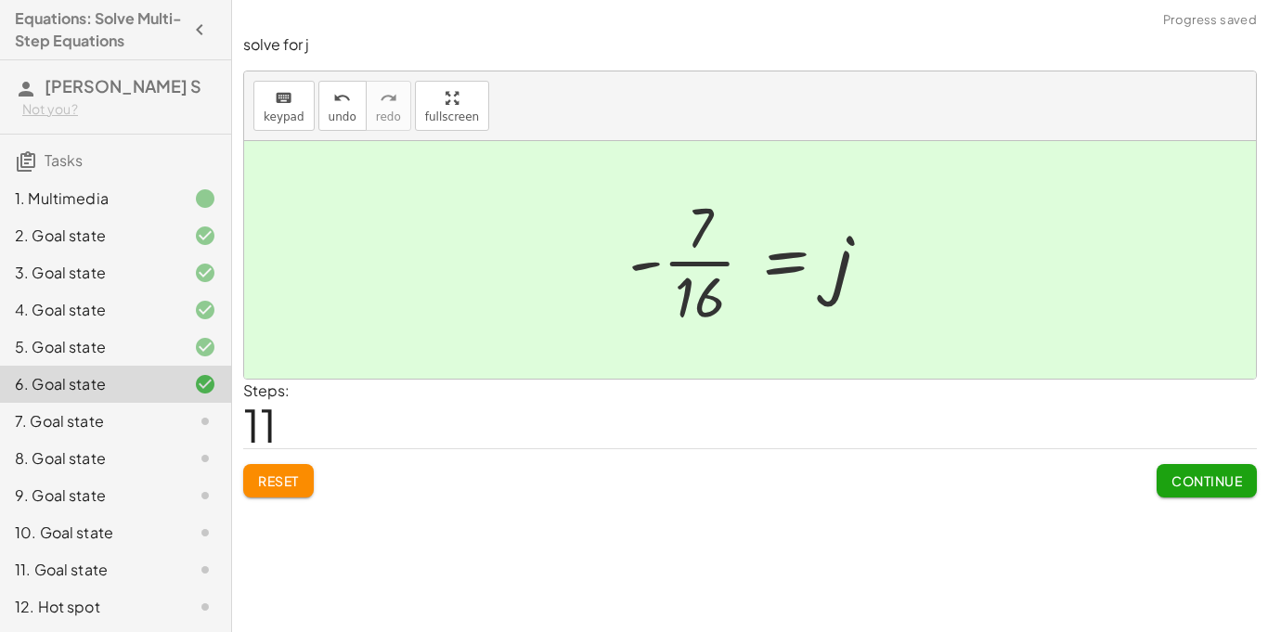
click at [1182, 475] on span "Continue" at bounding box center [1207, 481] width 71 height 17
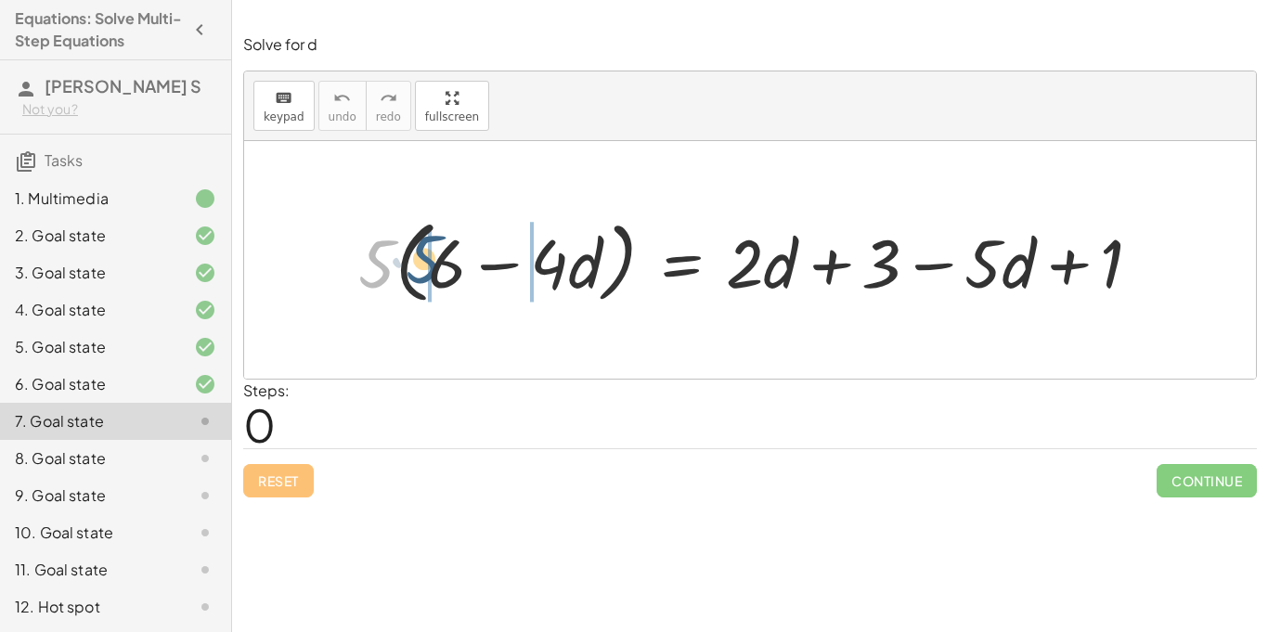
drag, startPoint x: 371, startPoint y: 271, endPoint x: 419, endPoint y: 267, distance: 48.5
click at [419, 267] on div at bounding box center [757, 260] width 816 height 99
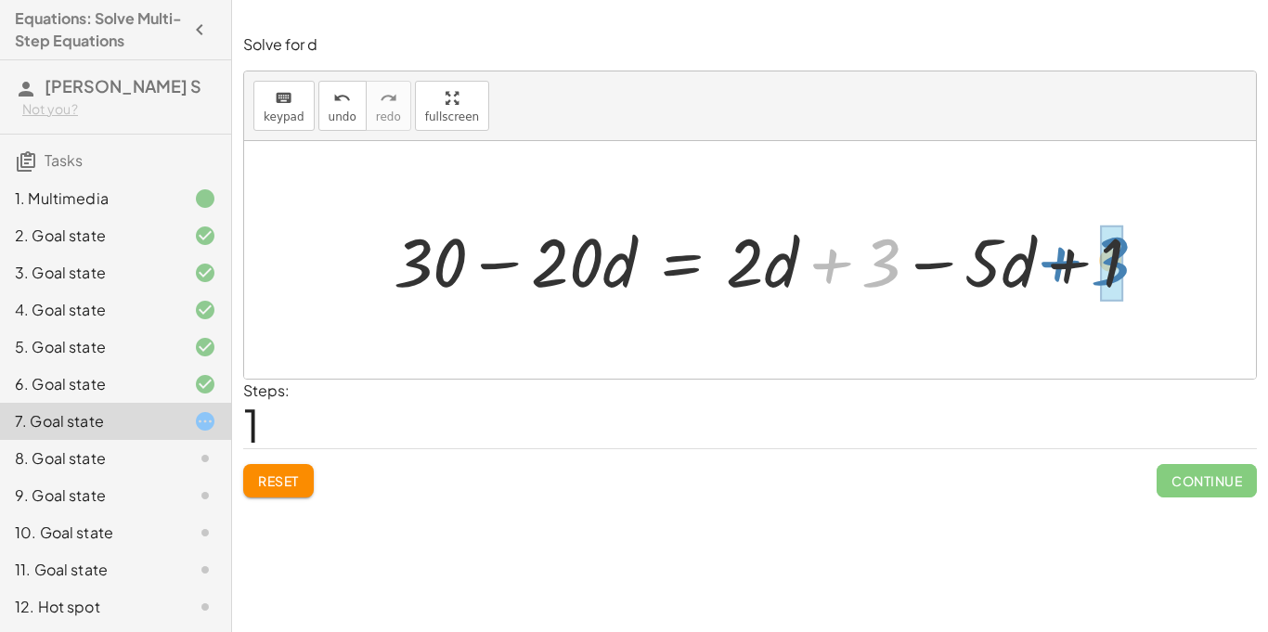
drag, startPoint x: 875, startPoint y: 272, endPoint x: 1106, endPoint y: 270, distance: 231.2
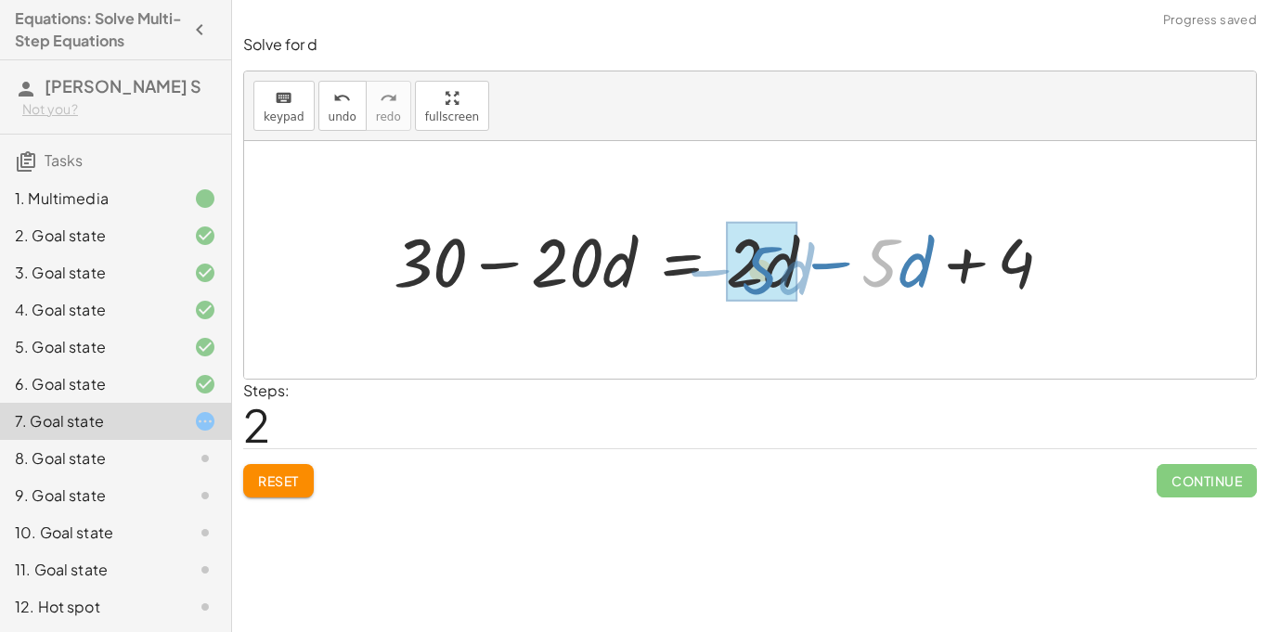
drag, startPoint x: 886, startPoint y: 274, endPoint x: 761, endPoint y: 280, distance: 124.6
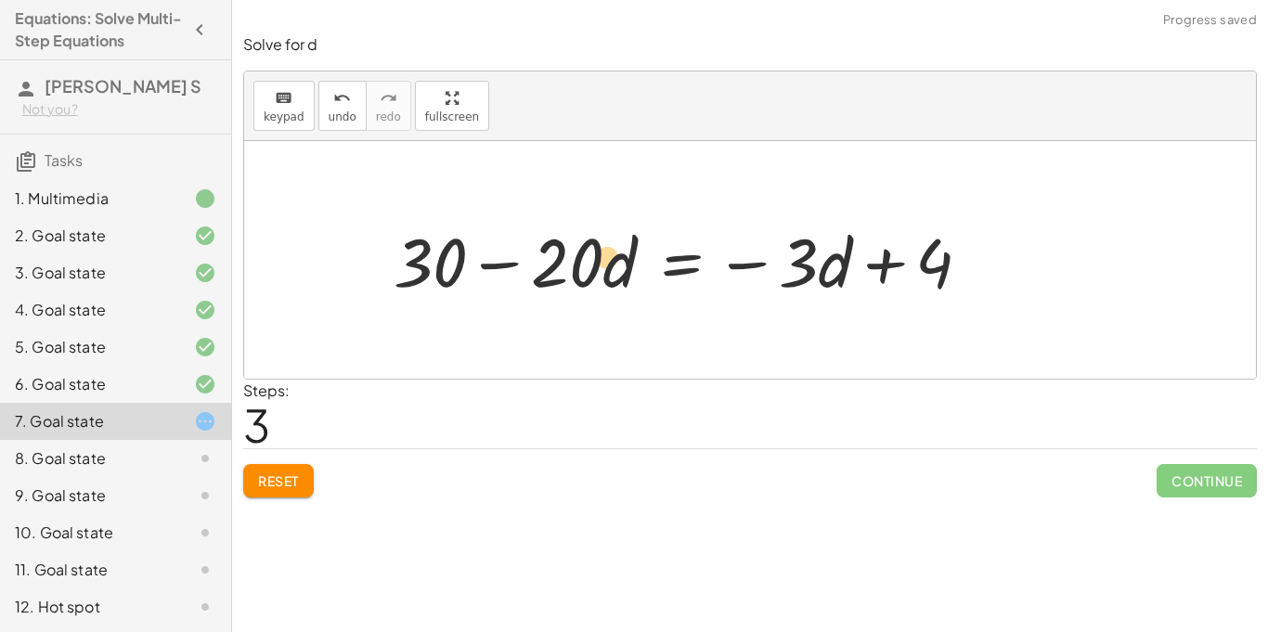
drag, startPoint x: 579, startPoint y: 242, endPoint x: 530, endPoint y: 235, distance: 48.9
click at [530, 235] on div at bounding box center [689, 259] width 611 height 89
drag, startPoint x: 441, startPoint y: 252, endPoint x: 1130, endPoint y: 241, distance: 689.1
drag, startPoint x: 948, startPoint y: 258, endPoint x: 523, endPoint y: 245, distance: 425.5
click at [523, 245] on div at bounding box center [689, 259] width 611 height 89
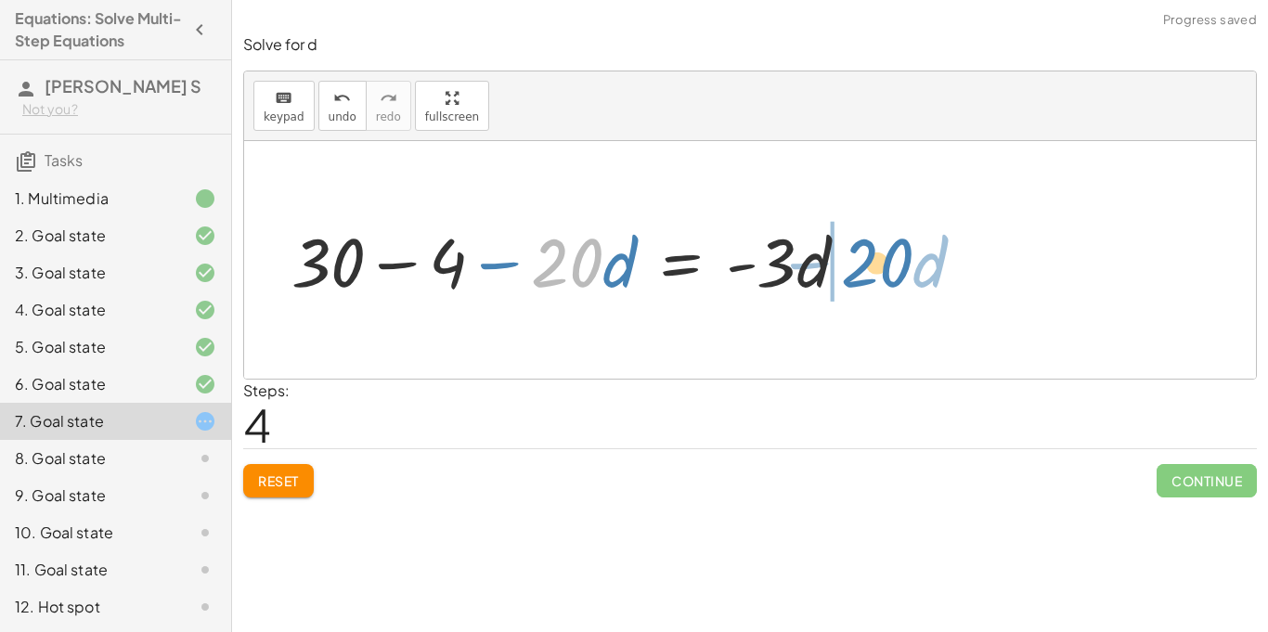
drag, startPoint x: 570, startPoint y: 266, endPoint x: 880, endPoint y: 266, distance: 310.1
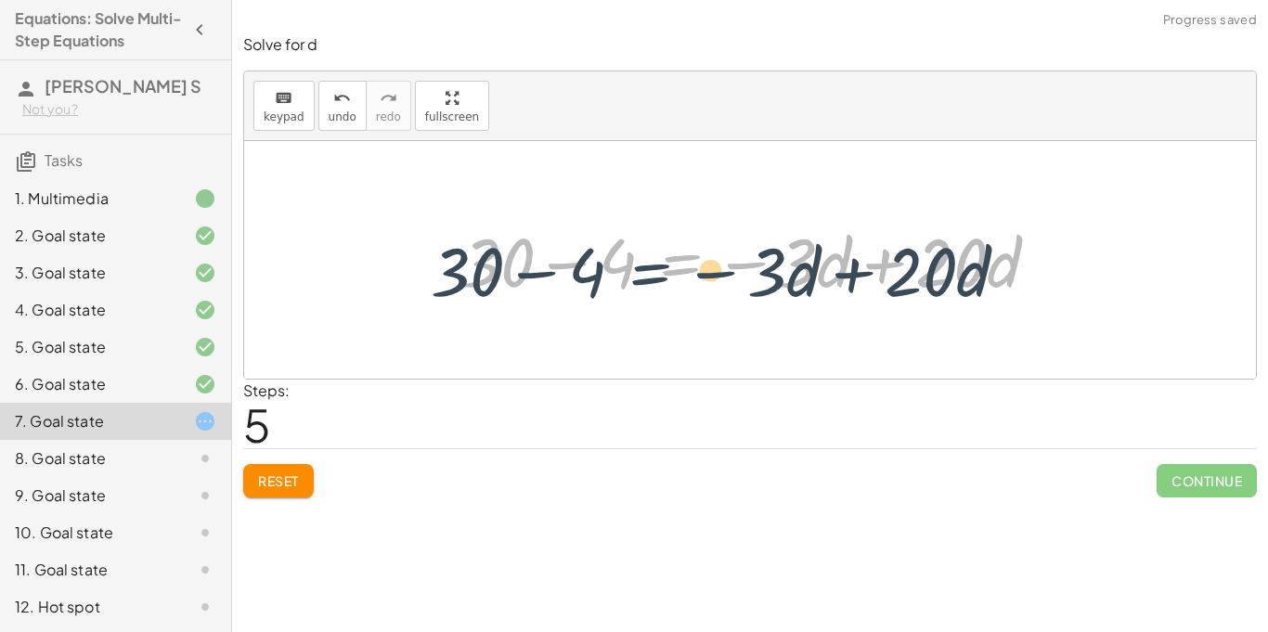
drag, startPoint x: 629, startPoint y: 273, endPoint x: 605, endPoint y: 280, distance: 25.3
click at [605, 280] on div at bounding box center [757, 259] width 611 height 89
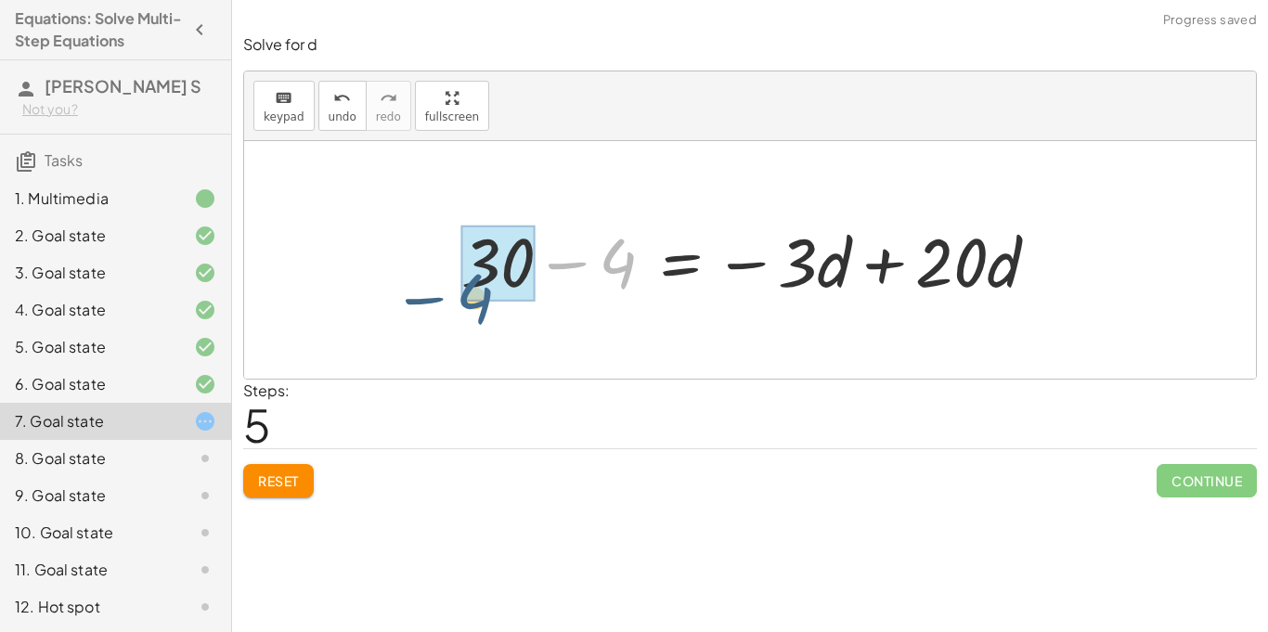
drag, startPoint x: 602, startPoint y: 263, endPoint x: 461, endPoint y: 281, distance: 142.4
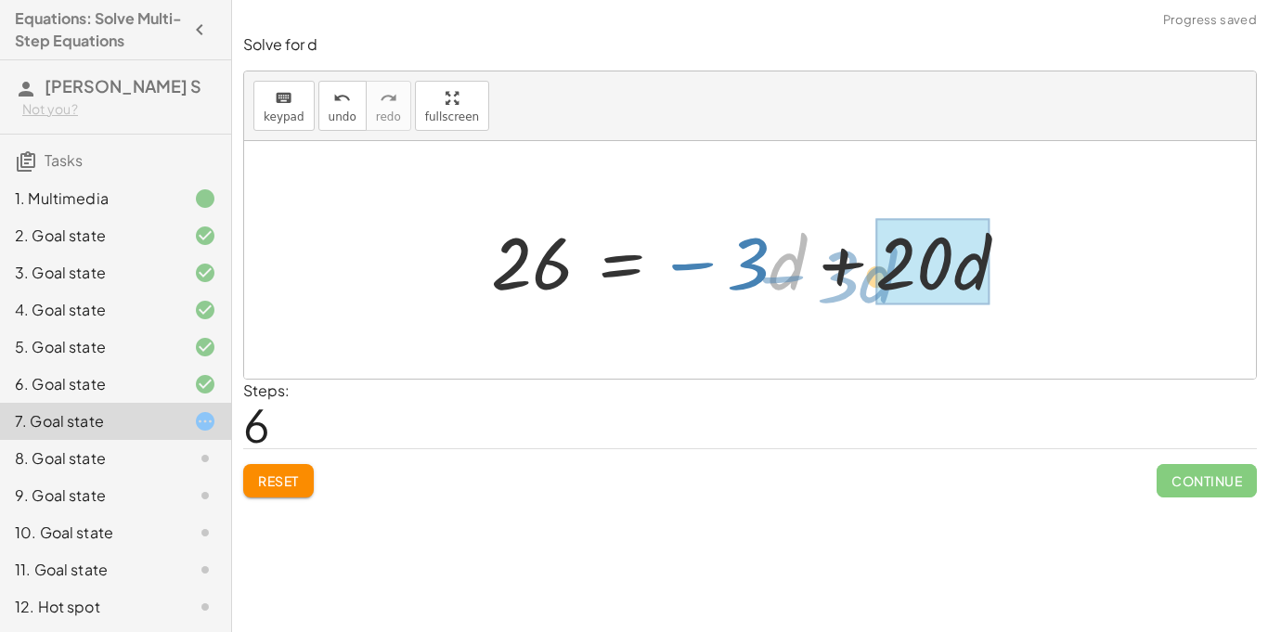
drag, startPoint x: 800, startPoint y: 272, endPoint x: 904, endPoint y: 279, distance: 104.2
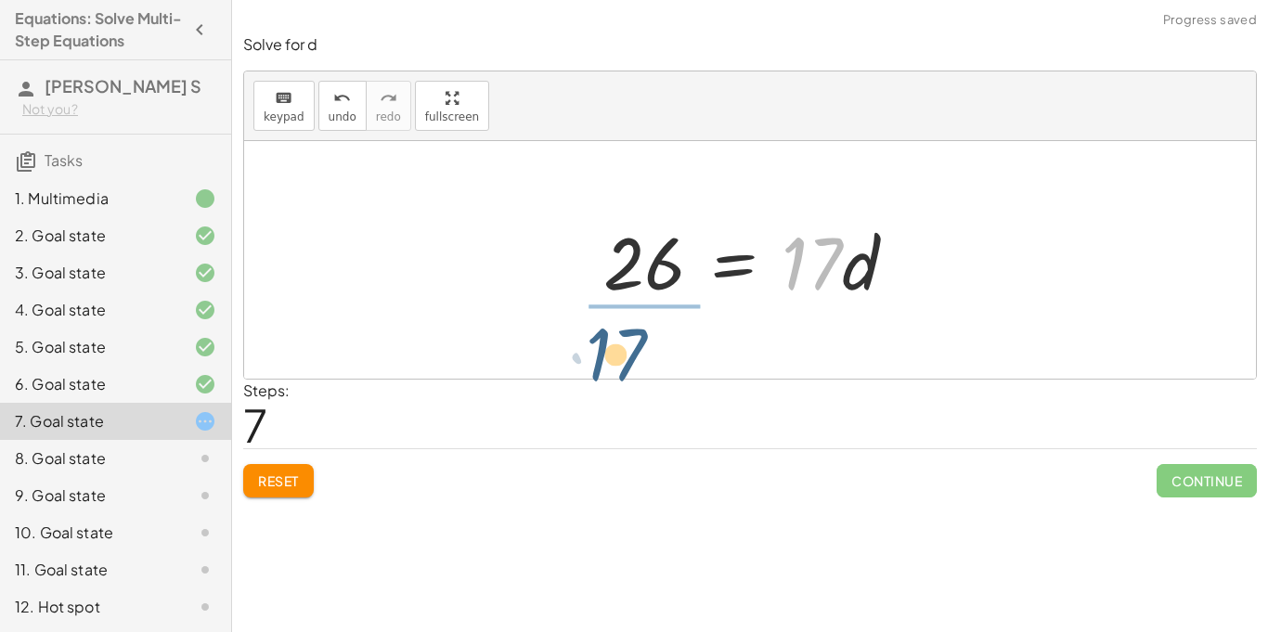
drag, startPoint x: 819, startPoint y: 267, endPoint x: 623, endPoint y: 356, distance: 215.3
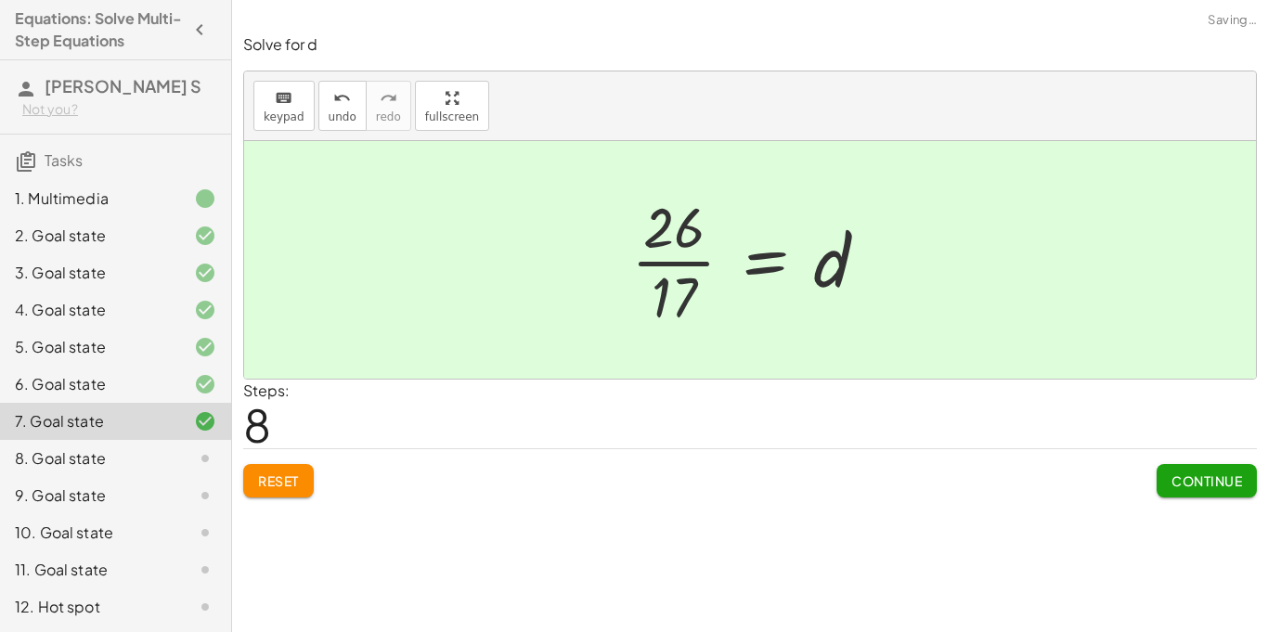
click at [642, 295] on div at bounding box center [757, 260] width 270 height 143
click at [1190, 475] on span "Continue" at bounding box center [1207, 481] width 71 height 17
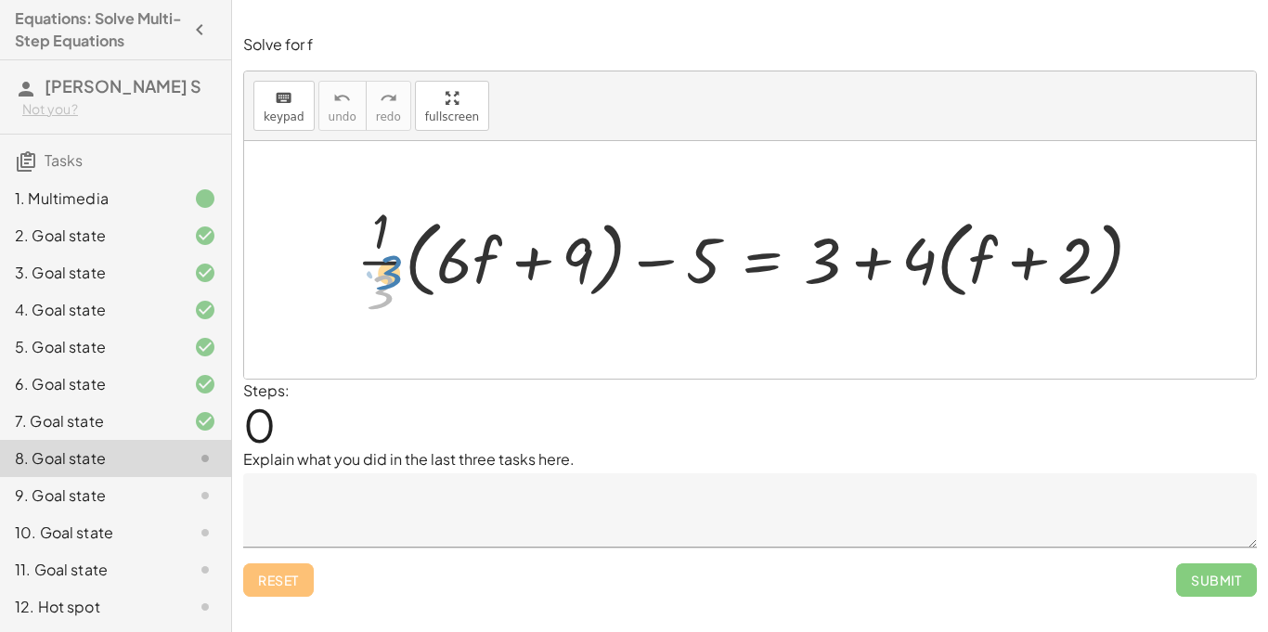
drag, startPoint x: 383, startPoint y: 297, endPoint x: 379, endPoint y: 272, distance: 25.3
click at [379, 272] on div at bounding box center [757, 259] width 820 height 125
drag, startPoint x: 378, startPoint y: 261, endPoint x: 449, endPoint y: 267, distance: 70.9
click at [449, 267] on div at bounding box center [757, 259] width 820 height 125
drag, startPoint x: 918, startPoint y: 248, endPoint x: 904, endPoint y: 260, distance: 19.1
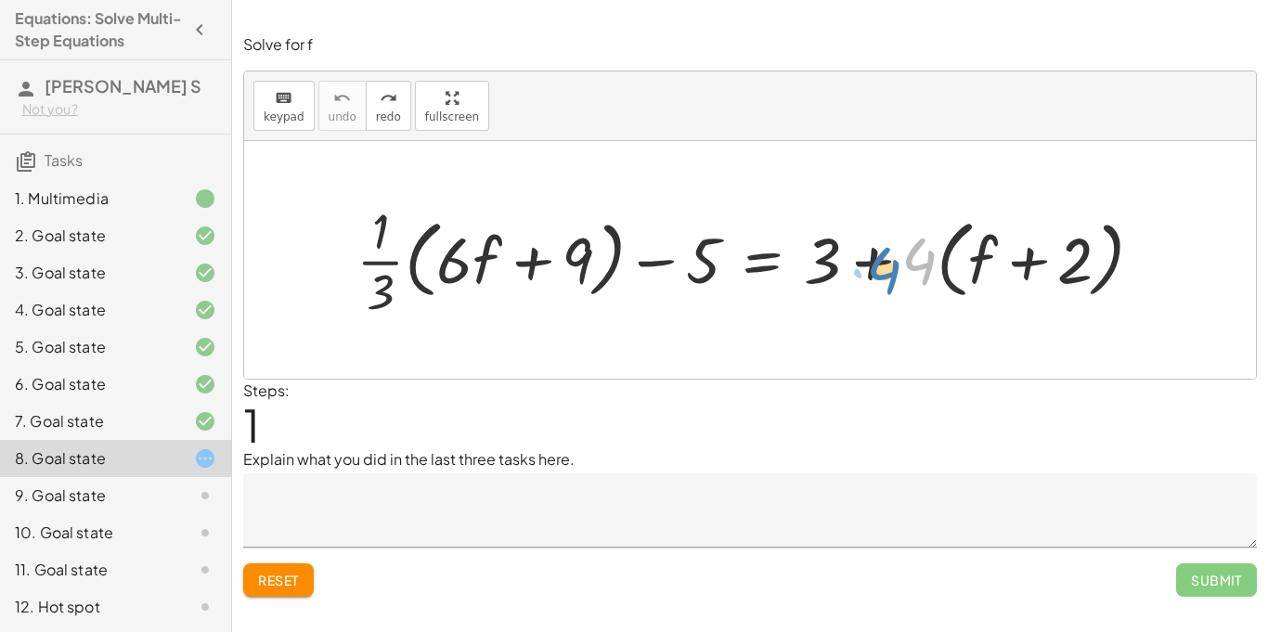
click at [904, 260] on div at bounding box center [757, 259] width 820 height 125
click at [813, 267] on div at bounding box center [757, 259] width 820 height 125
drag, startPoint x: 976, startPoint y: 264, endPoint x: 1081, endPoint y: 268, distance: 105.0
click at [1081, 268] on div at bounding box center [757, 259] width 820 height 125
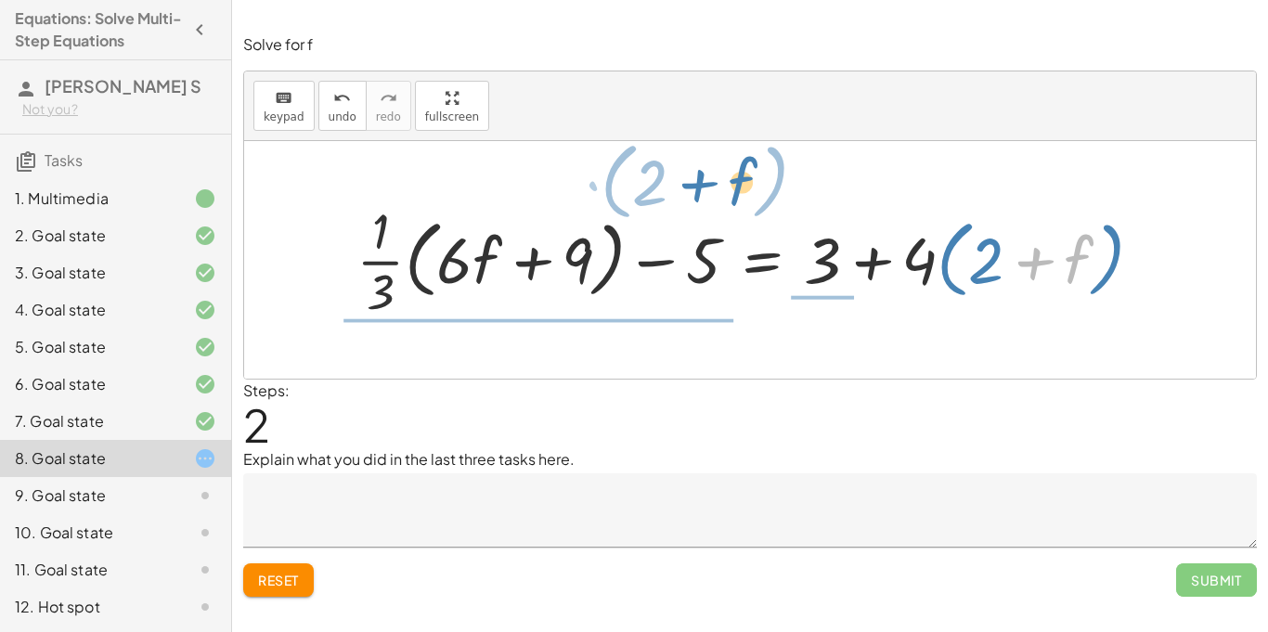
drag, startPoint x: 1034, startPoint y: 261, endPoint x: 697, endPoint y: 183, distance: 345.1
click at [697, 183] on div "+ · · 1 · 3 · ( + · 6 · f + 9 ) − 5 = + 3 + · 4 · ( + f + 2 ) + f · ( + 2 ) + ·…" at bounding box center [750, 260] width 1012 height 238
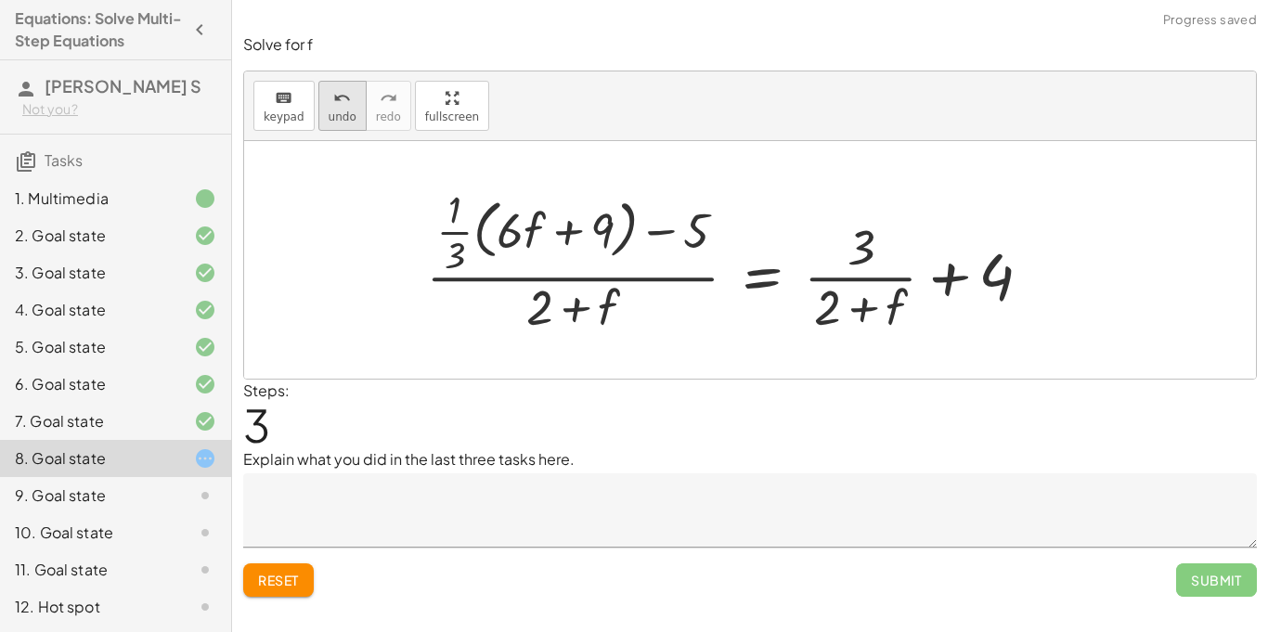
click at [330, 120] on span "undo" at bounding box center [343, 117] width 28 height 13
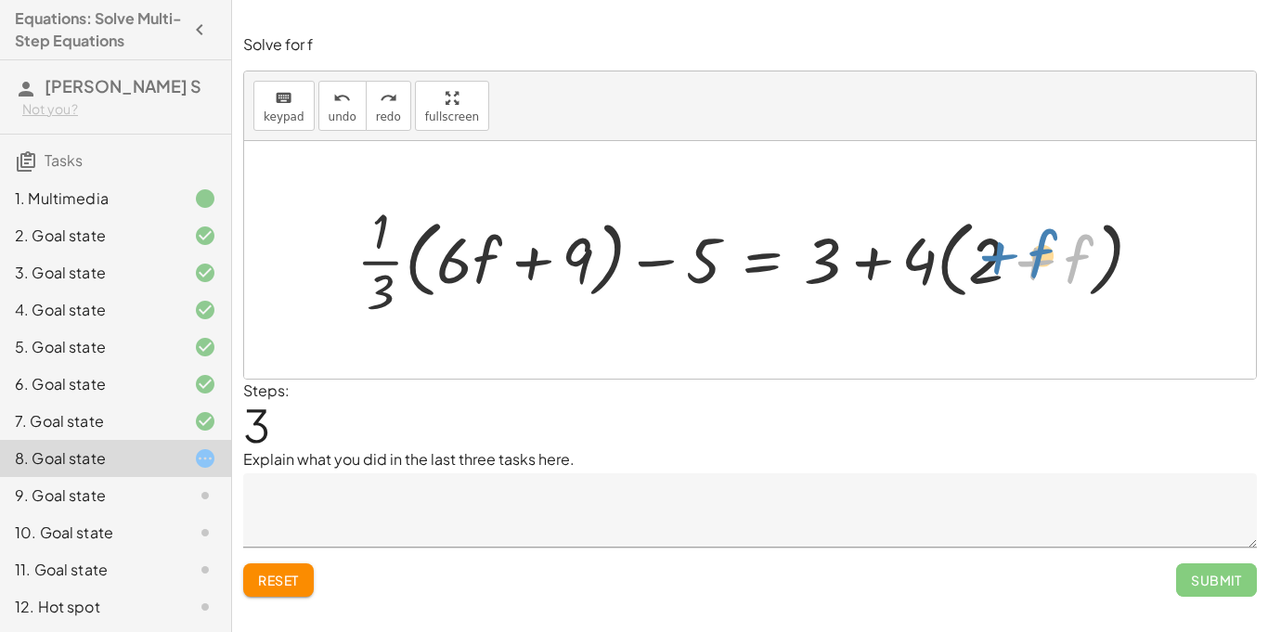
drag, startPoint x: 1043, startPoint y: 261, endPoint x: 1028, endPoint y: 258, distance: 15.1
click at [1028, 258] on div at bounding box center [757, 259] width 820 height 125
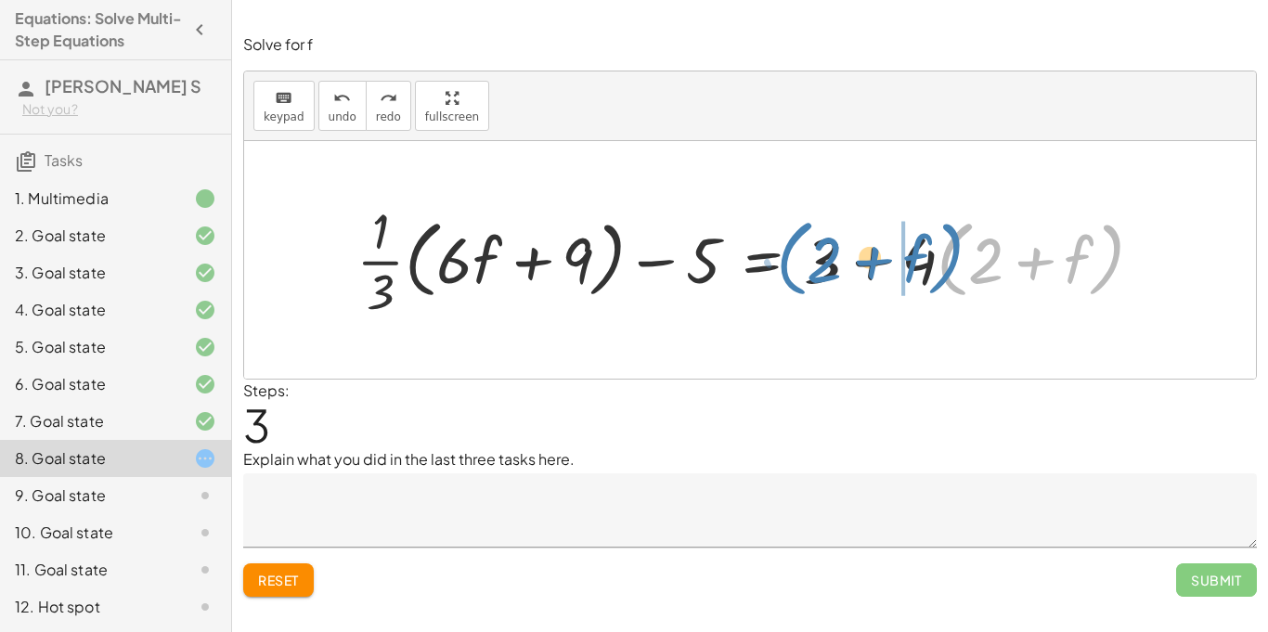
drag, startPoint x: 946, startPoint y: 278, endPoint x: 848, endPoint y: 278, distance: 98.4
click at [848, 278] on div at bounding box center [757, 259] width 820 height 125
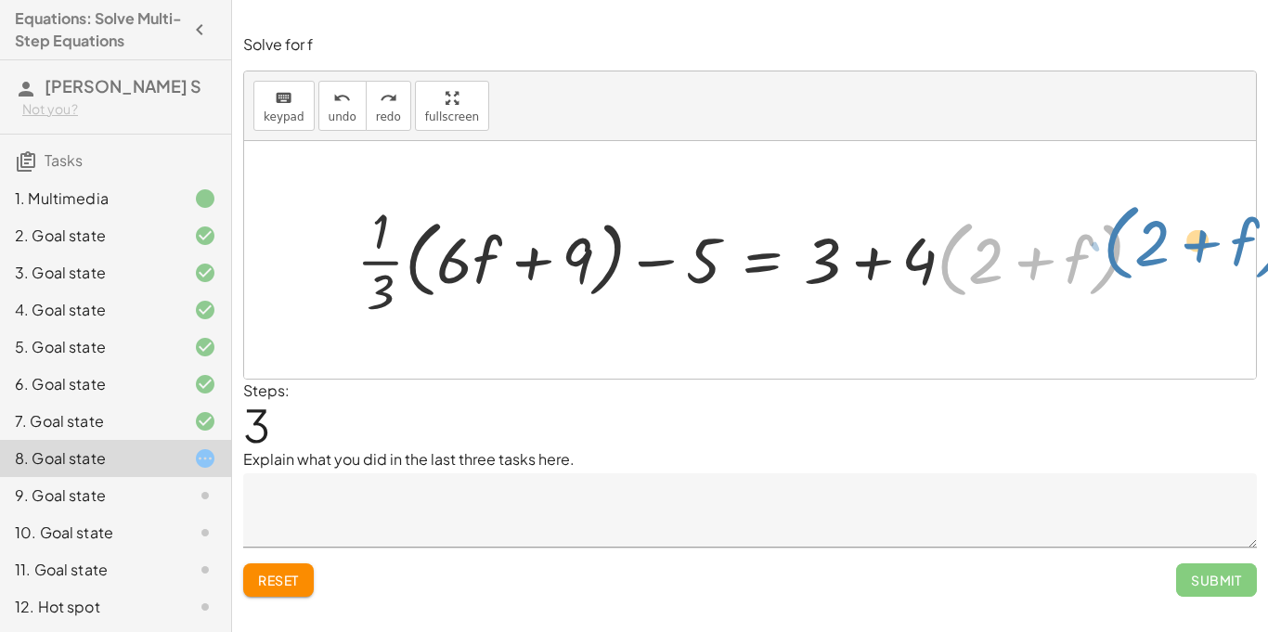
drag, startPoint x: 958, startPoint y: 287, endPoint x: 1118, endPoint y: 272, distance: 160.4
click at [1118, 272] on div at bounding box center [757, 259] width 820 height 125
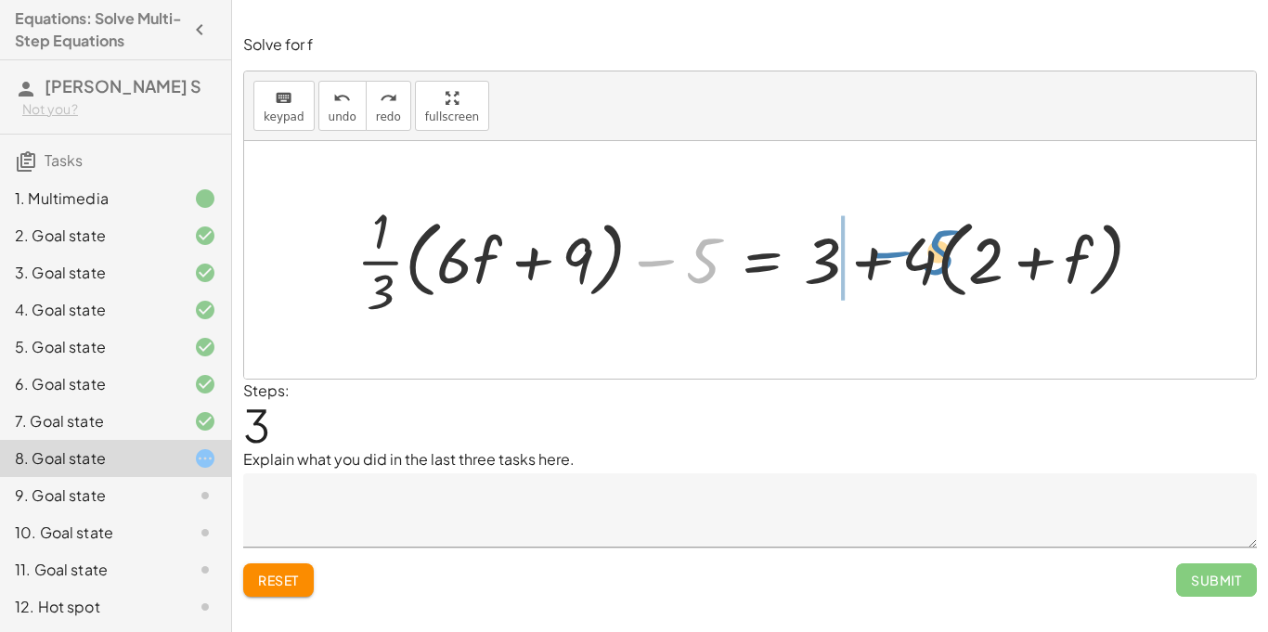
drag, startPoint x: 705, startPoint y: 261, endPoint x: 940, endPoint y: 255, distance: 235.0
click at [940, 255] on div at bounding box center [757, 259] width 820 height 125
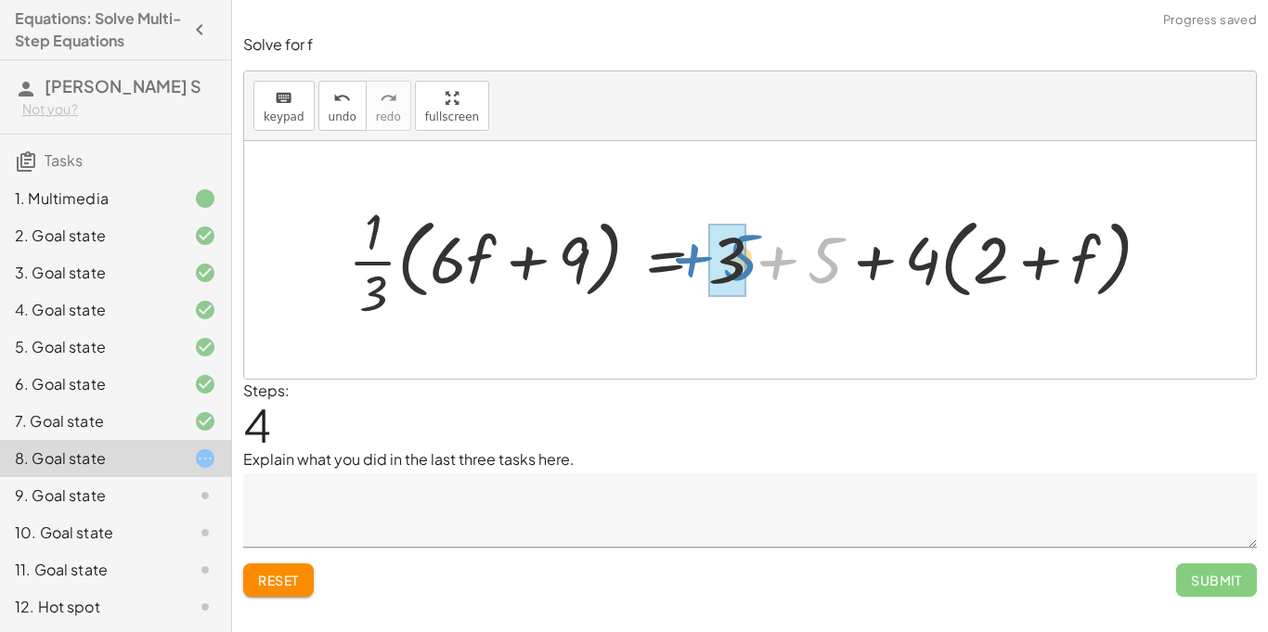
drag, startPoint x: 821, startPoint y: 266, endPoint x: 736, endPoint y: 263, distance: 84.5
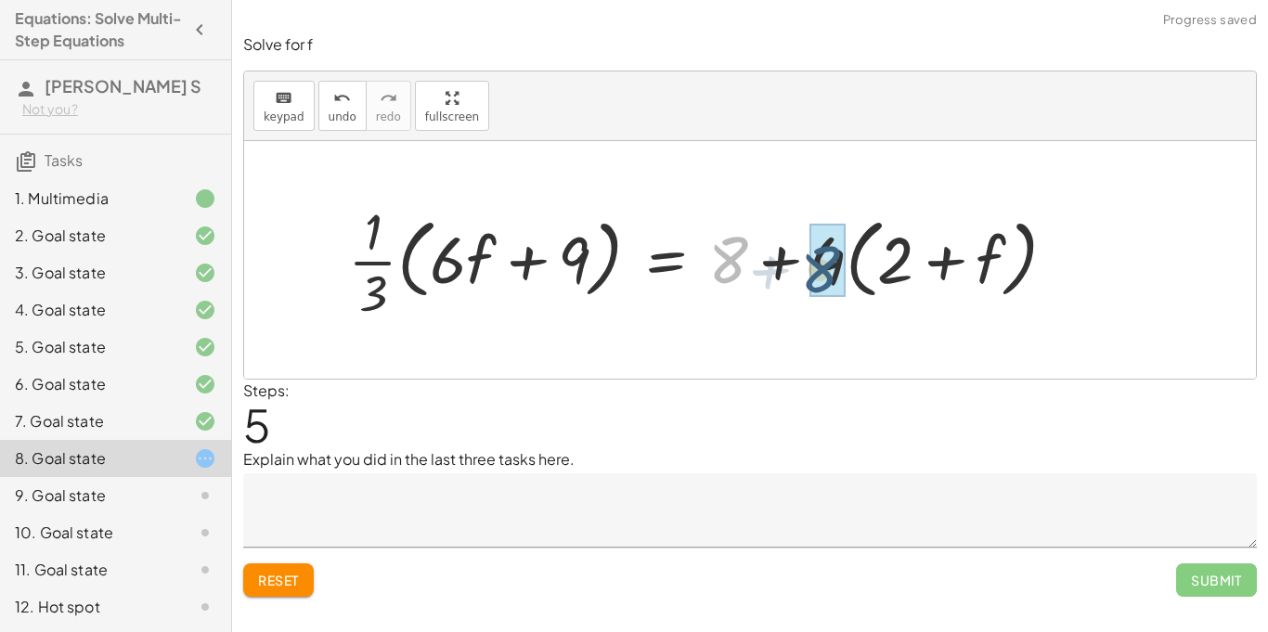
drag, startPoint x: 731, startPoint y: 262, endPoint x: 825, endPoint y: 271, distance: 94.2
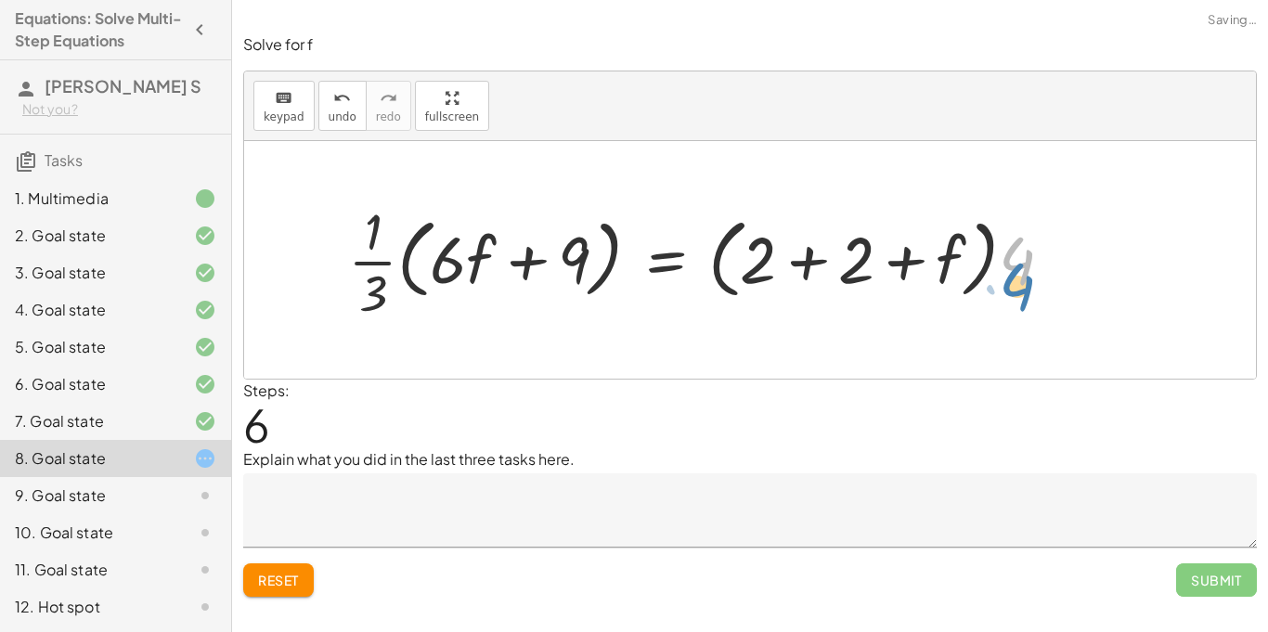
drag, startPoint x: 1020, startPoint y: 258, endPoint x: 1029, endPoint y: 264, distance: 10.8
click at [1029, 264] on div at bounding box center [708, 260] width 738 height 128
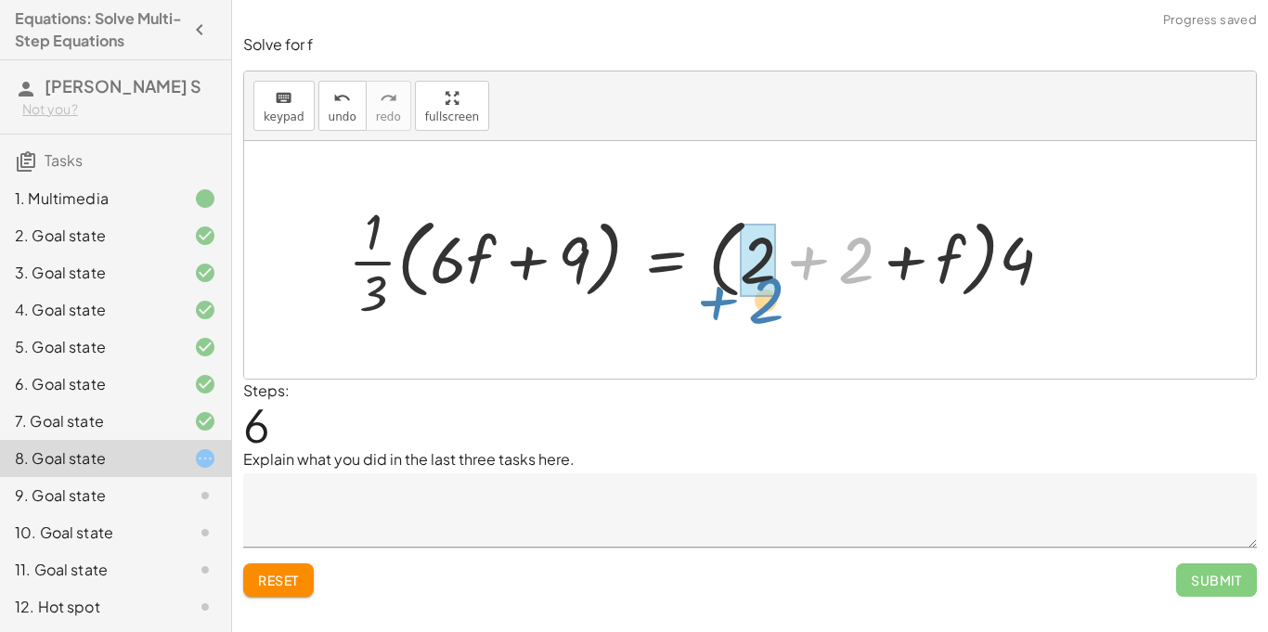
drag, startPoint x: 853, startPoint y: 270, endPoint x: 768, endPoint y: 309, distance: 93.9
click at [768, 309] on div at bounding box center [708, 260] width 738 height 128
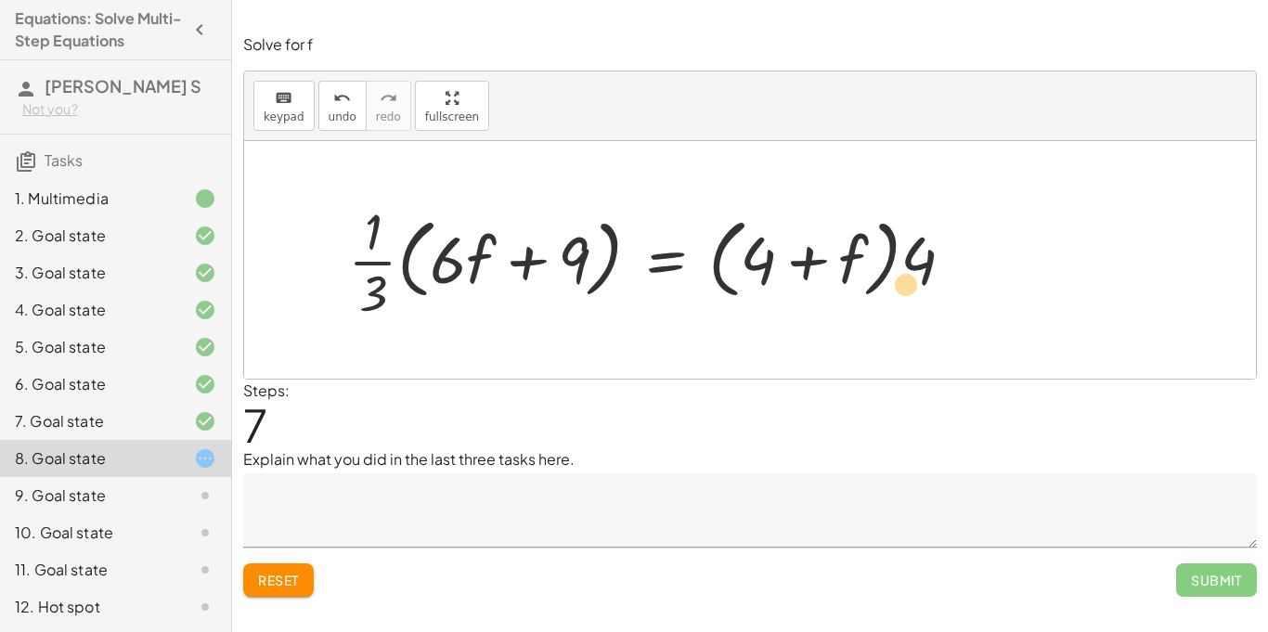
drag, startPoint x: 846, startPoint y: 260, endPoint x: 839, endPoint y: 272, distance: 13.7
click at [839, 272] on div at bounding box center [659, 260] width 641 height 128
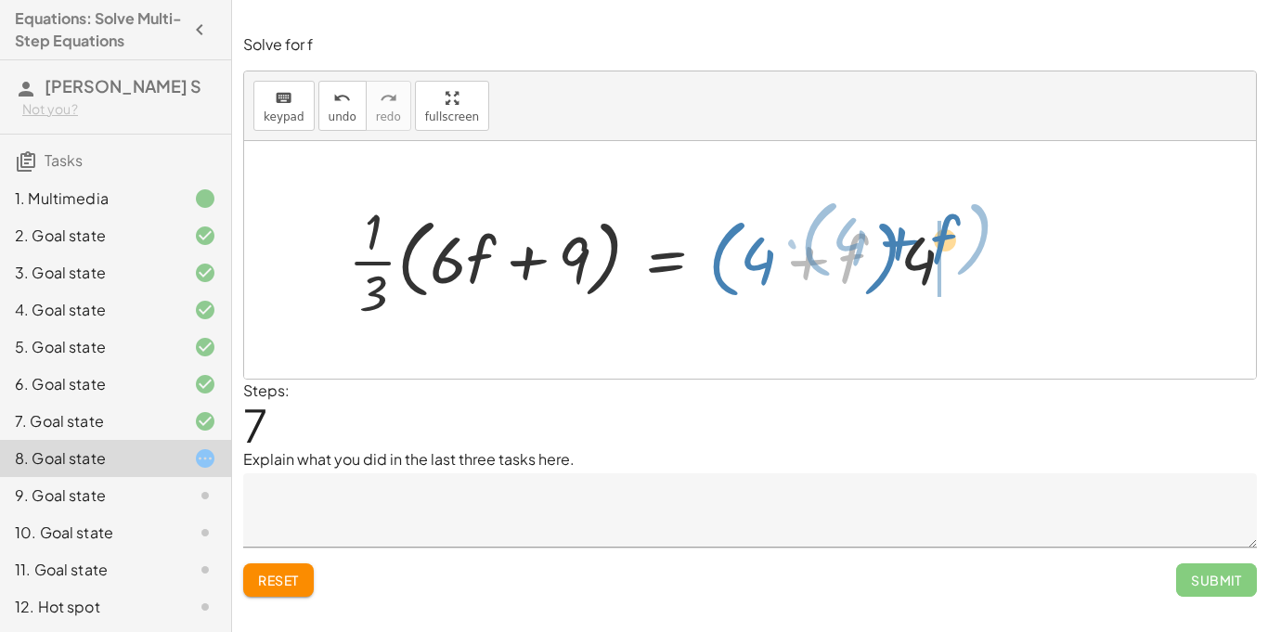
drag, startPoint x: 849, startPoint y: 258, endPoint x: 941, endPoint y: 244, distance: 93.0
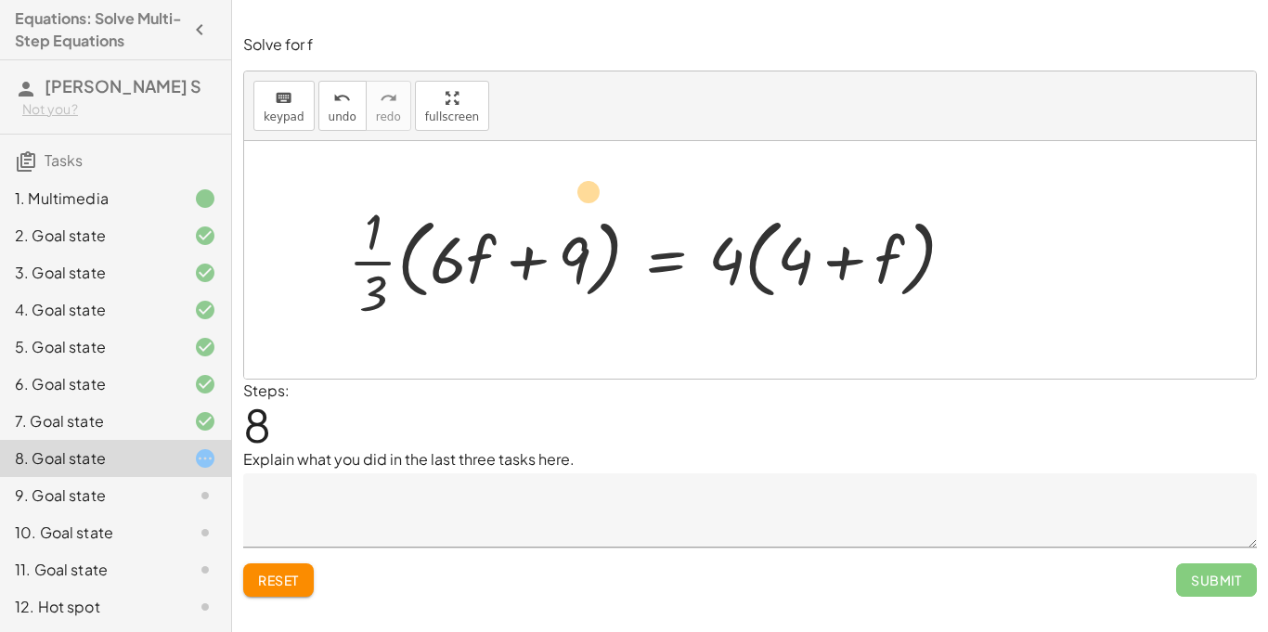
drag, startPoint x: 568, startPoint y: 256, endPoint x: 583, endPoint y: 189, distance: 69.4
drag, startPoint x: 577, startPoint y: 245, endPoint x: 578, endPoint y: 172, distance: 73.4
click at [578, 172] on div "+ · · 1 · 3 · ( + · 6 · f + 9 ) − 5 = + 3 + · 4 · ( + f + 2 ) + · · 1 · 3 · ( +…" at bounding box center [750, 260] width 1012 height 238
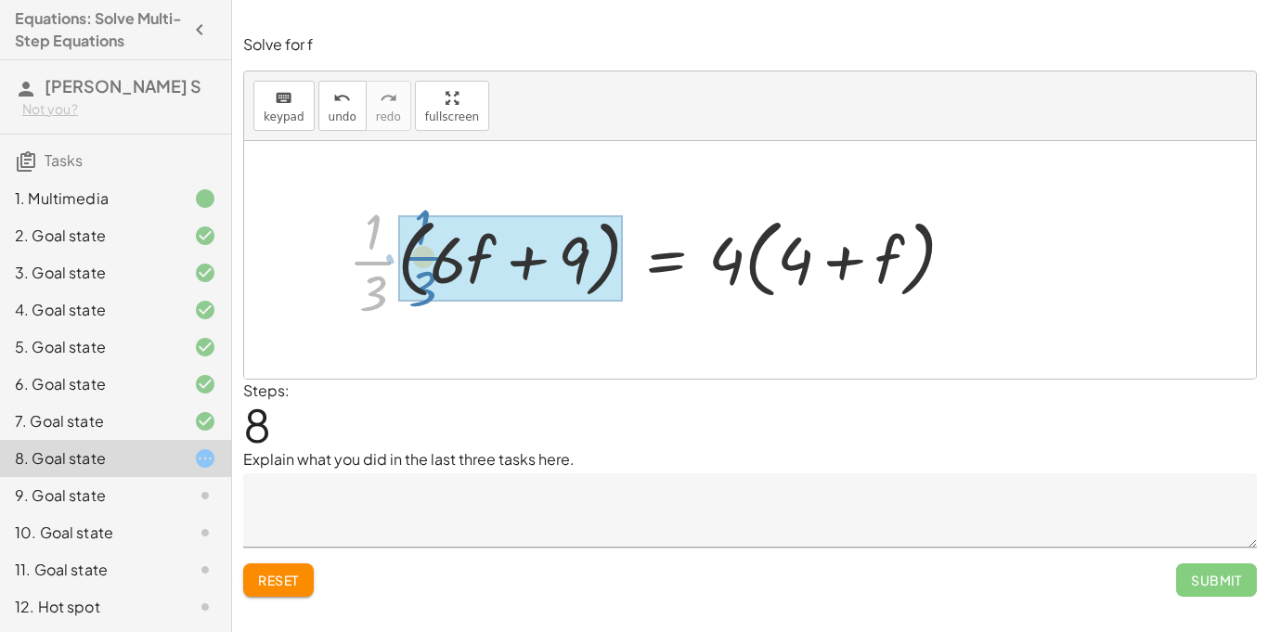
drag, startPoint x: 379, startPoint y: 264, endPoint x: 430, endPoint y: 259, distance: 51.3
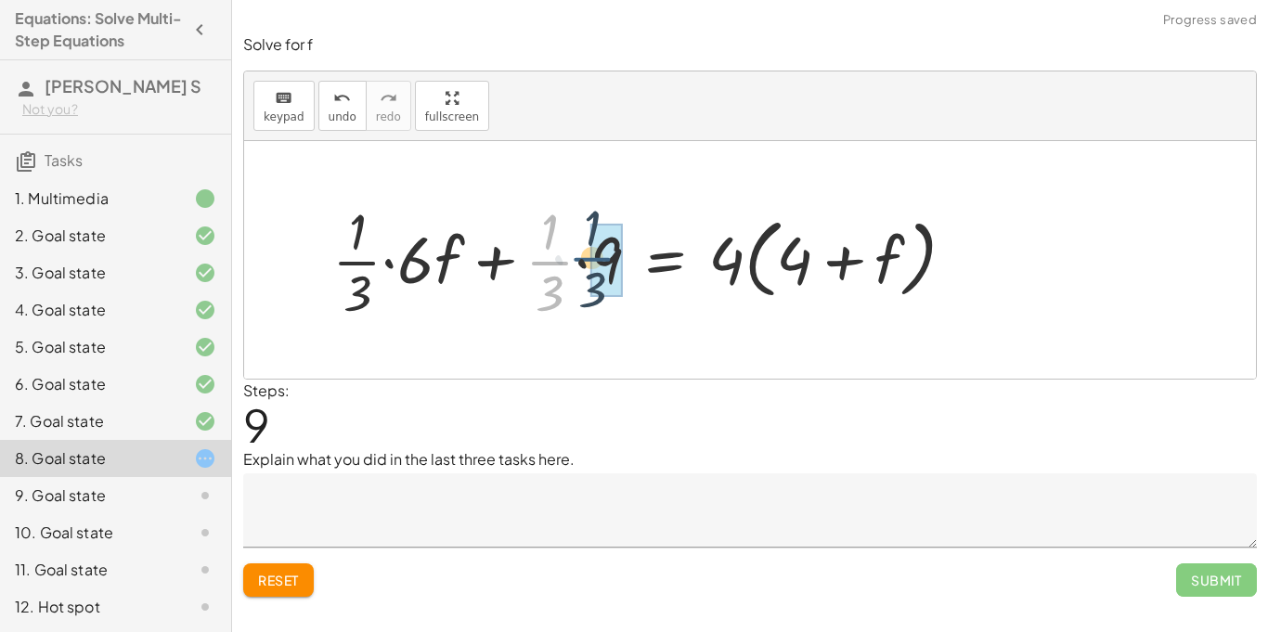
drag, startPoint x: 549, startPoint y: 265, endPoint x: 607, endPoint y: 259, distance: 58.8
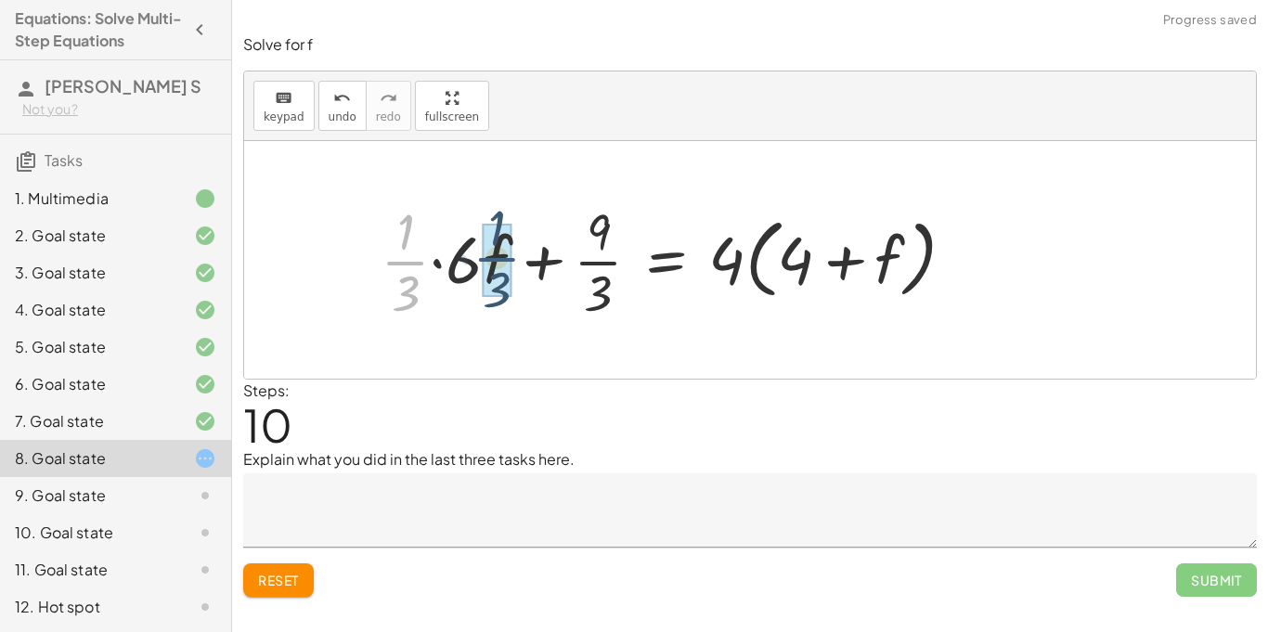
drag, startPoint x: 405, startPoint y: 258, endPoint x: 497, endPoint y: 254, distance: 92.0
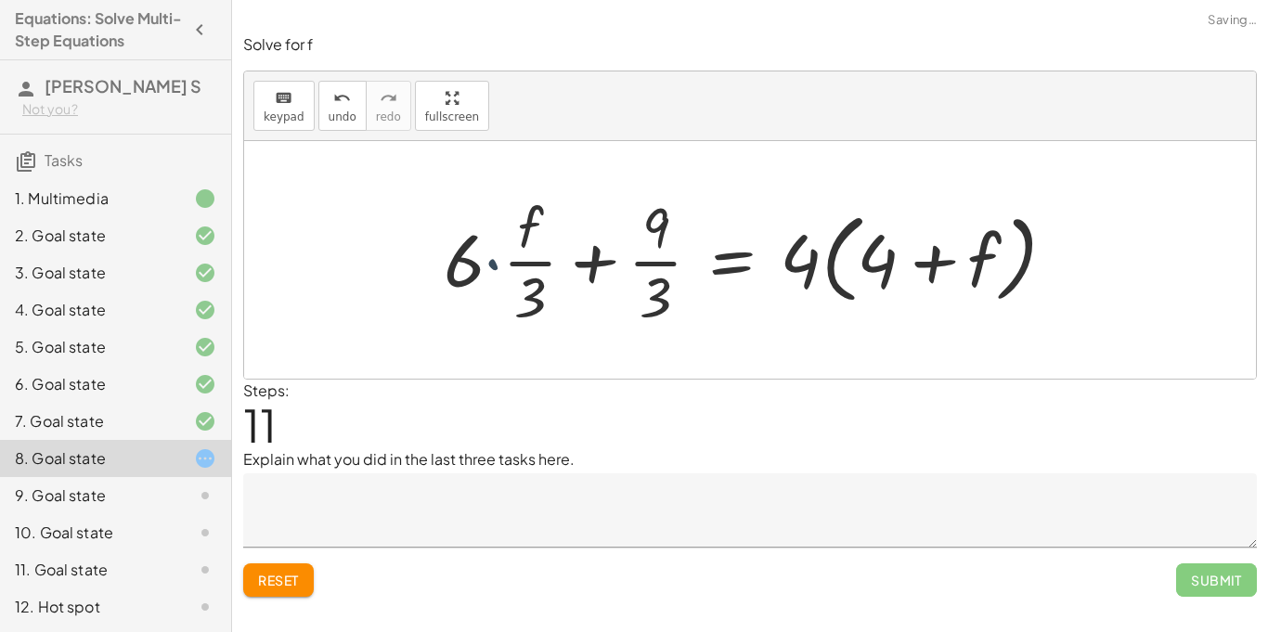
click at [486, 259] on div at bounding box center [757, 260] width 645 height 143
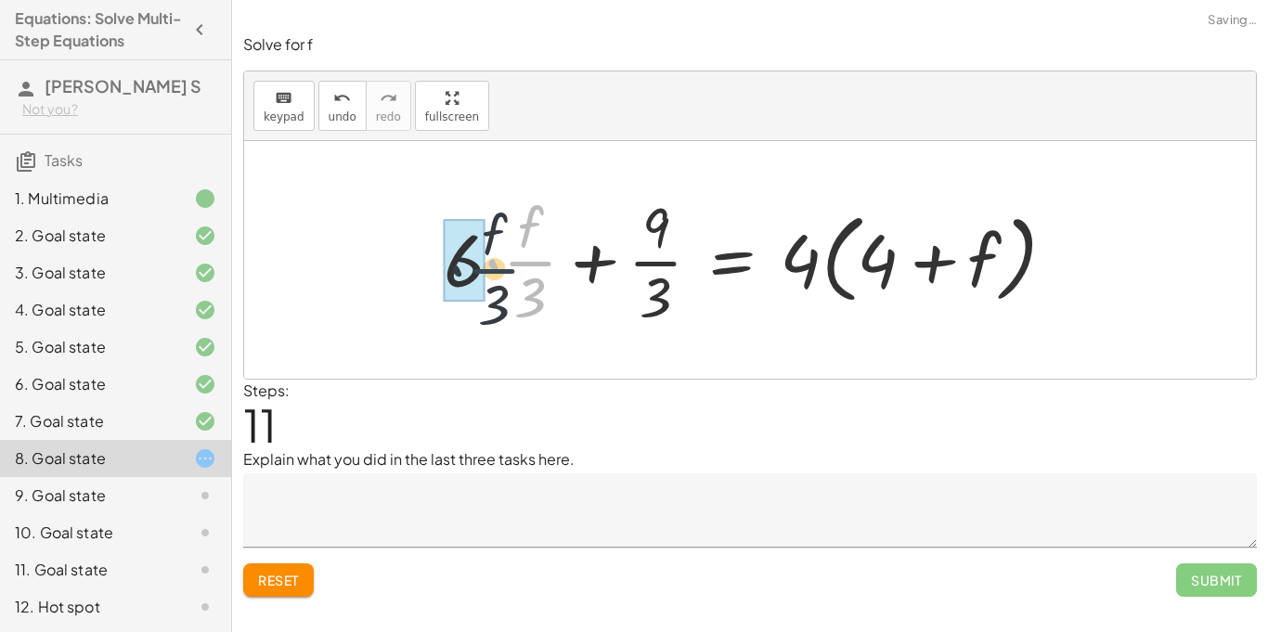
drag, startPoint x: 542, startPoint y: 256, endPoint x: 486, endPoint y: 258, distance: 56.7
click at [486, 258] on div at bounding box center [757, 260] width 645 height 143
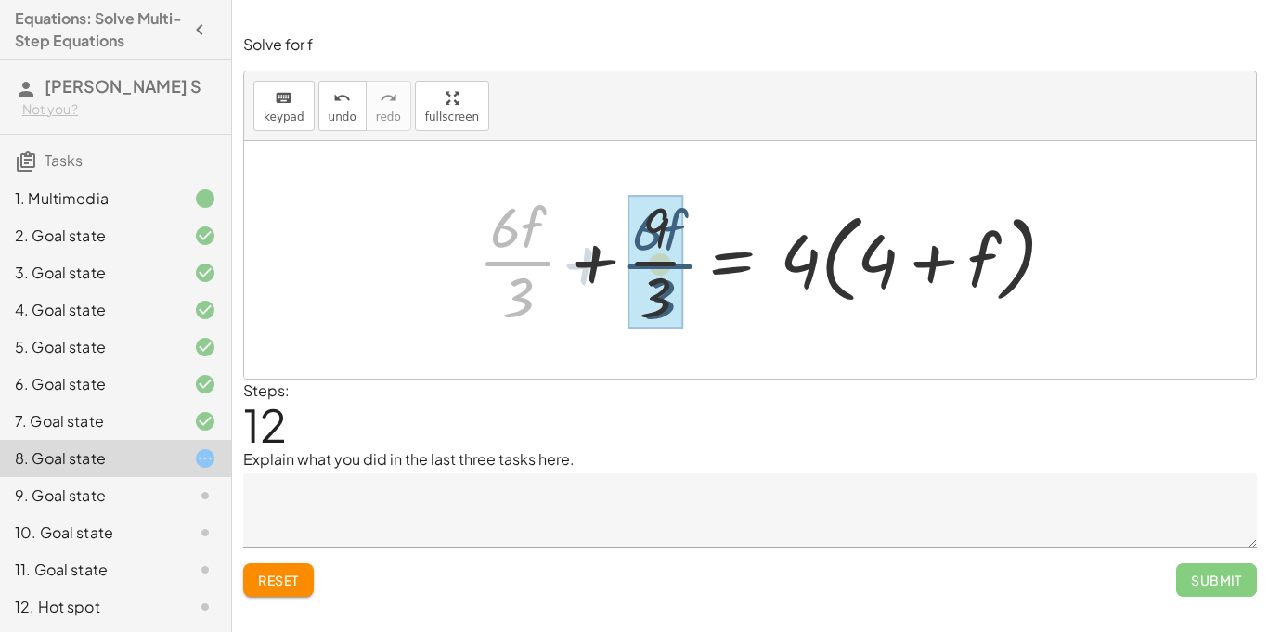
drag, startPoint x: 513, startPoint y: 259, endPoint x: 657, endPoint y: 262, distance: 144.9
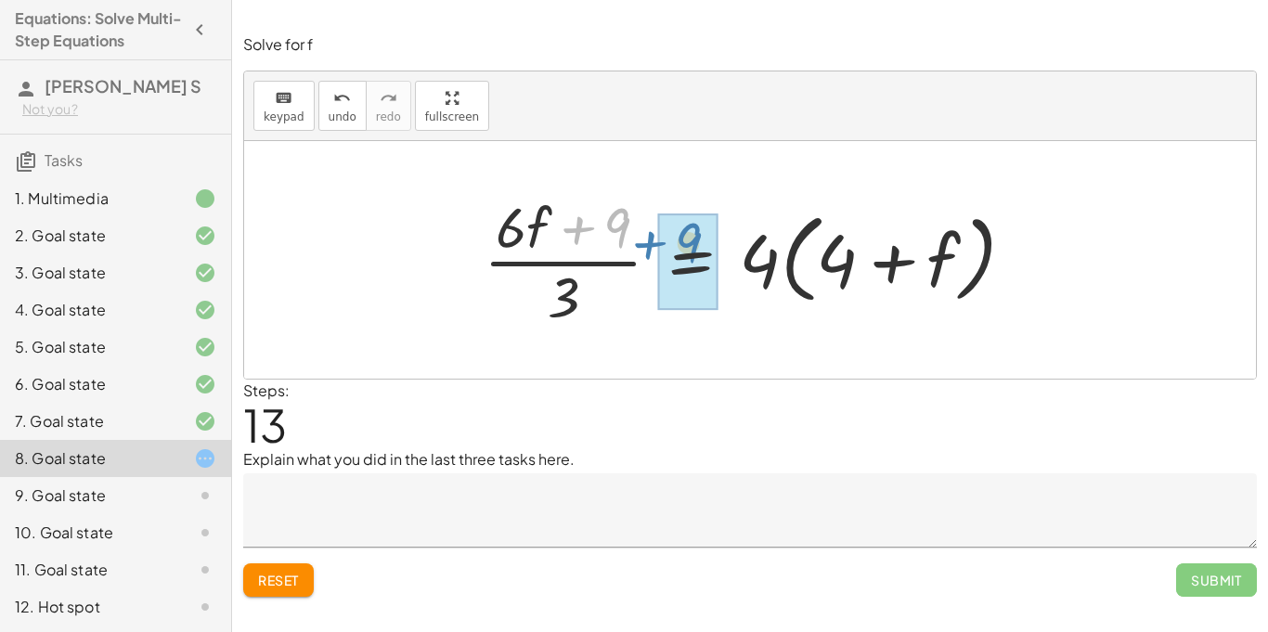
drag, startPoint x: 599, startPoint y: 257, endPoint x: 679, endPoint y: 278, distance: 82.4
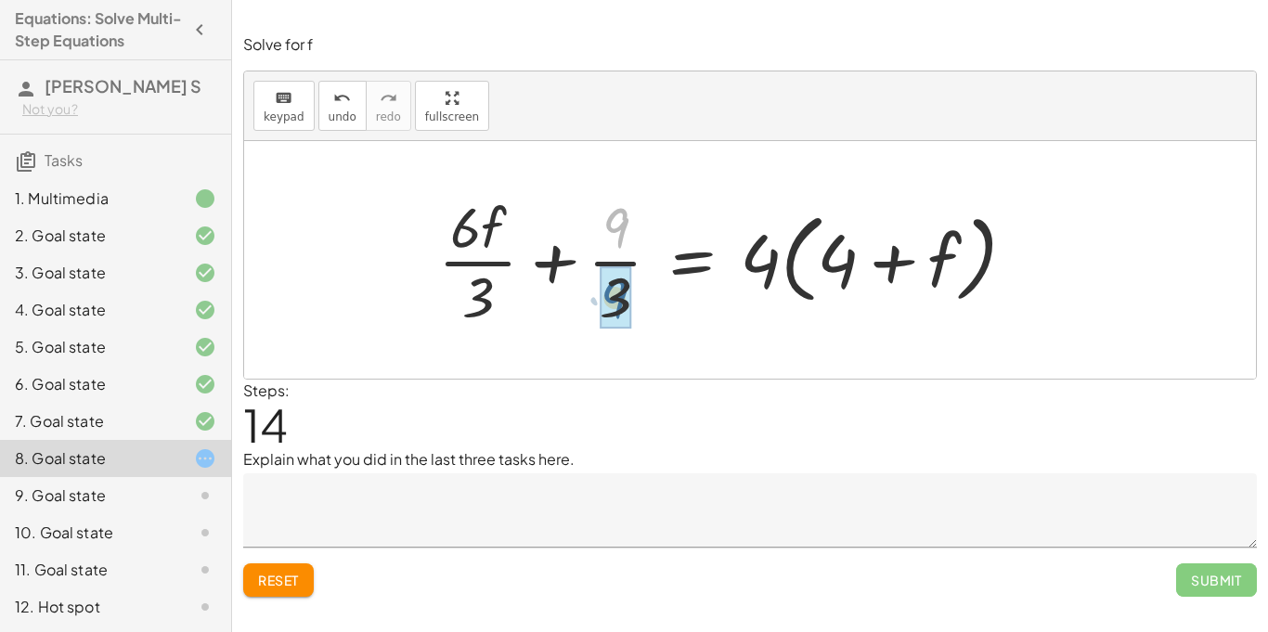
drag, startPoint x: 611, startPoint y: 208, endPoint x: 606, endPoint y: 280, distance: 72.6
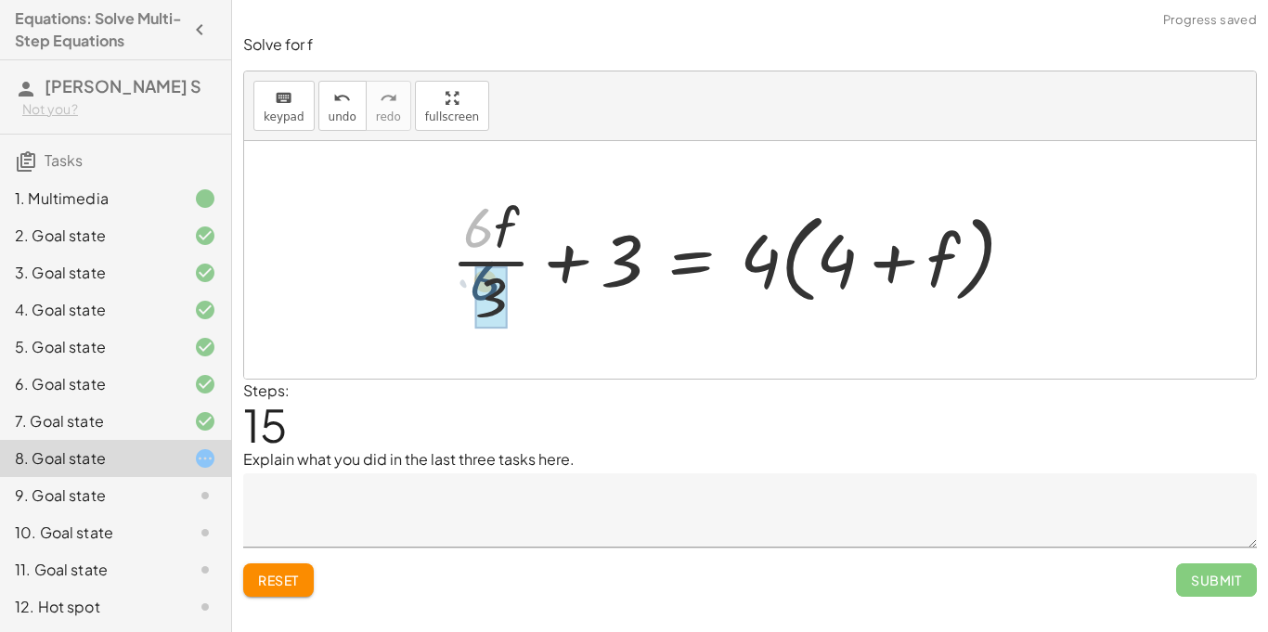
drag, startPoint x: 482, startPoint y: 227, endPoint x: 488, endPoint y: 286, distance: 59.8
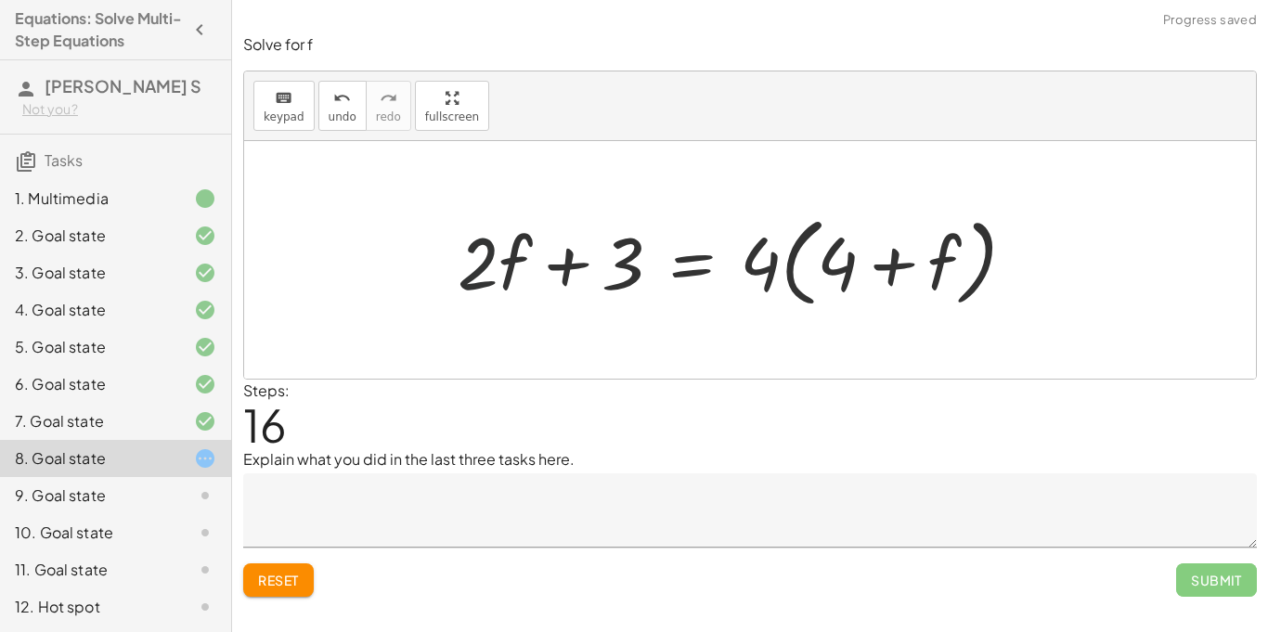
click at [473, 277] on div at bounding box center [745, 260] width 592 height 107
drag, startPoint x: 620, startPoint y: 273, endPoint x: 590, endPoint y: 228, distance: 54.9
click at [590, 228] on div at bounding box center [745, 260] width 592 height 107
drag, startPoint x: 824, startPoint y: 265, endPoint x: 813, endPoint y: 241, distance: 26.2
click at [813, 241] on div at bounding box center [745, 260] width 592 height 107
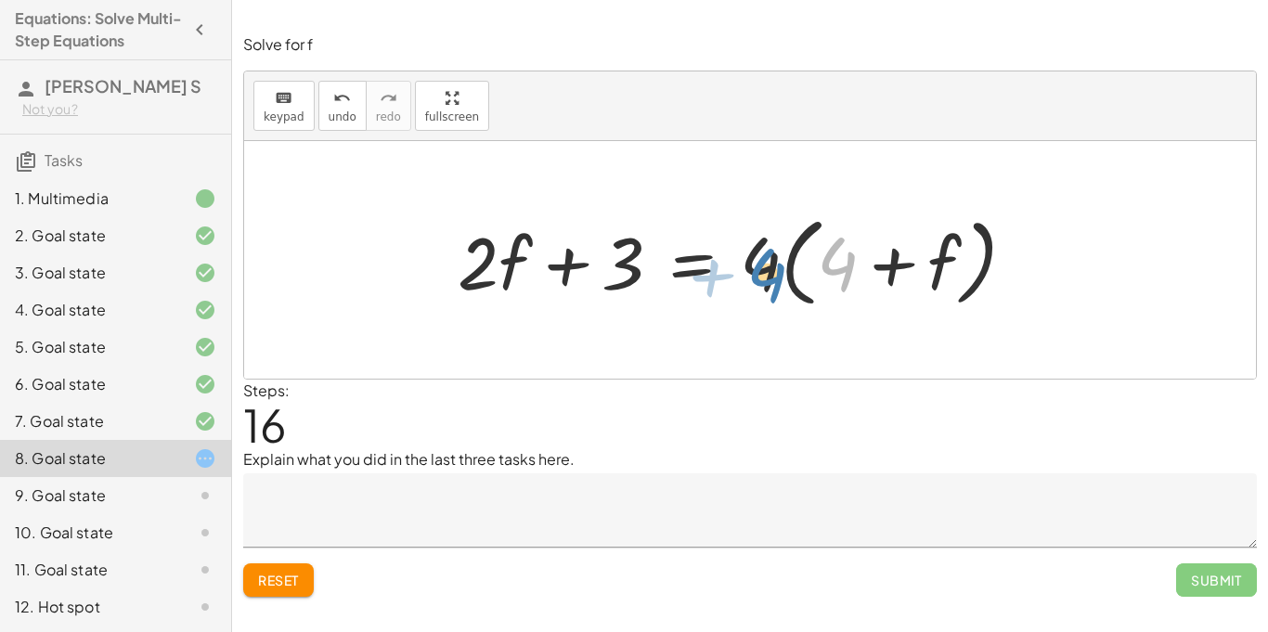
drag, startPoint x: 831, startPoint y: 269, endPoint x: 756, endPoint y: 280, distance: 75.9
click at [756, 280] on div at bounding box center [745, 260] width 592 height 107
click at [772, 252] on div at bounding box center [745, 260] width 592 height 107
drag, startPoint x: 837, startPoint y: 257, endPoint x: 772, endPoint y: 231, distance: 70.0
click at [772, 231] on div at bounding box center [745, 260] width 592 height 107
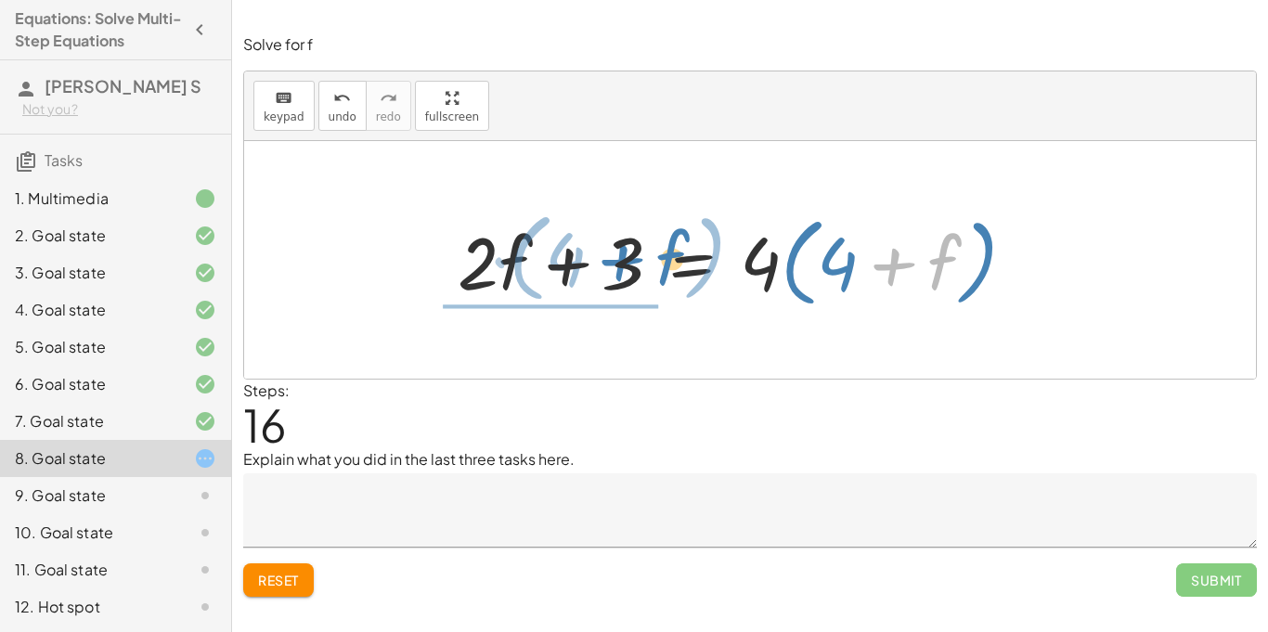
drag, startPoint x: 930, startPoint y: 263, endPoint x: 655, endPoint y: 256, distance: 275.9
click at [655, 256] on div at bounding box center [745, 260] width 592 height 107
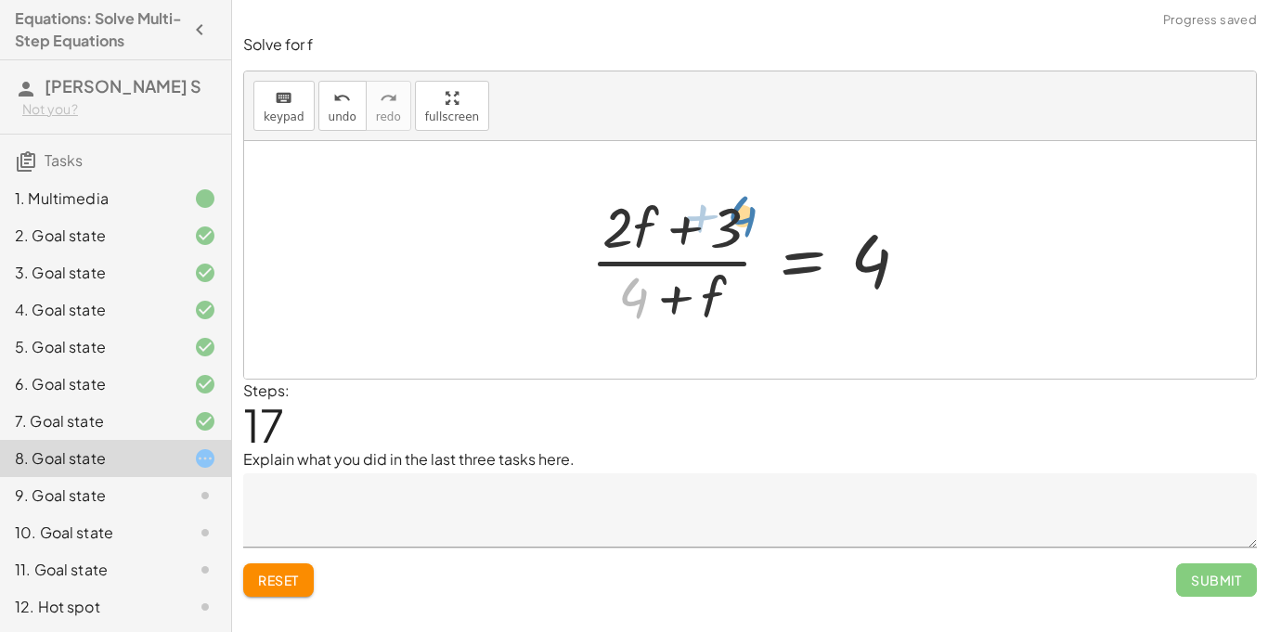
drag, startPoint x: 624, startPoint y: 281, endPoint x: 732, endPoint y: 201, distance: 134.6
click at [732, 201] on div at bounding box center [757, 260] width 352 height 143
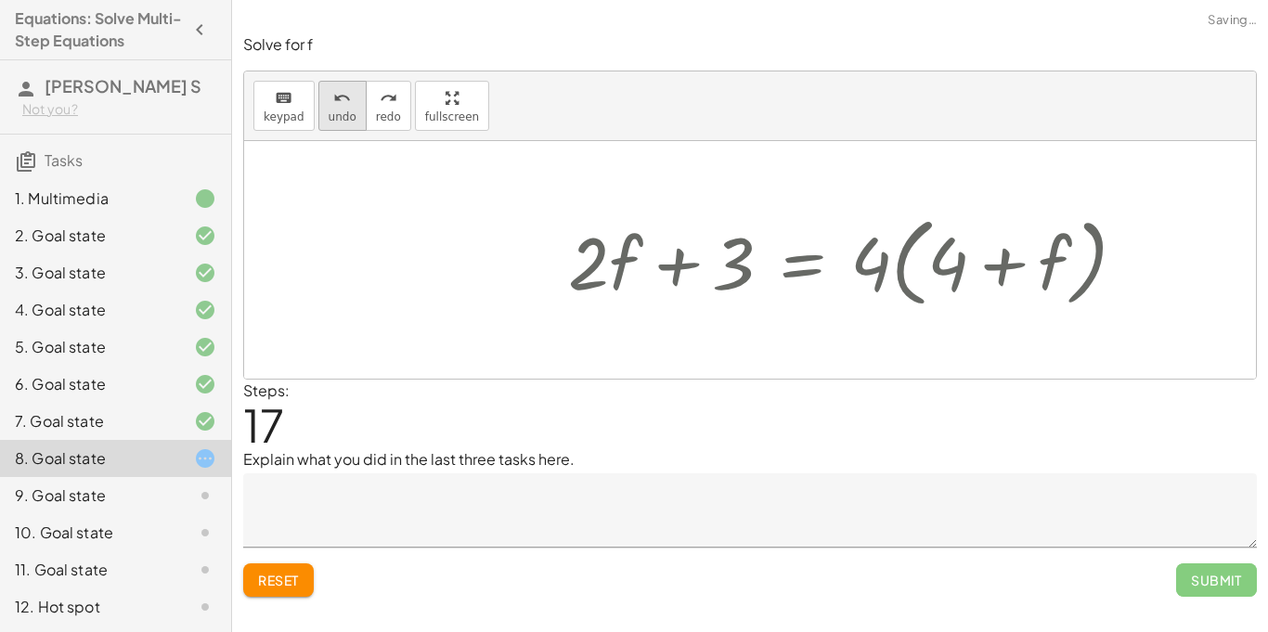
click at [347, 119] on span "undo" at bounding box center [343, 117] width 28 height 13
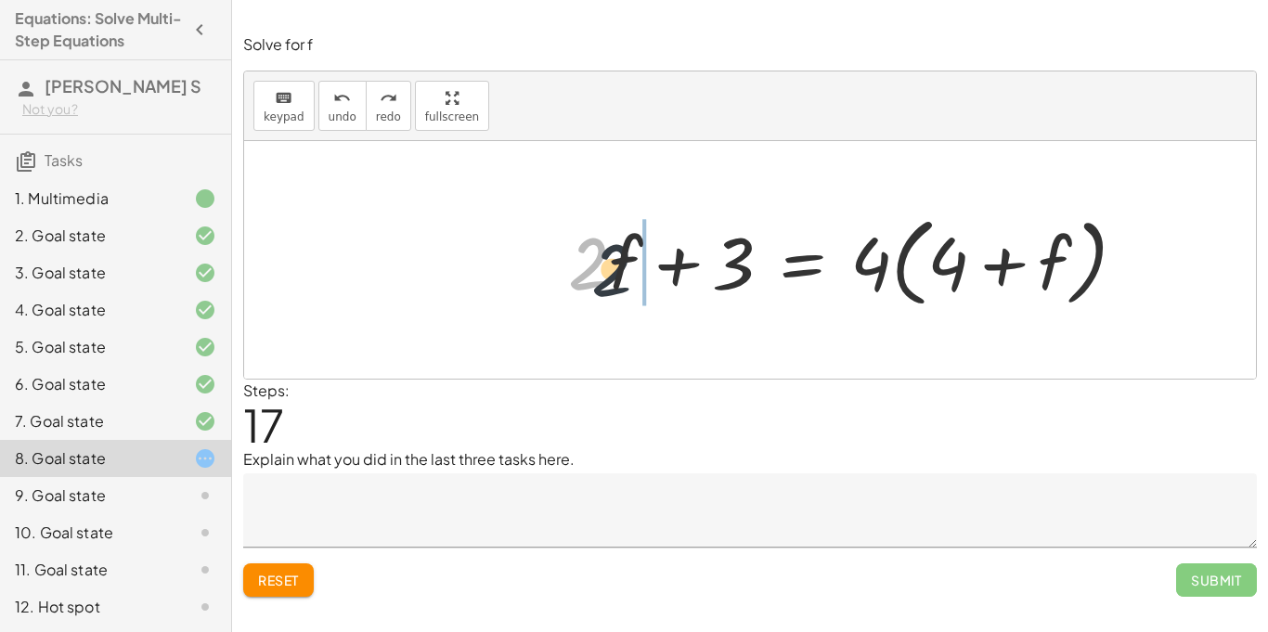
drag, startPoint x: 587, startPoint y: 280, endPoint x: 787, endPoint y: 267, distance: 200.0
click at [787, 267] on div at bounding box center [855, 260] width 592 height 107
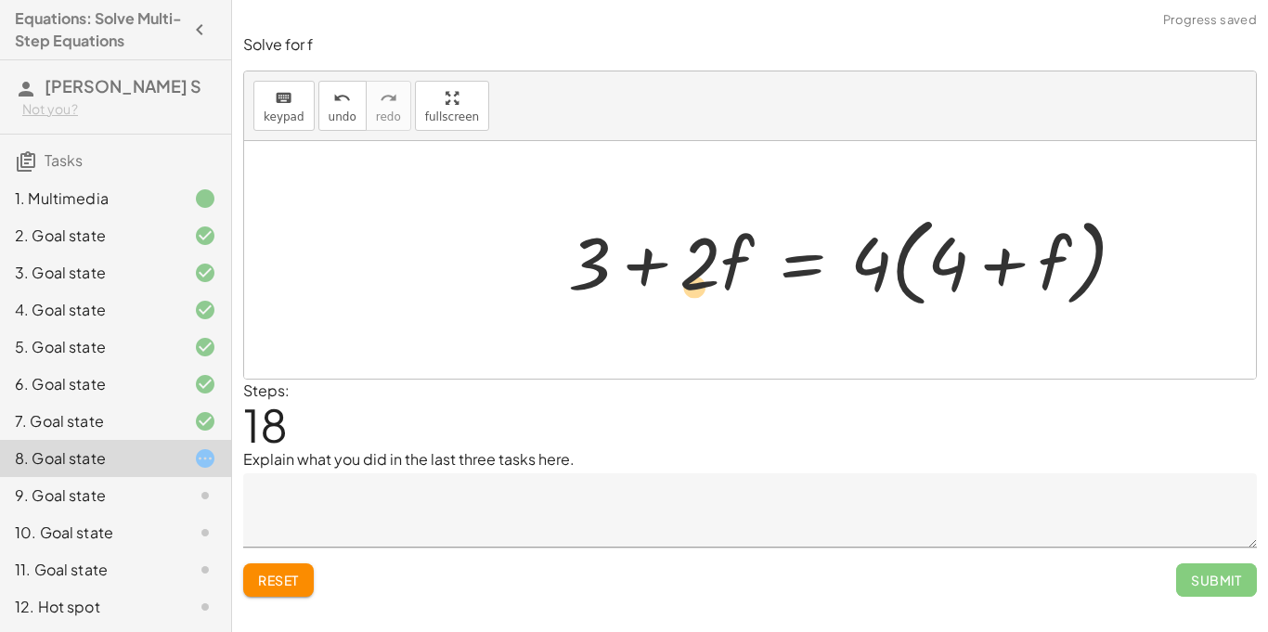
drag, startPoint x: 709, startPoint y: 252, endPoint x: 699, endPoint y: 274, distance: 24.1
click at [699, 274] on div at bounding box center [855, 260] width 592 height 107
drag, startPoint x: 869, startPoint y: 264, endPoint x: 956, endPoint y: 271, distance: 86.7
click at [956, 271] on div at bounding box center [855, 260] width 592 height 107
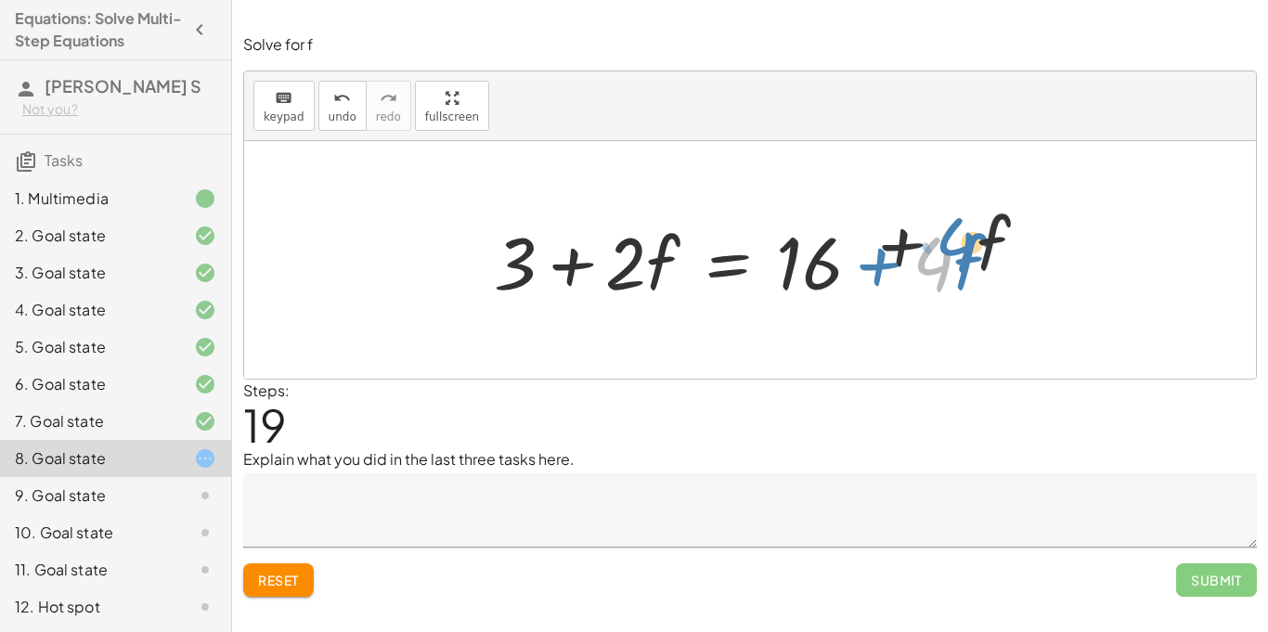
drag, startPoint x: 936, startPoint y: 272, endPoint x: 958, endPoint y: 253, distance: 29.6
click at [958, 253] on div at bounding box center [757, 261] width 544 height 96
click at [959, 254] on div at bounding box center [757, 261] width 544 height 96
drag, startPoint x: 947, startPoint y: 265, endPoint x: 897, endPoint y: 222, distance: 65.9
click at [897, 222] on div at bounding box center [757, 261] width 544 height 96
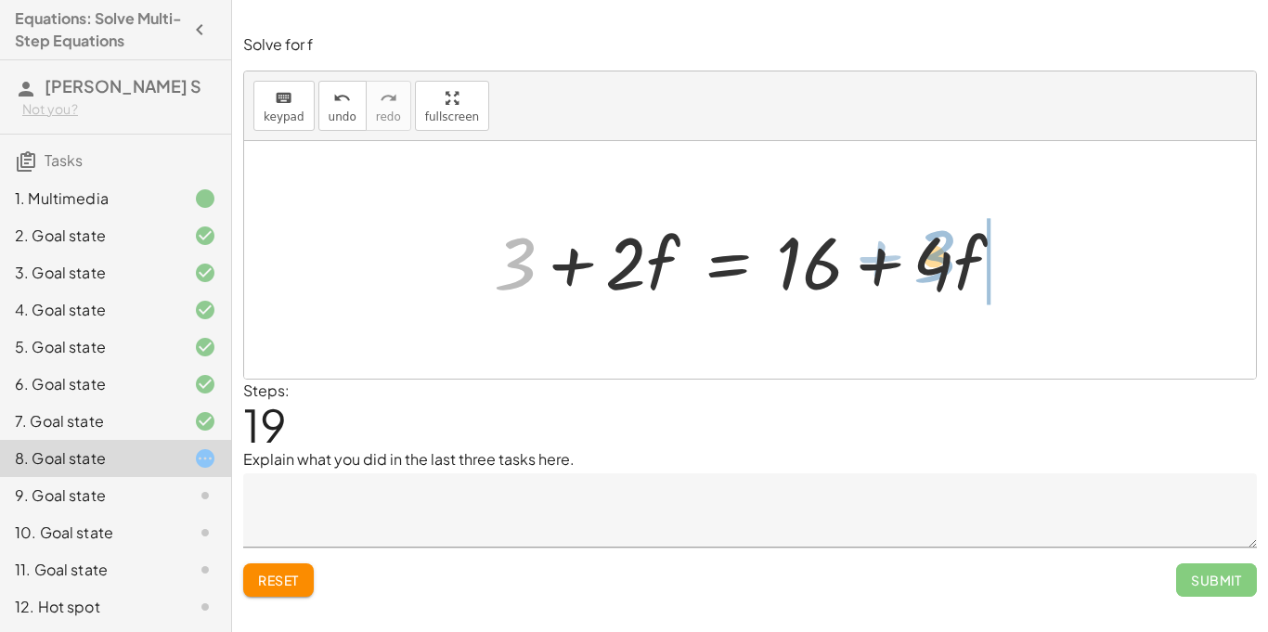
drag, startPoint x: 527, startPoint y: 247, endPoint x: 943, endPoint y: 241, distance: 416.0
click at [943, 241] on div at bounding box center [757, 261] width 544 height 96
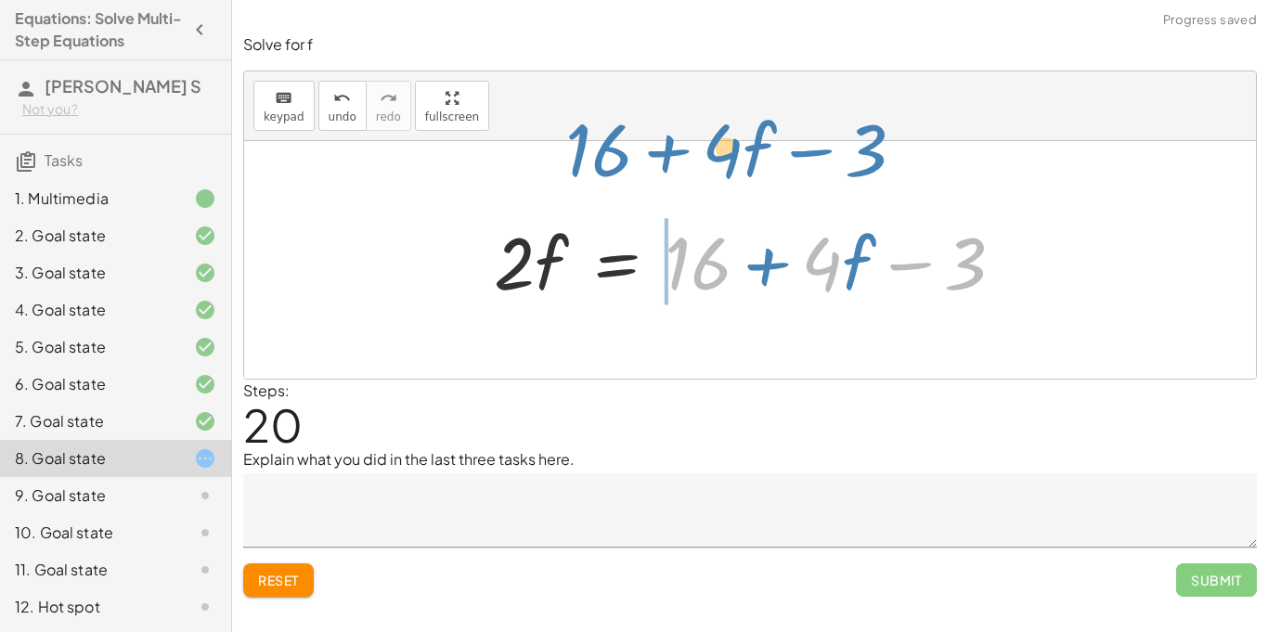
drag, startPoint x: 833, startPoint y: 263, endPoint x: 752, endPoint y: 151, distance: 137.6
click at [752, 151] on div "+ · · 1 · 3 · ( + · 6 · f + 9 ) − 5 = + 3 + · 4 · ( + f + 2 ) + · · 1 · 3 · ( +…" at bounding box center [750, 260] width 1012 height 238
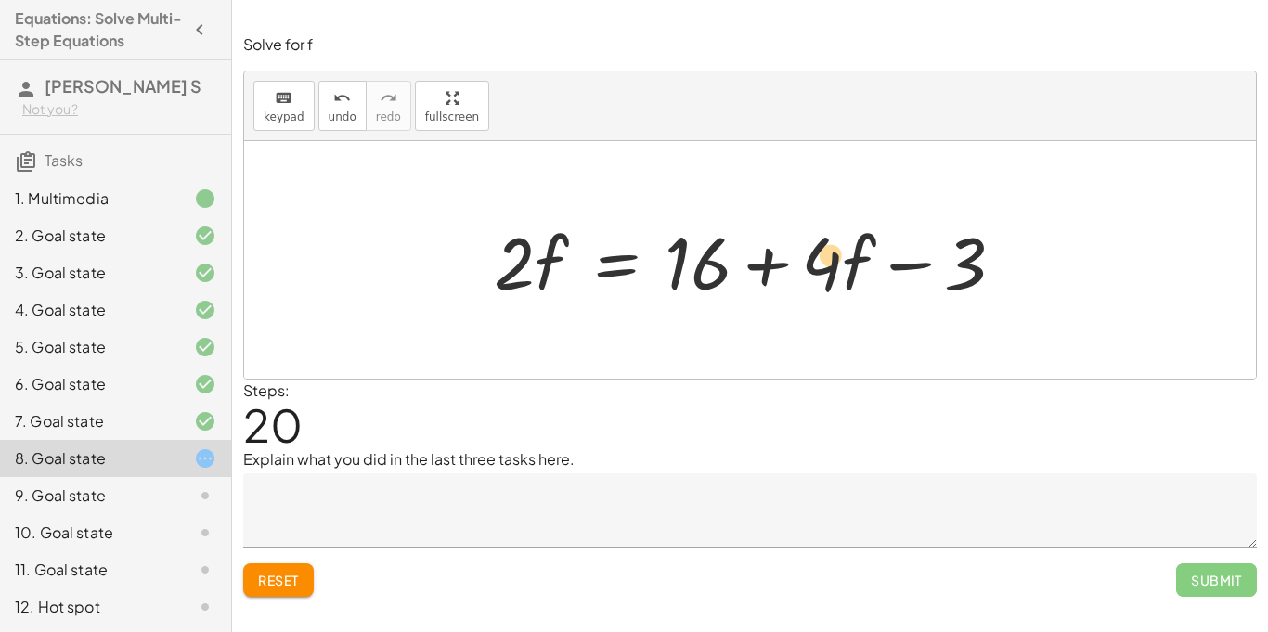
drag, startPoint x: 820, startPoint y: 259, endPoint x: 826, endPoint y: 237, distance: 23.2
click at [826, 237] on div at bounding box center [757, 261] width 544 height 96
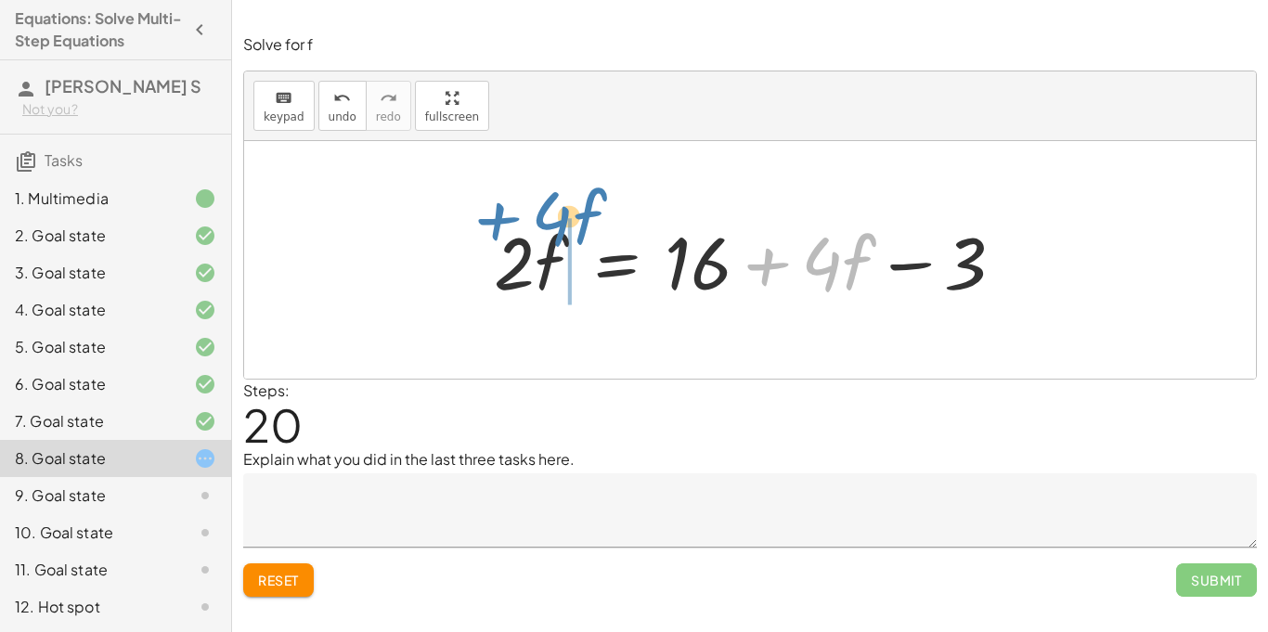
drag, startPoint x: 852, startPoint y: 264, endPoint x: 585, endPoint y: 223, distance: 270.5
click at [585, 223] on div at bounding box center [757, 261] width 544 height 96
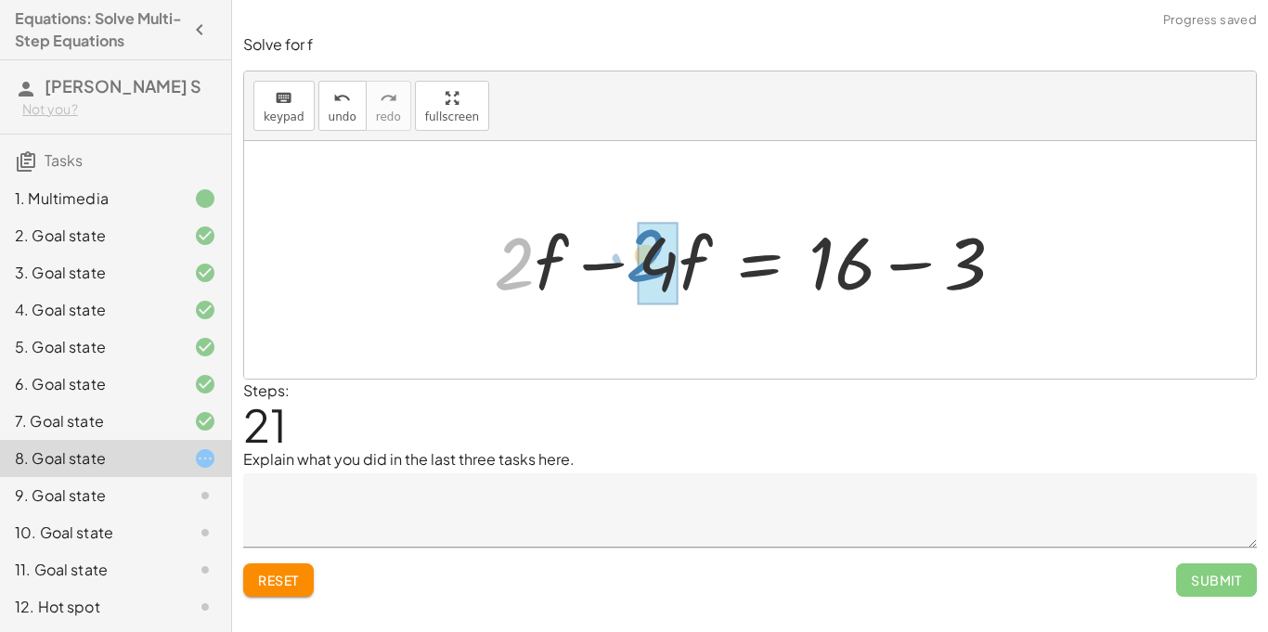
drag, startPoint x: 499, startPoint y: 280, endPoint x: 631, endPoint y: 271, distance: 132.1
click at [631, 271] on div at bounding box center [757, 261] width 544 height 96
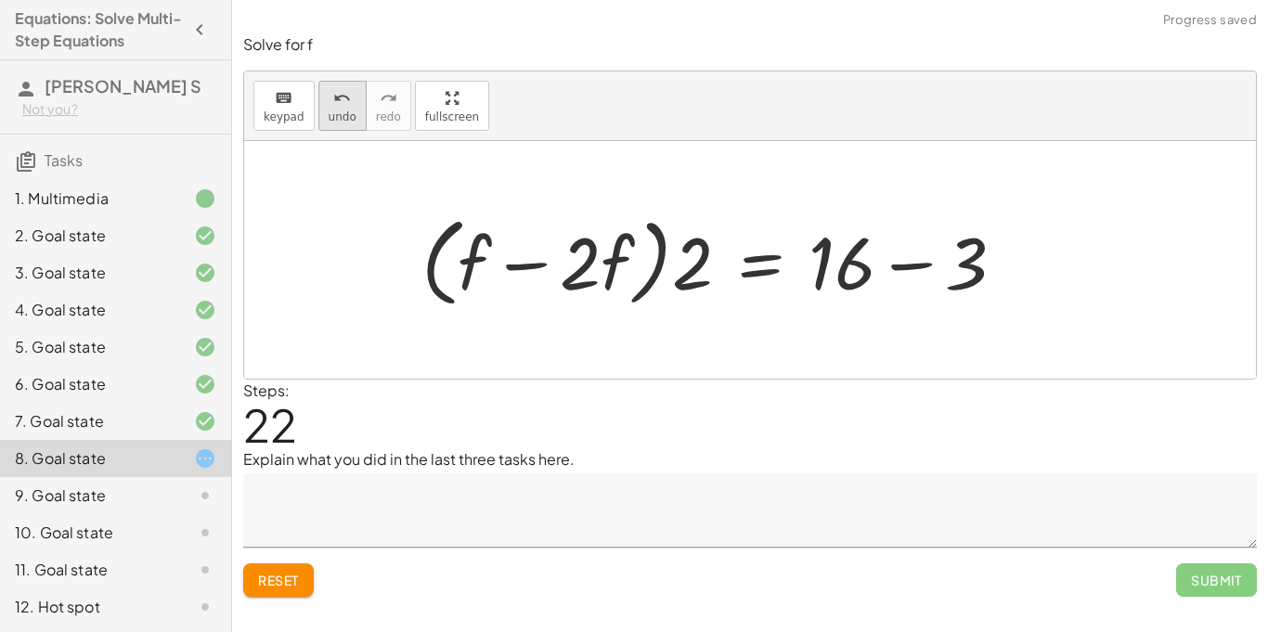
click at [321, 93] on button "undo undo" at bounding box center [343, 106] width 48 height 50
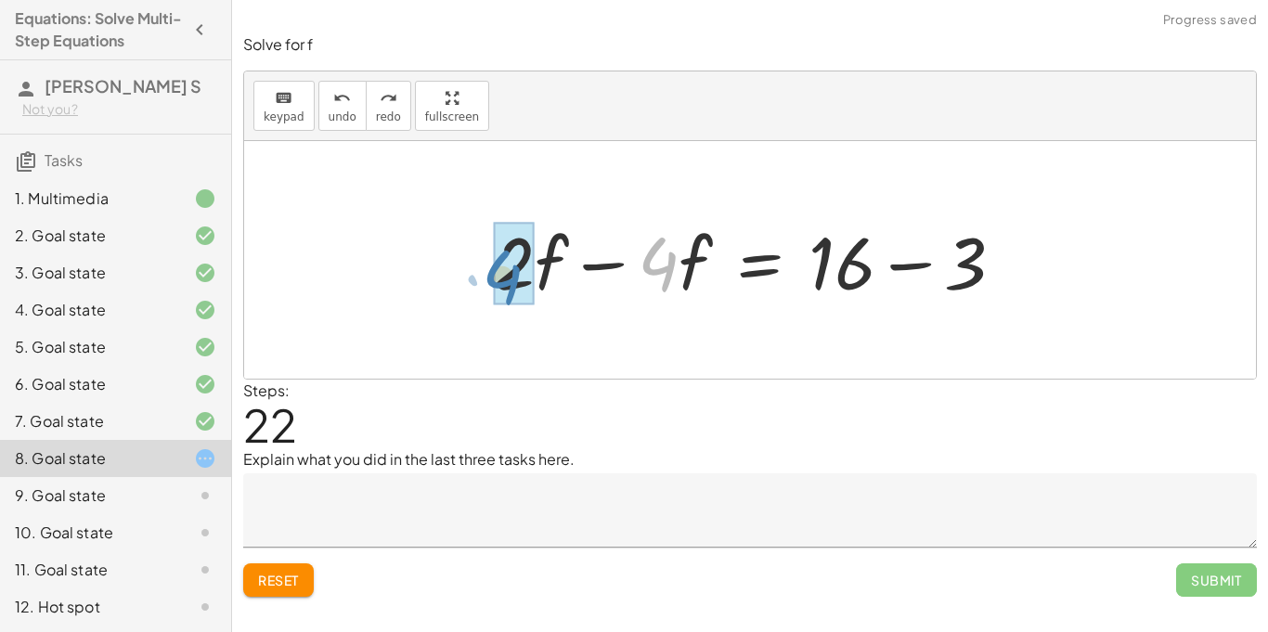
drag, startPoint x: 658, startPoint y: 261, endPoint x: 507, endPoint y: 272, distance: 151.8
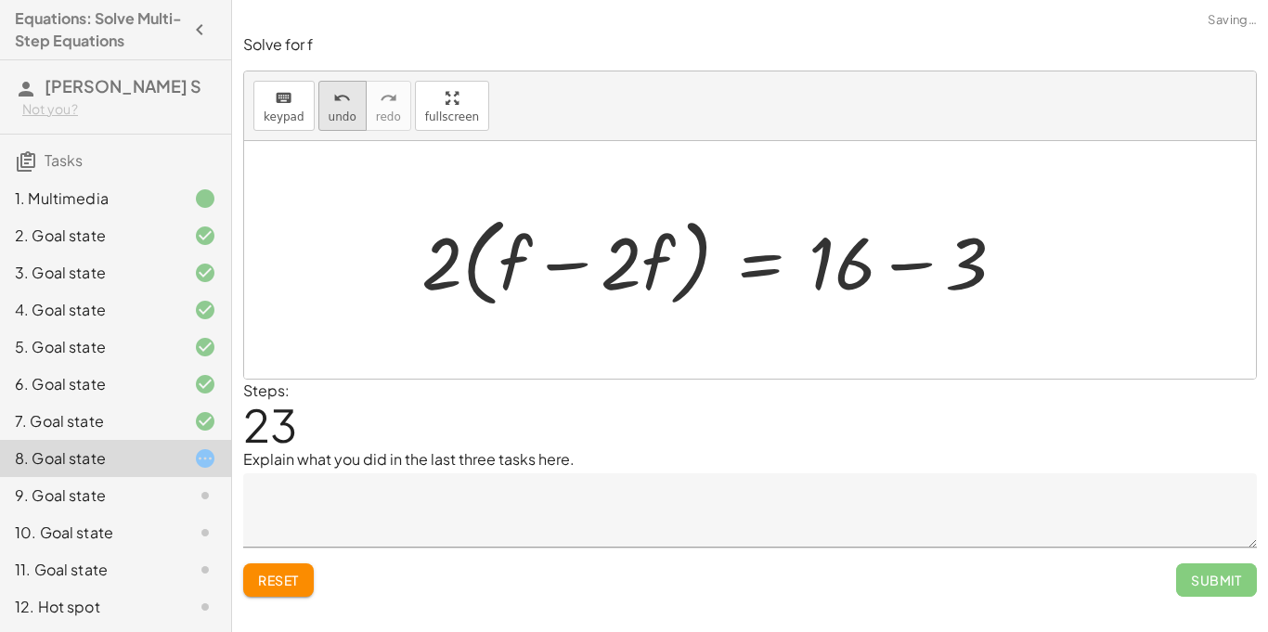
click at [329, 116] on span "undo" at bounding box center [343, 117] width 28 height 13
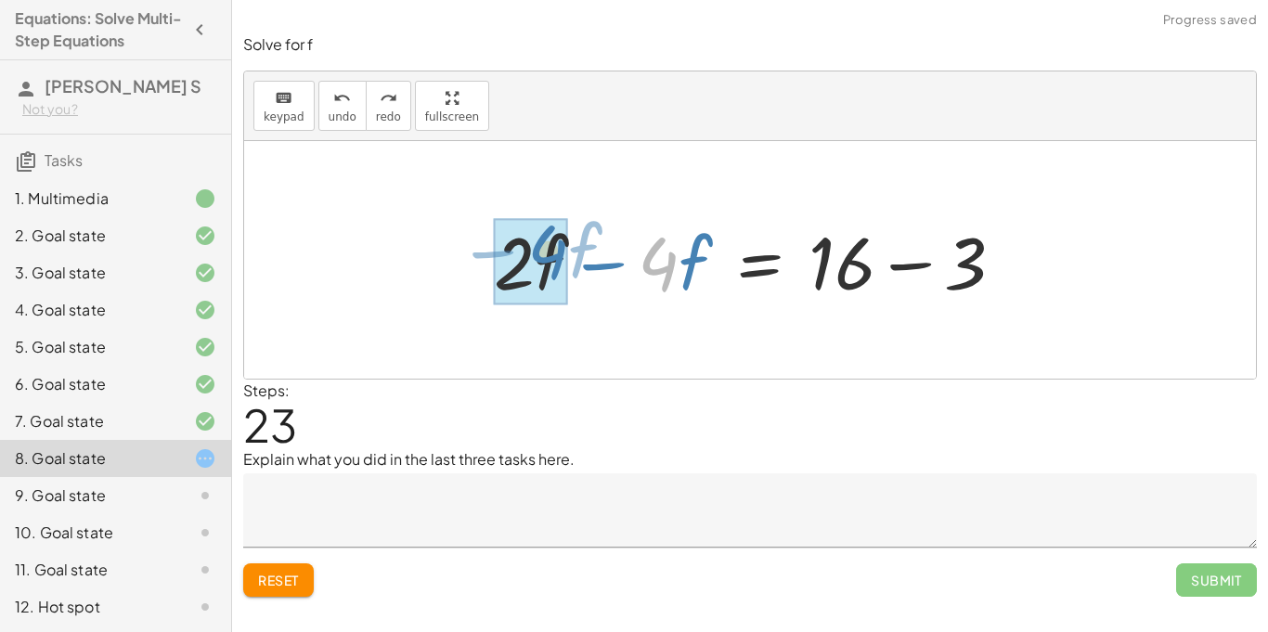
drag, startPoint x: 665, startPoint y: 266, endPoint x: 553, endPoint y: 253, distance: 112.2
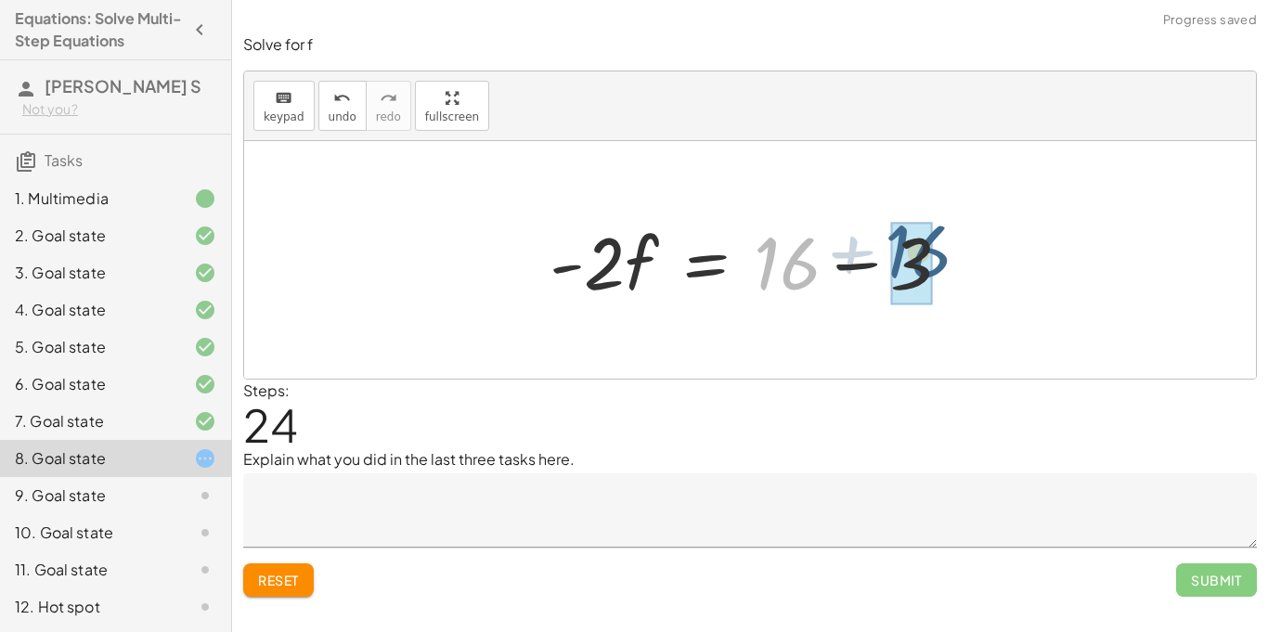
drag, startPoint x: 797, startPoint y: 273, endPoint x: 930, endPoint y: 261, distance: 134.3
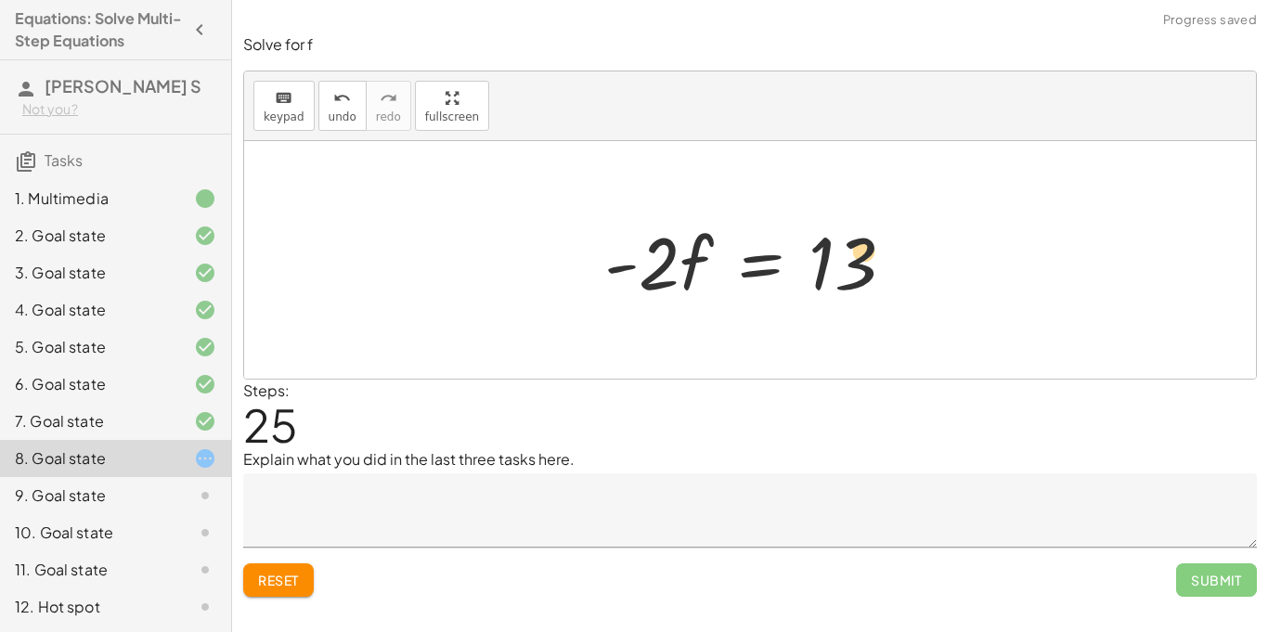
drag, startPoint x: 851, startPoint y: 274, endPoint x: 883, endPoint y: 259, distance: 35.7
click at [883, 259] on div at bounding box center [757, 261] width 324 height 96
drag, startPoint x: 659, startPoint y: 268, endPoint x: 816, endPoint y: 337, distance: 171.3
click at [816, 337] on div "+ · · 1 · 3 · ( + · 6 · f + 9 ) − 5 = + 3 + · 4 · ( + f + 2 ) + · · 1 · 3 · ( +…" at bounding box center [750, 260] width 1012 height 238
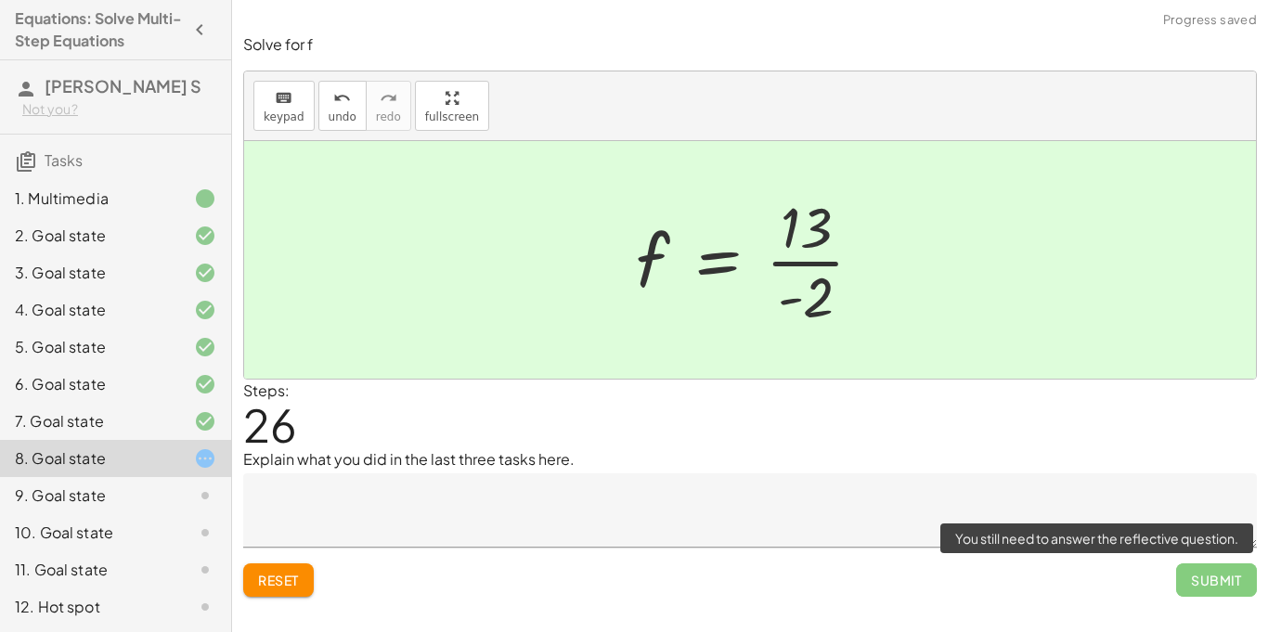
click at [1220, 576] on span "Submit" at bounding box center [1217, 580] width 81 height 33
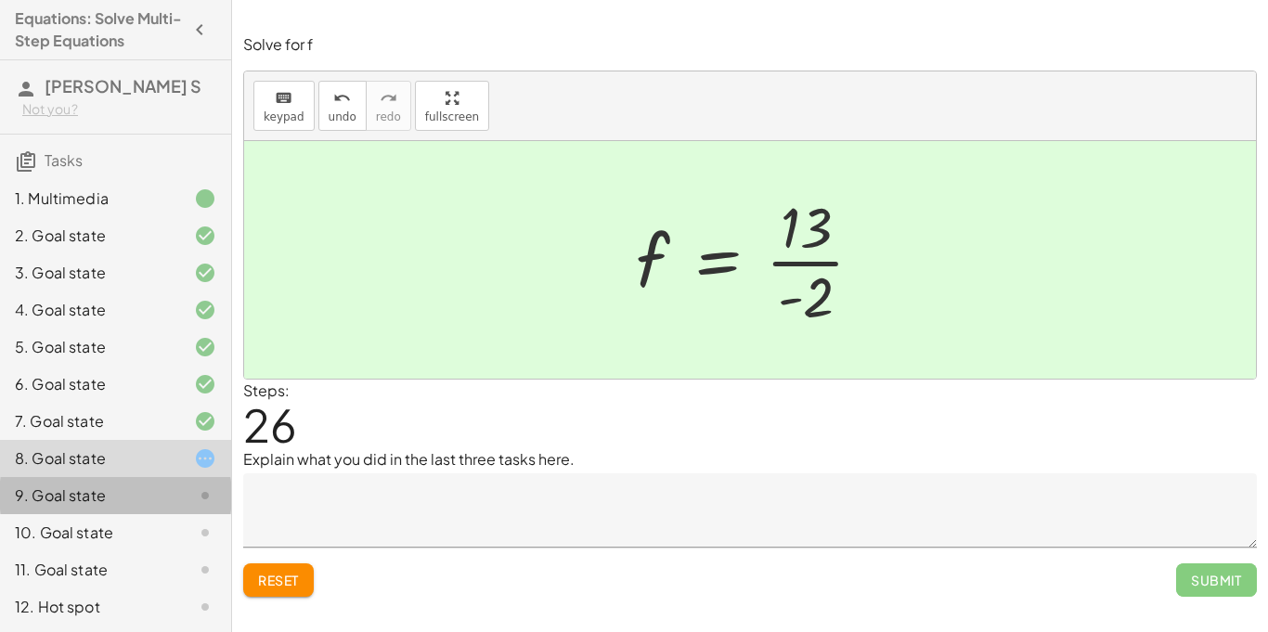
click at [114, 500] on div "9. Goal state" at bounding box center [90, 496] width 150 height 22
